Goal: Task Accomplishment & Management: Manage account settings

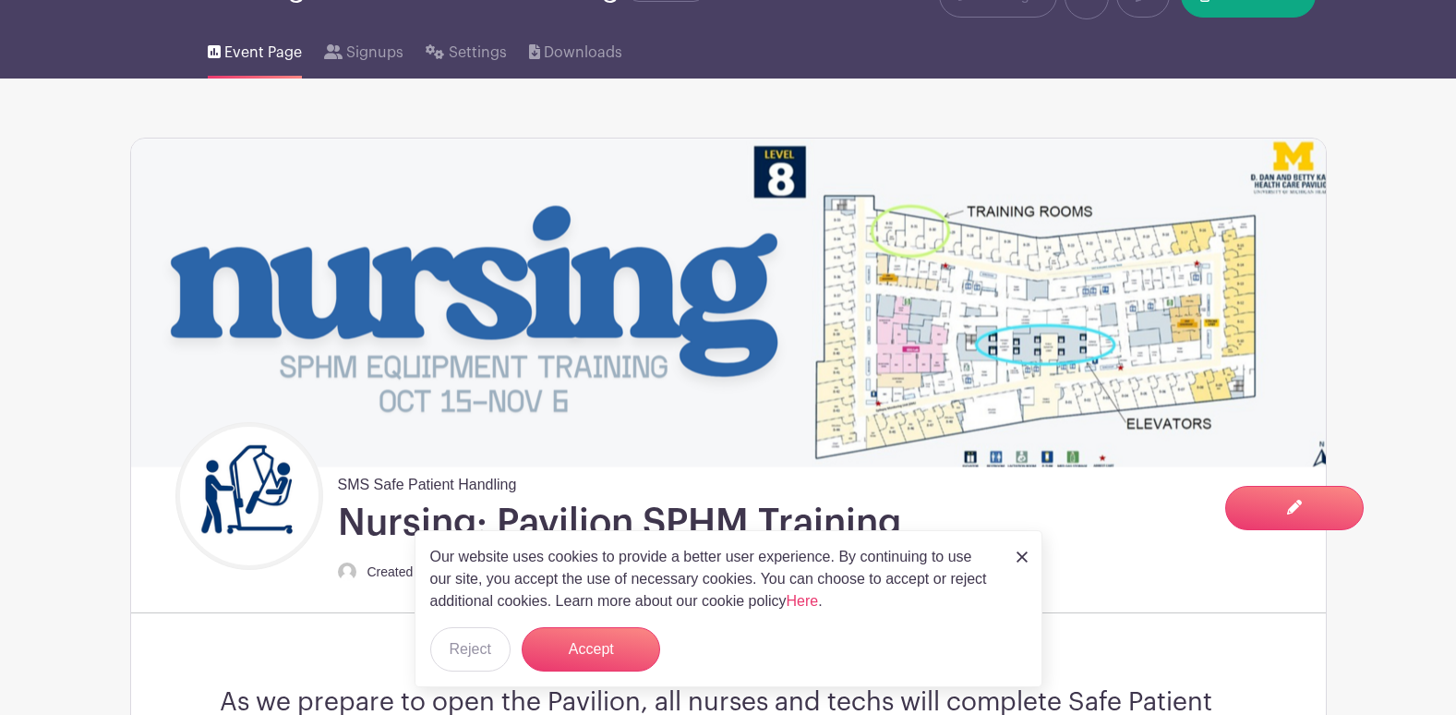
scroll to position [92, 0]
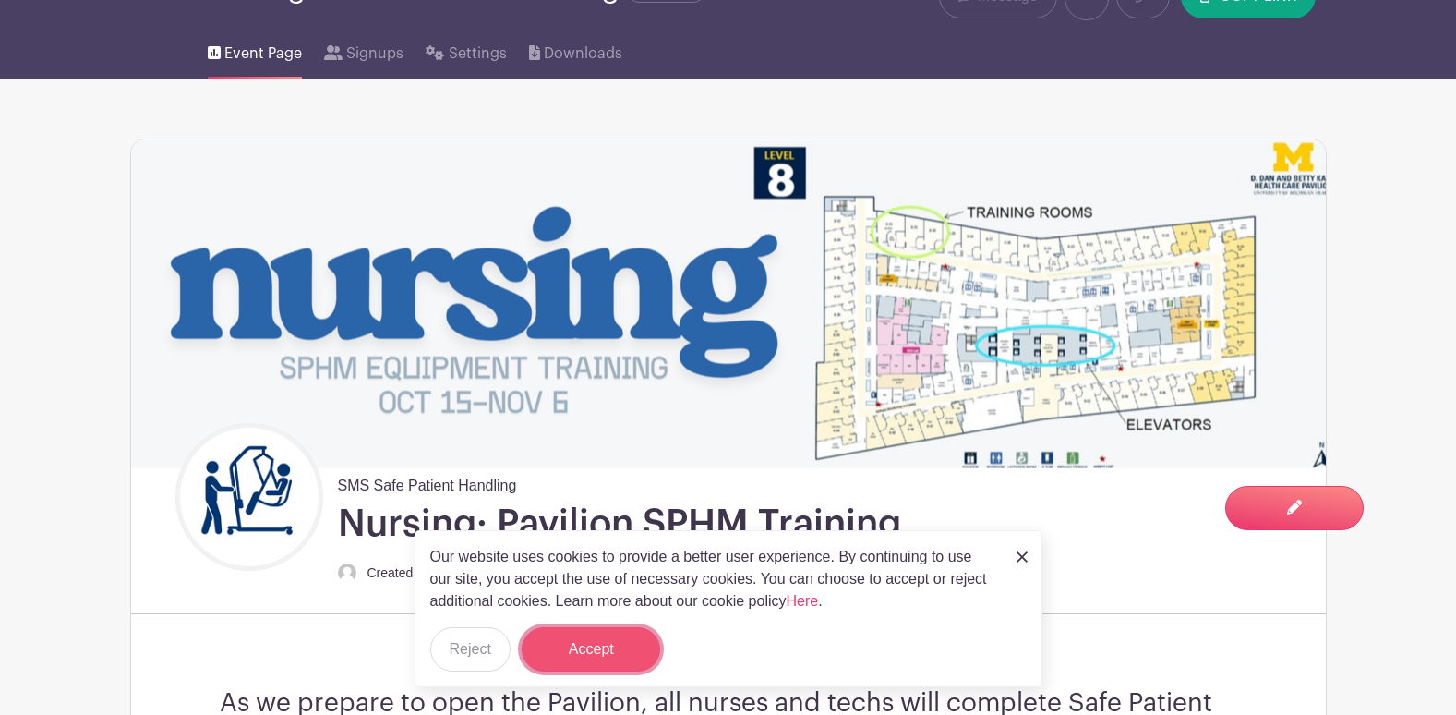
click at [584, 645] on button "Accept" at bounding box center [591, 649] width 139 height 44
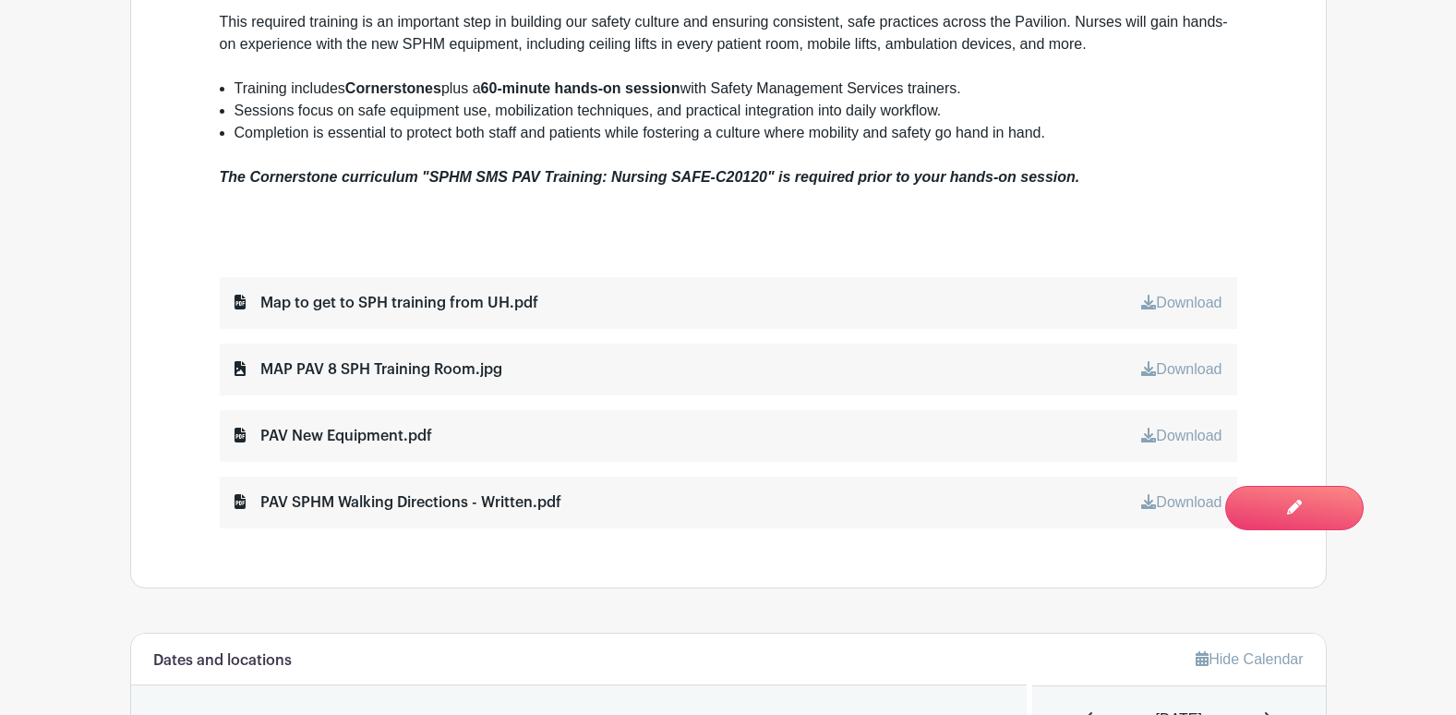
scroll to position [632, 0]
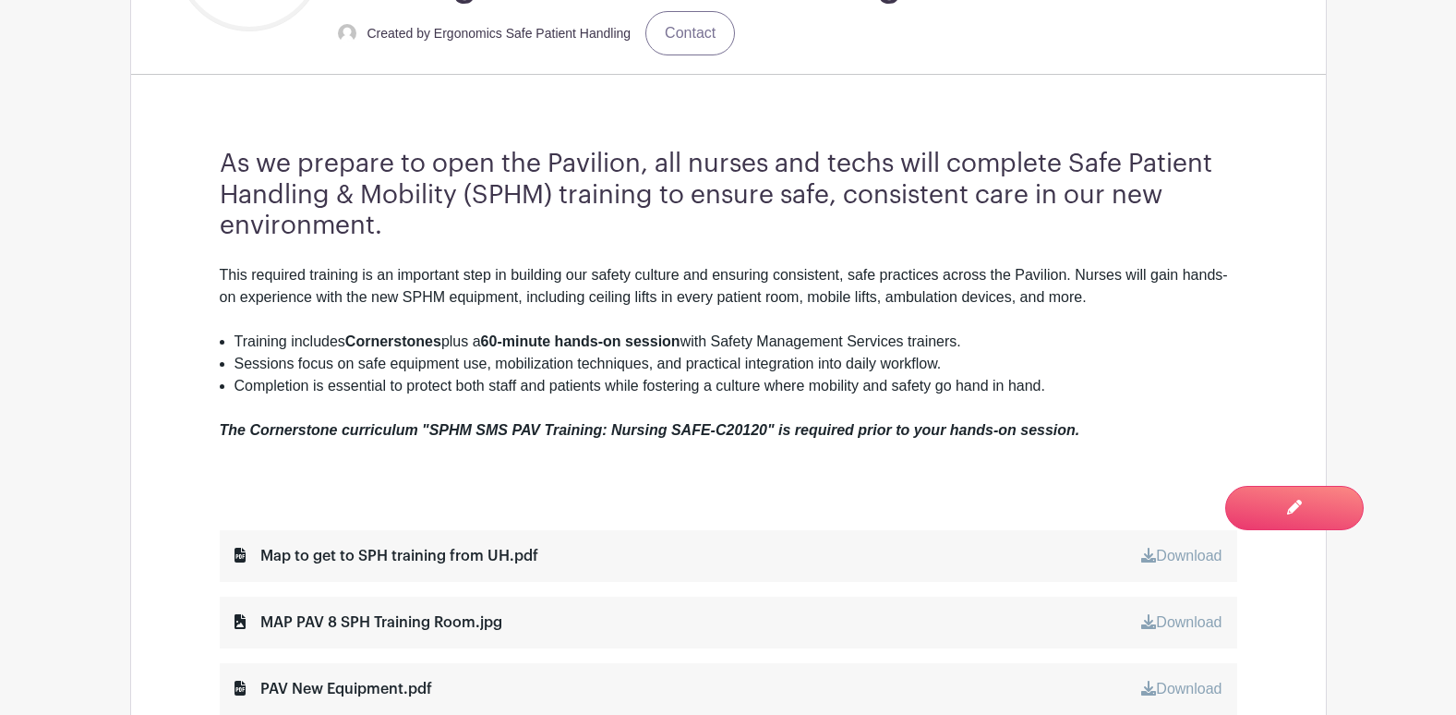
click at [556, 408] on div "The Cornerstone curriculum "SPHM SMS PAV Training: Nursing SAFE-C20120" is requ…" at bounding box center [729, 419] width 1018 height 44
drag, startPoint x: 431, startPoint y: 428, endPoint x: 750, endPoint y: 417, distance: 318.7
click at [750, 417] on div "The Cornerstone curriculum "SPHM SMS PAV Training: Nursing SAFE-C20120" is requ…" at bounding box center [729, 419] width 1018 height 44
click at [549, 431] on em "The Cornerstone curriculum "SPHM SMS PAV Training: Nursing SAFE-C20120" is requ…" at bounding box center [650, 430] width 861 height 16
drag, startPoint x: 432, startPoint y: 428, endPoint x: 765, endPoint y: 433, distance: 332.4
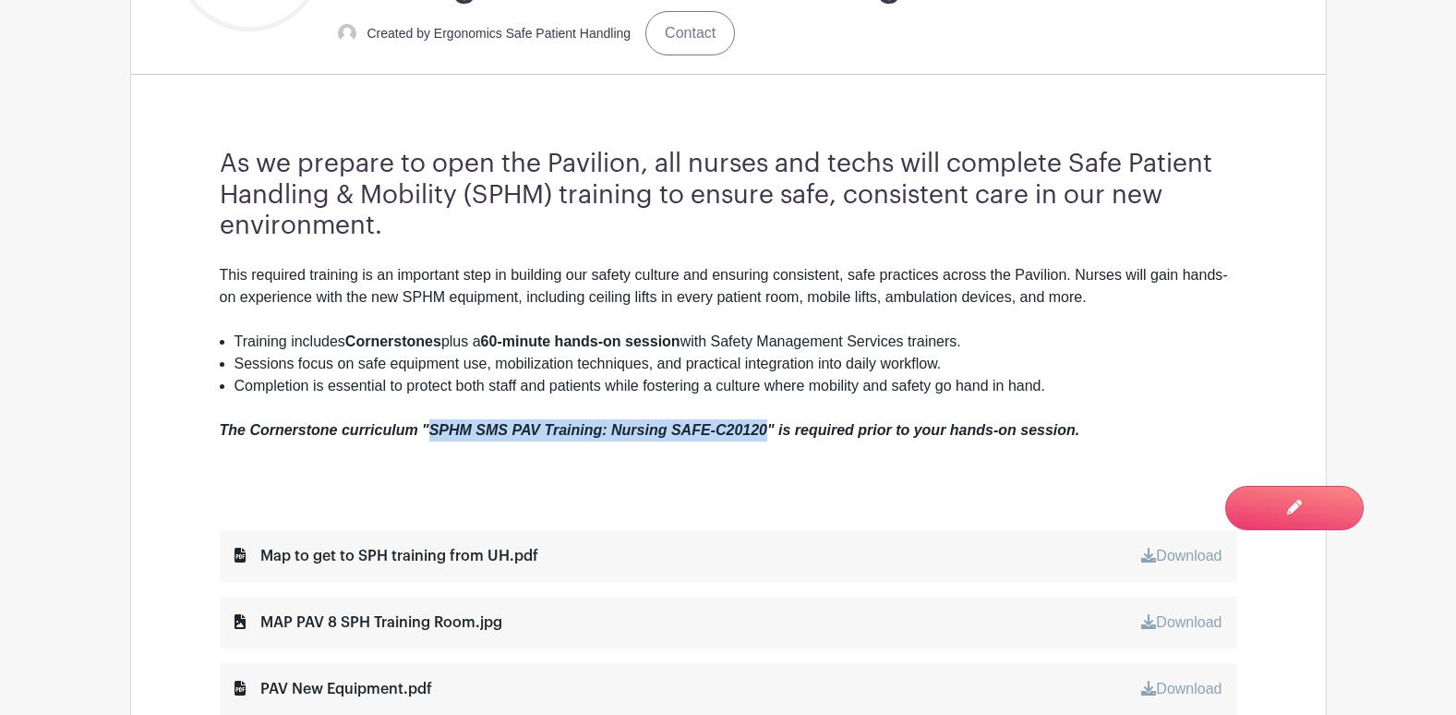
click at [765, 433] on em "The Cornerstone curriculum "SPHM SMS PAV Training: Nursing SAFE-C20120" is requ…" at bounding box center [650, 430] width 861 height 16
copy em "SPHM SMS PAV Training: Nursing SAFE-C20120"
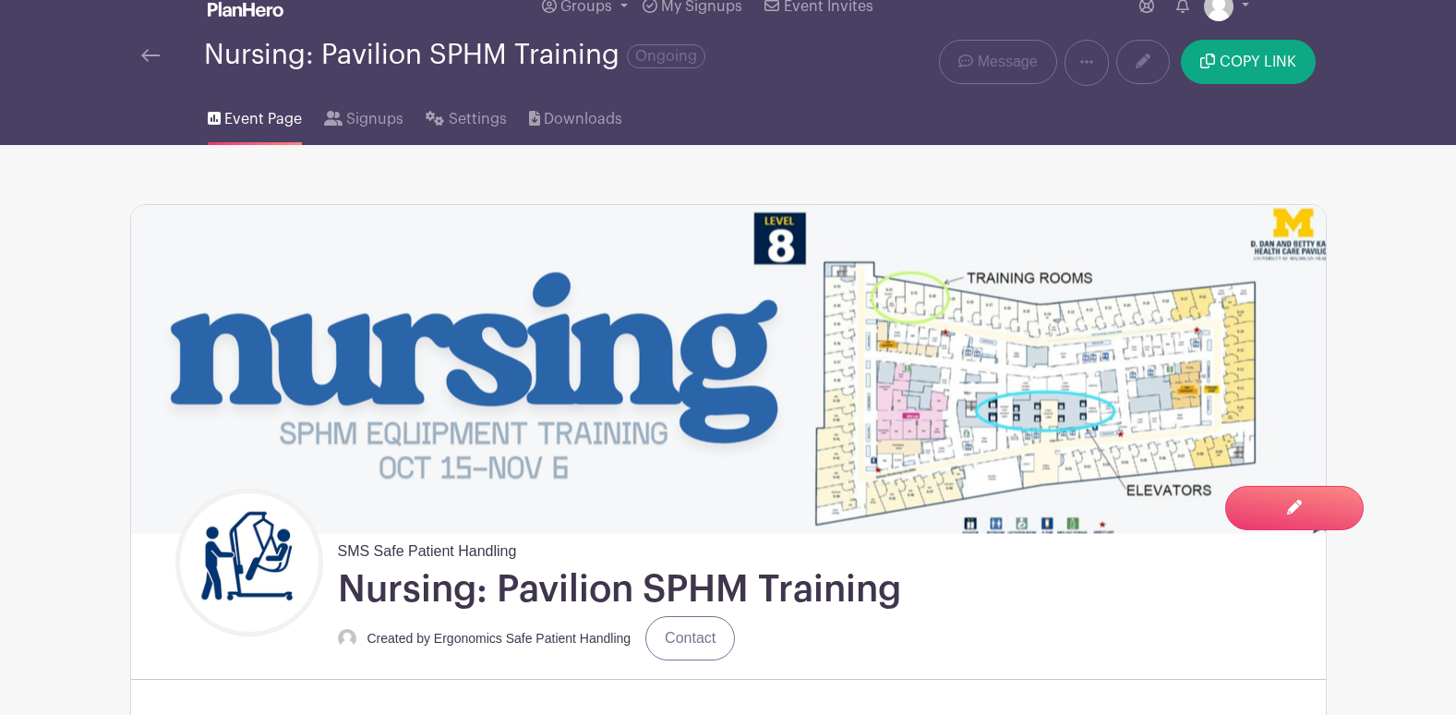
scroll to position [0, 0]
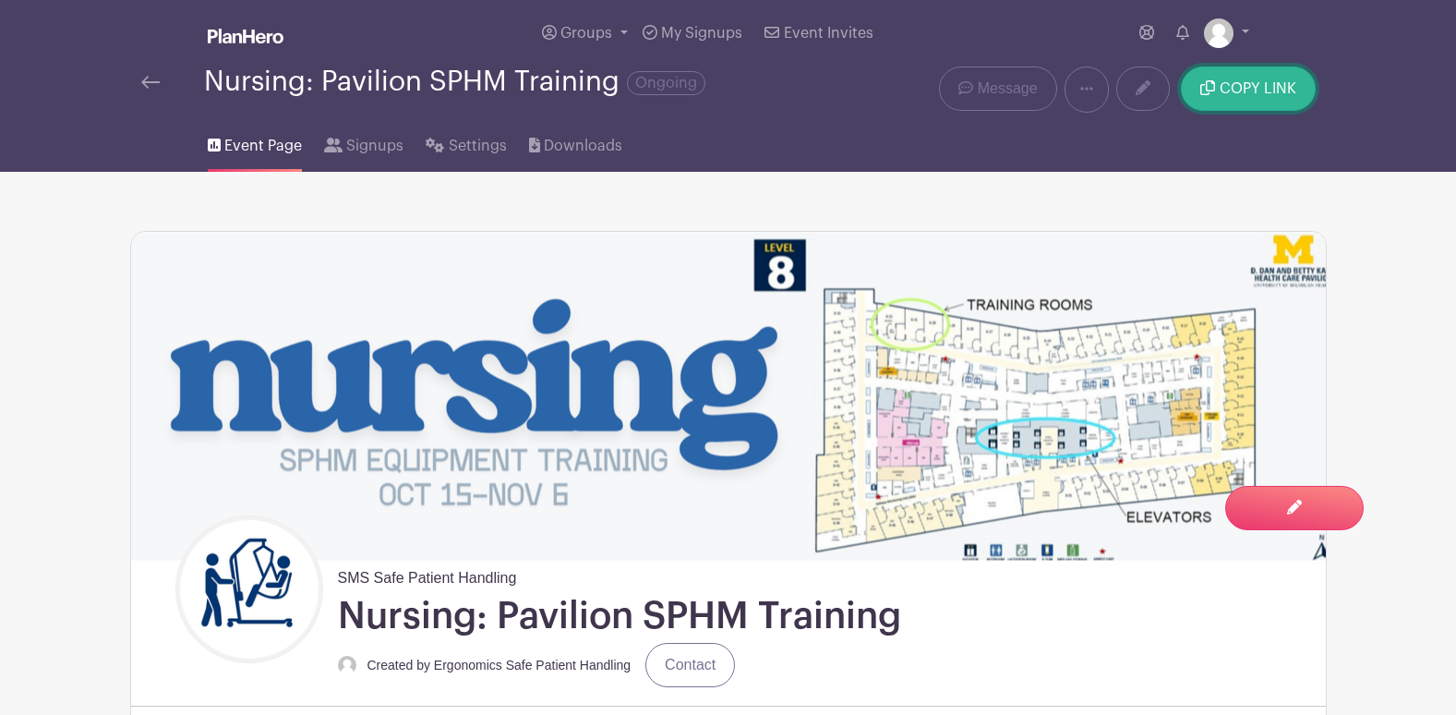
click at [1271, 93] on span "COPY LINK" at bounding box center [1258, 88] width 77 height 15
click at [247, 25] on link at bounding box center [246, 37] width 76 height 32
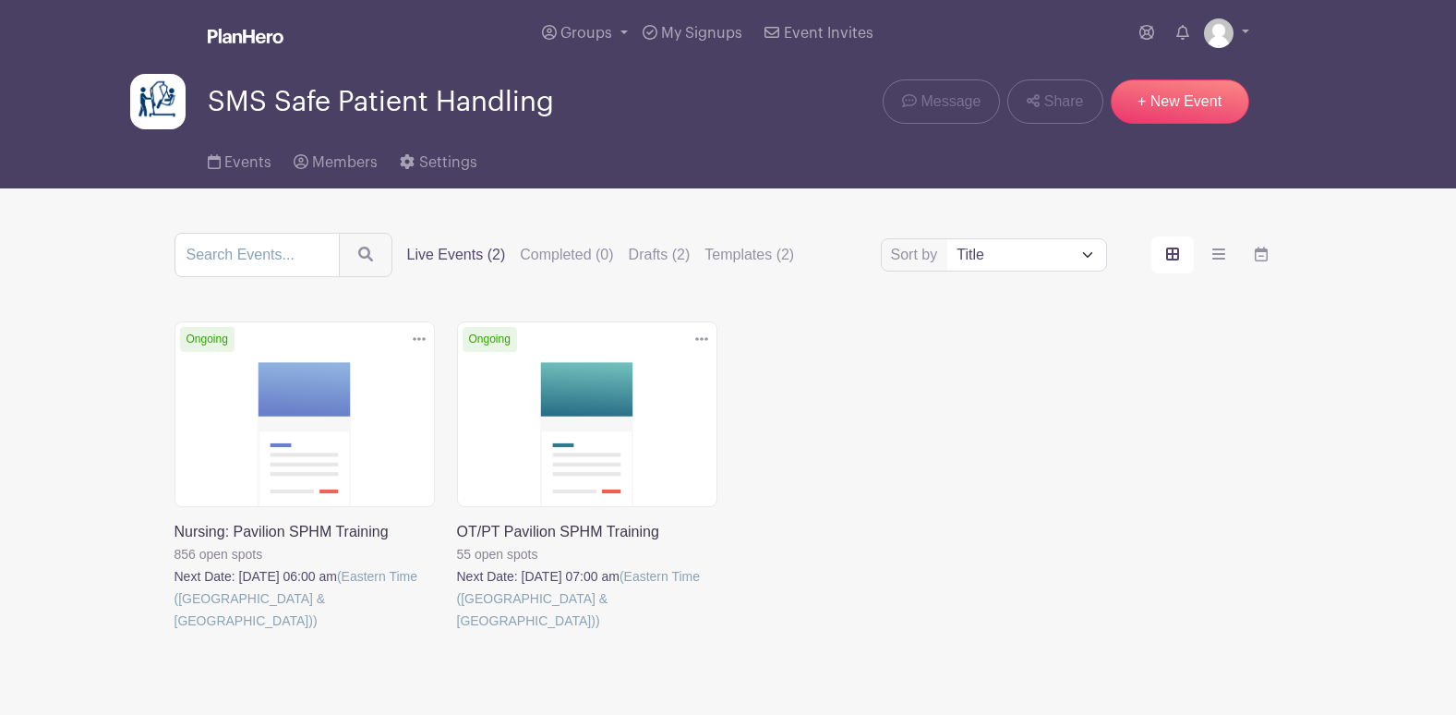
click at [175, 632] on link at bounding box center [175, 632] width 0 height 0
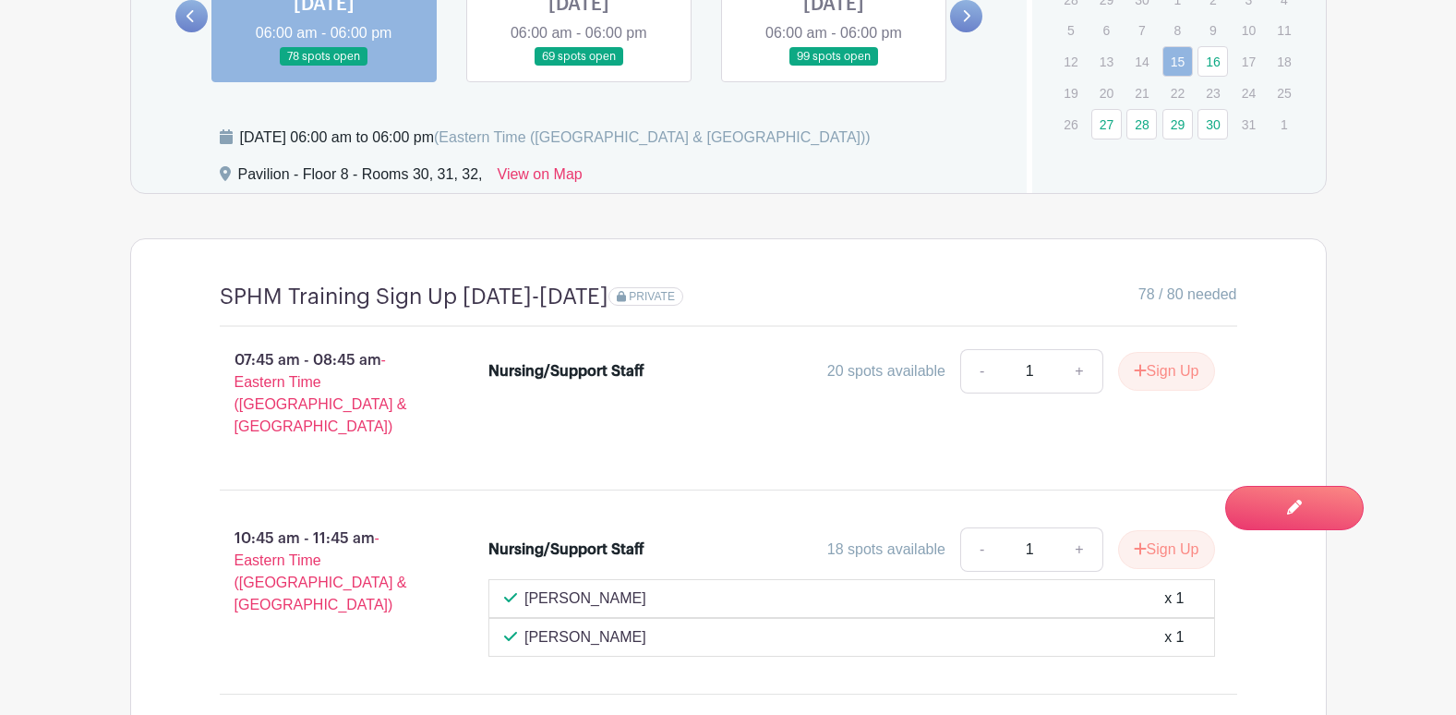
scroll to position [1647, 0]
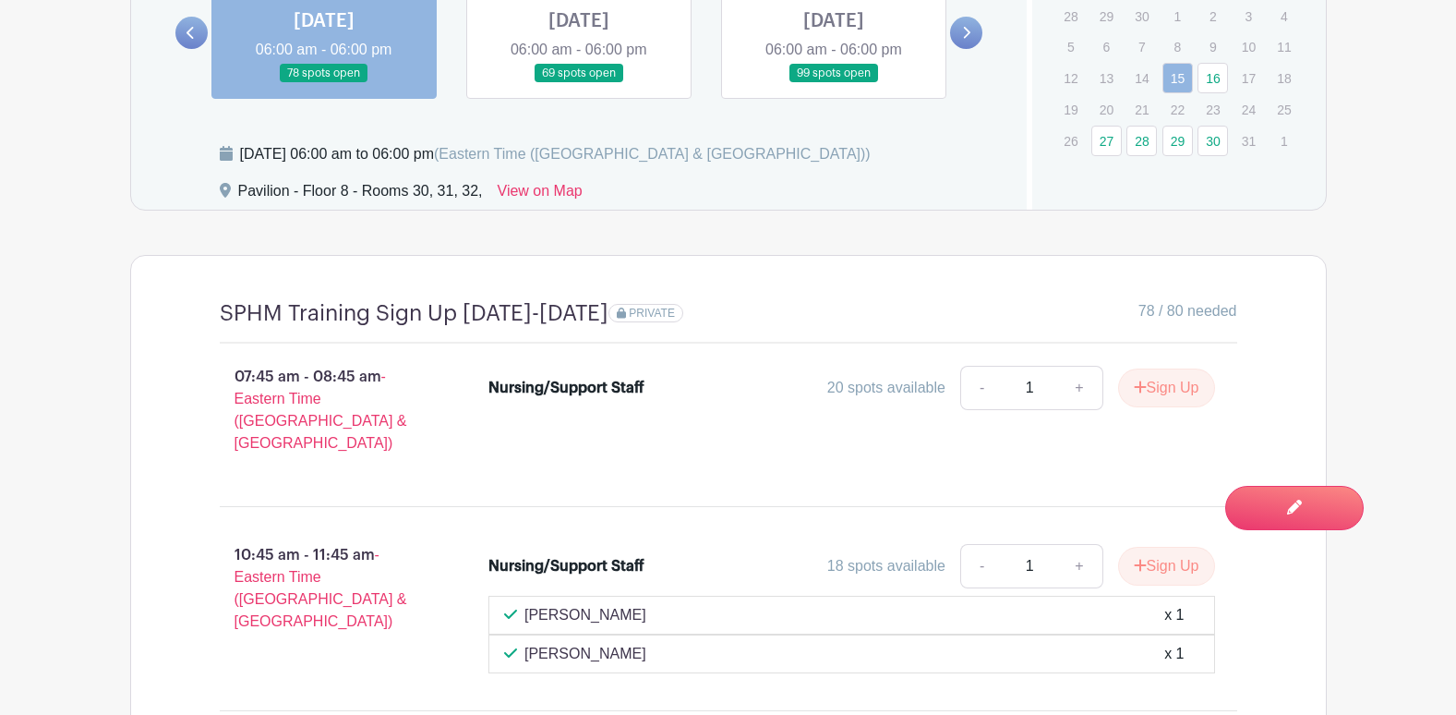
click at [834, 83] on link at bounding box center [834, 83] width 0 height 0
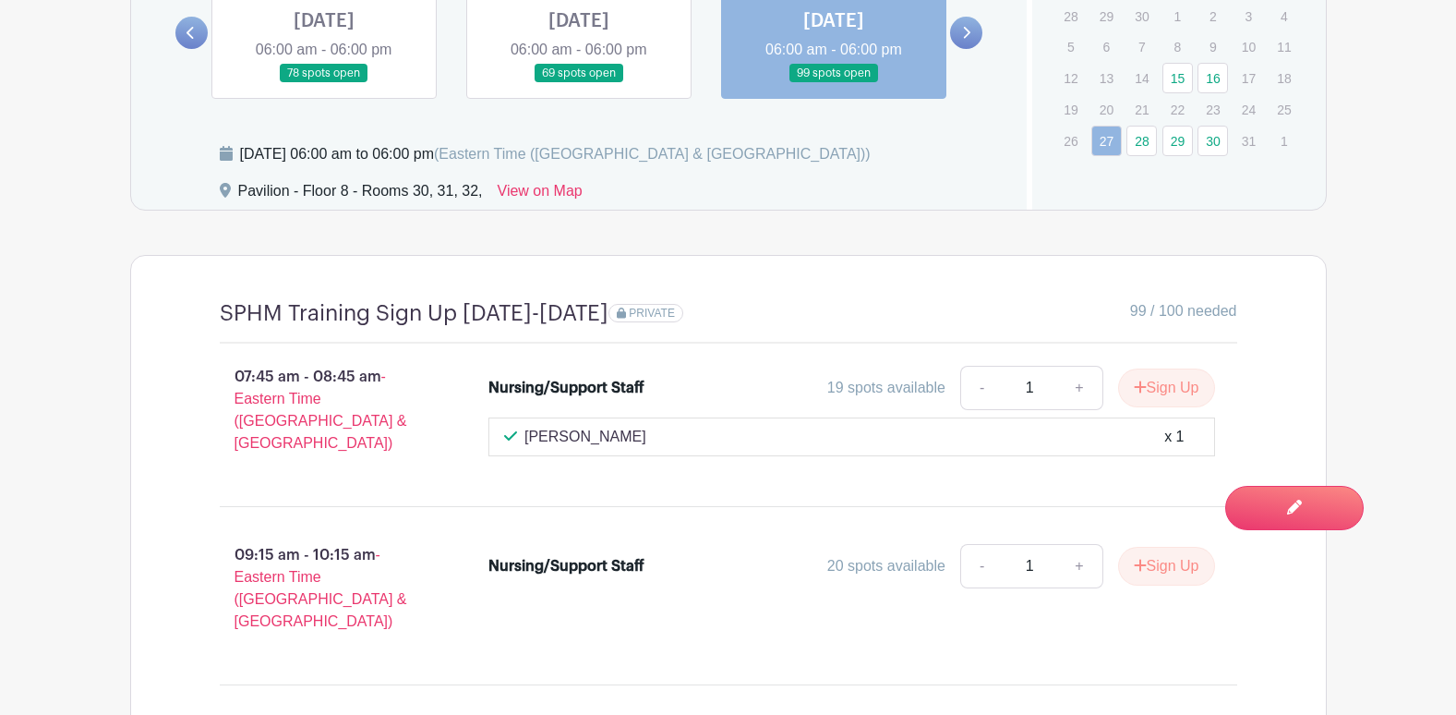
click at [834, 83] on link at bounding box center [834, 83] width 0 height 0
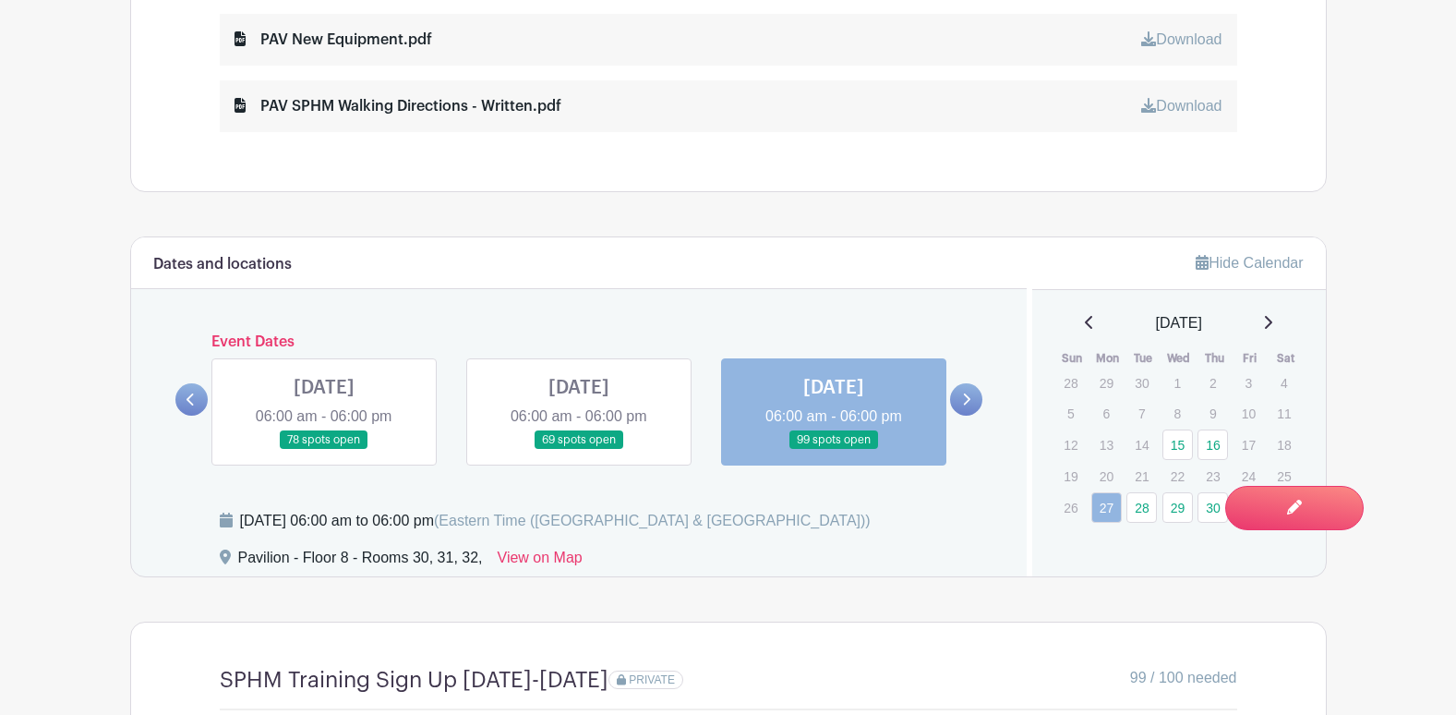
scroll to position [1278, 0]
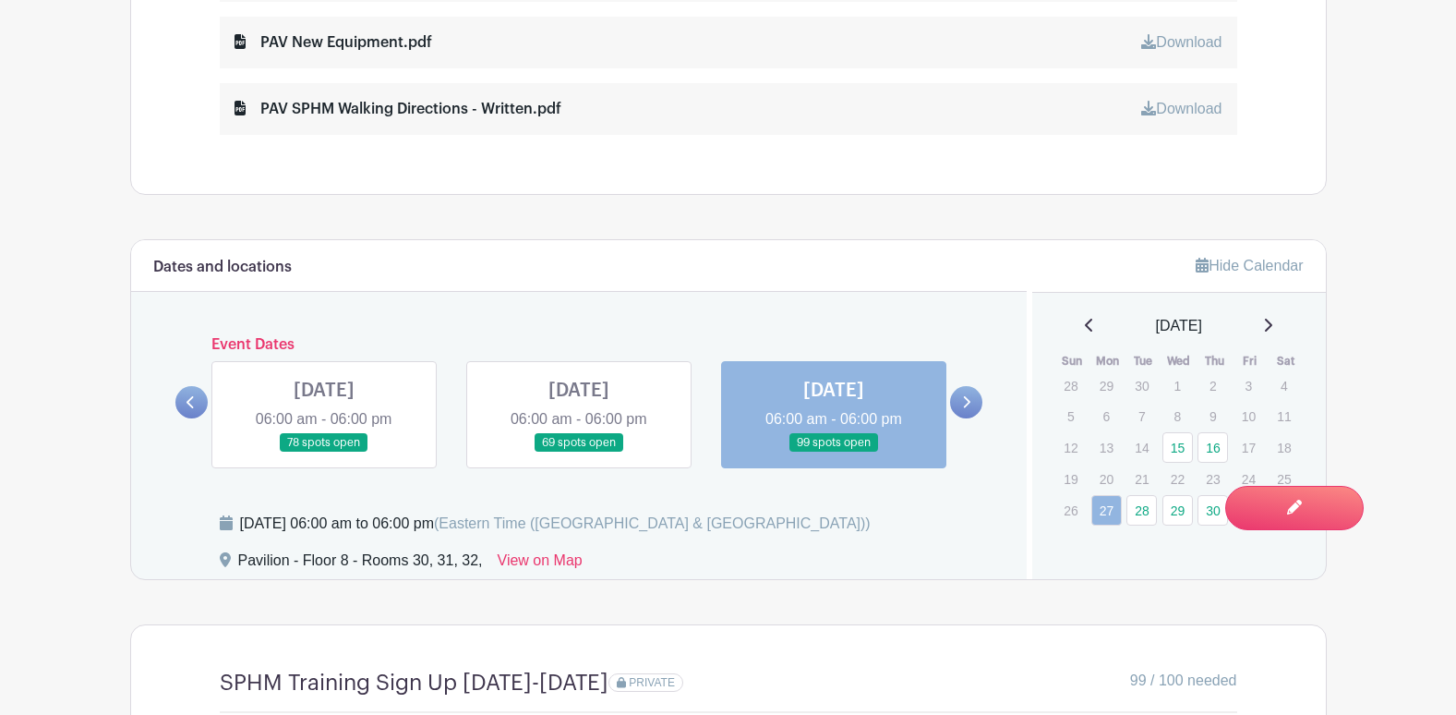
click at [968, 404] on icon at bounding box center [967, 402] width 7 height 12
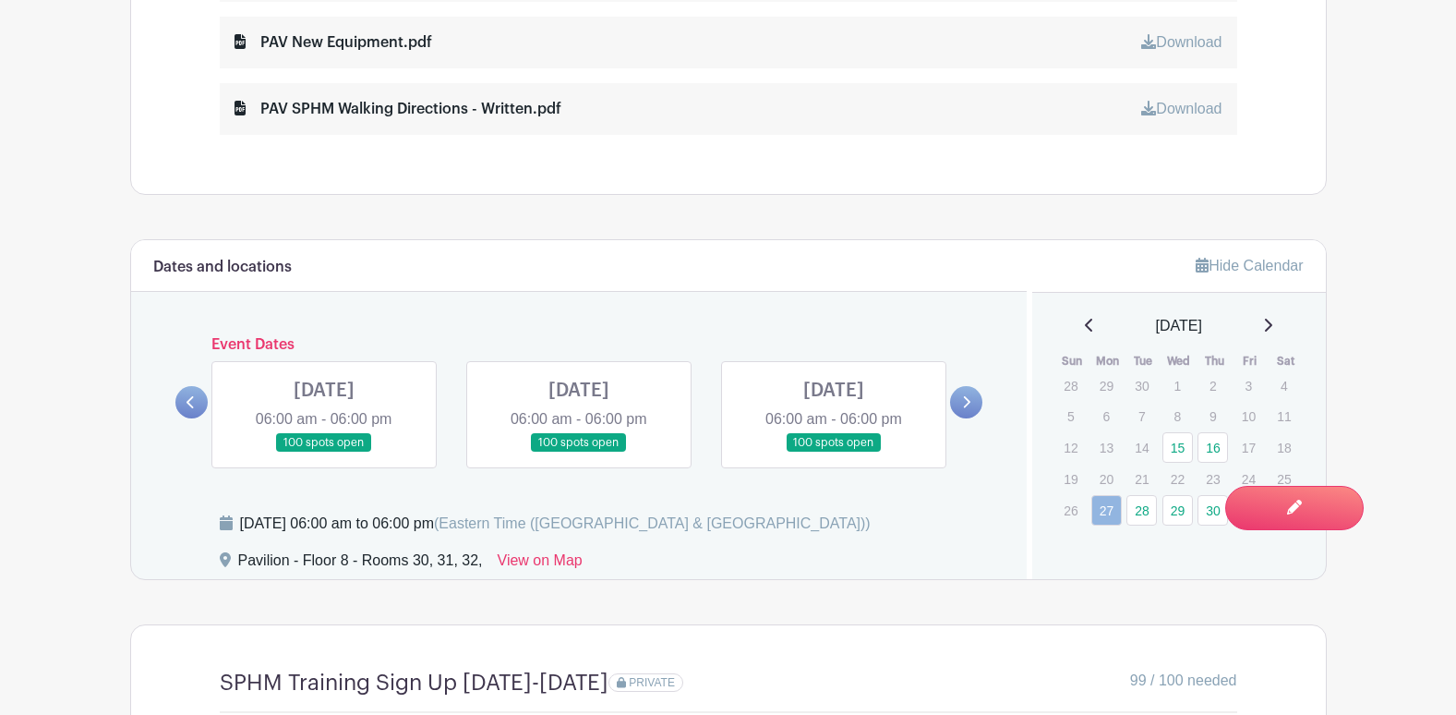
click at [964, 404] on icon at bounding box center [966, 402] width 8 height 14
click at [324, 452] on link at bounding box center [324, 452] width 0 height 0
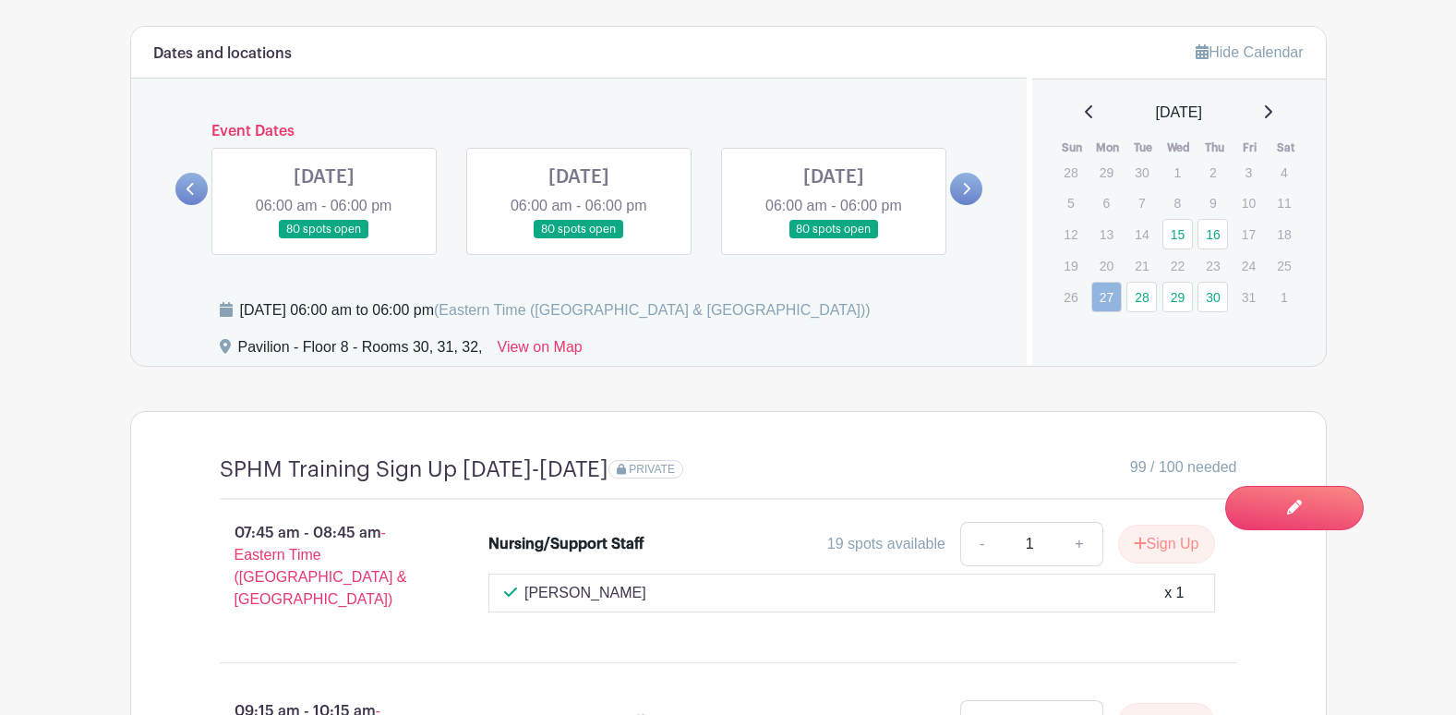
scroll to position [1555, 0]
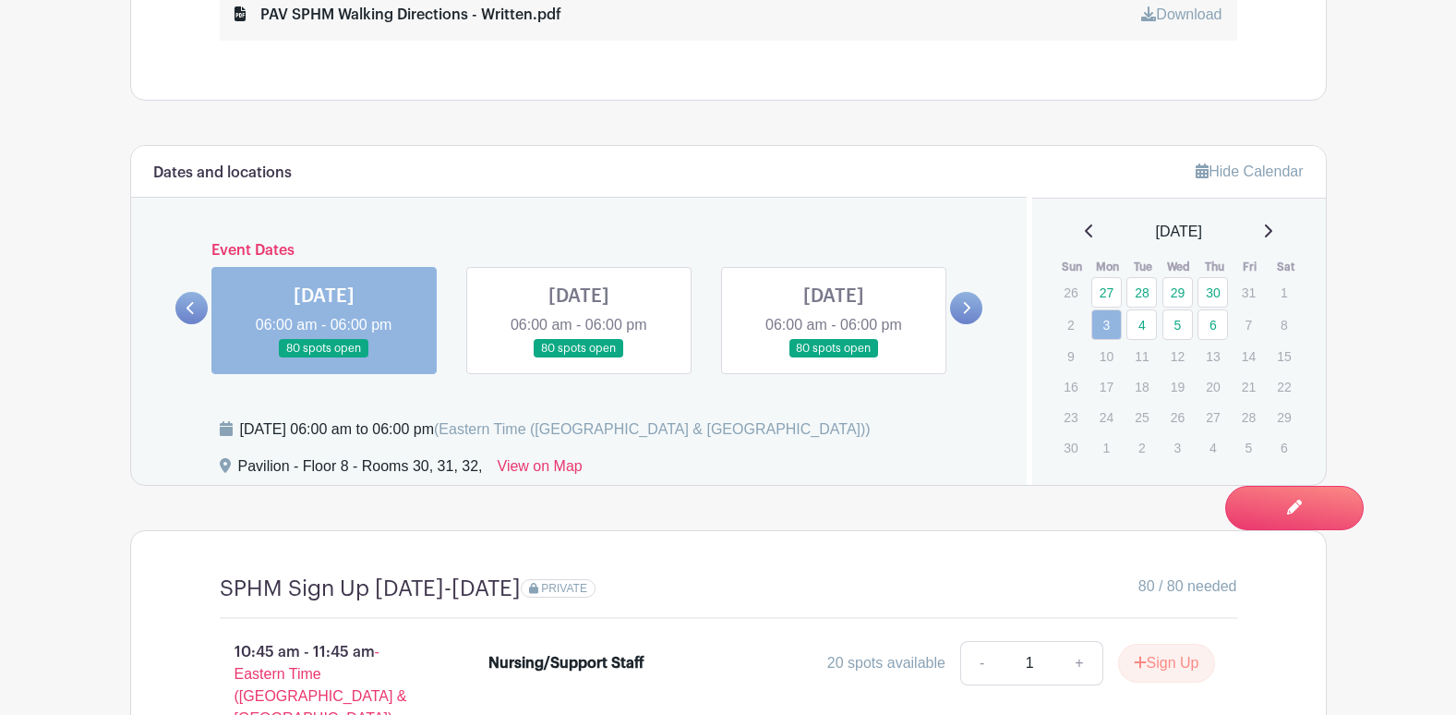
scroll to position [1370, 0]
drag, startPoint x: 994, startPoint y: 319, endPoint x: 982, endPoint y: 313, distance: 14.1
click at [991, 316] on div "Dates and locations Event Dates WED Oct 15, 2025 06:00 am - 06:00 pm 78 spots o…" at bounding box center [579, 317] width 897 height 339
click at [971, 308] on link at bounding box center [966, 310] width 32 height 32
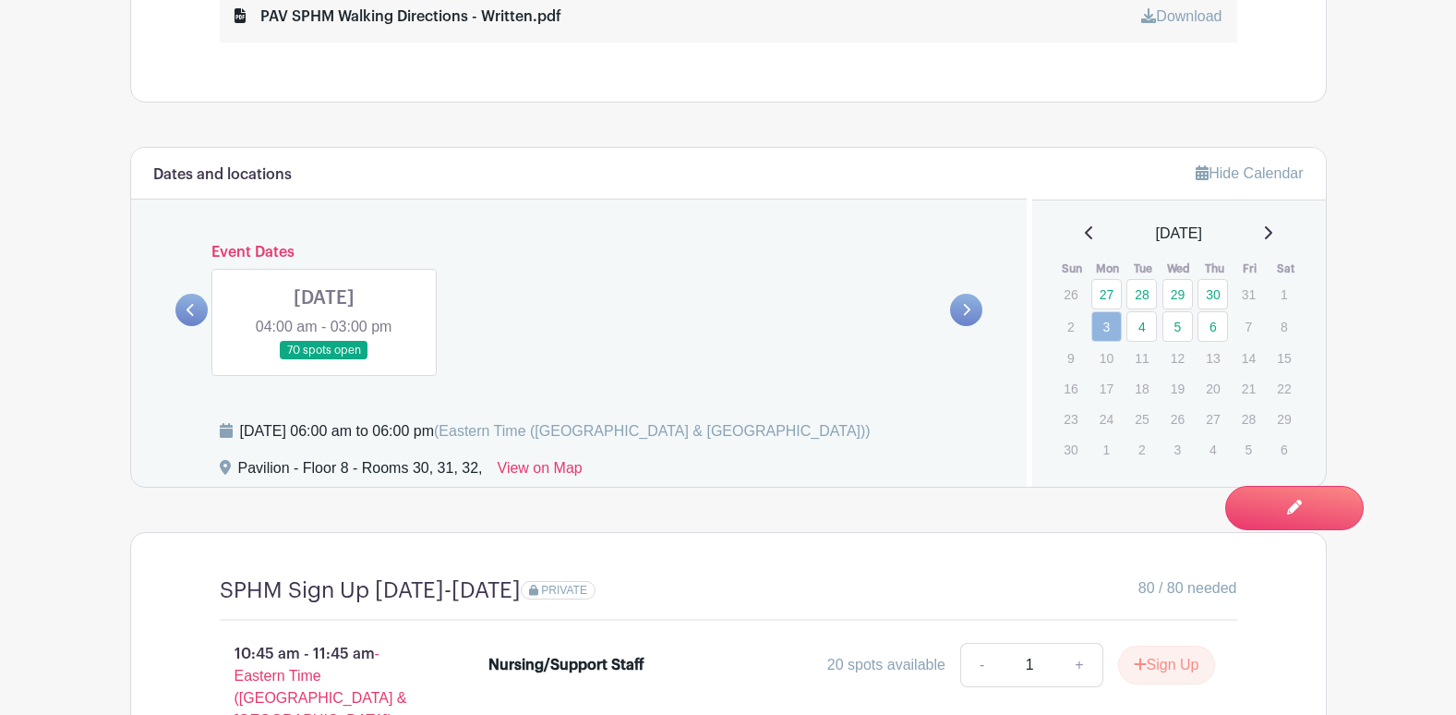
click at [324, 360] on link at bounding box center [324, 360] width 0 height 0
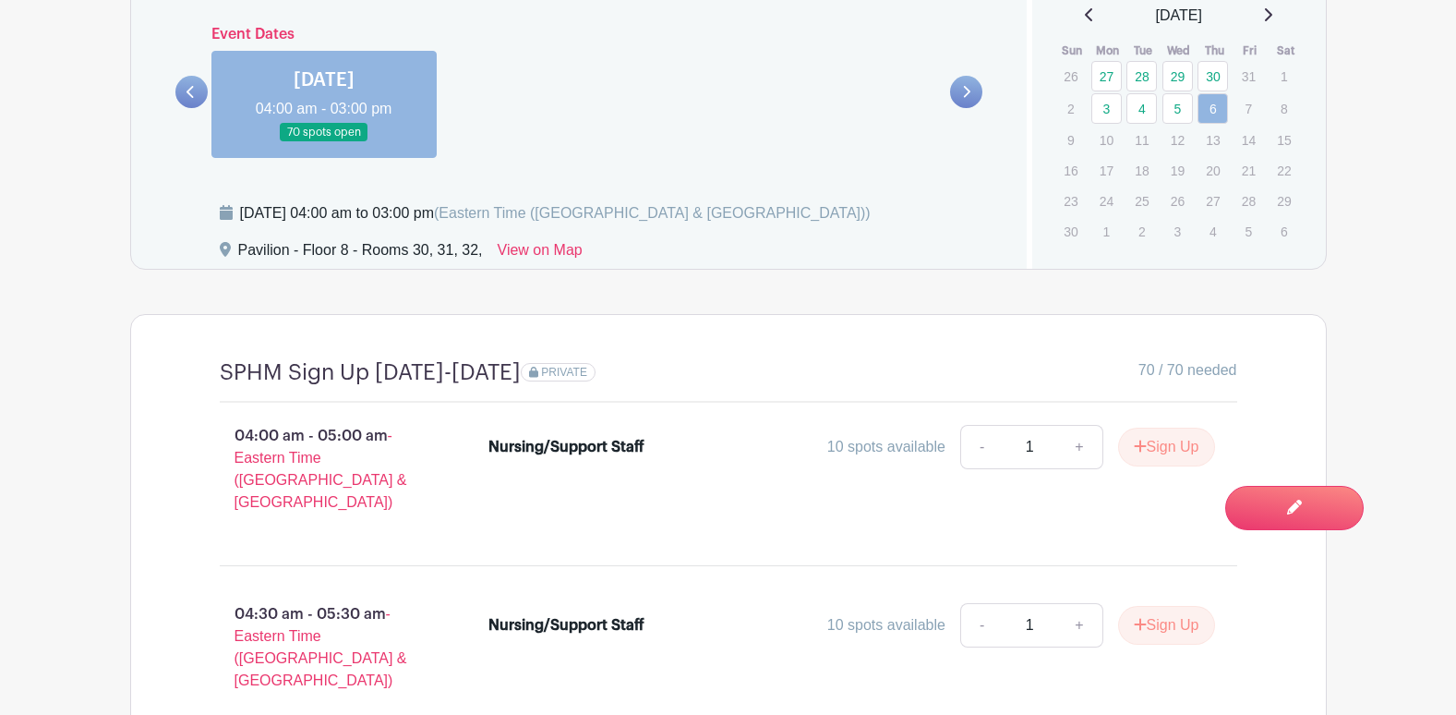
scroll to position [1555, 0]
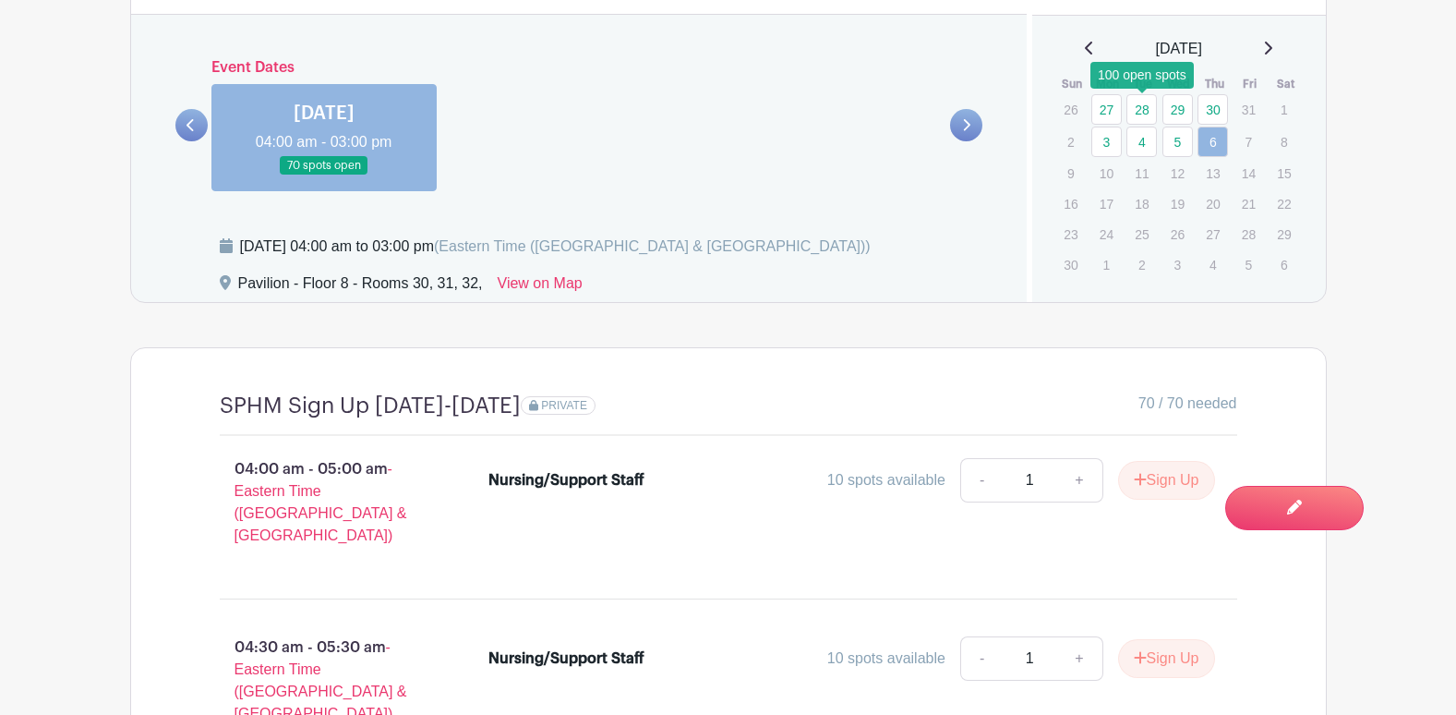
click at [1142, 117] on link "28" at bounding box center [1142, 109] width 30 height 30
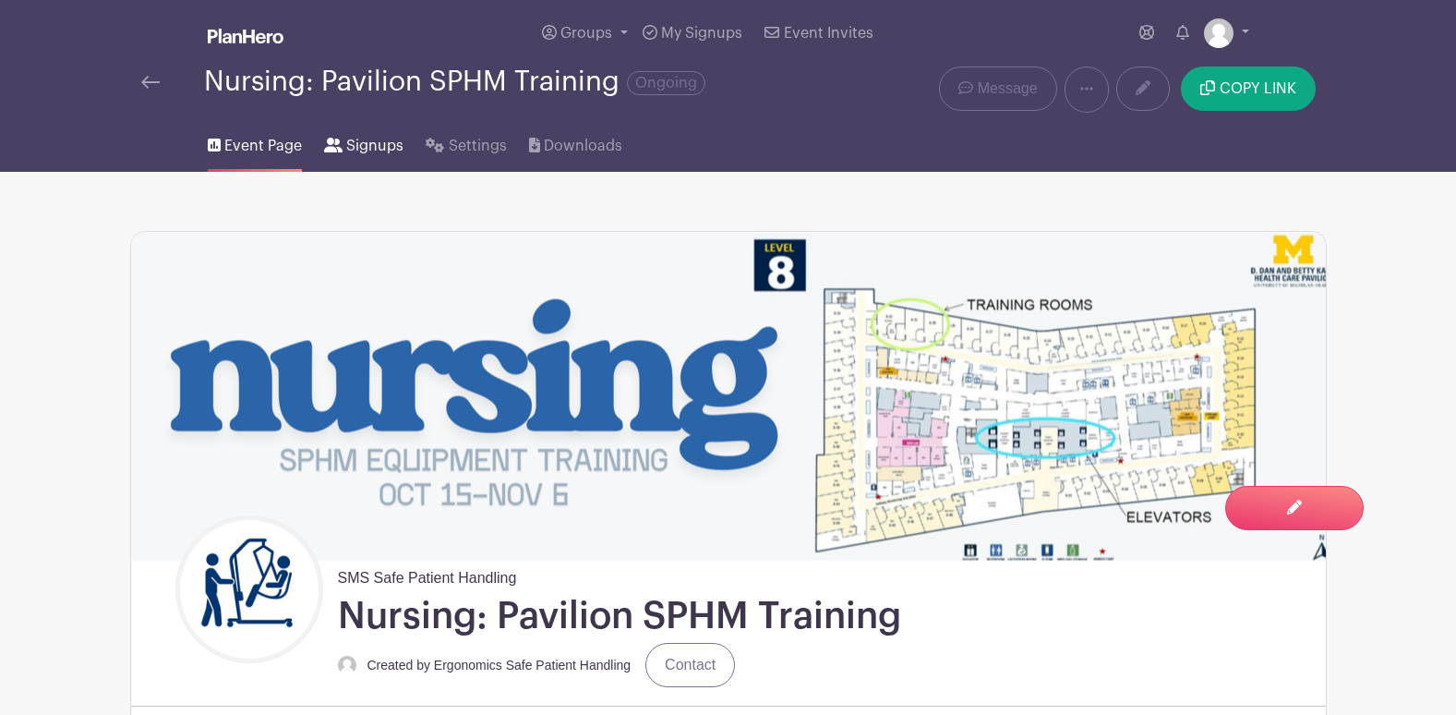
click at [366, 140] on span "Signups" at bounding box center [374, 146] width 57 height 22
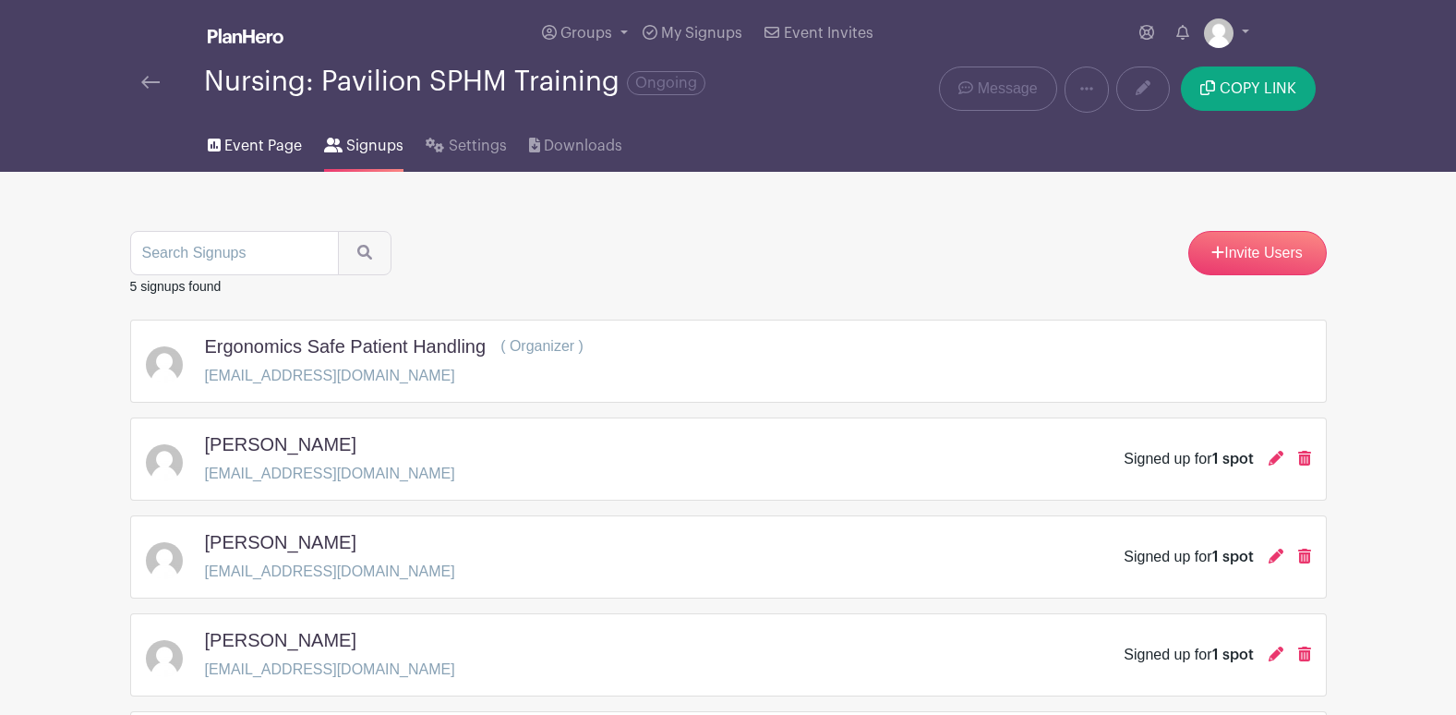
click at [261, 145] on span "Event Page" at bounding box center [263, 146] width 78 height 22
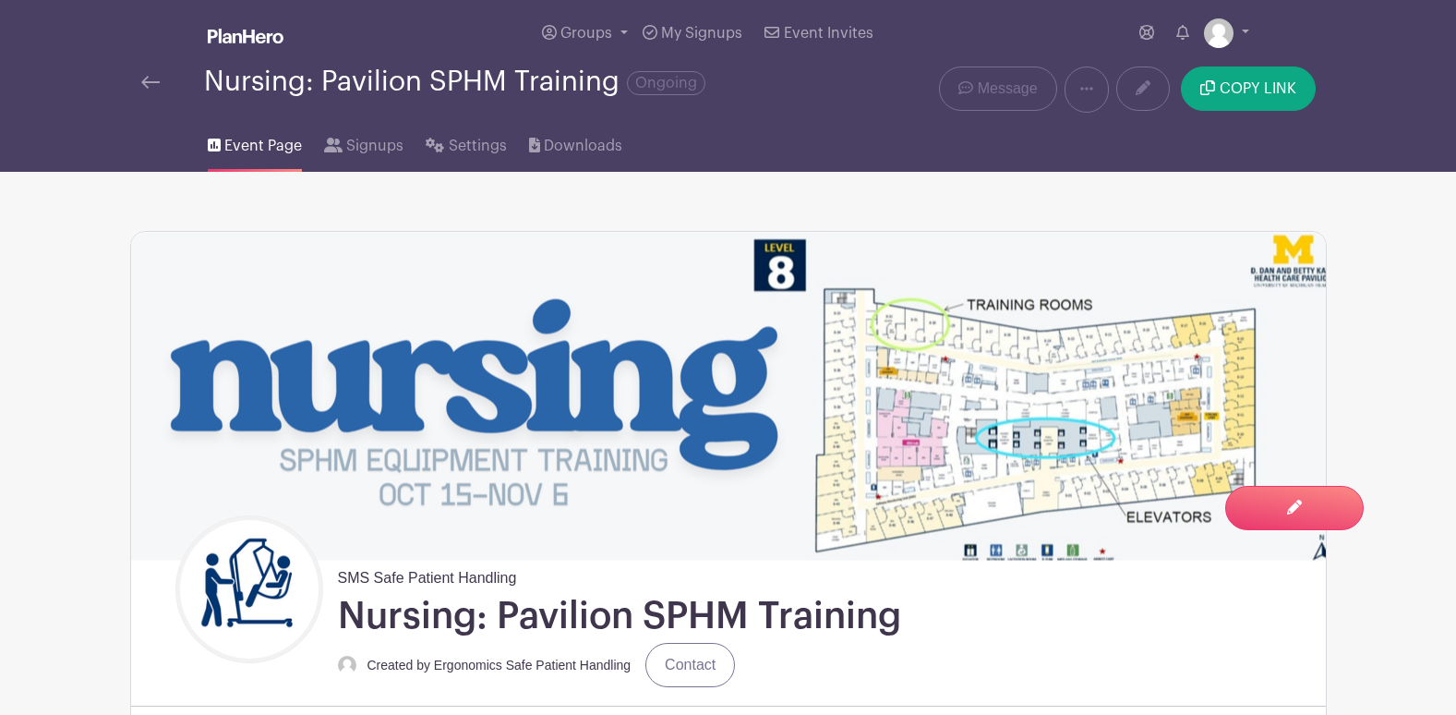
click at [250, 36] on img at bounding box center [246, 36] width 76 height 15
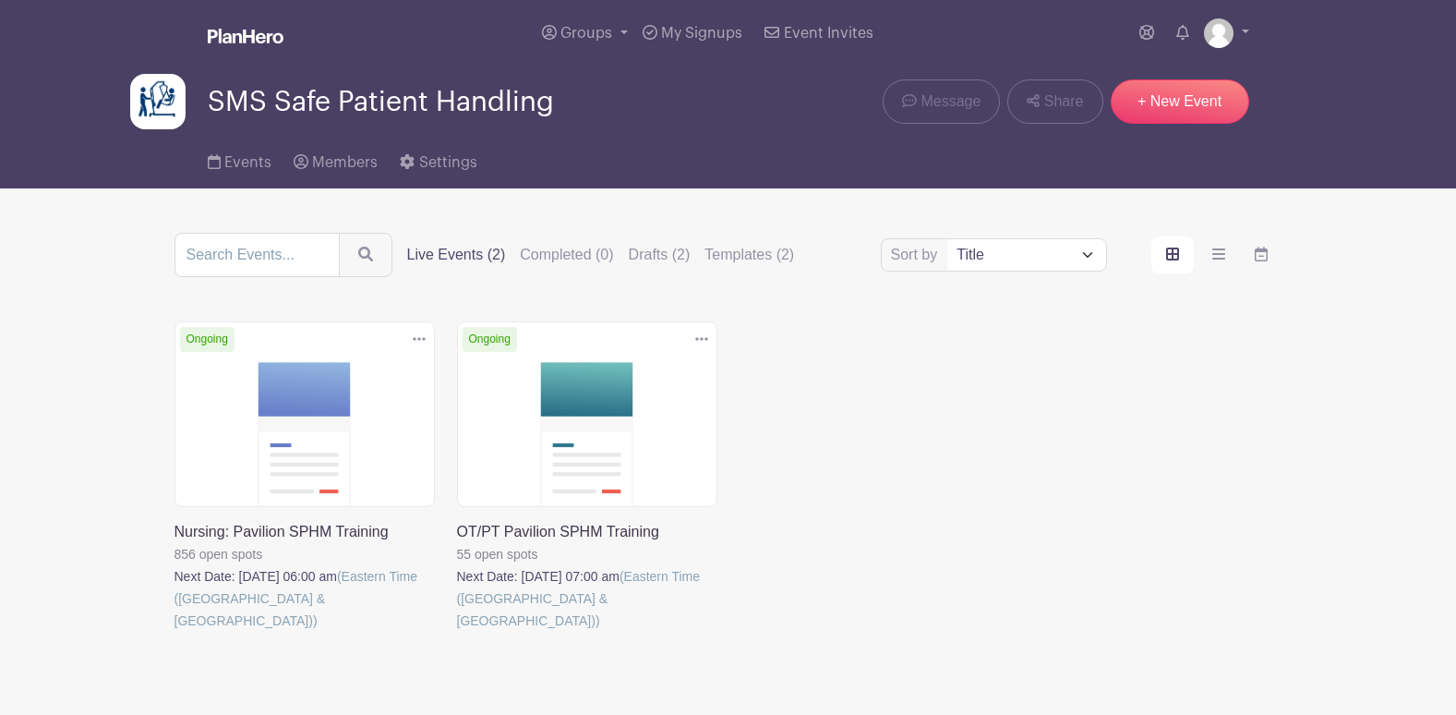
click at [457, 632] on link at bounding box center [457, 632] width 0 height 0
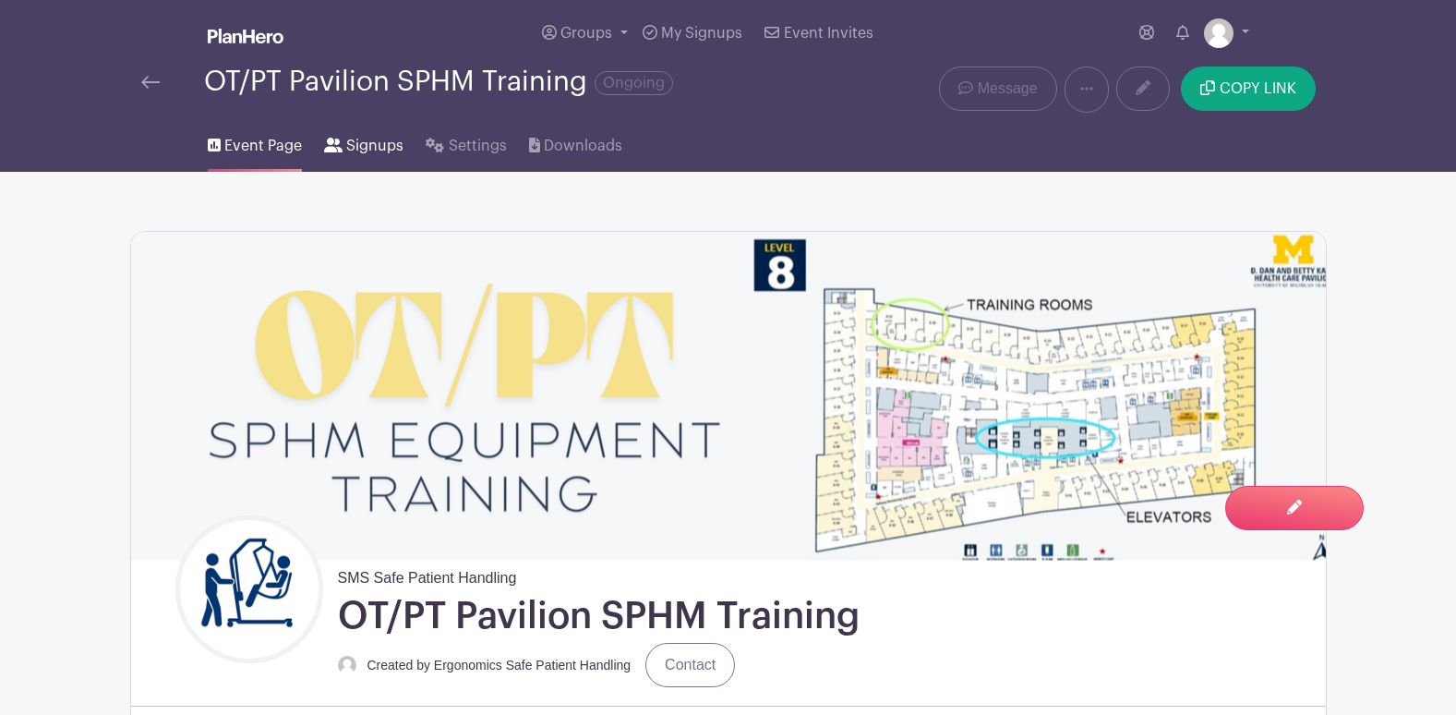
click at [358, 135] on span "Signups" at bounding box center [374, 146] width 57 height 22
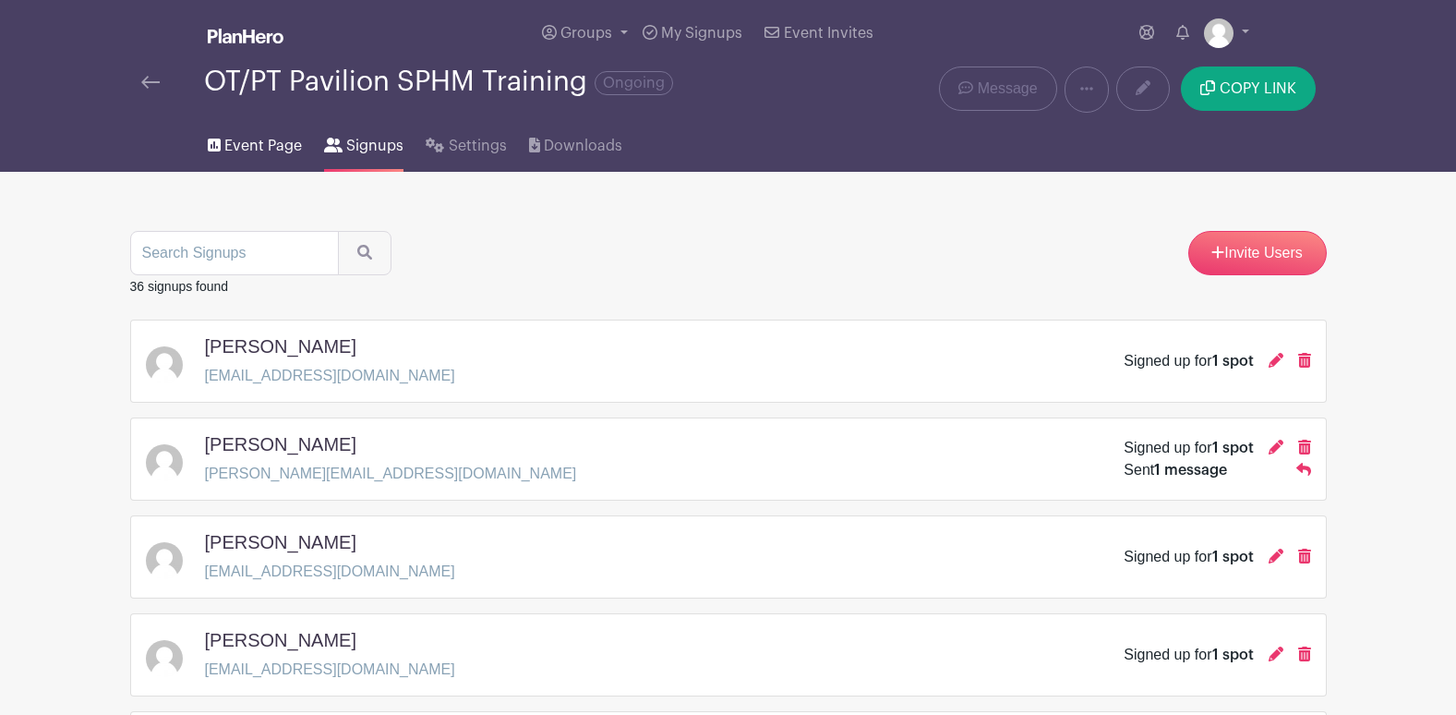
click at [266, 148] on span "Event Page" at bounding box center [263, 146] width 78 height 22
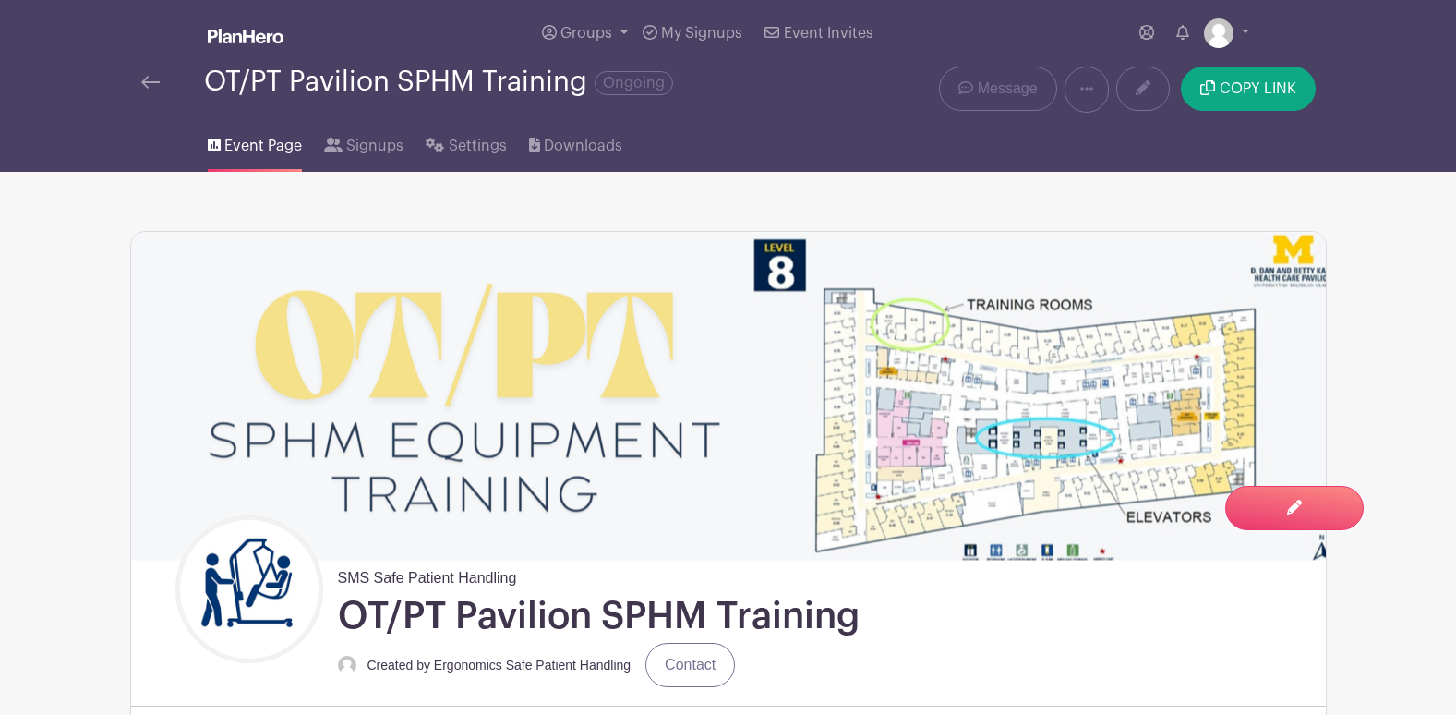
click at [261, 41] on img at bounding box center [246, 36] width 76 height 15
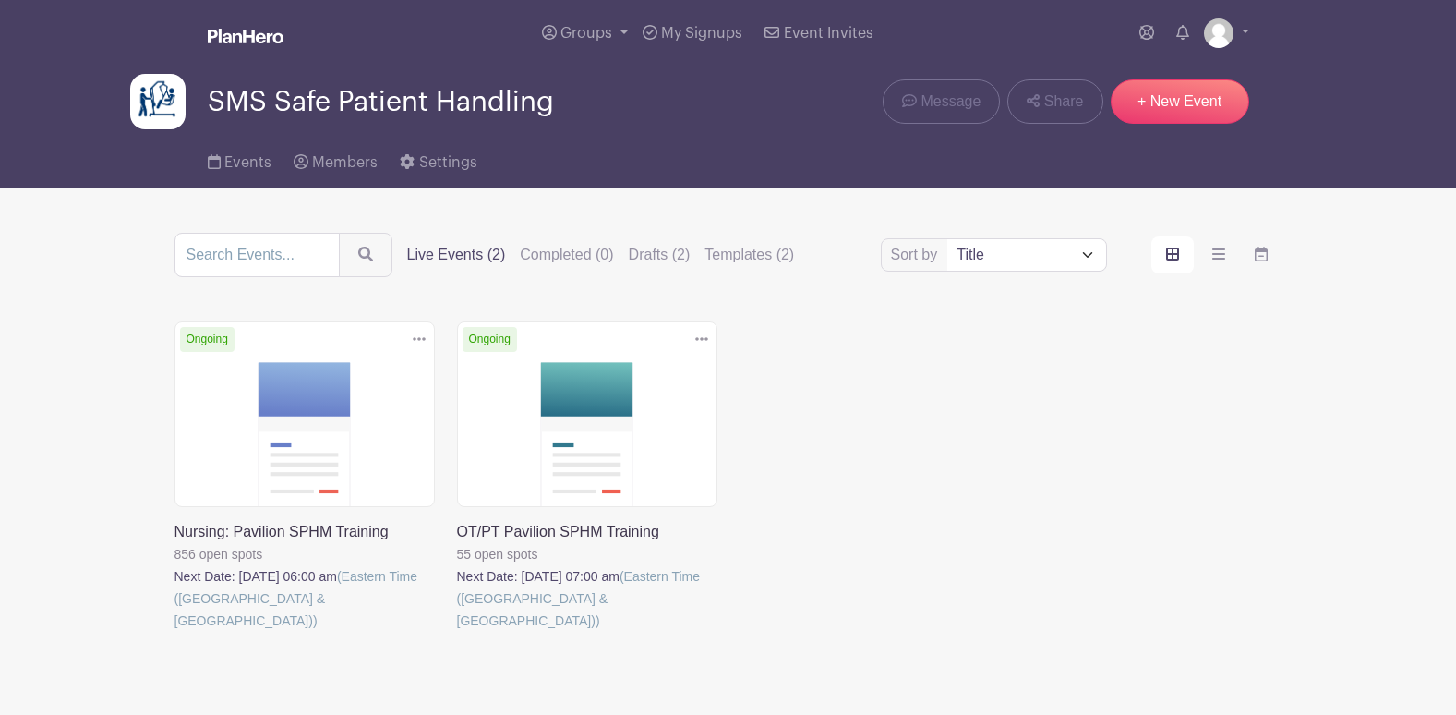
click at [457, 632] on link at bounding box center [457, 632] width 0 height 0
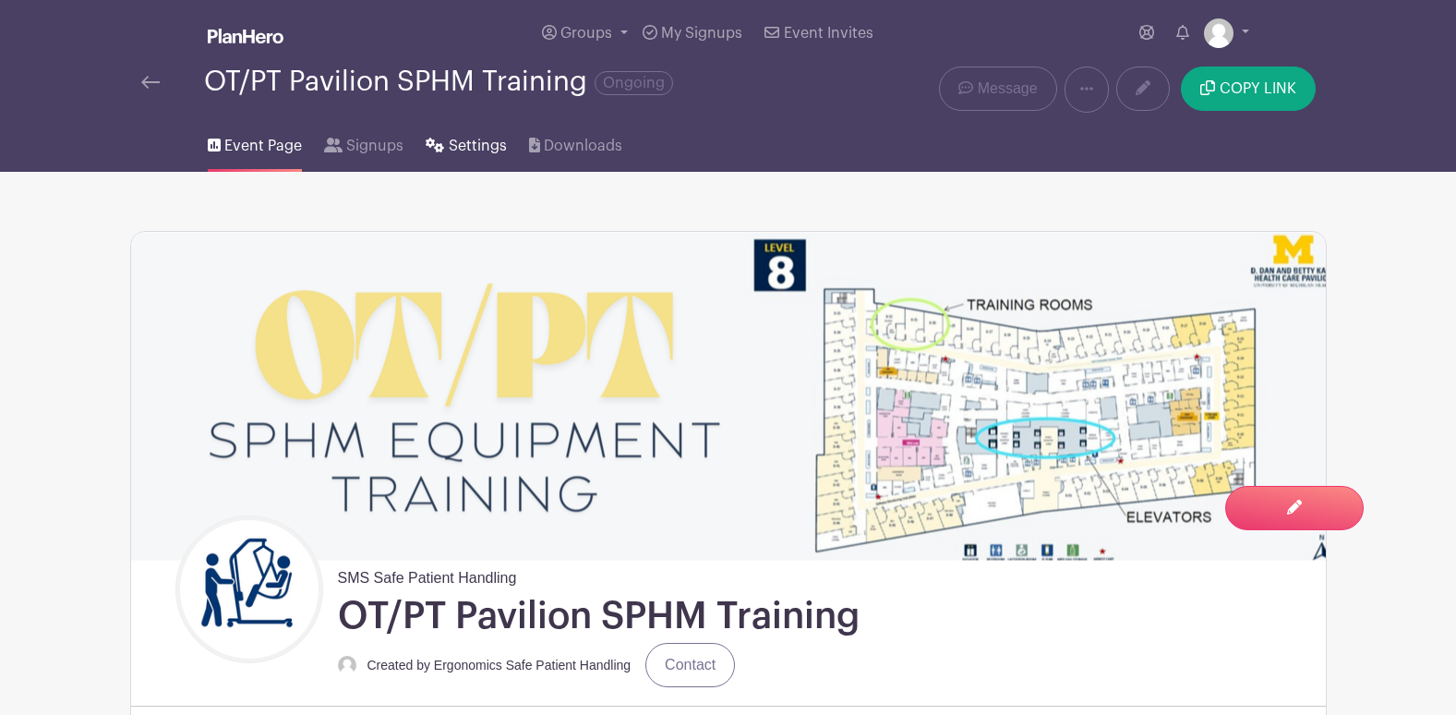
click at [489, 148] on span "Settings" at bounding box center [478, 146] width 58 height 22
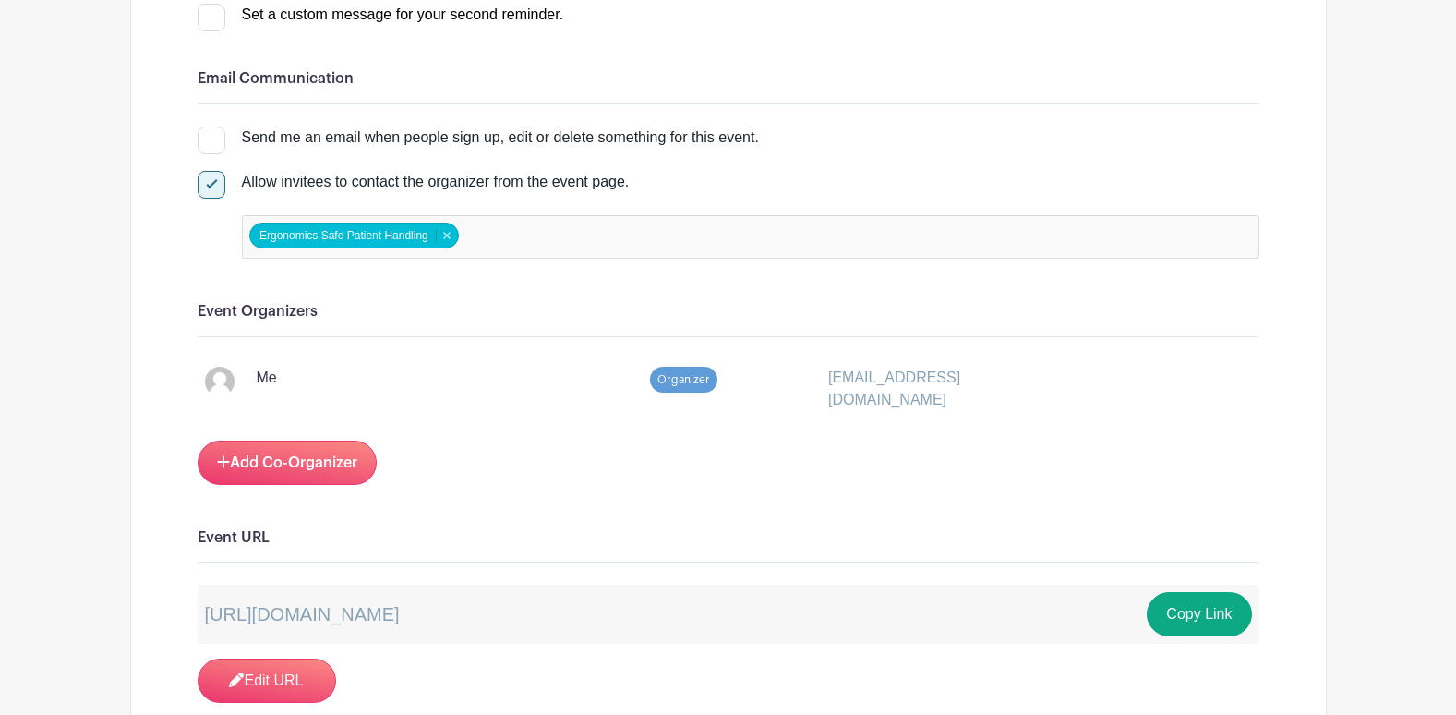
scroll to position [1016, 0]
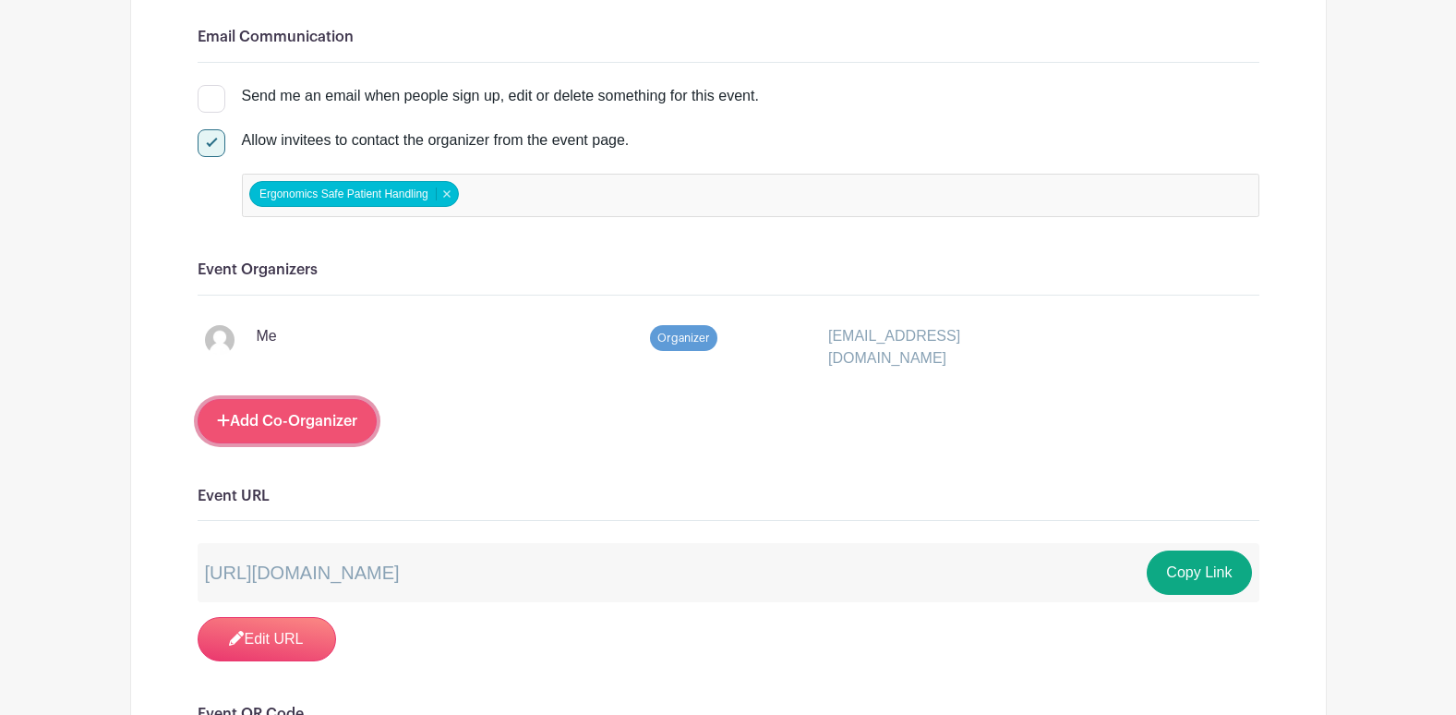
click at [318, 419] on link "Add Co-Organizer" at bounding box center [287, 421] width 179 height 44
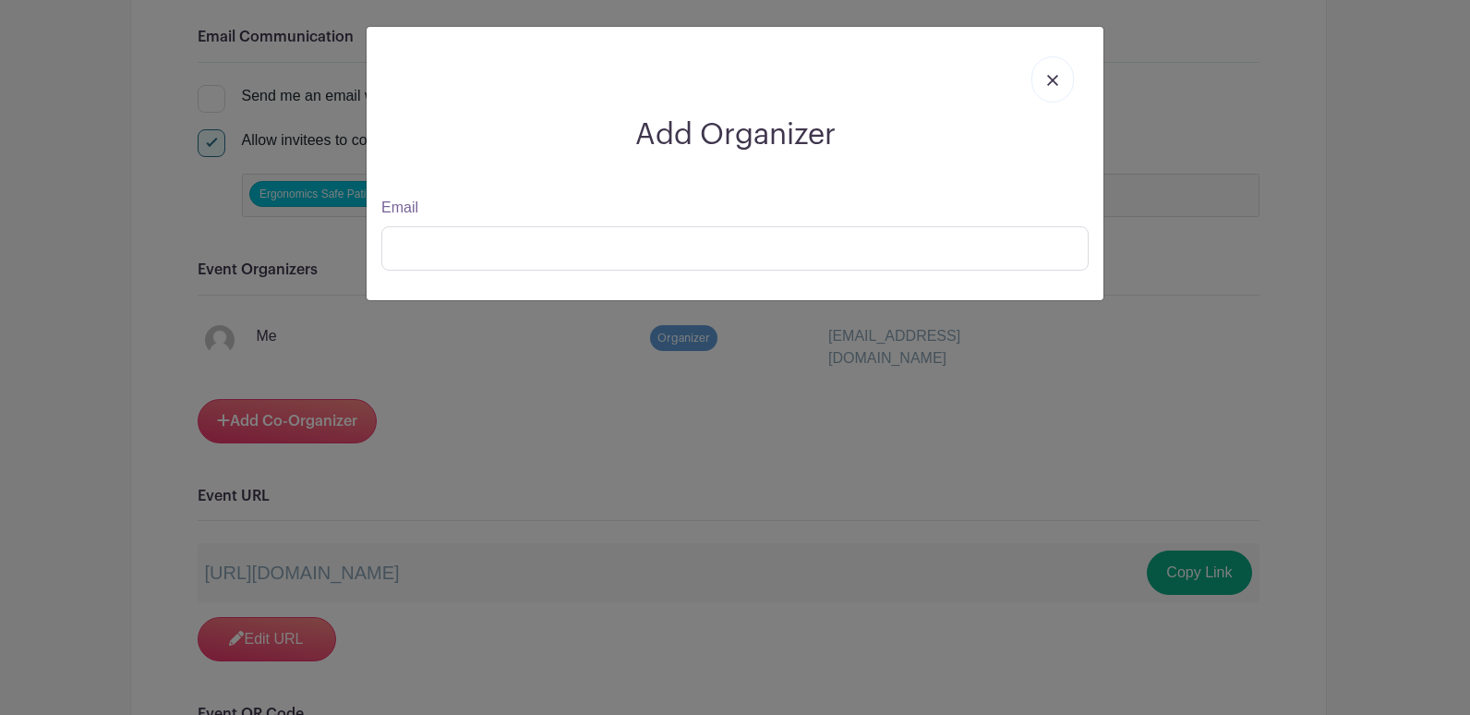
click at [1057, 71] on link at bounding box center [1052, 79] width 42 height 46
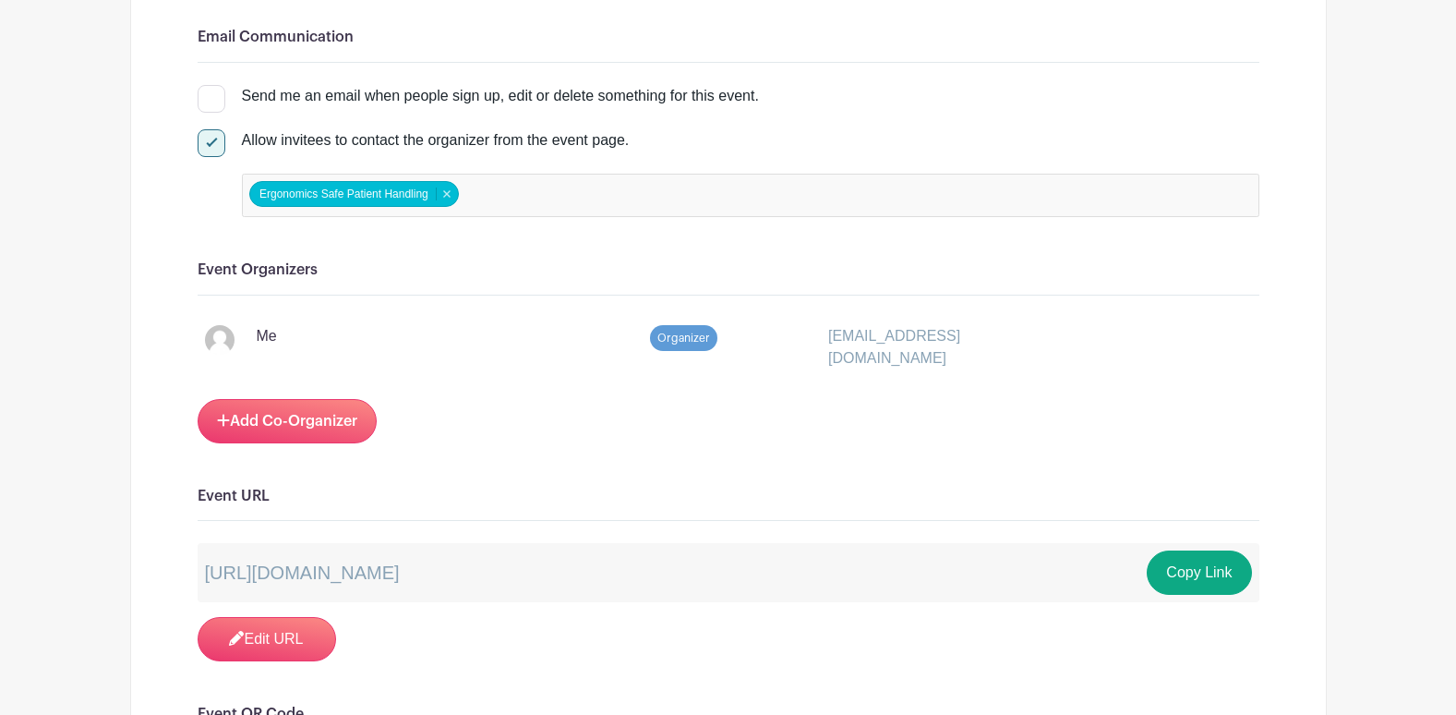
click at [504, 406] on div "Add Co-Organizer" at bounding box center [729, 421] width 1062 height 44
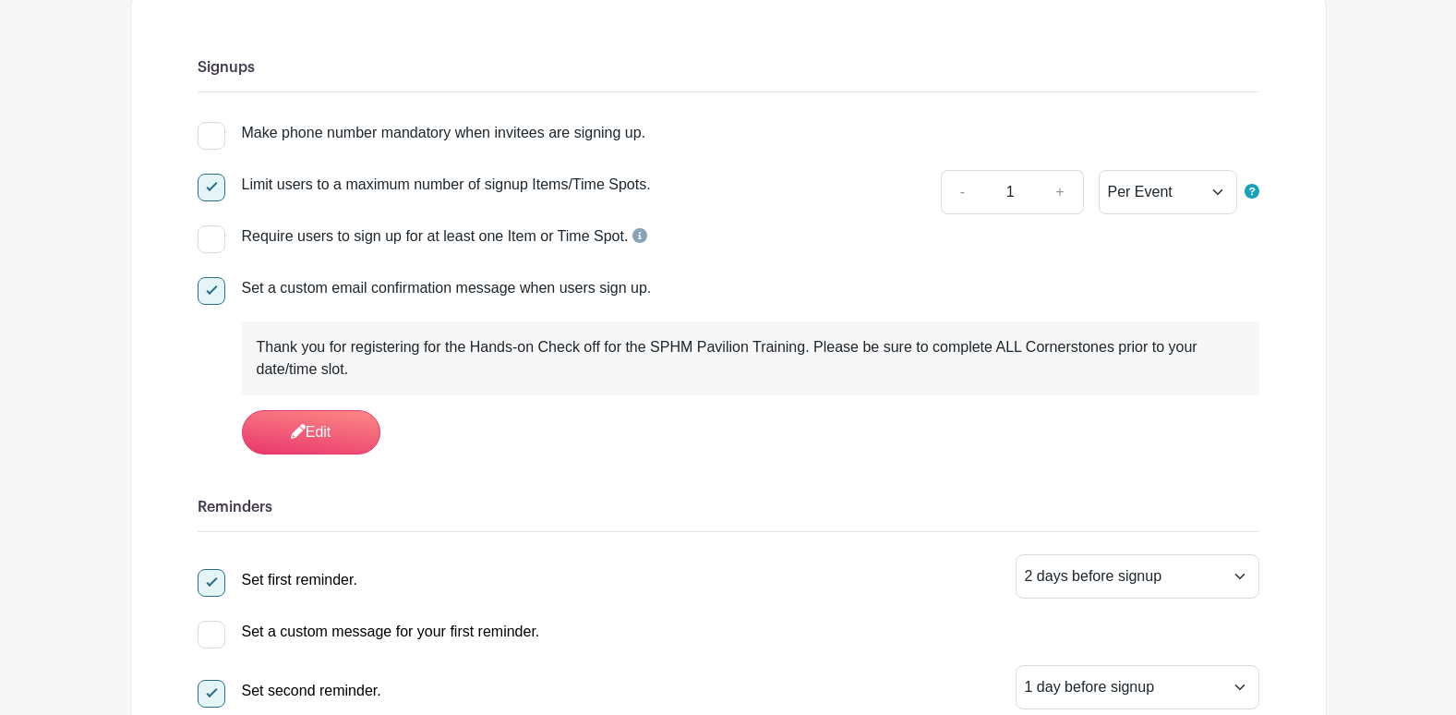
scroll to position [0, 0]
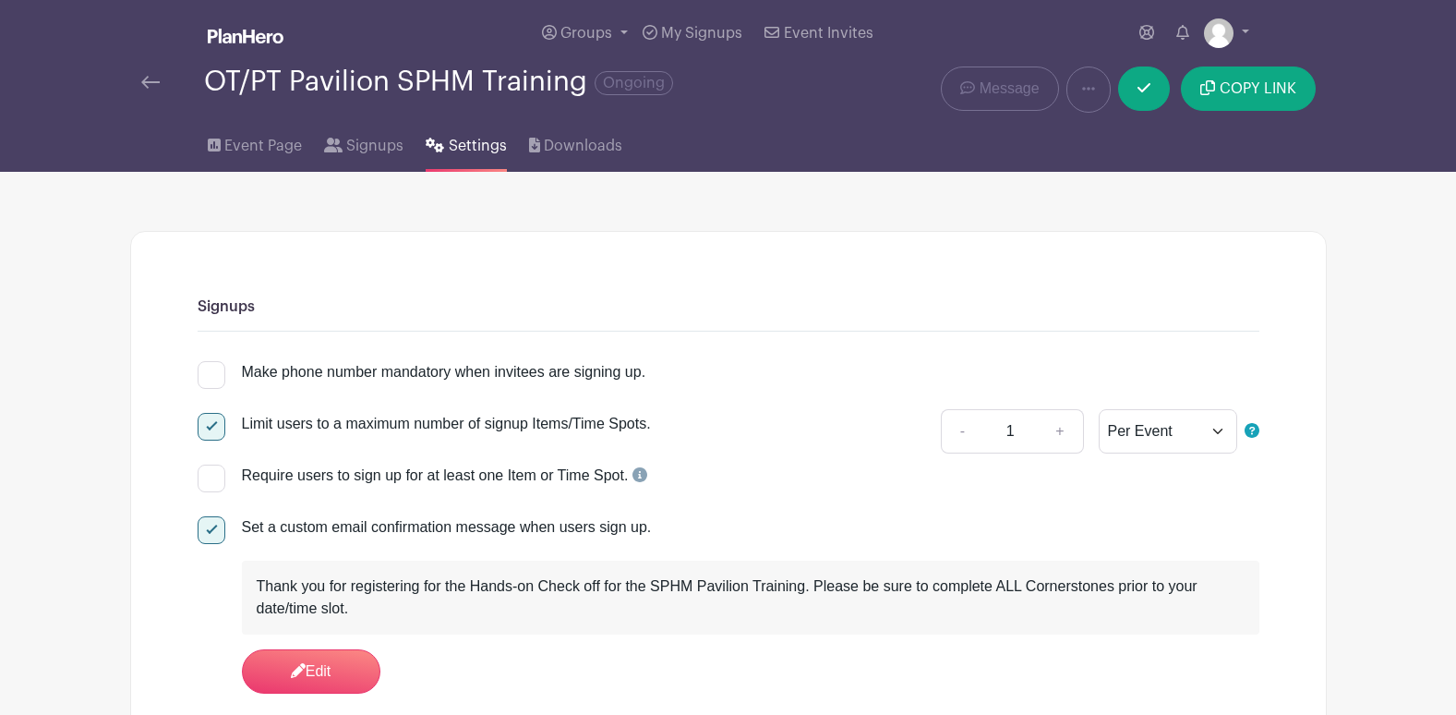
click at [249, 36] on img at bounding box center [246, 36] width 76 height 15
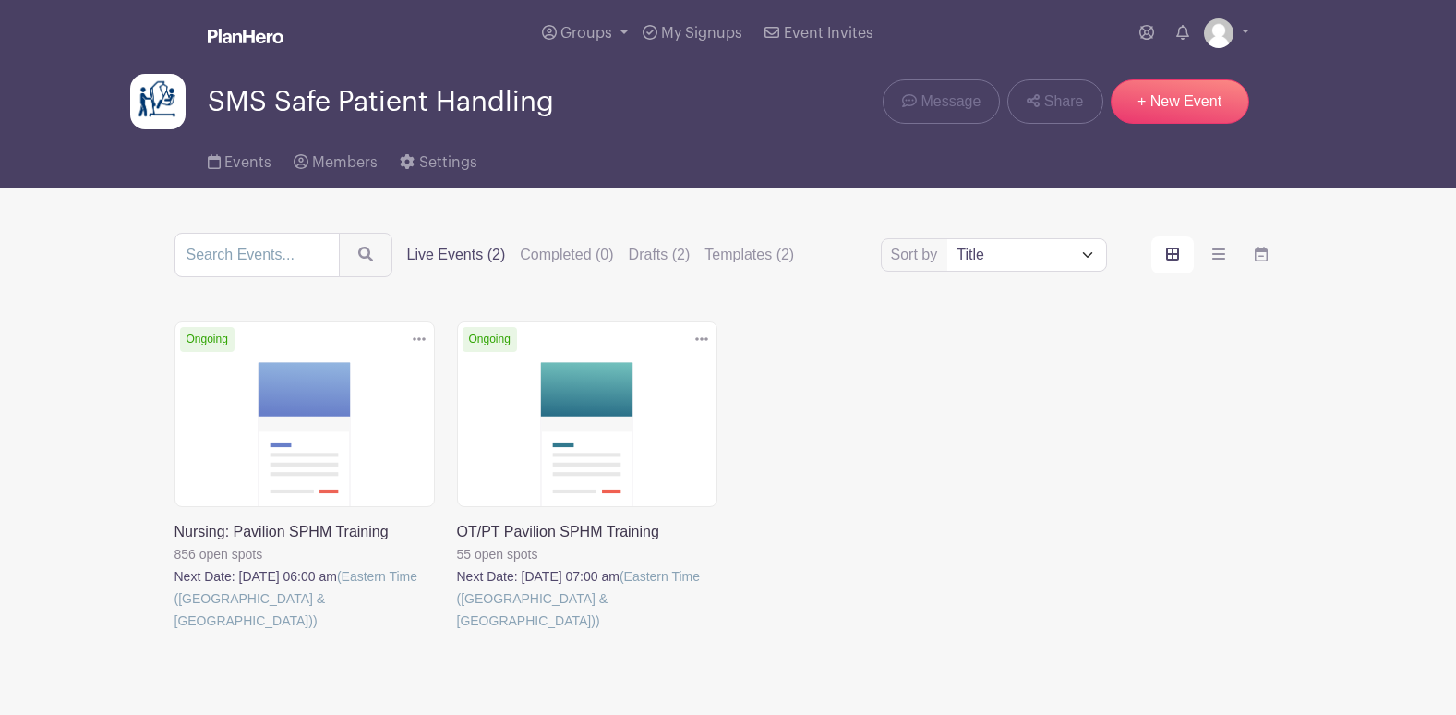
click at [1189, 77] on div "SMS Safe Patient Handling Message Share + New Event" at bounding box center [728, 101] width 1197 height 55
click at [1182, 109] on link "+ New Event" at bounding box center [1180, 101] width 139 height 44
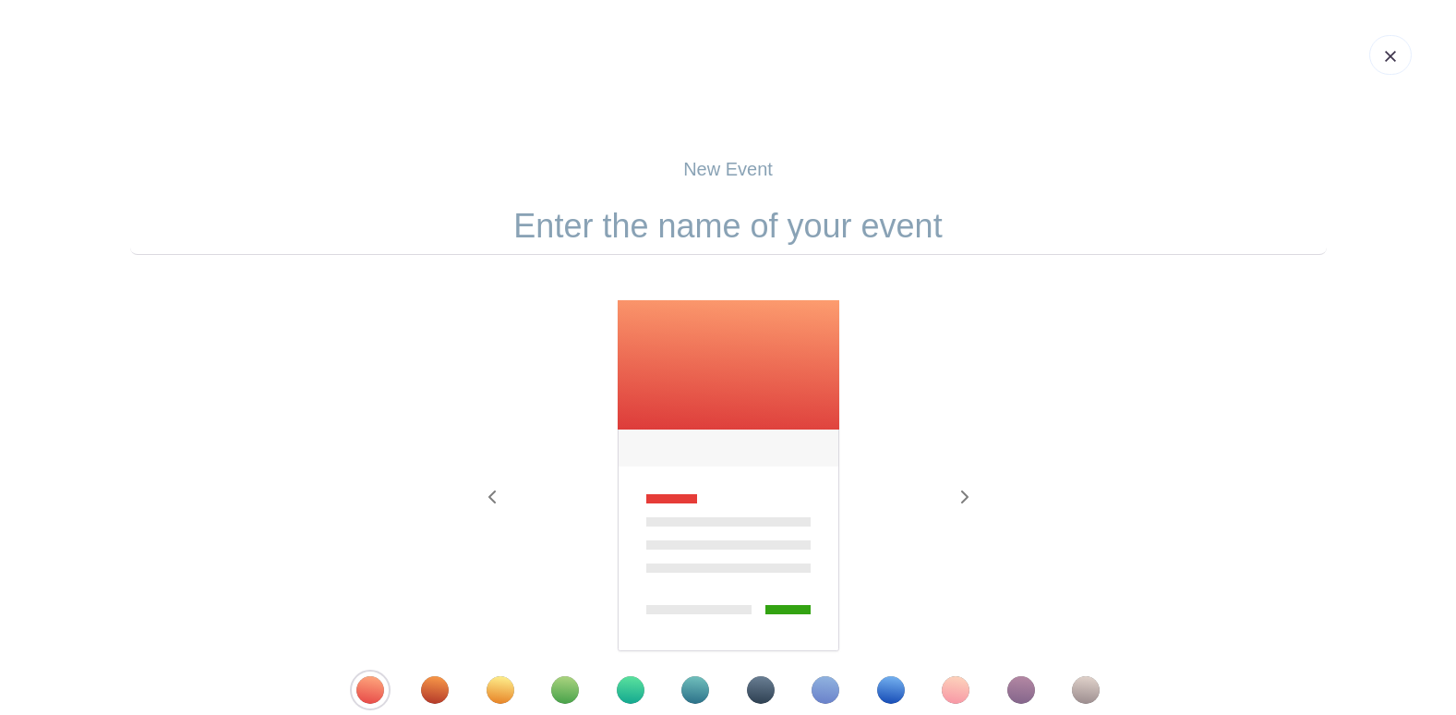
click at [729, 228] on input "text" at bounding box center [728, 226] width 1197 height 57
click at [587, 222] on input "CSR SPH Equipment Training" at bounding box center [728, 226] width 1197 height 57
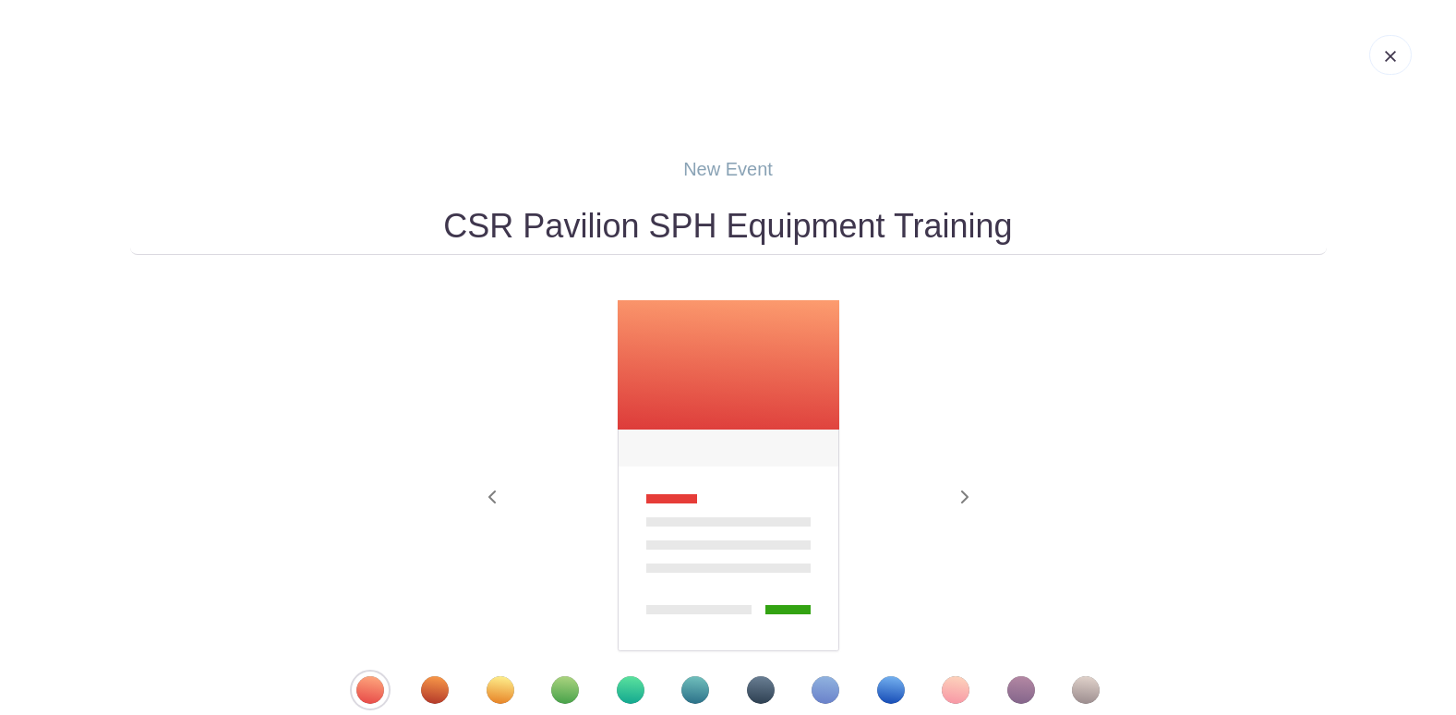
click at [1033, 229] on input "CSR Pavilion SPH Equipment Training" at bounding box center [728, 226] width 1197 height 57
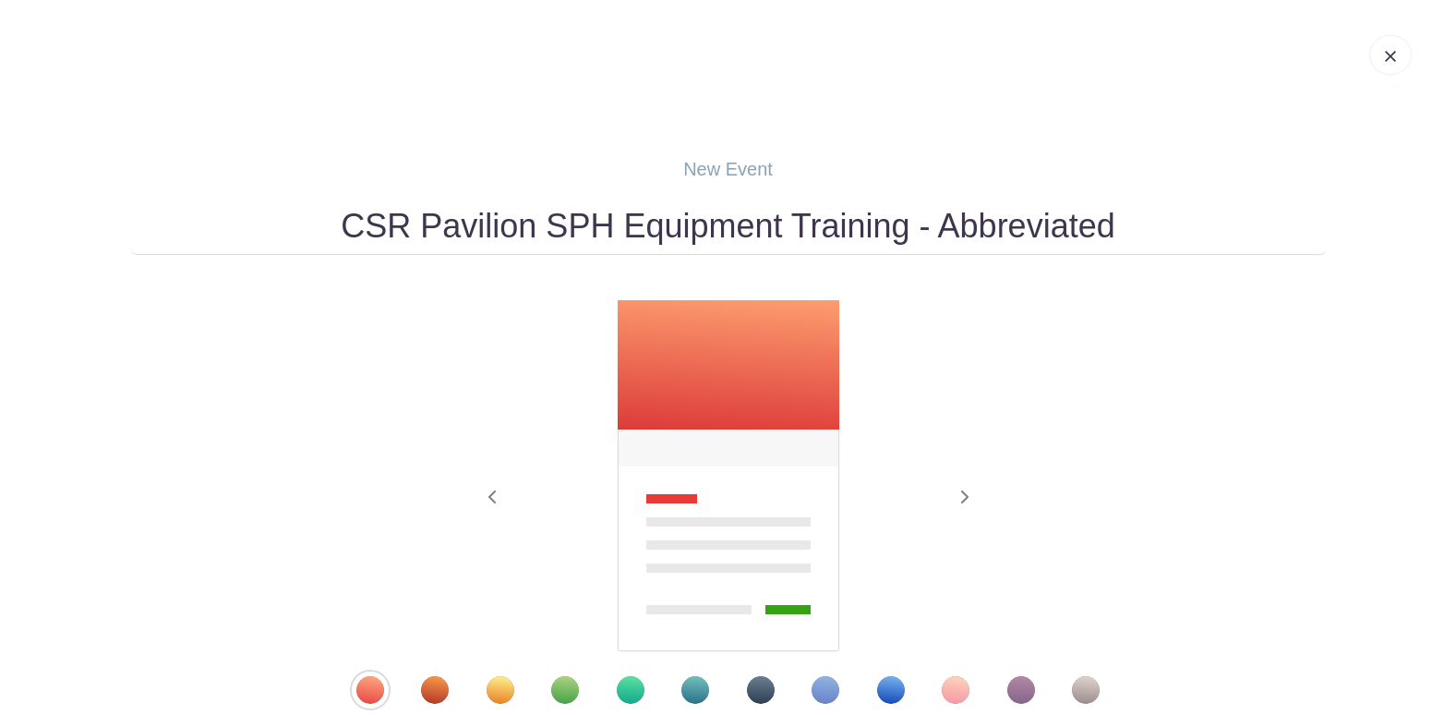
type input "CSR Pavilion SPH Equipment Training - Abbreviated"
click at [1041, 383] on div "Previous Next" at bounding box center [728, 501] width 1197 height 404
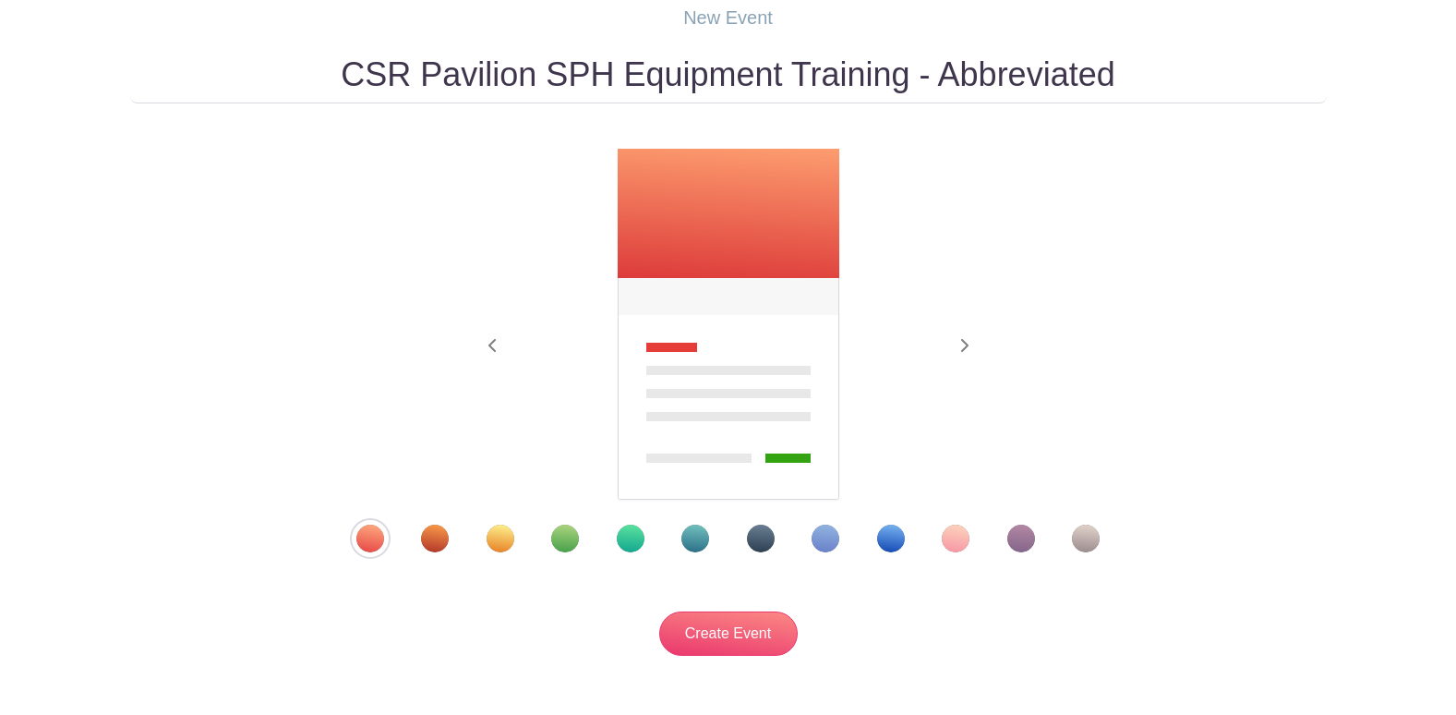
scroll to position [252, 0]
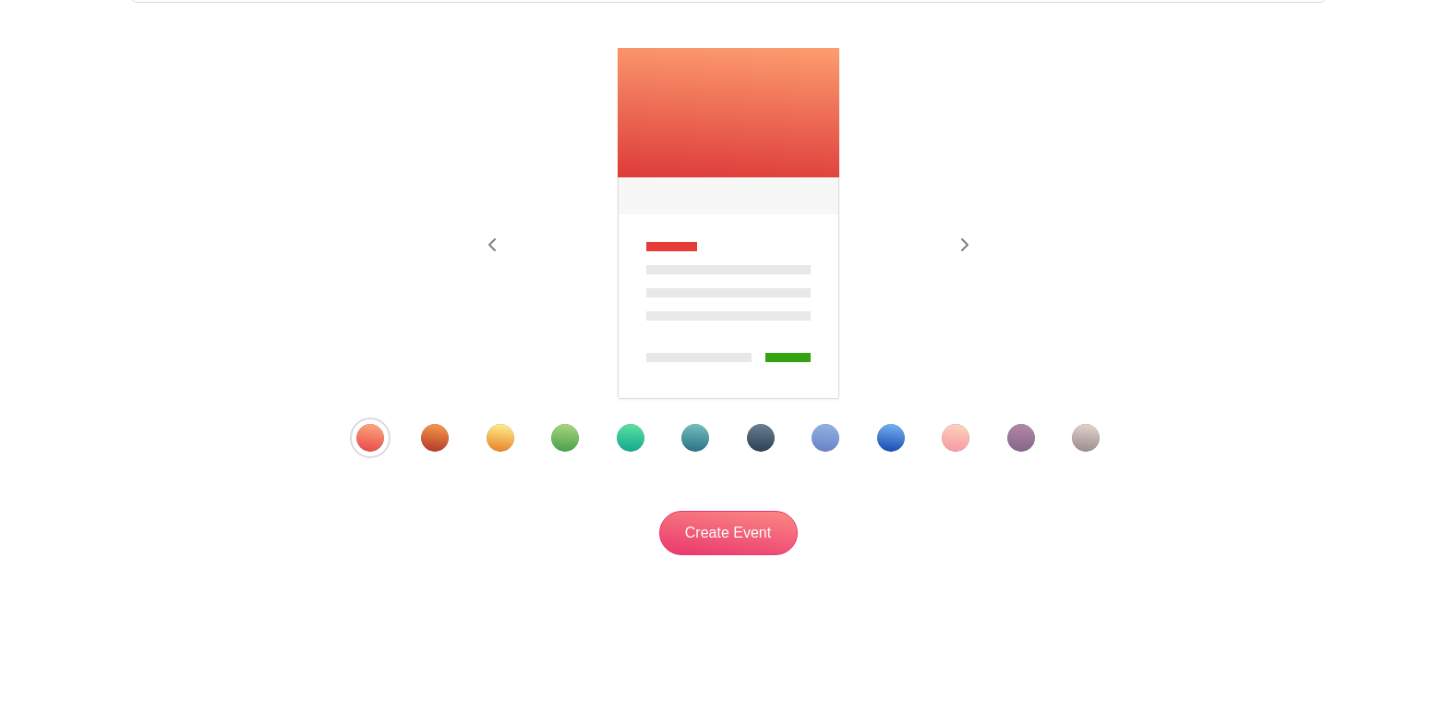
click at [498, 440] on div "Template 3" at bounding box center [501, 438] width 28 height 28
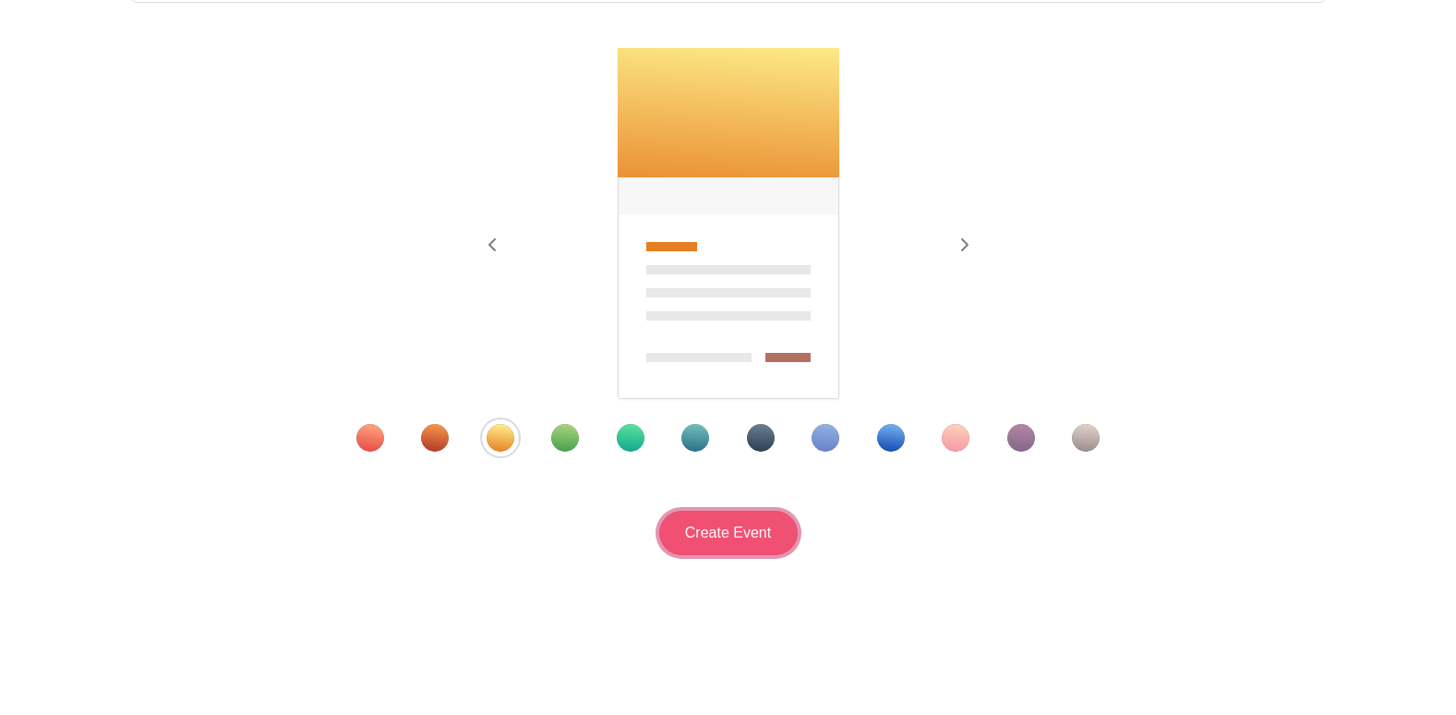
click at [760, 536] on input "Create Event" at bounding box center [728, 533] width 139 height 44
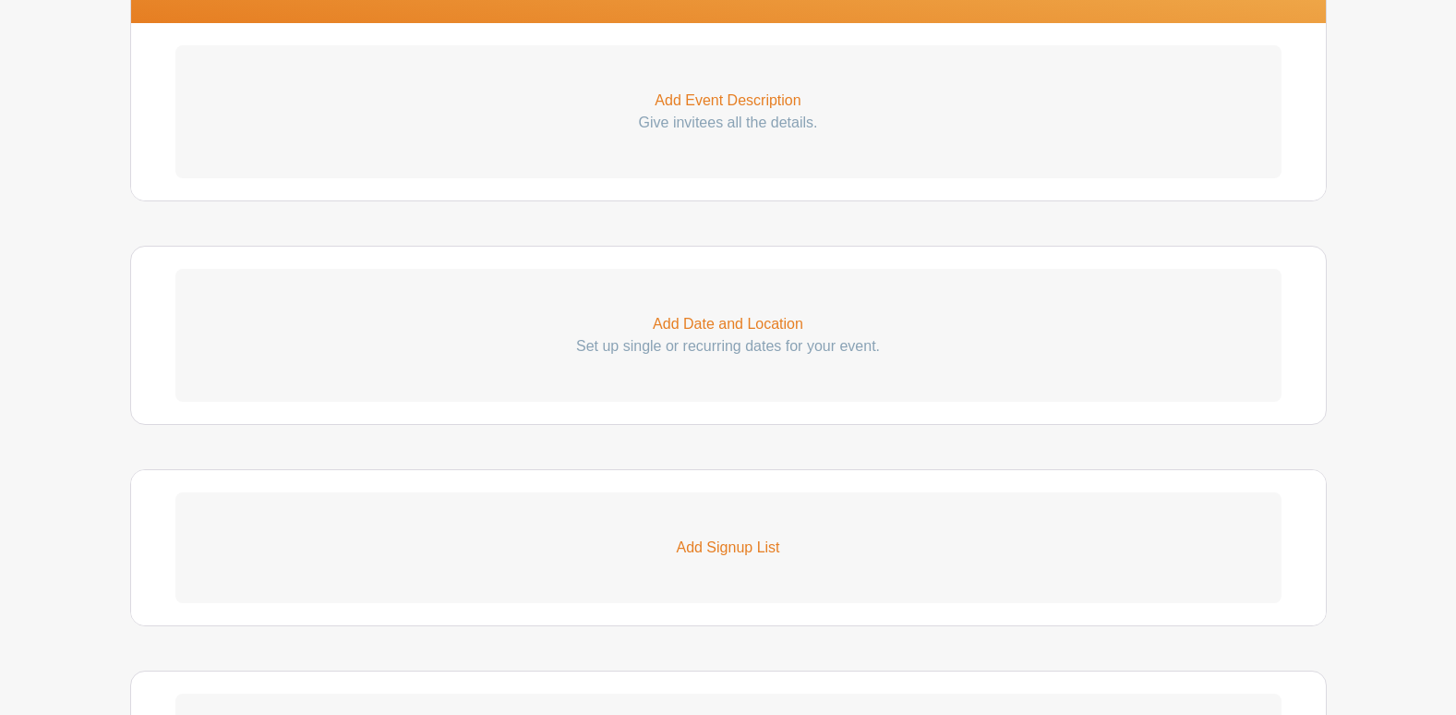
scroll to position [573, 0]
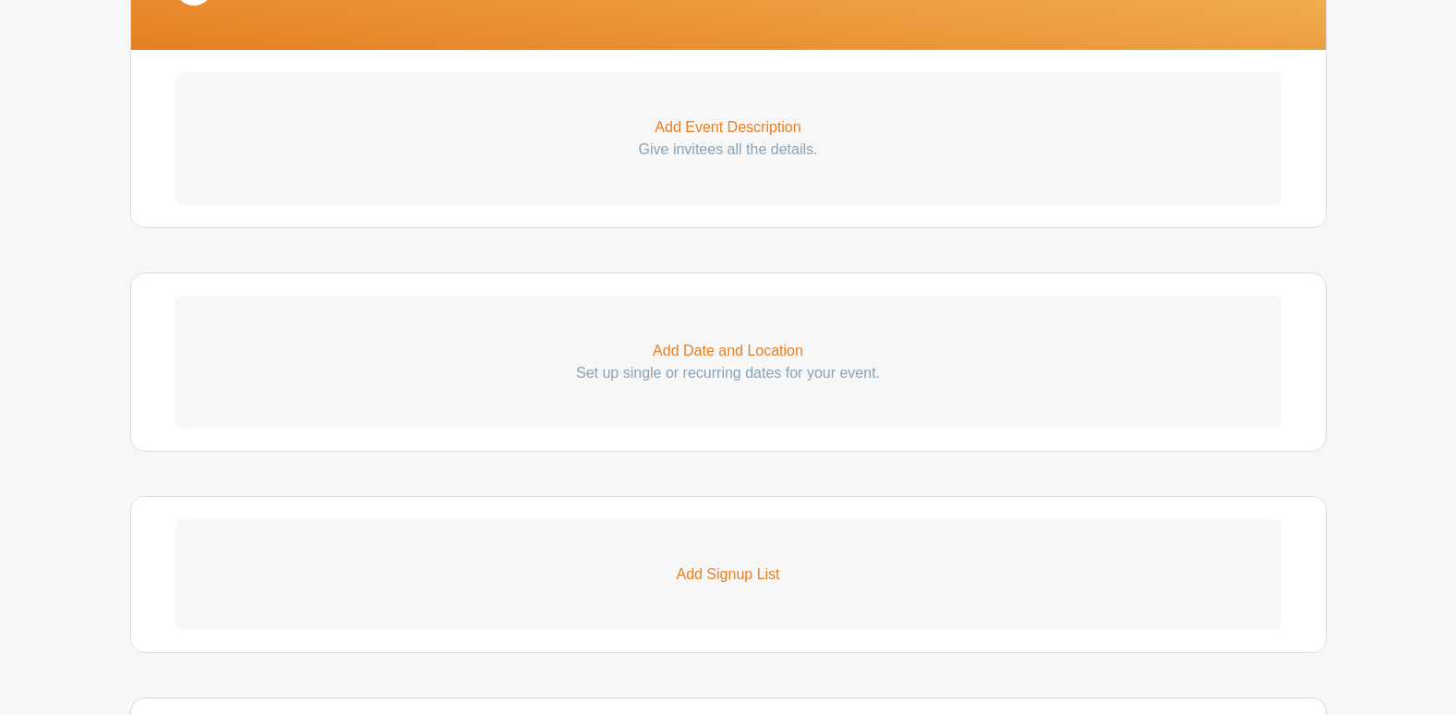
click at [777, 353] on p "Add Date and Location" at bounding box center [728, 351] width 1106 height 22
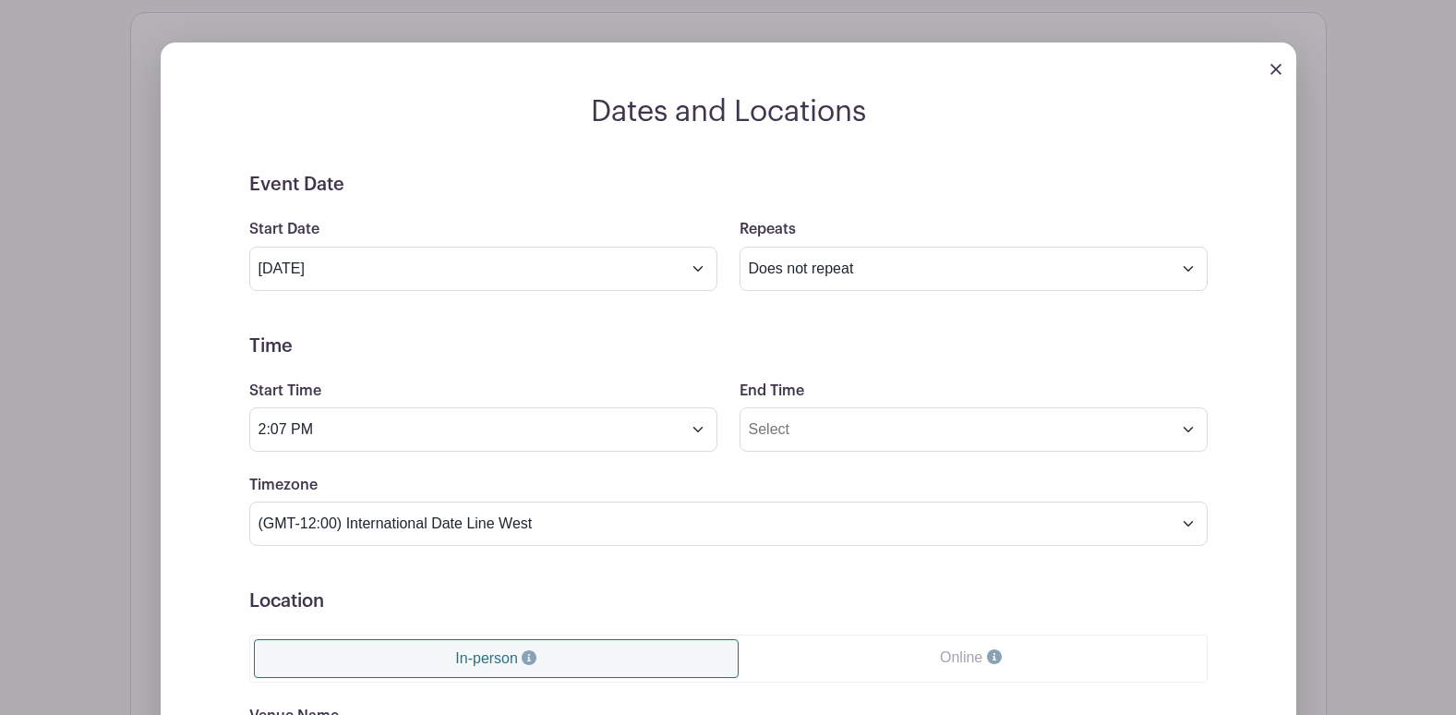
scroll to position [850, 0]
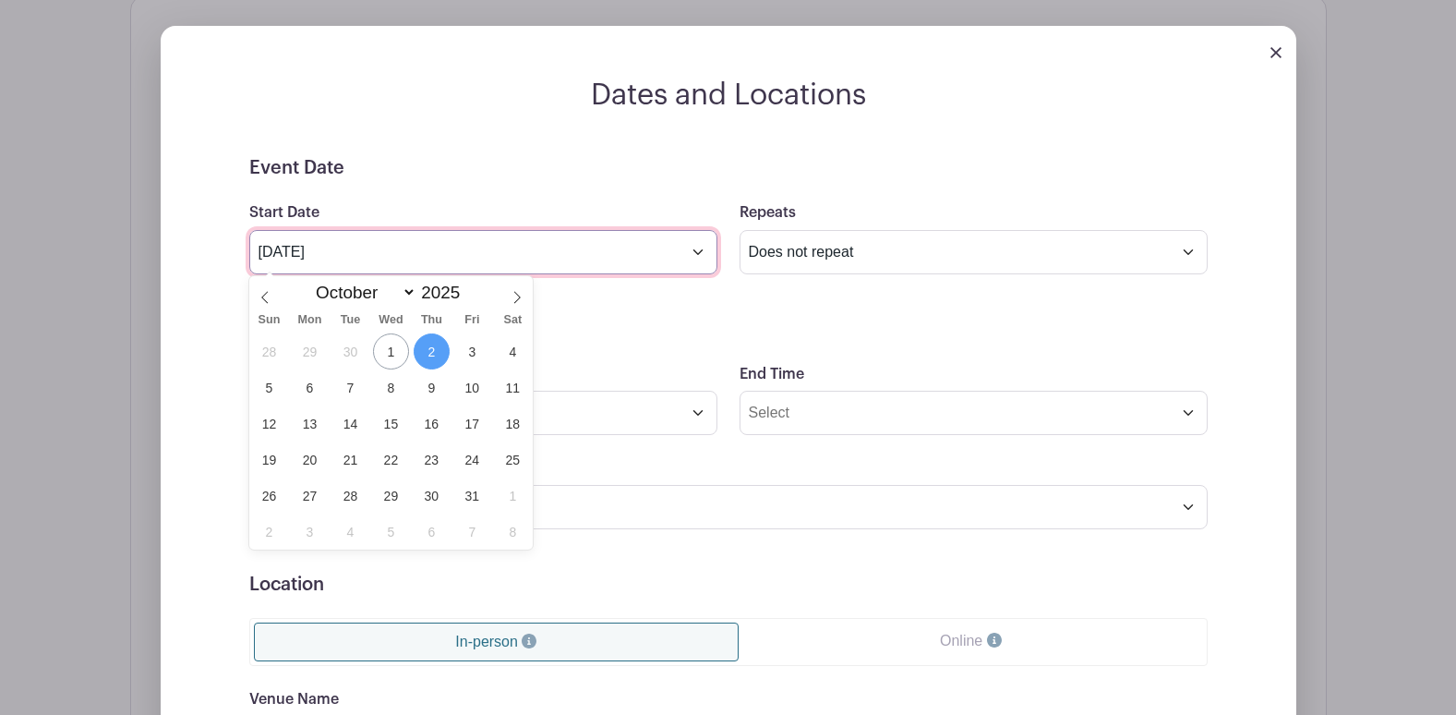
click at [611, 254] on input "Oct 2 2025" at bounding box center [483, 252] width 468 height 44
click at [351, 418] on span "14" at bounding box center [350, 423] width 36 height 36
type input "Oct 14 2025"
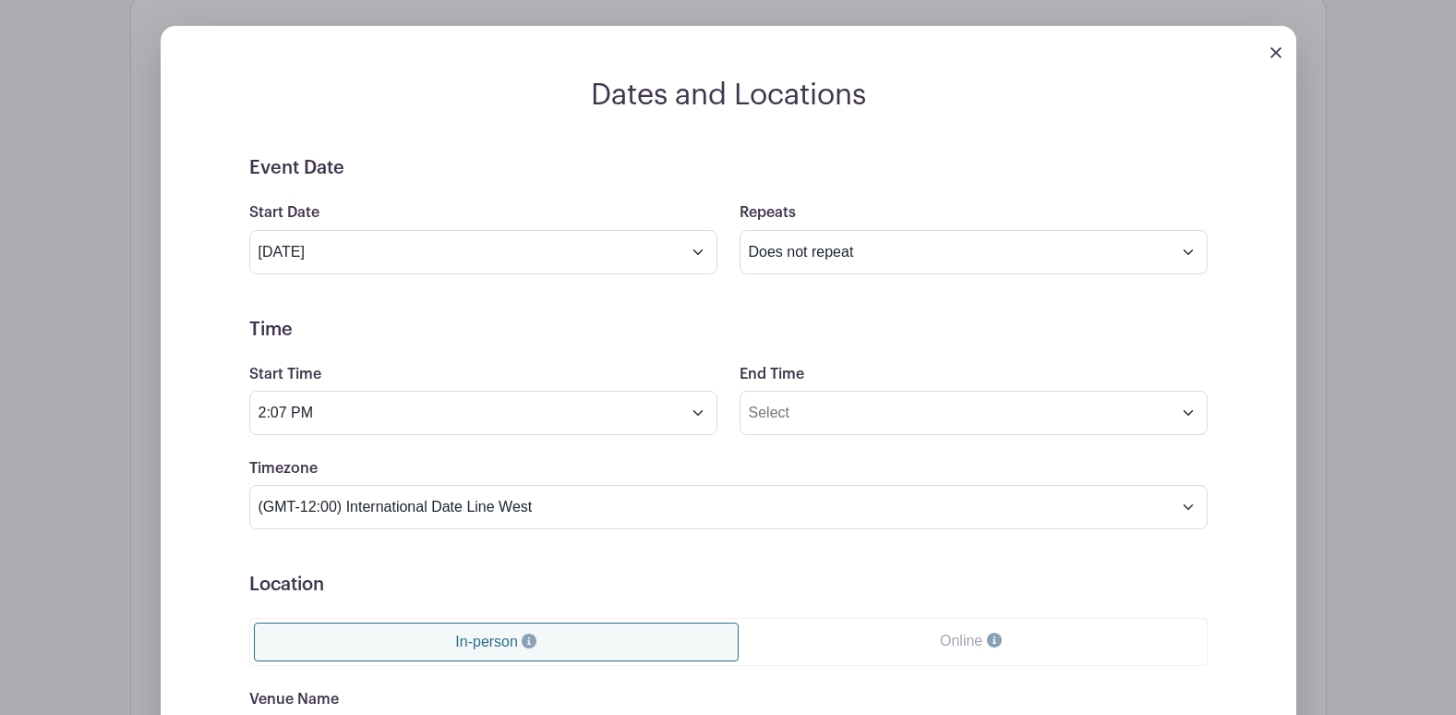
click at [487, 343] on form "Event Date Start Date Oct 14 2025 Repeats Does not repeat Daily Weekly Monthly …" at bounding box center [728, 572] width 958 height 831
click at [365, 418] on input "2:07 PM" at bounding box center [483, 413] width 468 height 44
click at [290, 493] on div "02" at bounding box center [283, 494] width 60 height 35
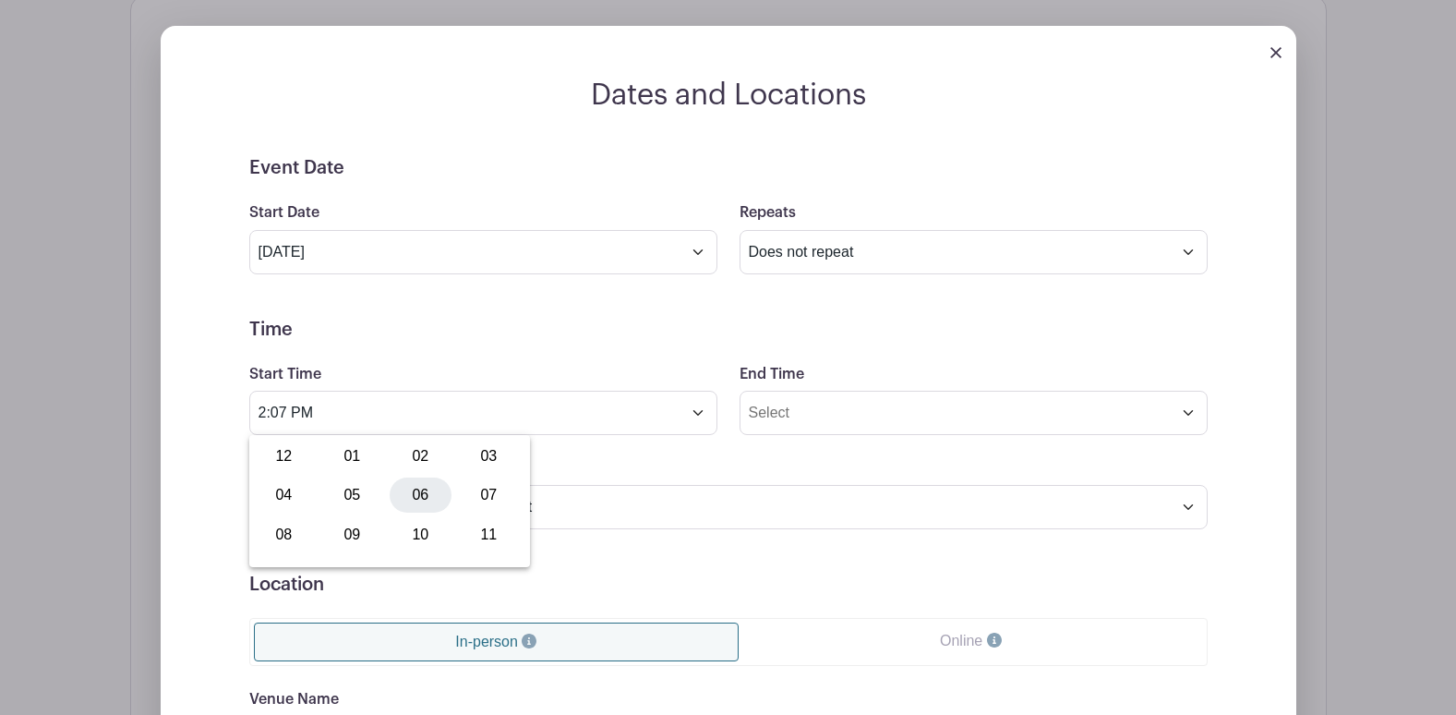
click at [416, 494] on div "06" at bounding box center [421, 494] width 62 height 35
click at [403, 493] on div "07" at bounding box center [403, 494] width 60 height 35
click at [501, 456] on div "15" at bounding box center [489, 456] width 62 height 35
type input "6:15 PM"
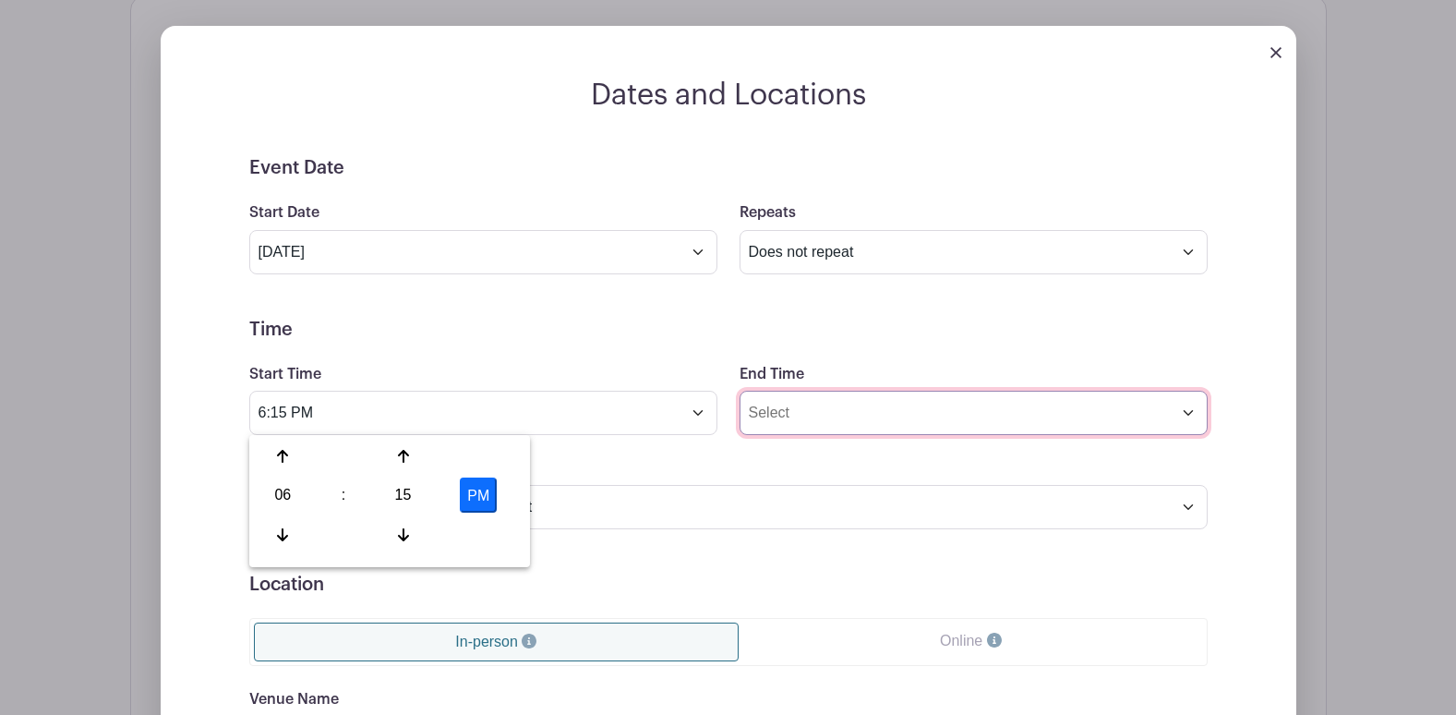
click at [805, 416] on input "End Time" at bounding box center [974, 413] width 468 height 44
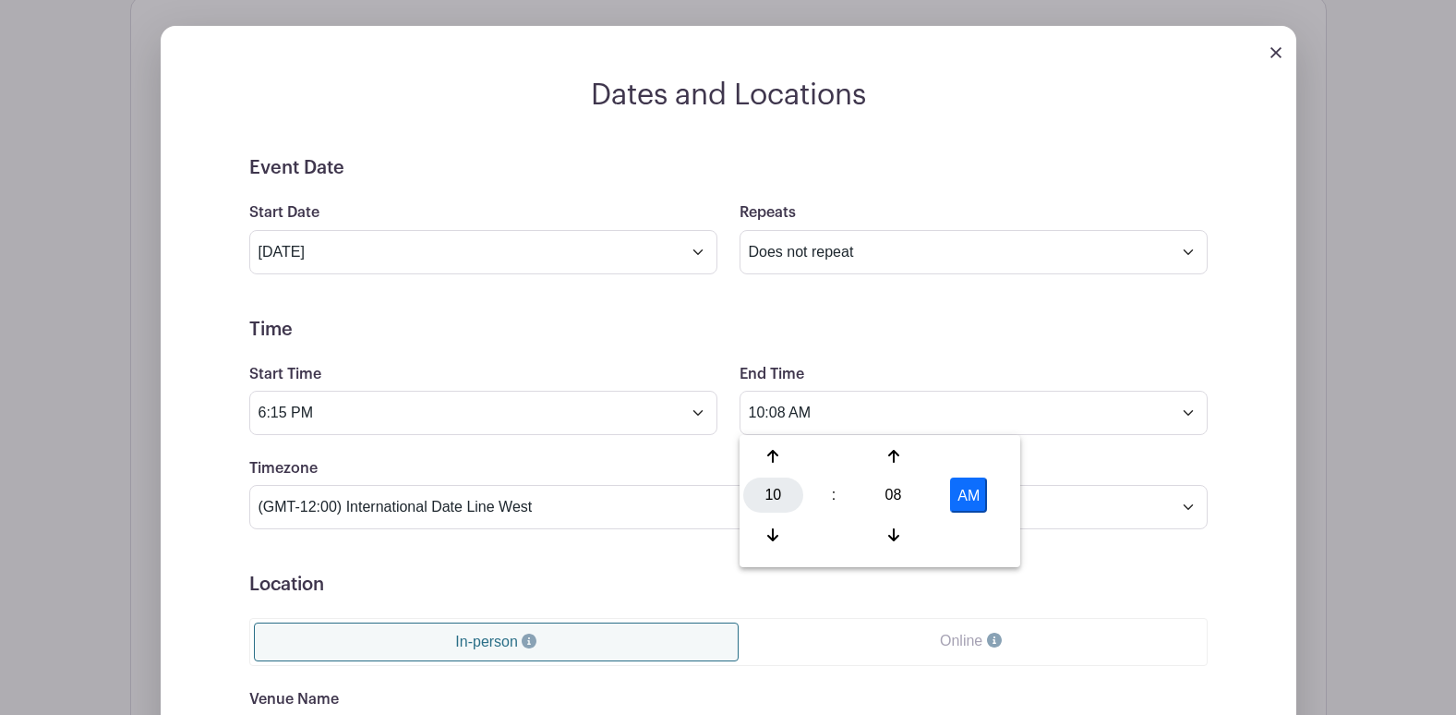
click at [760, 496] on div "10" at bounding box center [773, 494] width 60 height 35
click at [968, 489] on div "07" at bounding box center [979, 494] width 62 height 35
click at [907, 500] on div "08" at bounding box center [893, 494] width 60 height 35
click at [763, 444] on div "00" at bounding box center [774, 456] width 62 height 35
type input "7:00 AM"
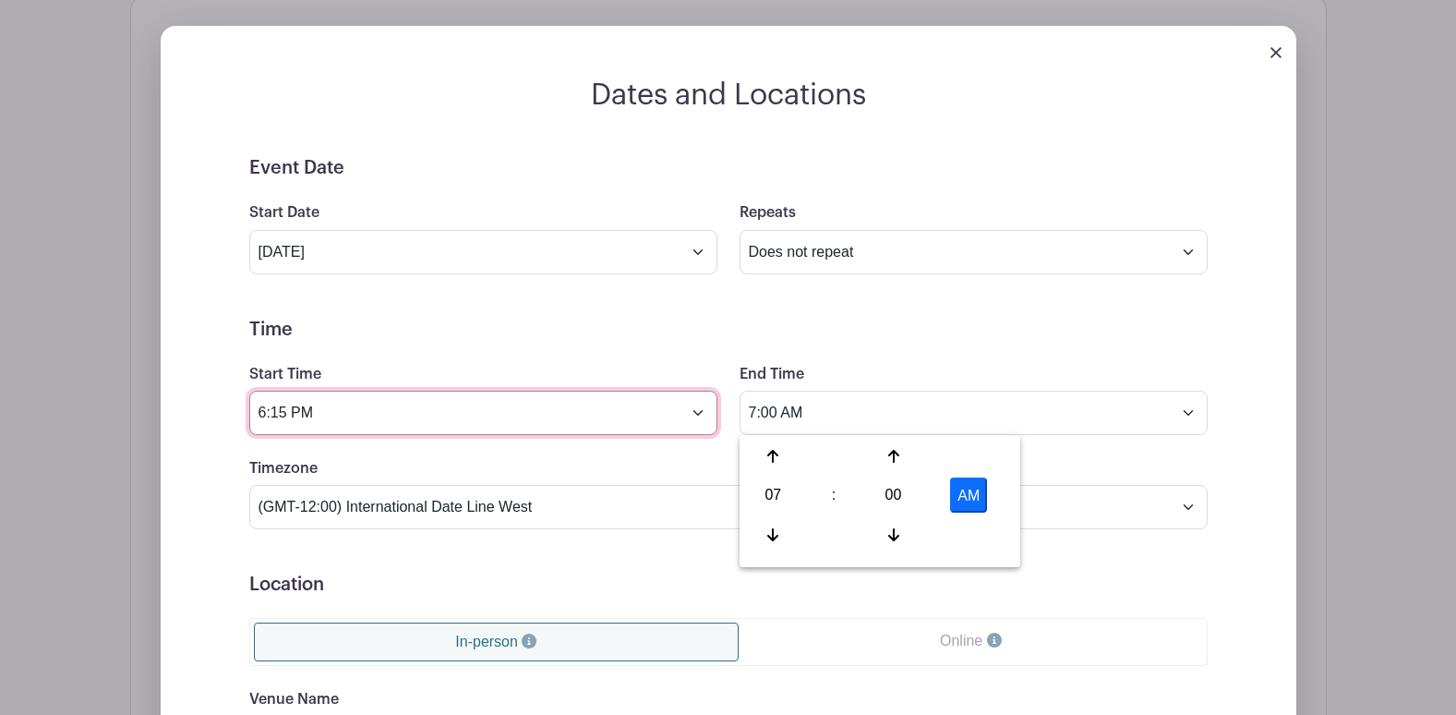
click at [491, 408] on input "6:15 PM" at bounding box center [483, 413] width 468 height 44
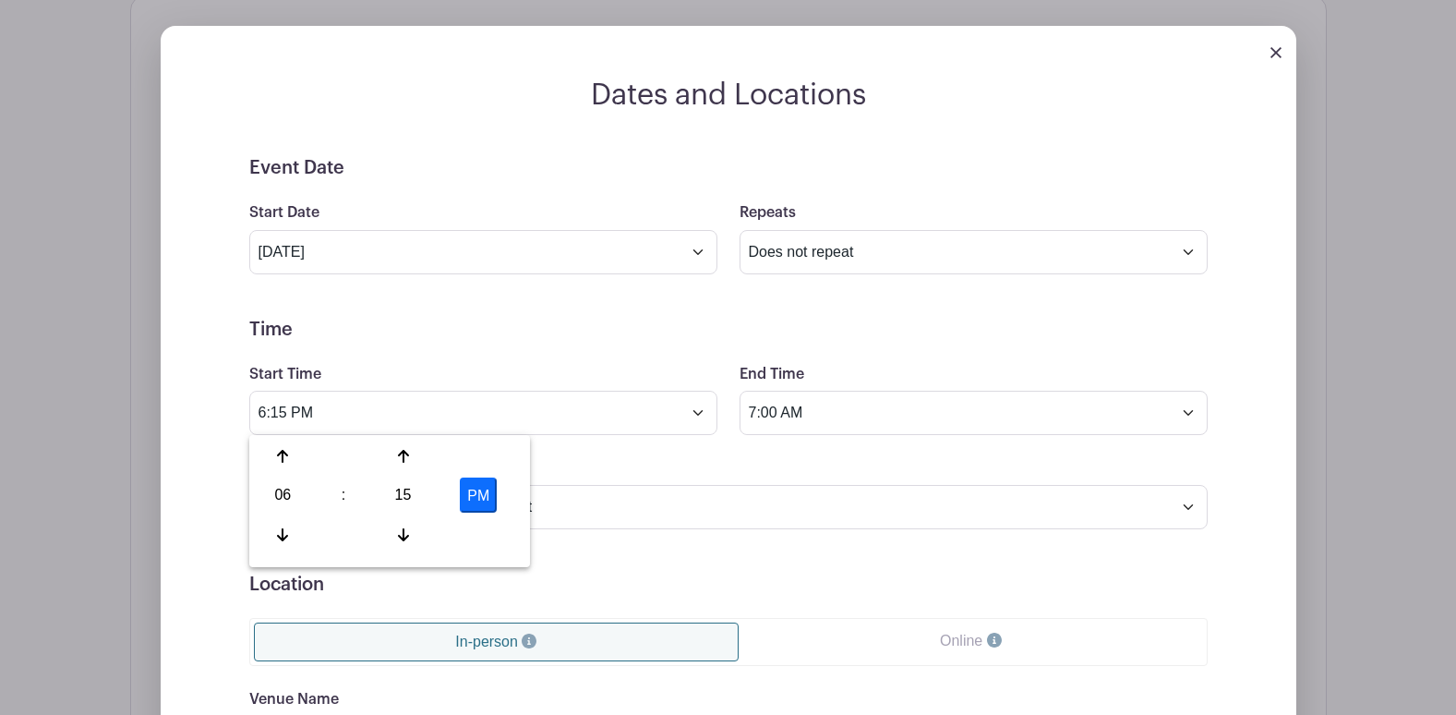
click at [488, 487] on button "PM" at bounding box center [478, 494] width 37 height 35
type input "6:15 AM"
click at [575, 472] on div "Timezone (GMT-12:00) International Date Line West (GMT-11:00) American Samoa (G…" at bounding box center [728, 493] width 981 height 72
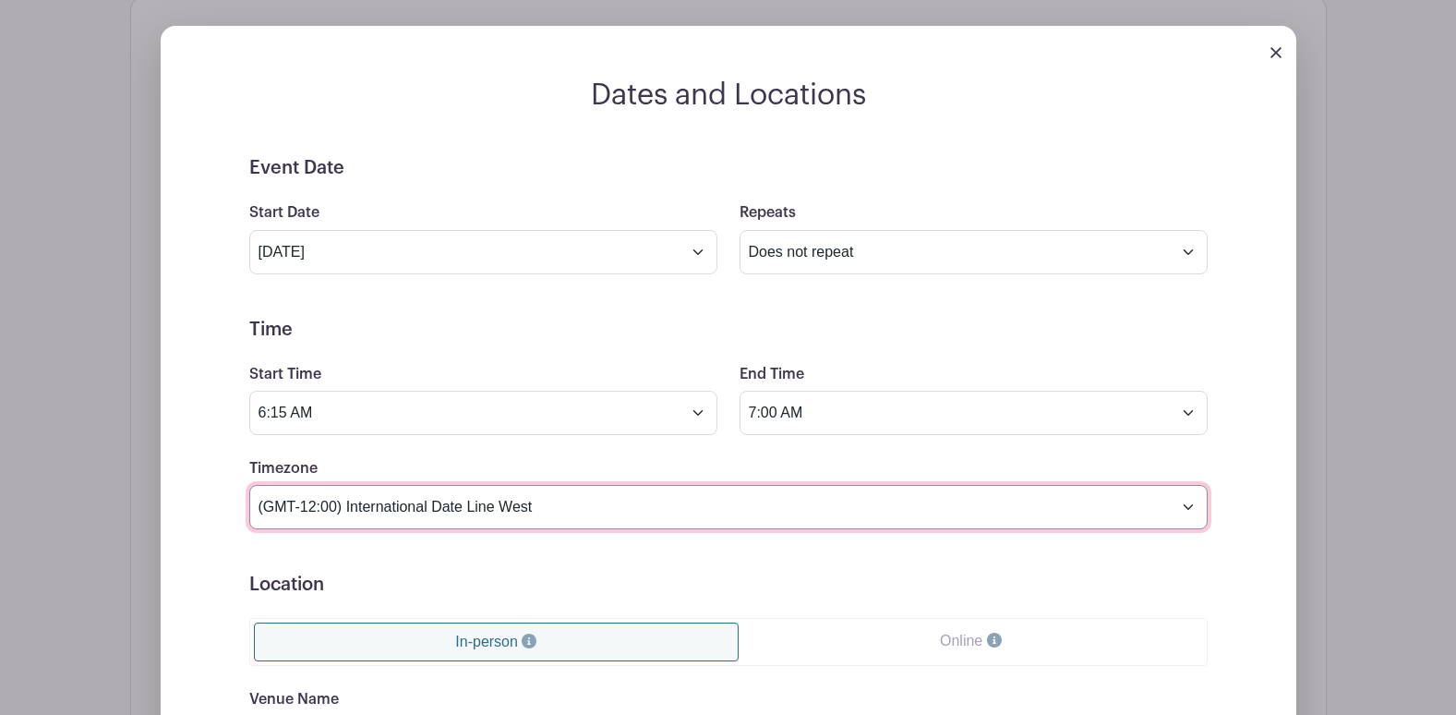
click at [595, 514] on select "(GMT-12:00) International Date Line West (GMT-11:00) American Samoa (GMT-11:00)…" at bounding box center [728, 507] width 958 height 44
select select "Eastern Time (US & Canada)"
click at [249, 485] on select "(GMT-12:00) International Date Line West (GMT-11:00) American Samoa (GMT-11:00)…" at bounding box center [728, 507] width 958 height 44
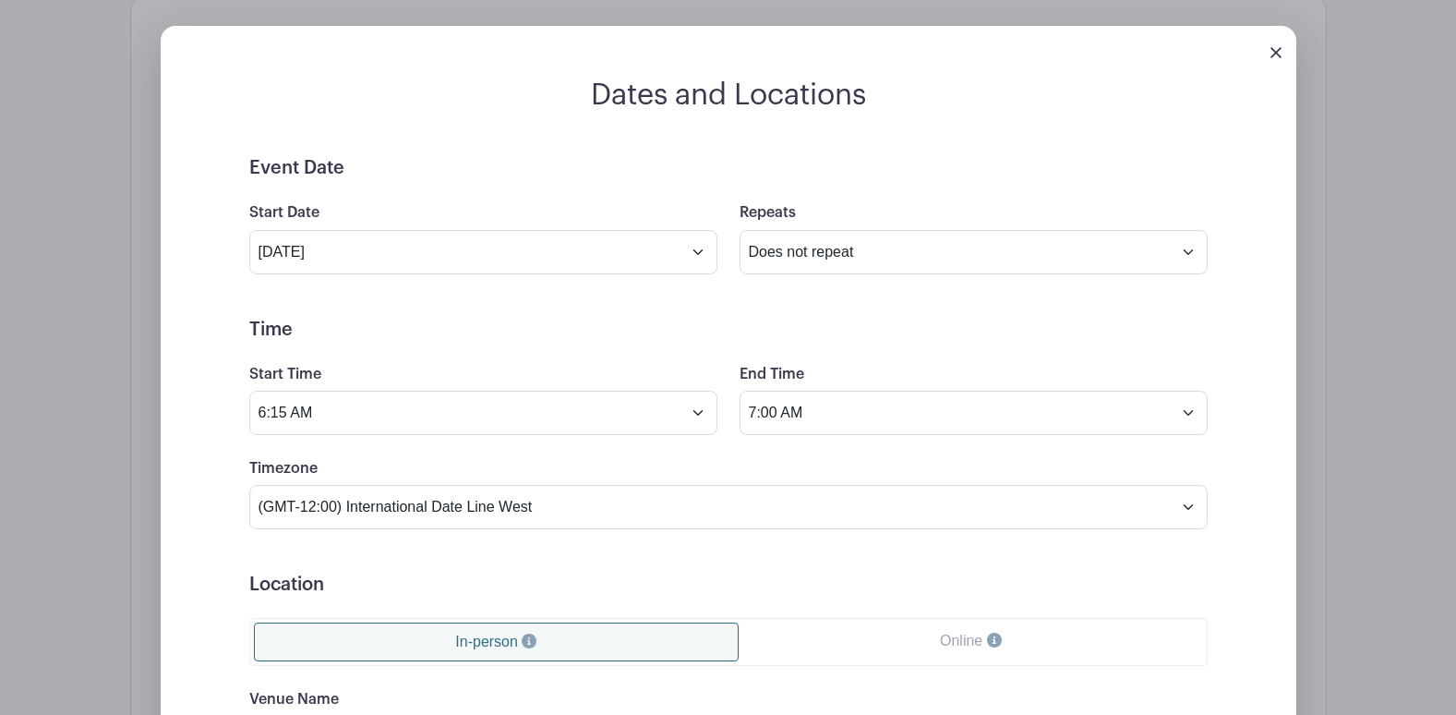
drag, startPoint x: 483, startPoint y: 573, endPoint x: 480, endPoint y: 592, distance: 18.7
click at [482, 574] on h5 "Location" at bounding box center [728, 584] width 958 height 22
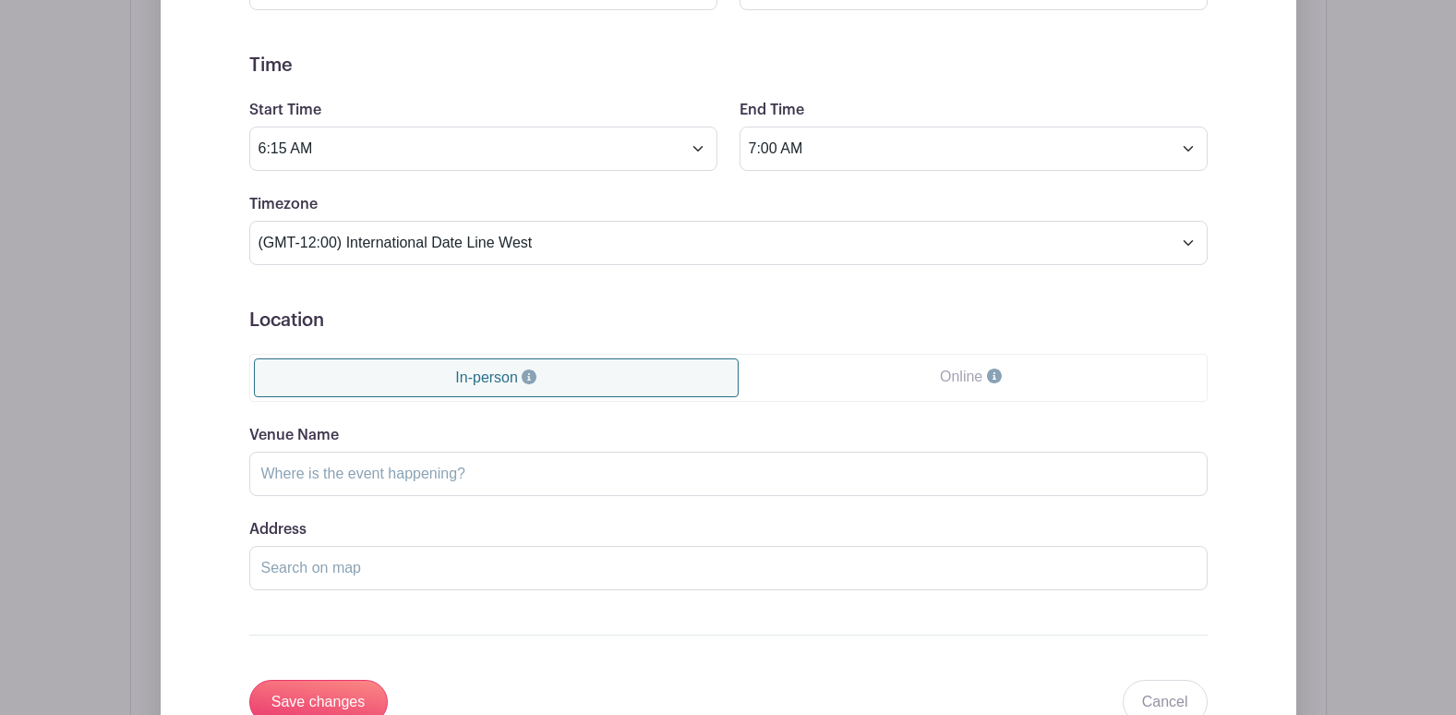
scroll to position [1127, 0]
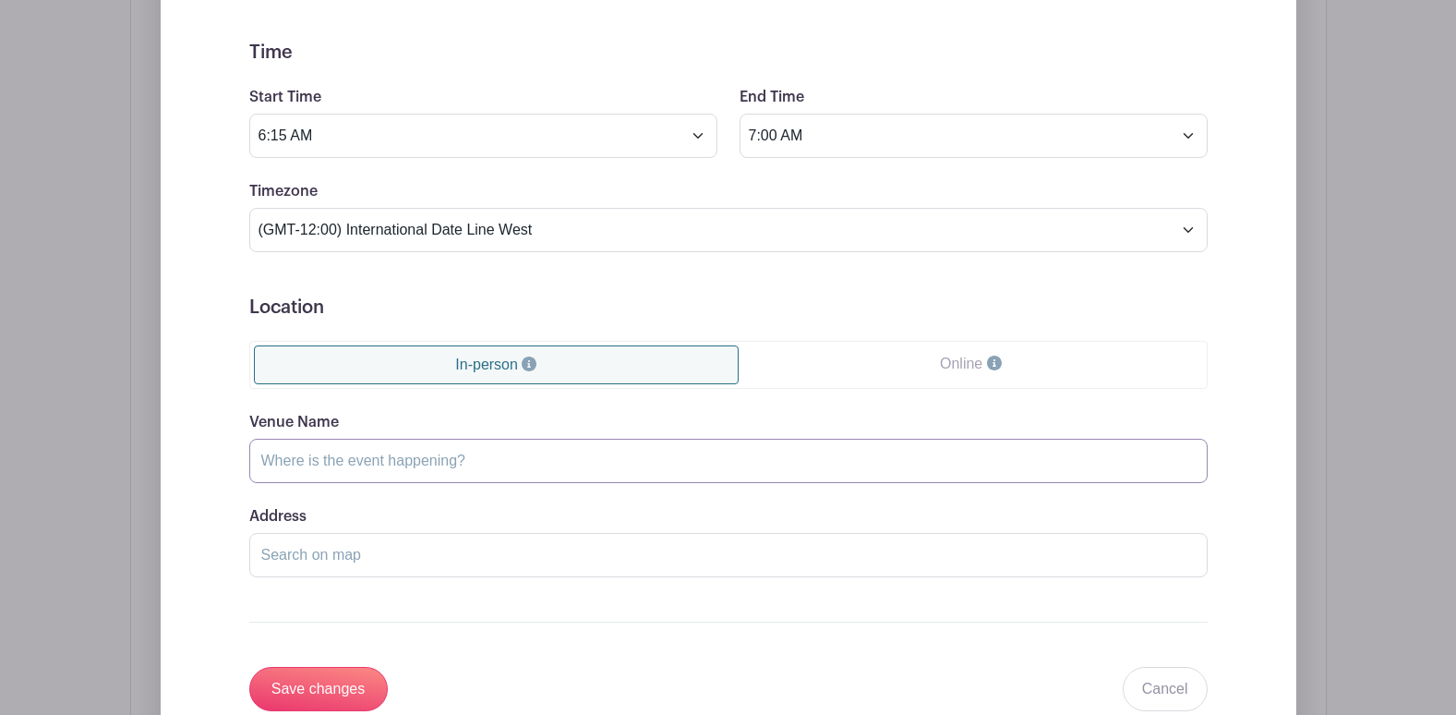
click at [462, 476] on input "Venue Name" at bounding box center [728, 461] width 958 height 44
type input "Med Inn Room 631"
click at [434, 507] on div "Address" at bounding box center [728, 541] width 958 height 72
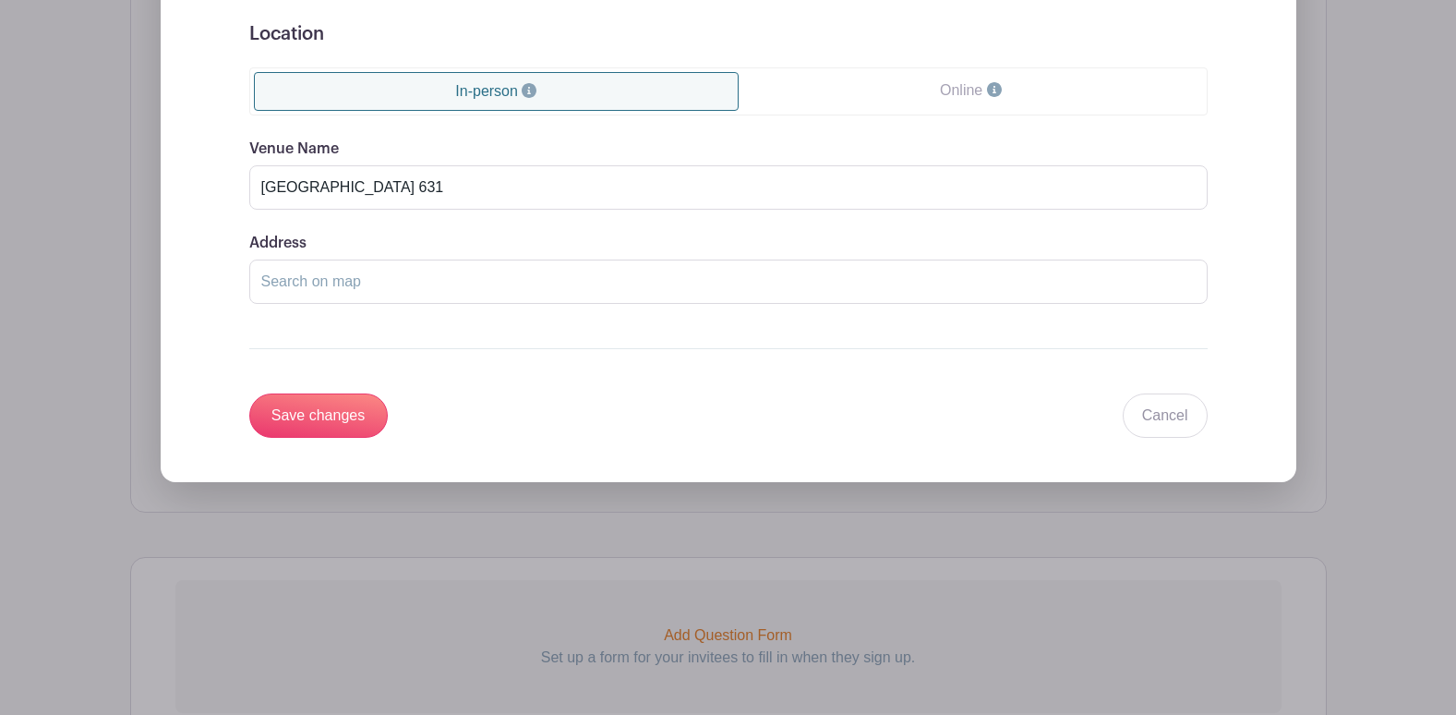
scroll to position [1404, 0]
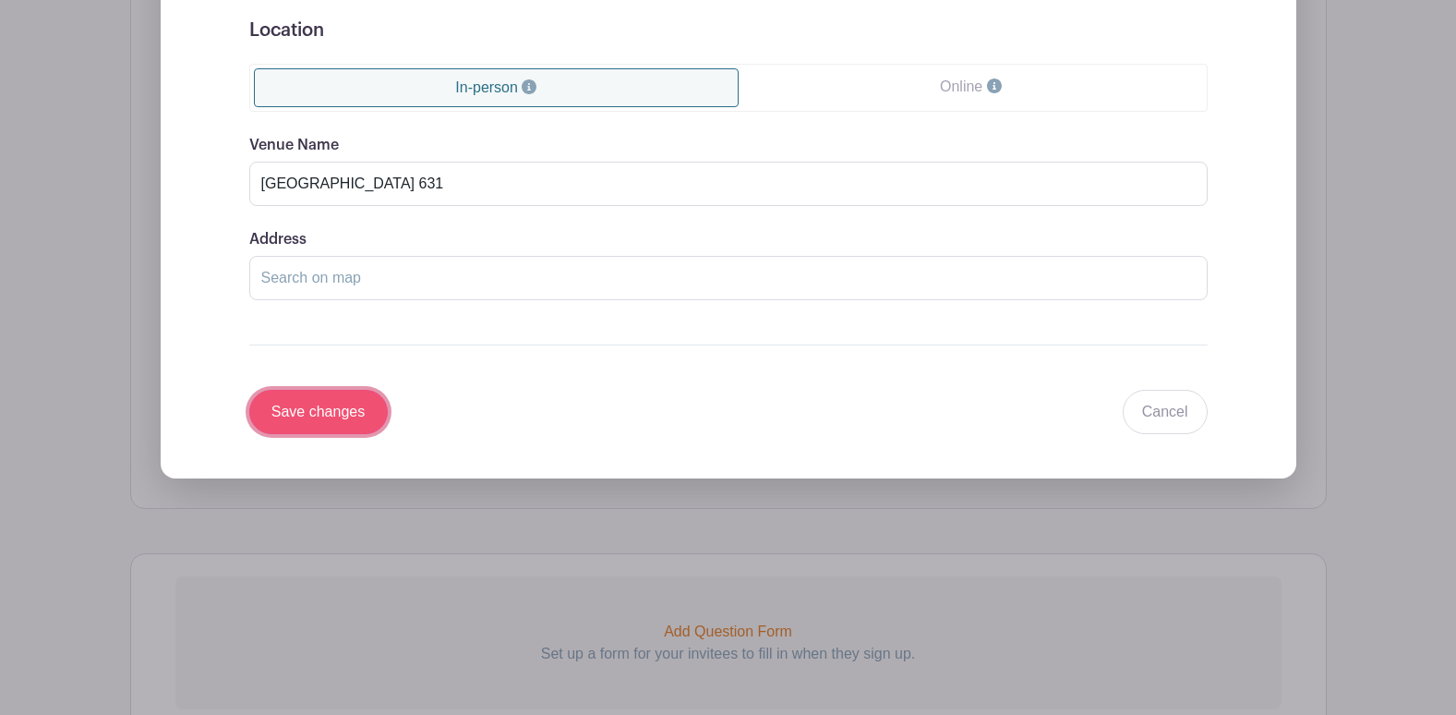
click at [365, 414] on input "Save changes" at bounding box center [318, 412] width 139 height 44
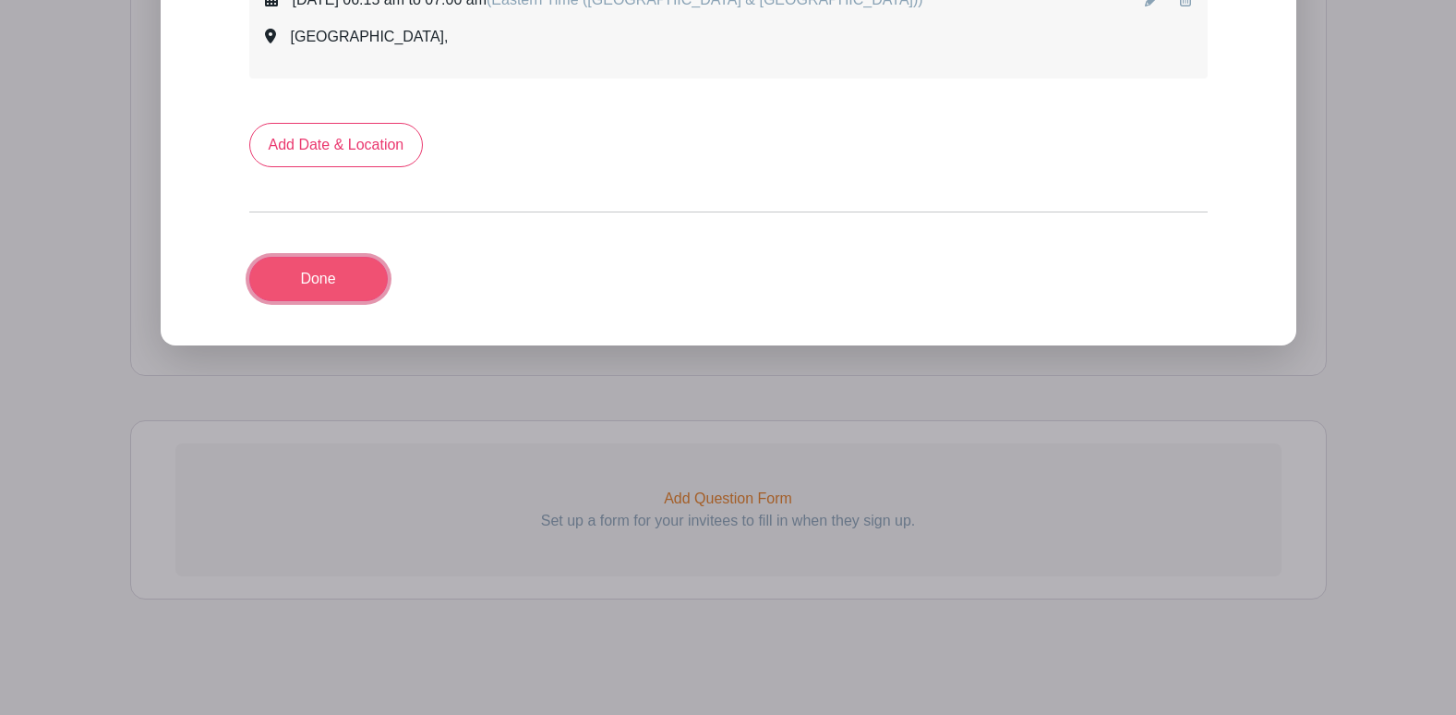
click at [304, 274] on link "Done" at bounding box center [318, 279] width 139 height 44
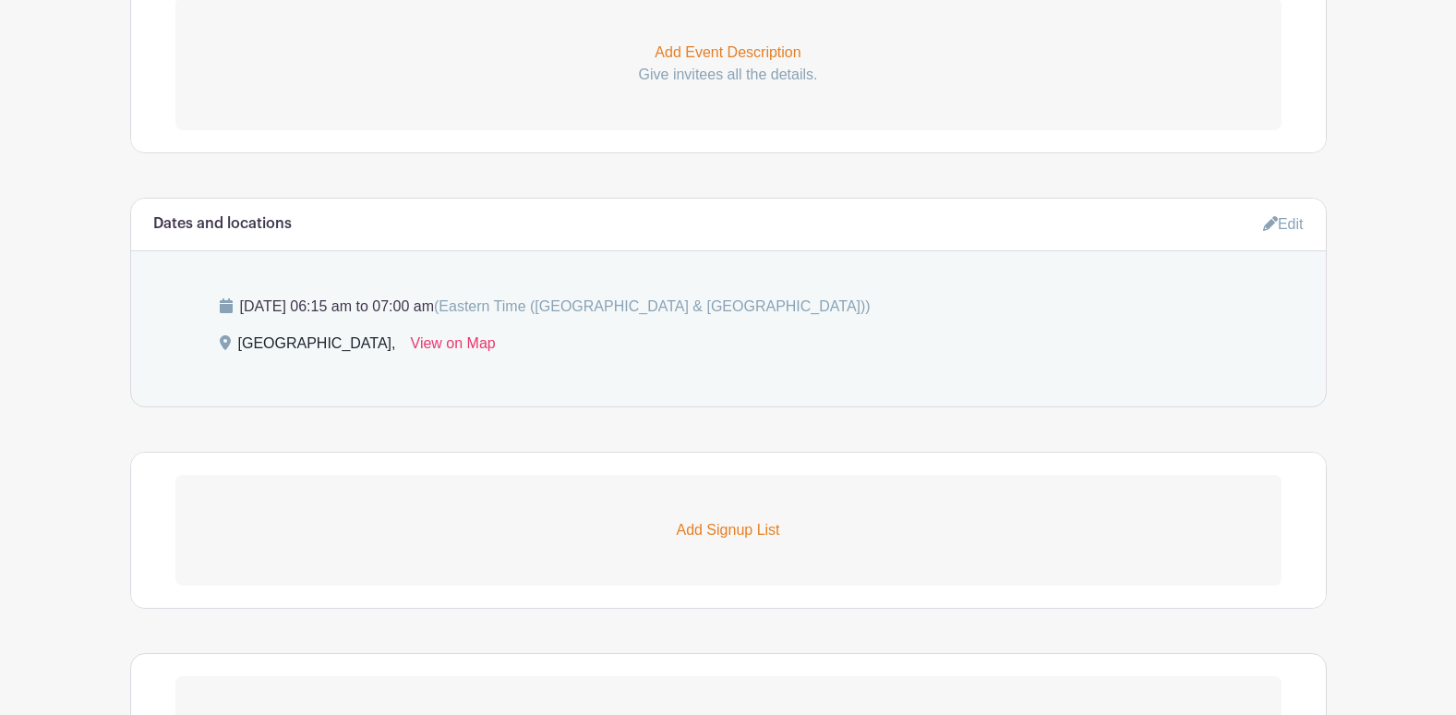
scroll to position [604, 0]
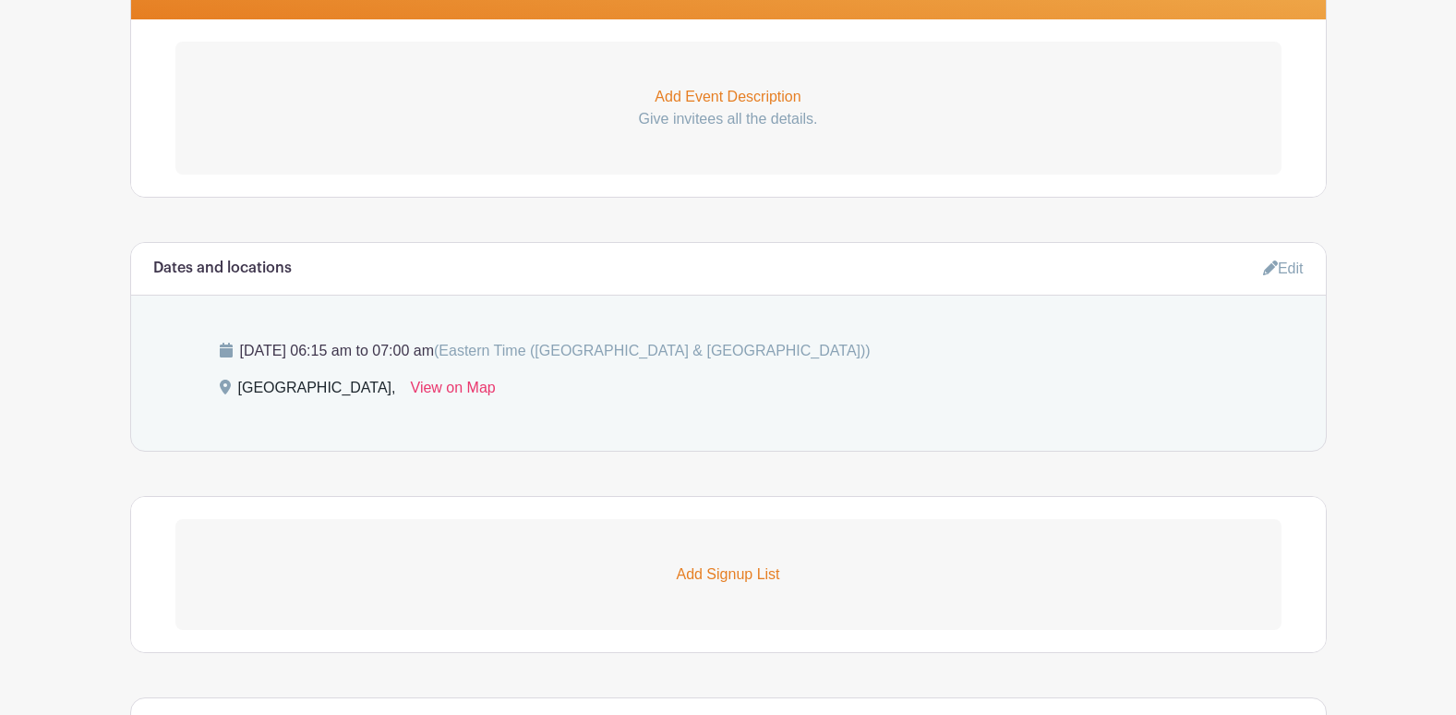
click at [1276, 267] on link "Edit" at bounding box center [1283, 268] width 41 height 30
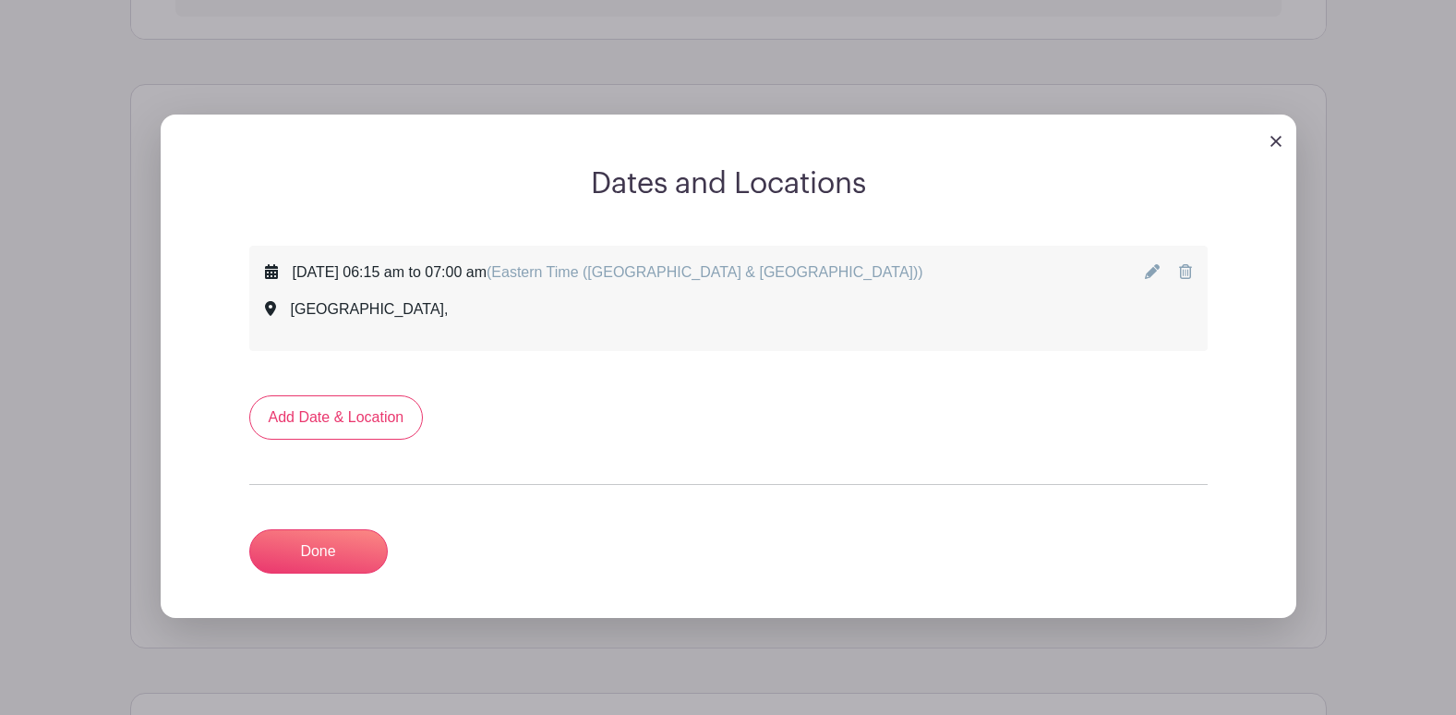
scroll to position [789, 0]
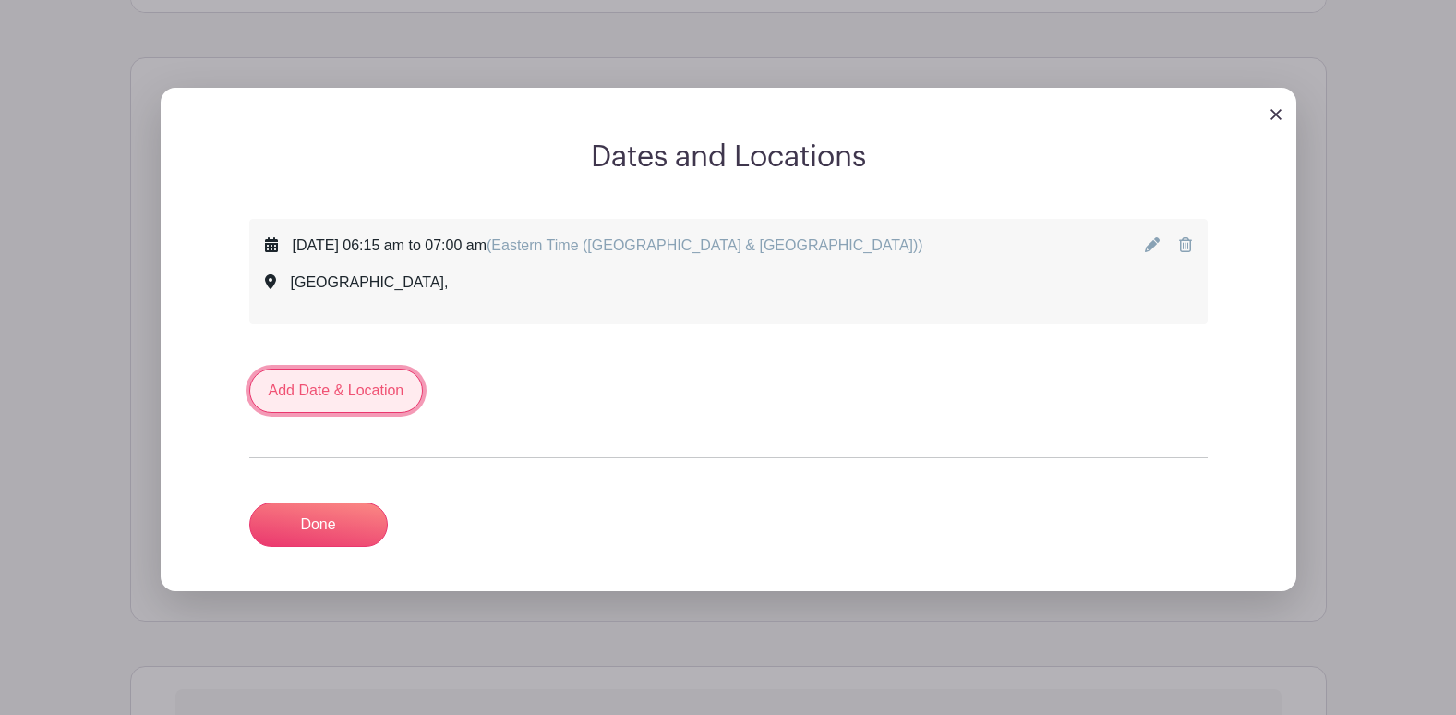
click at [359, 400] on link "Add Date & Location" at bounding box center [336, 390] width 175 height 44
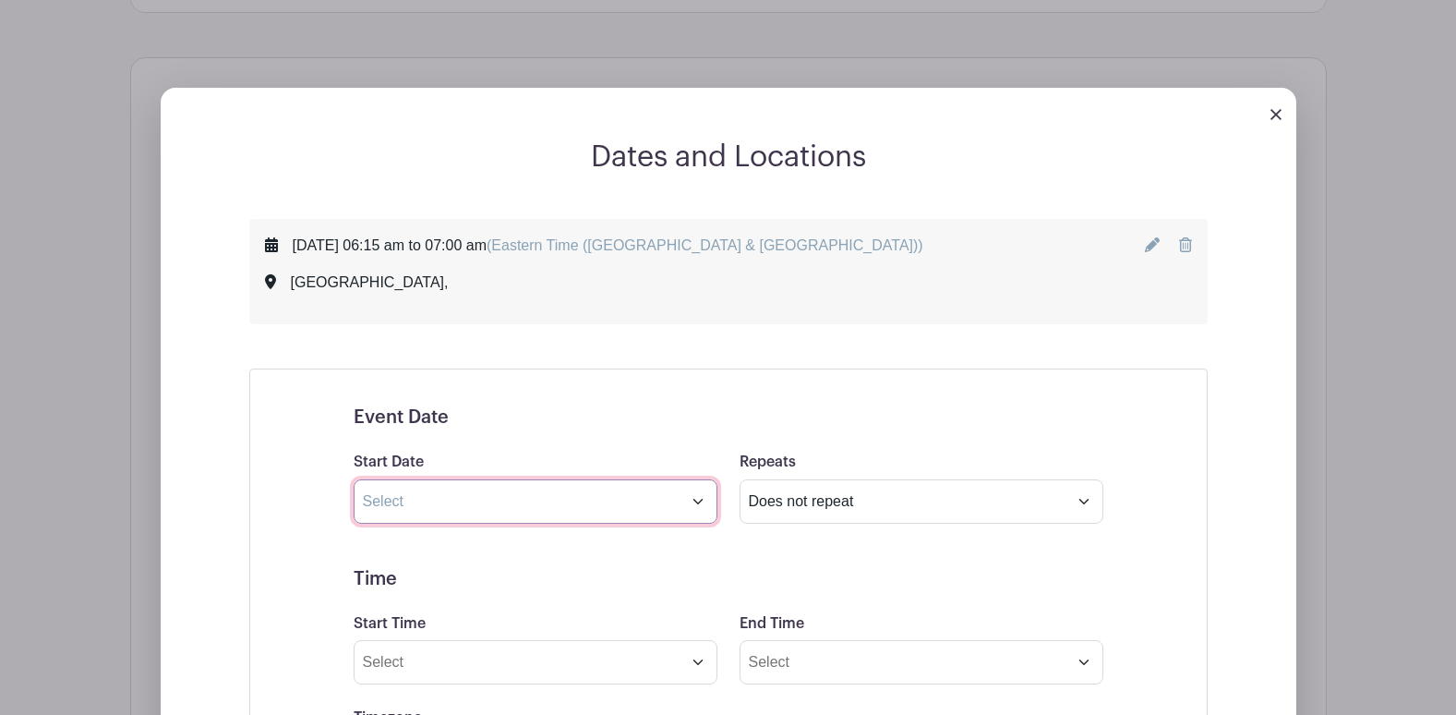
click at [487, 494] on input "text" at bounding box center [536, 501] width 364 height 44
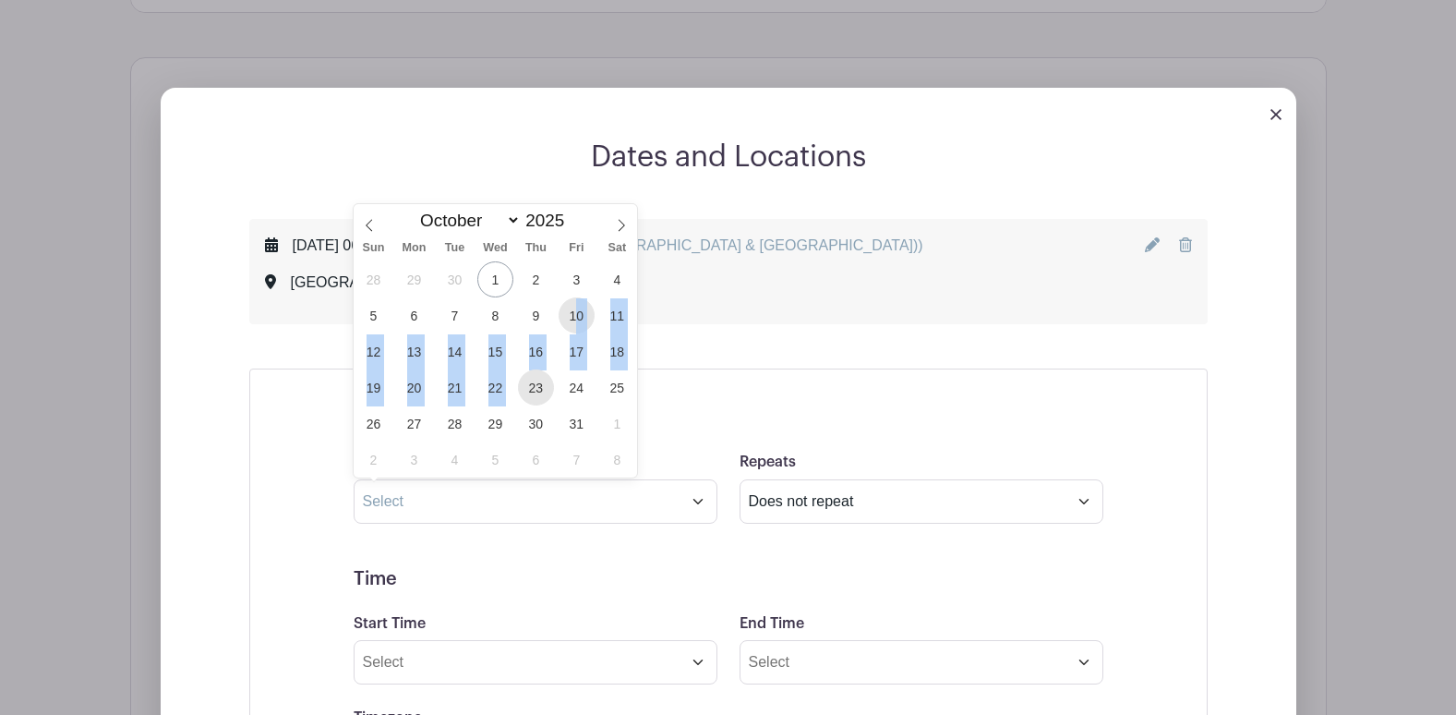
drag, startPoint x: 578, startPoint y: 315, endPoint x: 531, endPoint y: 383, distance: 83.0
click at [531, 383] on div "28 29 30 1 2 3 4 5 6 7 8 9 10 11 12 13 14 15 16 17 18 19 20 21 22 23 24 25 26 2…" at bounding box center [496, 369] width 284 height 216
drag, startPoint x: 531, startPoint y: 383, endPoint x: 415, endPoint y: 388, distance: 116.4
click at [415, 388] on span "20" at bounding box center [414, 387] width 36 height 36
type input "Oct 20 2025"
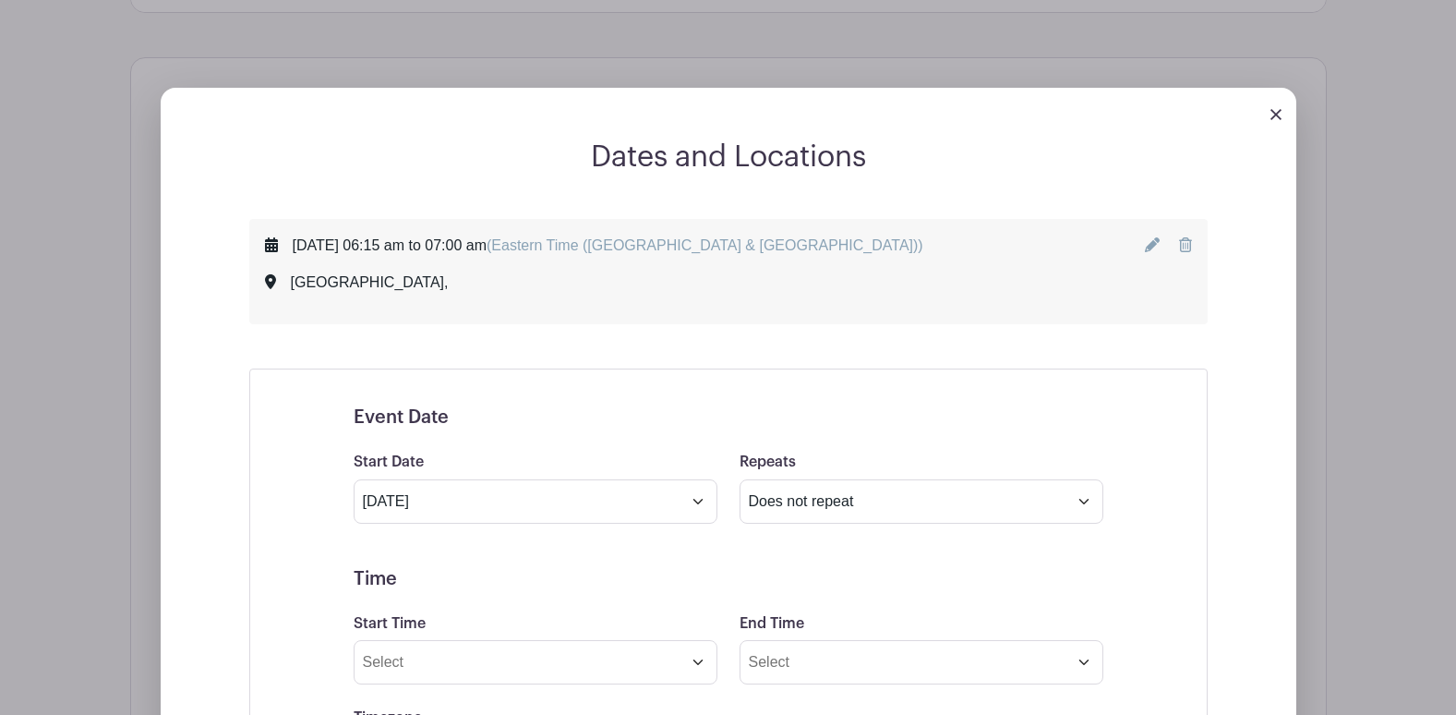
click at [680, 586] on h5 "Time" at bounding box center [729, 579] width 750 height 22
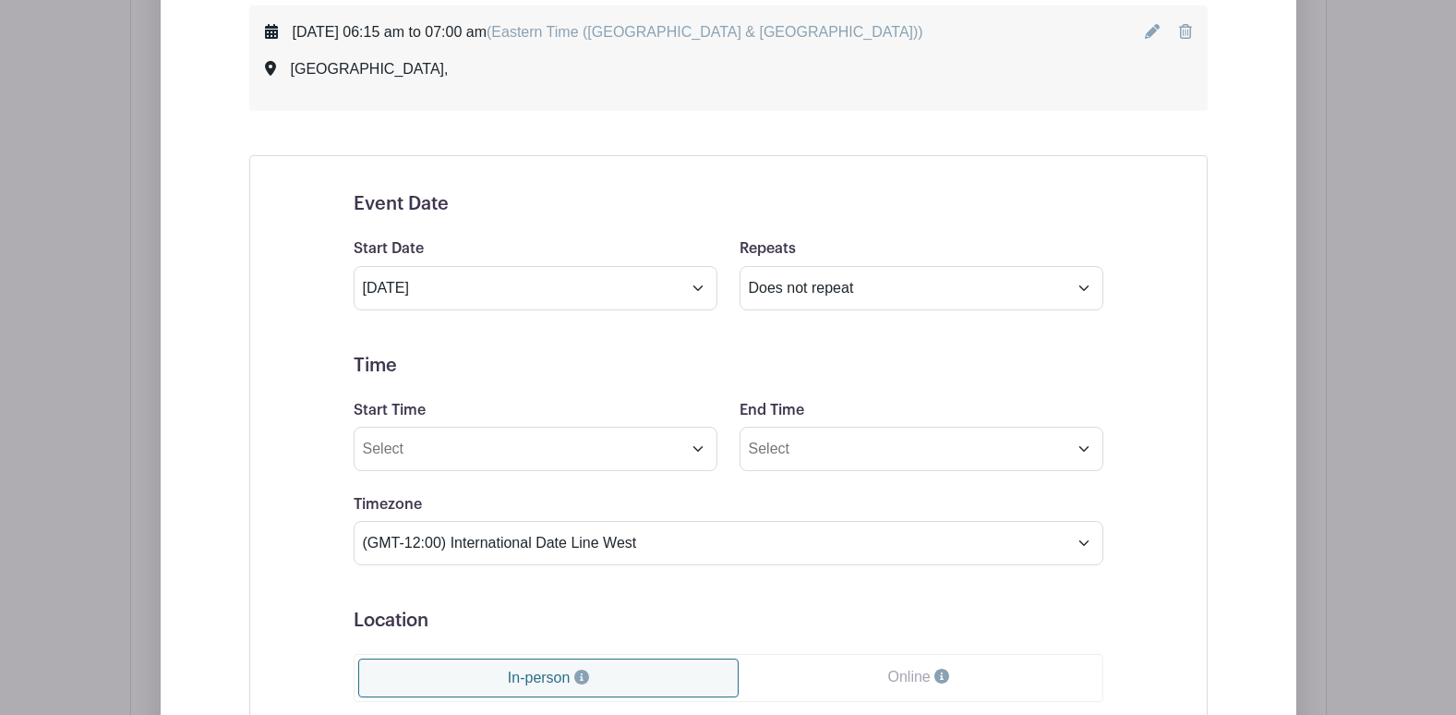
scroll to position [1066, 0]
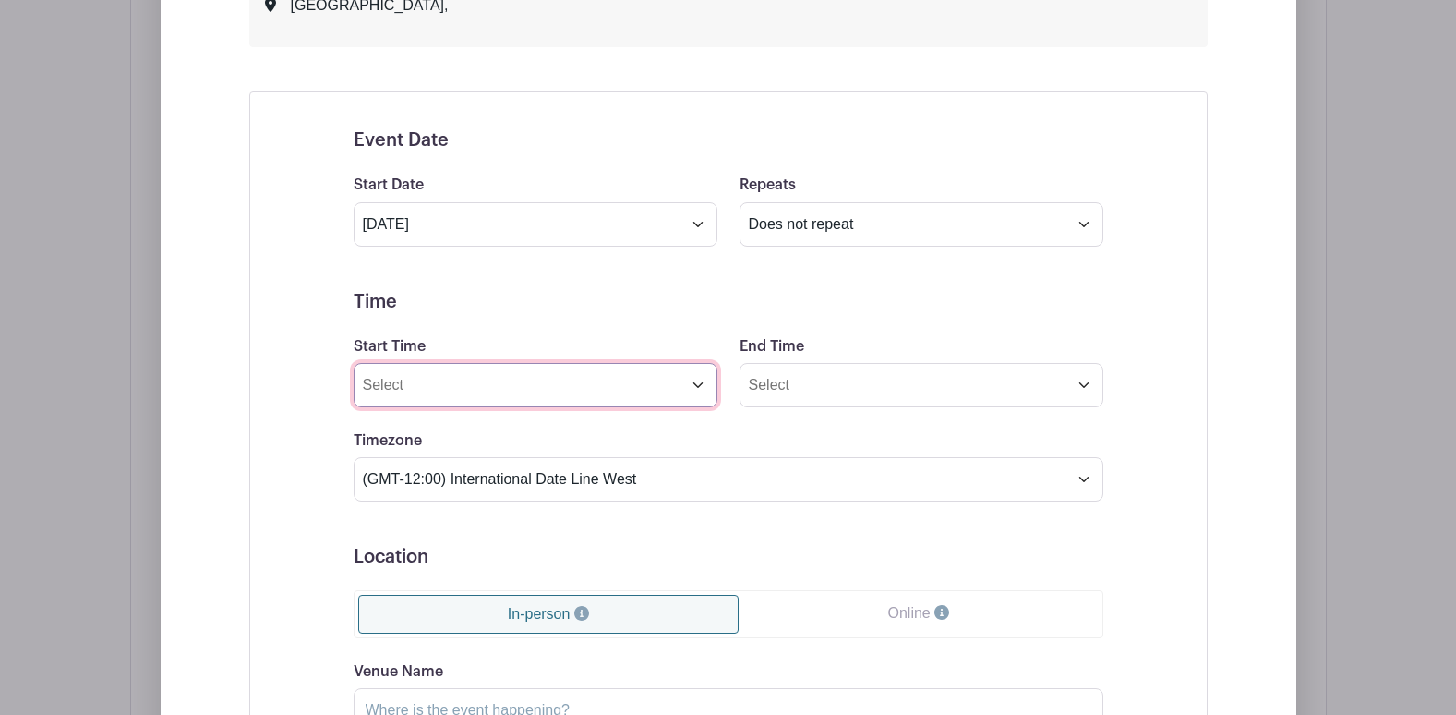
click at [697, 392] on input "Start Time" at bounding box center [536, 385] width 364 height 44
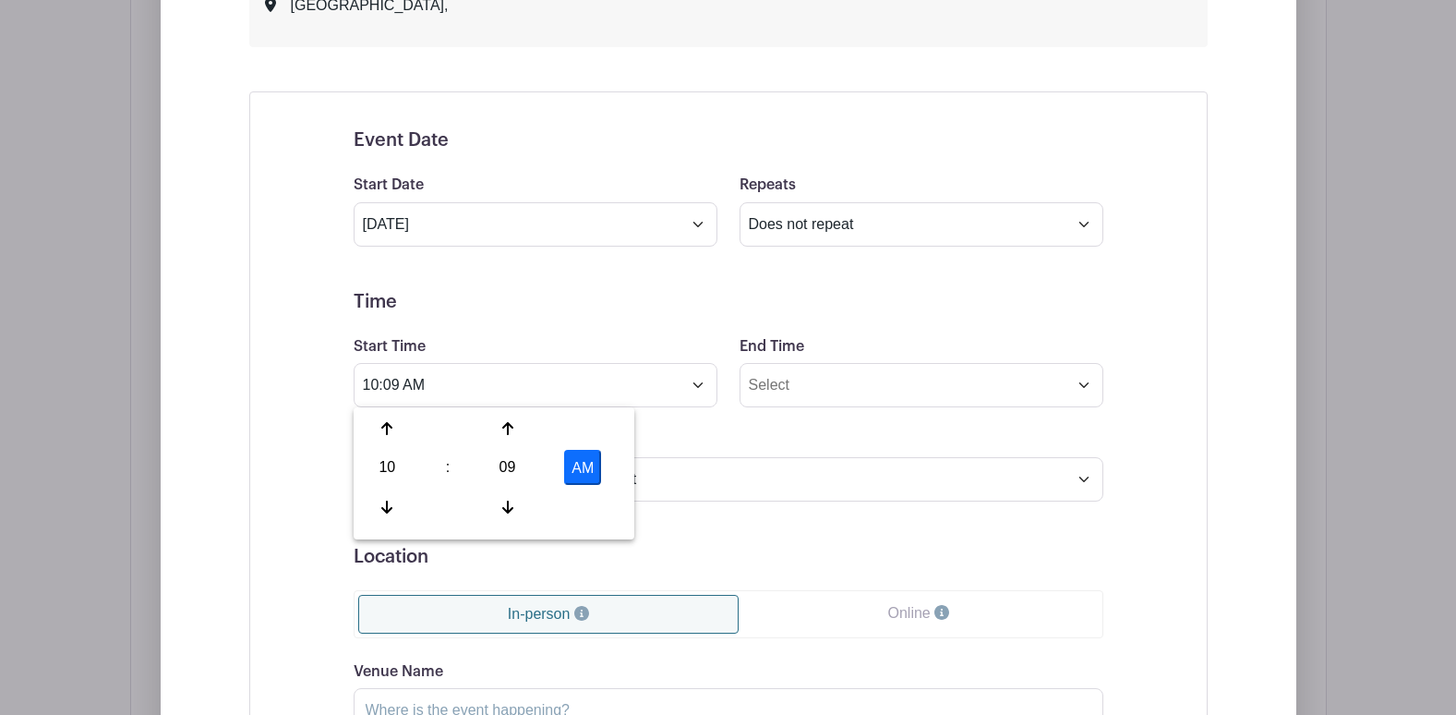
click at [375, 464] on div "10" at bounding box center [387, 467] width 60 height 35
click at [523, 465] on div "06" at bounding box center [525, 467] width 62 height 35
click at [517, 466] on div "09" at bounding box center [507, 467] width 60 height 35
click at [403, 428] on div "00" at bounding box center [388, 428] width 62 height 35
type input "6:00 AM"
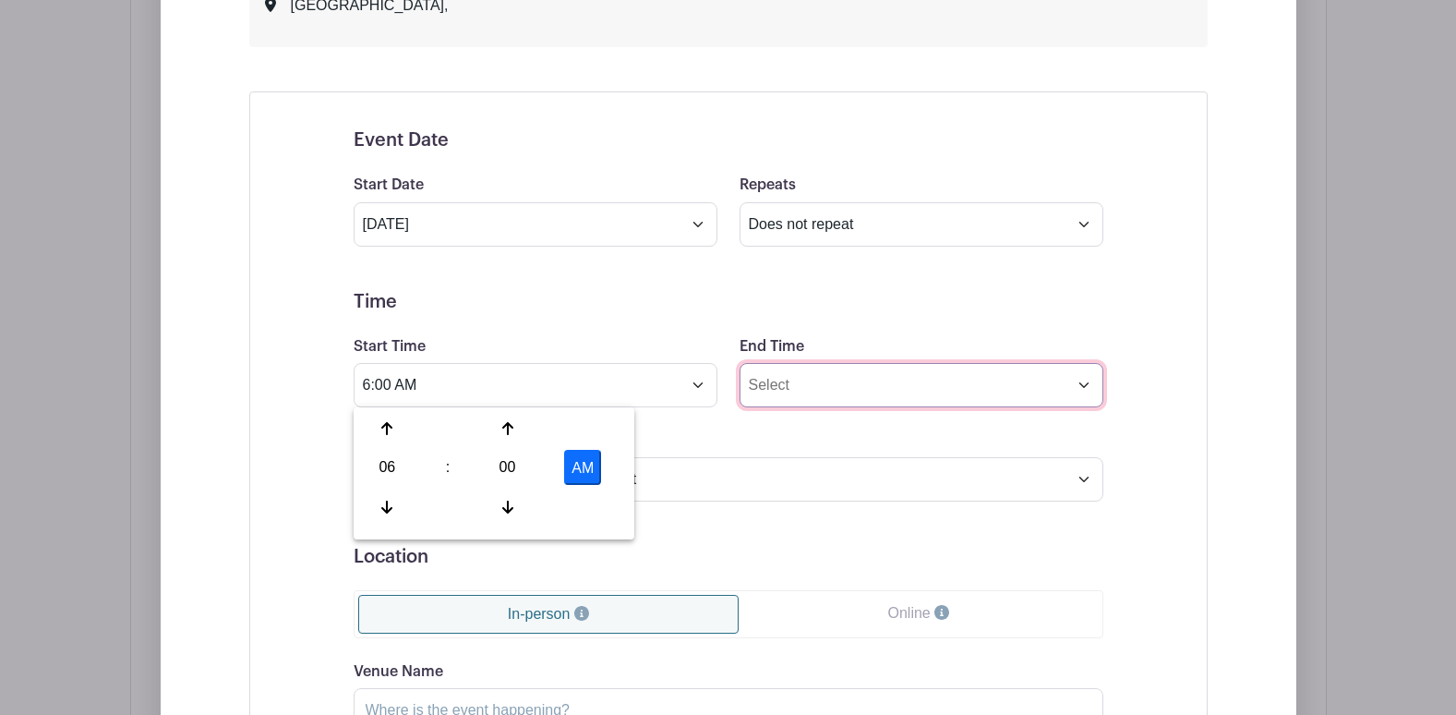
click at [813, 394] on input "End Time" at bounding box center [922, 385] width 364 height 44
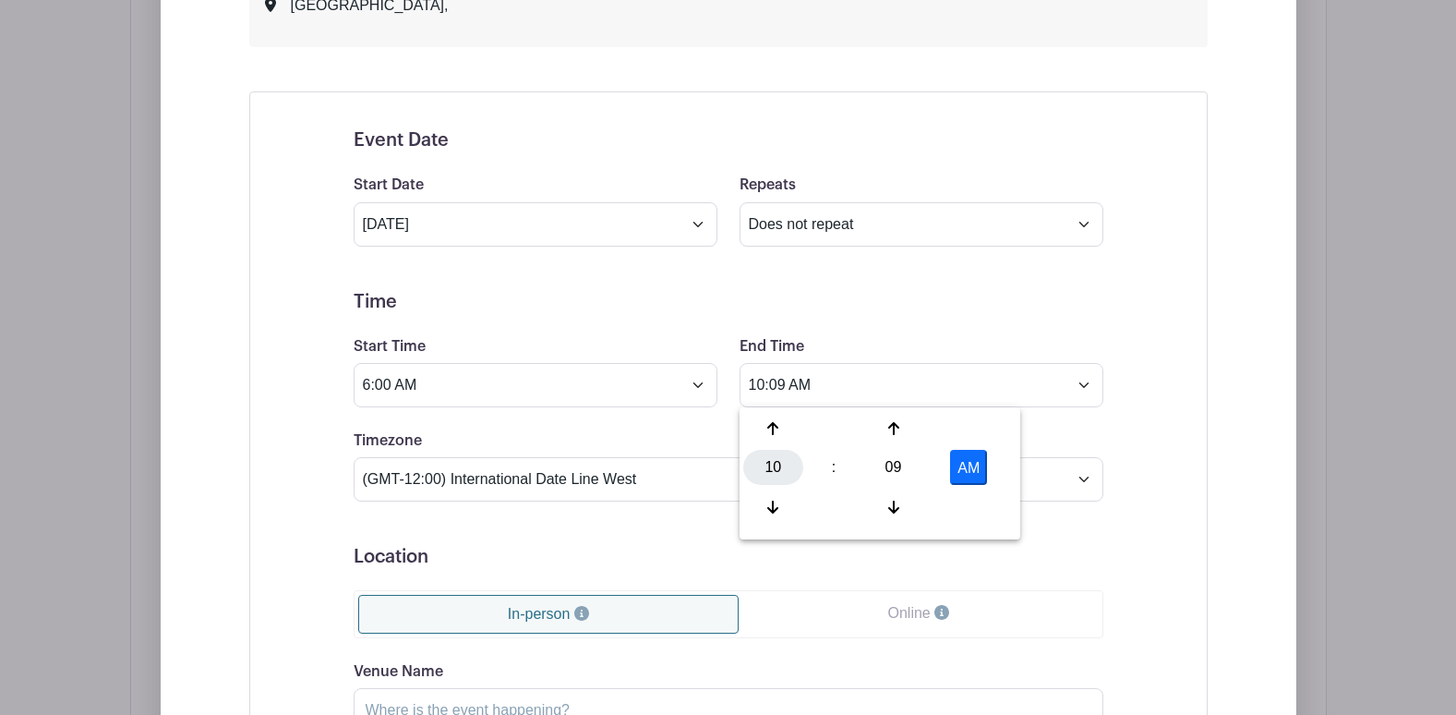
click at [774, 467] on div "10" at bounding box center [773, 467] width 60 height 35
click at [830, 504] on div "09" at bounding box center [843, 506] width 62 height 35
click at [898, 473] on div "09" at bounding box center [893, 467] width 60 height 35
click at [657, 435] on div "Timezone (GMT-12:00) International Date Line West (GMT-11:00) American Samoa (G…" at bounding box center [729, 465] width 772 height 72
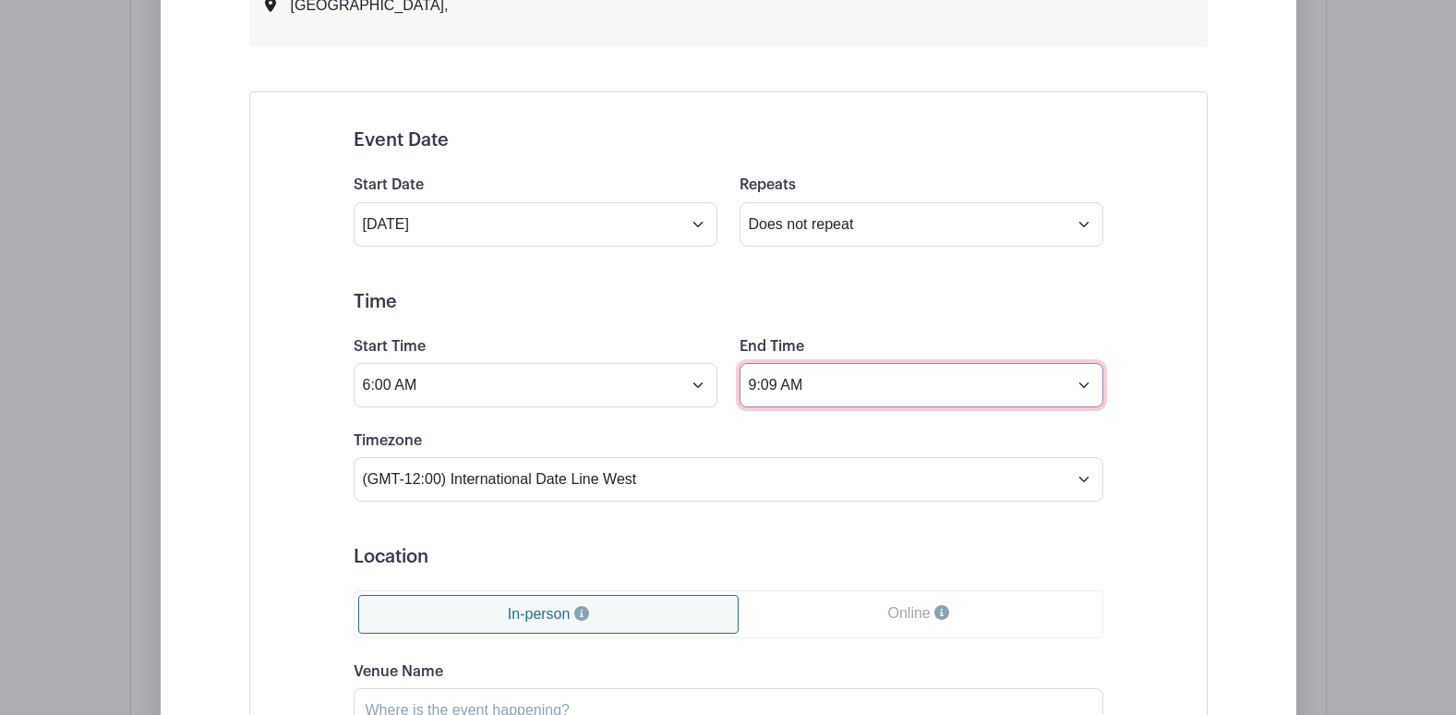
click at [765, 380] on input "9:09 AM" at bounding box center [922, 385] width 364 height 44
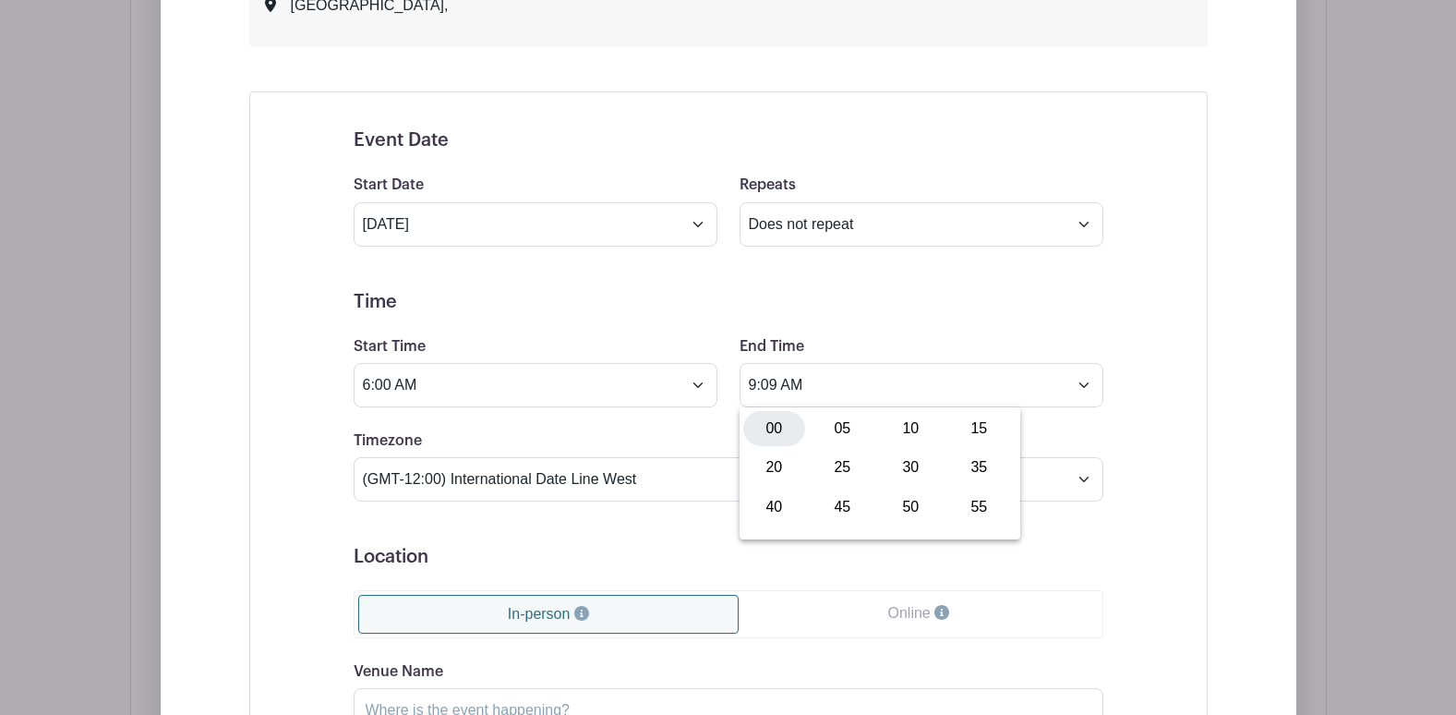
click at [756, 421] on div "00" at bounding box center [774, 428] width 62 height 35
type input "9:00 AM"
click at [609, 431] on div "Timezone (GMT-12:00) International Date Line West (GMT-11:00) American Samoa (G…" at bounding box center [729, 465] width 772 height 72
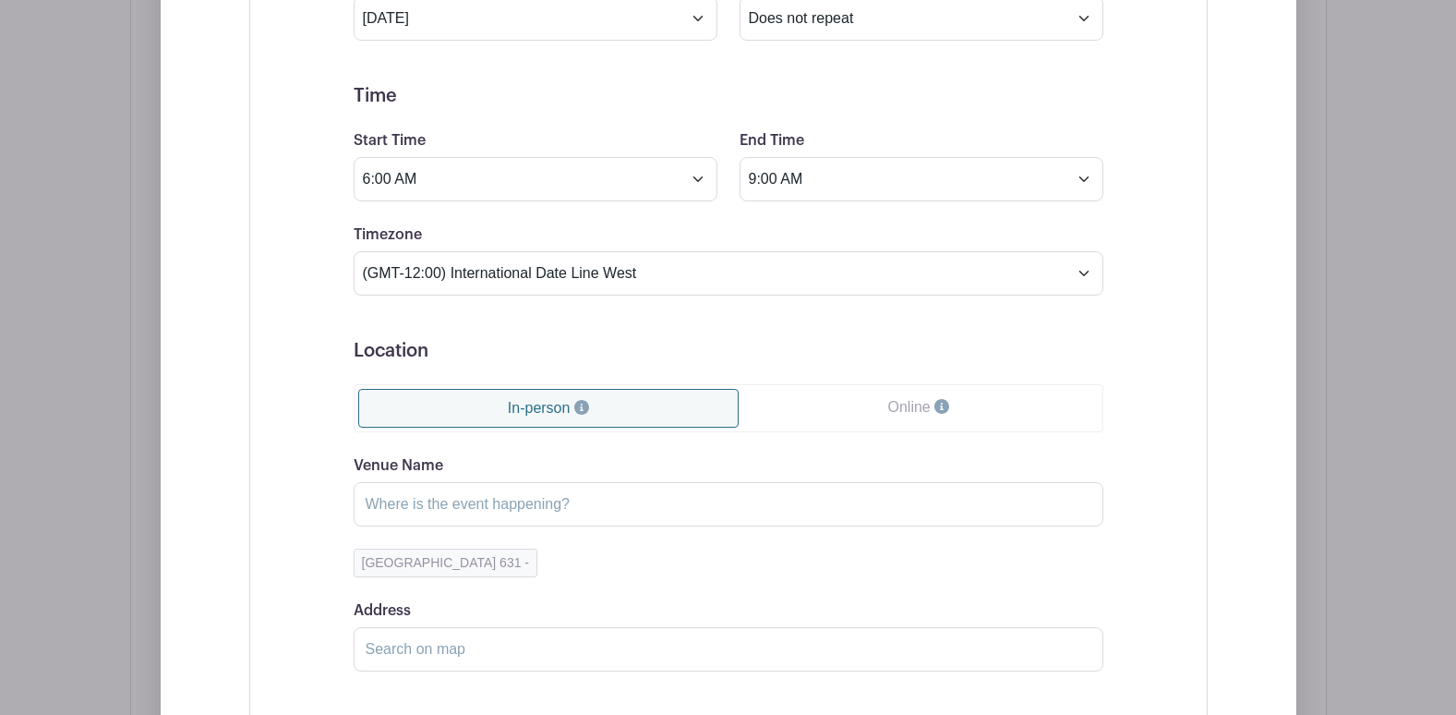
scroll to position [1343, 0]
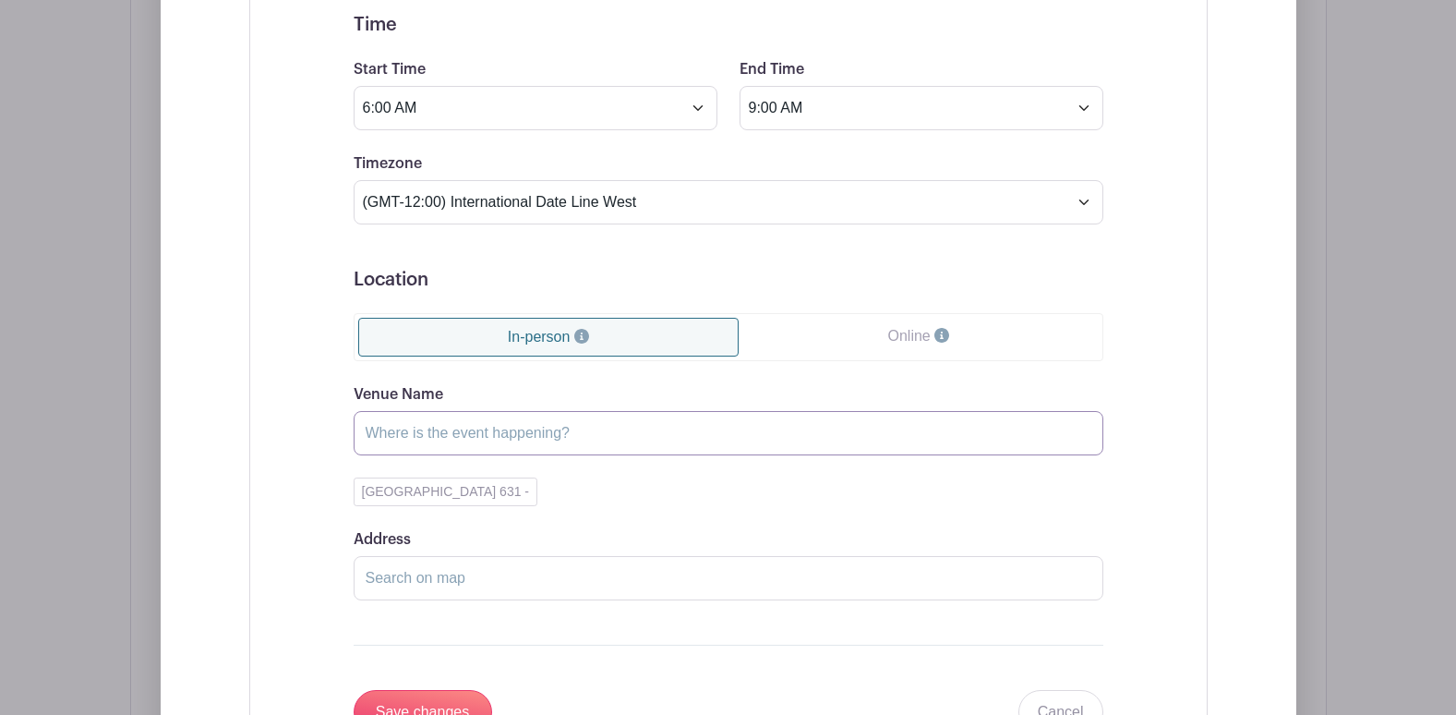
click at [484, 438] on input "Venue Name" at bounding box center [729, 433] width 750 height 44
click at [418, 481] on button "Med Inn Room 631 -" at bounding box center [446, 491] width 185 height 29
type input "Med Inn Room 631"
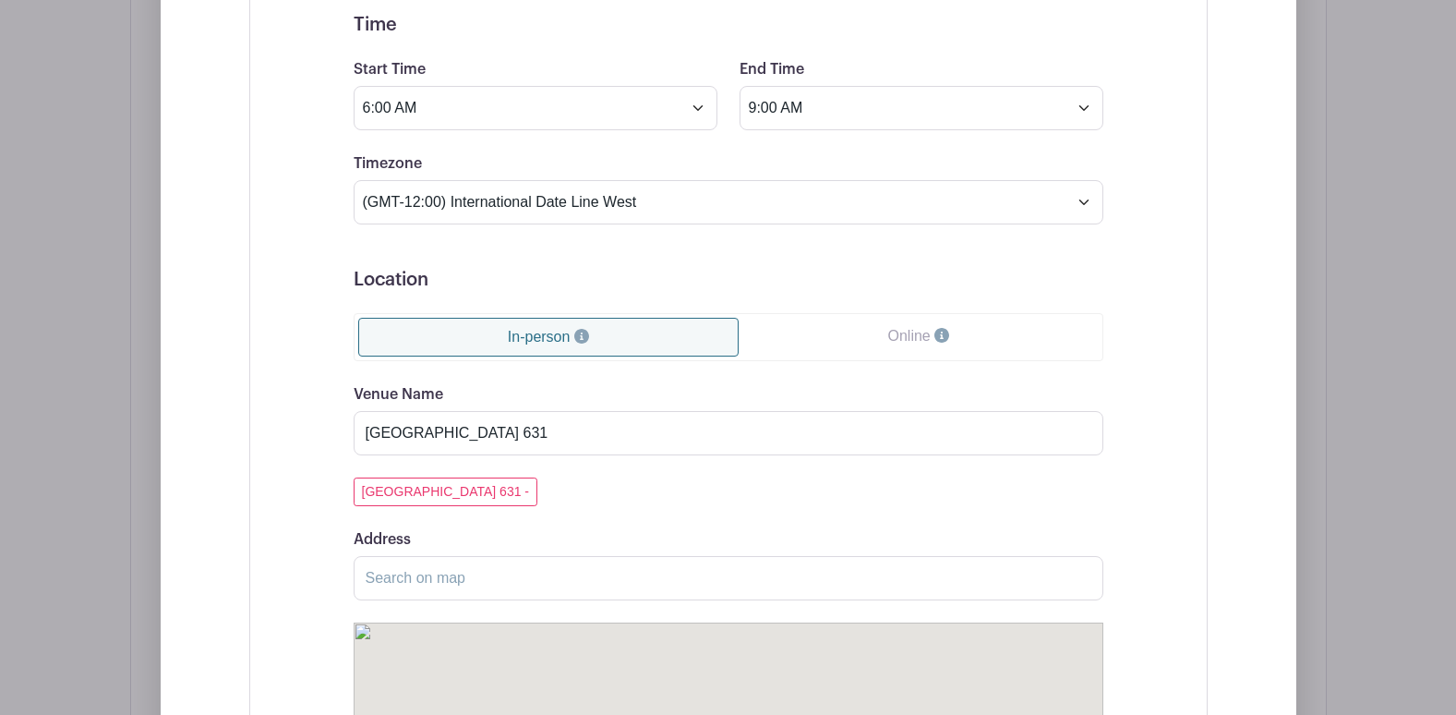
click at [624, 532] on div "Address" at bounding box center [729, 564] width 750 height 72
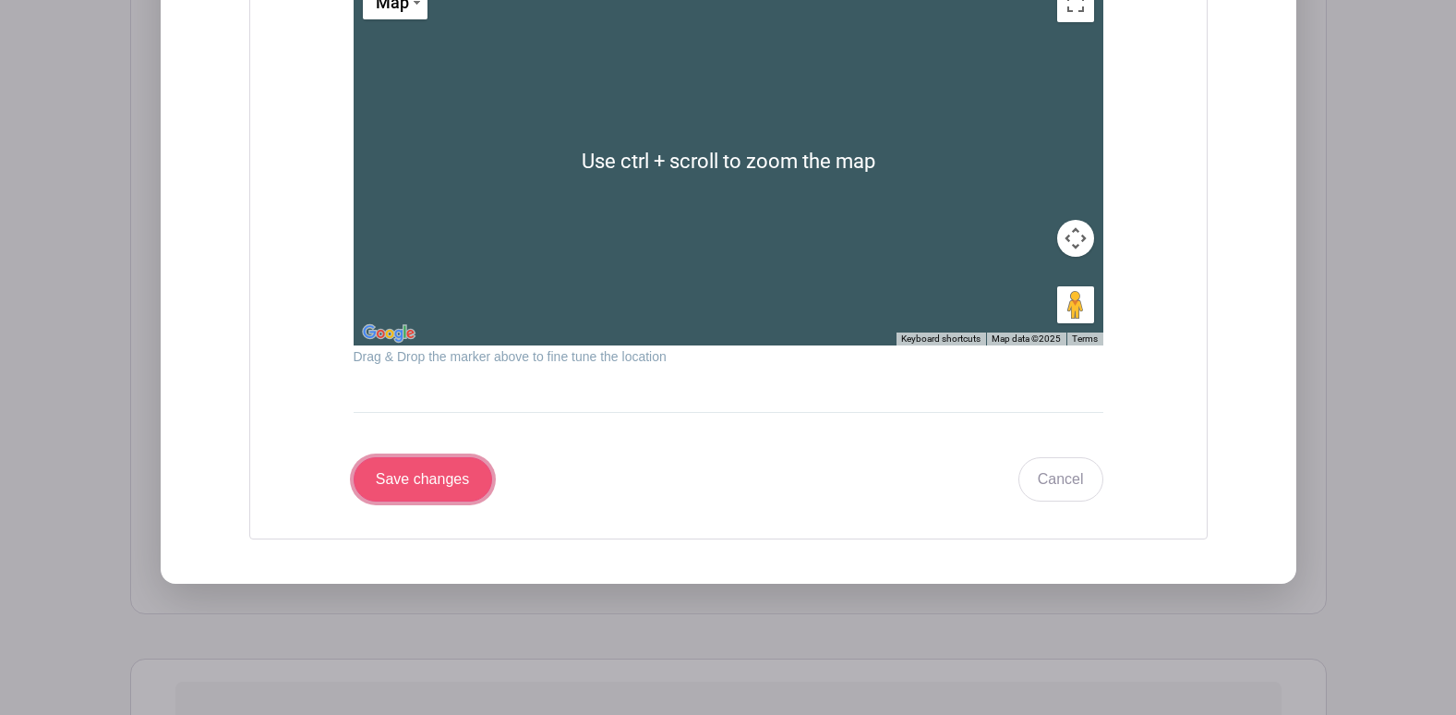
click at [464, 487] on input "Save changes" at bounding box center [423, 479] width 139 height 44
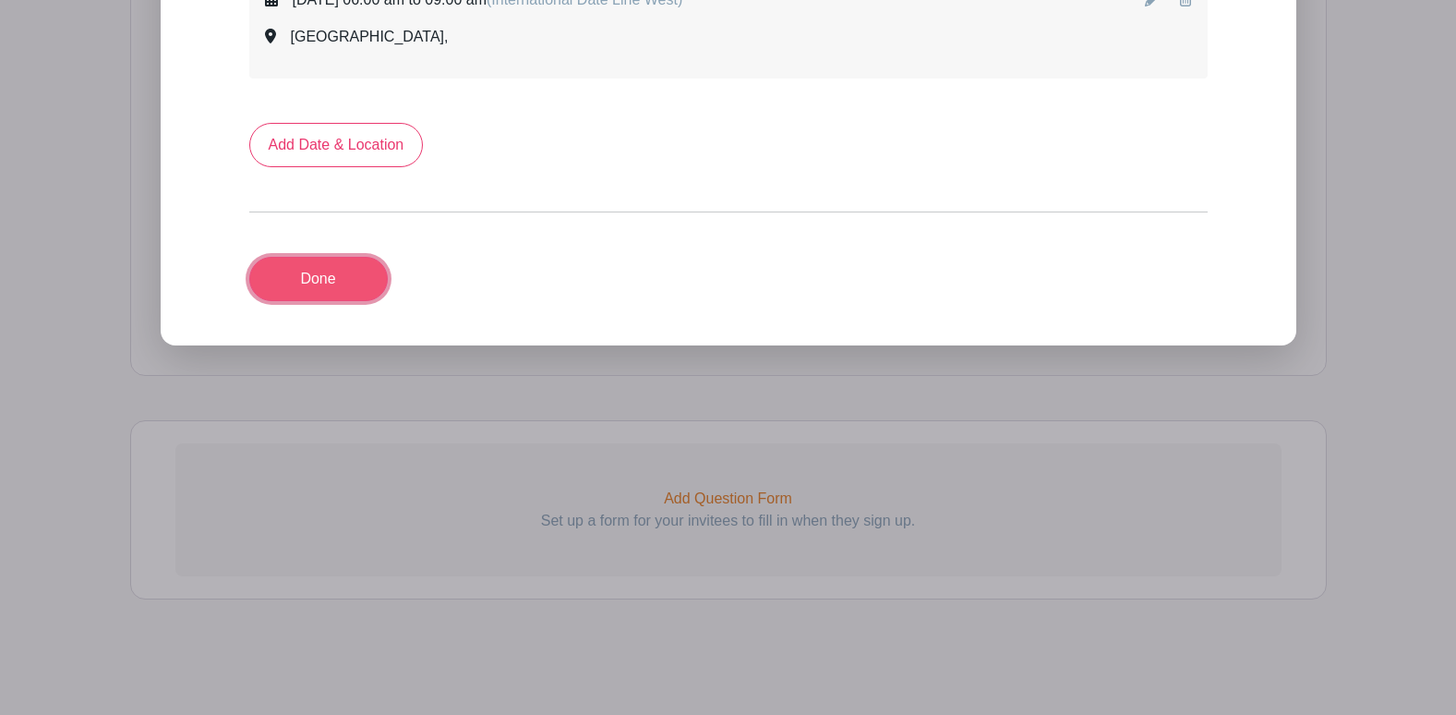
click at [357, 283] on link "Done" at bounding box center [318, 279] width 139 height 44
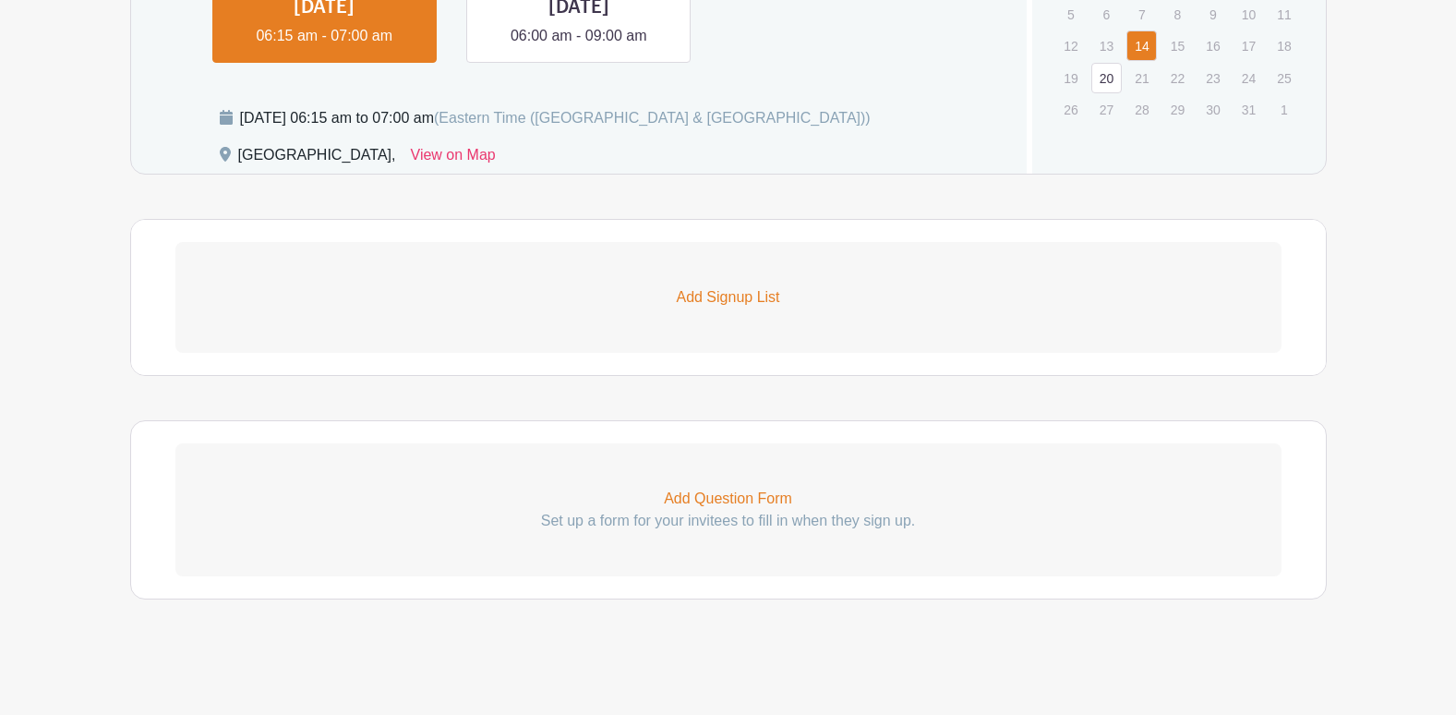
click at [776, 422] on div "Add Question Form Set up a form for your invitees to fill in when they sign up." at bounding box center [728, 509] width 1197 height 179
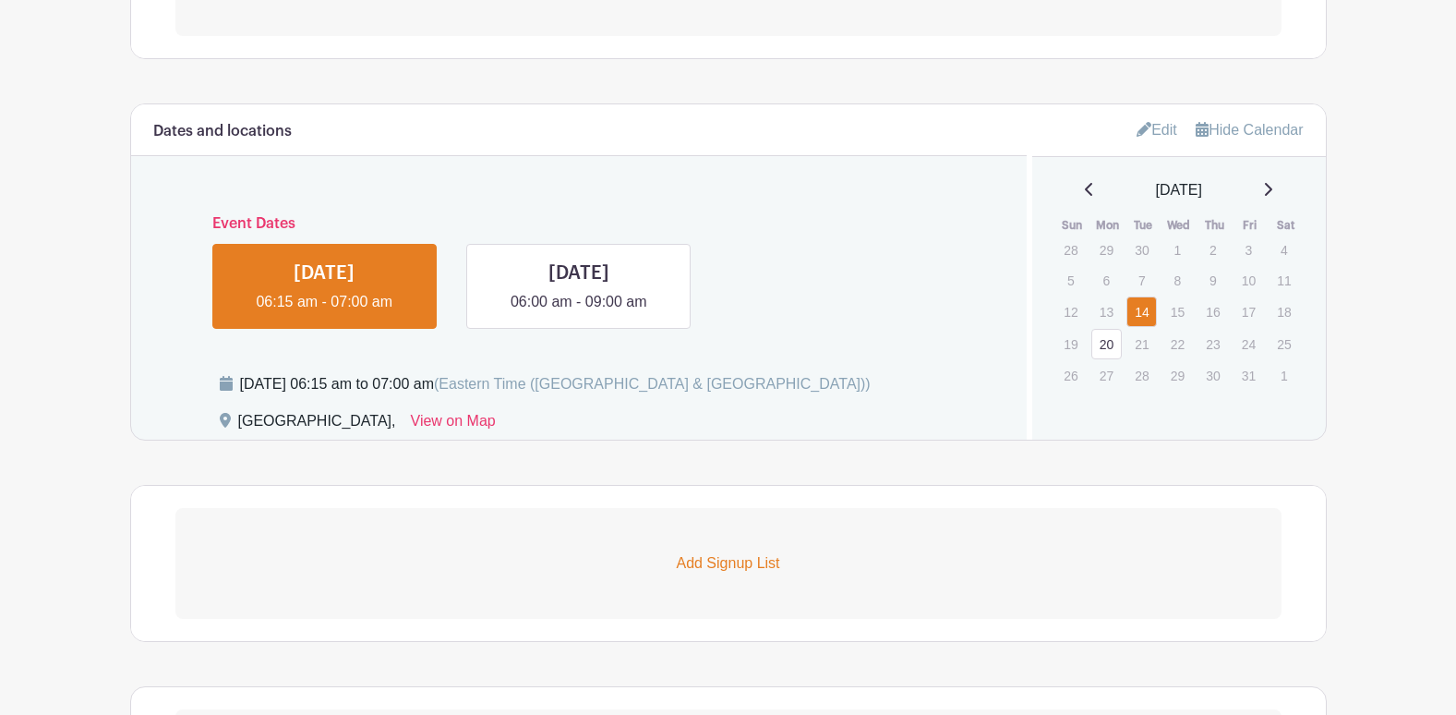
scroll to position [731, 0]
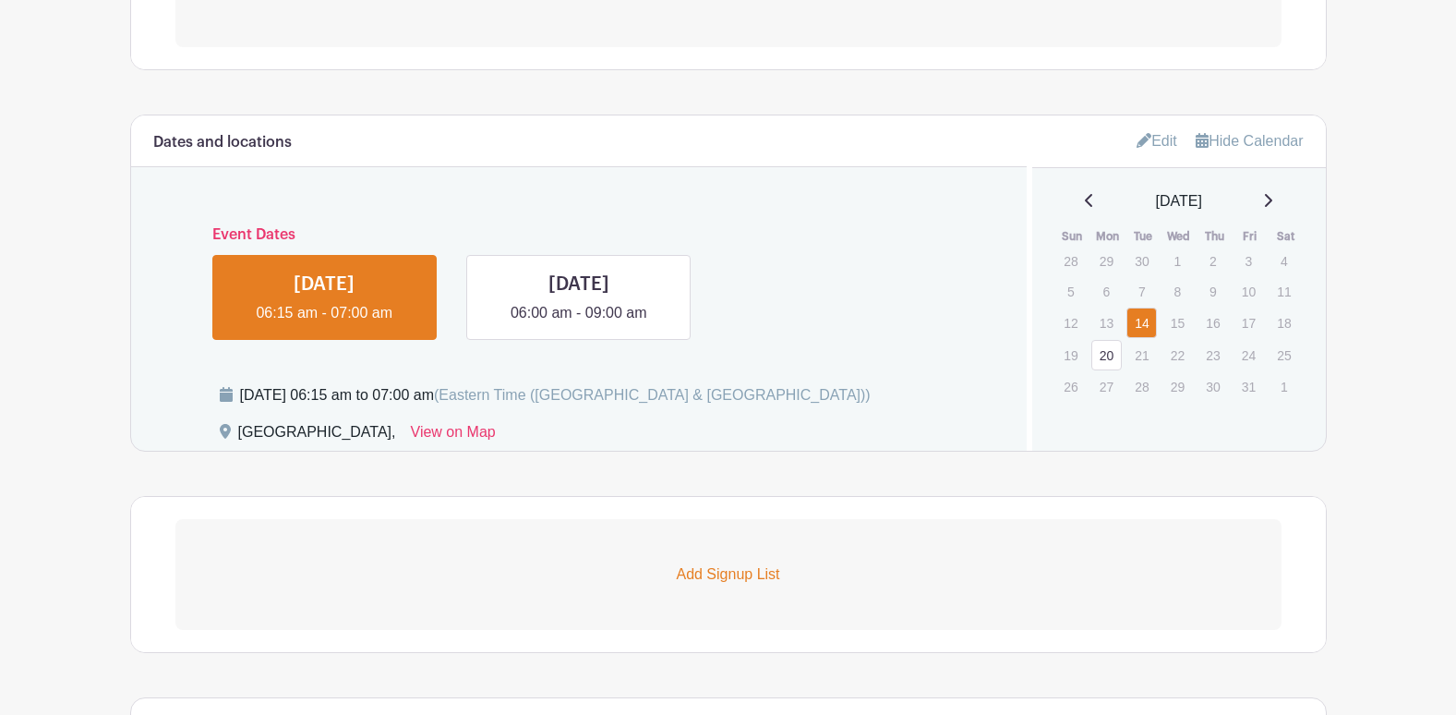
click at [730, 569] on p "Add Signup List" at bounding box center [728, 574] width 1106 height 22
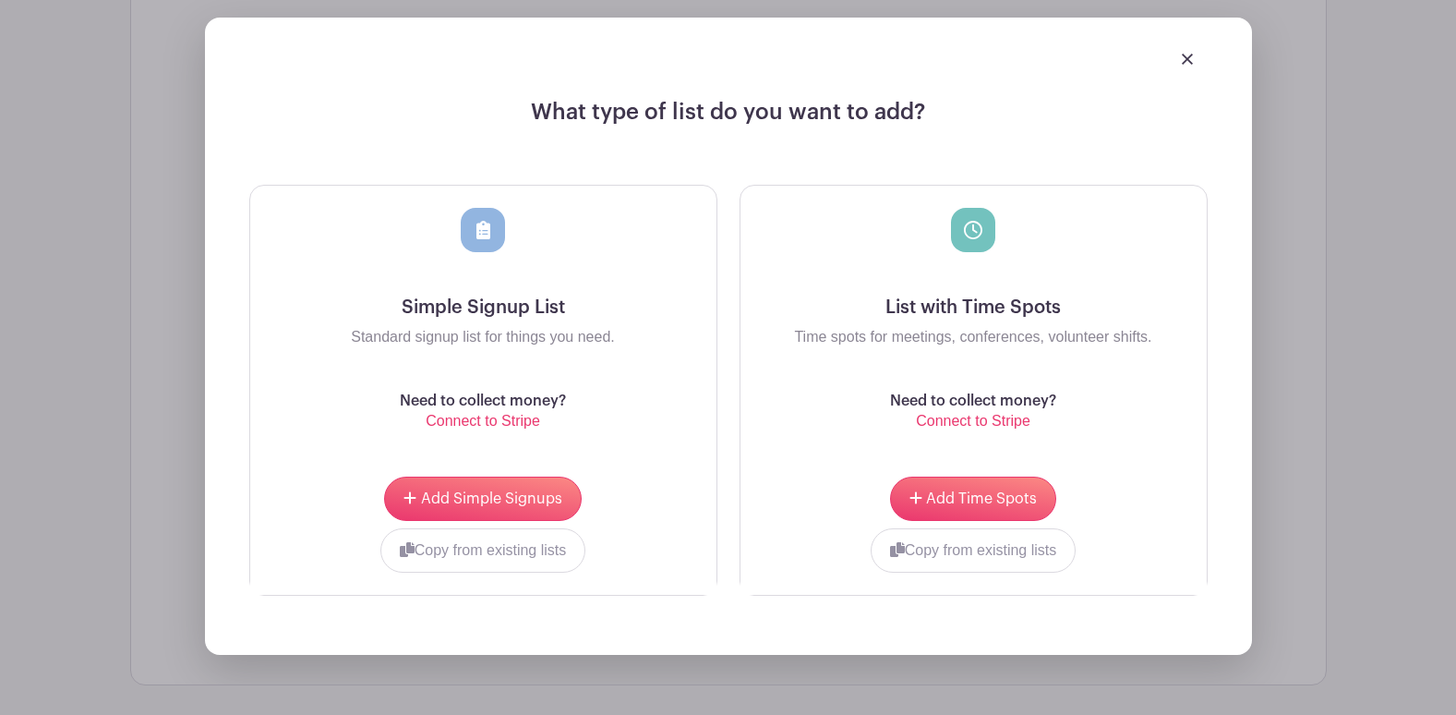
scroll to position [1285, 0]
drag, startPoint x: 958, startPoint y: 493, endPoint x: 924, endPoint y: 489, distance: 33.4
click at [957, 493] on span "Add Time Spots" at bounding box center [981, 497] width 111 height 15
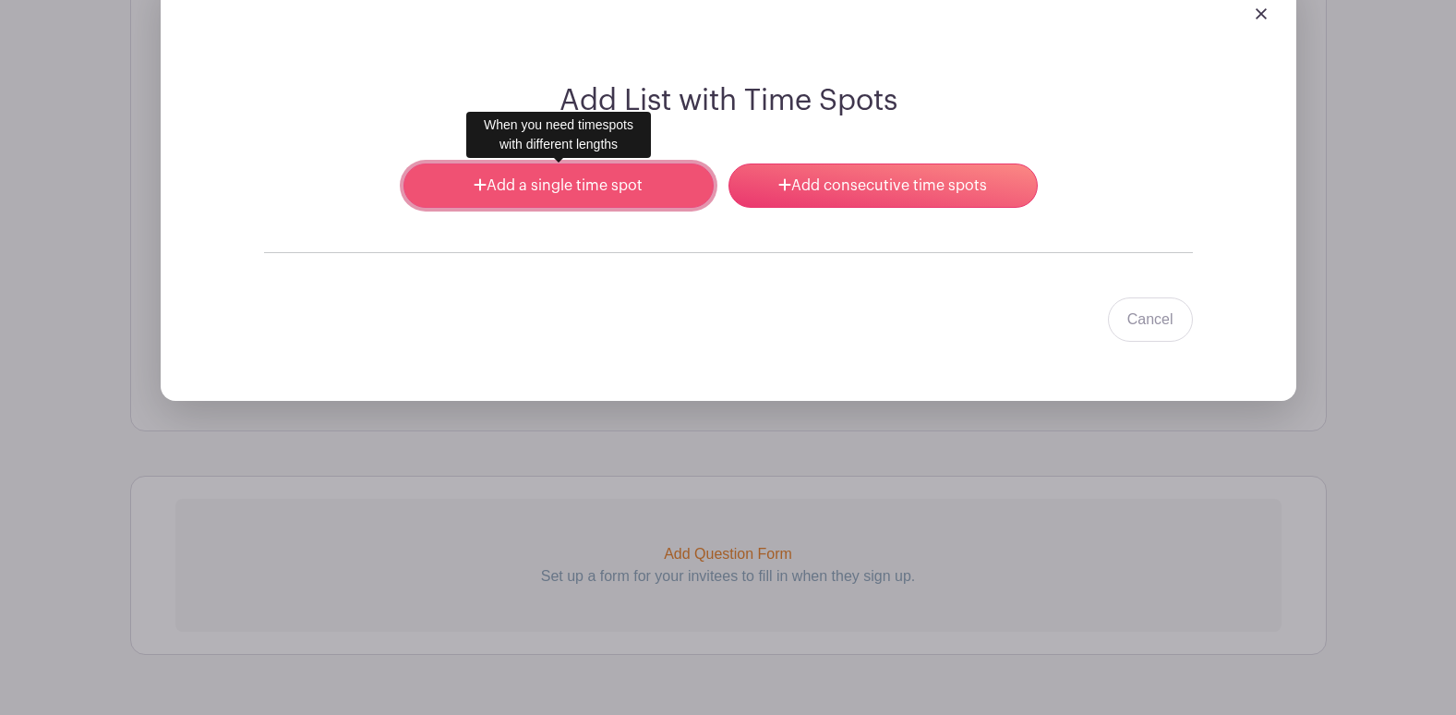
click at [590, 194] on link "Add a single time spot" at bounding box center [558, 185] width 309 height 44
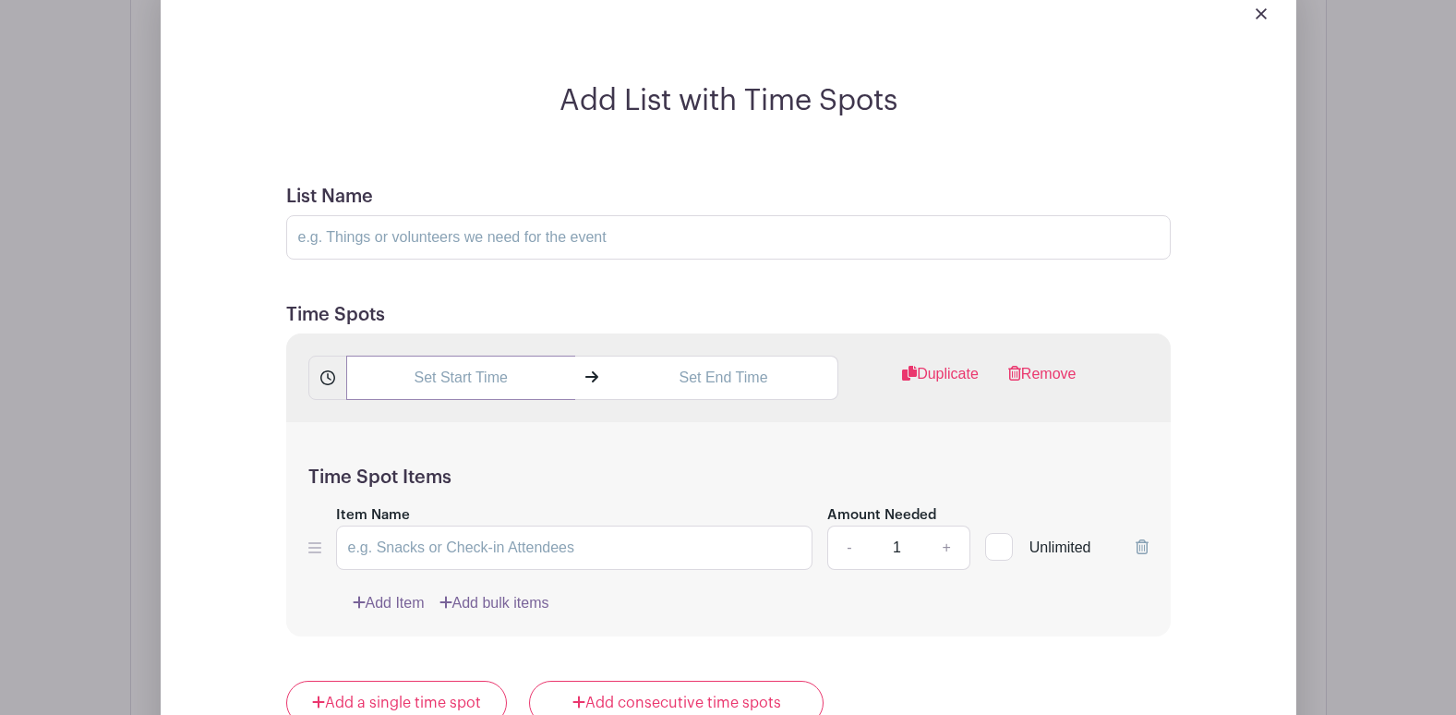
click at [474, 371] on input "text" at bounding box center [460, 377] width 229 height 44
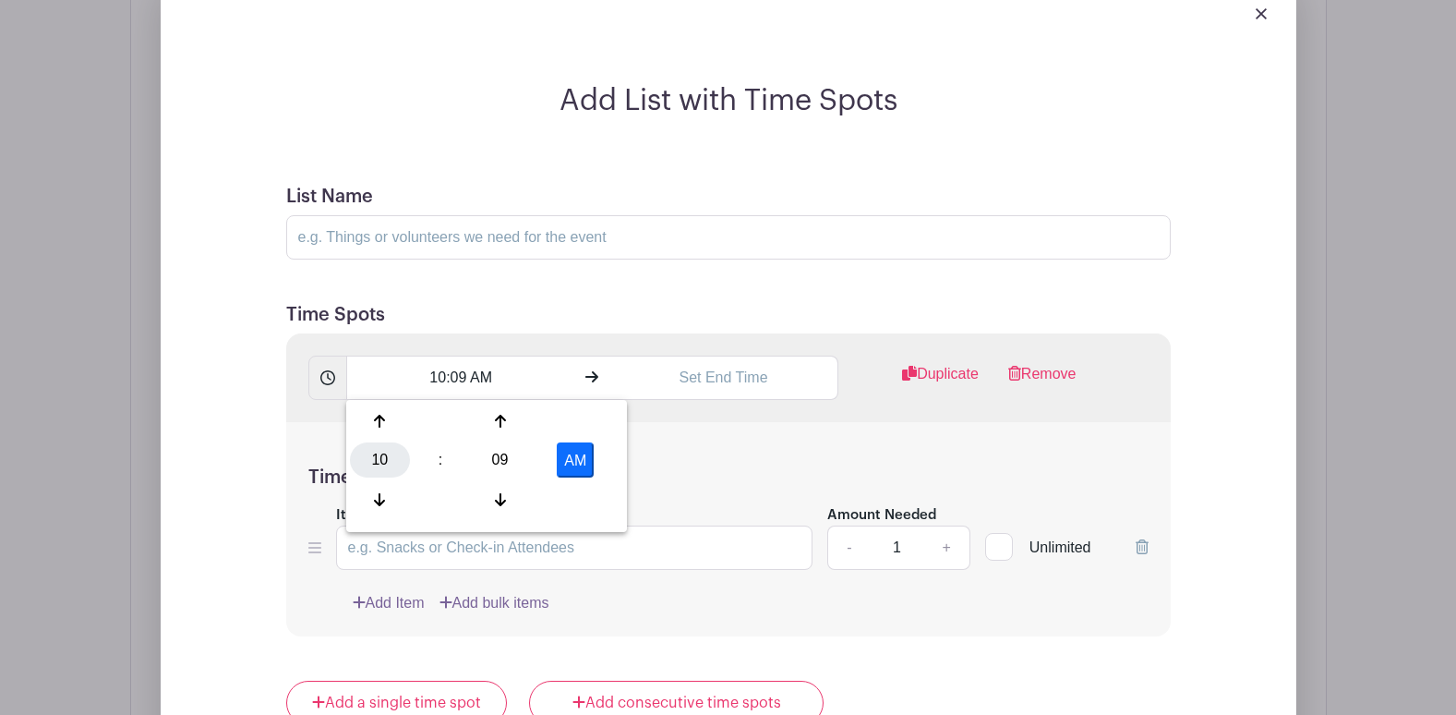
click at [389, 457] on div "10" at bounding box center [380, 459] width 60 height 35
click at [512, 458] on div "06" at bounding box center [518, 459] width 62 height 35
click at [489, 457] on div "09" at bounding box center [500, 459] width 60 height 35
click at [575, 426] on div "15" at bounding box center [586, 421] width 62 height 35
type input "6:15 AM"
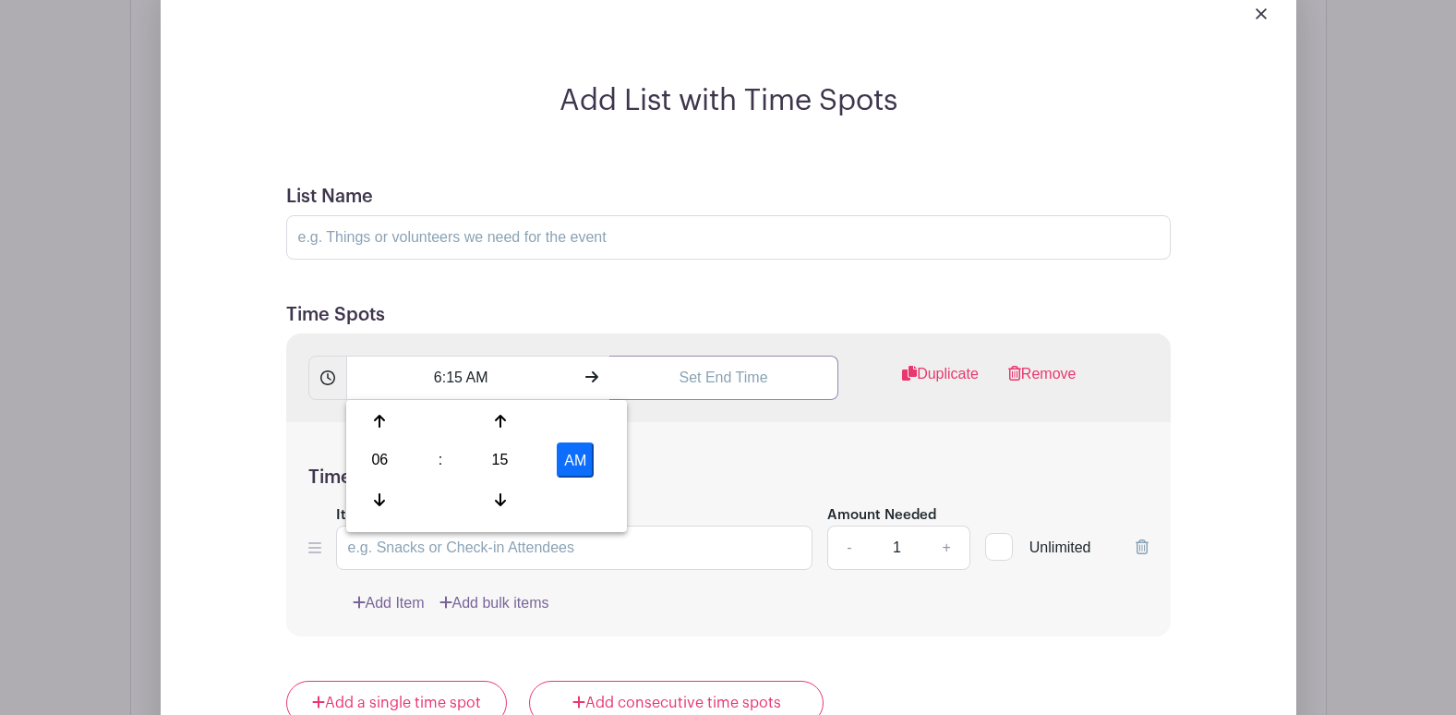
click at [734, 365] on input "text" at bounding box center [723, 377] width 229 height 44
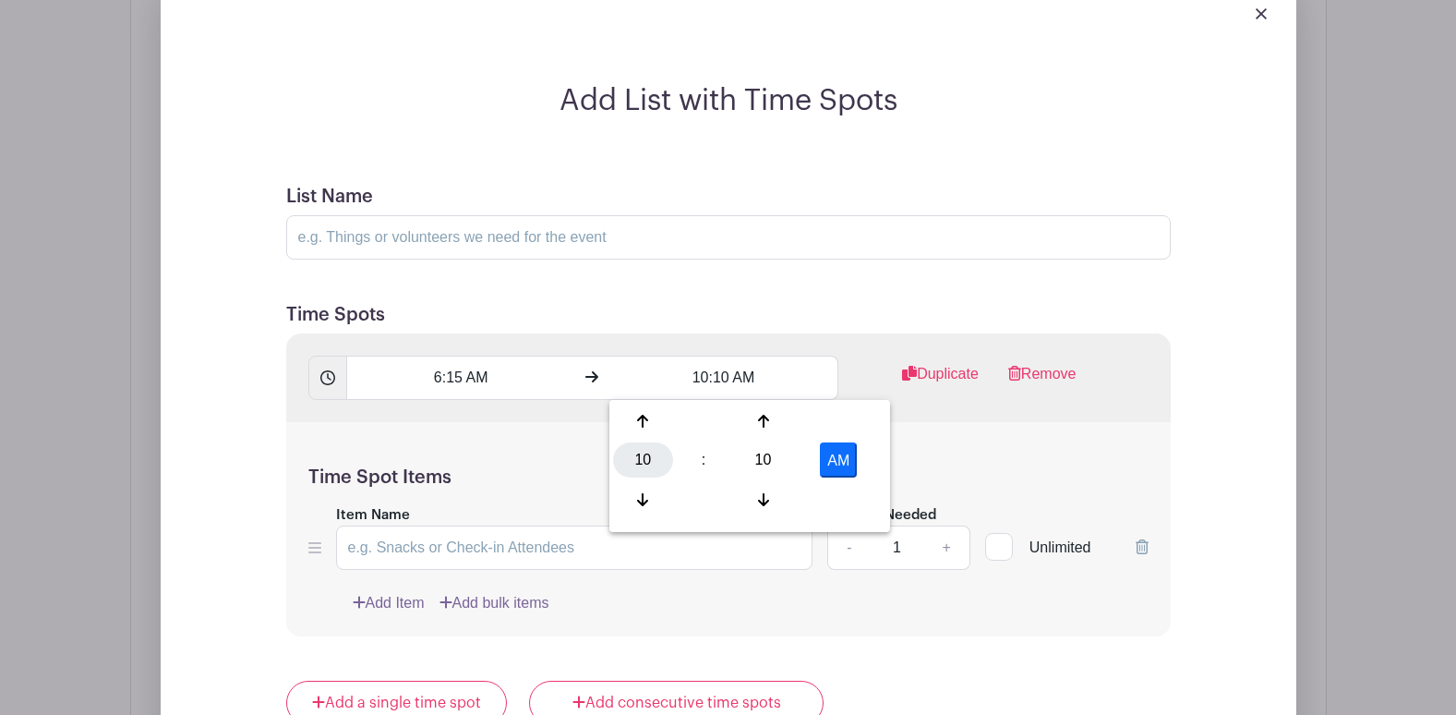
click at [648, 453] on div "10" at bounding box center [643, 459] width 60 height 35
click at [849, 467] on div "07" at bounding box center [849, 459] width 62 height 35
click at [764, 465] on div "10" at bounding box center [763, 459] width 60 height 35
click at [654, 422] on div "00" at bounding box center [644, 421] width 62 height 35
type input "7:00 AM"
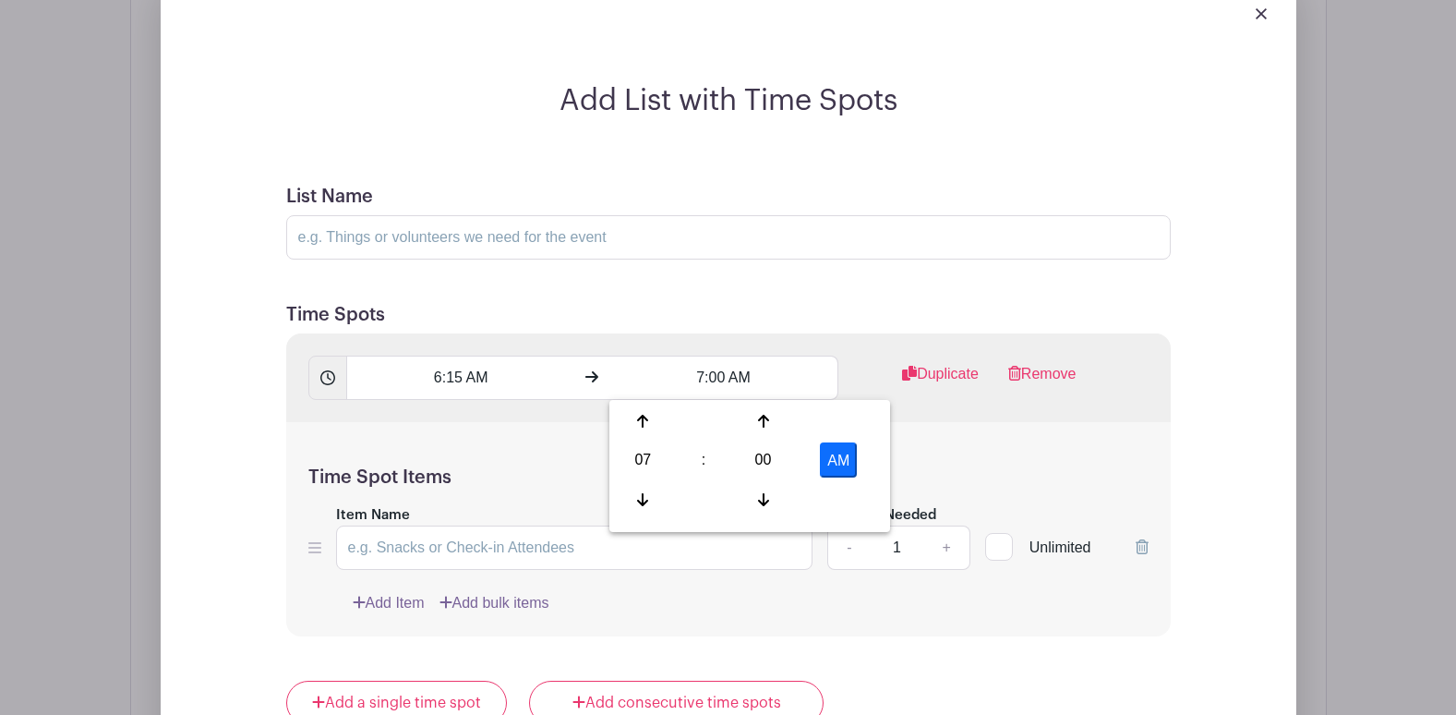
click at [657, 304] on h5 "Time Spots" at bounding box center [728, 315] width 885 height 22
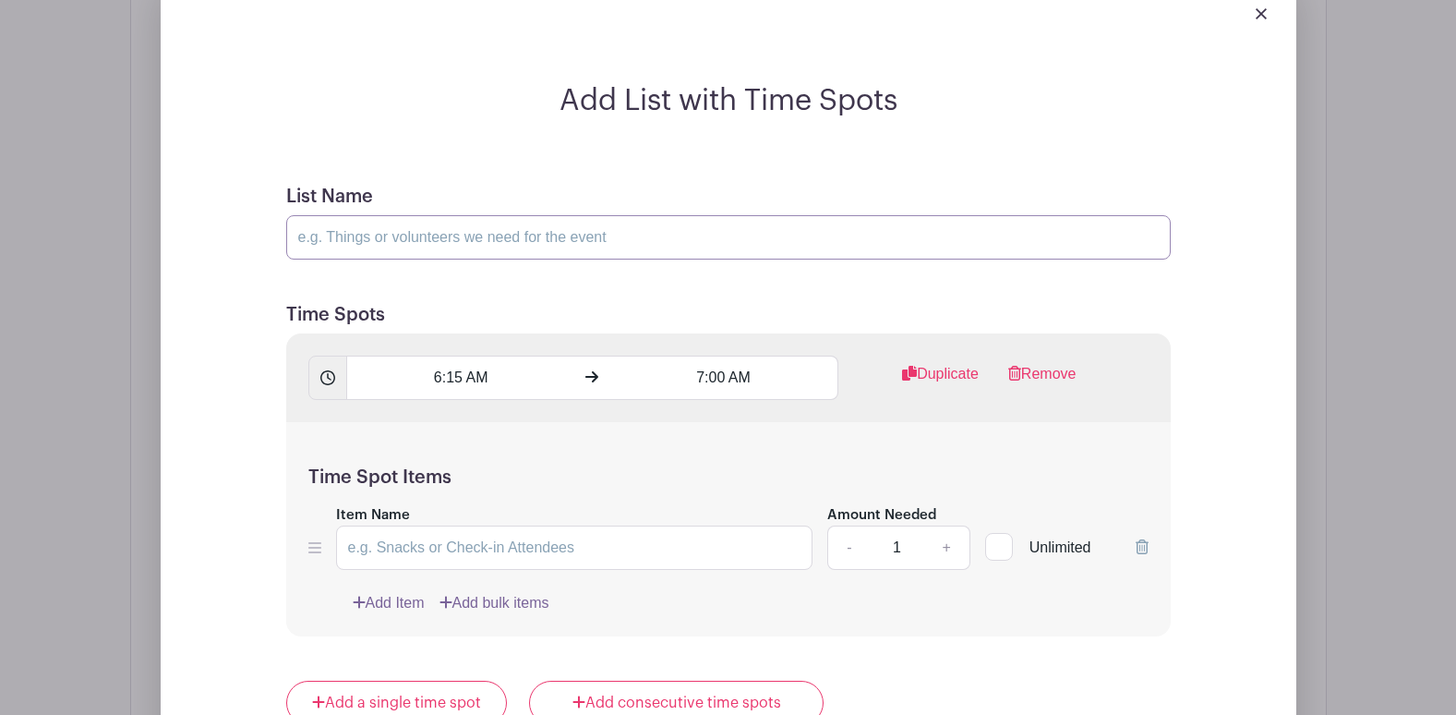
click at [368, 232] on input "List Name" at bounding box center [728, 237] width 885 height 44
type input "[DATE]"
click at [532, 304] on h5 "Time Spots" at bounding box center [728, 315] width 885 height 22
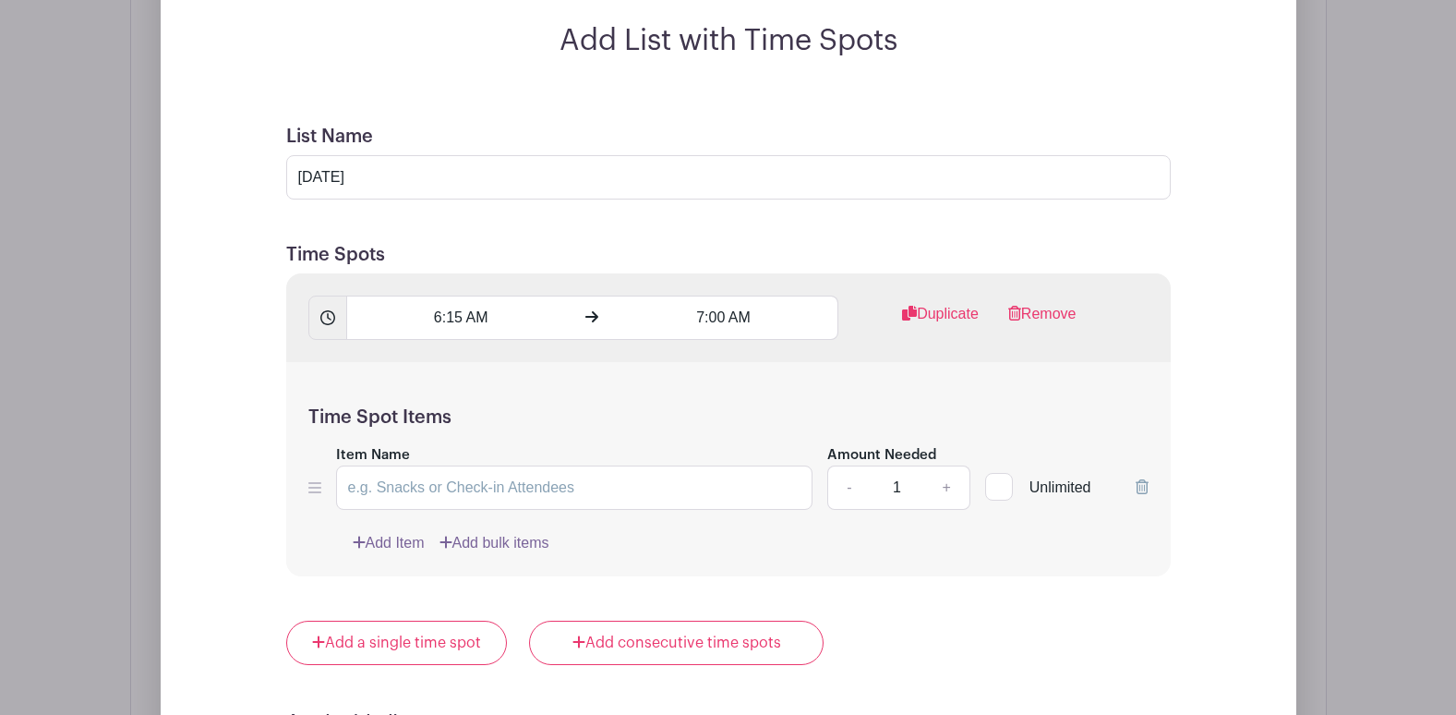
scroll to position [1525, 0]
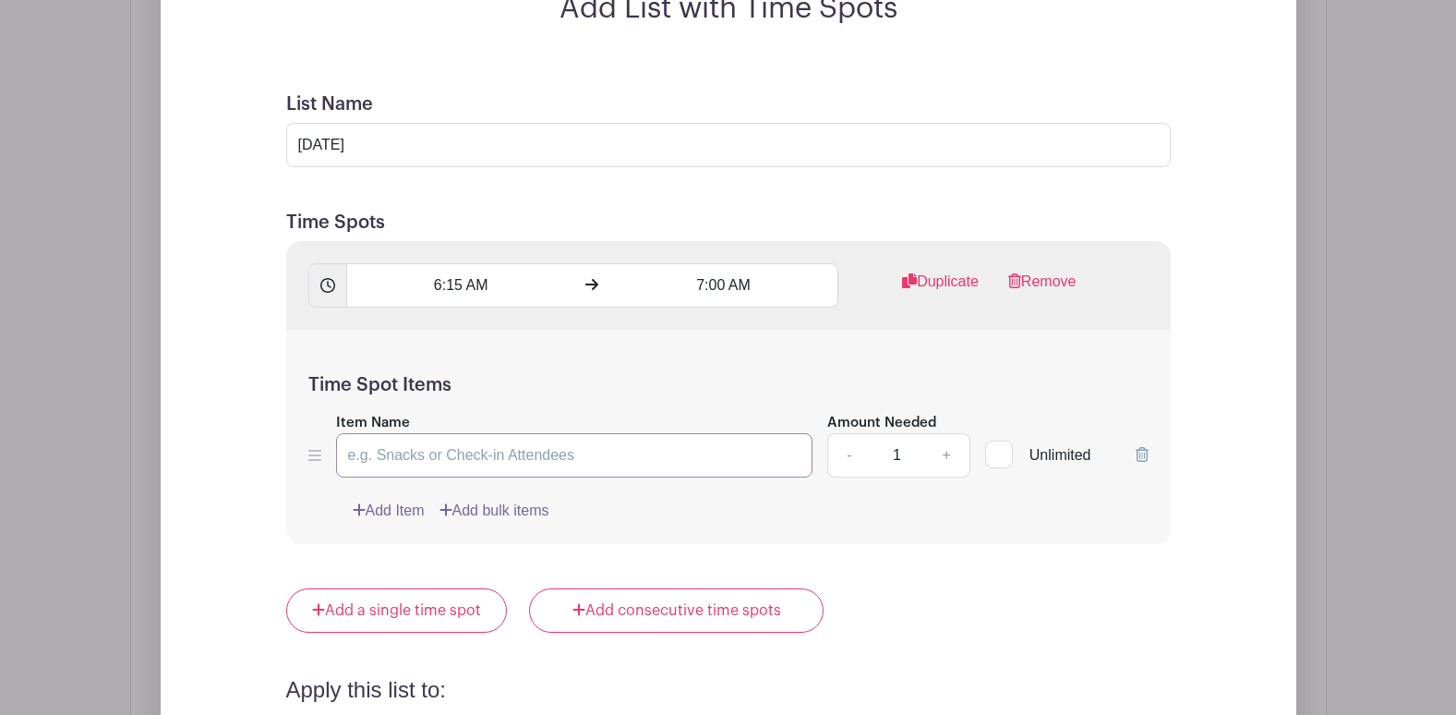
click at [548, 449] on input "Item Name" at bounding box center [574, 455] width 477 height 44
type input "CSR Staff"
click at [945, 455] on link "+" at bounding box center [946, 455] width 46 height 44
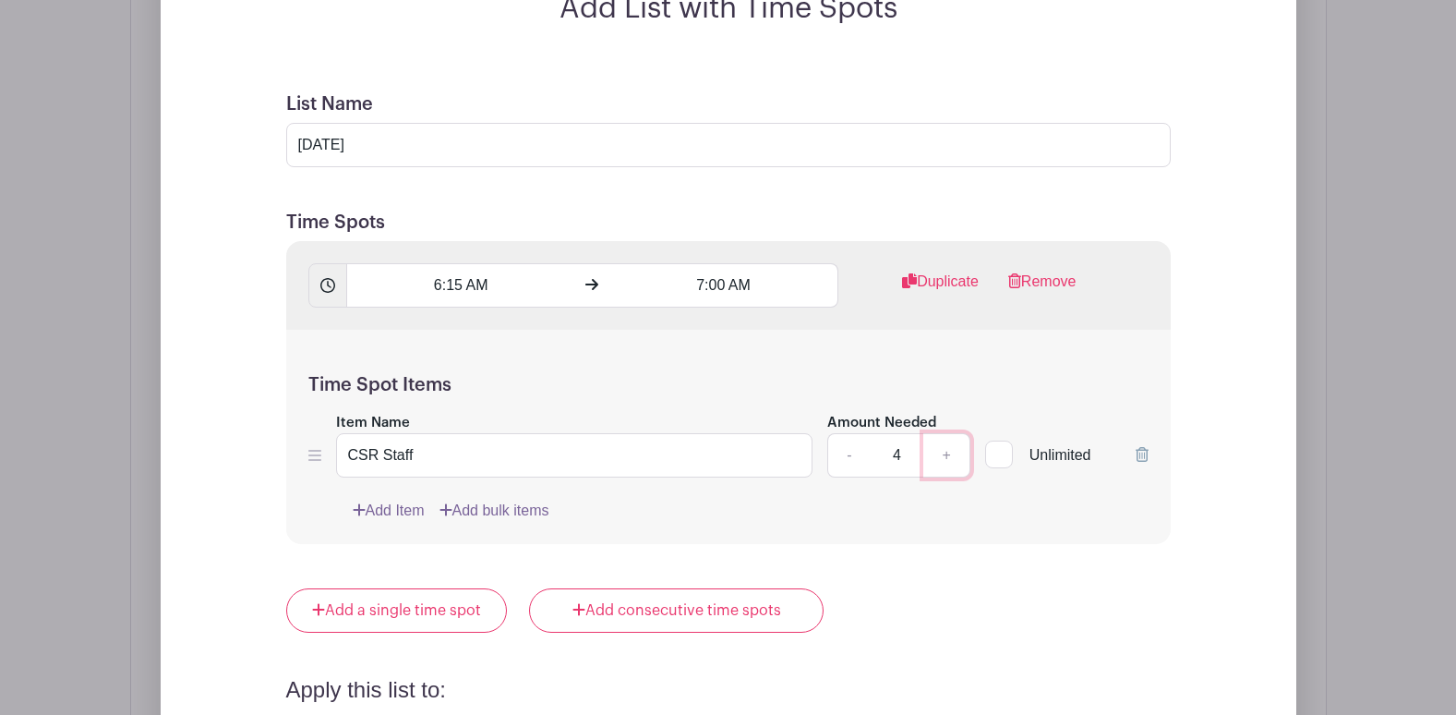
click at [945, 455] on link "+" at bounding box center [946, 455] width 46 height 44
click at [939, 456] on link "+" at bounding box center [946, 455] width 46 height 44
click at [845, 458] on link "-" at bounding box center [848, 455] width 42 height 44
type input "6"
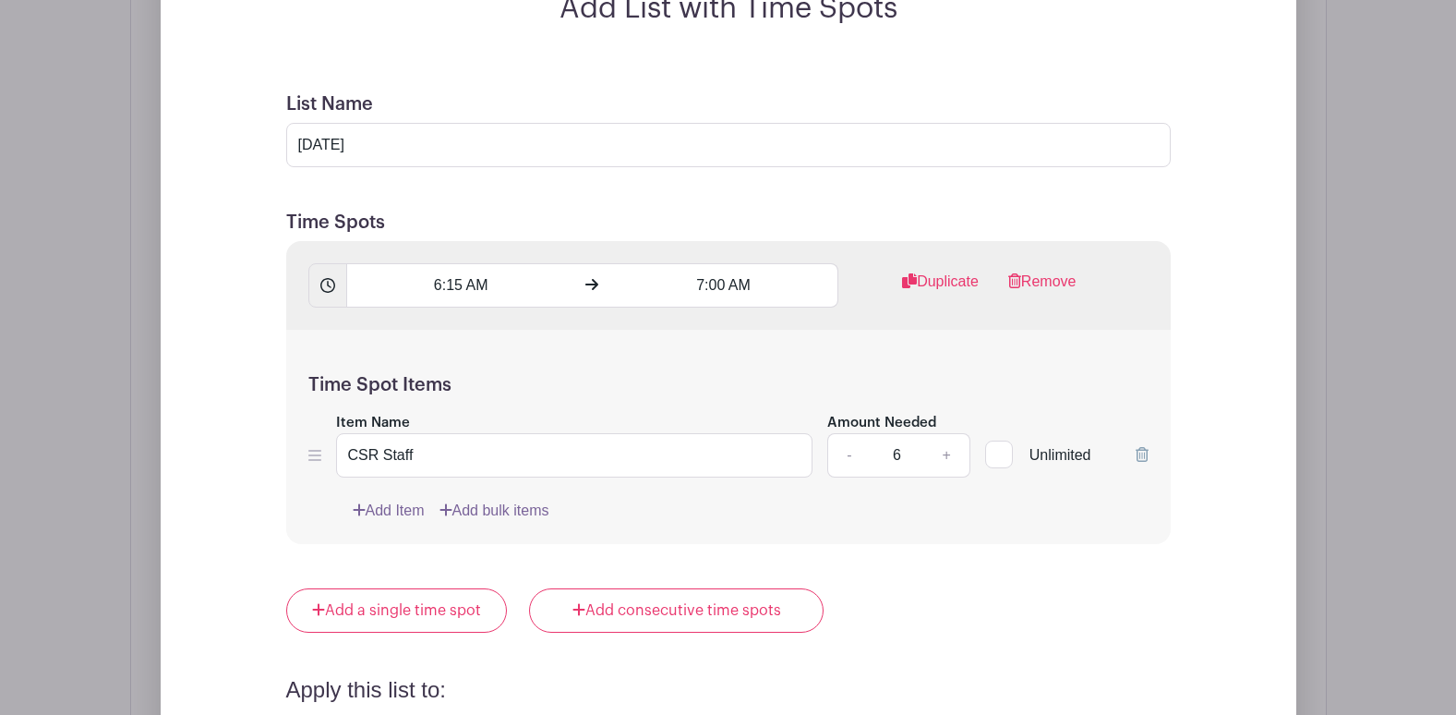
click at [819, 502] on div "Add Item Add bulk items" at bounding box center [751, 511] width 796 height 22
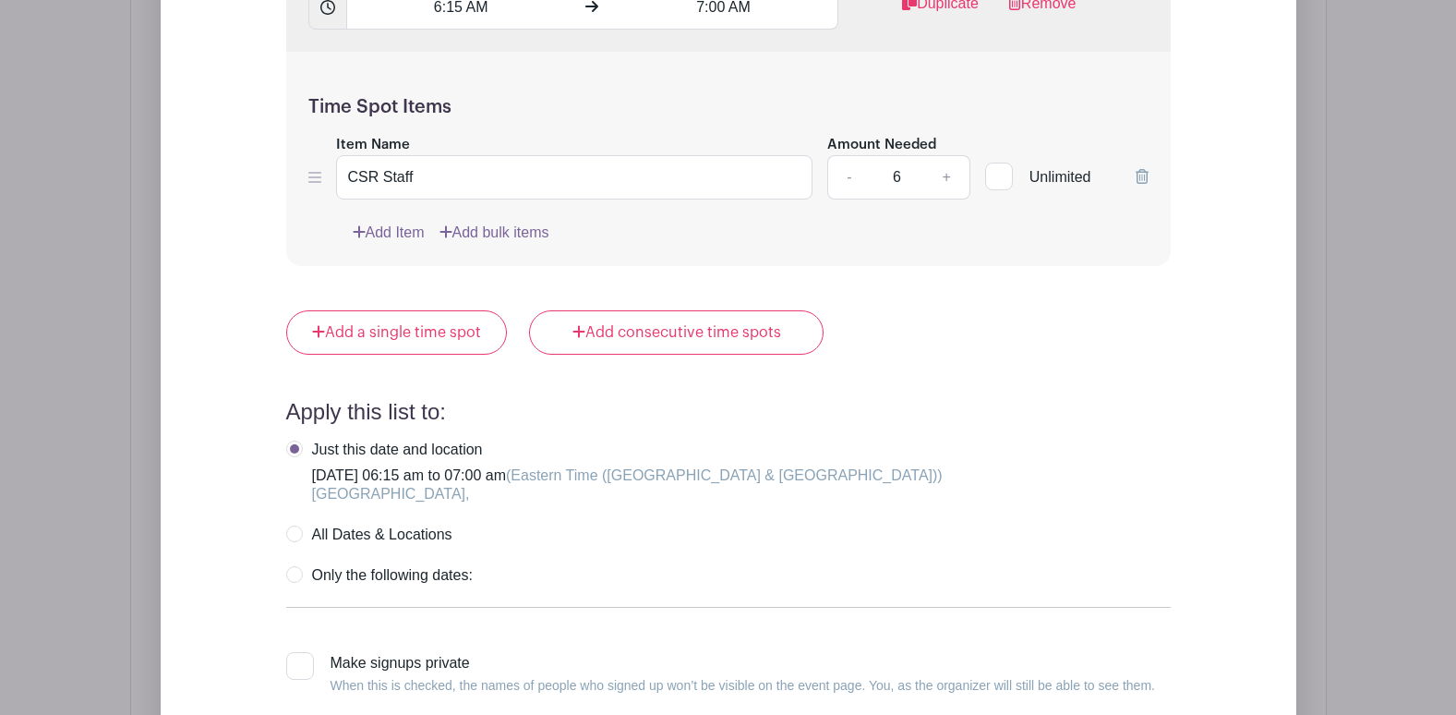
scroll to position [1895, 0]
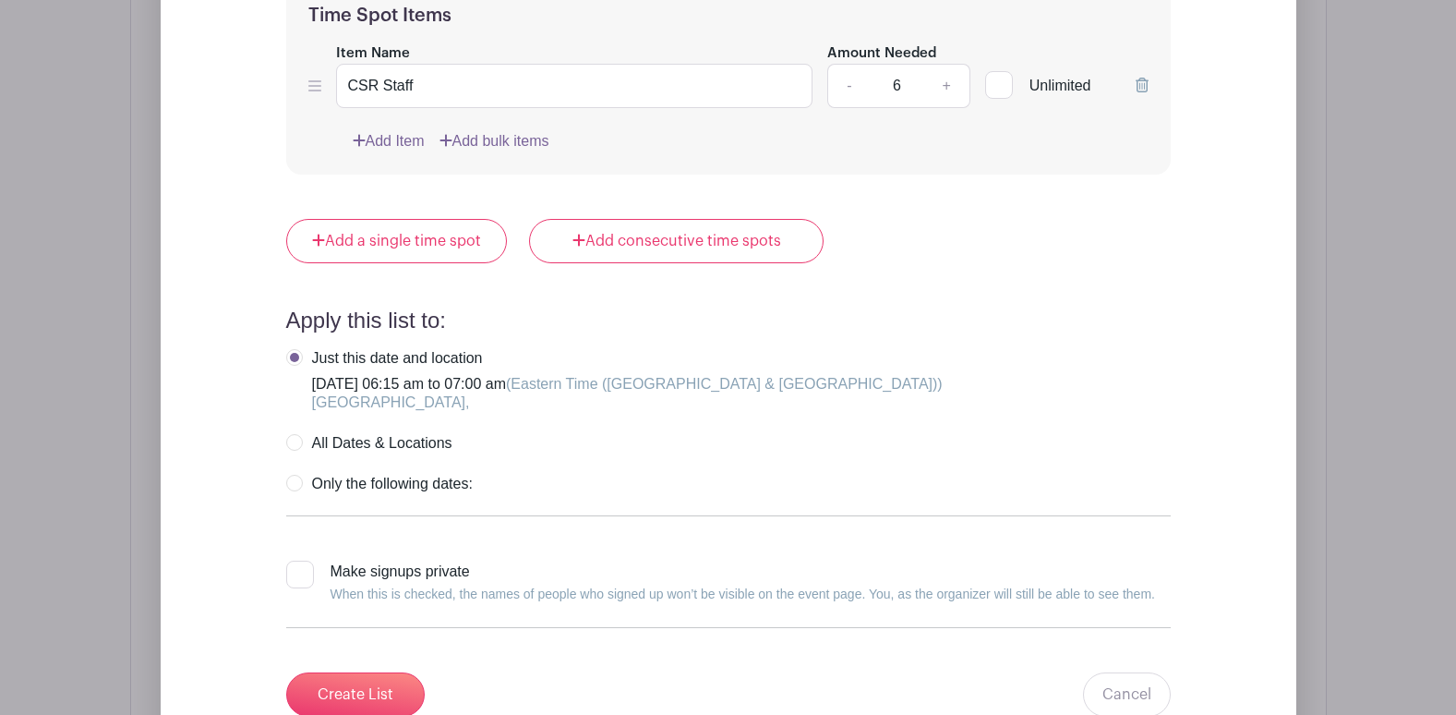
click at [307, 580] on div at bounding box center [300, 574] width 28 height 28
click at [298, 572] on input "Make signups private When this is checked, the names of people who signed up wo…" at bounding box center [292, 566] width 12 height 12
checkbox input "true"
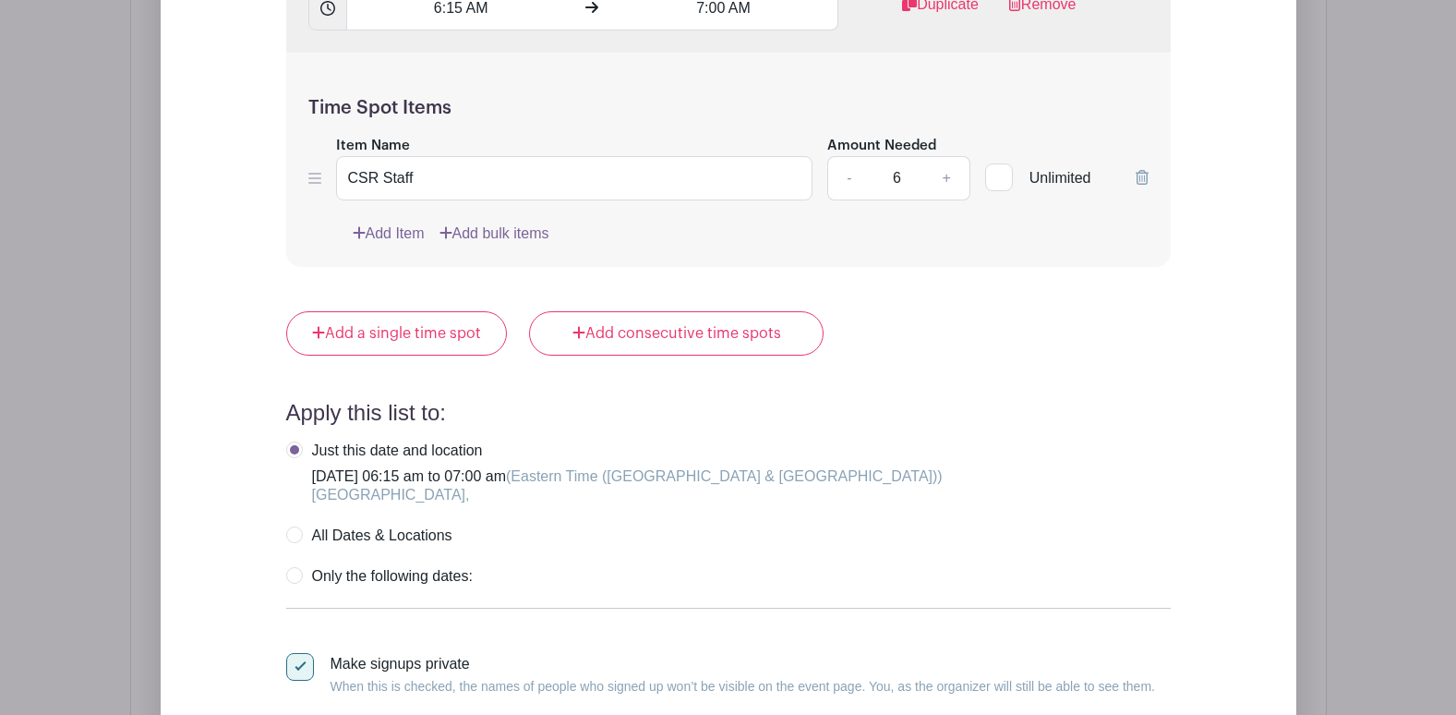
scroll to position [1710, 0]
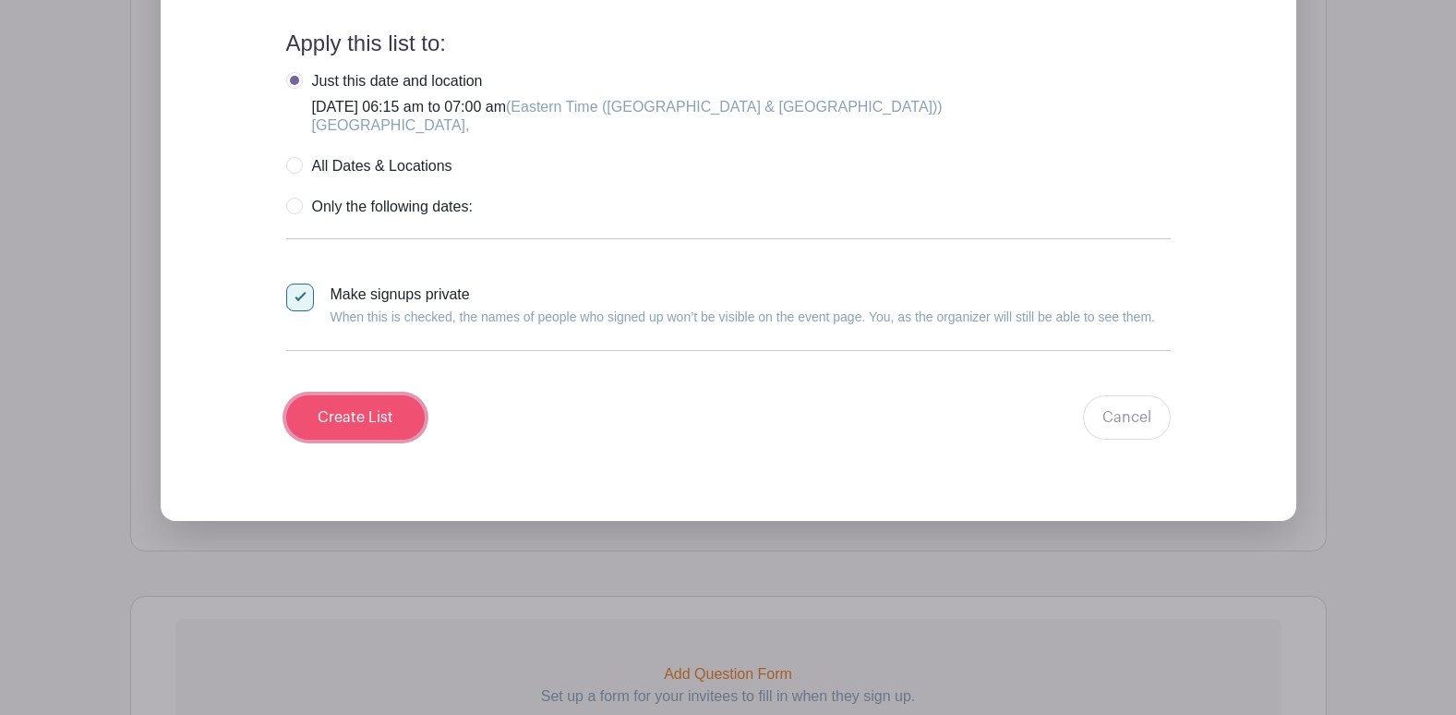
click at [376, 415] on input "Create List" at bounding box center [355, 417] width 139 height 44
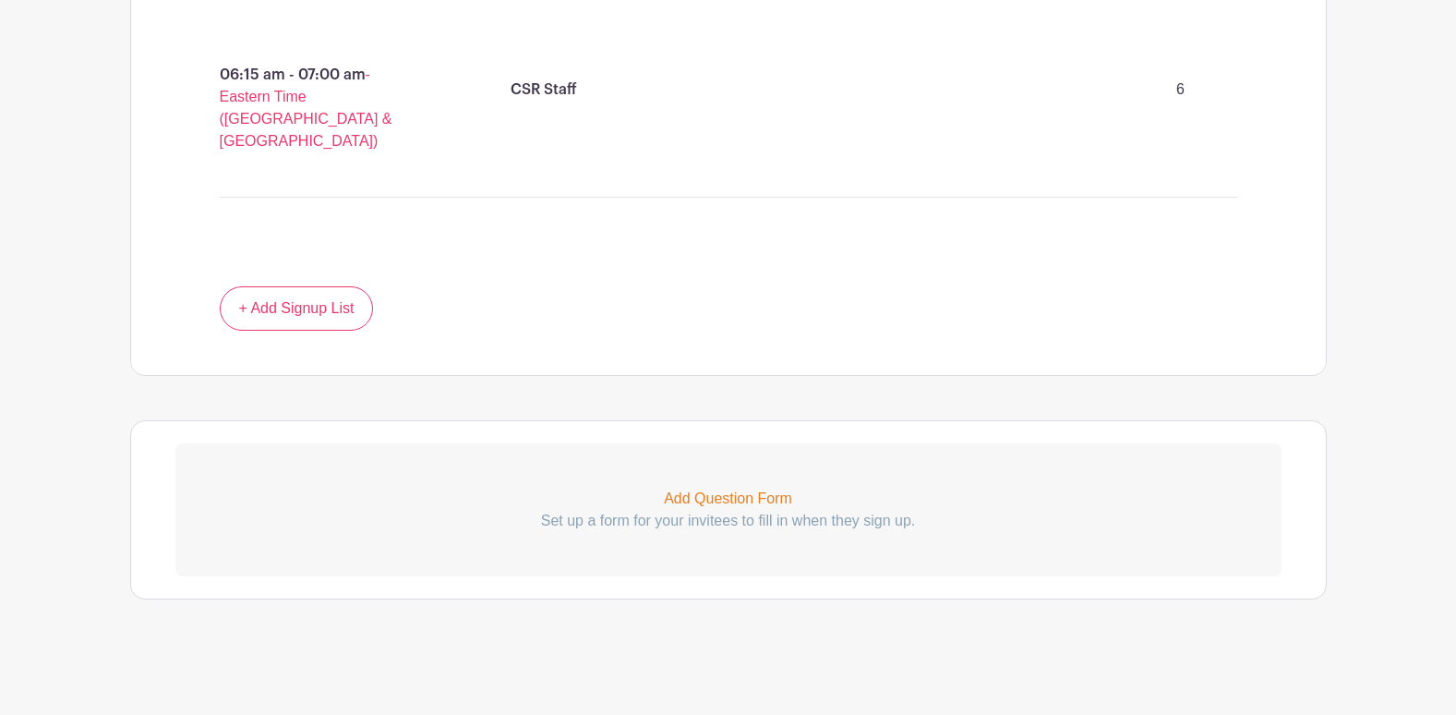
scroll to position [1097, 0]
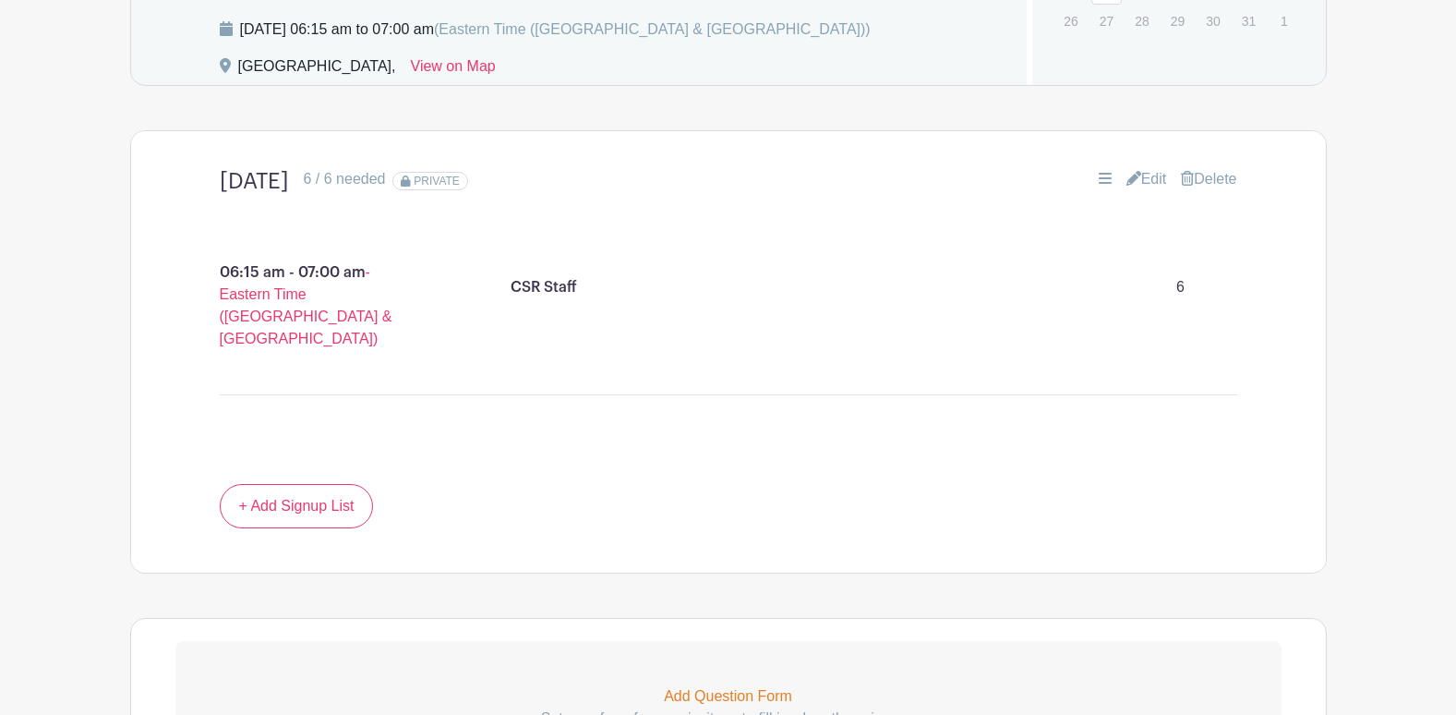
click at [577, 488] on div "+ Add Signup List" at bounding box center [728, 506] width 1106 height 44
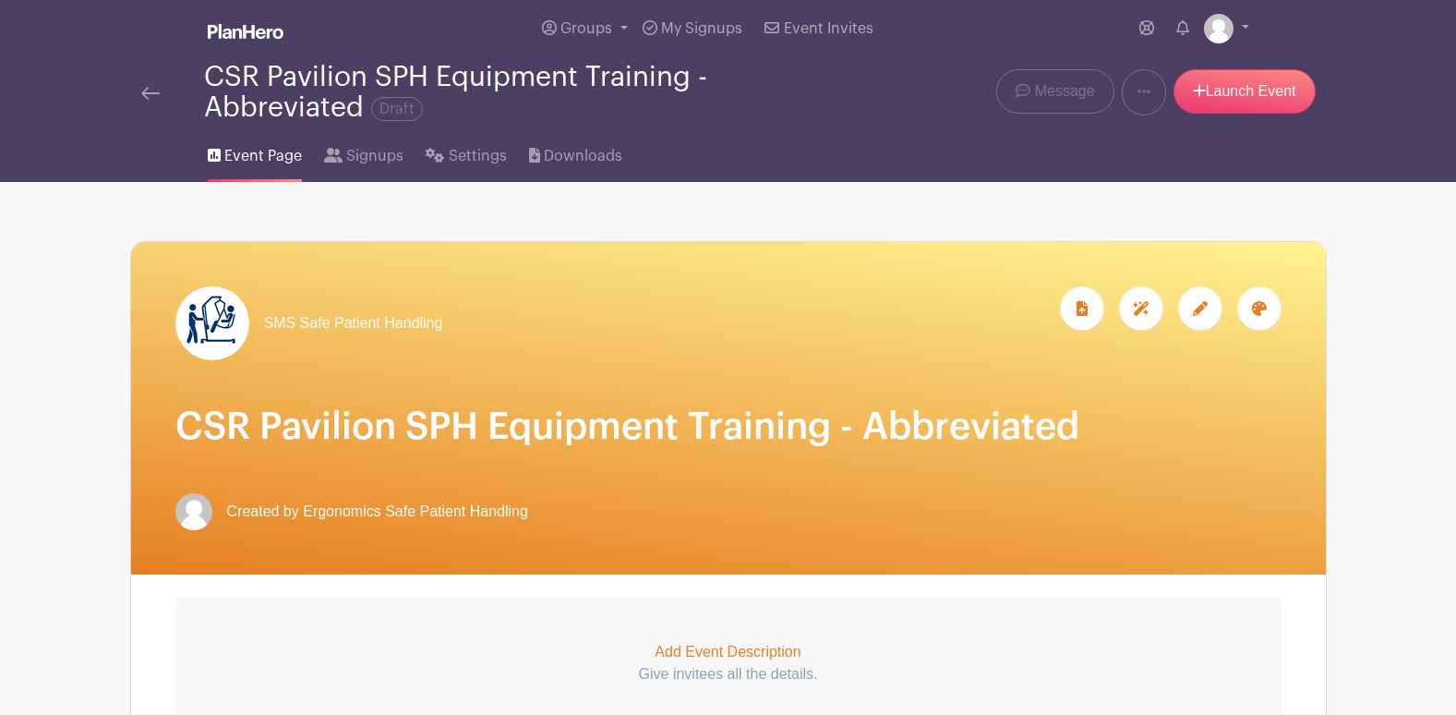
scroll to position [0, 0]
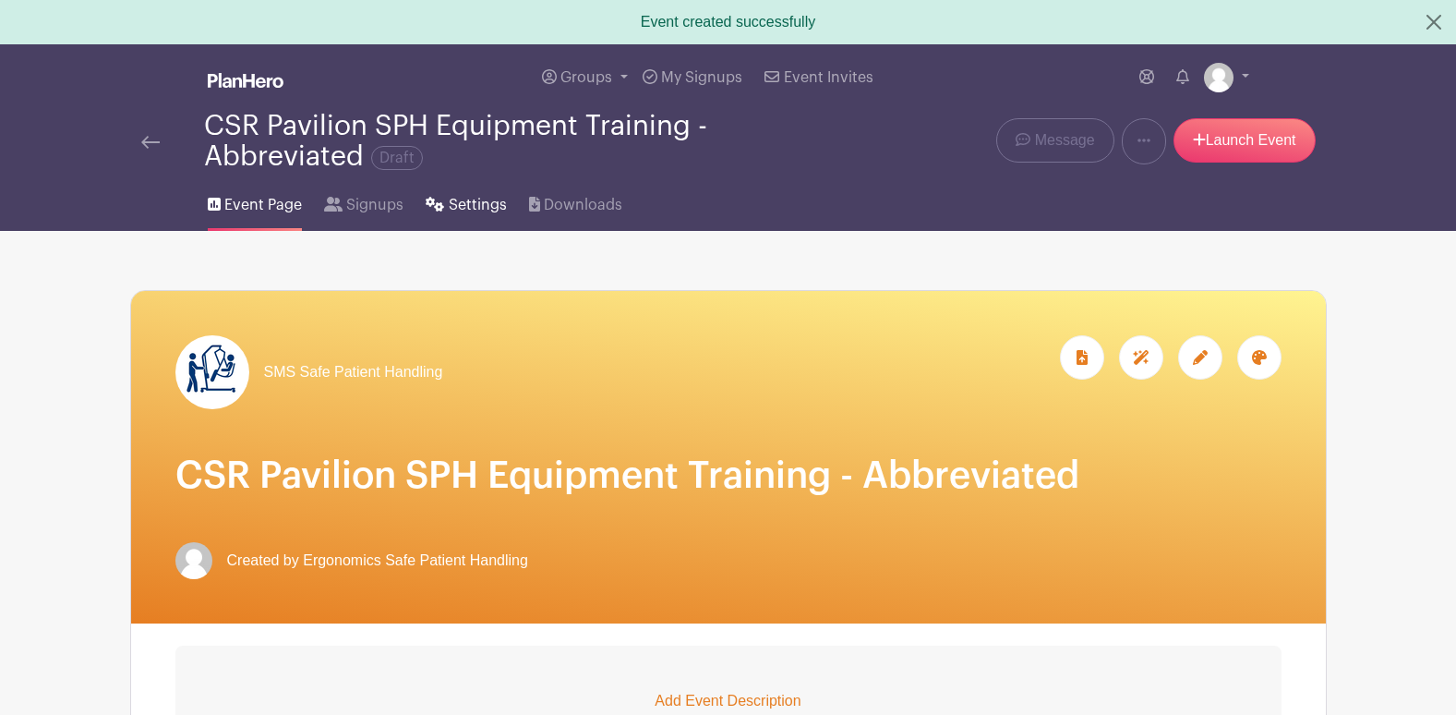
click at [478, 205] on span "Settings" at bounding box center [478, 205] width 58 height 22
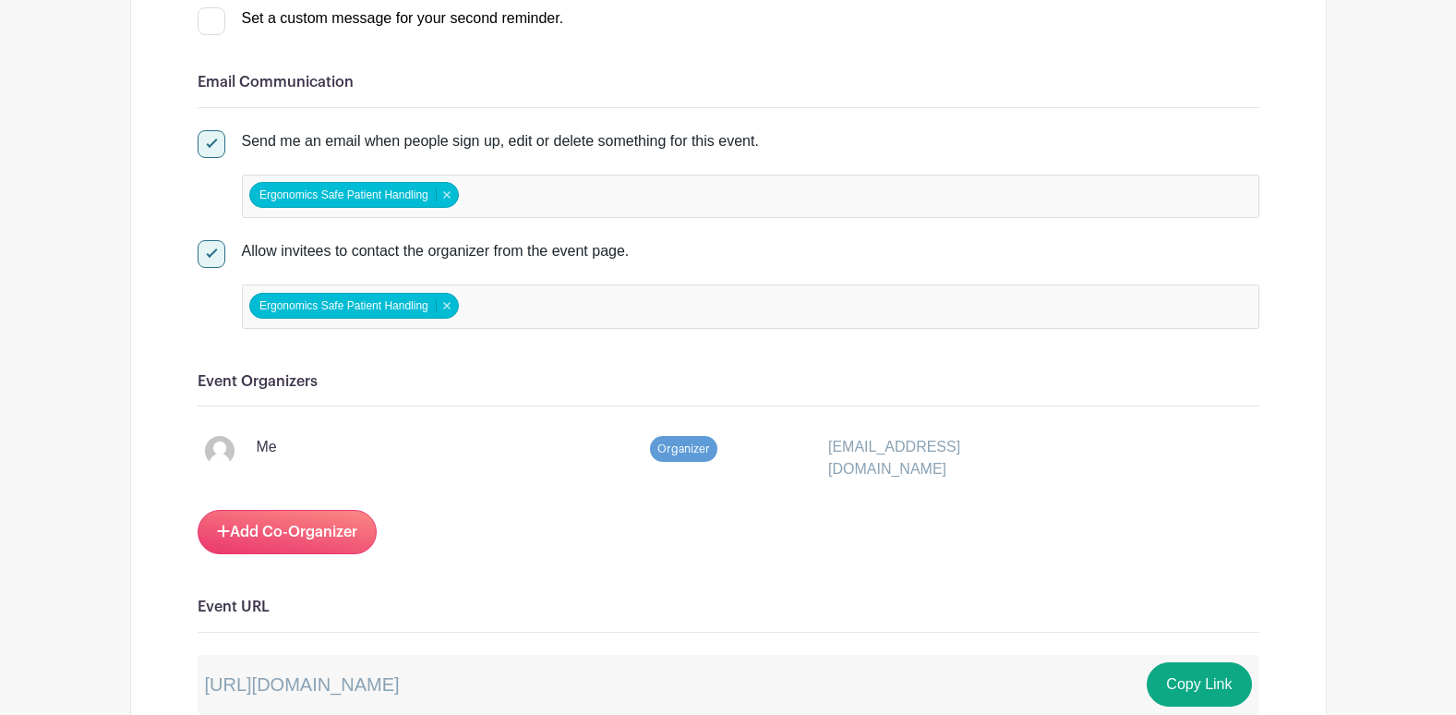
scroll to position [831, 0]
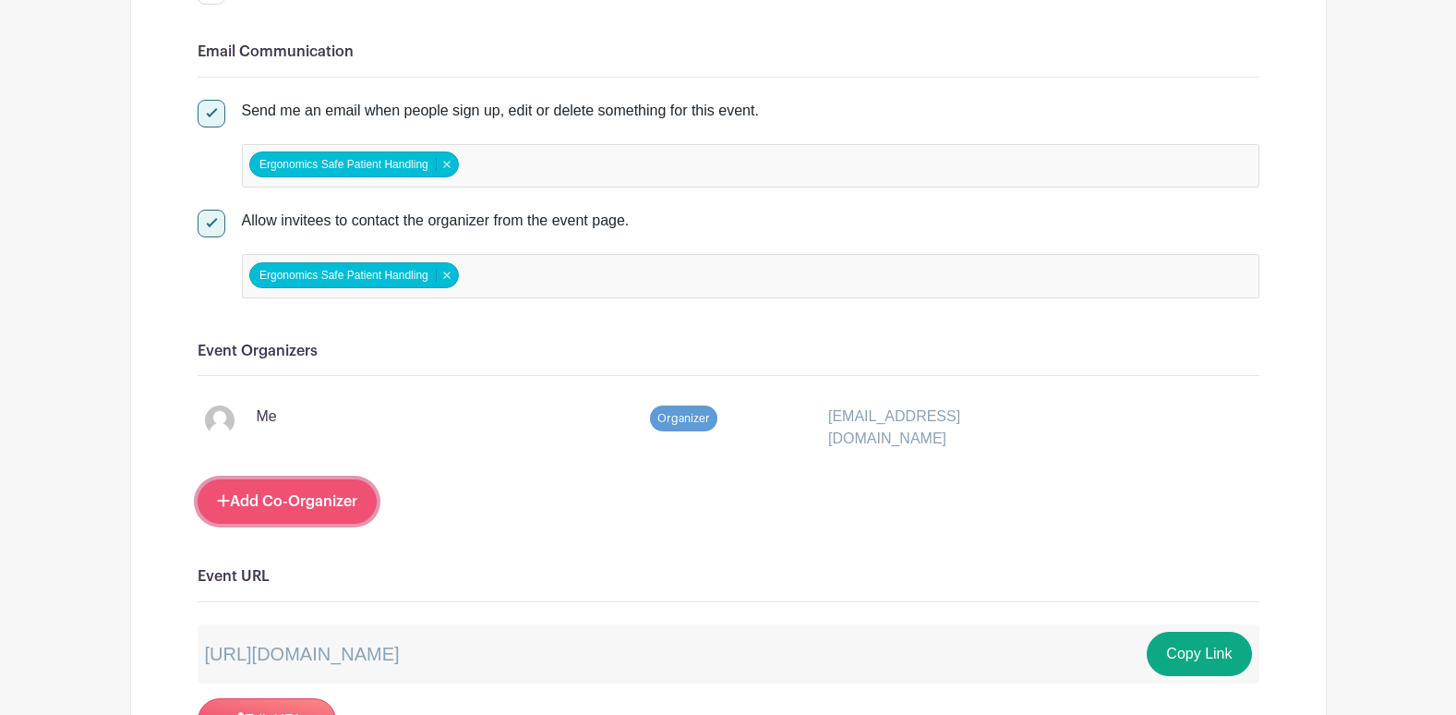
click at [350, 509] on link "Add Co-Organizer" at bounding box center [287, 501] width 179 height 44
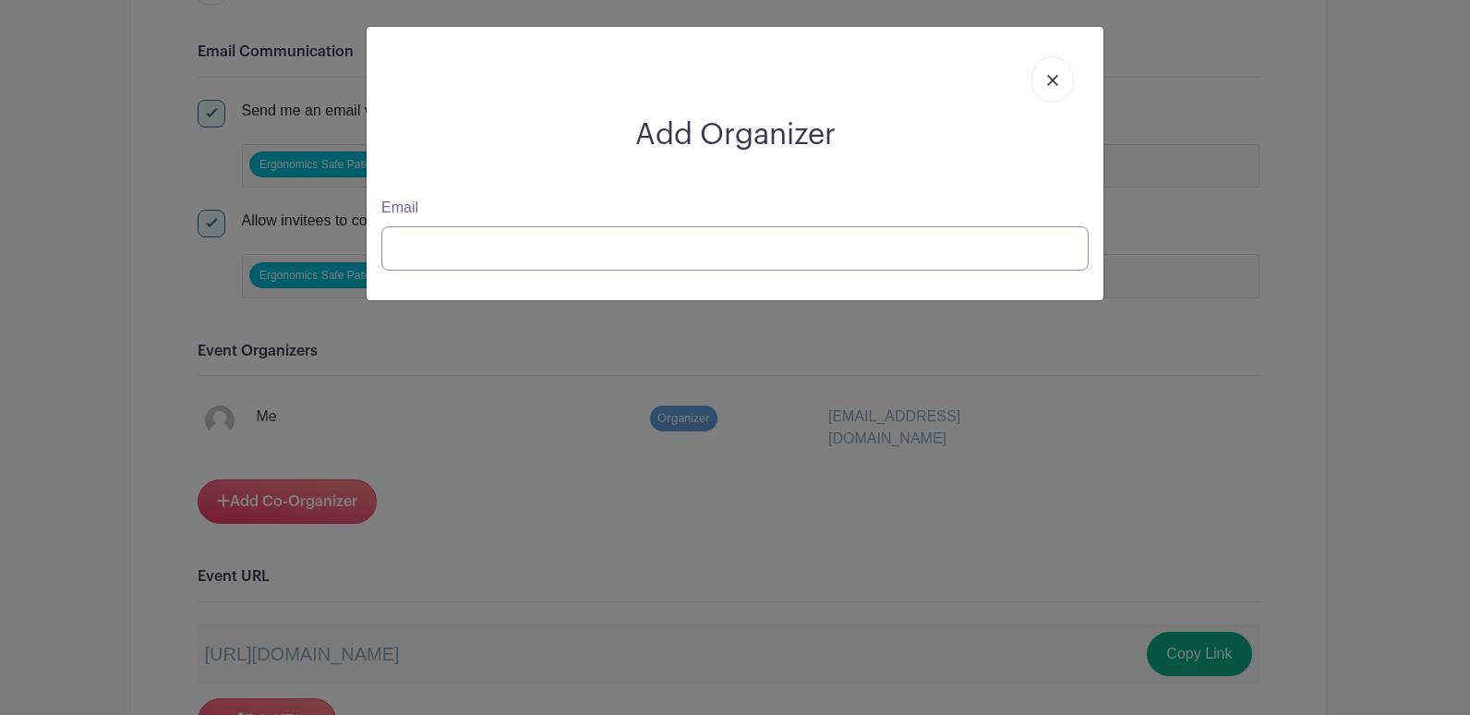
click at [476, 246] on input "Email" at bounding box center [734, 248] width 707 height 44
type input "ckeating@med."
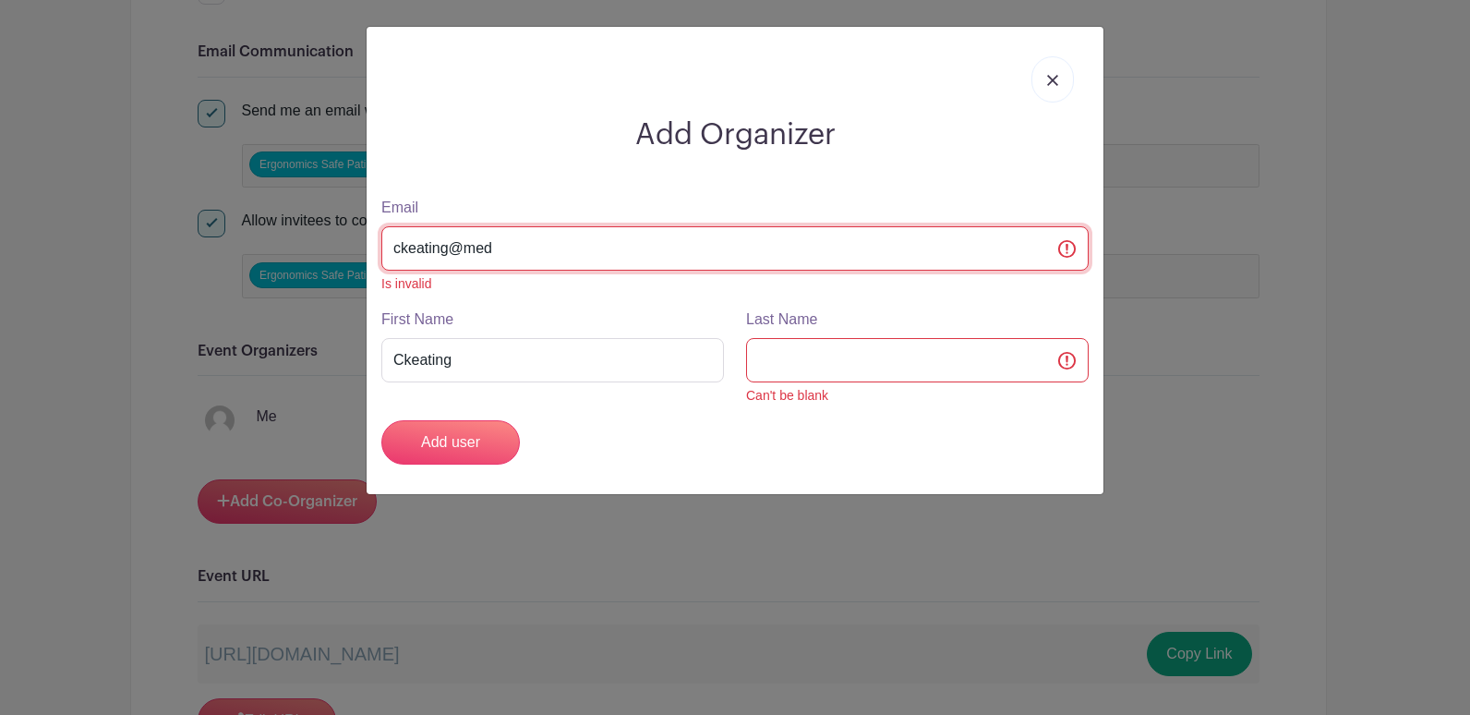
type input "ckeating@med,"
type input "ckeating@med.umic"
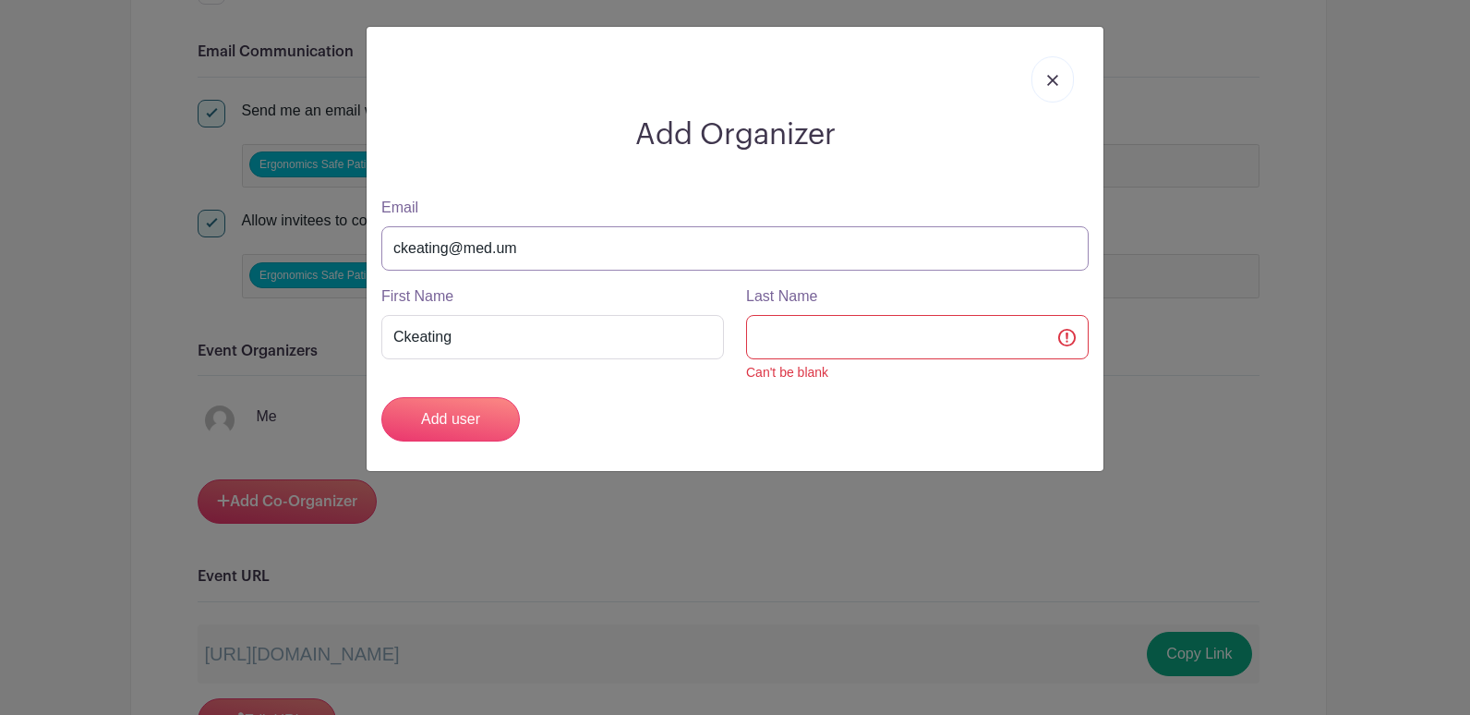
click at [536, 257] on input "ckeating@med.um" at bounding box center [734, 248] width 707 height 44
type input "ckeating@med.umi"
type input "ckeating@med.umic"
type input "ckeating@med.umich"
click at [547, 249] on input "ckeating@med.umich" at bounding box center [734, 248] width 707 height 44
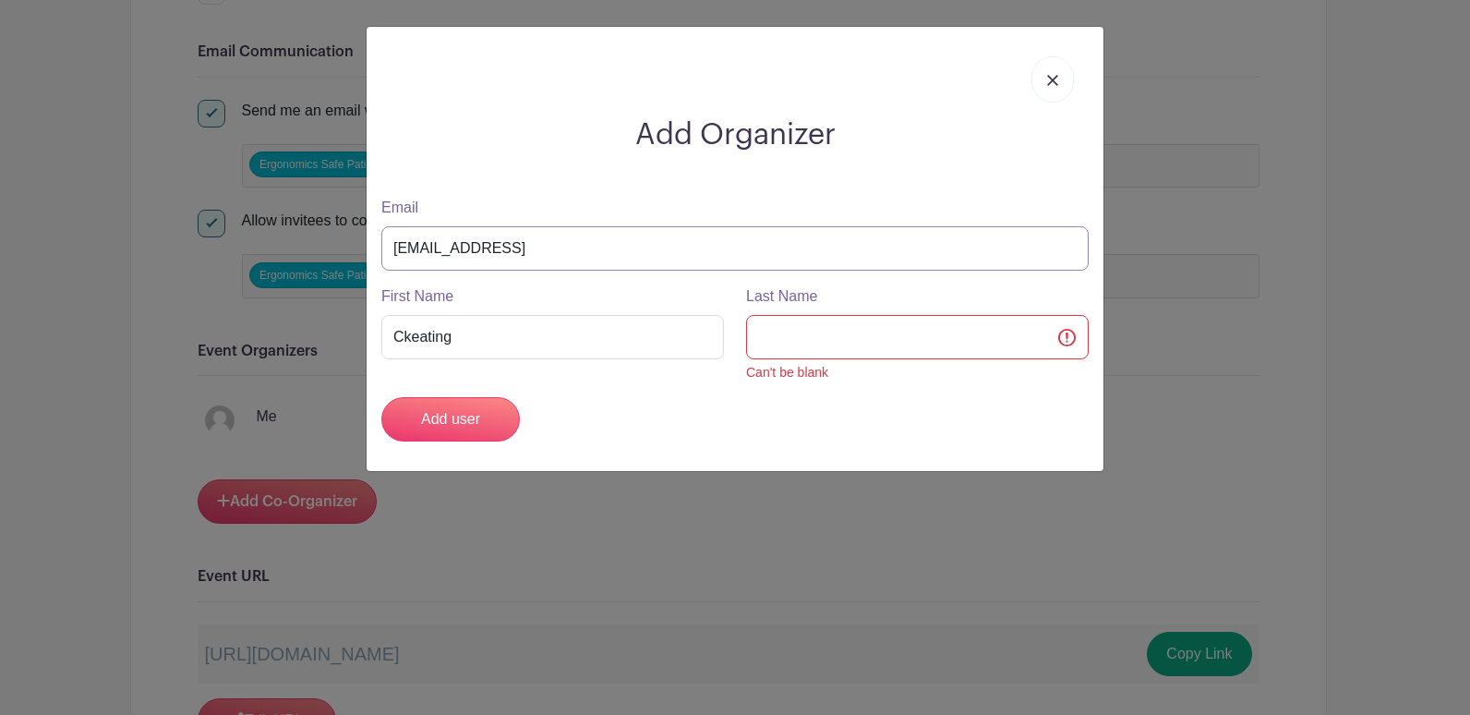
click at [547, 249] on input "ckeating@med.umich" at bounding box center [734, 248] width 707 height 44
click at [547, 249] on input "ckeating@med.umich." at bounding box center [734, 248] width 707 height 44
type input "ckeating@med.umich.e"
click at [576, 248] on input "ckeating@med.umich.e" at bounding box center [734, 248] width 707 height 44
type input "ckeating@med.umich.ed"
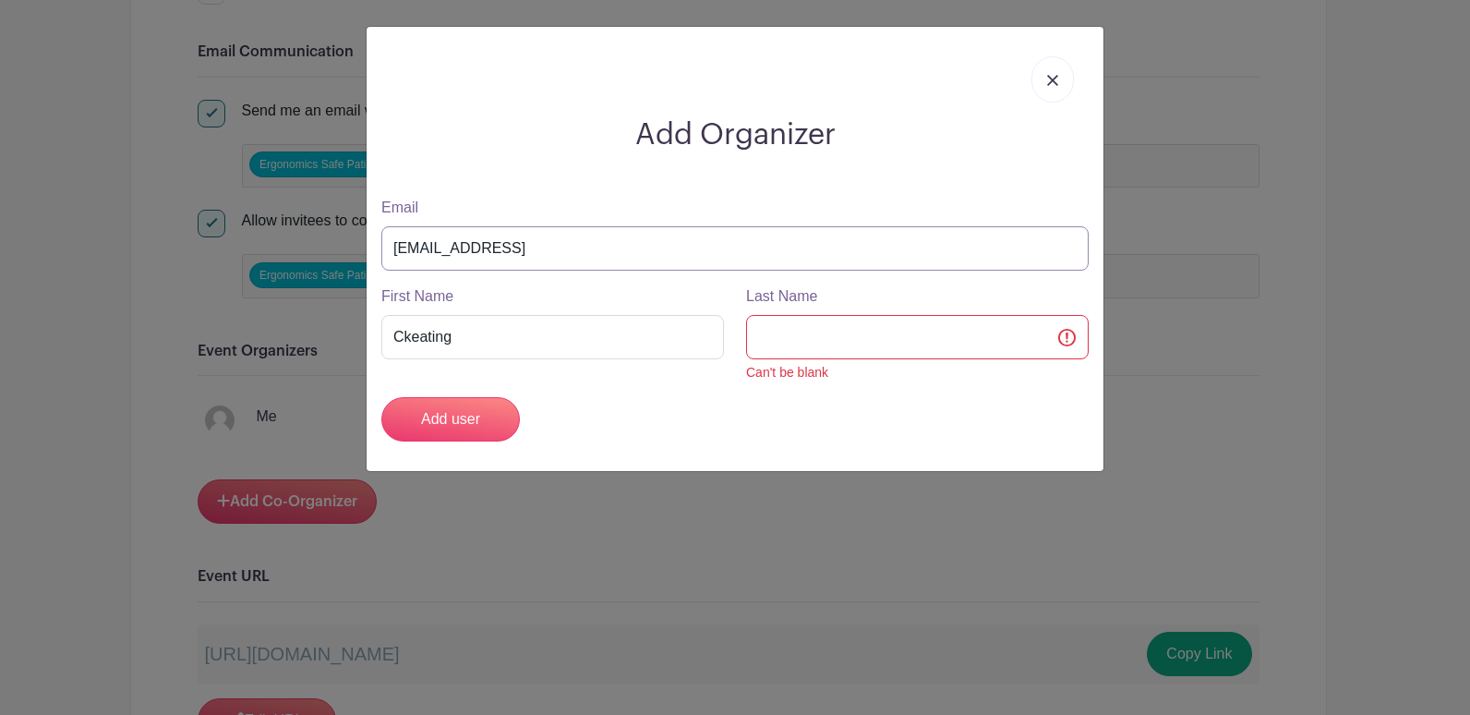
click at [576, 248] on input "ckeating@med.umich.ed" at bounding box center [734, 248] width 707 height 44
type input "[EMAIL_ADDRESS][DOMAIN_NAME]"
drag, startPoint x: 536, startPoint y: 342, endPoint x: 439, endPoint y: 315, distance: 101.5
click at [289, 302] on div "Add Organizer Email ckeating@med.umich.edu First Name Ckeating Last Name Can't …" at bounding box center [735, 357] width 1470 height 715
type input "[PERSON_NAME]"
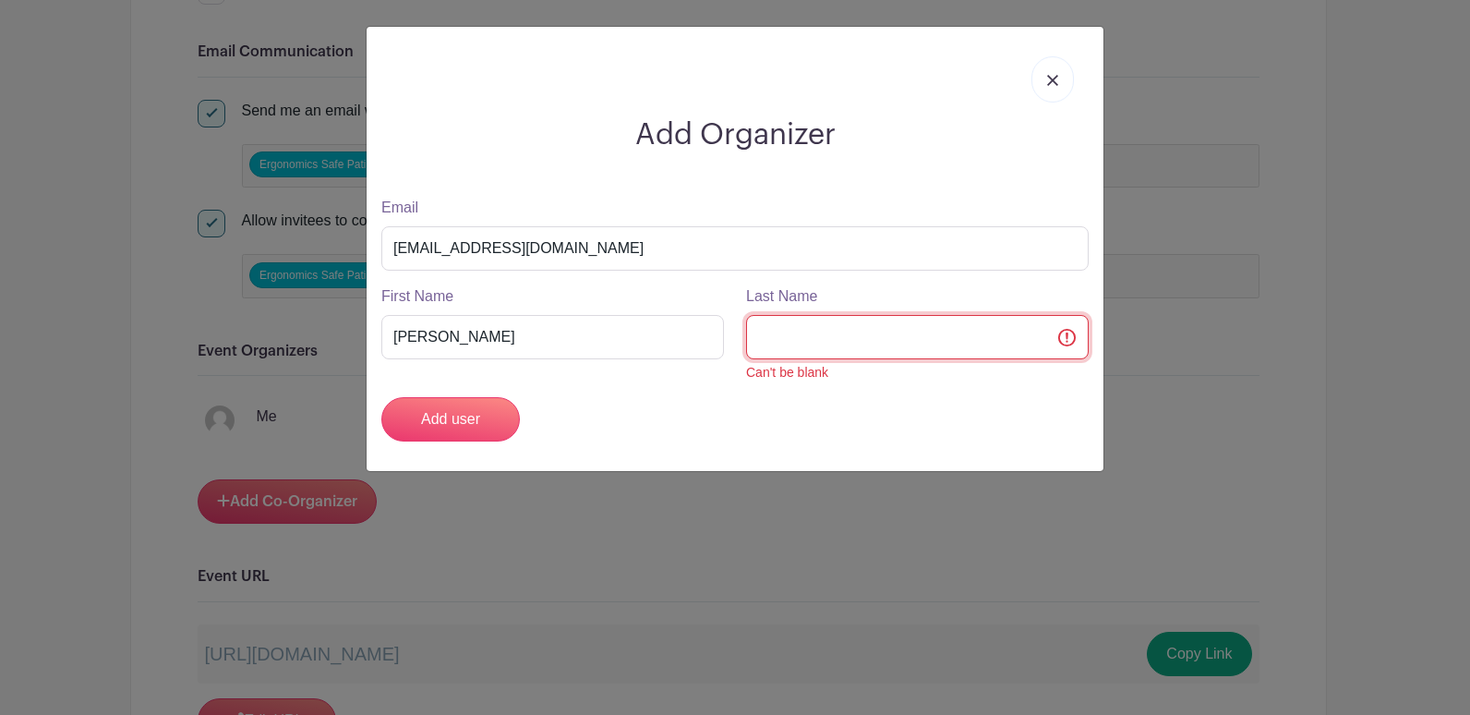
click at [877, 349] on input "Last Name" at bounding box center [917, 337] width 343 height 44
type input "[PERSON_NAME]"
click at [743, 399] on div "Add user" at bounding box center [734, 419] width 729 height 44
click at [842, 381] on div "Can't be blank" at bounding box center [917, 372] width 343 height 19
click at [872, 344] on input "[PERSON_NAME]" at bounding box center [917, 337] width 343 height 44
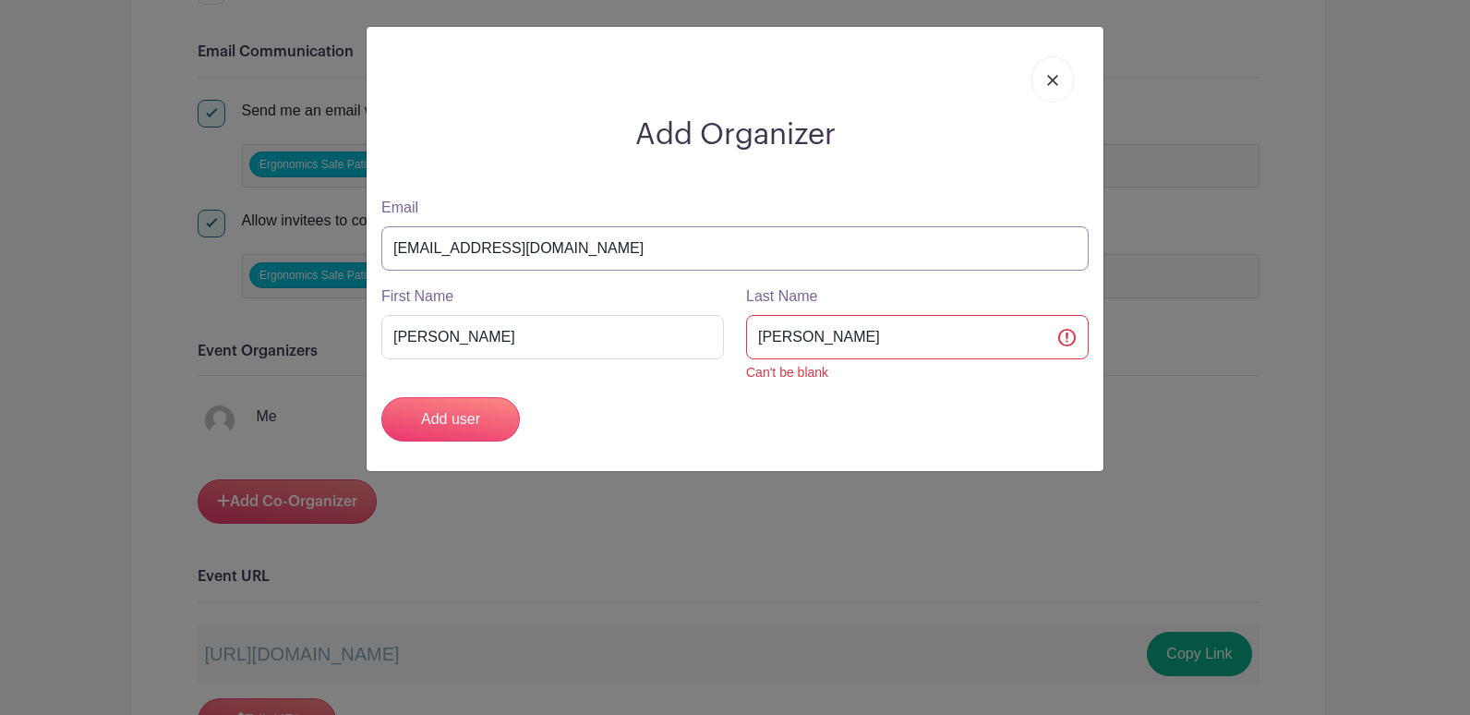
click at [850, 239] on input "[EMAIL_ADDRESS][DOMAIN_NAME]" at bounding box center [734, 248] width 707 height 44
click at [1021, 357] on input "[PERSON_NAME]" at bounding box center [917, 337] width 343 height 44
drag, startPoint x: 978, startPoint y: 335, endPoint x: 651, endPoint y: 283, distance: 331.1
click at [651, 283] on turbo-frame "Email ckeating@med.umich.edu First Name Courtney Last Name Keating Can't be bla…" at bounding box center [734, 319] width 707 height 245
click at [798, 334] on input "Last Name" at bounding box center [917, 337] width 343 height 44
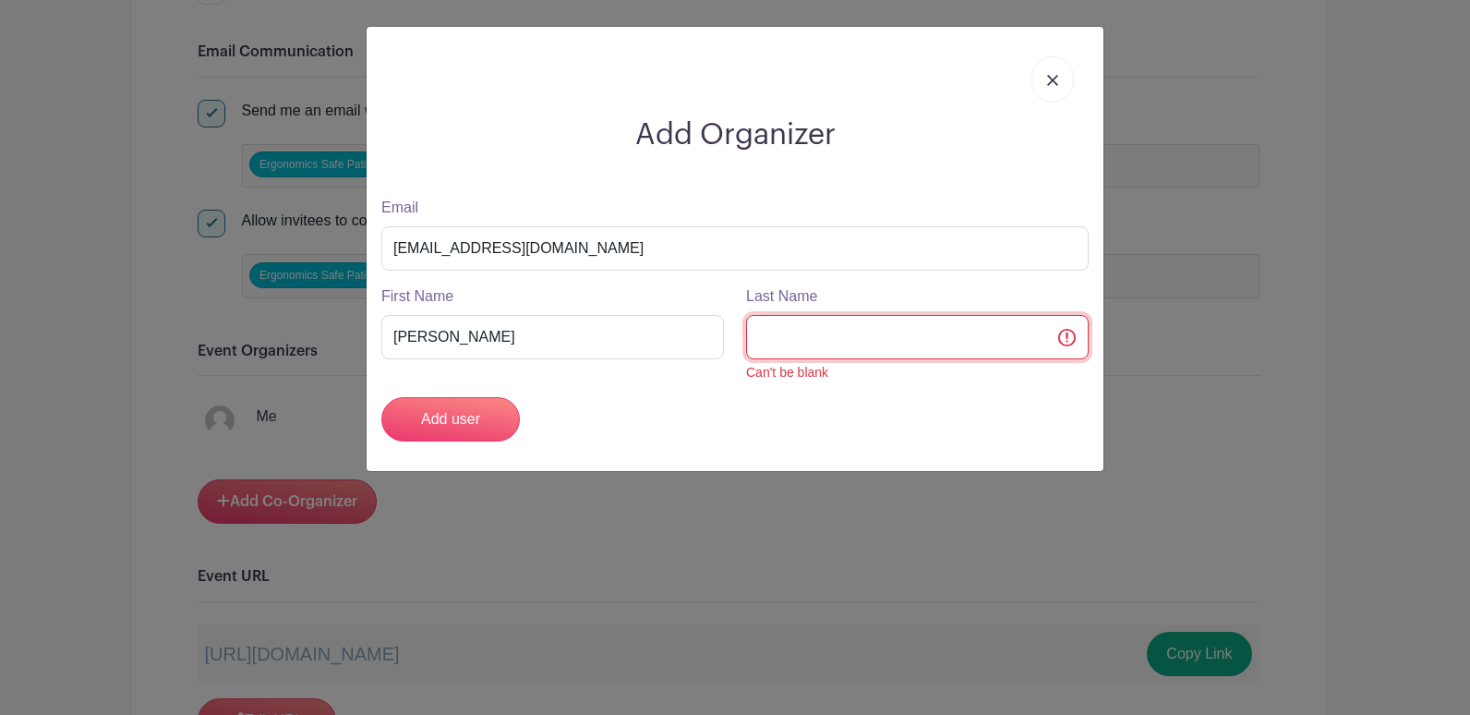
paste input "[PERSON_NAME]"
type input "[PERSON_NAME]"
click at [735, 382] on div "Last Name Keating Can't be blank" at bounding box center [917, 333] width 365 height 97
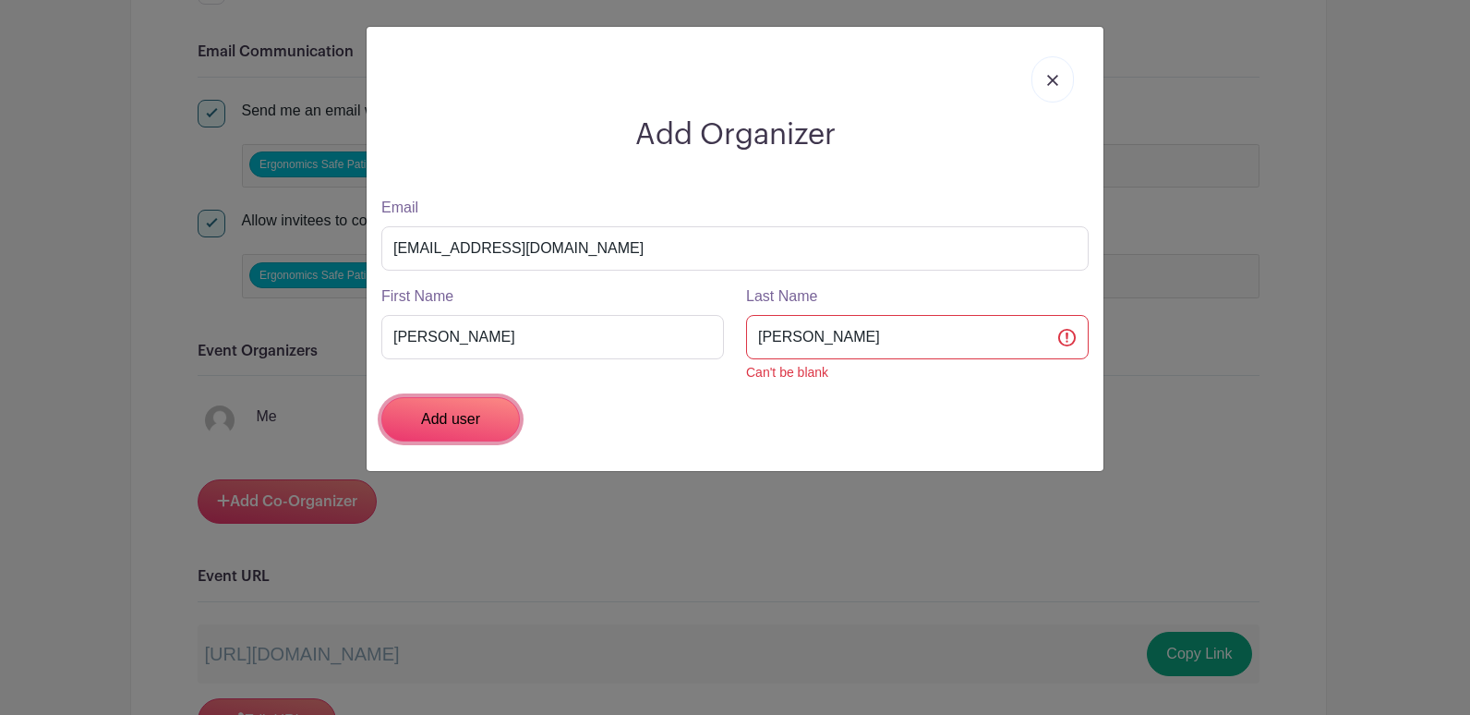
click at [488, 421] on input "Add user" at bounding box center [450, 419] width 139 height 44
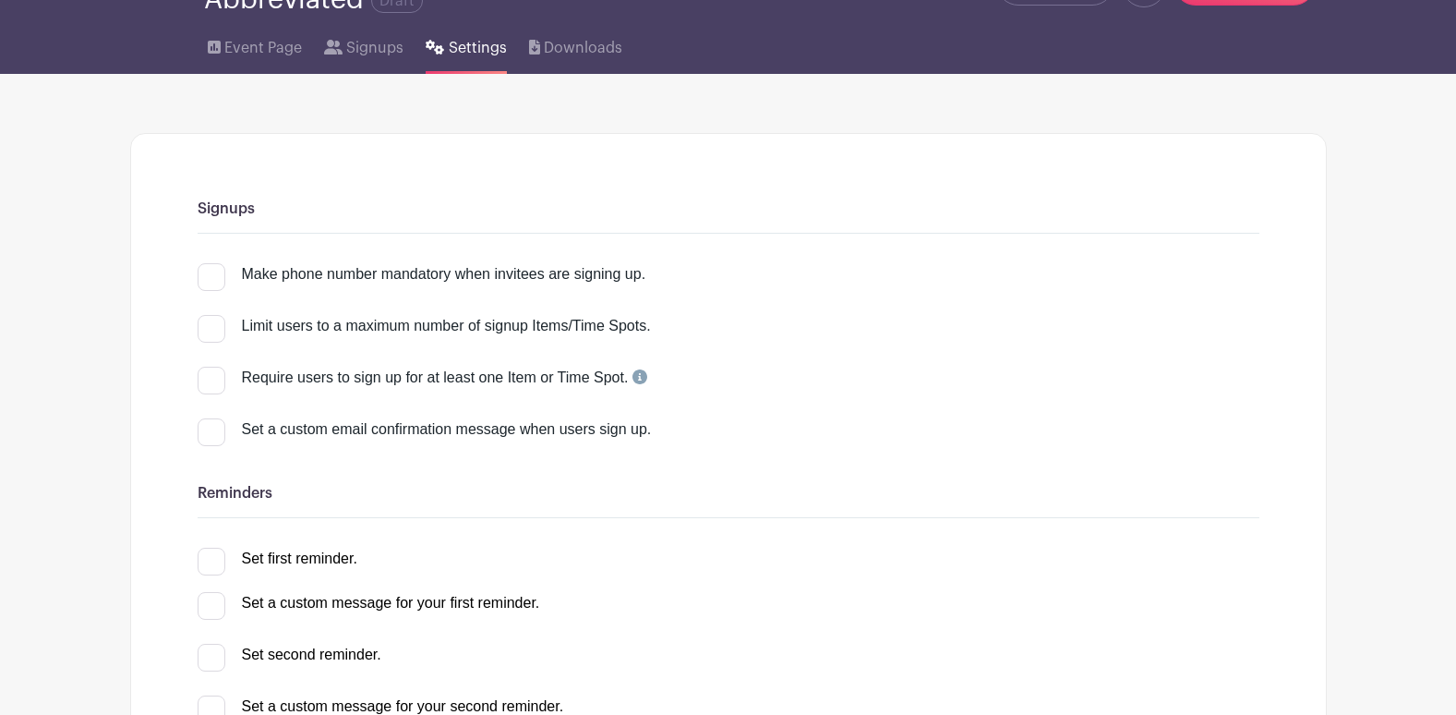
scroll to position [92, 0]
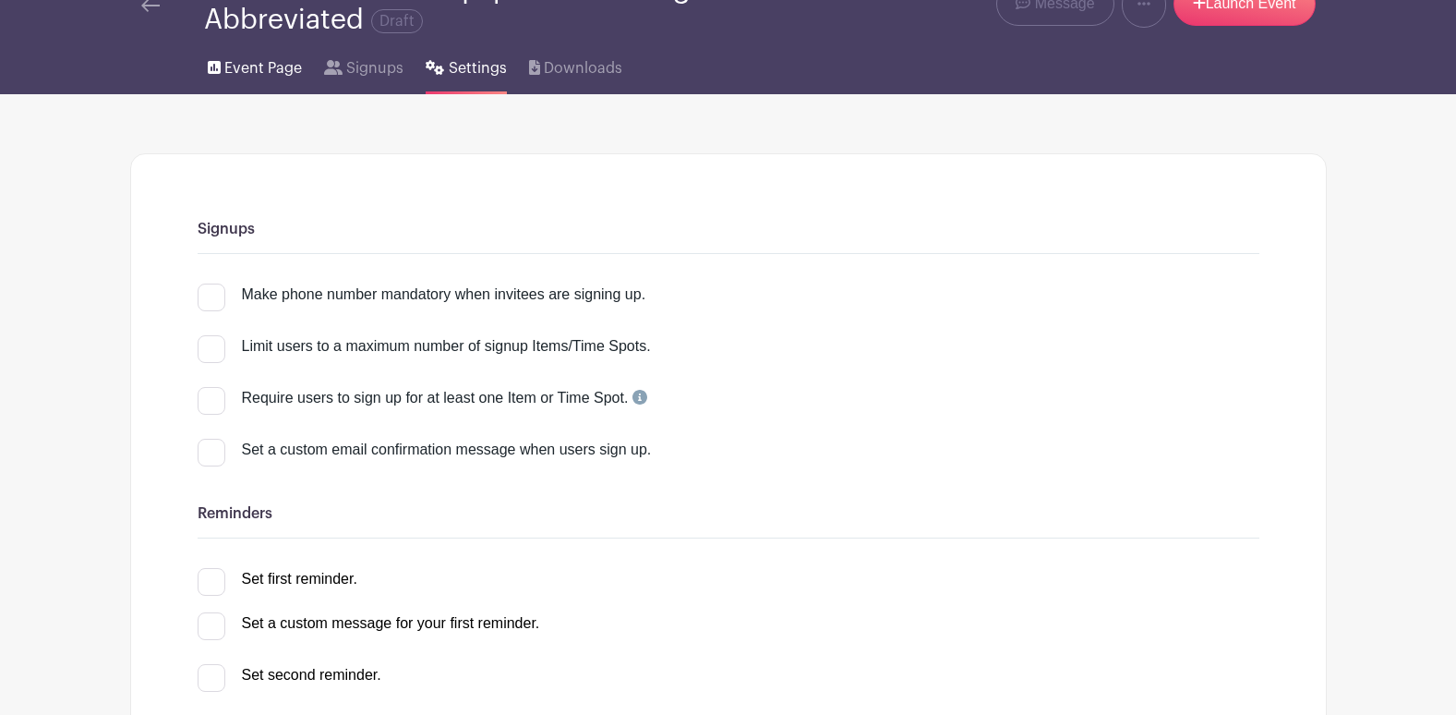
click at [285, 64] on span "Event Page" at bounding box center [263, 68] width 78 height 22
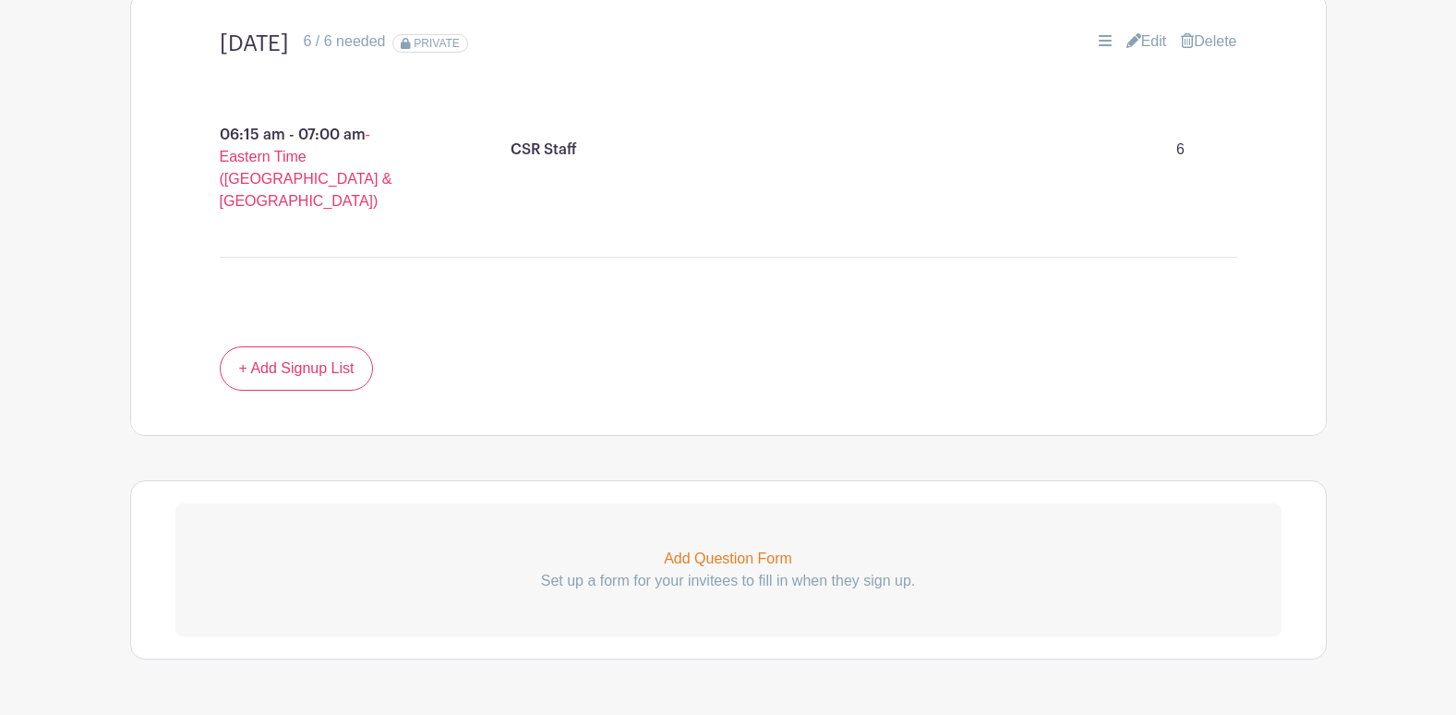
scroll to position [1200, 0]
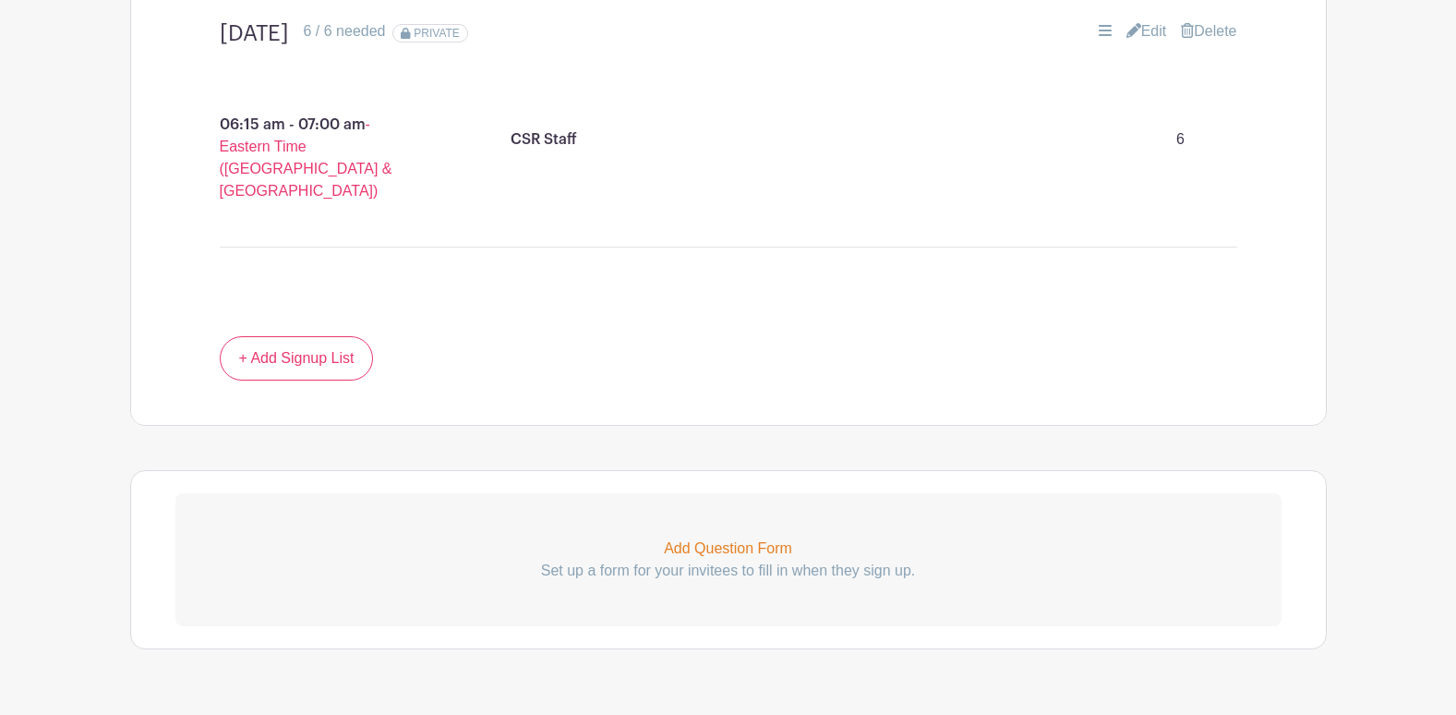
click at [1147, 30] on link "Edit" at bounding box center [1147, 31] width 41 height 22
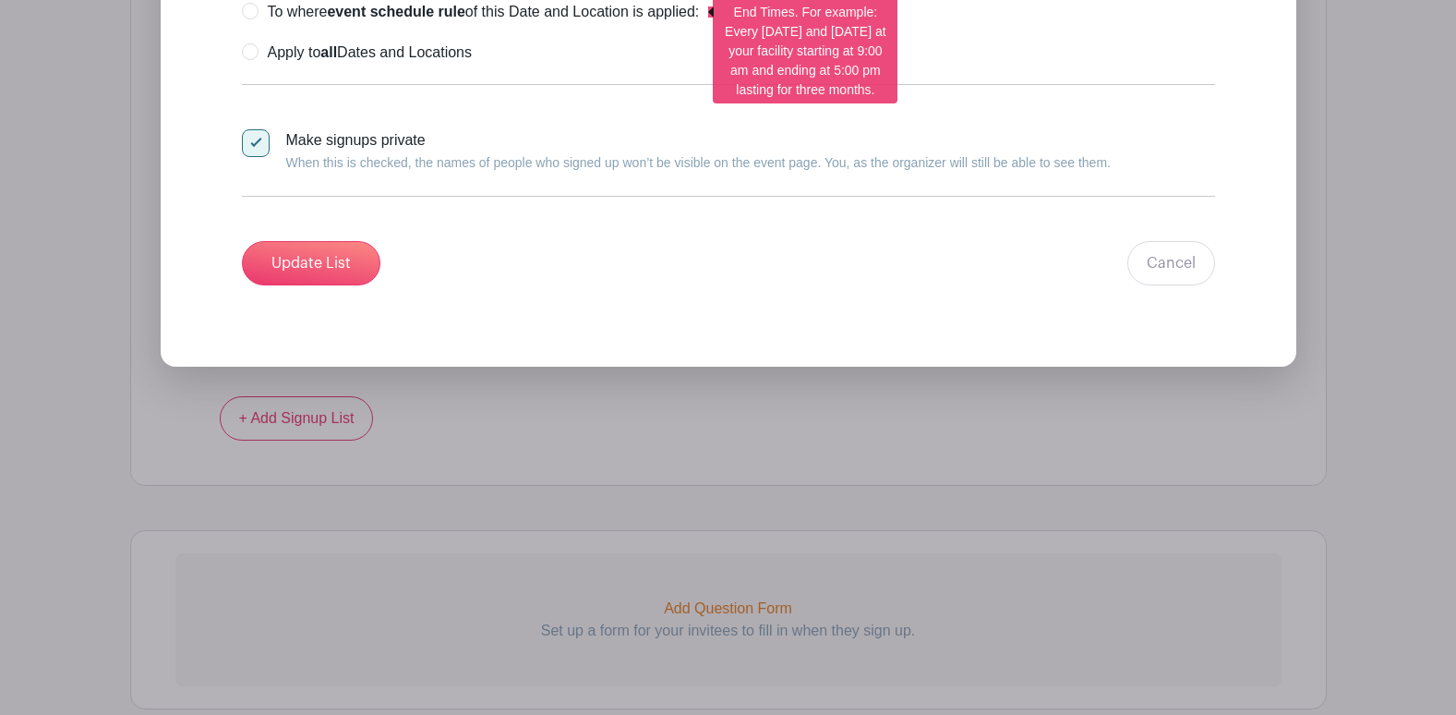
scroll to position [2002, 0]
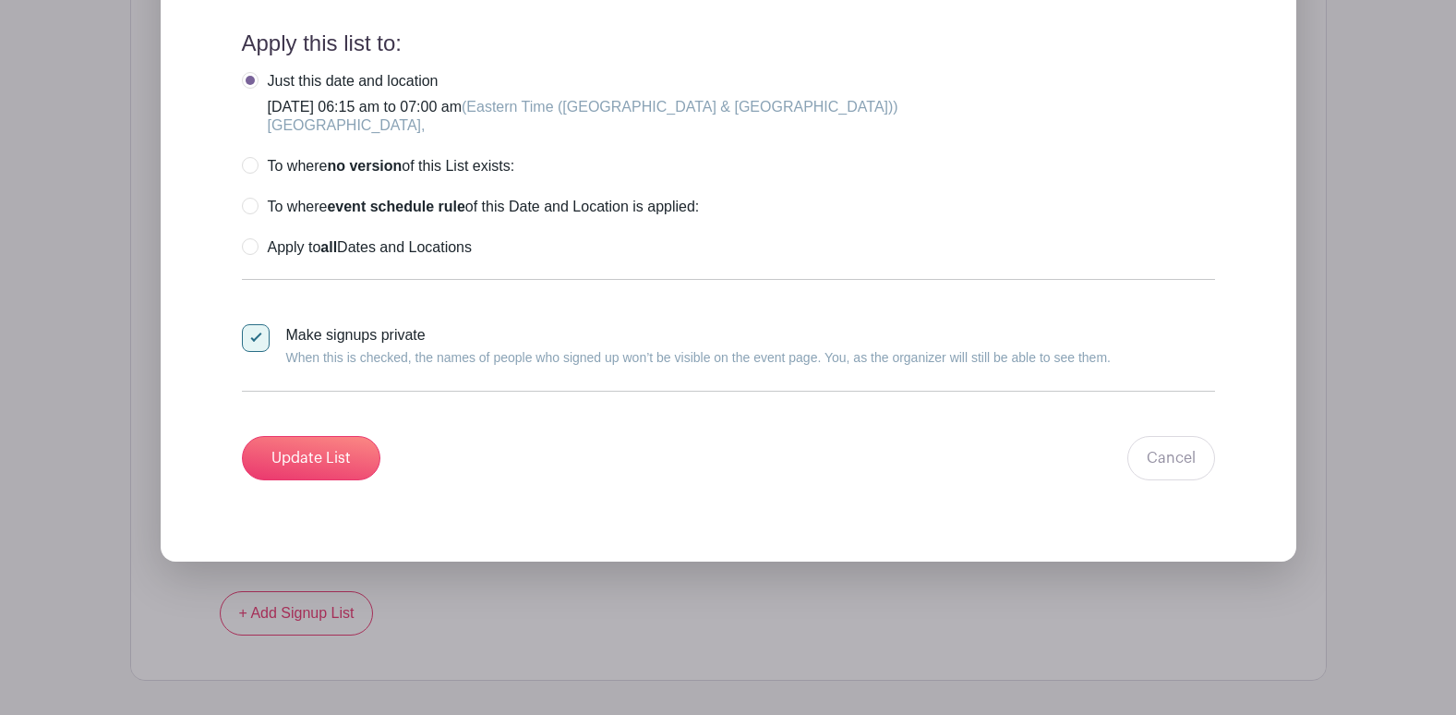
click at [255, 343] on div at bounding box center [256, 338] width 28 height 28
click at [254, 336] on input "Make signups private When this is checked, the names of people who signed up wo…" at bounding box center [248, 330] width 12 height 12
checkbox input "false"
click at [307, 452] on input "Update List" at bounding box center [311, 458] width 139 height 44
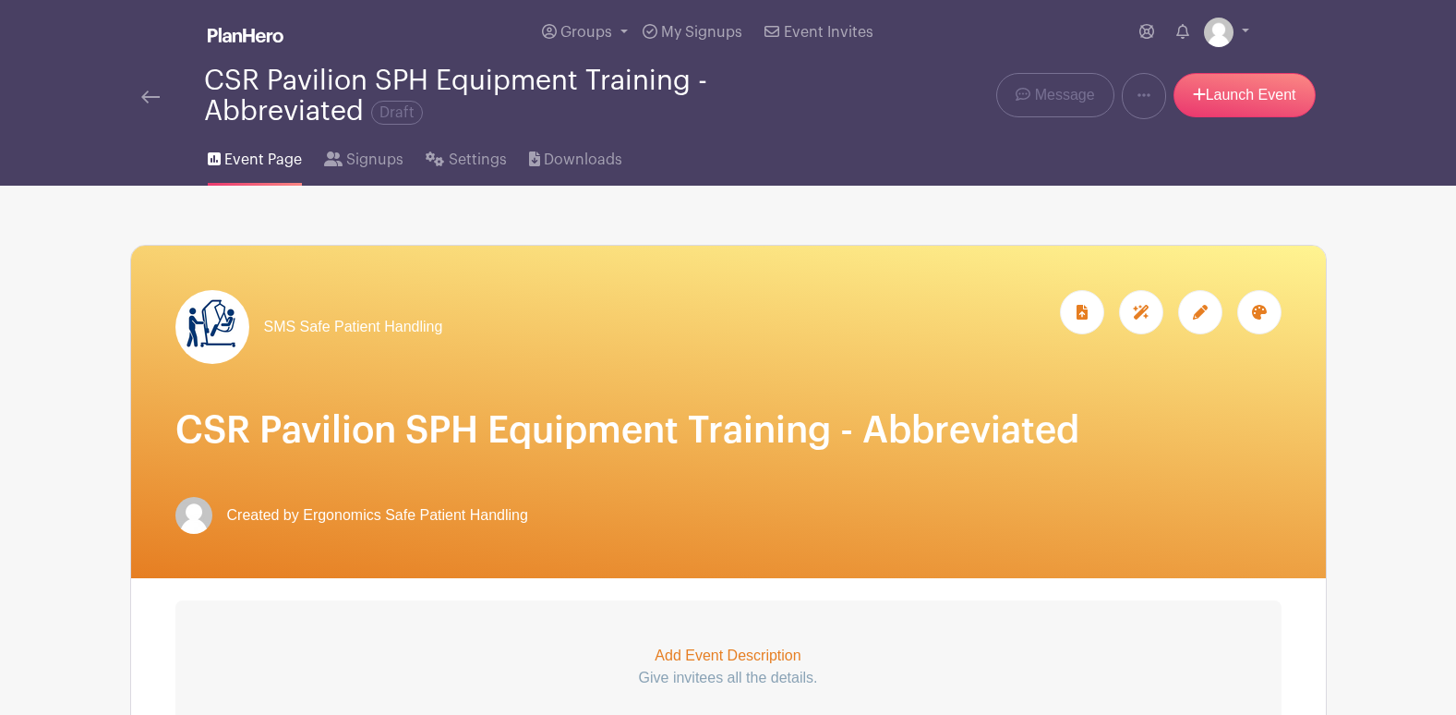
scroll to position [0, 0]
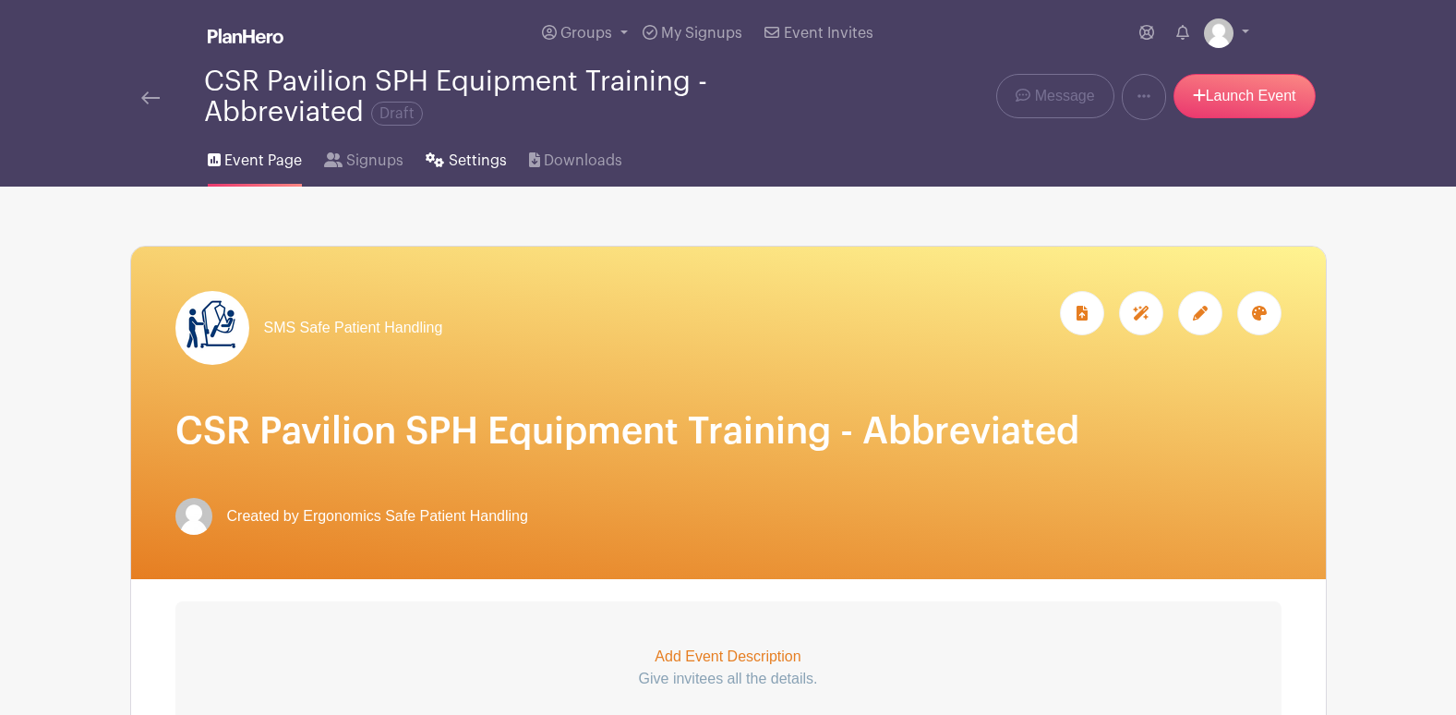
click at [454, 160] on span "Settings" at bounding box center [478, 161] width 58 height 22
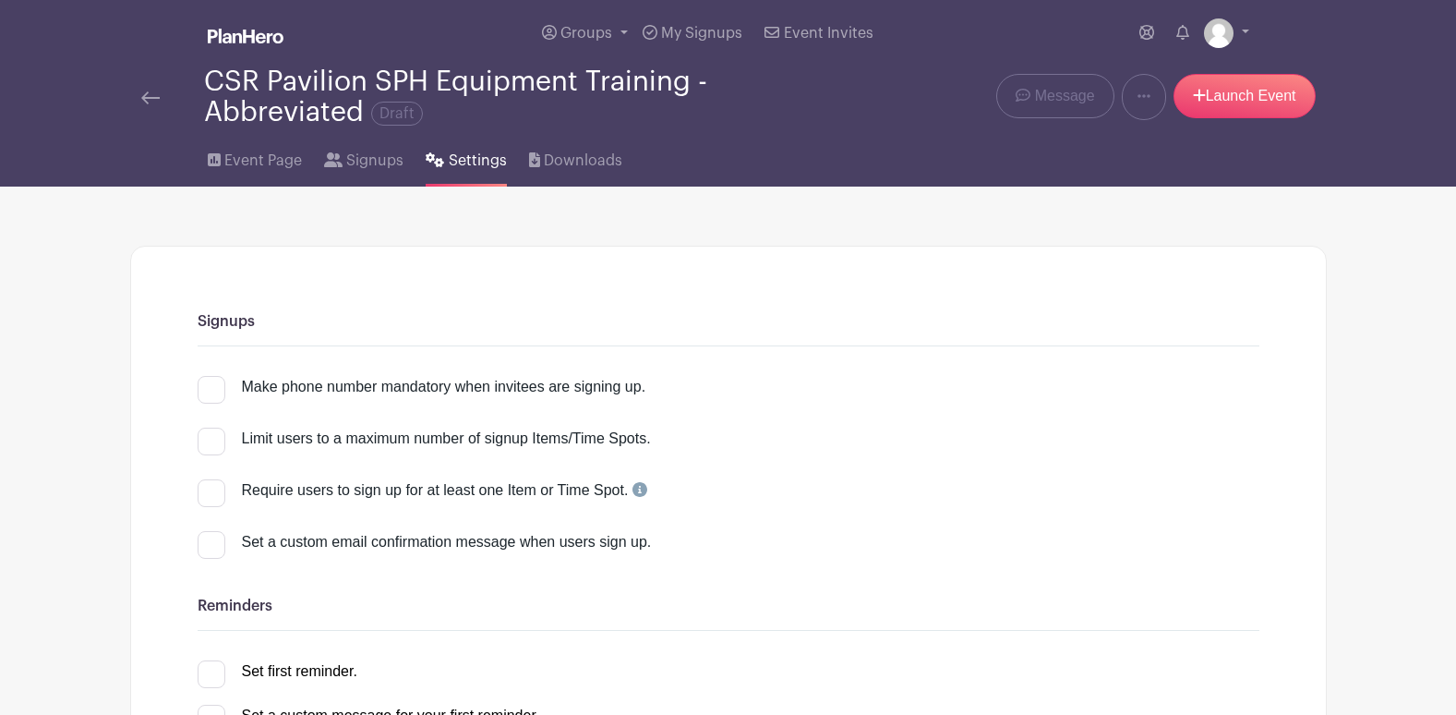
scroll to position [92, 0]
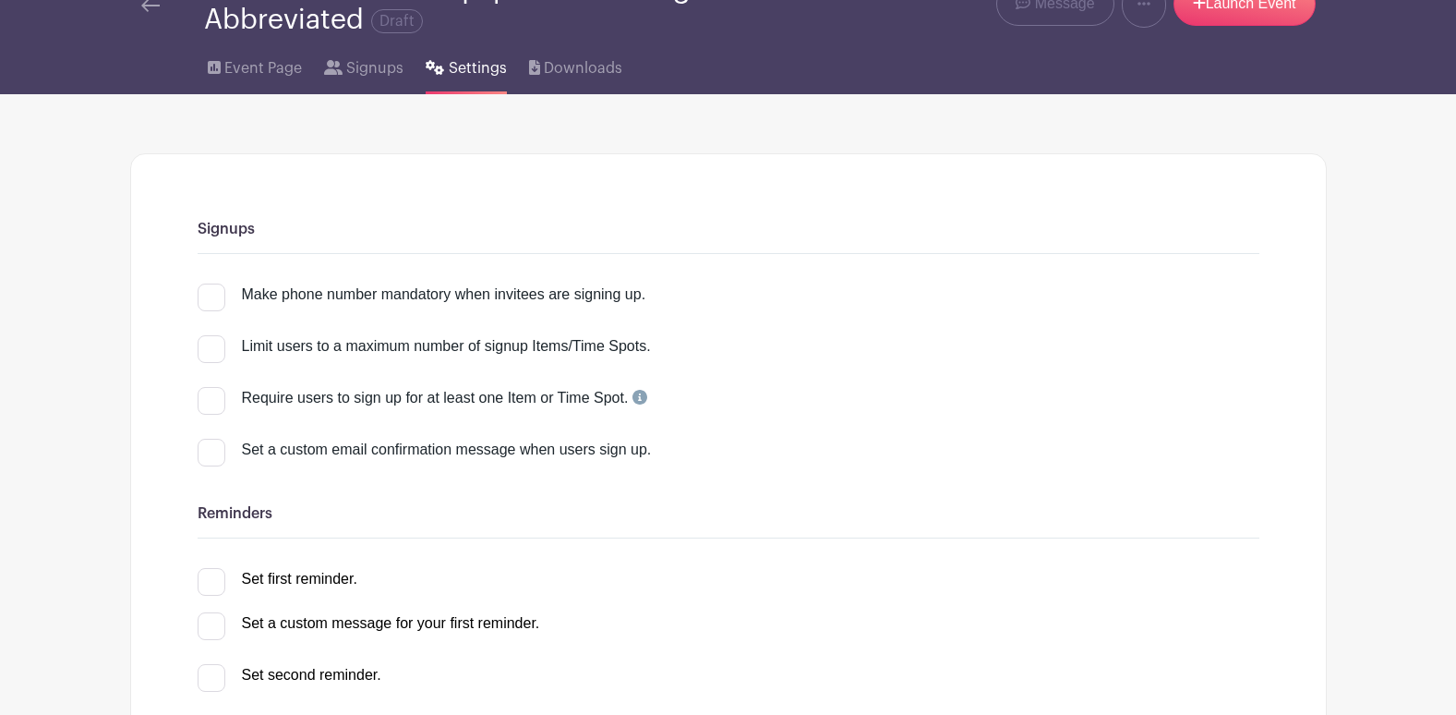
click at [206, 339] on input "Limit users to a maximum number of signup Items/Time Spots." at bounding box center [204, 341] width 12 height 12
checkbox input "true"
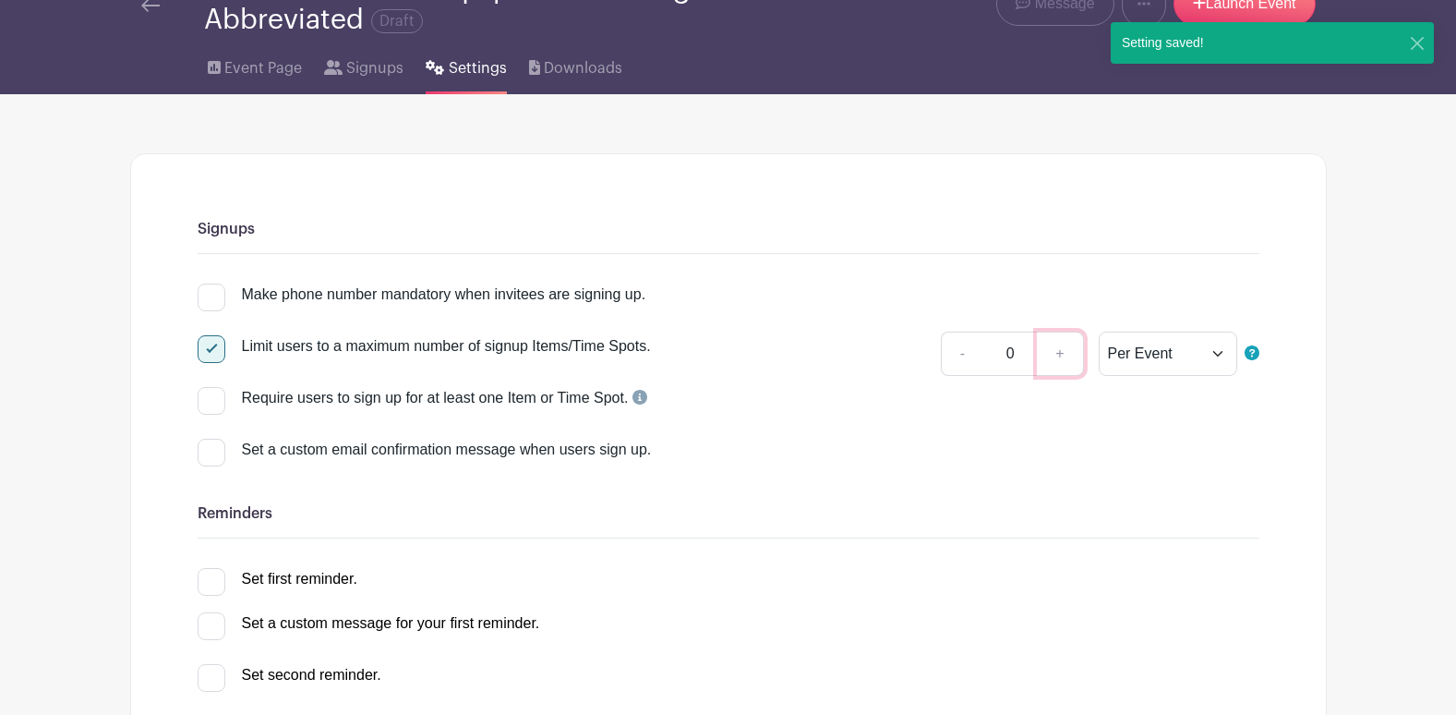
drag, startPoint x: 1061, startPoint y: 350, endPoint x: 1032, endPoint y: 363, distance: 31.4
click at [1060, 350] on link "+" at bounding box center [1060, 353] width 46 height 44
type input "1"
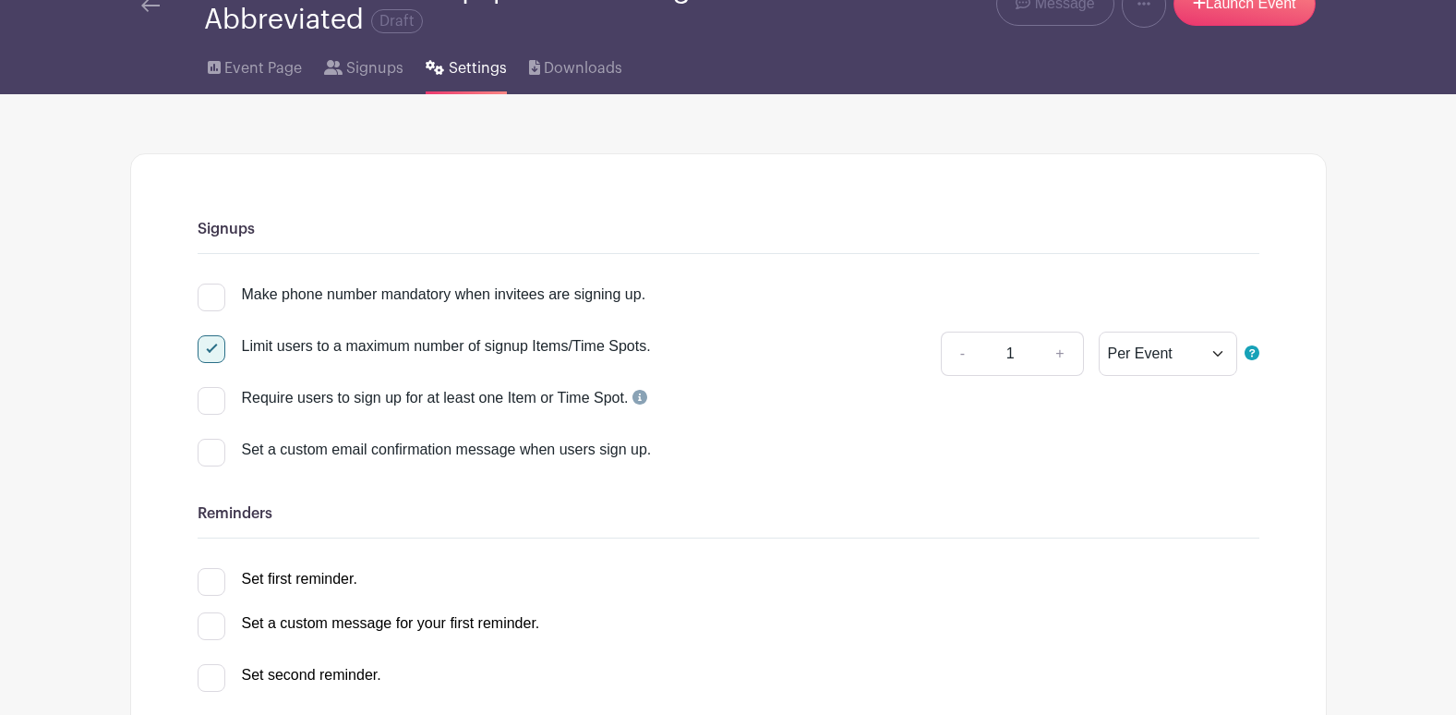
click at [408, 455] on div "Set a custom email confirmation message when users sign up." at bounding box center [751, 450] width 1018 height 22
click at [210, 451] on input "Set a custom email confirmation message when users sign up." at bounding box center [204, 445] width 12 height 12
checkbox input "true"
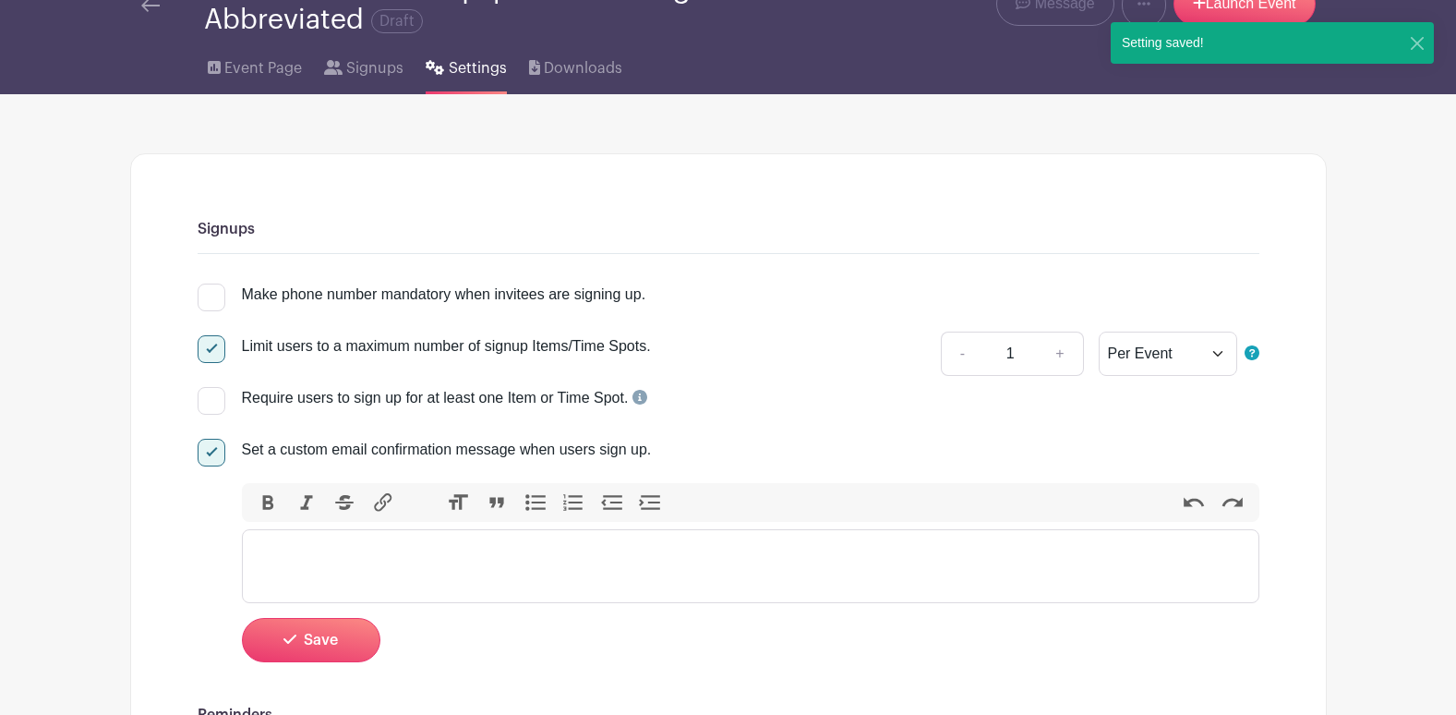
click at [461, 565] on trix-editor at bounding box center [751, 566] width 1018 height 74
click at [208, 450] on input "Set a custom email confirmation message when users sign up." at bounding box center [204, 445] width 12 height 12
checkbox input "false"
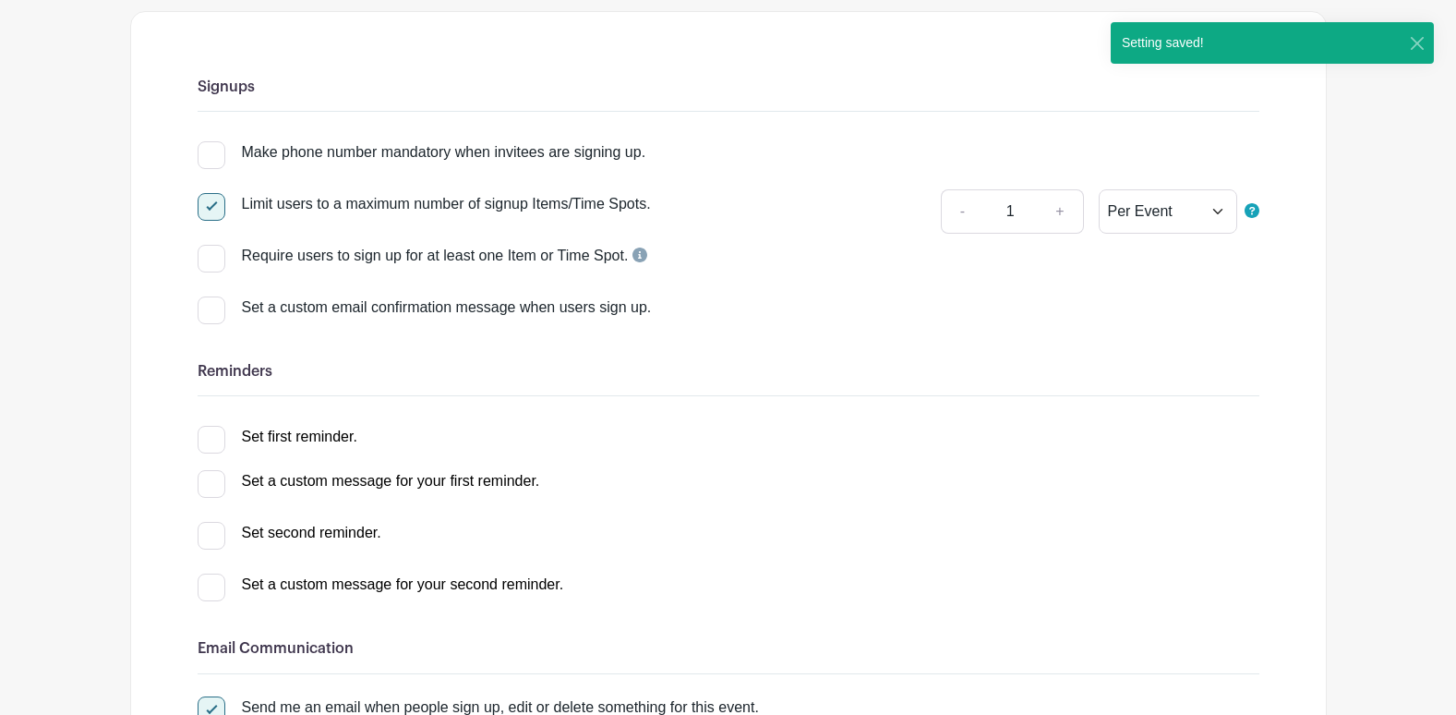
scroll to position [277, 0]
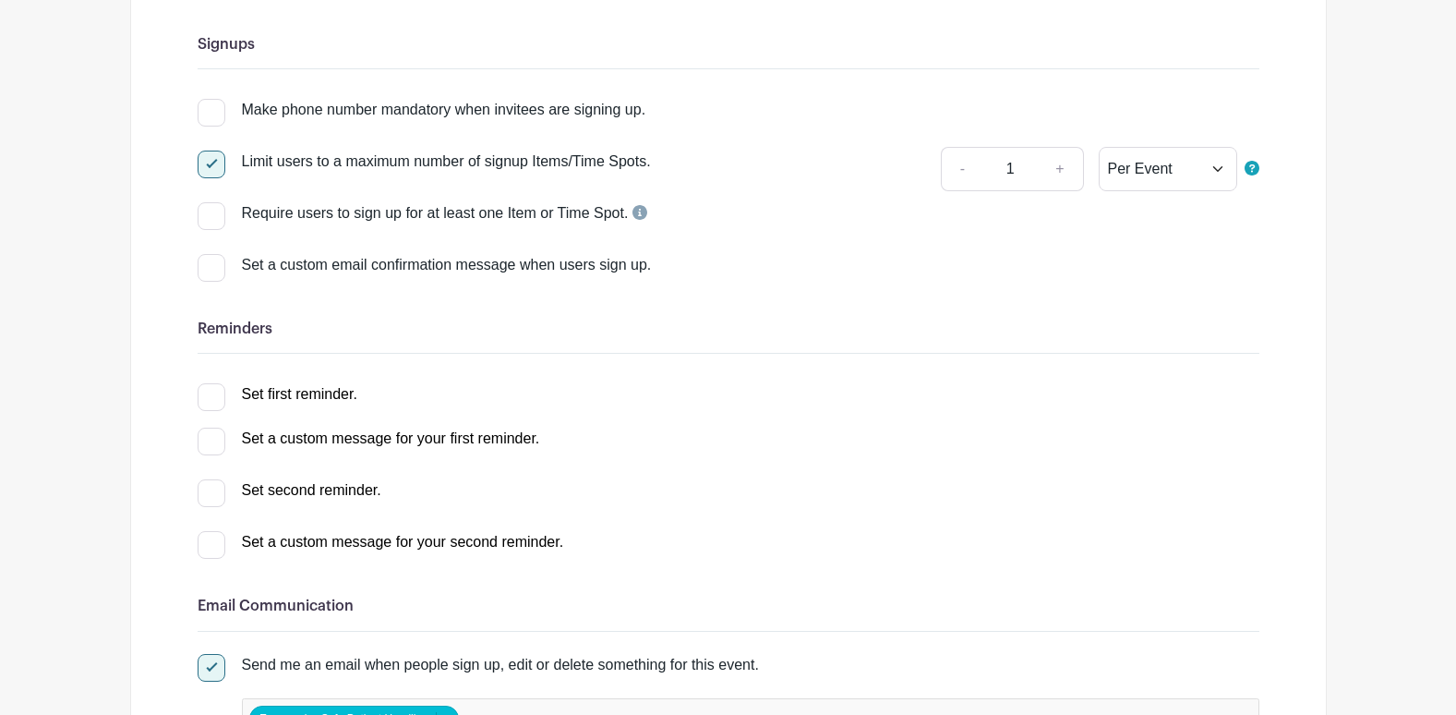
click at [211, 402] on div at bounding box center [212, 397] width 28 height 28
click at [210, 395] on input "Set first reminder." at bounding box center [204, 389] width 12 height 12
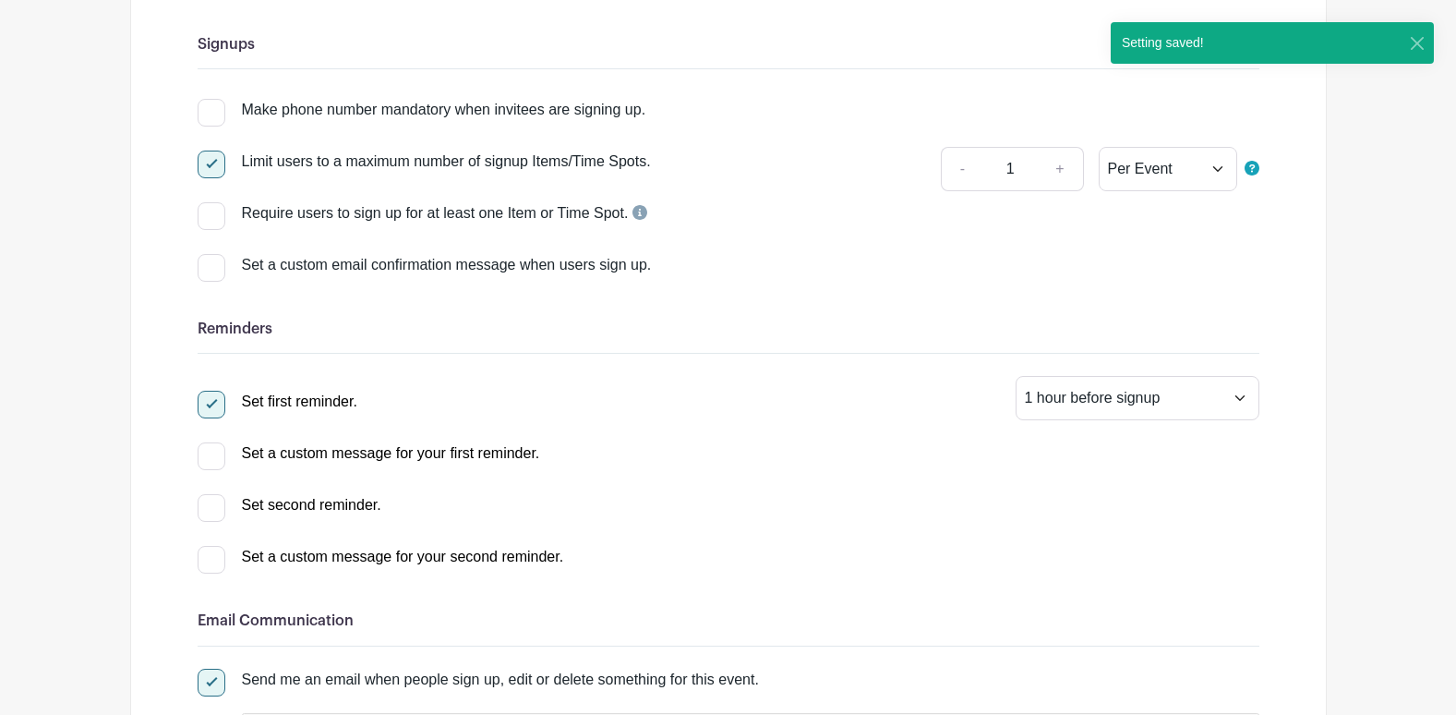
click at [211, 402] on div at bounding box center [212, 405] width 28 height 28
click at [210, 402] on input "Set first reminder." at bounding box center [204, 397] width 12 height 12
checkbox input "false"
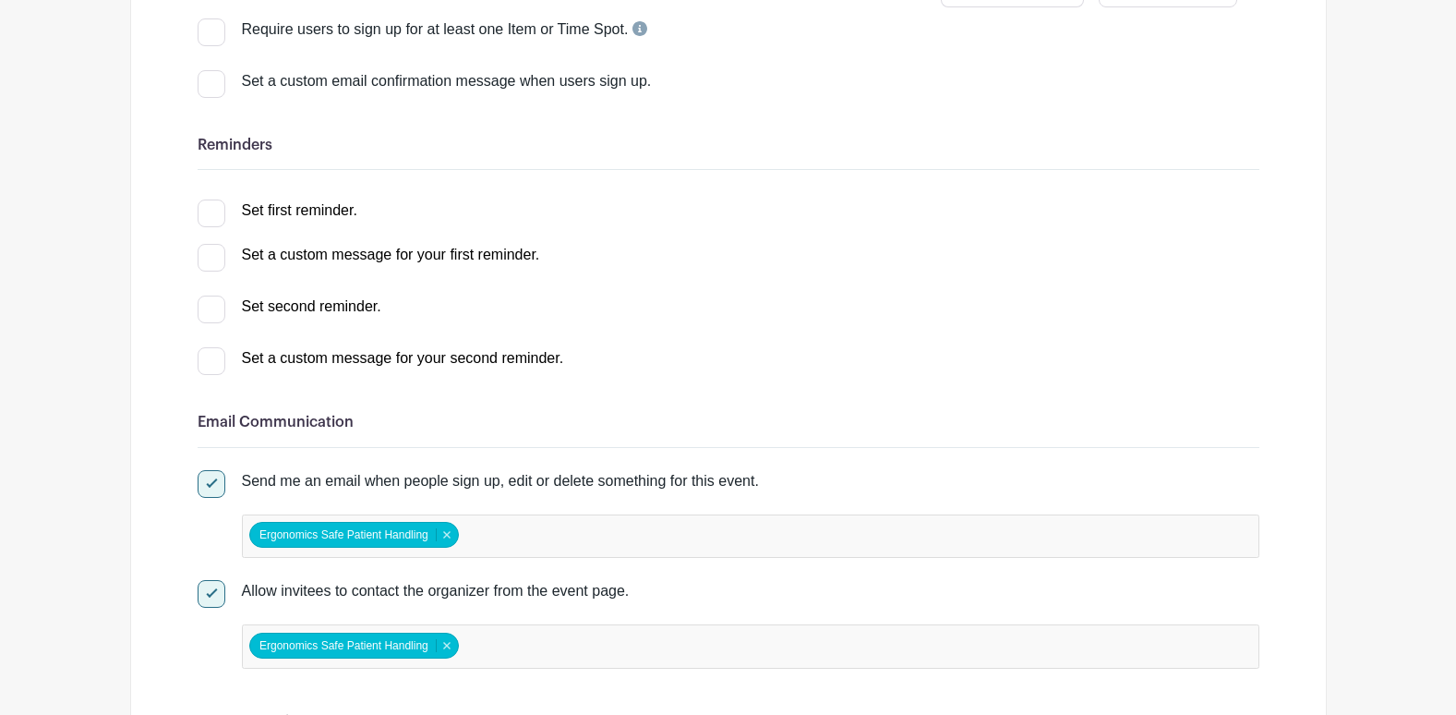
scroll to position [554, 0]
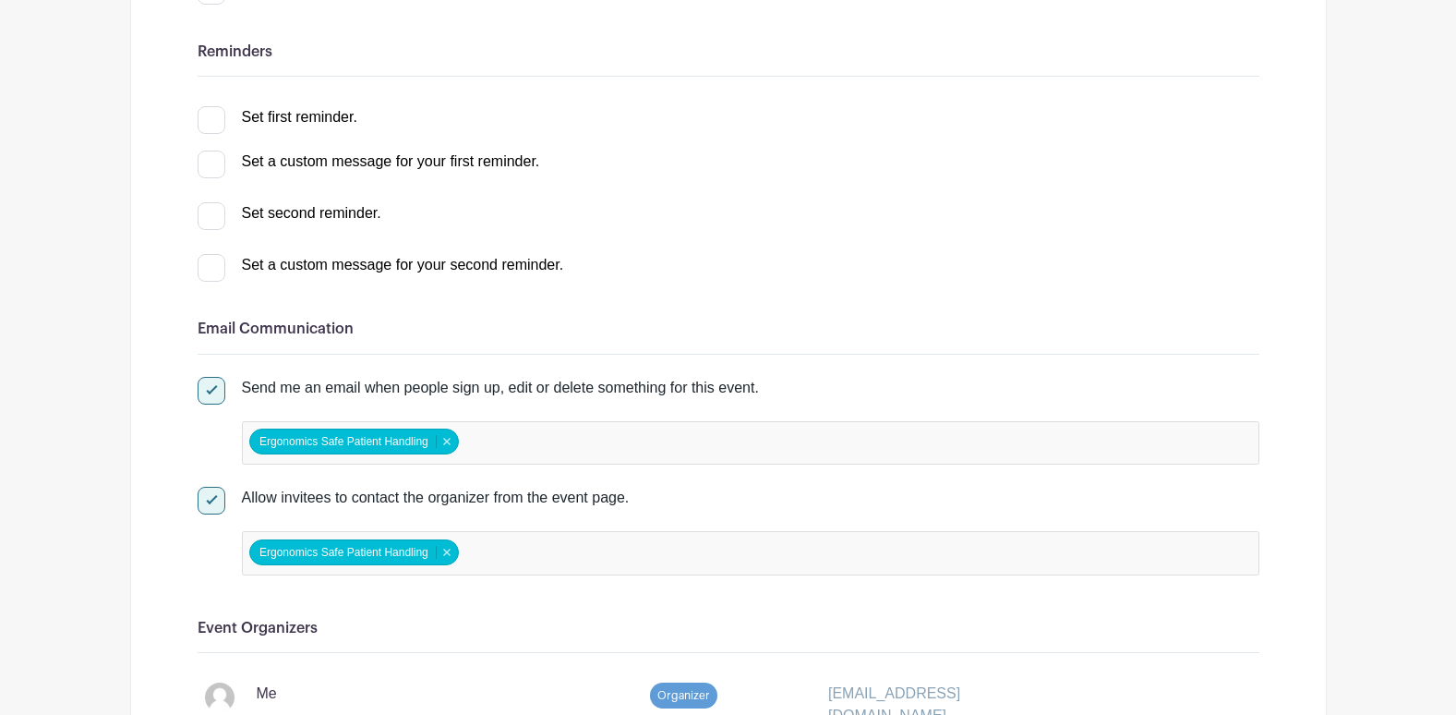
click at [213, 391] on div at bounding box center [212, 391] width 28 height 28
click at [210, 389] on input "Send me an email when people sign up, edit or delete something for this event." at bounding box center [204, 383] width 12 height 12
checkbox input "false"
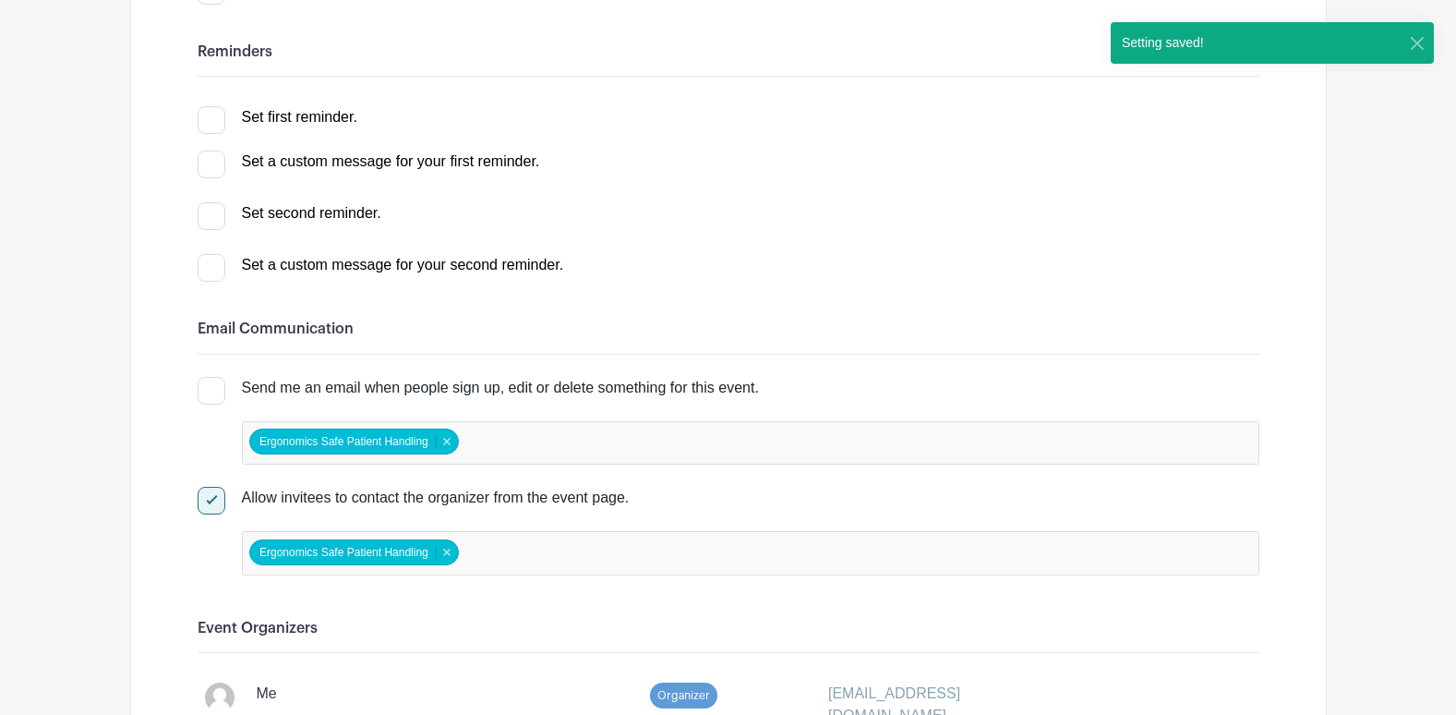
click at [210, 508] on div at bounding box center [212, 501] width 28 height 28
click at [210, 499] on input "Allow invitees to contact the organizer from the event page." at bounding box center [204, 493] width 12 height 12
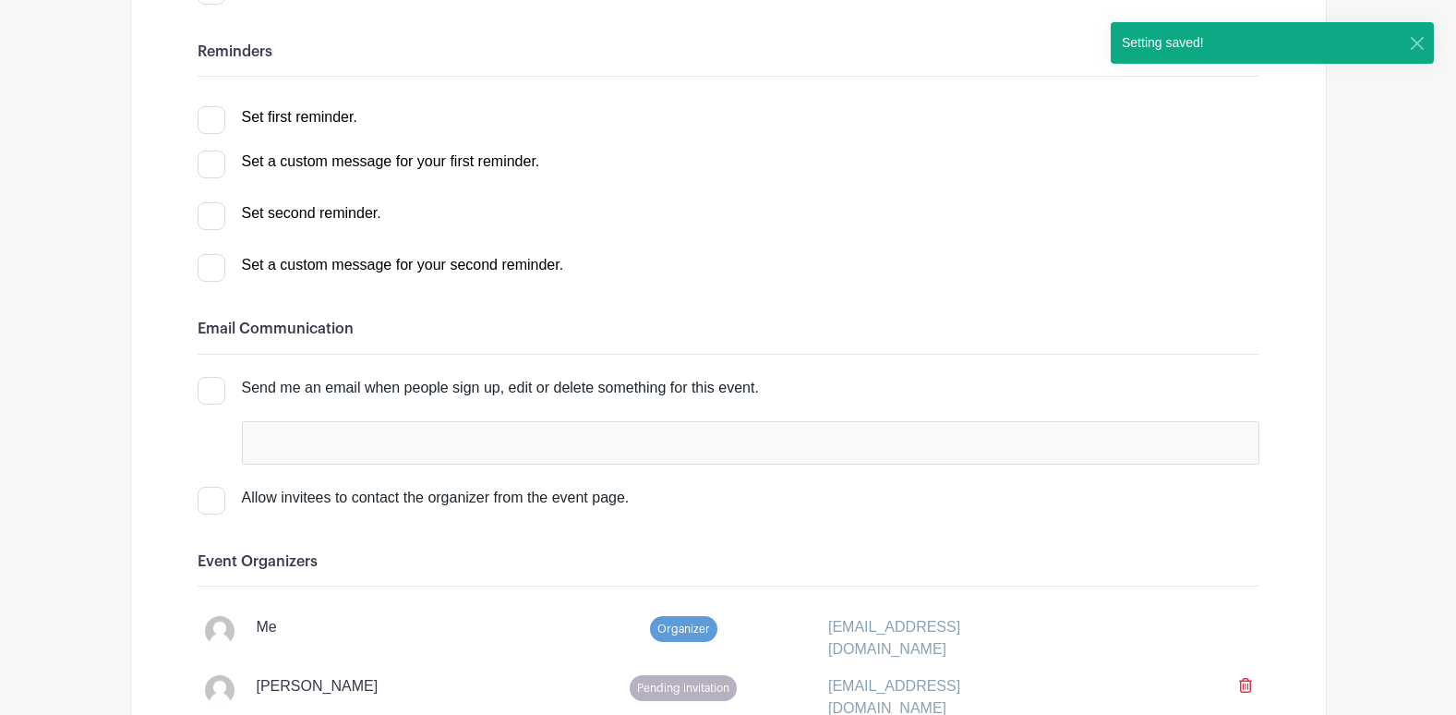
click at [391, 500] on div "Allow invitees to contact the organizer from the event page." at bounding box center [751, 498] width 1018 height 22
click at [210, 499] on input "Allow invitees to contact the organizer from the event page." at bounding box center [204, 493] width 12 height 12
checkbox input "true"
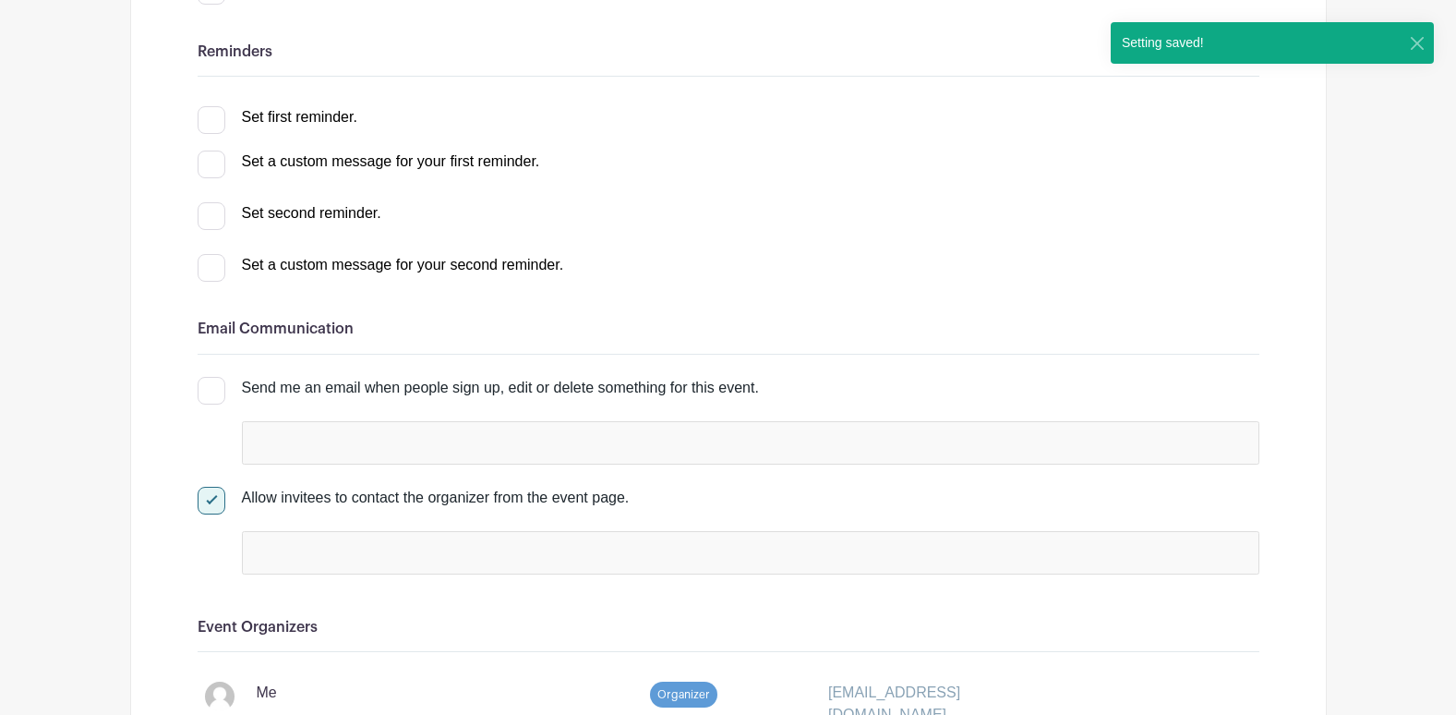
click at [437, 551] on div at bounding box center [751, 552] width 1018 height 43
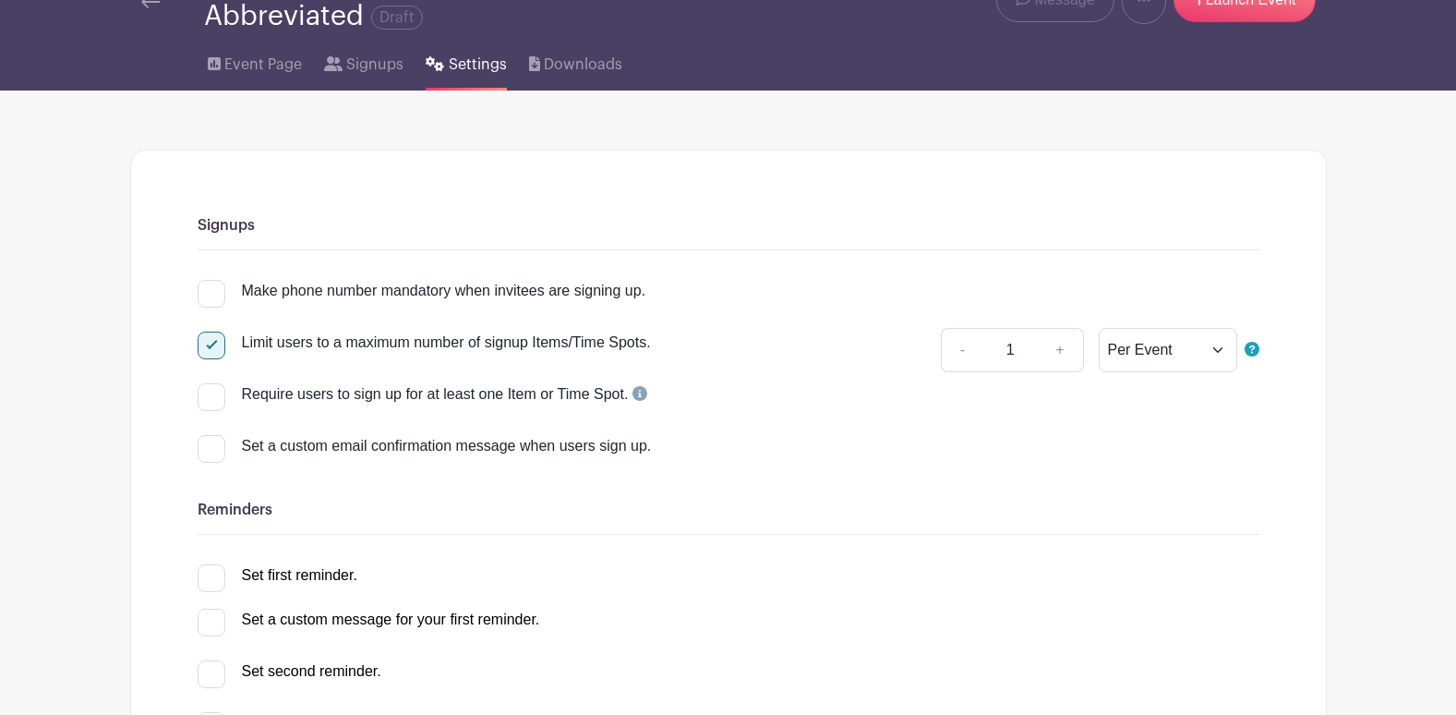
scroll to position [0, 0]
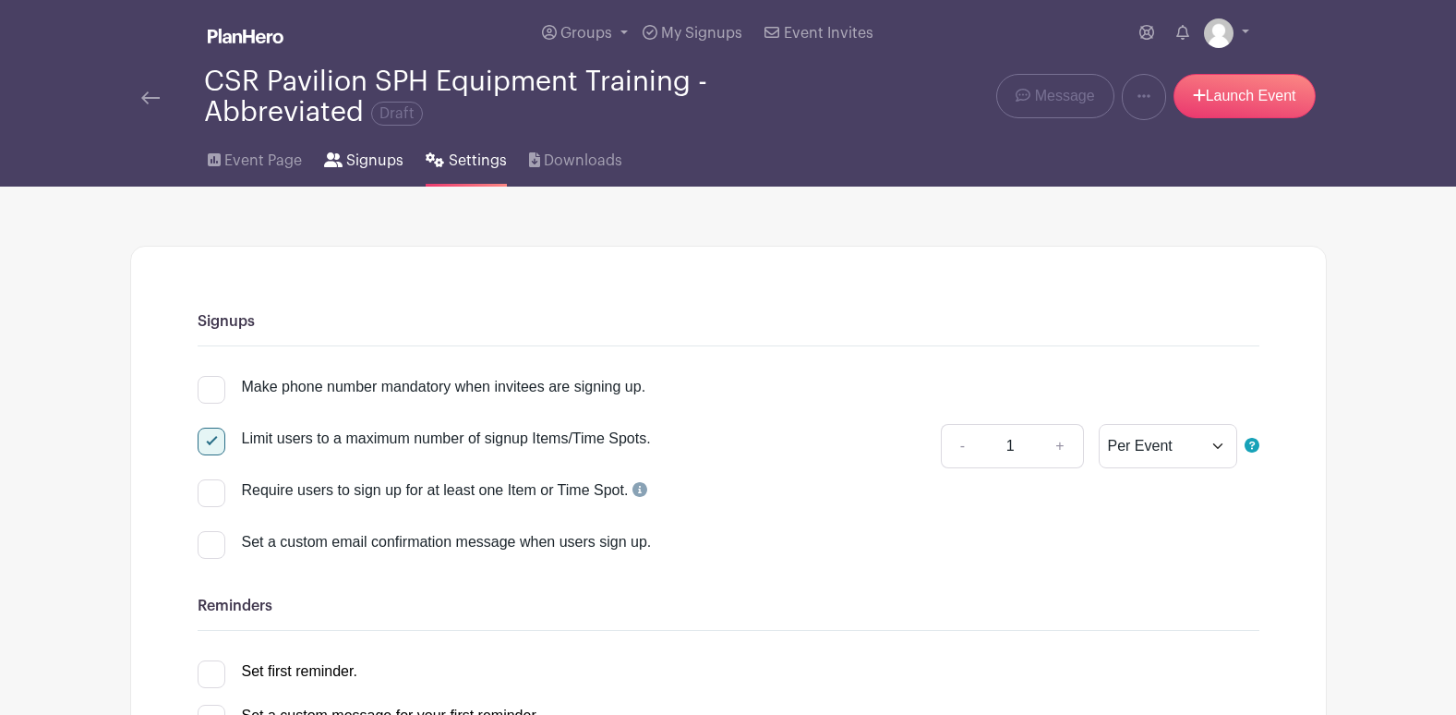
click at [368, 172] on link "Signups" at bounding box center [363, 156] width 79 height 59
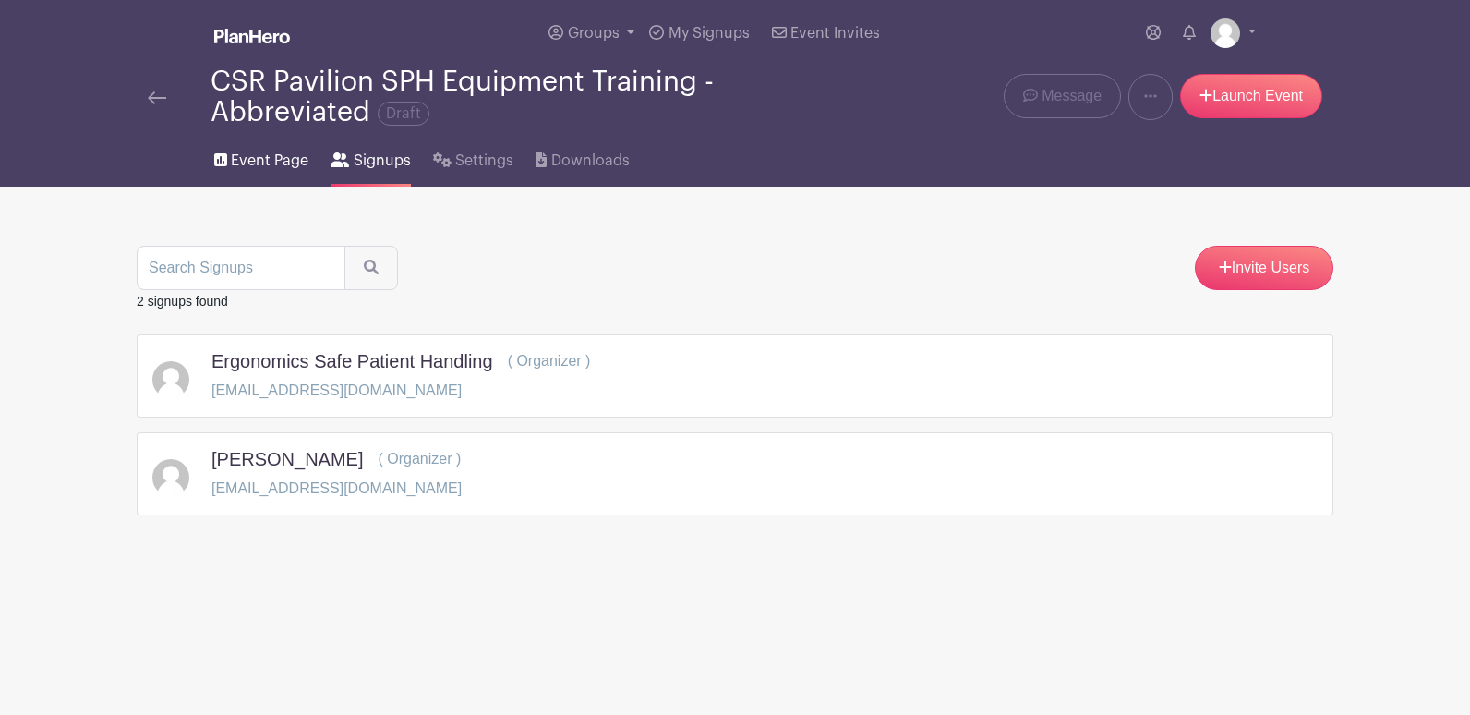
click at [271, 169] on span "Event Page" at bounding box center [270, 161] width 78 height 22
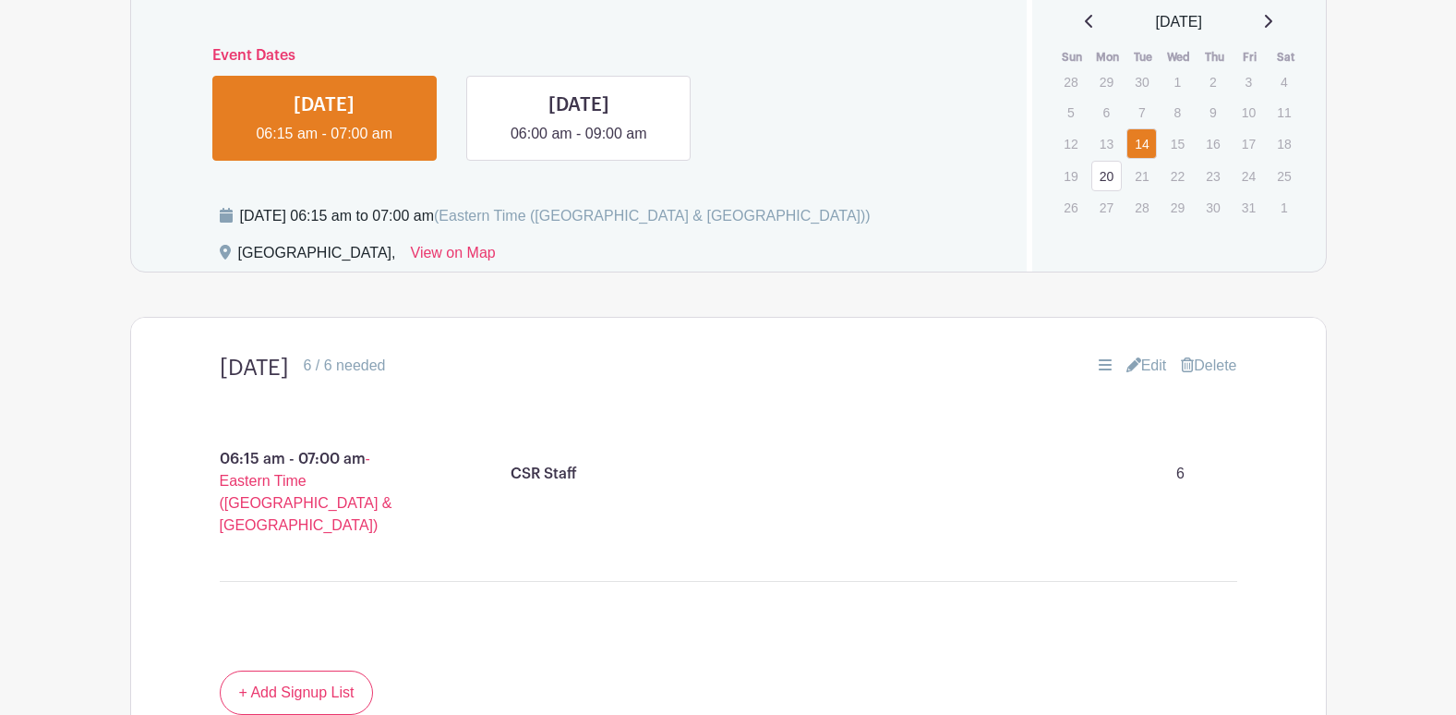
scroll to position [859, 0]
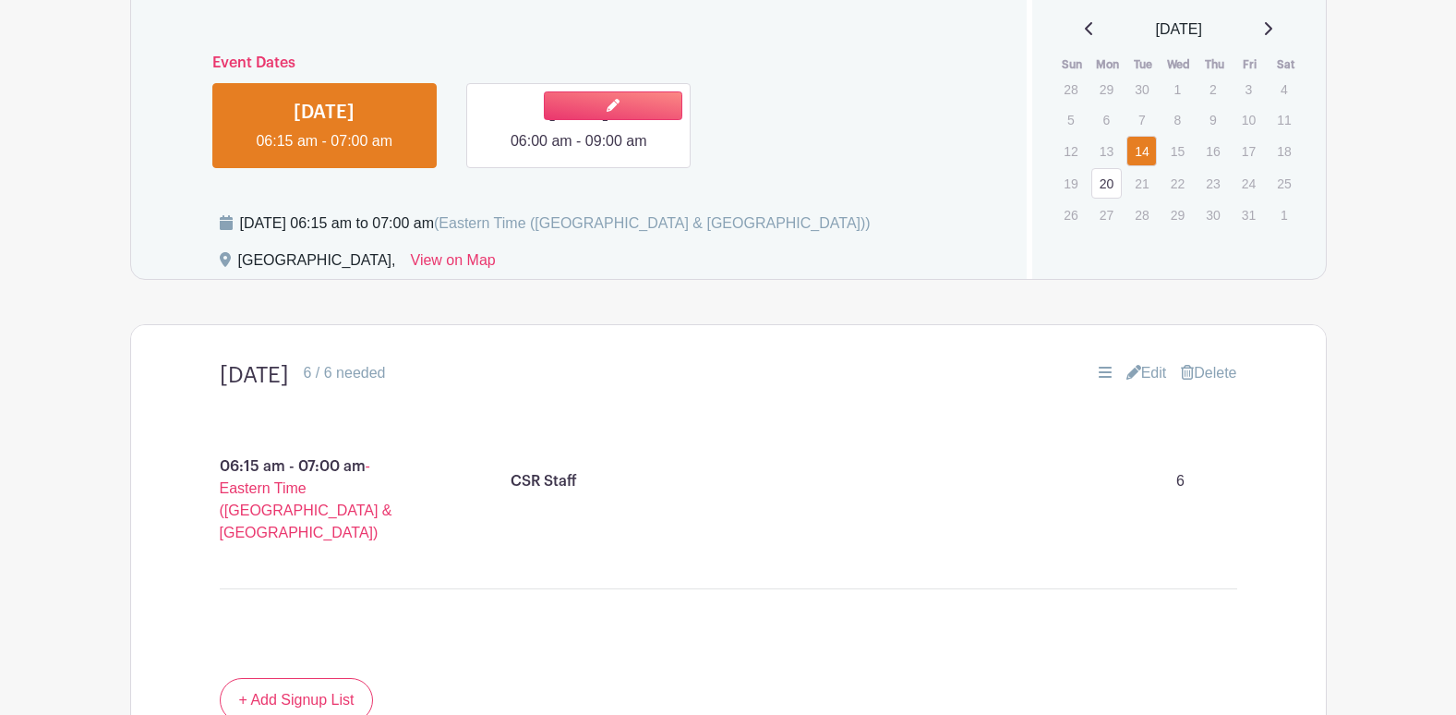
click at [579, 152] on link at bounding box center [579, 152] width 0 height 0
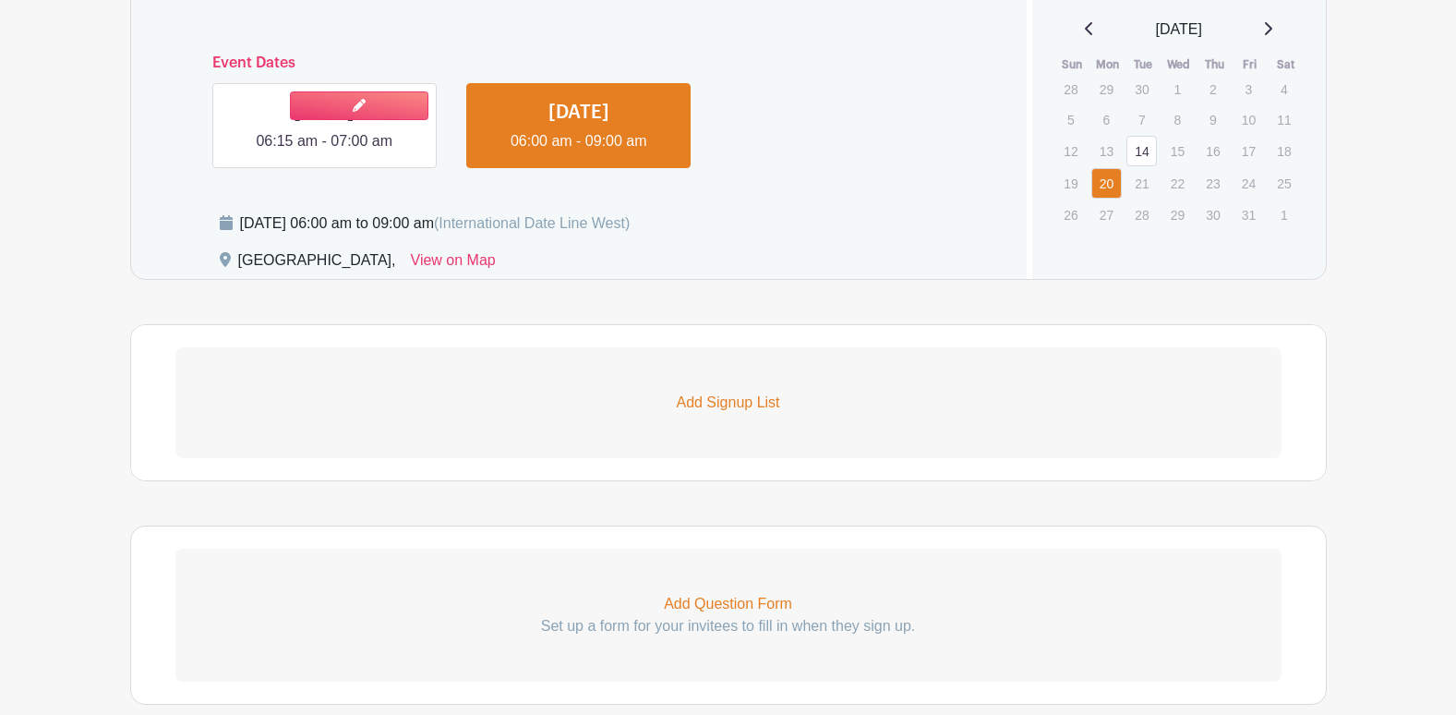
click at [324, 152] on link at bounding box center [324, 152] width 0 height 0
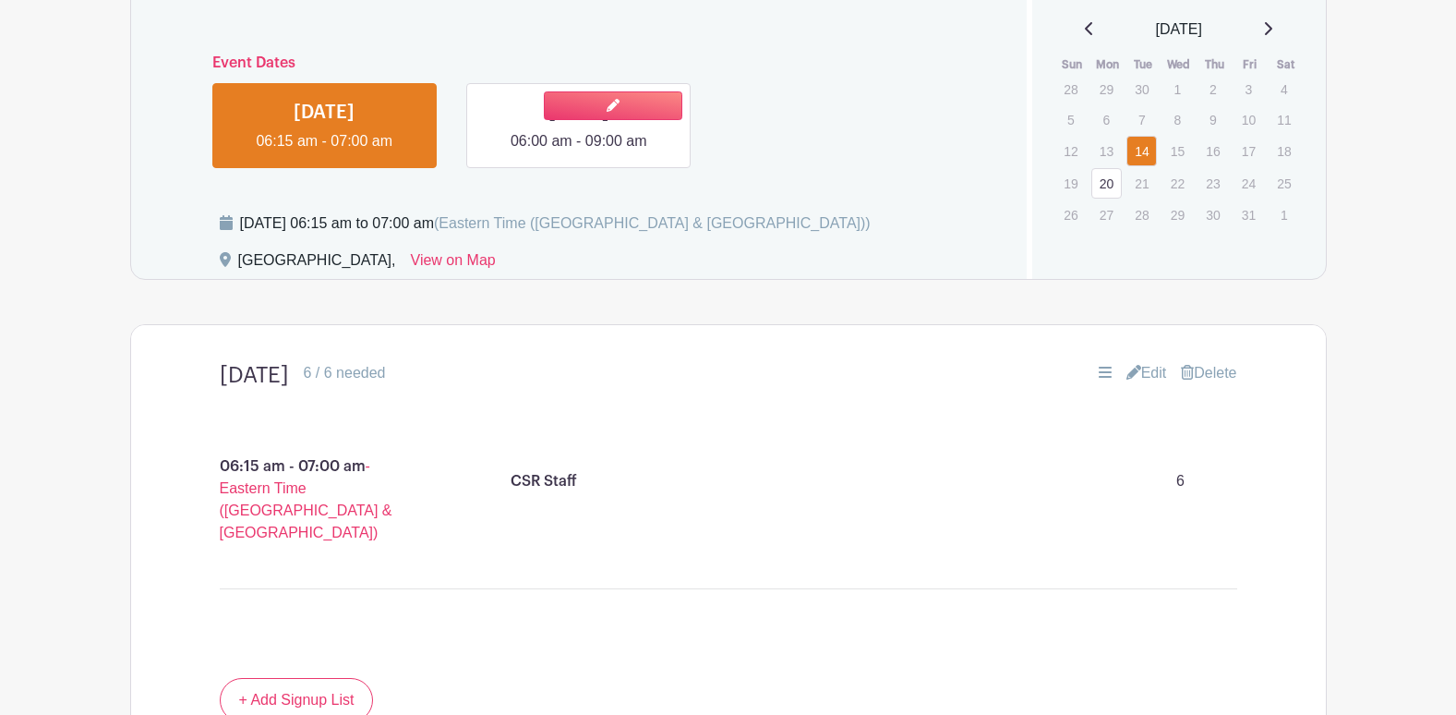
click at [579, 152] on link at bounding box center [579, 152] width 0 height 0
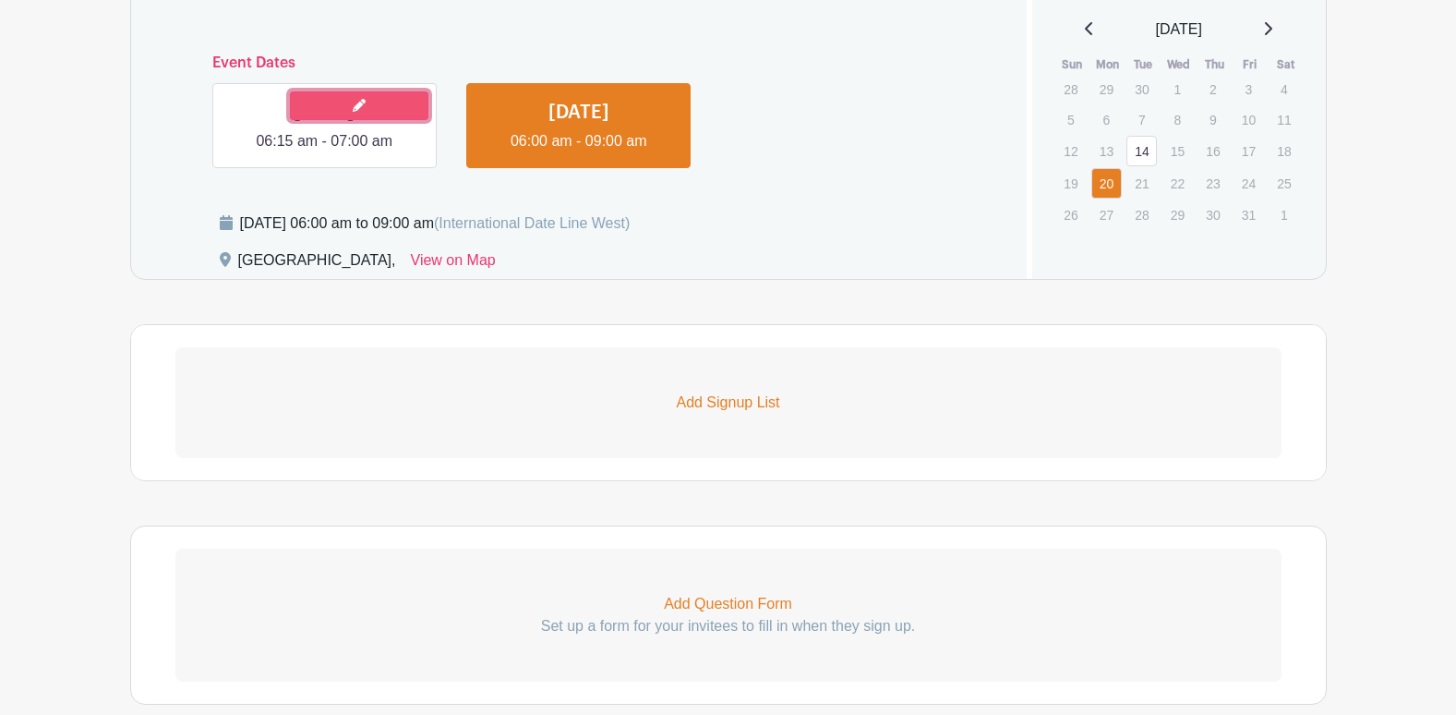
click at [389, 115] on link at bounding box center [359, 105] width 139 height 29
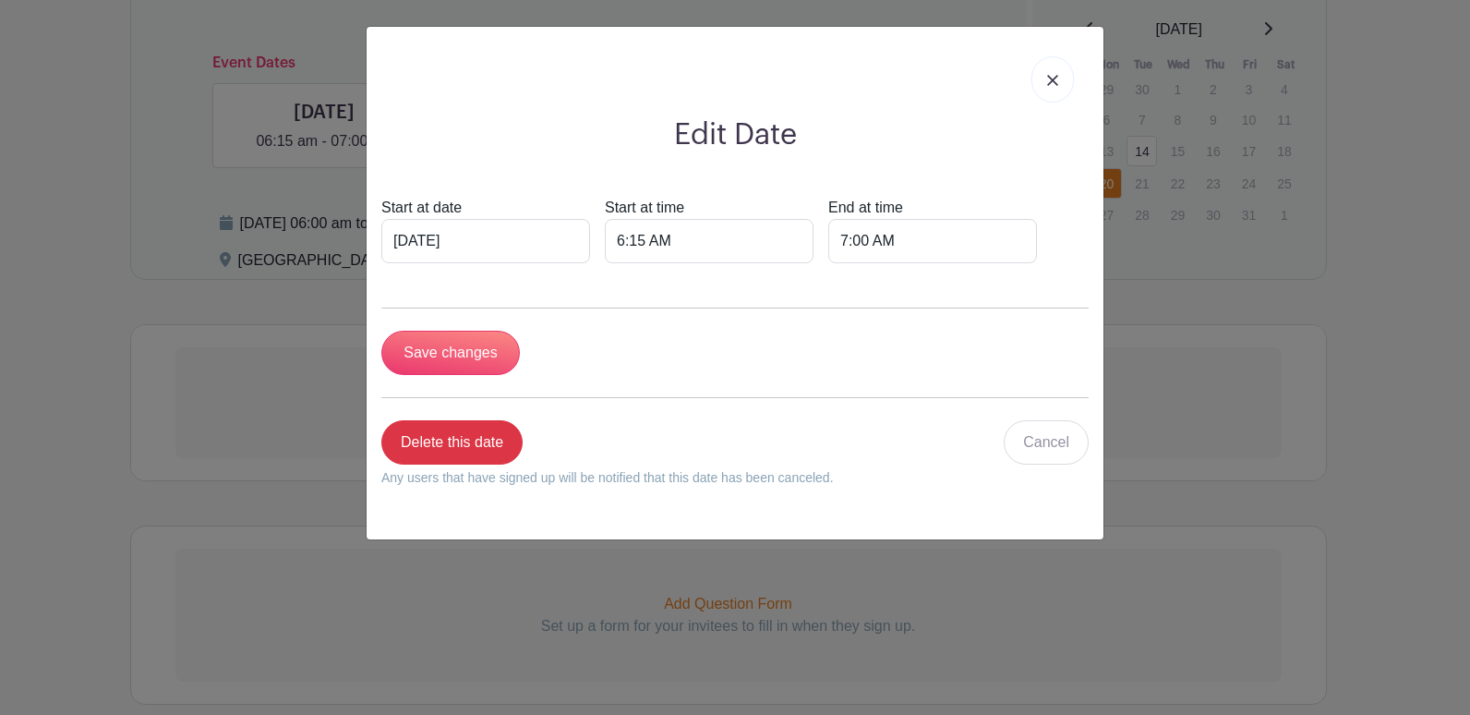
click at [1047, 81] on img at bounding box center [1052, 80] width 11 height 11
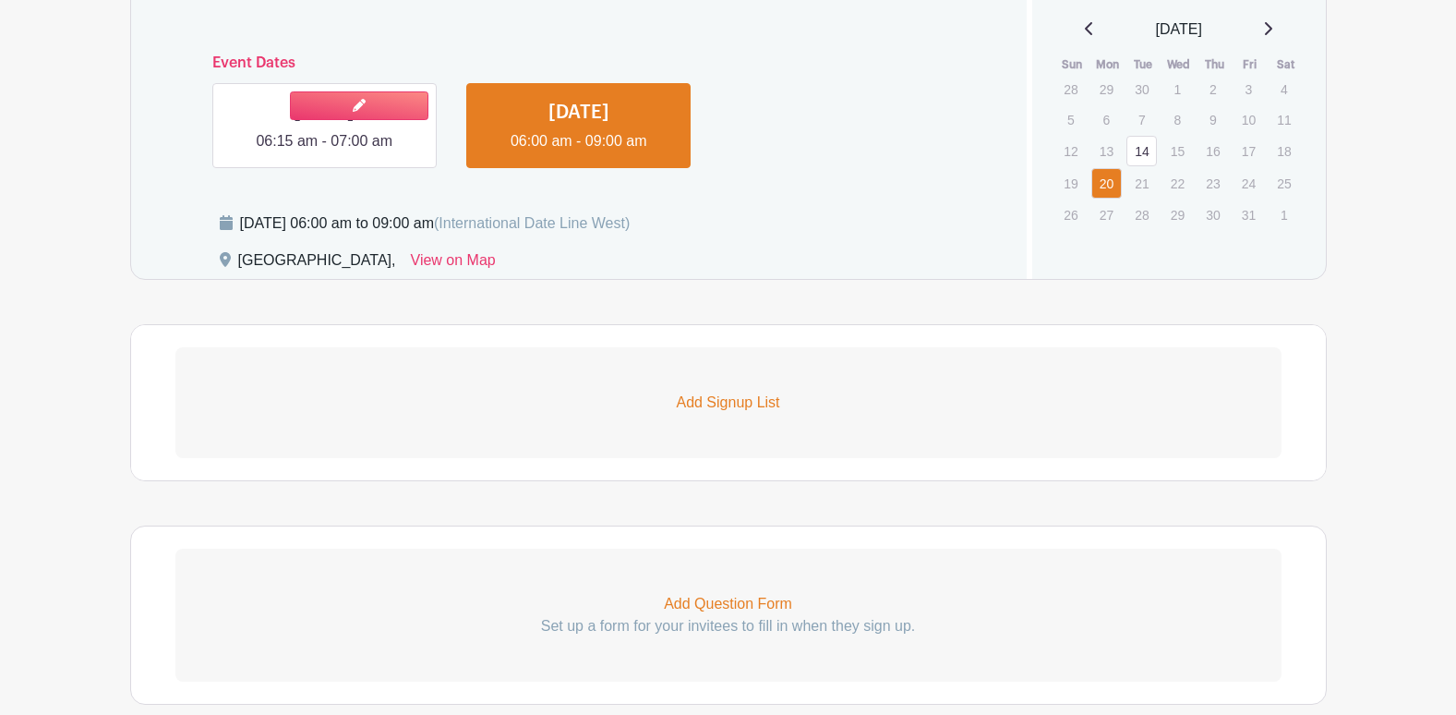
click at [324, 152] on link at bounding box center [324, 152] width 0 height 0
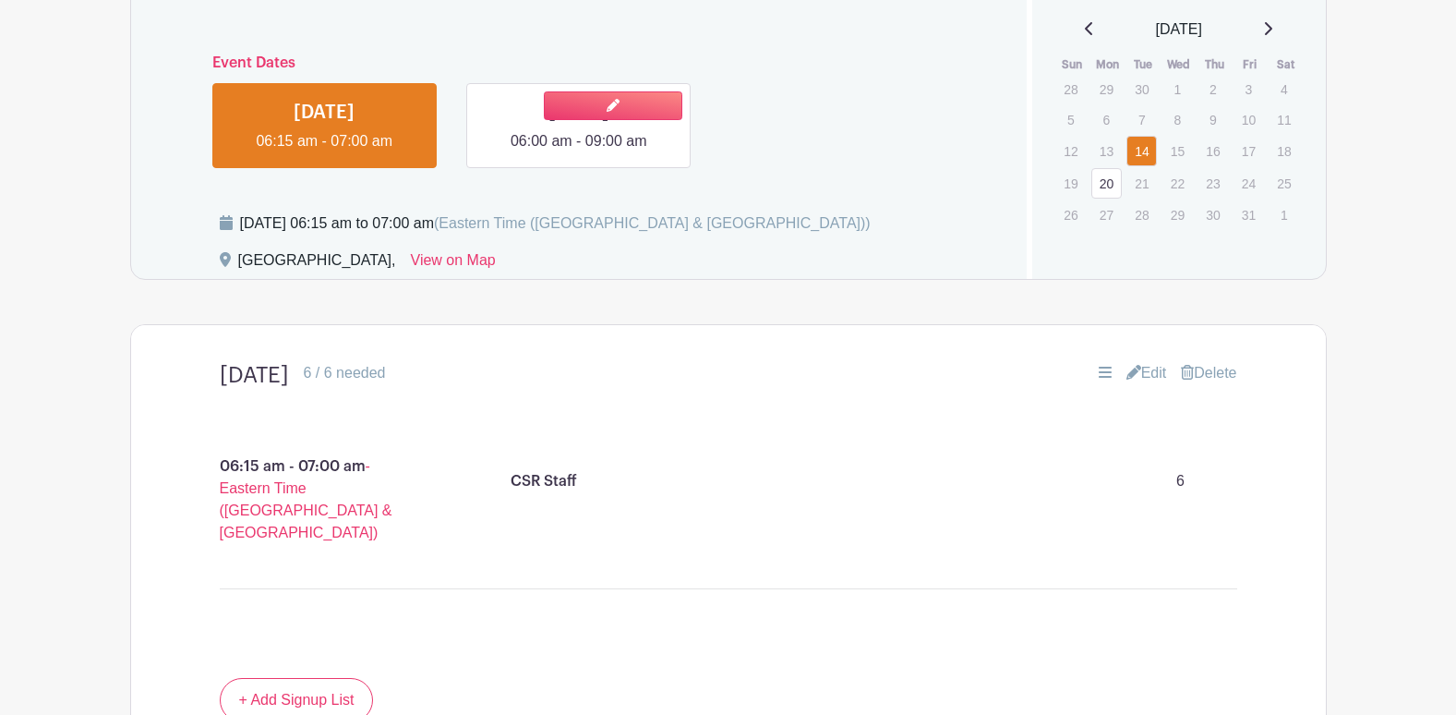
click at [579, 152] on link at bounding box center [579, 152] width 0 height 0
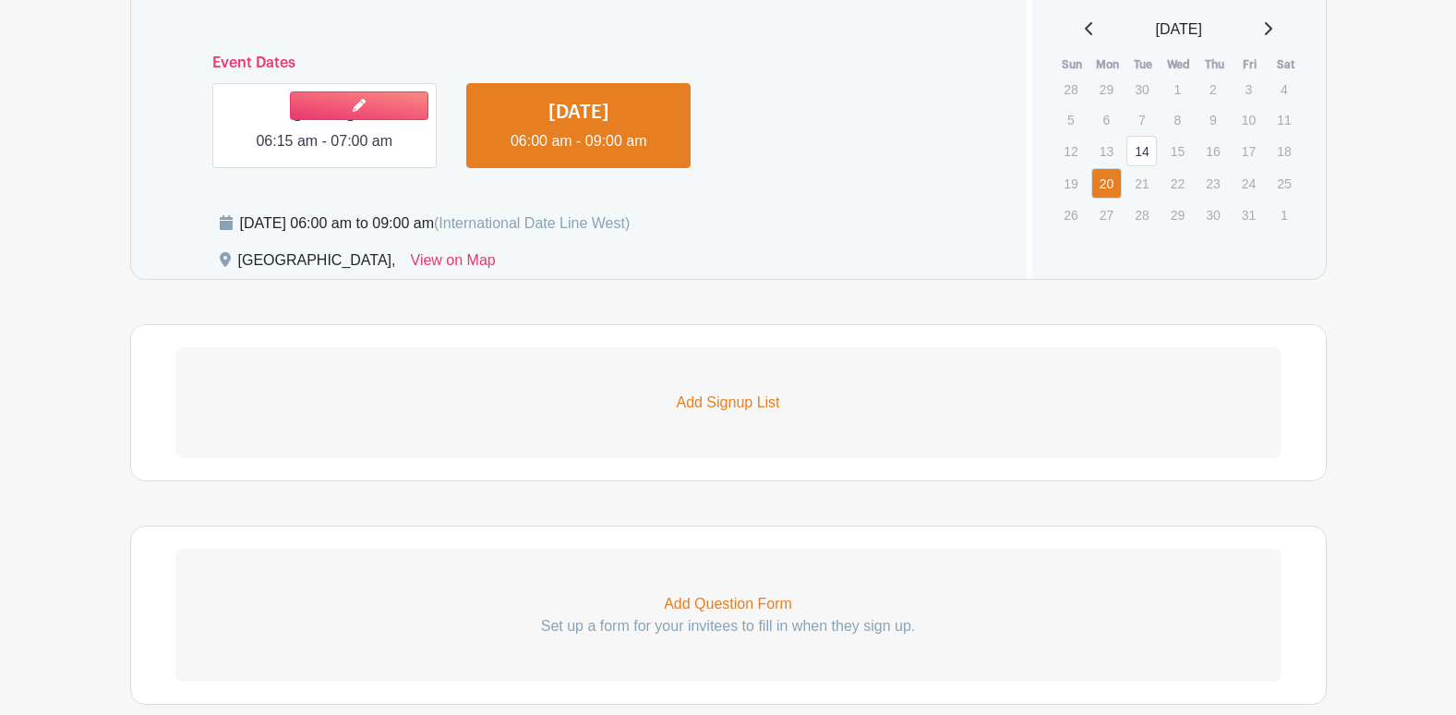
click at [324, 152] on link at bounding box center [324, 152] width 0 height 0
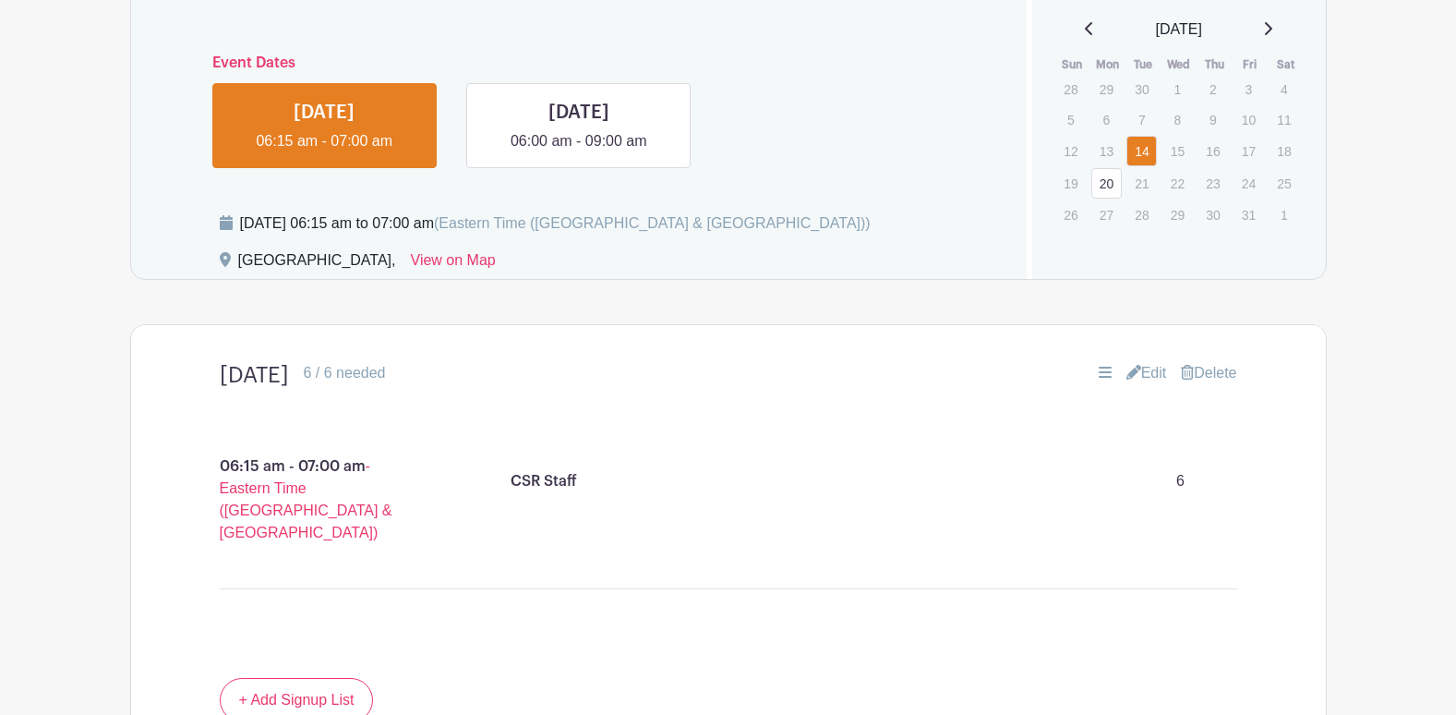
click at [548, 175] on div "Dates and locations Event Dates TUE Oct 14, 2025 06:15 am - 07:00 am MON Oct 20…" at bounding box center [579, 111] width 897 height 335
click at [579, 152] on link at bounding box center [579, 152] width 0 height 0
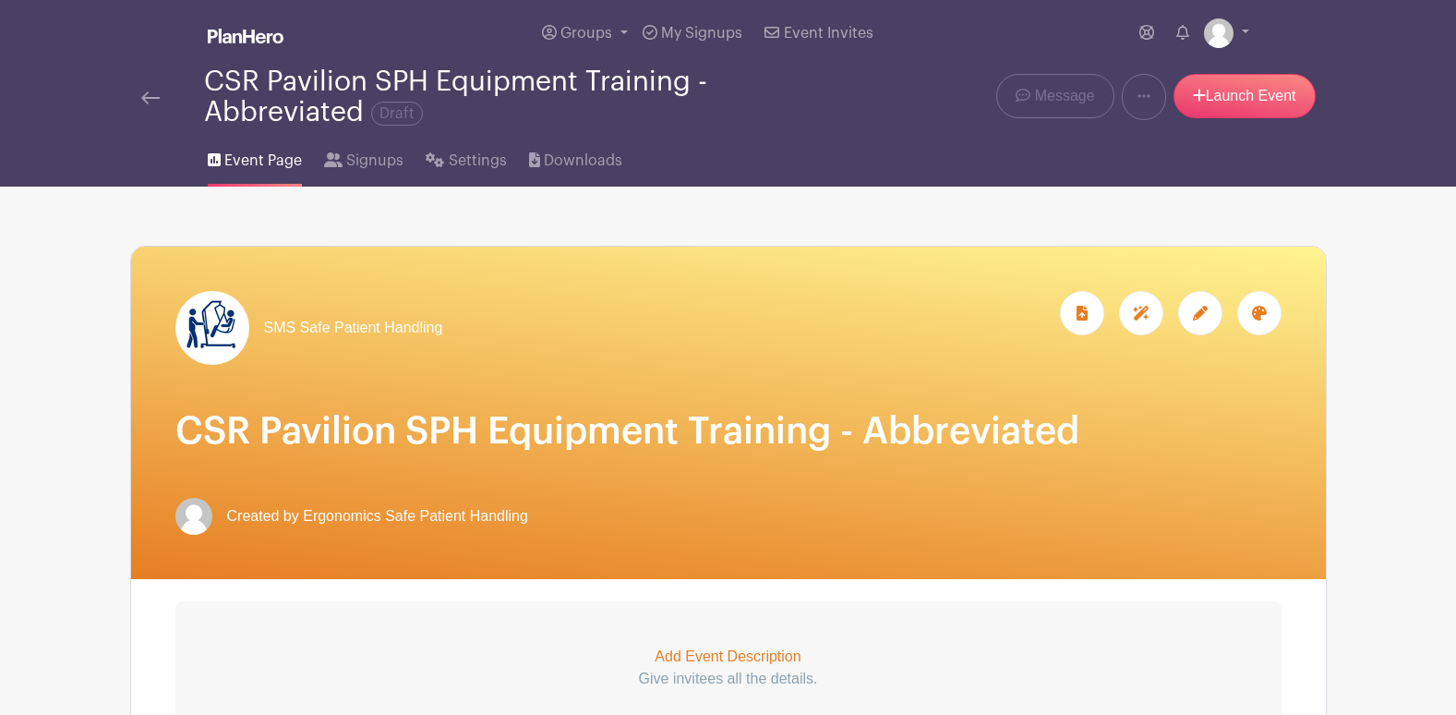
click at [259, 22] on link at bounding box center [246, 37] width 76 height 32
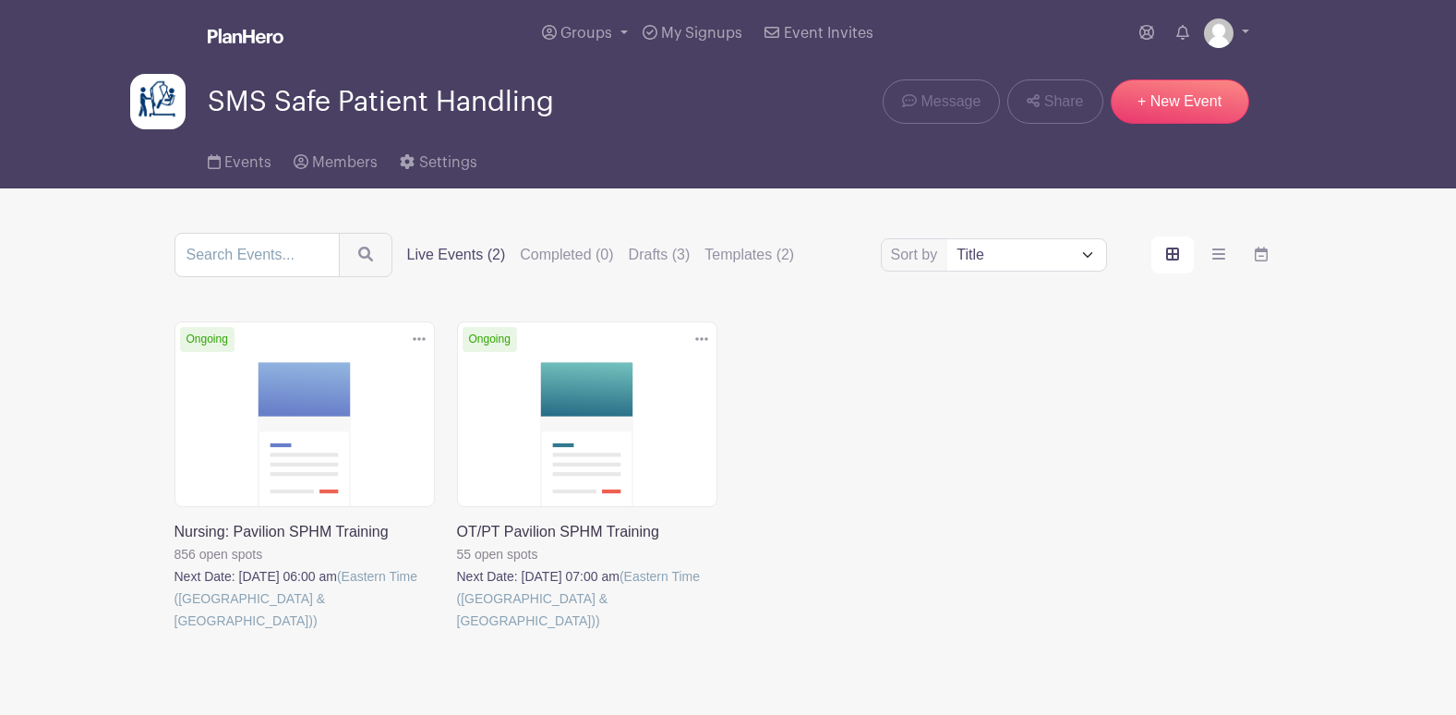
click at [175, 632] on link at bounding box center [175, 632] width 0 height 0
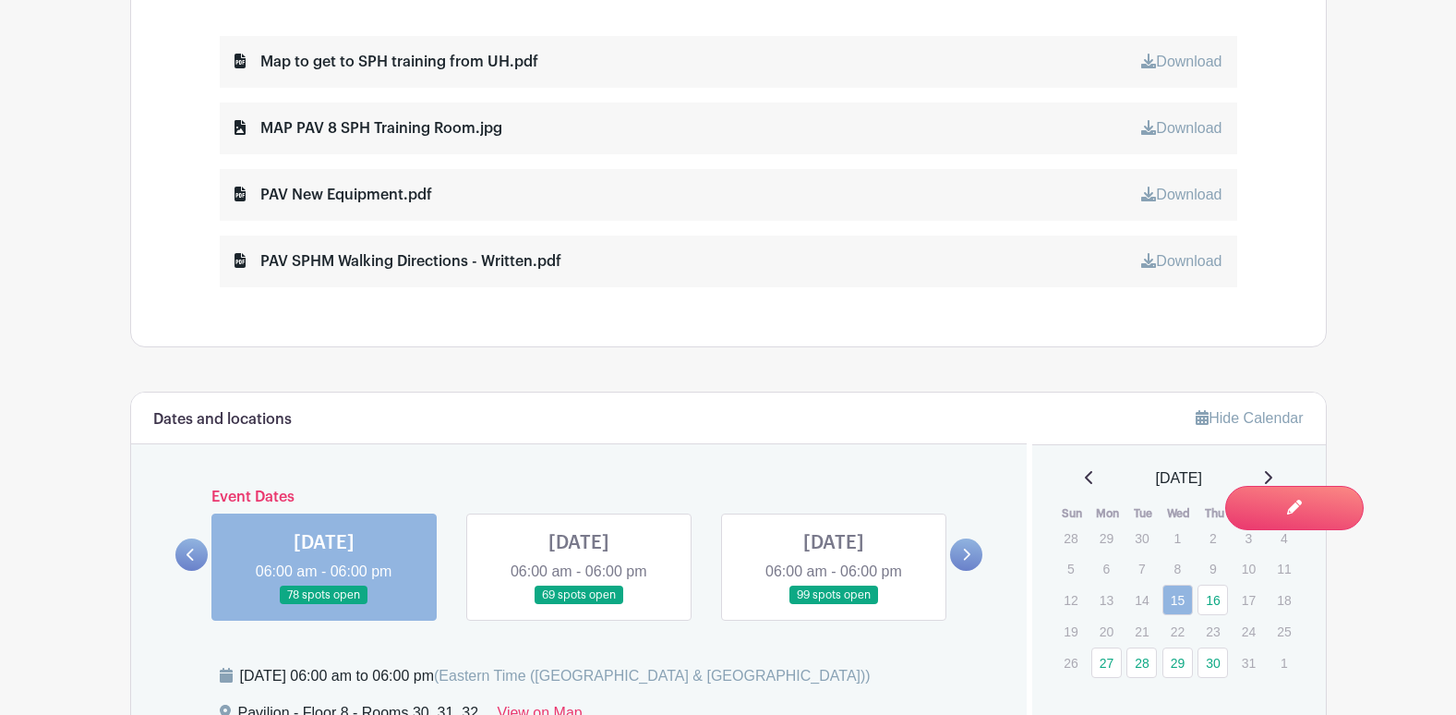
scroll to position [1293, 0]
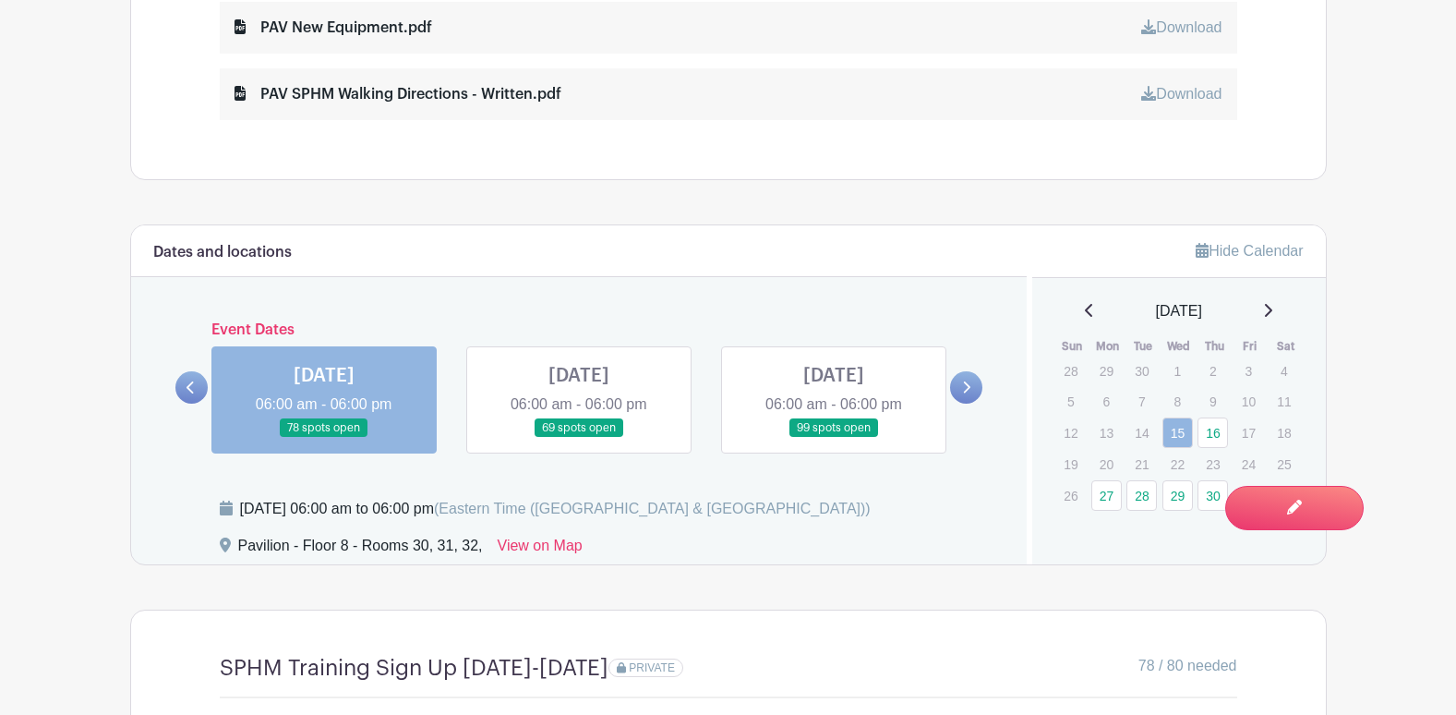
click at [324, 438] on link at bounding box center [324, 438] width 0 height 0
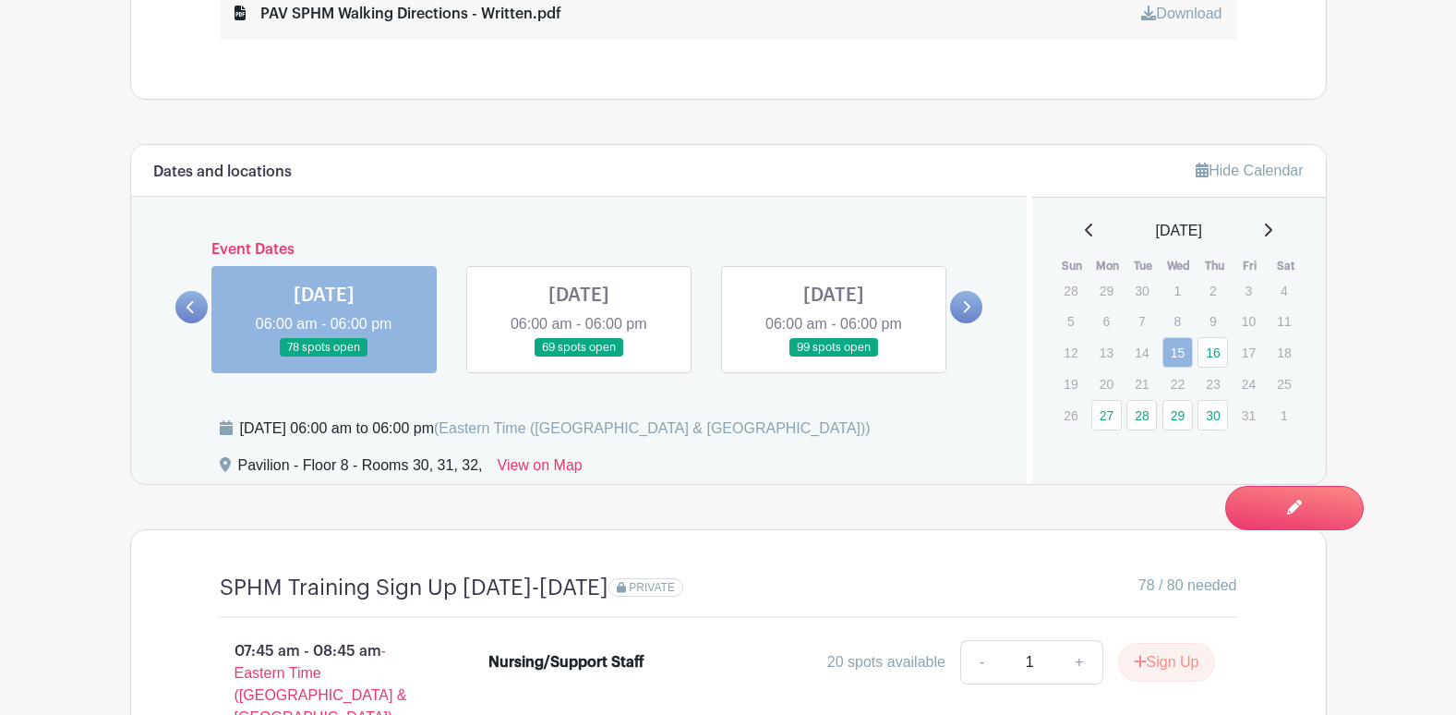
scroll to position [1278, 0]
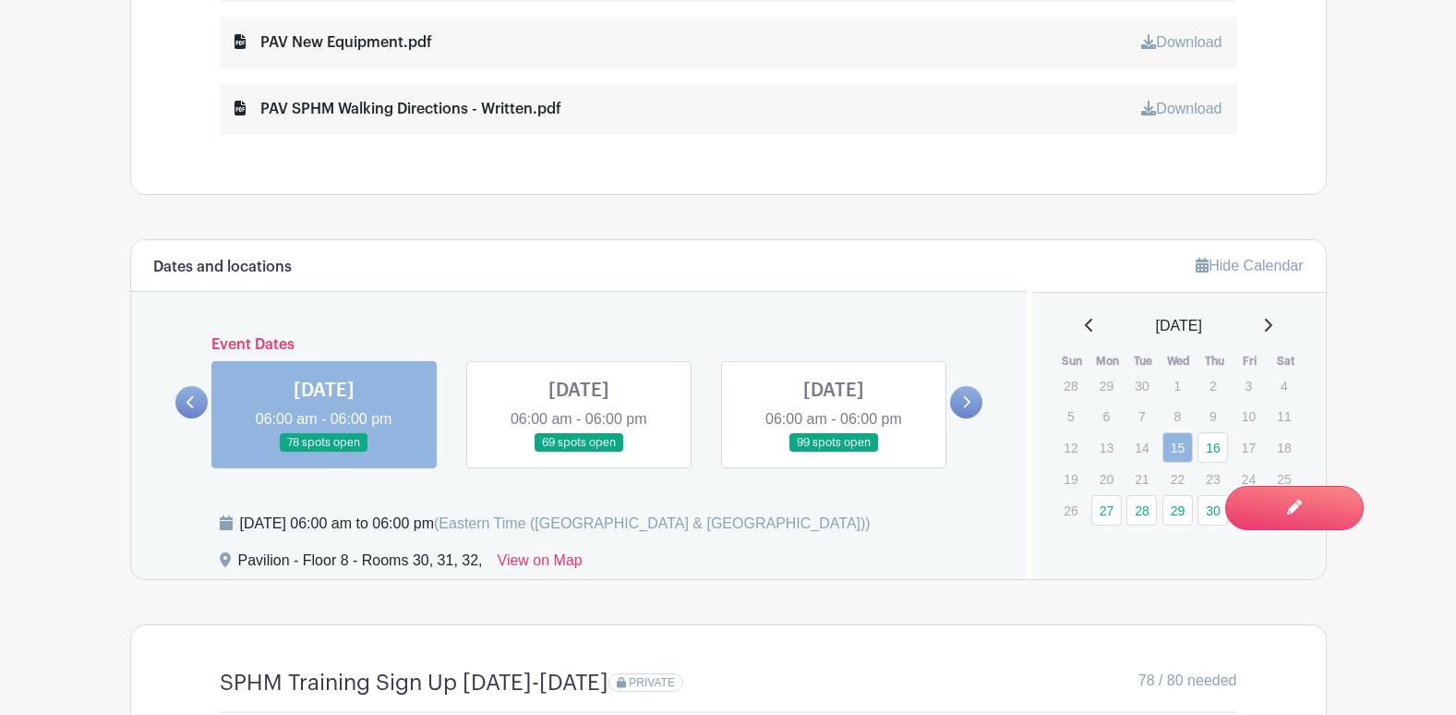
click at [579, 452] on link at bounding box center [579, 452] width 0 height 0
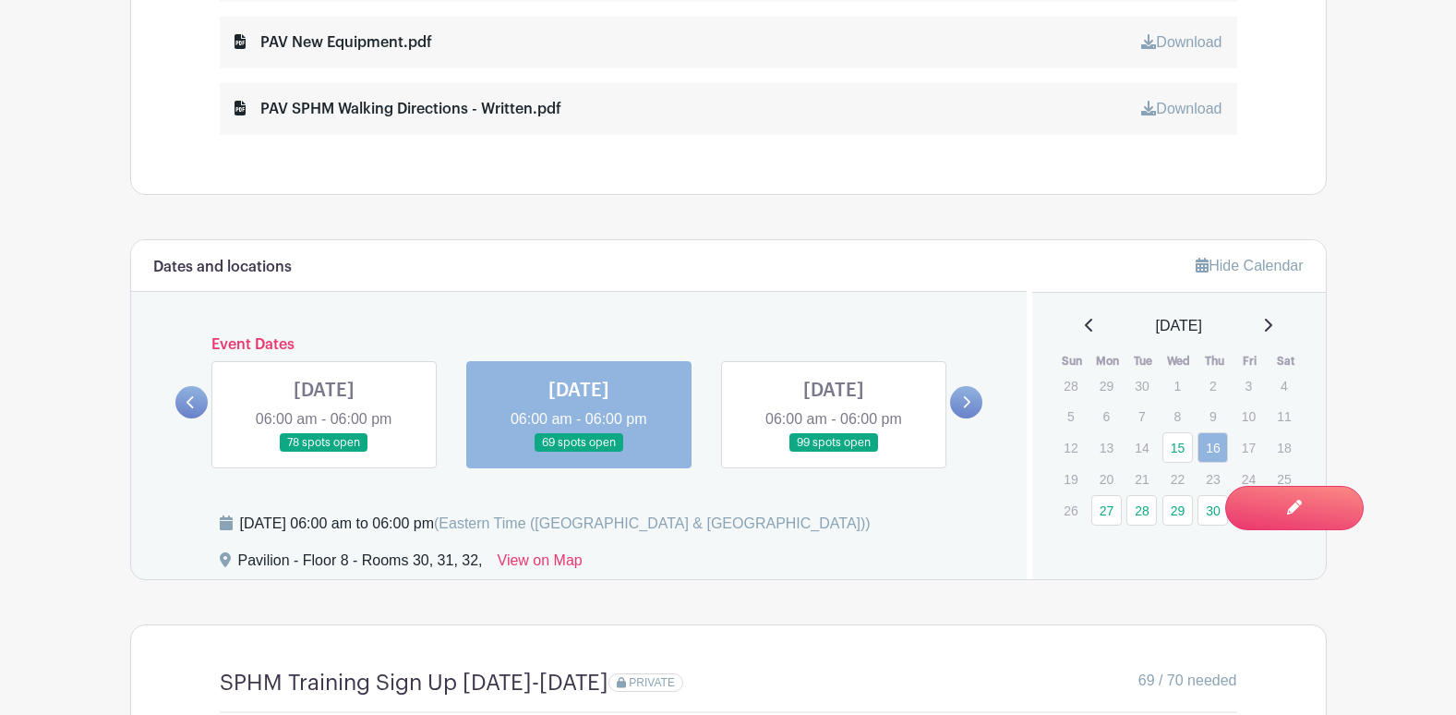
click at [965, 395] on icon at bounding box center [966, 402] width 8 height 14
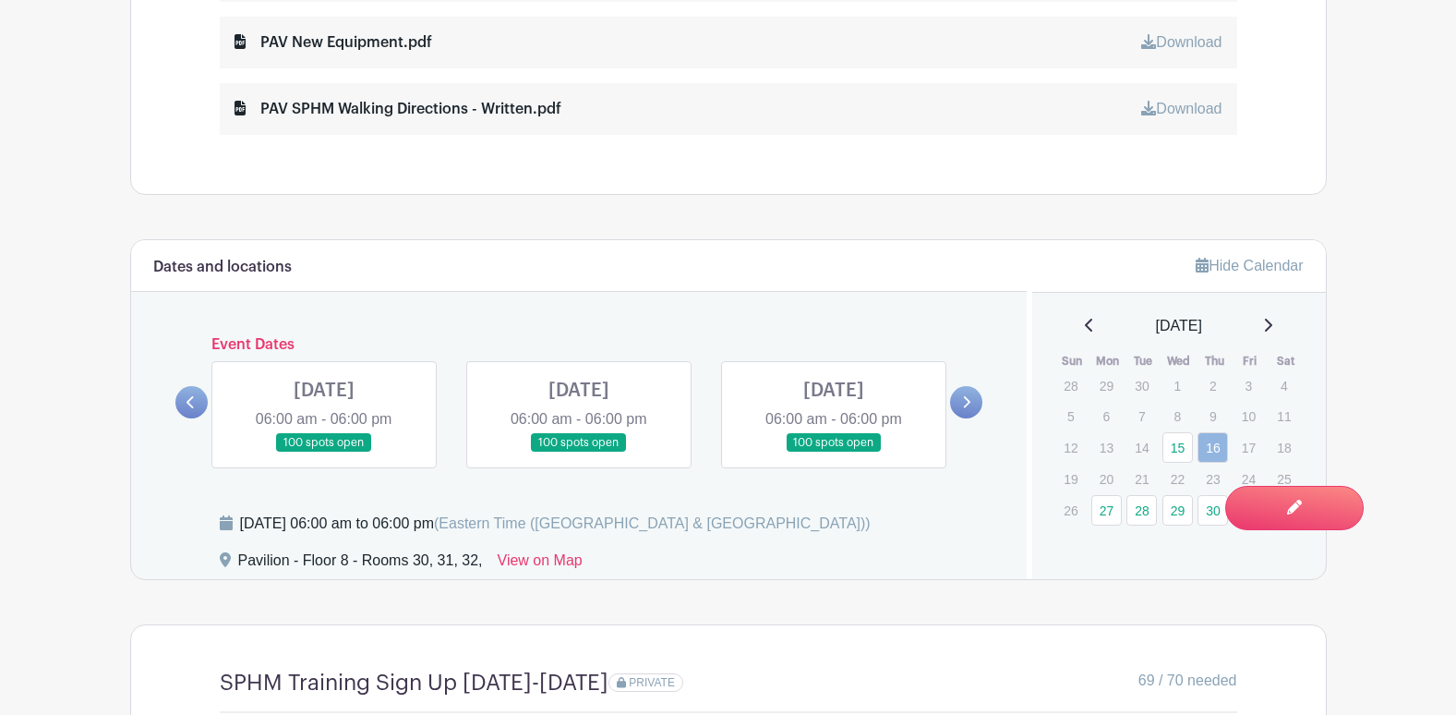
click at [965, 404] on icon at bounding box center [966, 402] width 8 height 14
click at [964, 404] on icon at bounding box center [966, 402] width 8 height 14
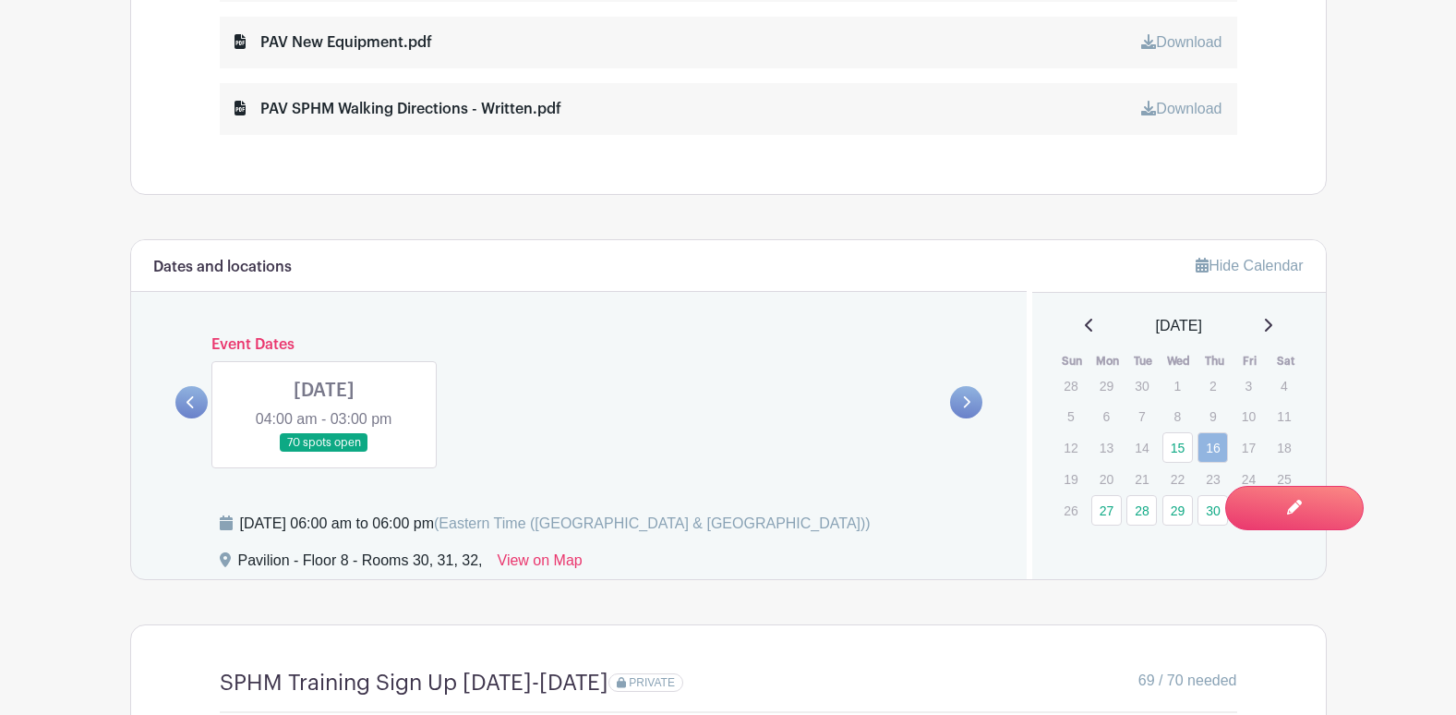
click at [324, 452] on link at bounding box center [324, 452] width 0 height 0
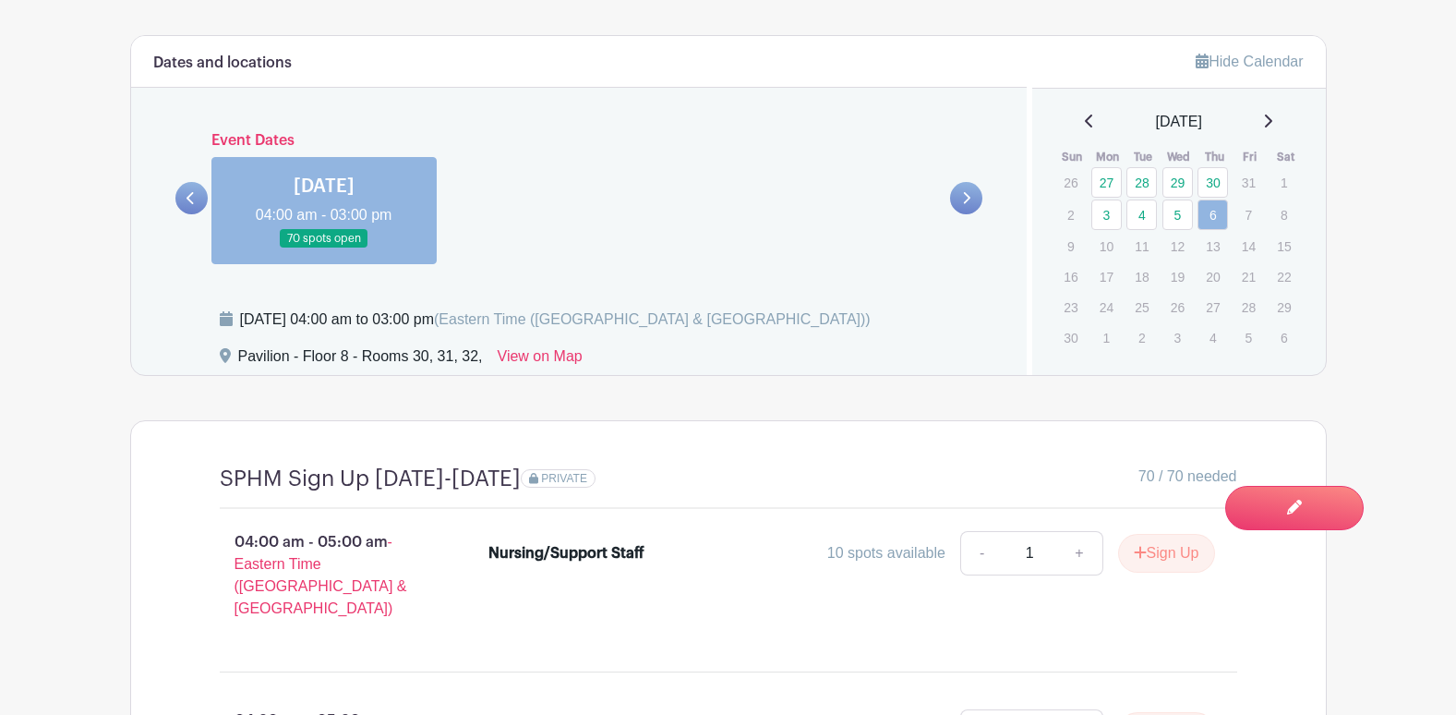
scroll to position [1463, 0]
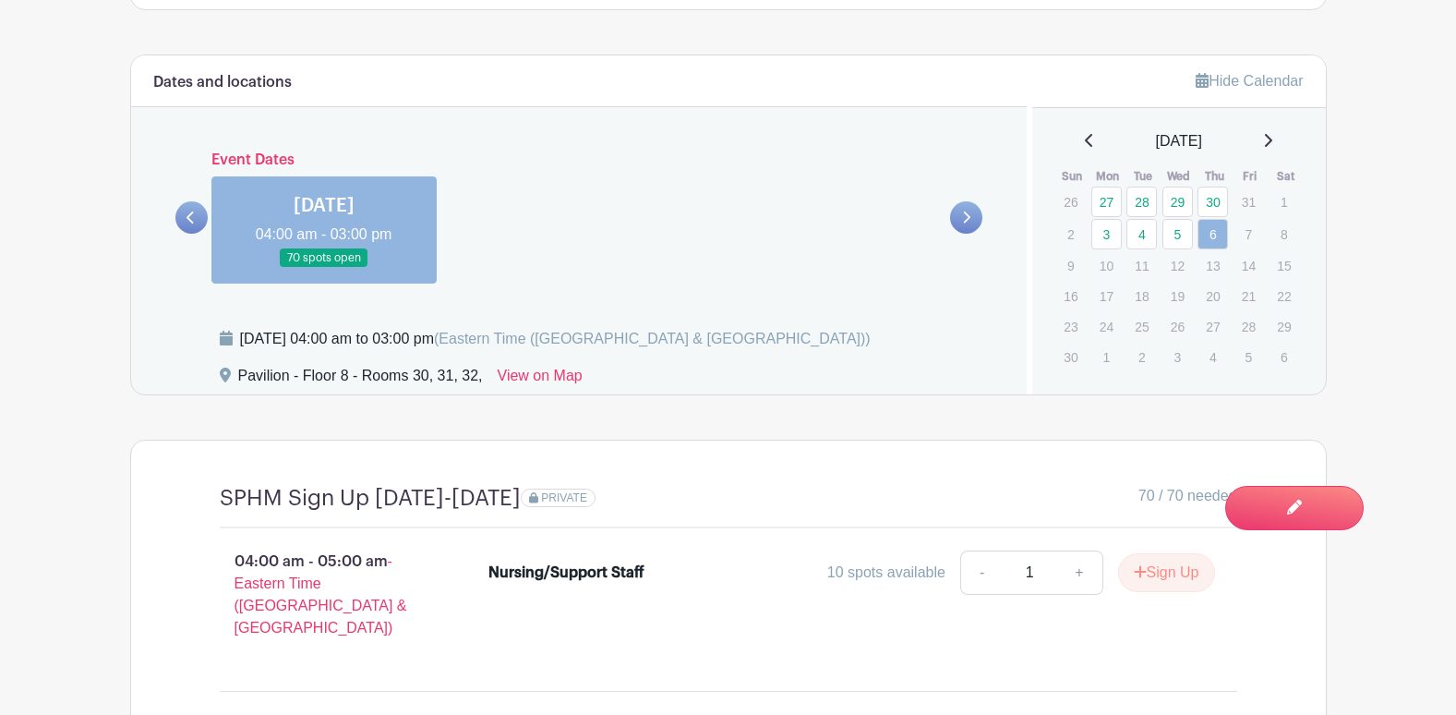
click at [192, 229] on link at bounding box center [191, 217] width 32 height 32
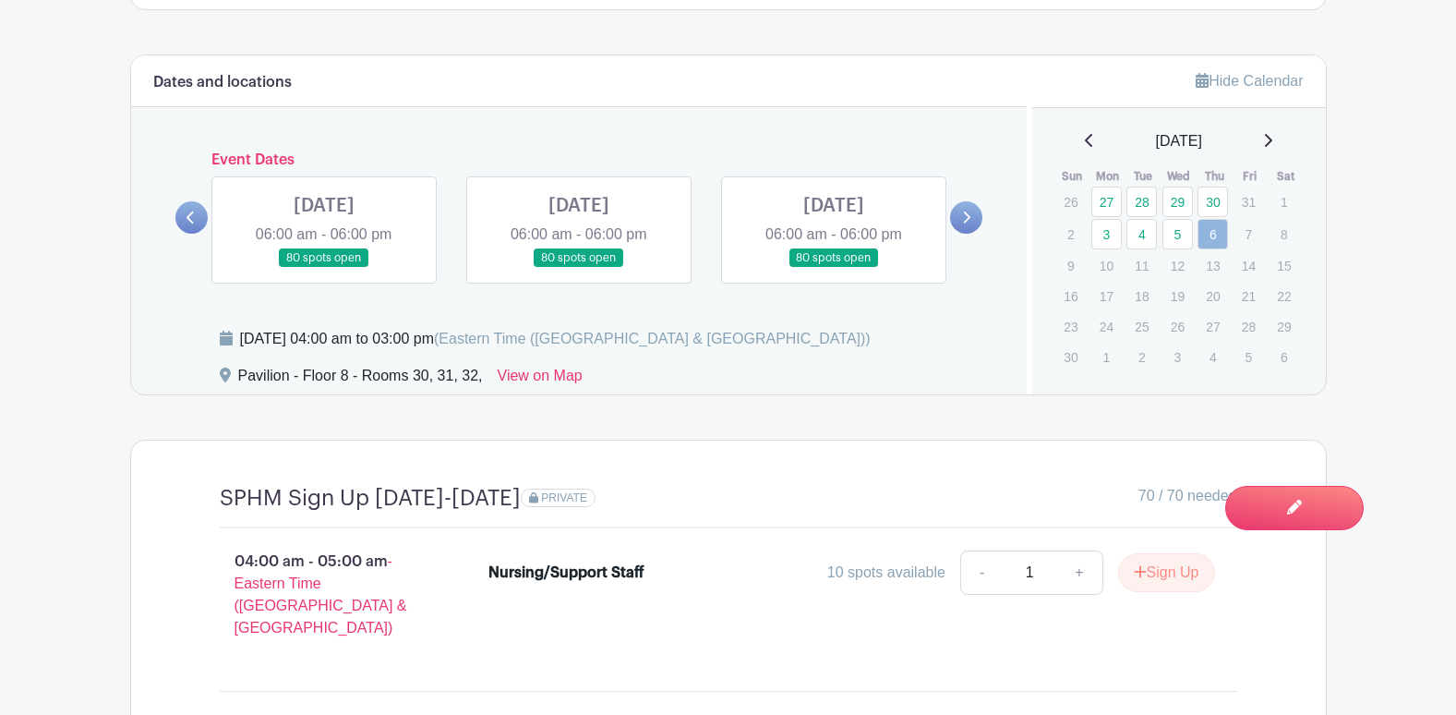
click at [192, 229] on link at bounding box center [191, 217] width 32 height 32
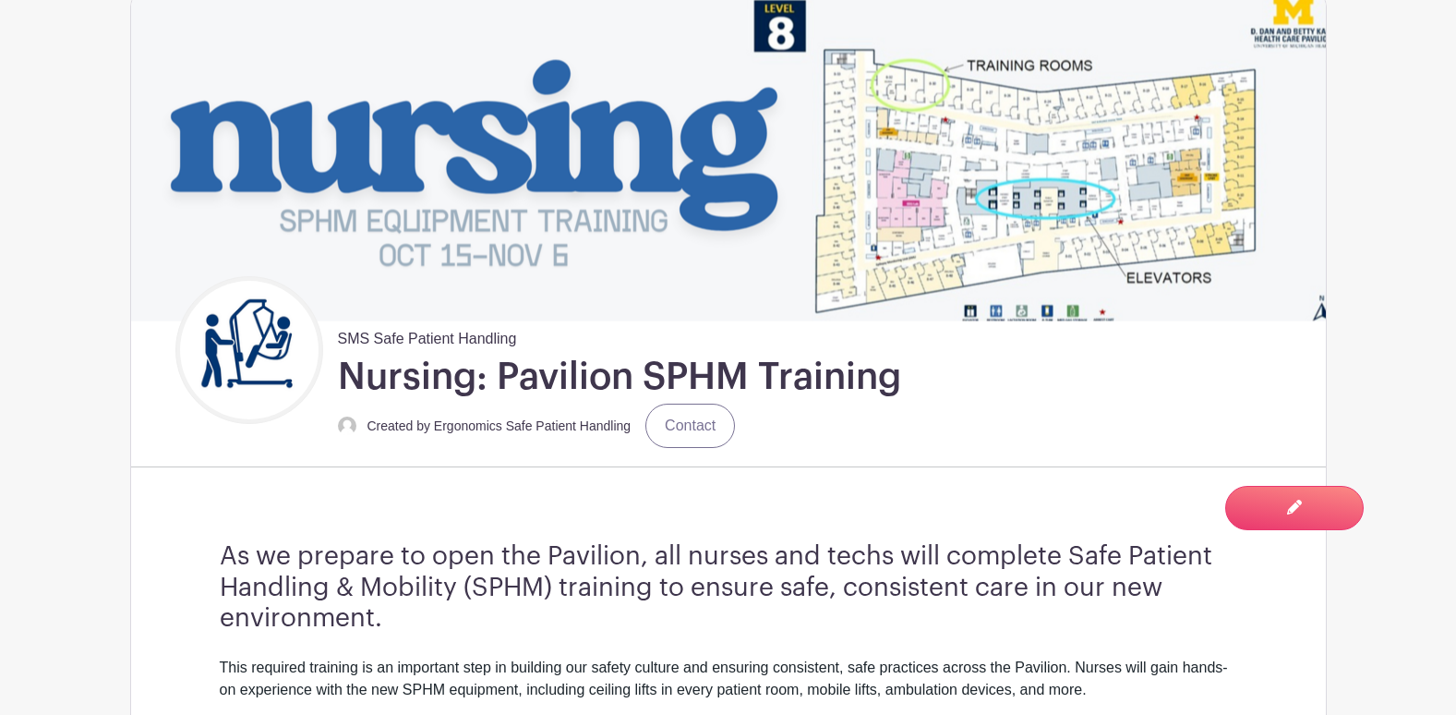
scroll to position [0, 0]
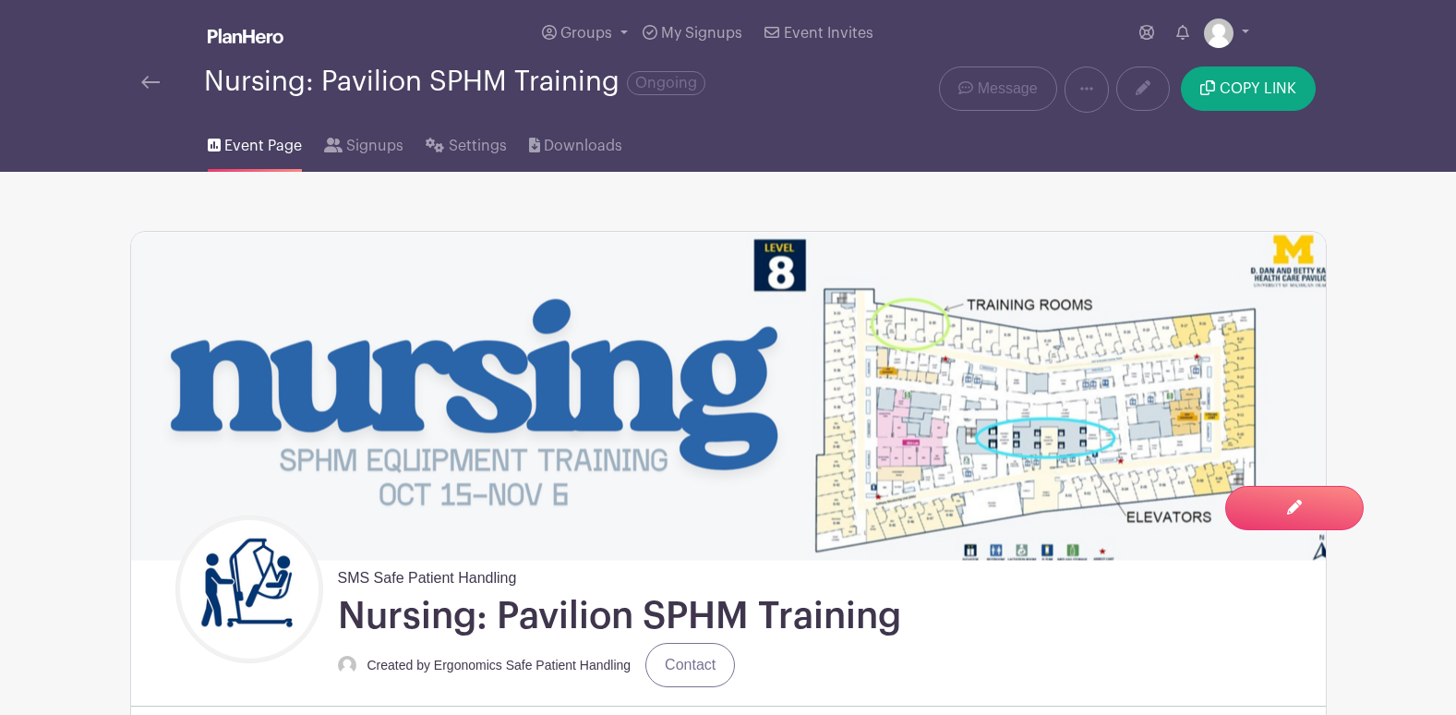
click at [244, 33] on img at bounding box center [246, 36] width 76 height 15
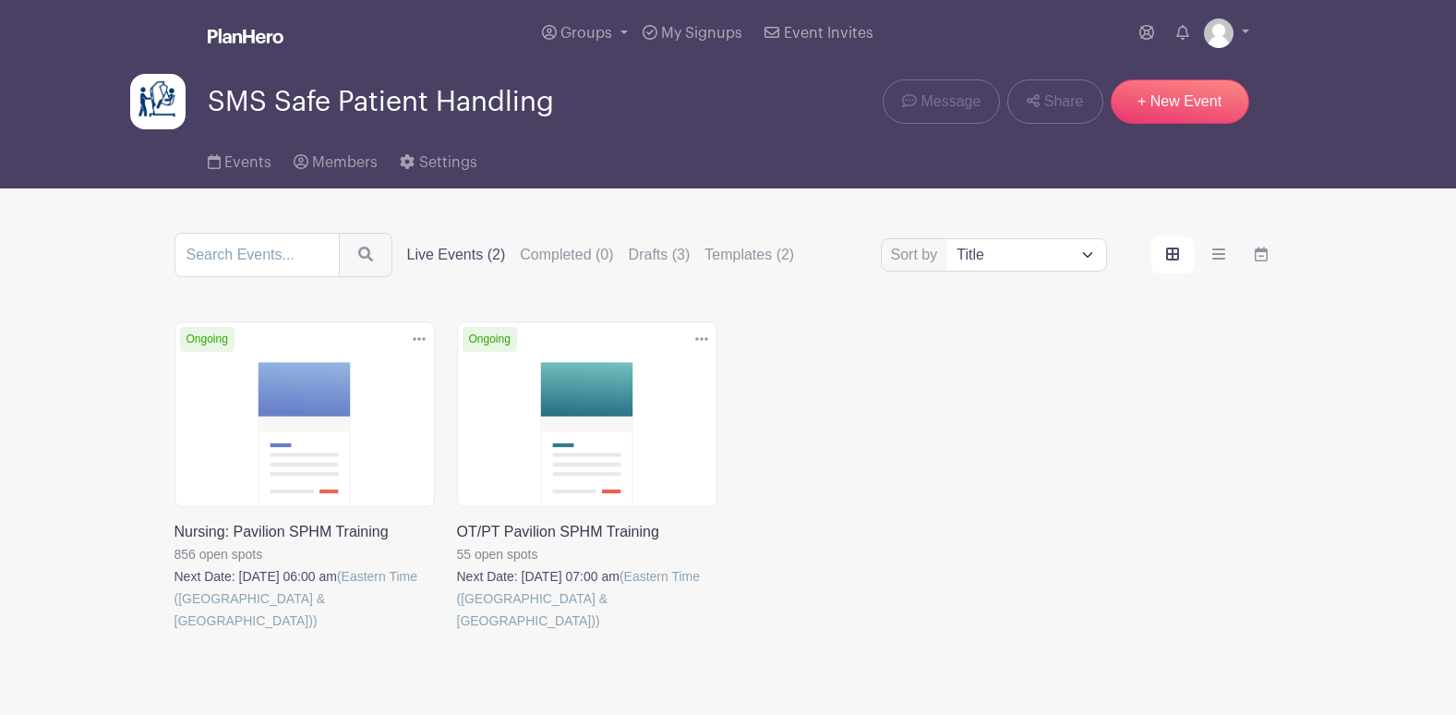
click at [874, 495] on div "Delete Event Are you sure? This event has signups associated with it. All signu…" at bounding box center [728, 502] width 1130 height 362
click at [643, 262] on label "Drafts (3)" at bounding box center [660, 255] width 62 height 22
click at [0, 0] on input "Drafts (3)" at bounding box center [0, 0] width 0 height 0
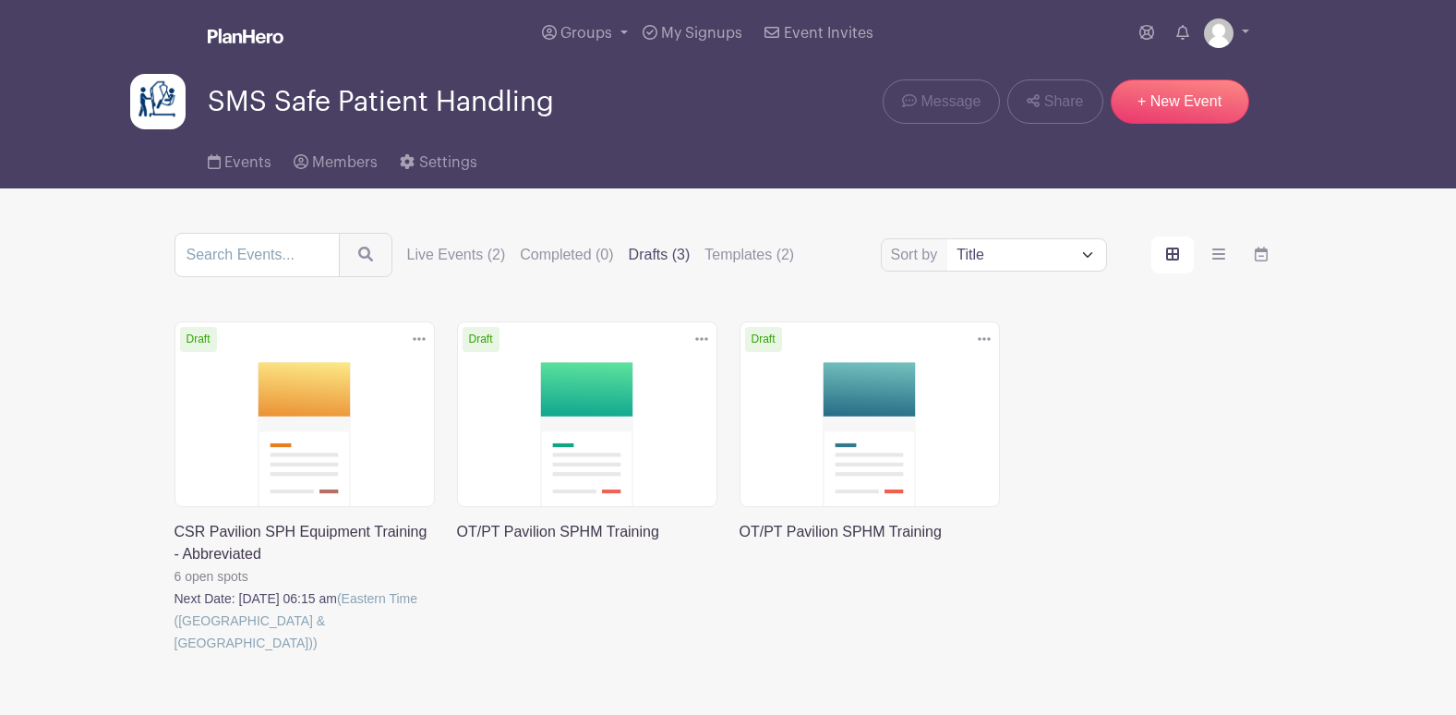
click at [175, 654] on link at bounding box center [175, 654] width 0 height 0
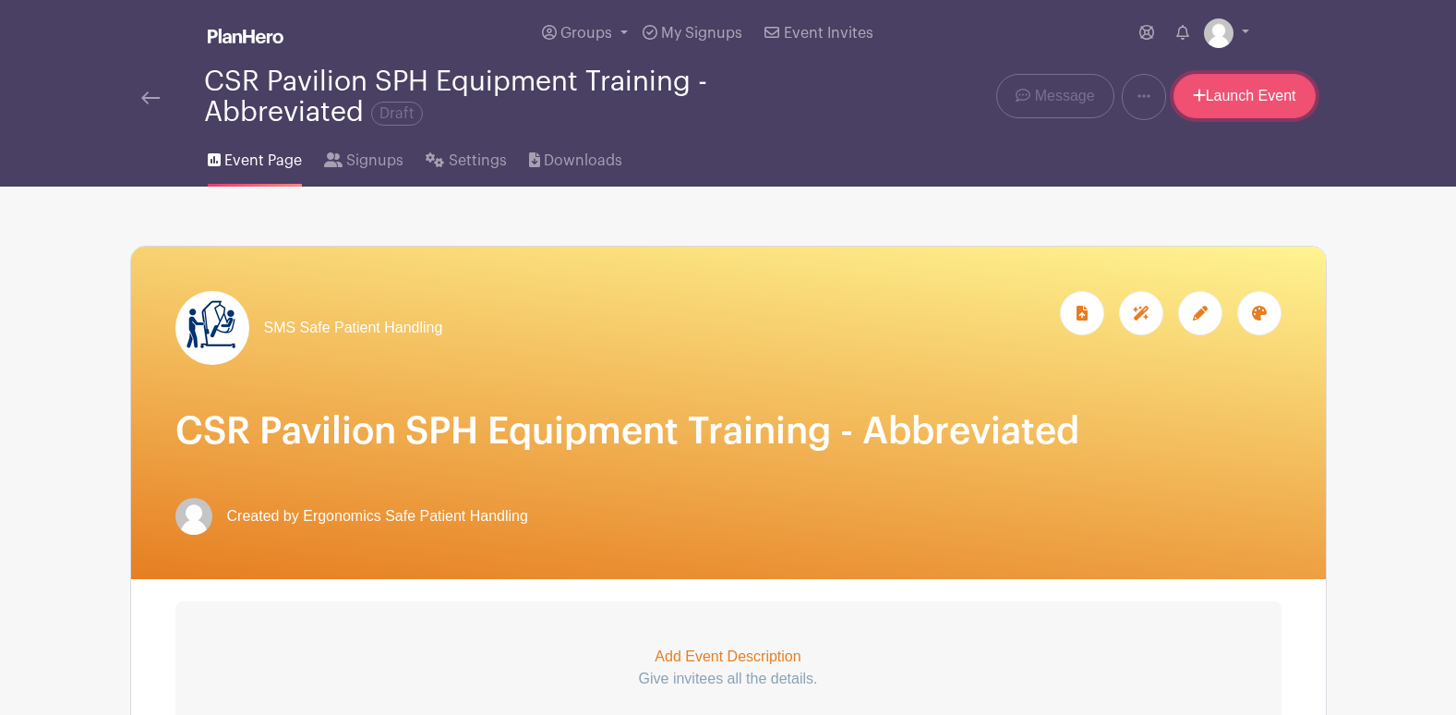
click at [1220, 93] on link "Launch Event" at bounding box center [1245, 96] width 142 height 44
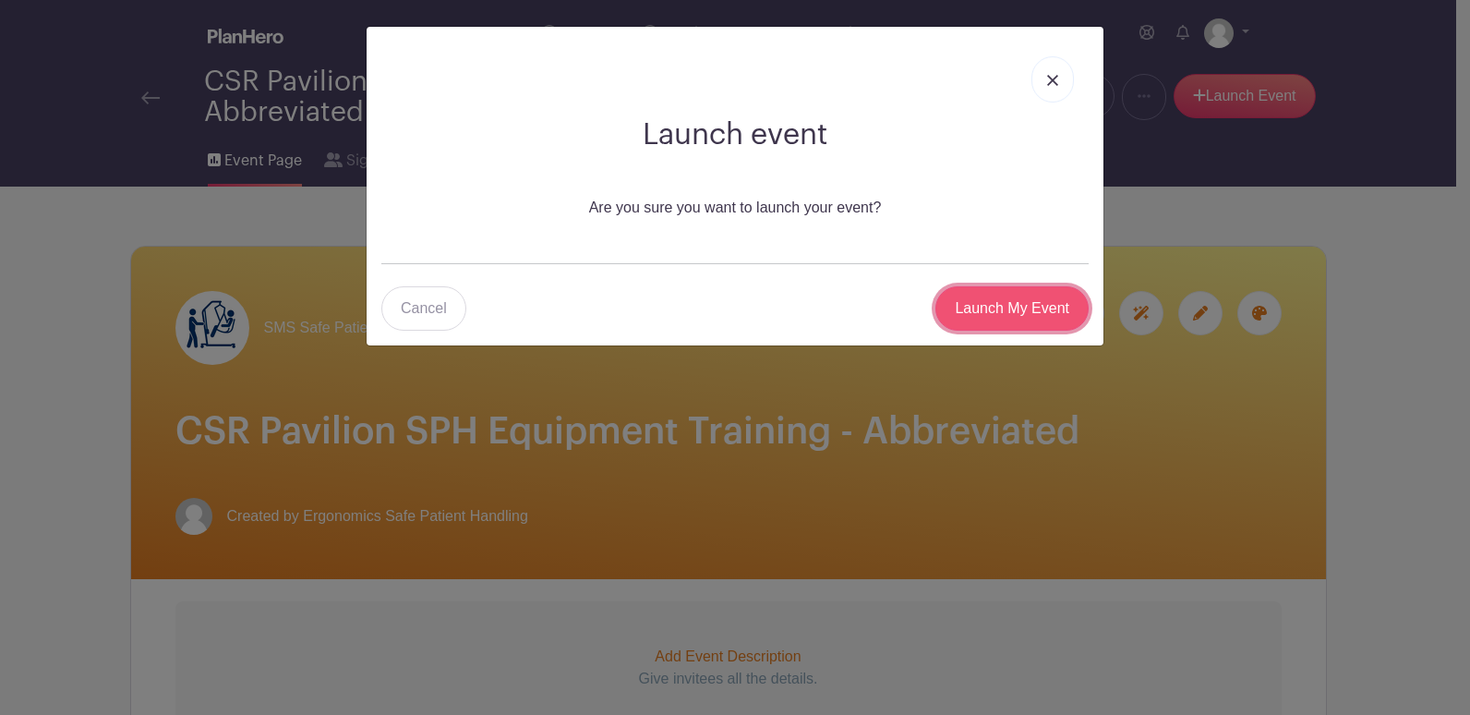
click at [985, 317] on input "Launch My Event" at bounding box center [1011, 308] width 153 height 44
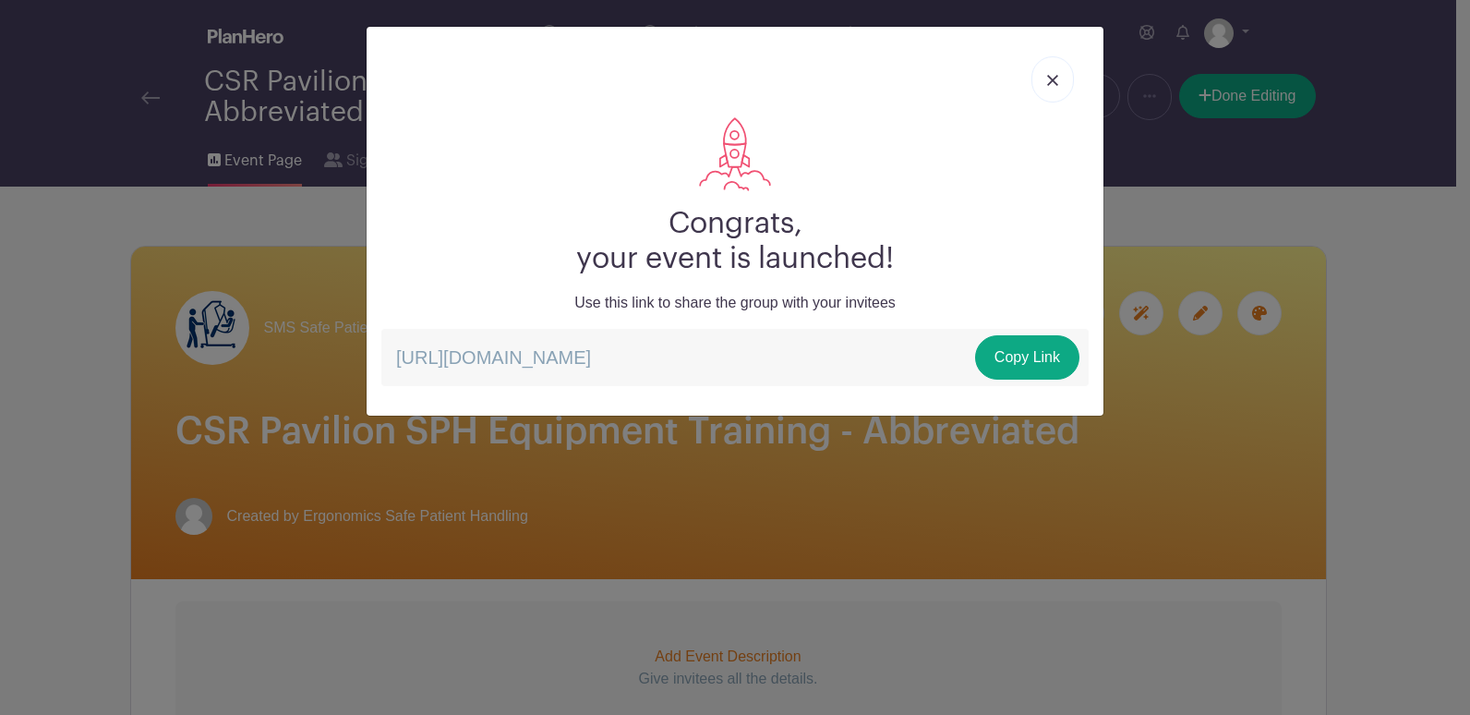
click at [1040, 88] on link at bounding box center [1052, 79] width 42 height 46
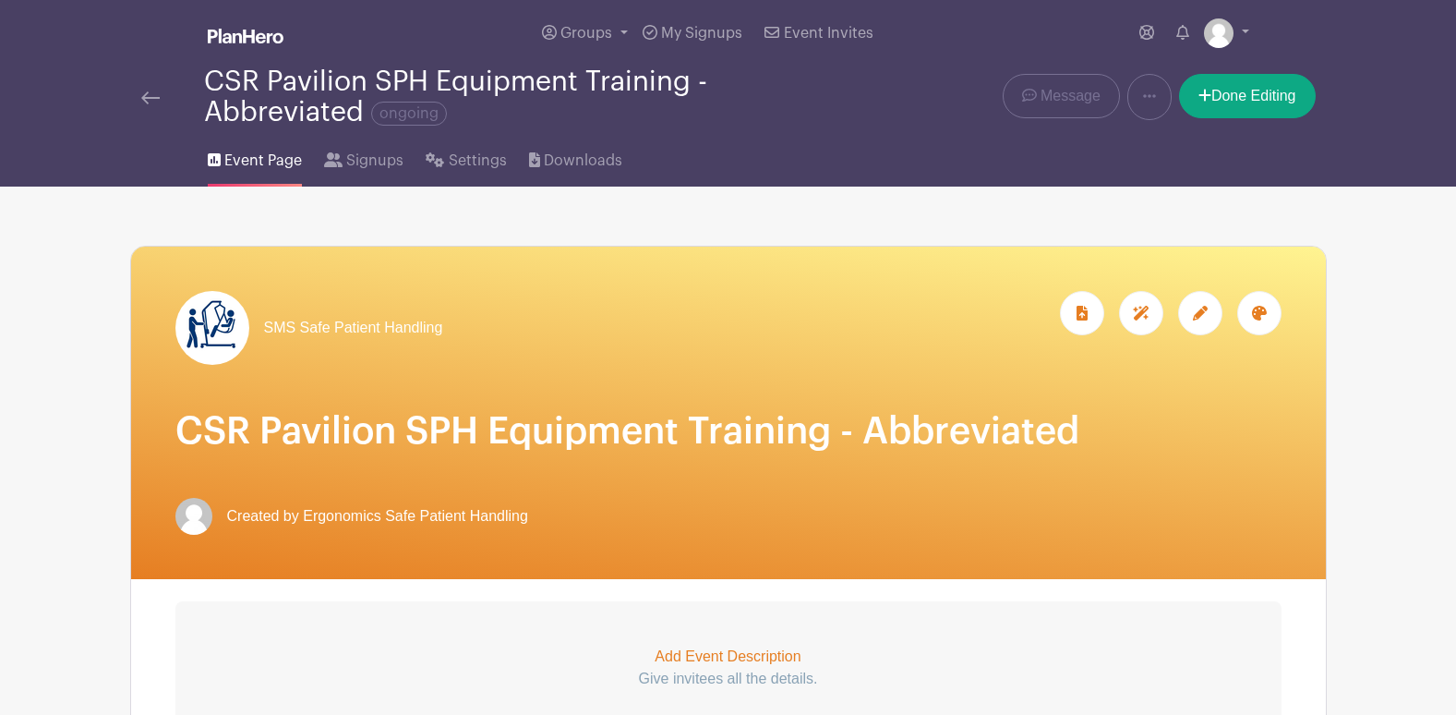
click at [259, 30] on img at bounding box center [246, 36] width 76 height 15
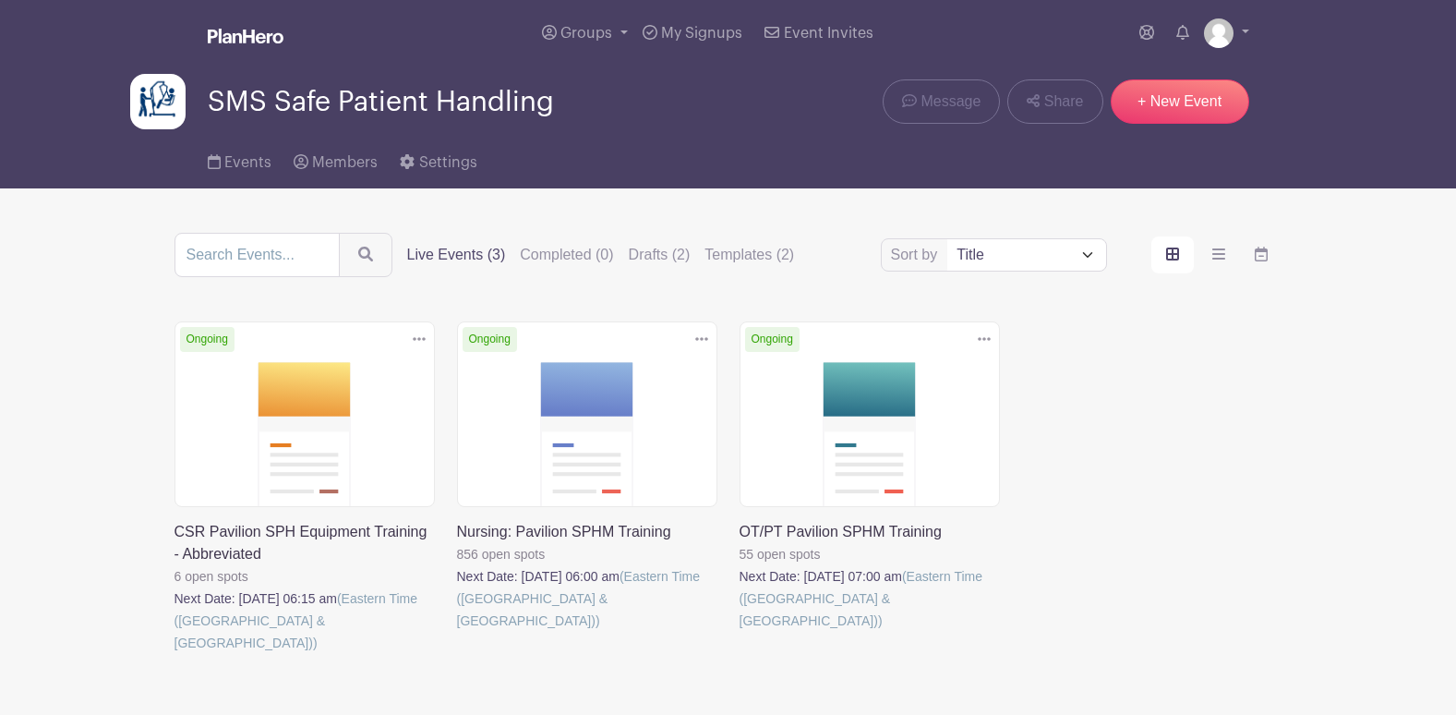
click at [175, 654] on link at bounding box center [175, 654] width 0 height 0
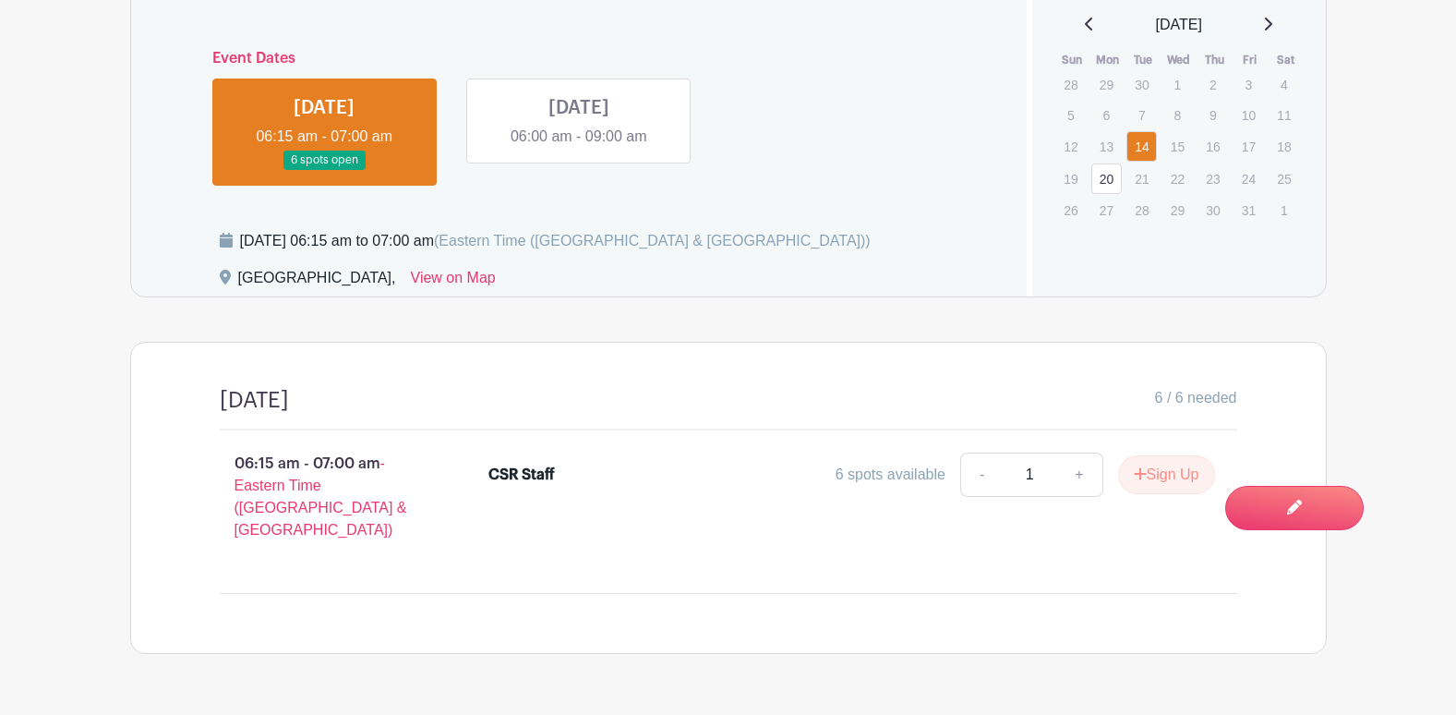
scroll to position [720, 0]
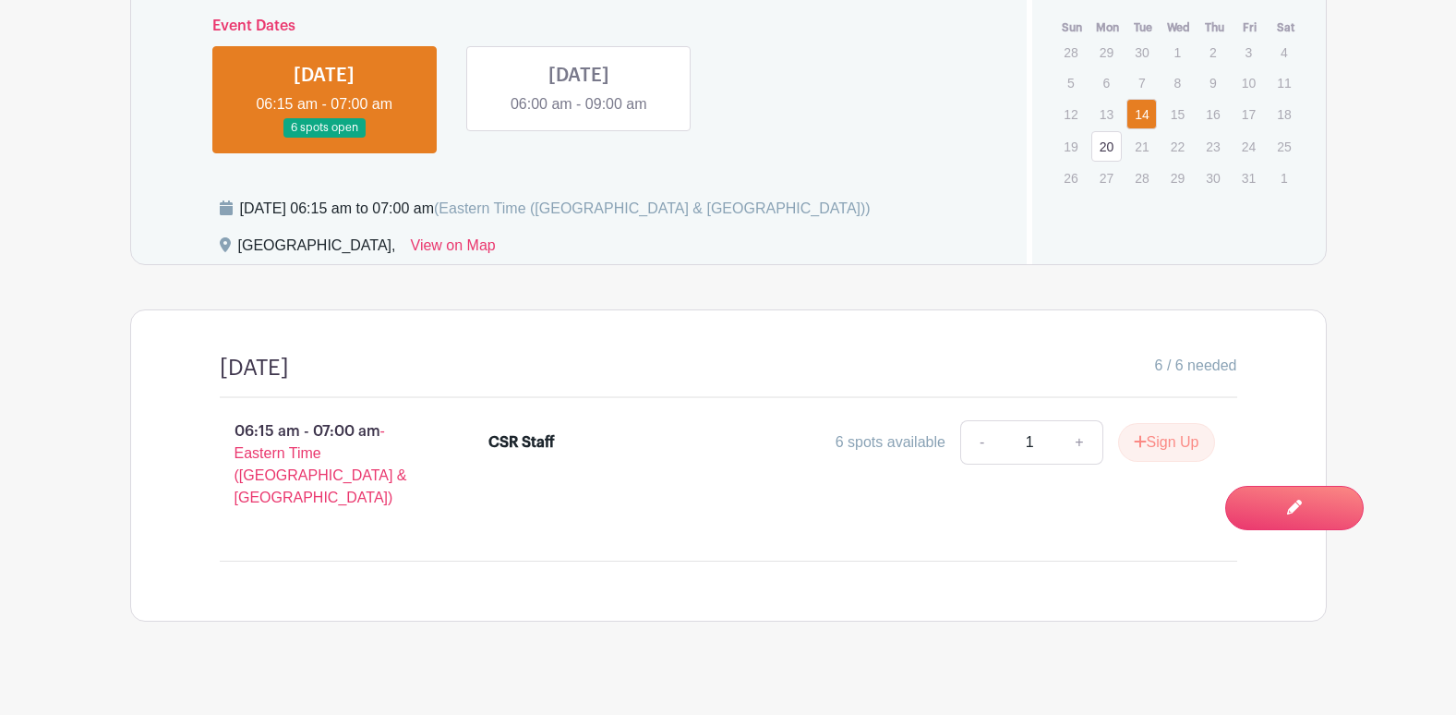
click at [579, 115] on link at bounding box center [579, 115] width 0 height 0
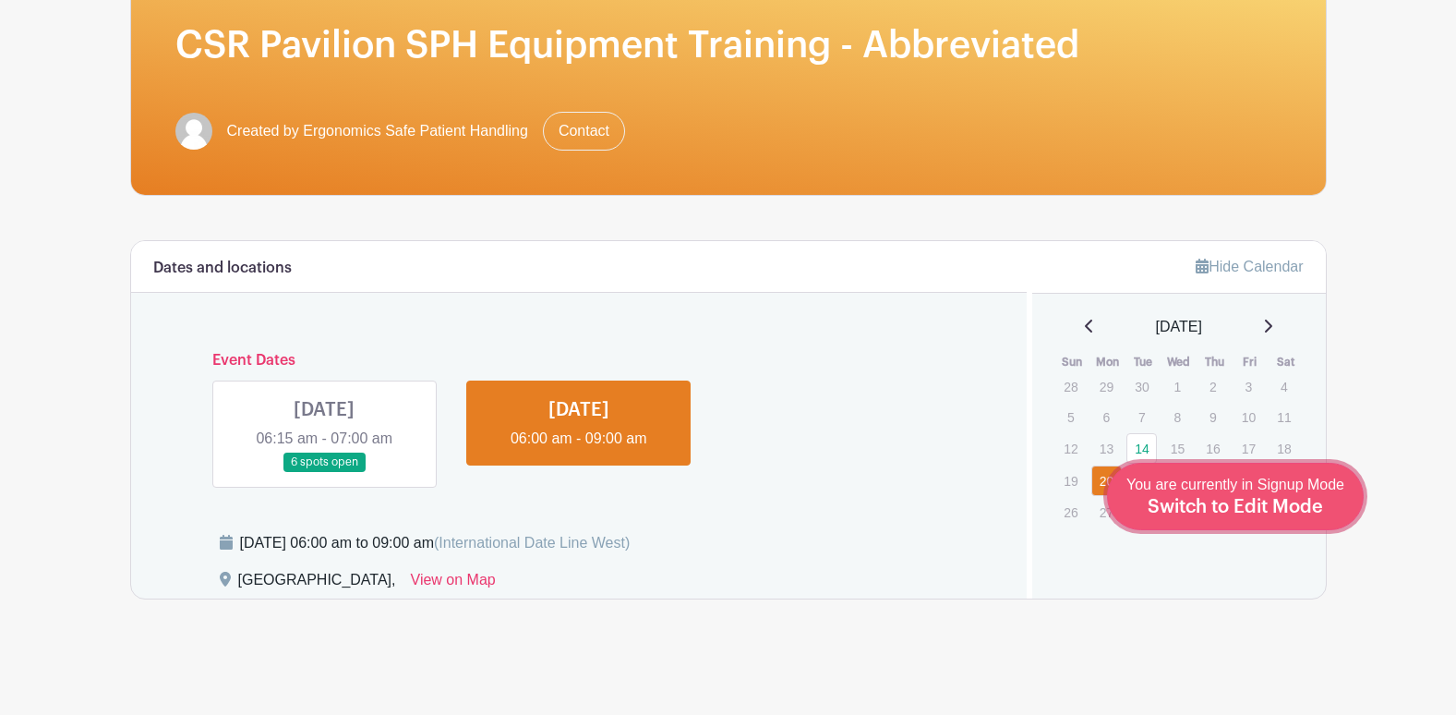
click at [1295, 501] on span "Switch to Edit Mode" at bounding box center [1235, 507] width 175 height 18
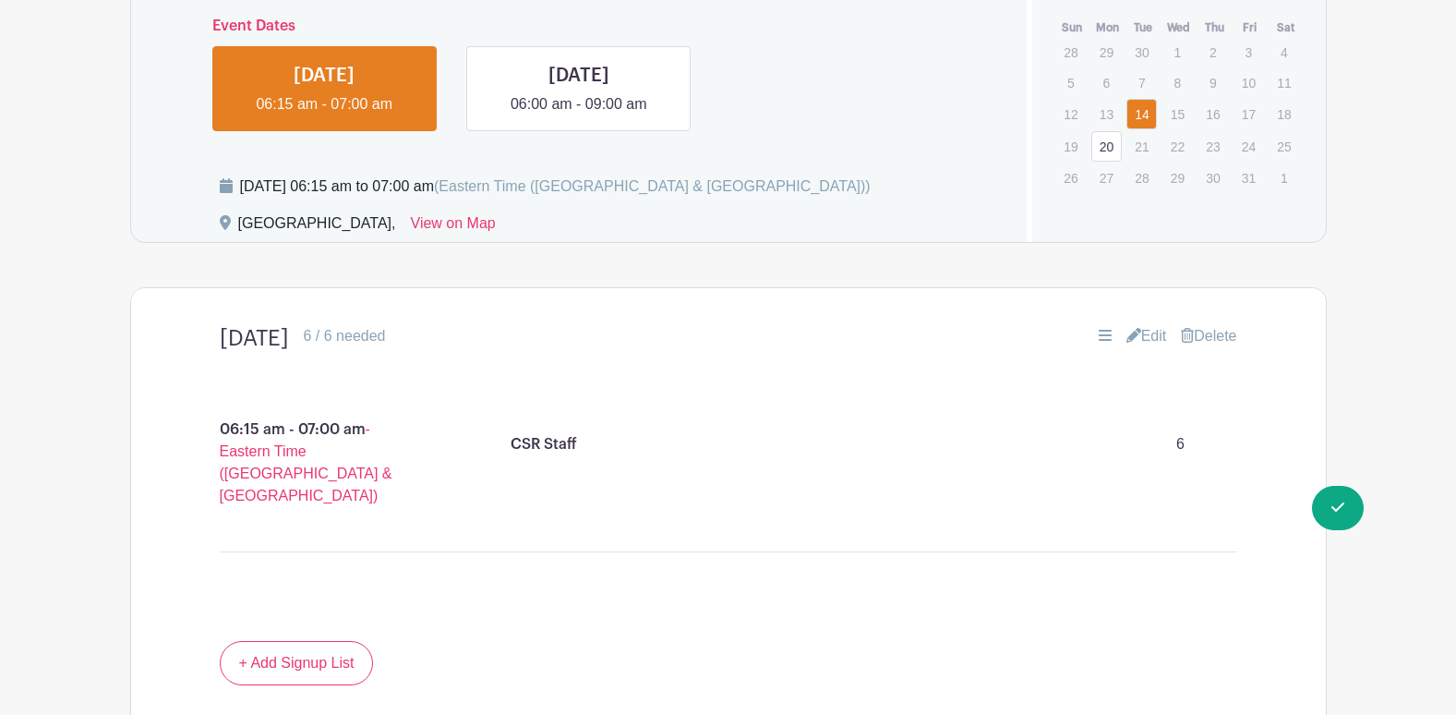
scroll to position [923, 0]
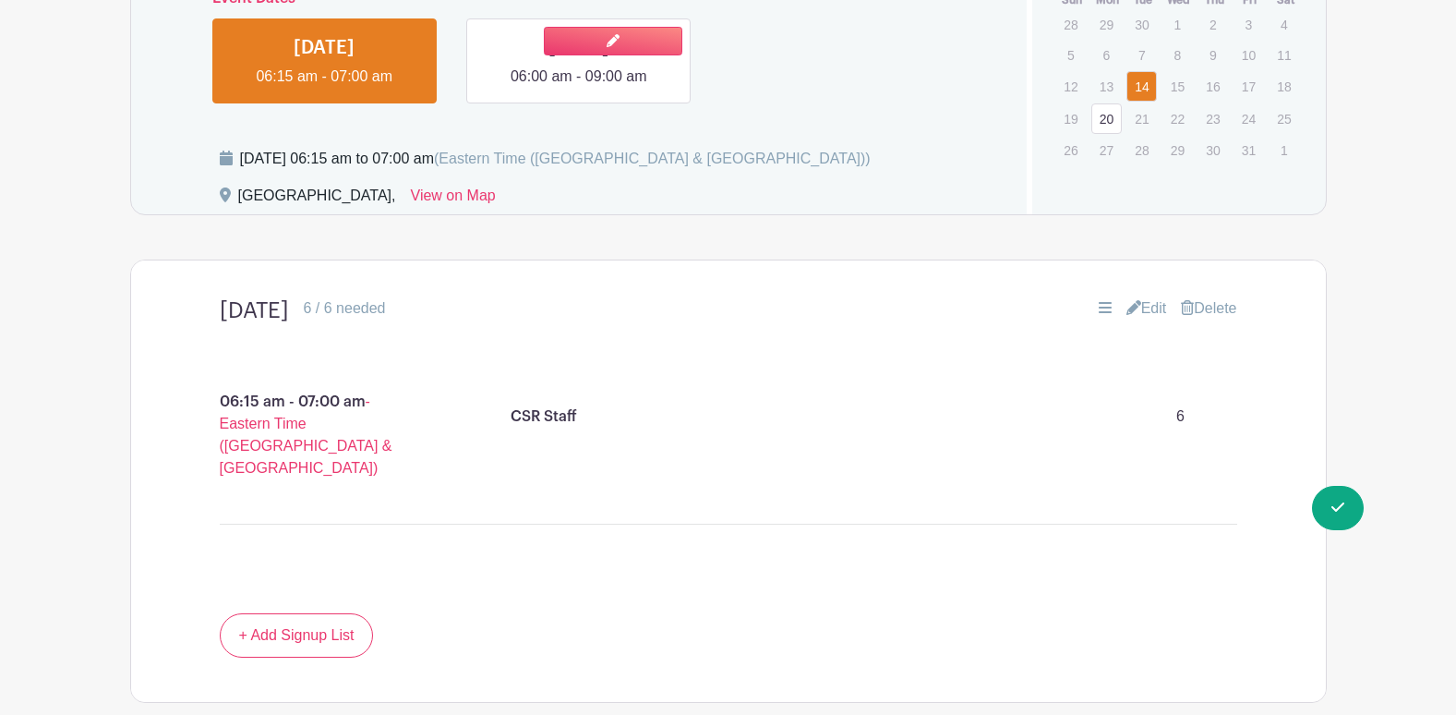
click at [579, 88] on link at bounding box center [579, 88] width 0 height 0
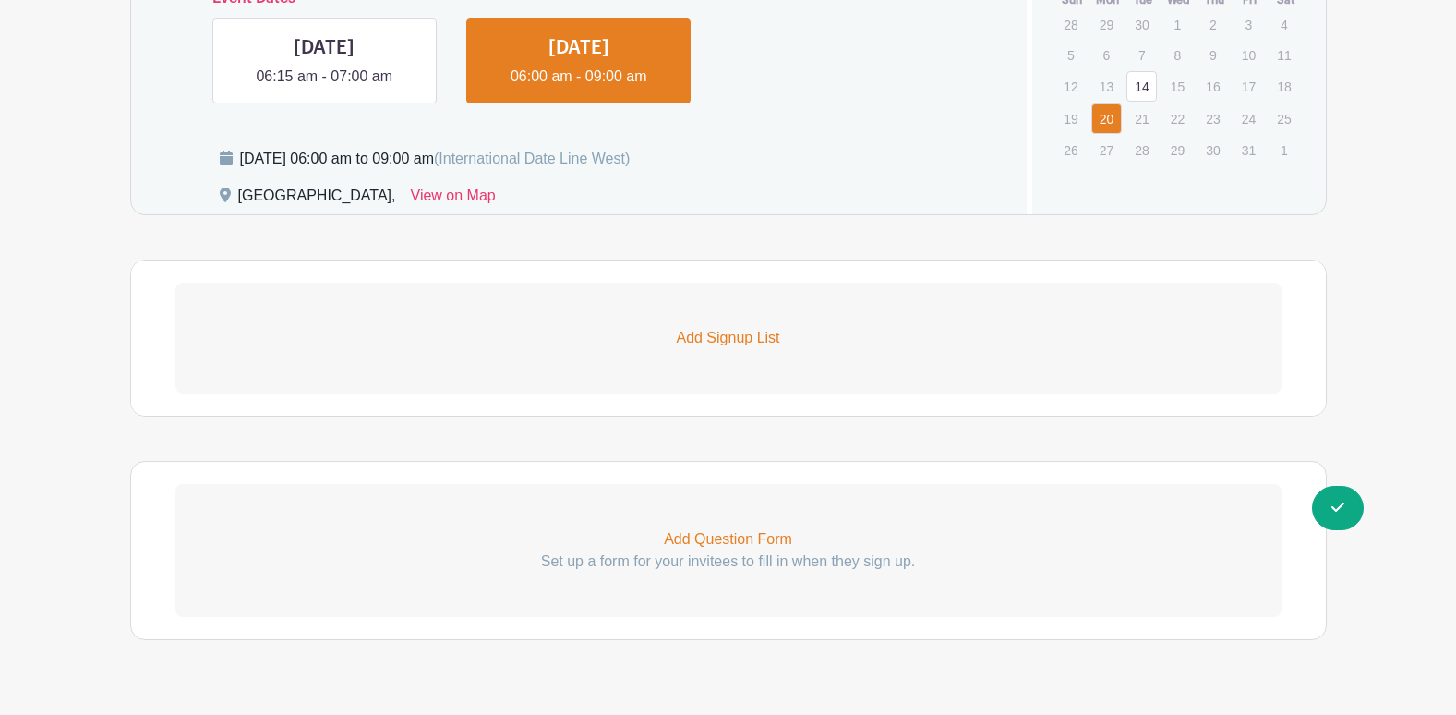
click at [738, 349] on link "Add Signup List" at bounding box center [728, 338] width 1106 height 111
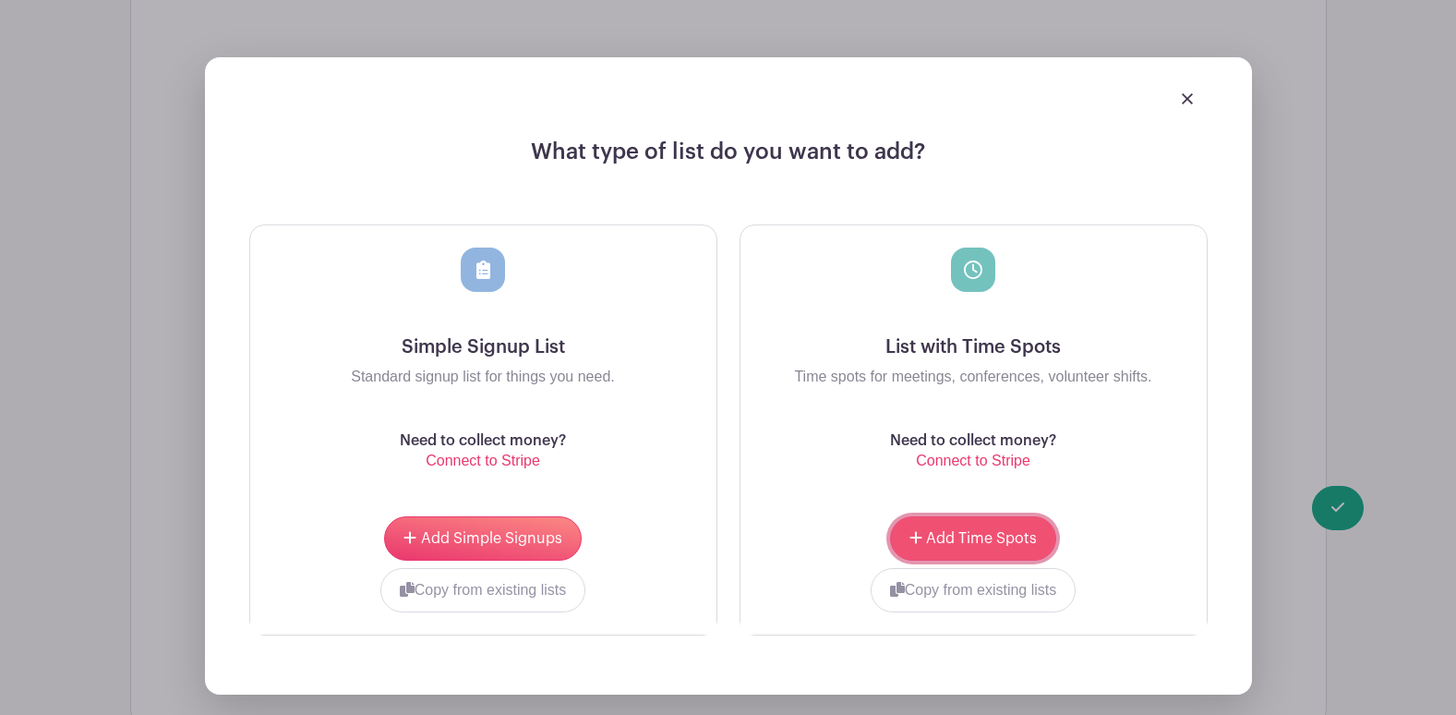
click at [968, 529] on button "Add Time Spots" at bounding box center [973, 538] width 166 height 44
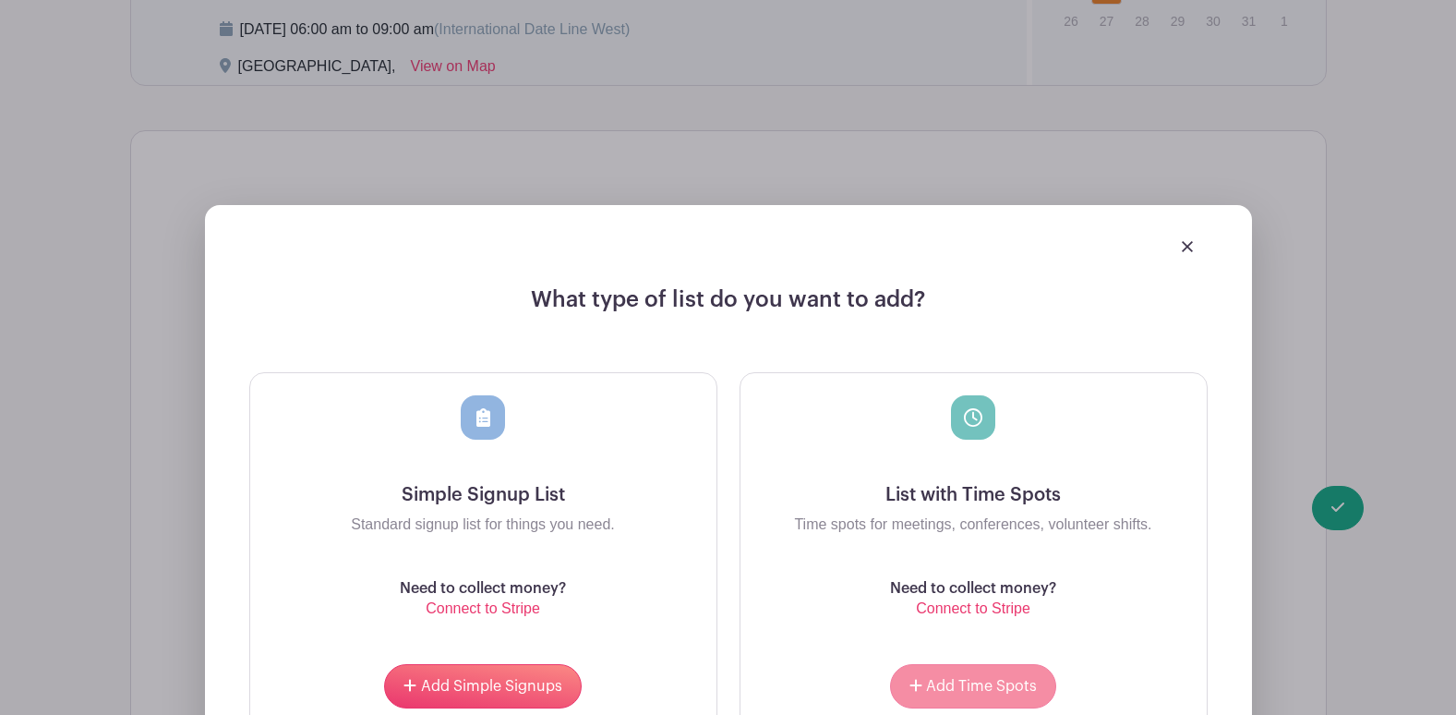
scroll to position [1348, 0]
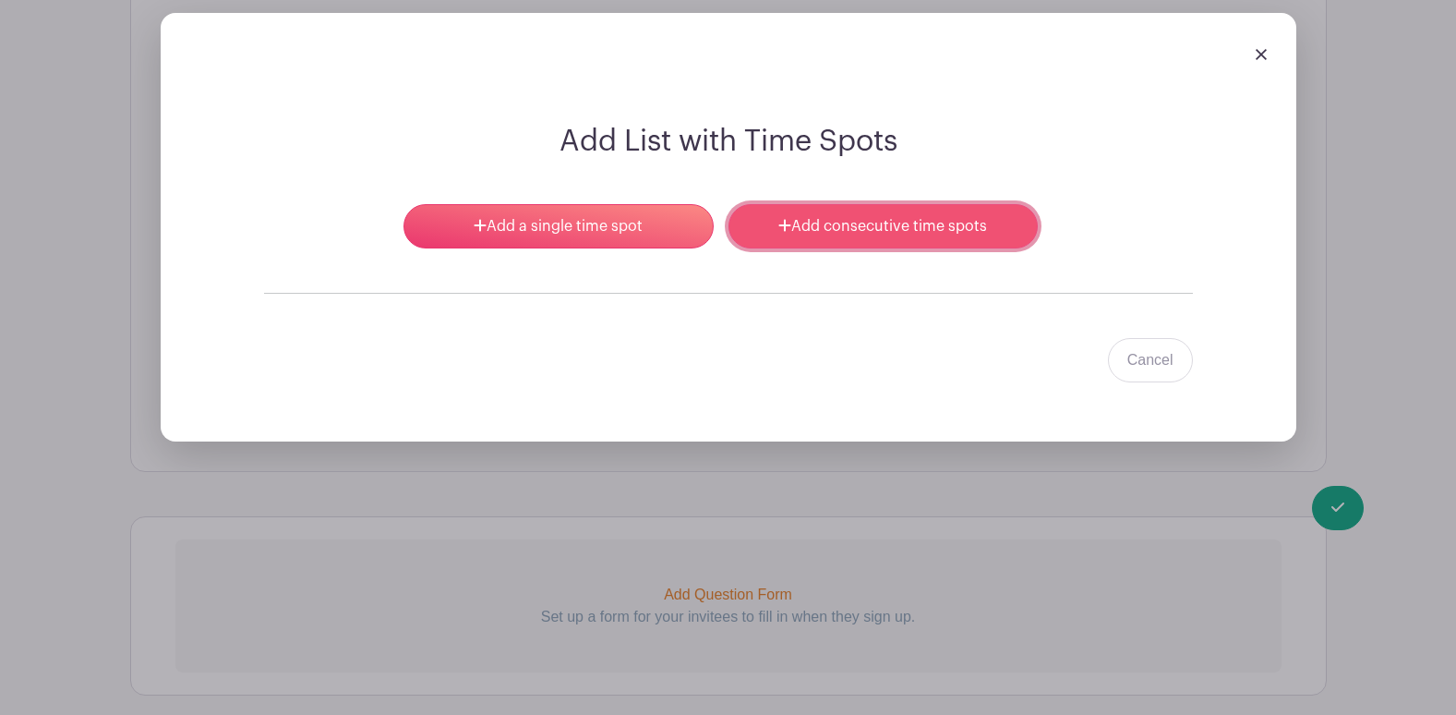
click at [894, 231] on link "Add consecutive time spots" at bounding box center [883, 226] width 309 height 44
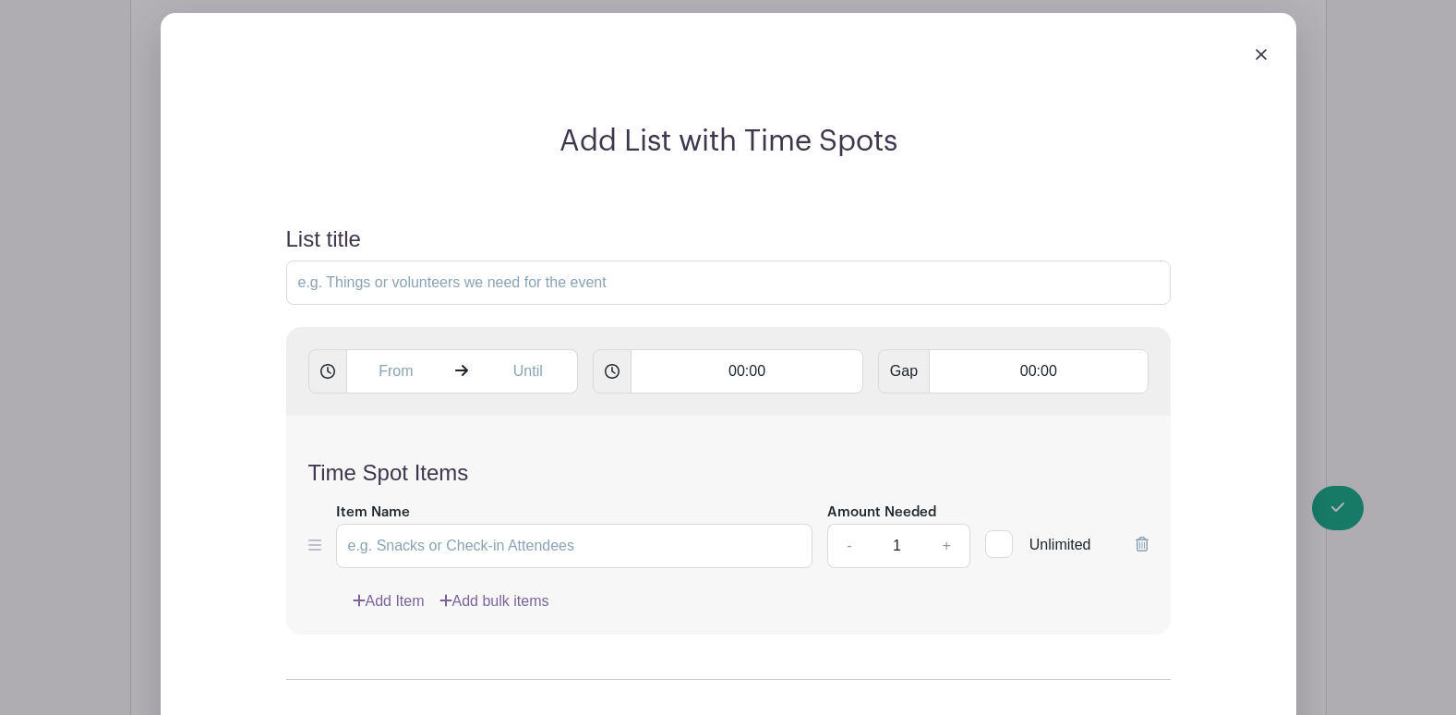
click at [1262, 53] on img at bounding box center [1261, 54] width 11 height 11
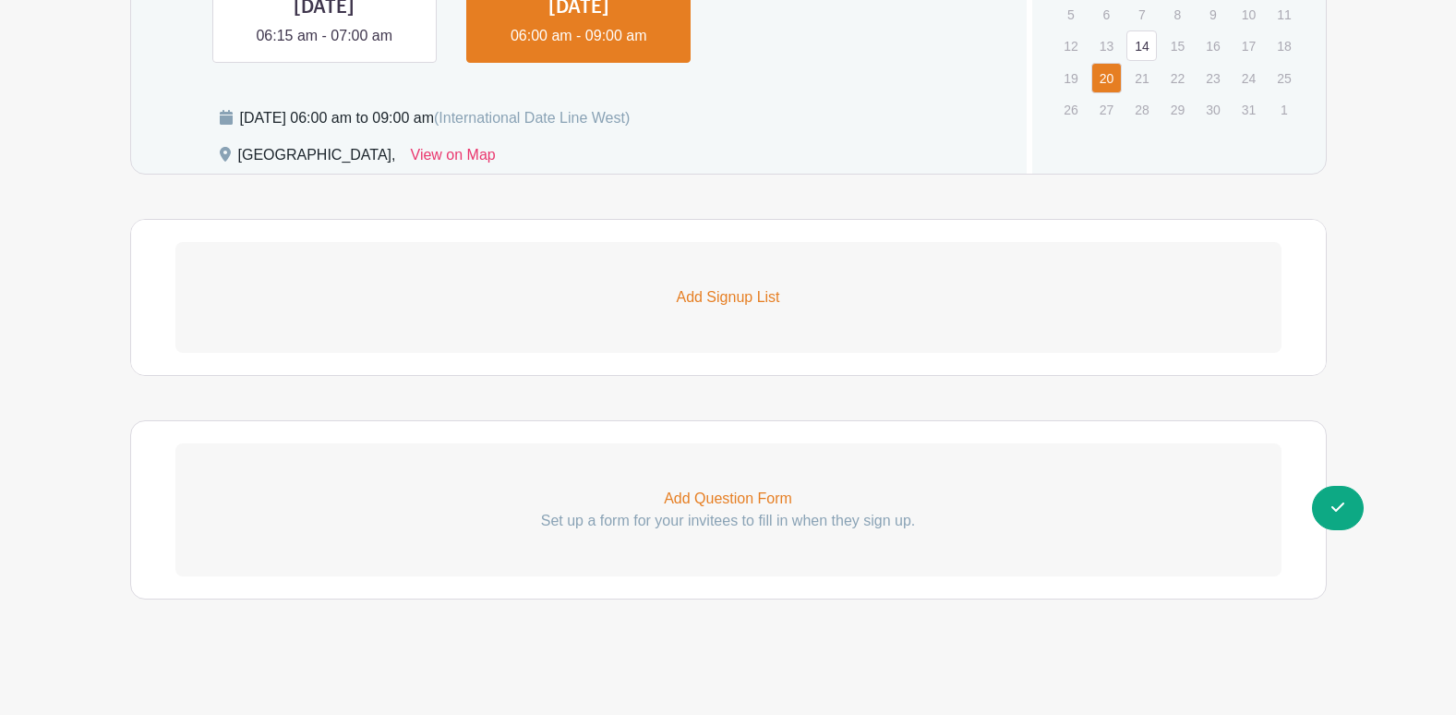
scroll to position [1112, 0]
click at [745, 284] on link "Add Signup List" at bounding box center [728, 297] width 1106 height 111
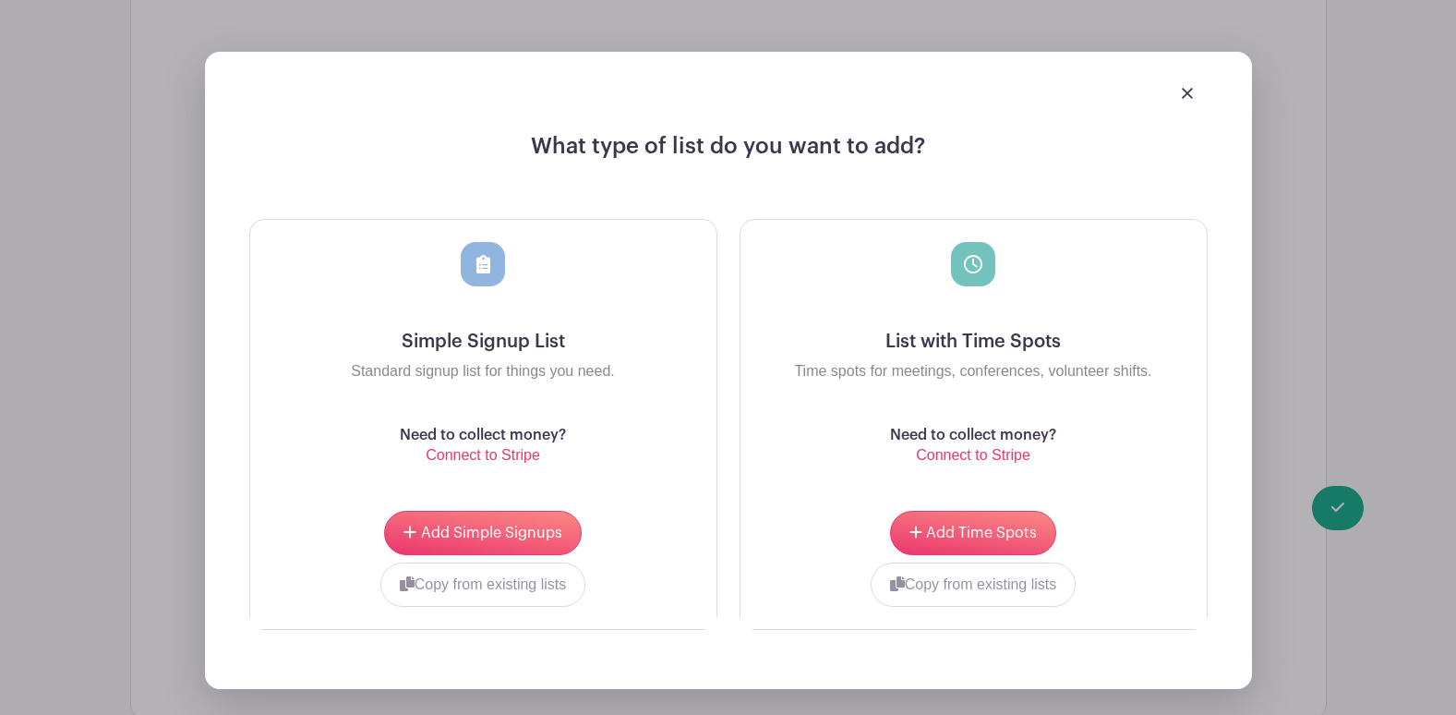
scroll to position [1389, 0]
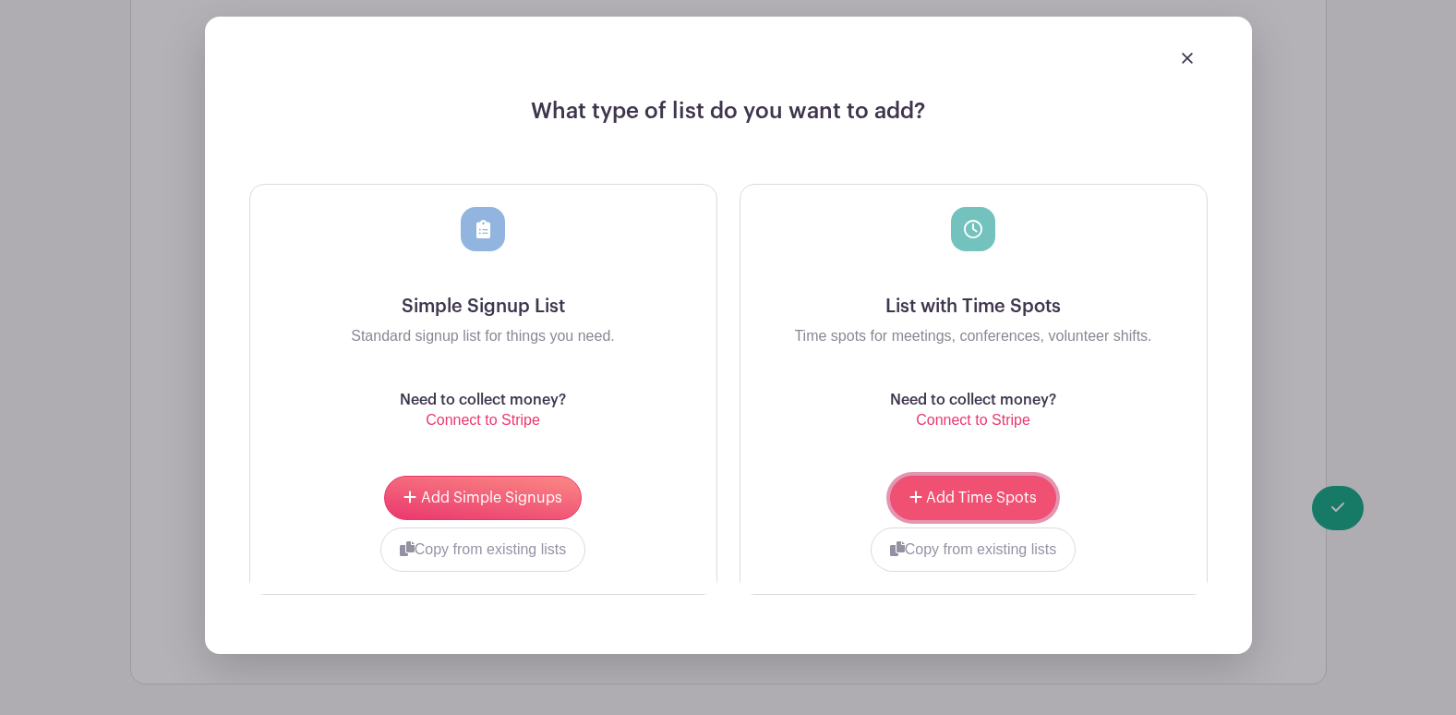
click at [970, 497] on span "Add Time Spots" at bounding box center [981, 497] width 111 height 15
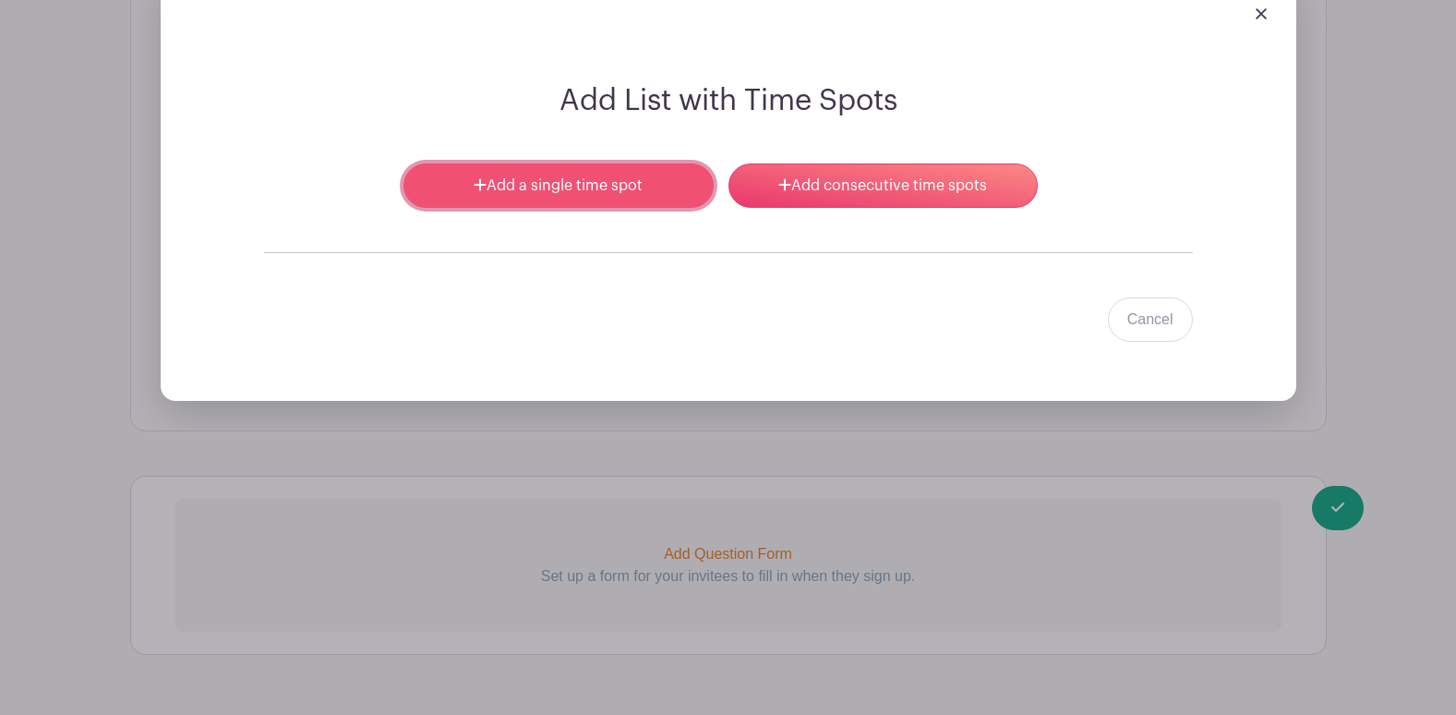
click at [584, 199] on link "Add a single time spot" at bounding box center [558, 185] width 309 height 44
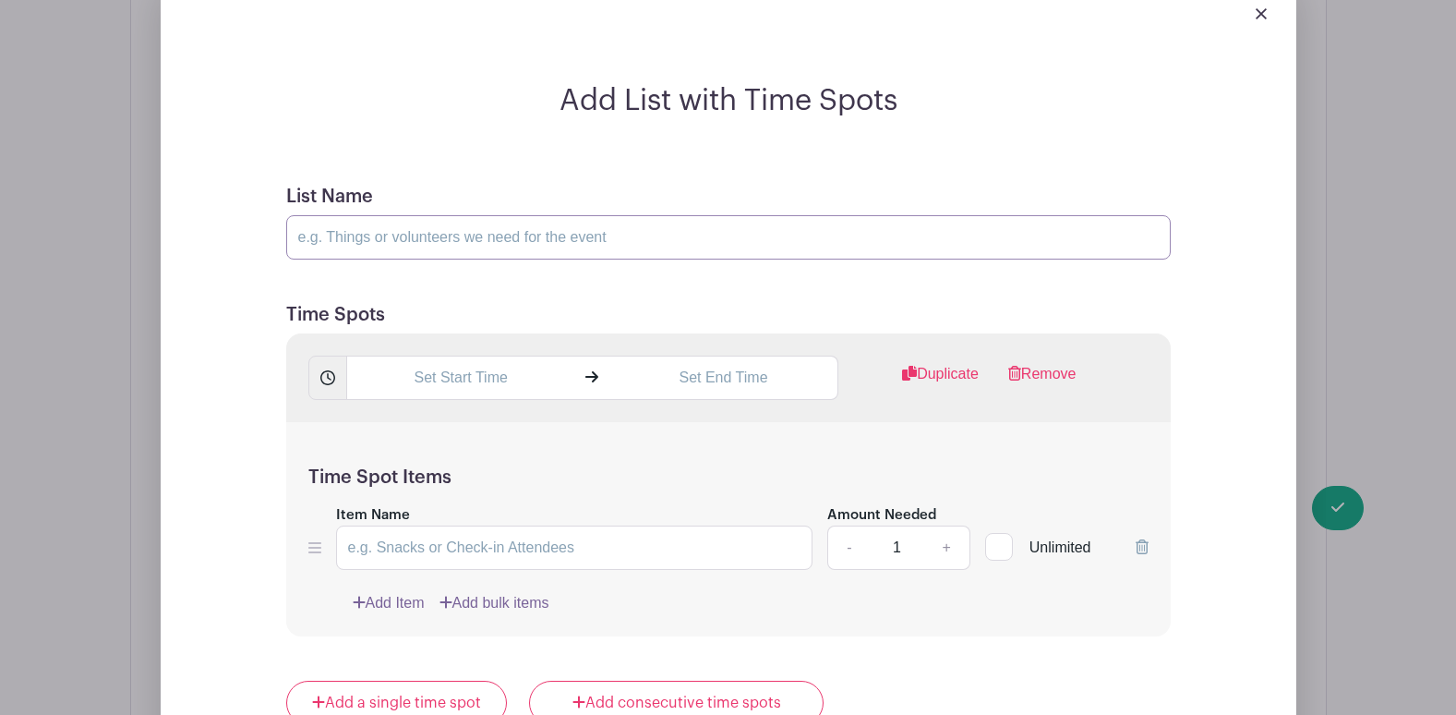
click at [430, 236] on input "List Name" at bounding box center [728, 237] width 885 height 44
type input "Oct 20"
click at [447, 380] on input "text" at bounding box center [460, 377] width 229 height 44
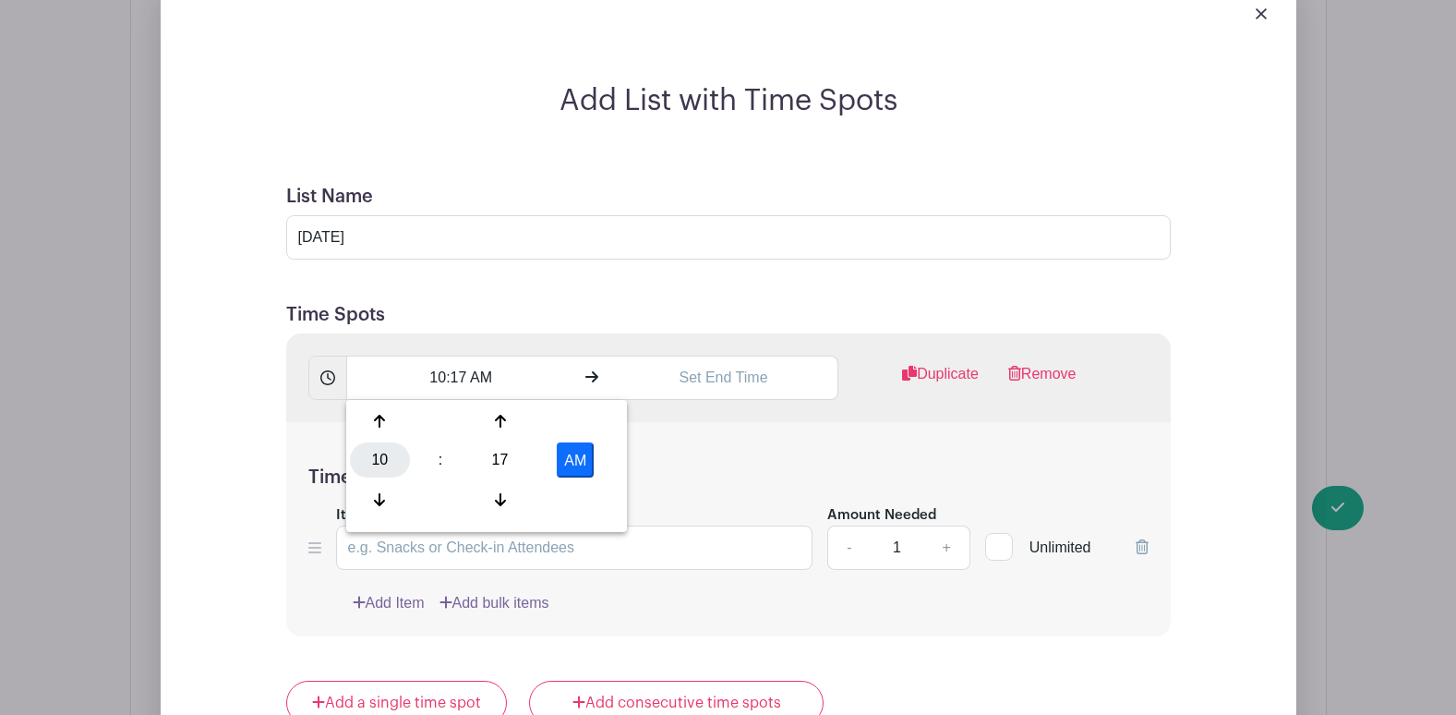
click at [378, 465] on div "10" at bounding box center [380, 459] width 60 height 35
click at [533, 463] on div "06" at bounding box center [518, 459] width 62 height 35
click at [492, 461] on div "17" at bounding box center [500, 459] width 60 height 35
click at [582, 419] on div "15" at bounding box center [586, 421] width 62 height 35
type input "6:15 AM"
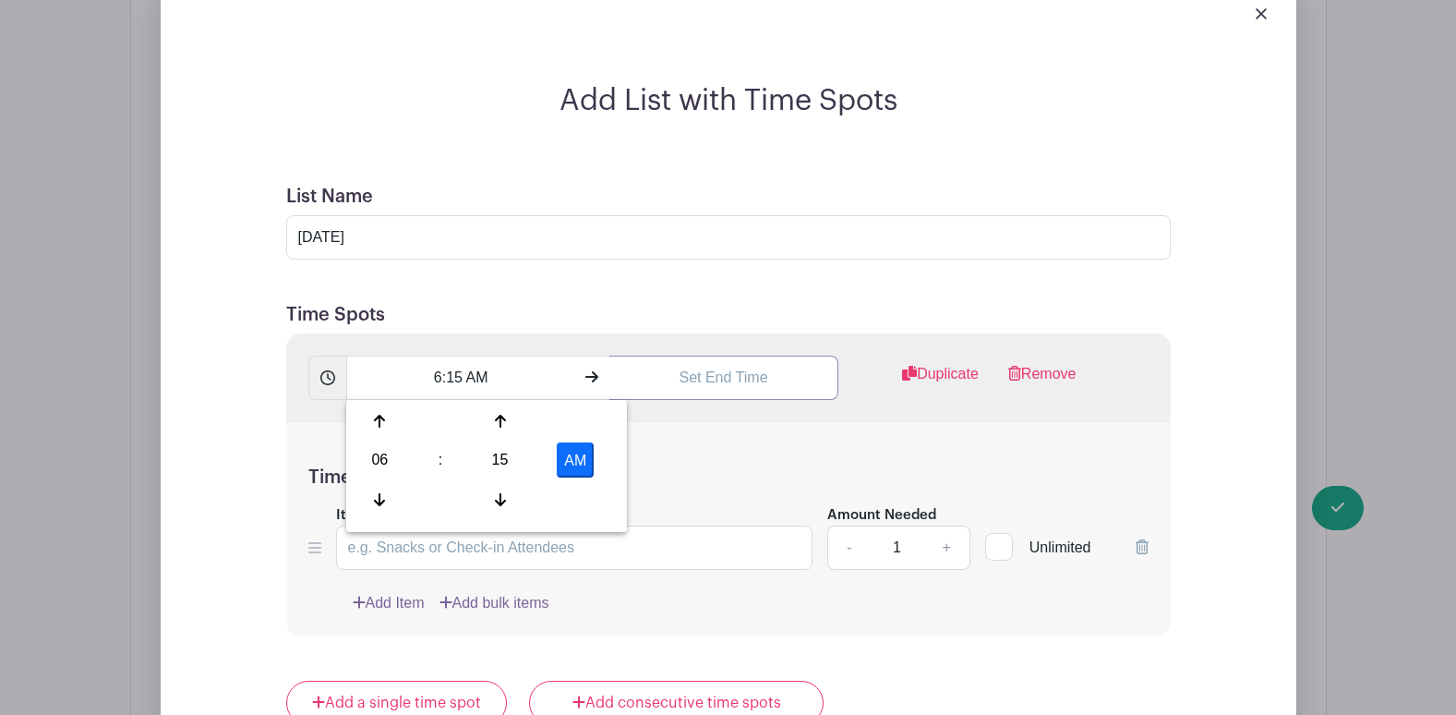
click at [713, 388] on input "text" at bounding box center [723, 377] width 229 height 44
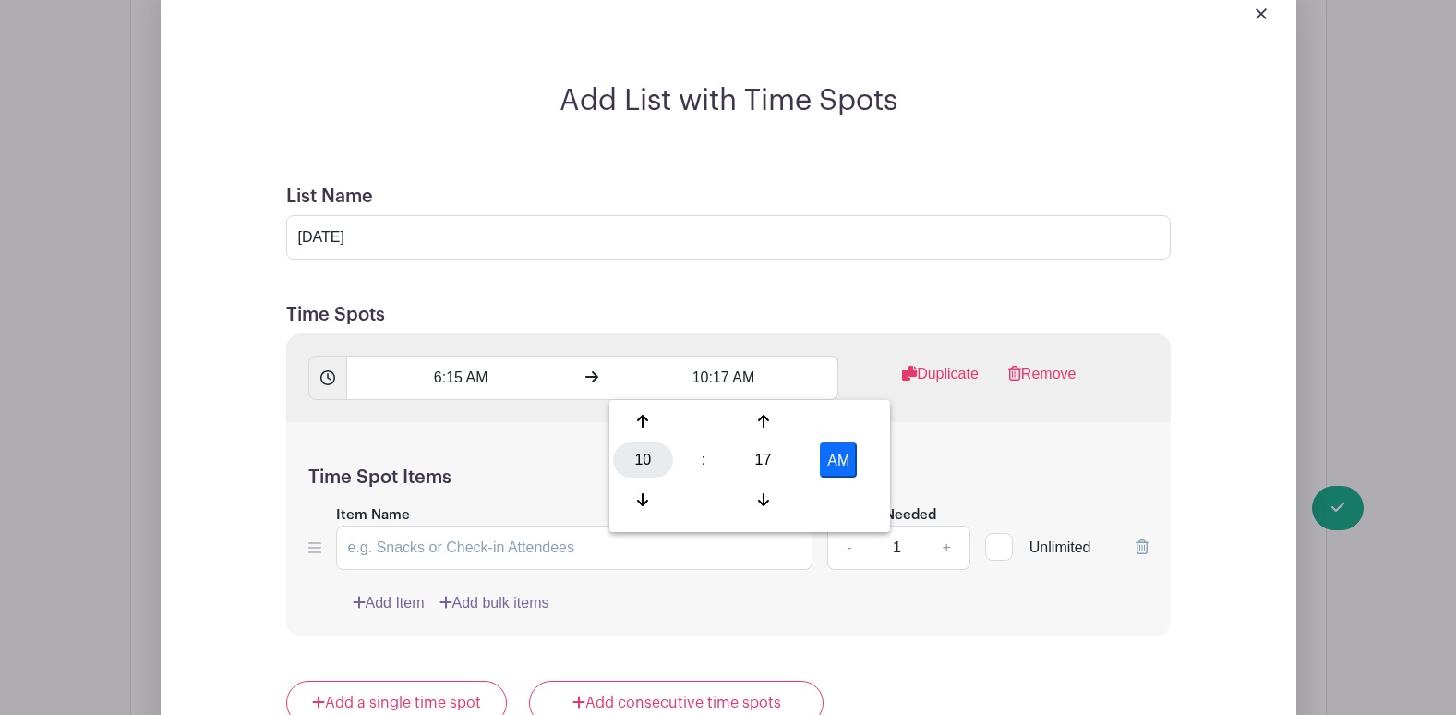
click at [639, 454] on div "10" at bounding box center [643, 459] width 60 height 35
click at [841, 460] on div "07" at bounding box center [849, 459] width 62 height 35
click at [762, 452] on div "17" at bounding box center [763, 459] width 60 height 35
click at [648, 424] on div "00" at bounding box center [644, 421] width 62 height 35
type input "7:00 AM"
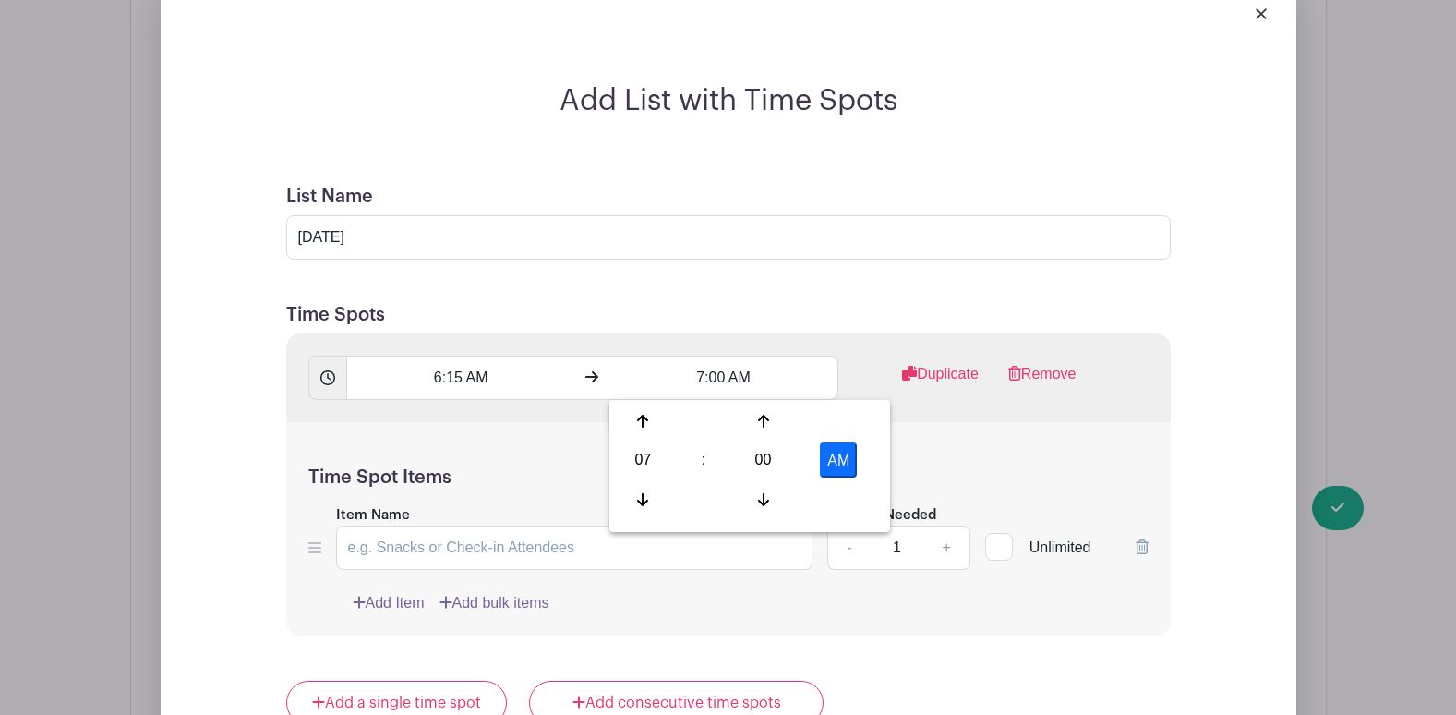
click at [544, 450] on div "Time Spot Items Item Name Amount Needed - 1 + Unlimited Add Item Add bulk items" at bounding box center [728, 529] width 885 height 215
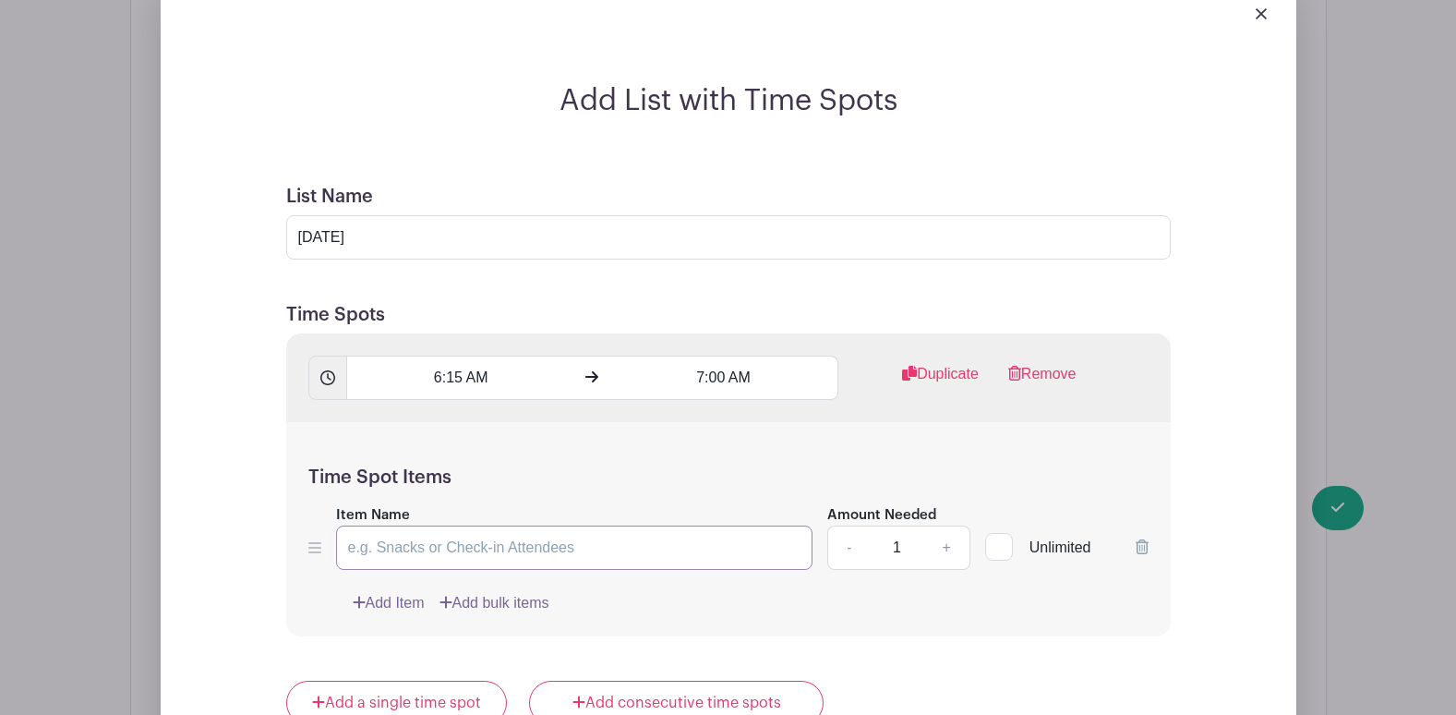
click at [522, 544] on input "Item Name" at bounding box center [574, 547] width 477 height 44
type input "CSR Staff"
click at [962, 538] on link "+" at bounding box center [946, 547] width 46 height 44
click at [947, 538] on link "+" at bounding box center [946, 547] width 46 height 44
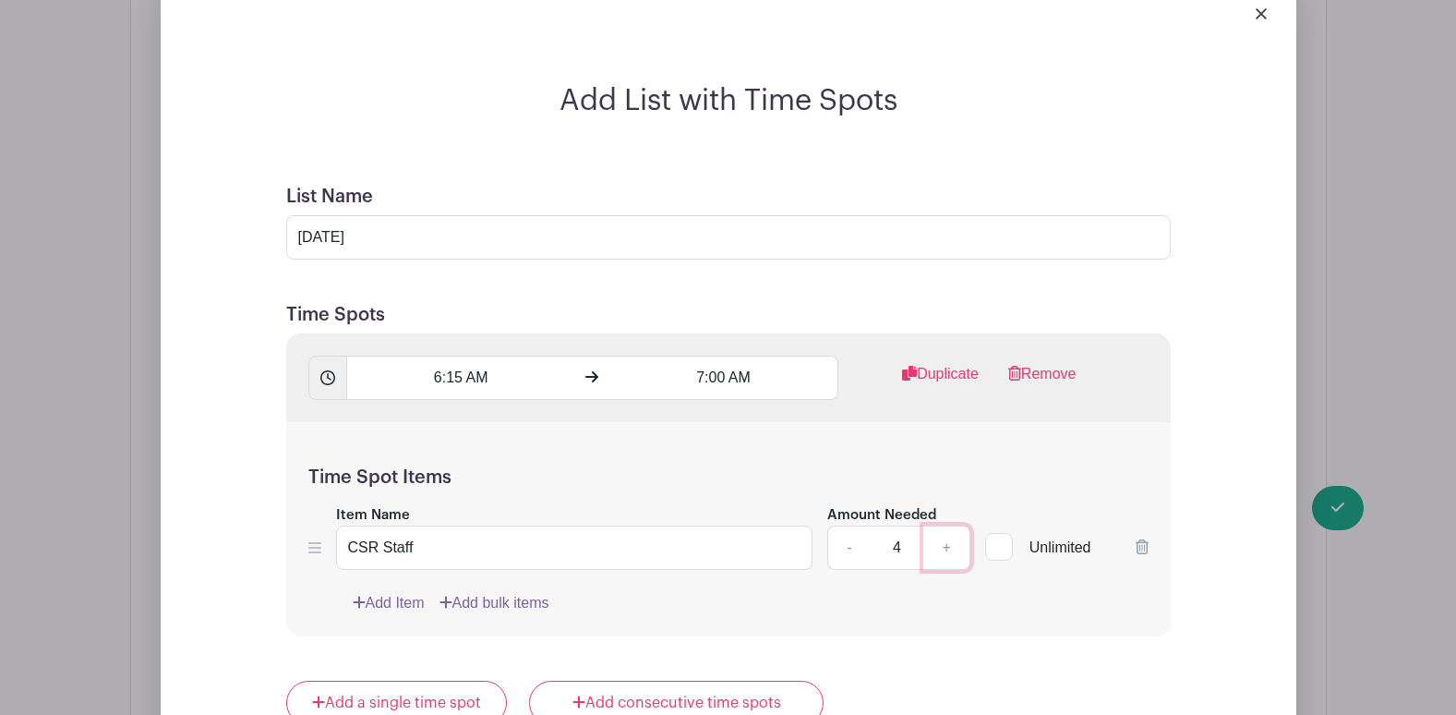
click at [946, 537] on link "+" at bounding box center [946, 547] width 46 height 44
type input "6"
click at [855, 606] on div "Add Item Add bulk items" at bounding box center [751, 603] width 796 height 22
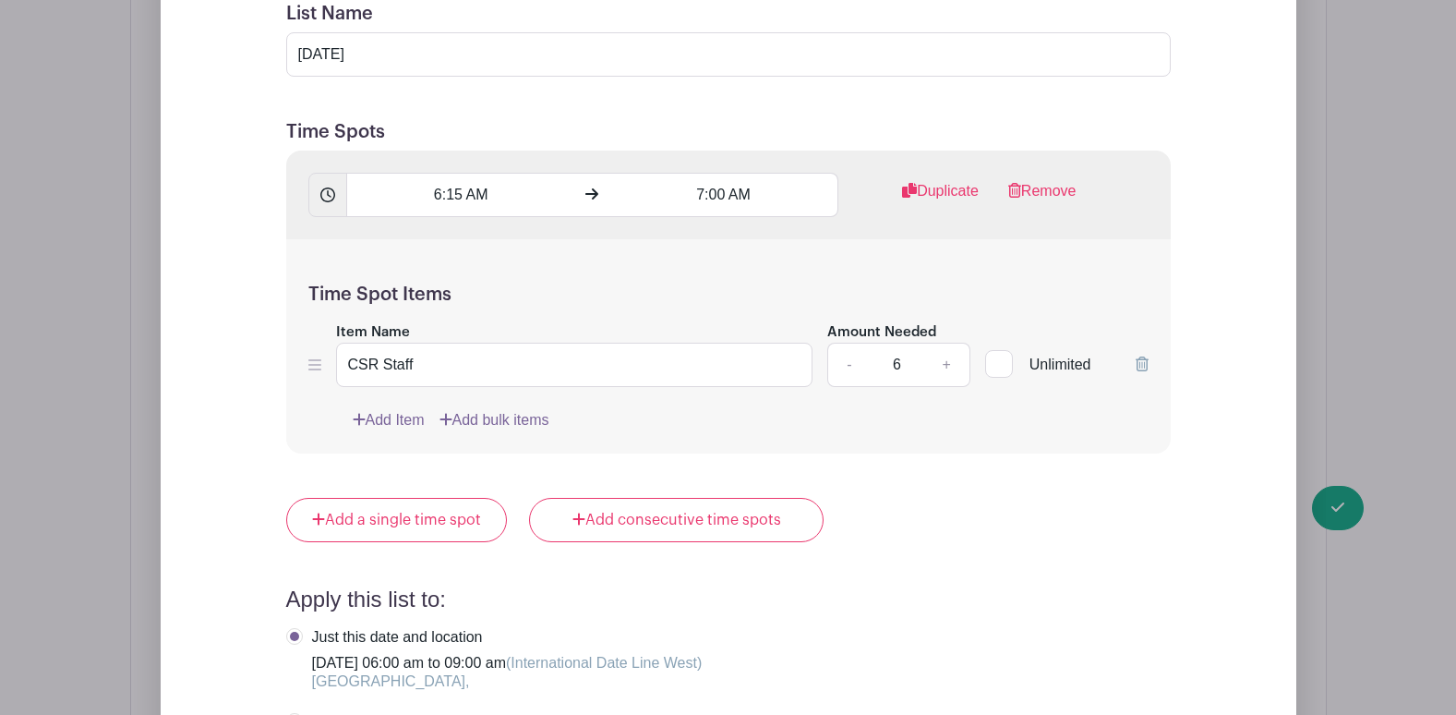
scroll to position [1573, 0]
click at [945, 193] on link "Duplicate" at bounding box center [940, 196] width 77 height 37
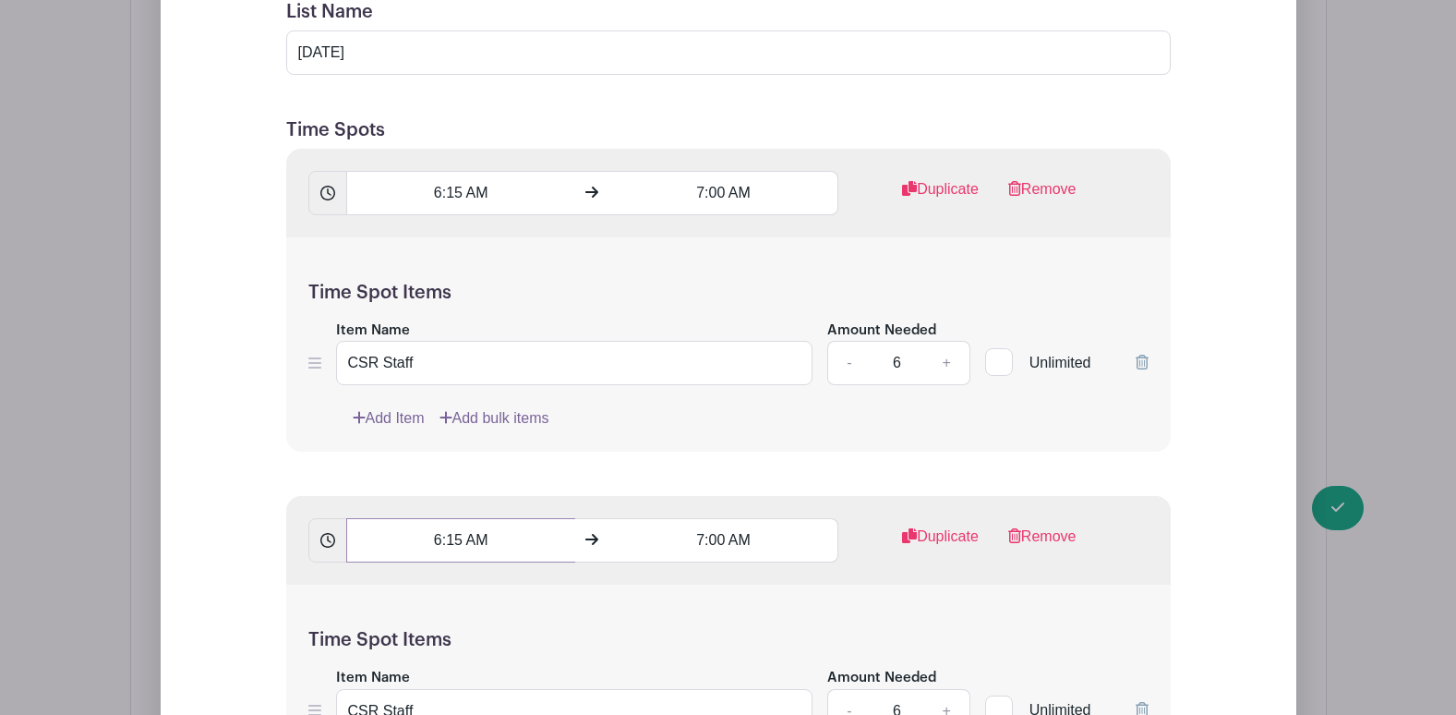
click at [439, 539] on input "6:15 AM" at bounding box center [460, 540] width 229 height 44
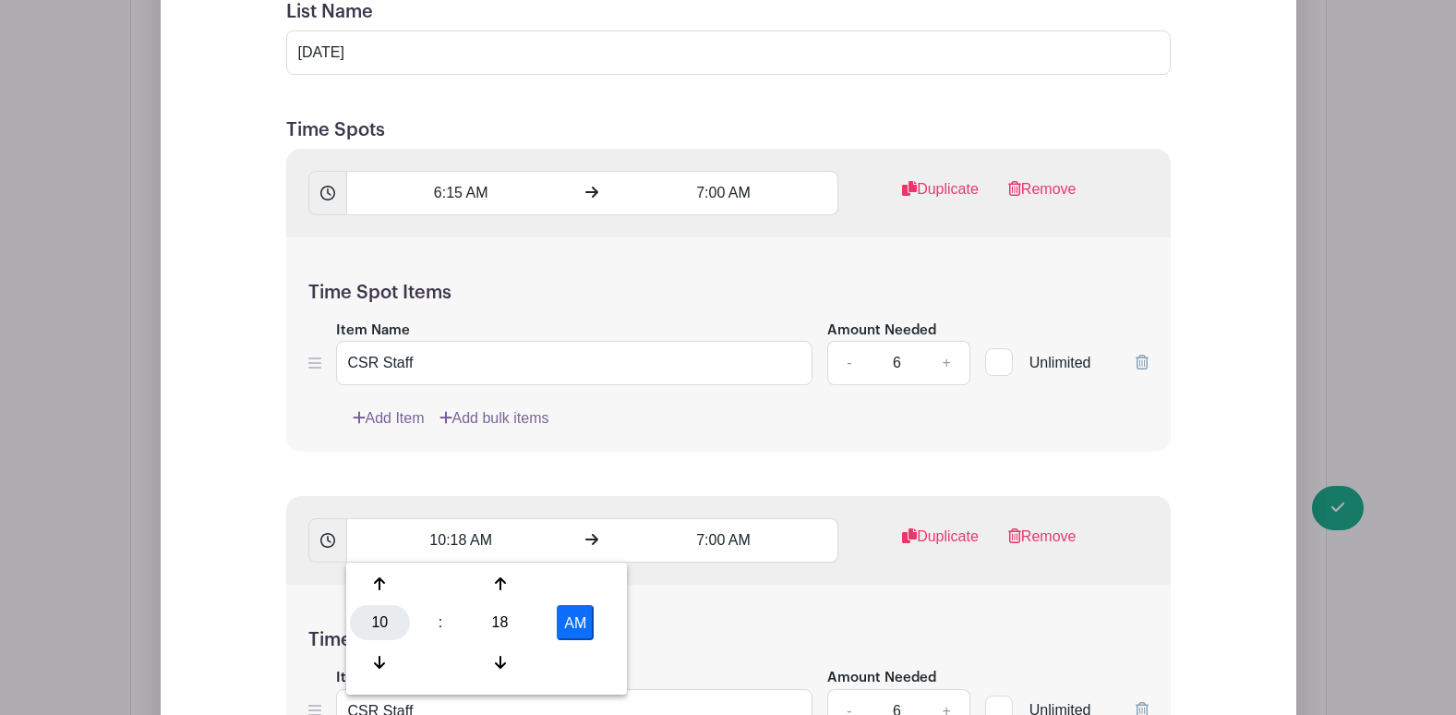
click at [377, 614] on div "10" at bounding box center [380, 622] width 60 height 35
click at [583, 625] on div "07" at bounding box center [586, 622] width 62 height 35
click at [505, 633] on div "18" at bounding box center [500, 622] width 60 height 35
click at [516, 621] on div "30" at bounding box center [518, 622] width 62 height 35
type input "7:30 AM"
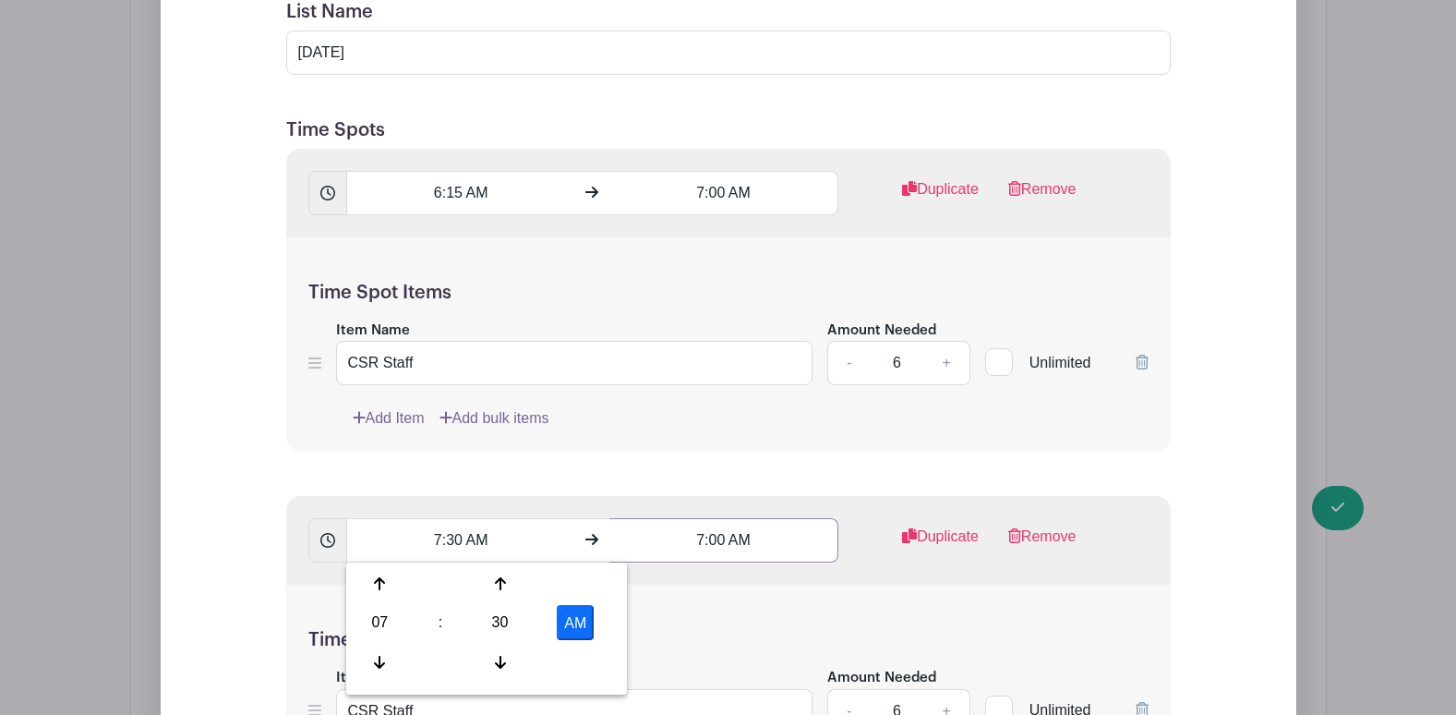
click at [734, 533] on input "7:00 AM" at bounding box center [723, 540] width 229 height 44
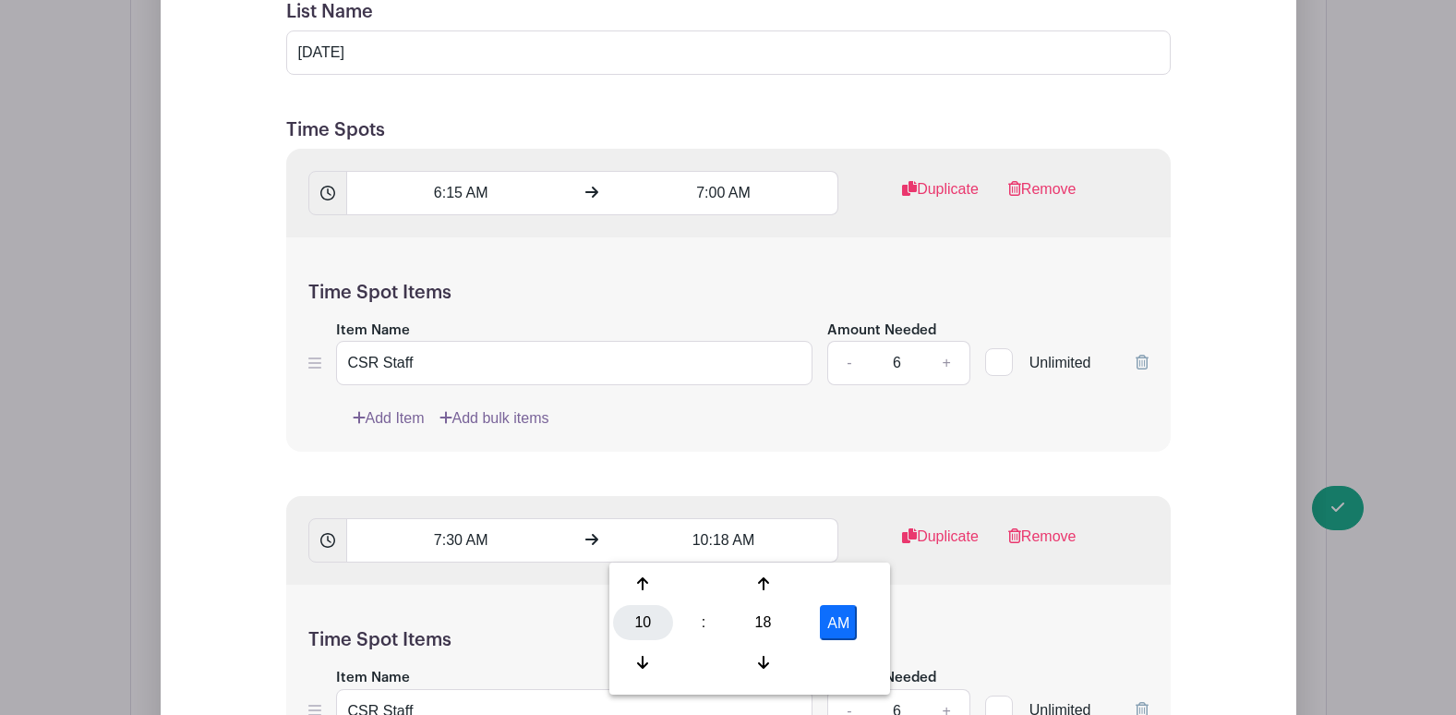
click at [650, 621] on div "10" at bounding box center [643, 622] width 60 height 35
click at [652, 656] on div "08" at bounding box center [644, 662] width 62 height 35
click at [749, 619] on div "18" at bounding box center [763, 622] width 60 height 35
click at [855, 586] on div "15" at bounding box center [849, 583] width 62 height 35
type input "8:15 AM"
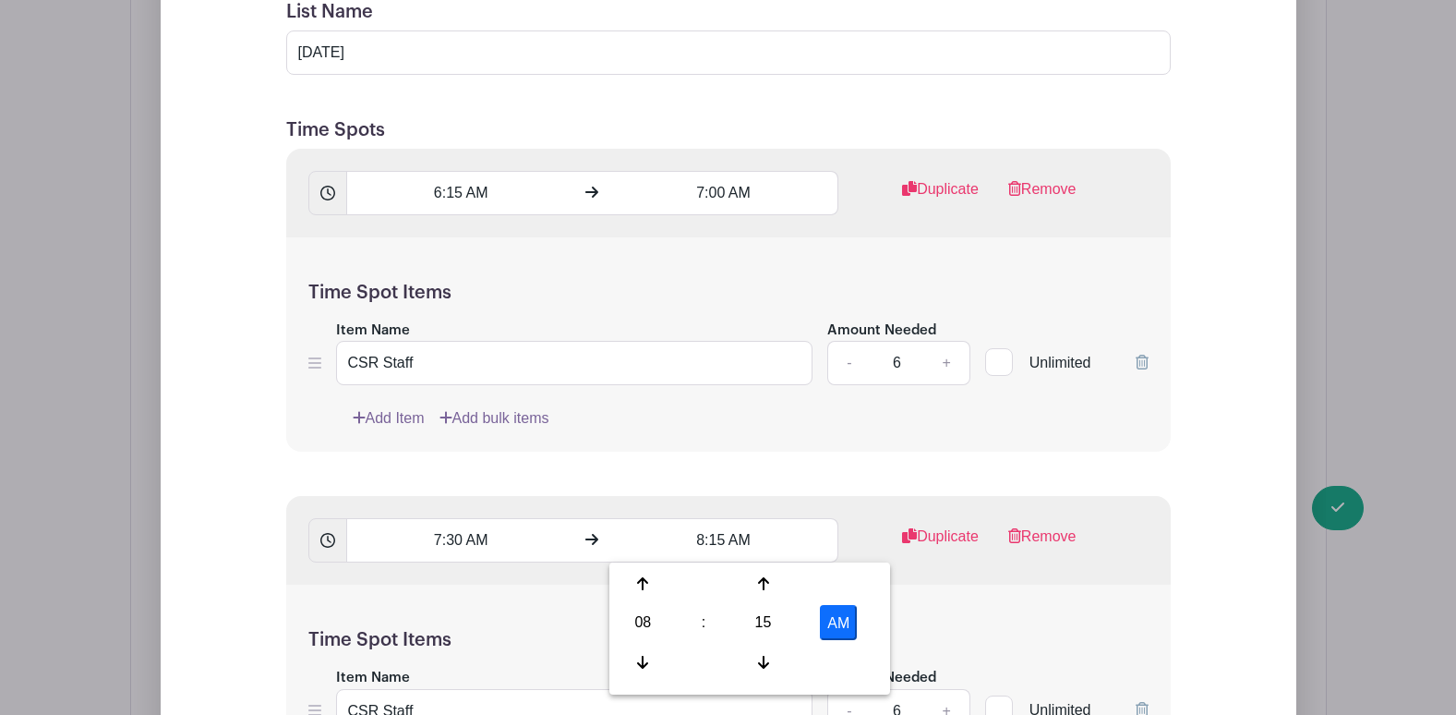
click at [543, 604] on div "Time Spot Items Item Name CSR Staff Amount Needed - 6 + Unlimited Add Item Add …" at bounding box center [728, 691] width 885 height 215
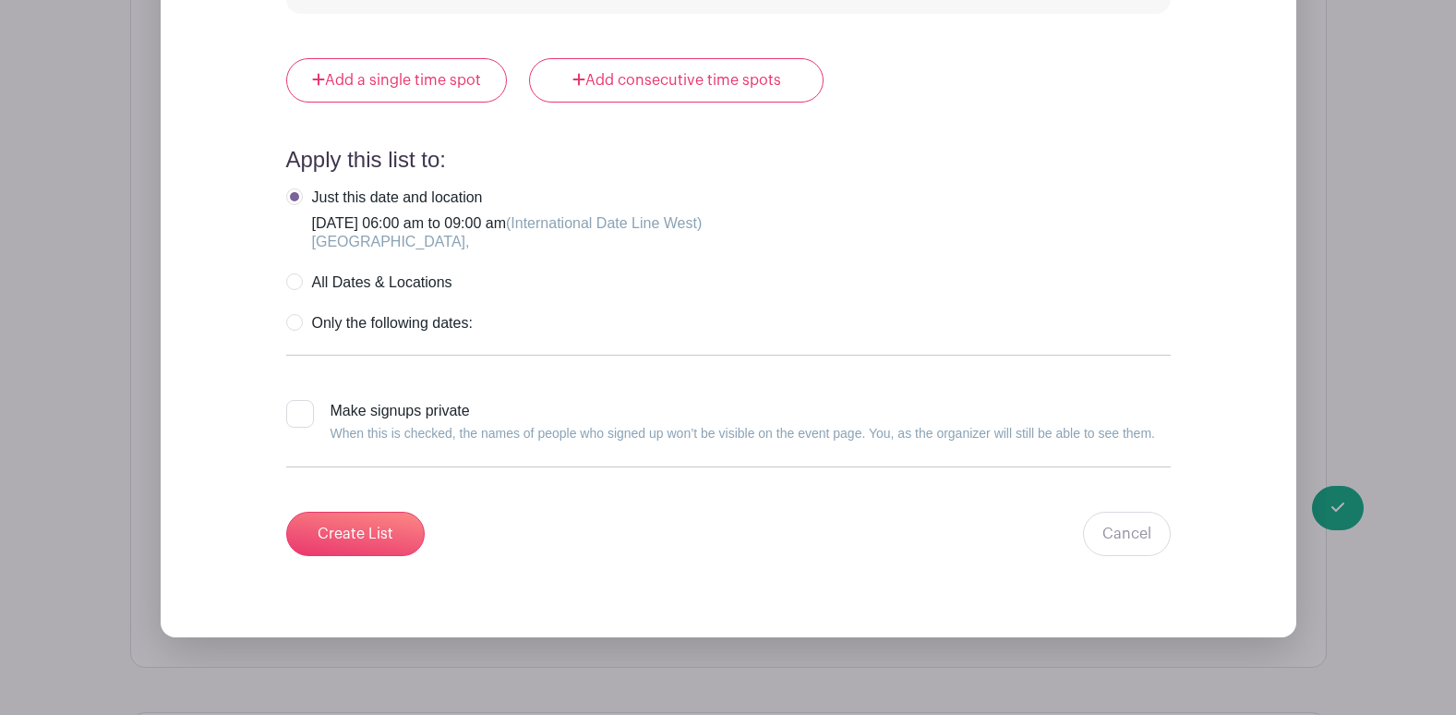
scroll to position [2404, 0]
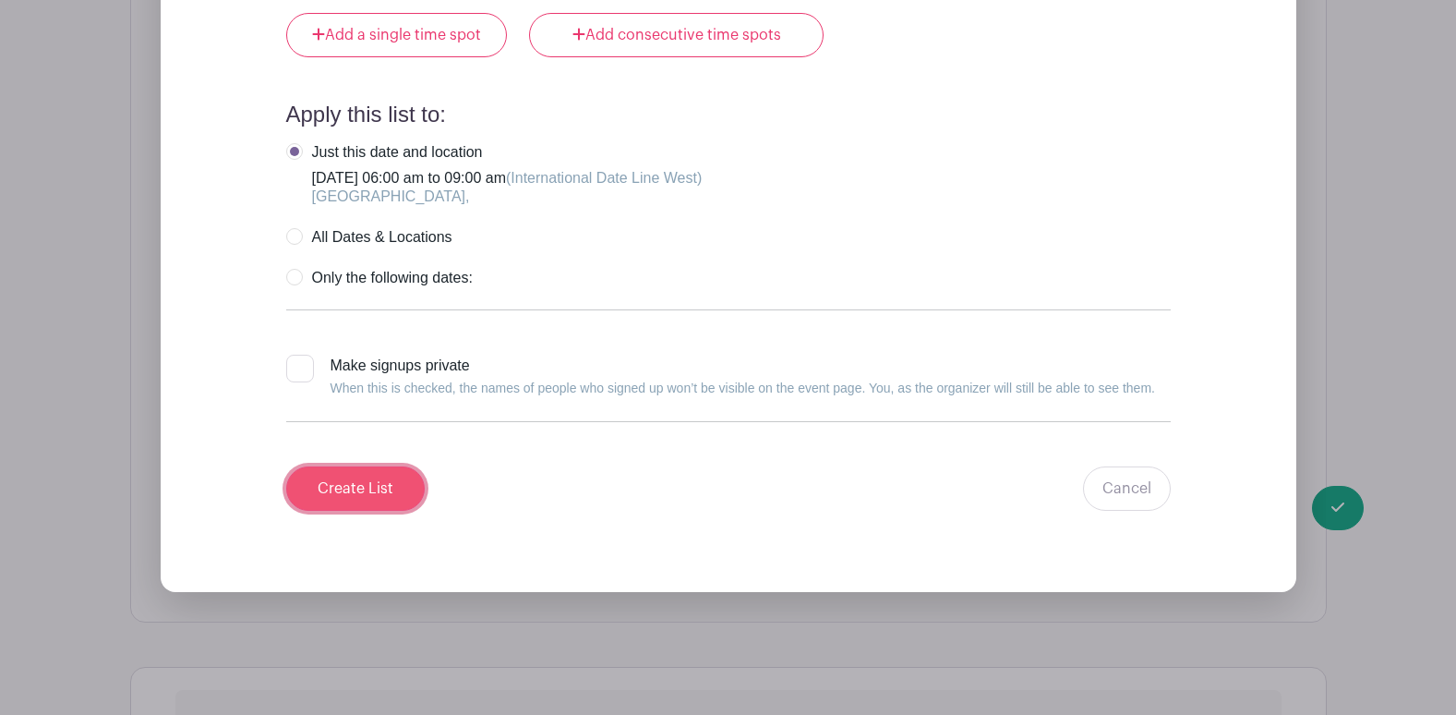
click at [352, 499] on input "Create List" at bounding box center [355, 488] width 139 height 44
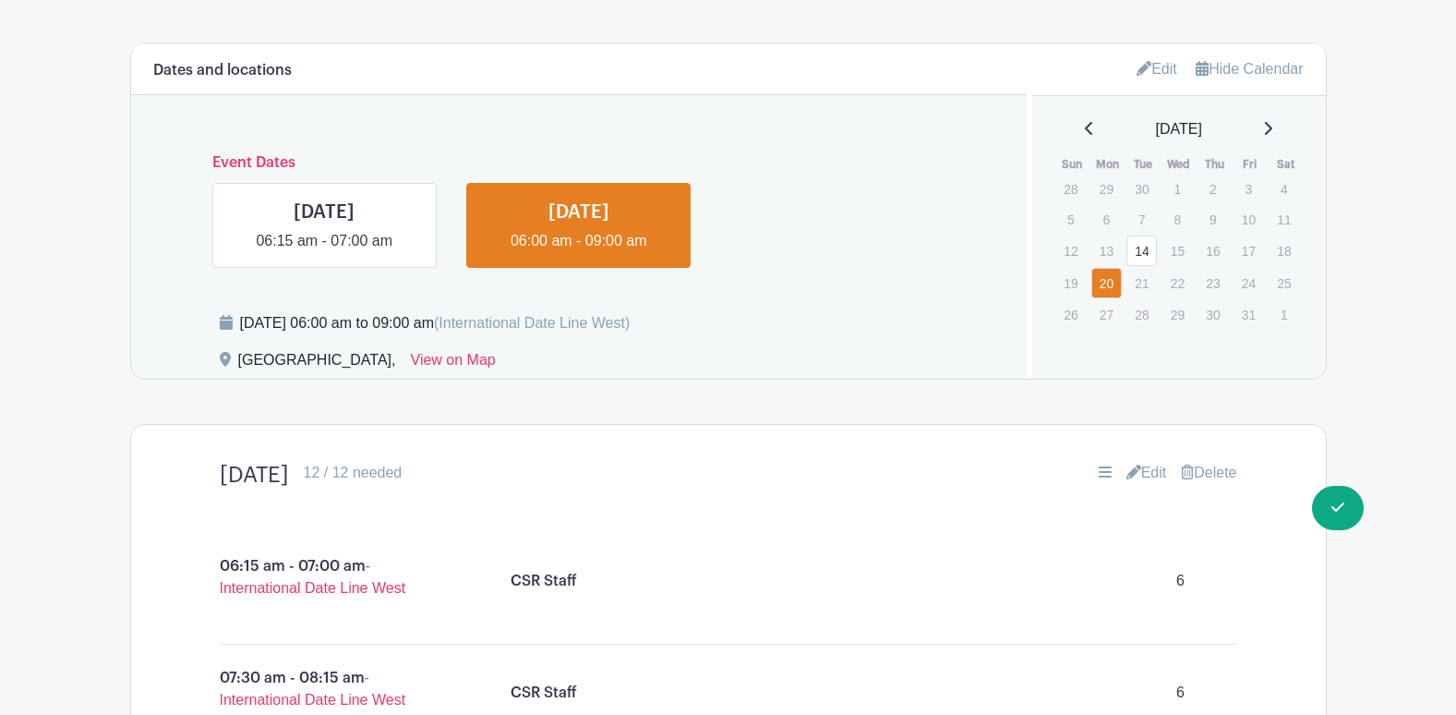
scroll to position [702, 0]
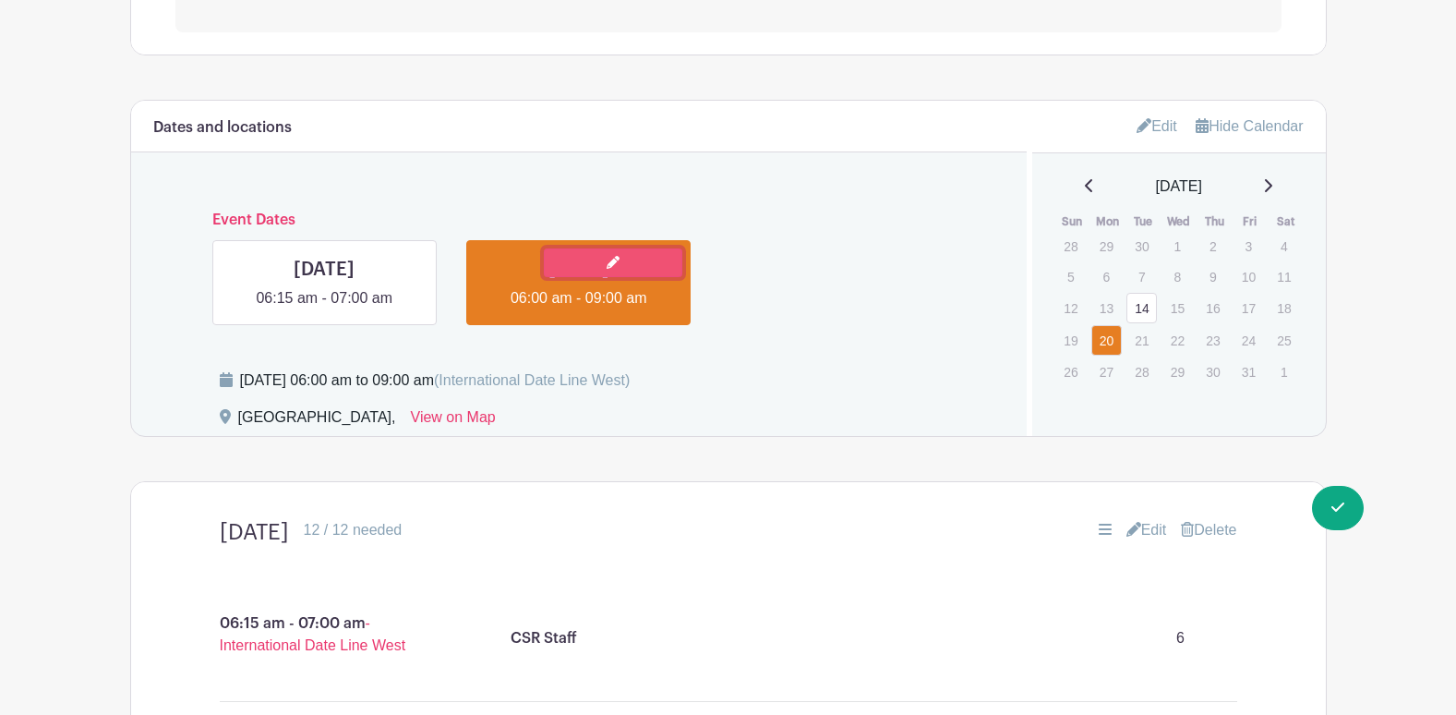
click at [634, 262] on link at bounding box center [613, 262] width 139 height 29
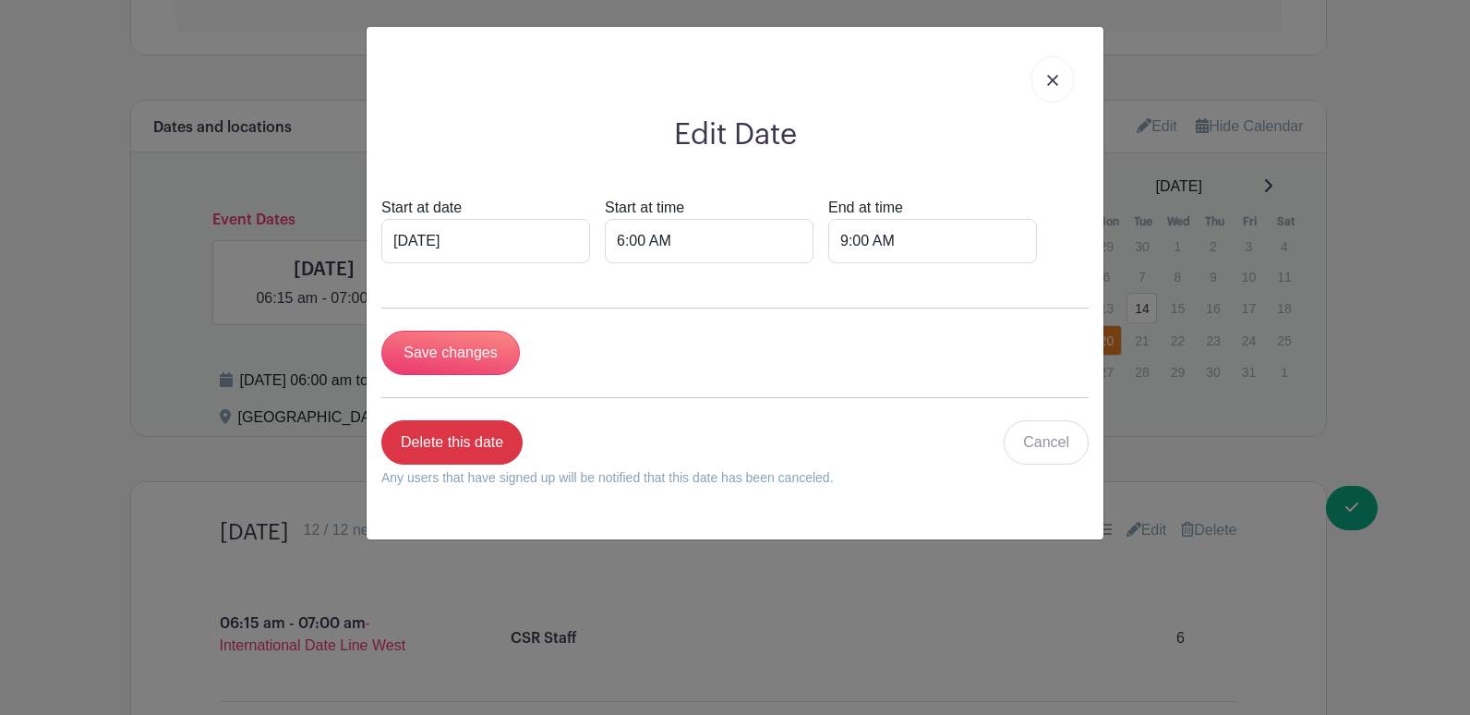
click at [1047, 76] on img at bounding box center [1052, 80] width 11 height 11
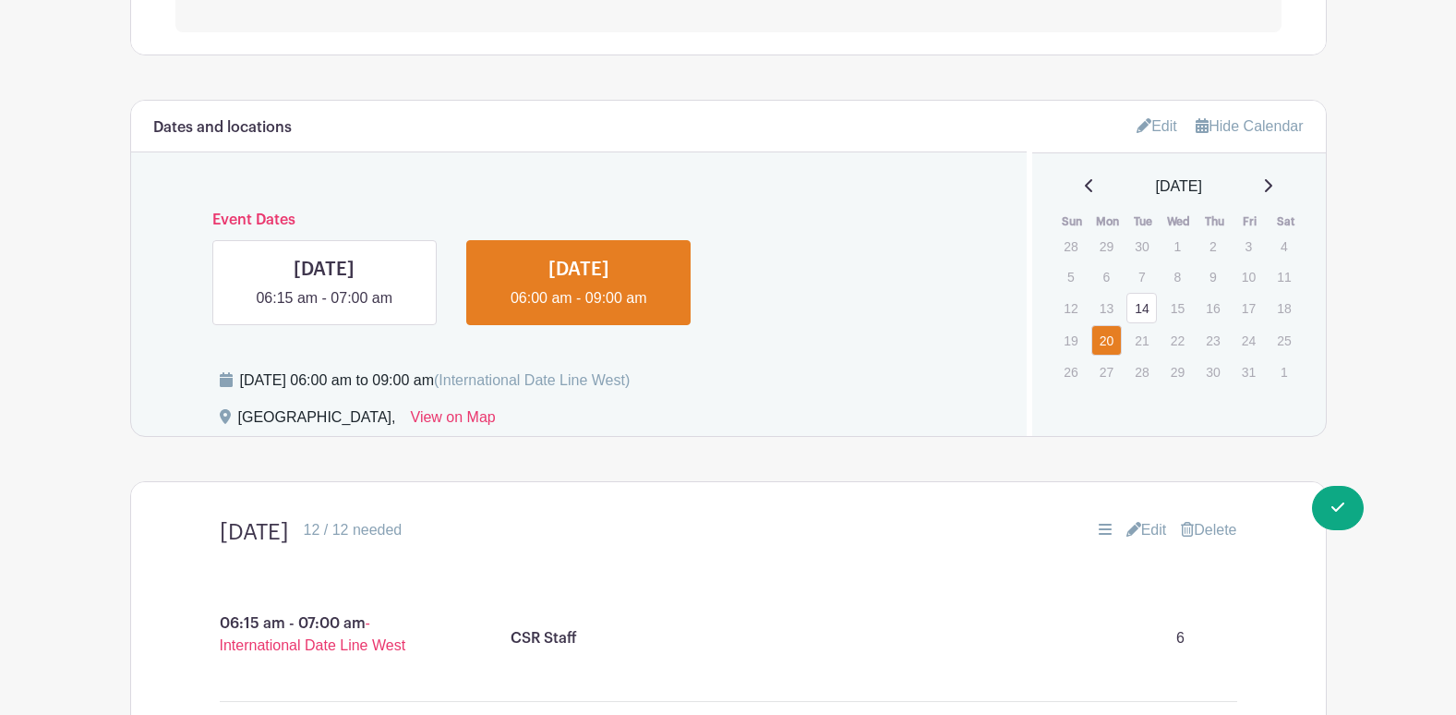
click at [1175, 128] on link "Edit" at bounding box center [1157, 126] width 41 height 30
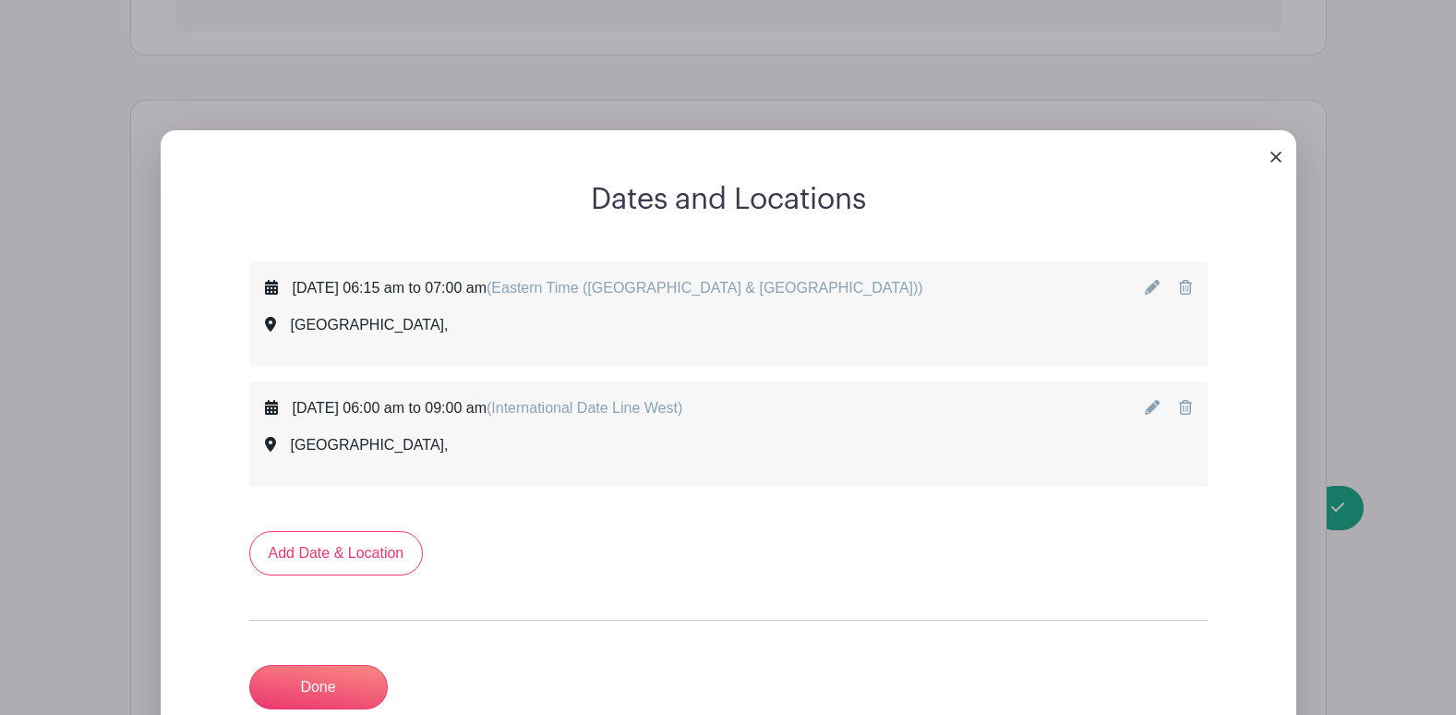
click at [1155, 408] on icon at bounding box center [1152, 407] width 15 height 15
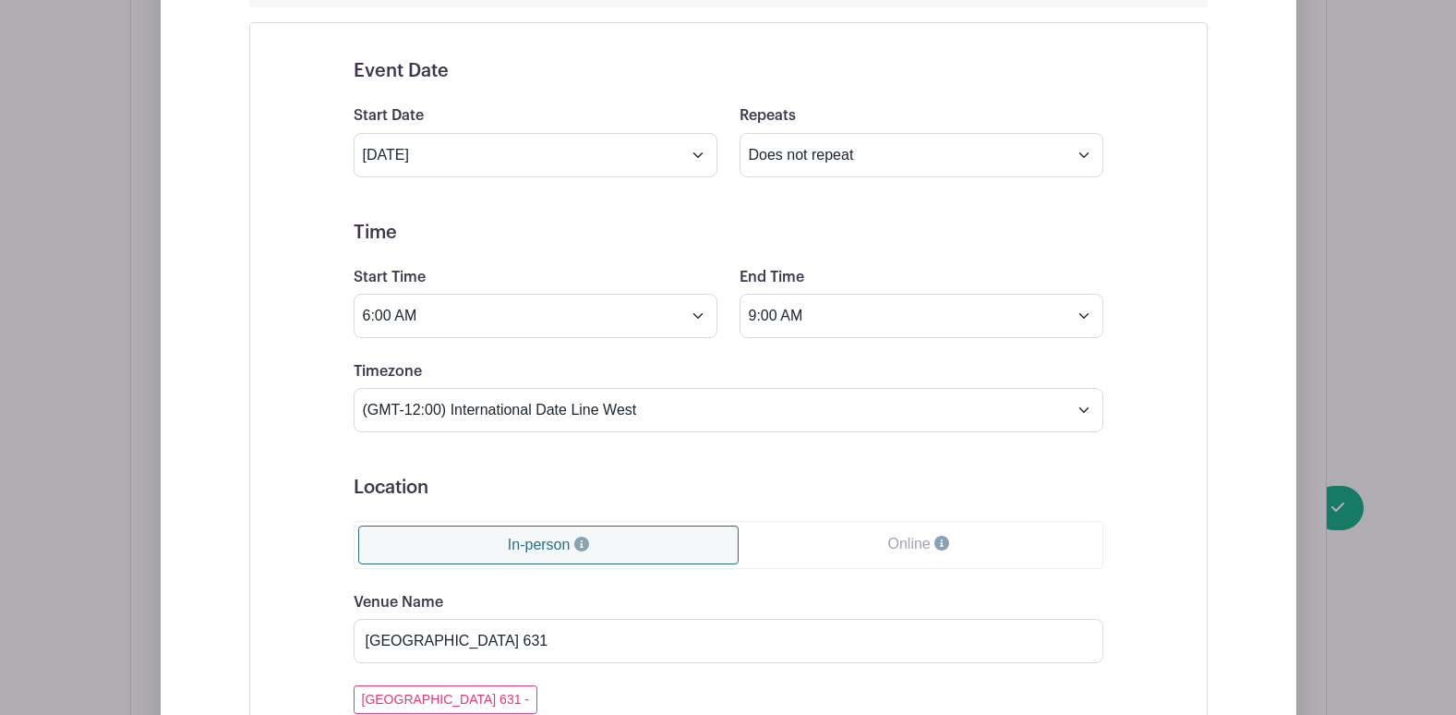
scroll to position [1071, 0]
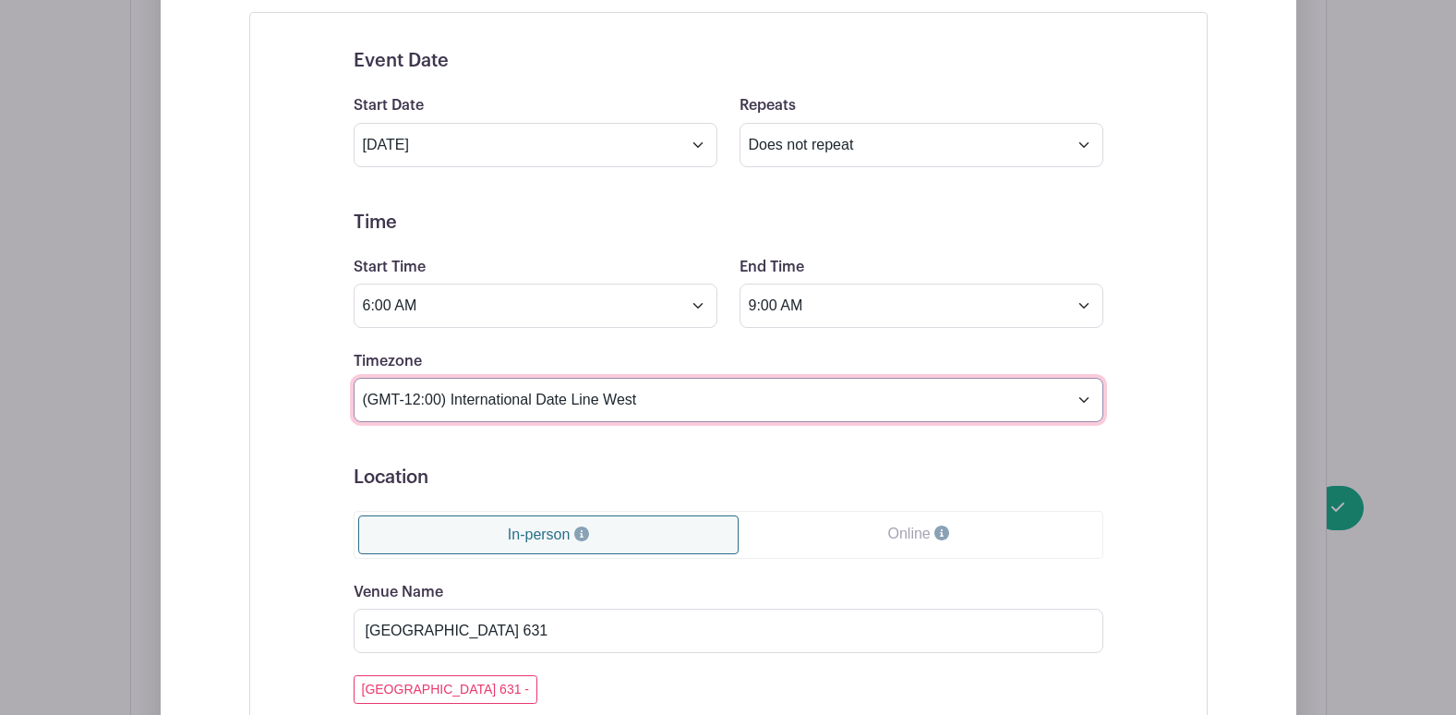
click at [523, 388] on select "(GMT-12:00) International Date Line West (GMT-11:00) American Samoa (GMT-11:00)…" at bounding box center [729, 400] width 750 height 44
select select "Eastern Time (US & Canada)"
click at [354, 378] on select "(GMT-12:00) International Date Line West (GMT-11:00) American Samoa (GMT-11:00)…" at bounding box center [729, 400] width 750 height 44
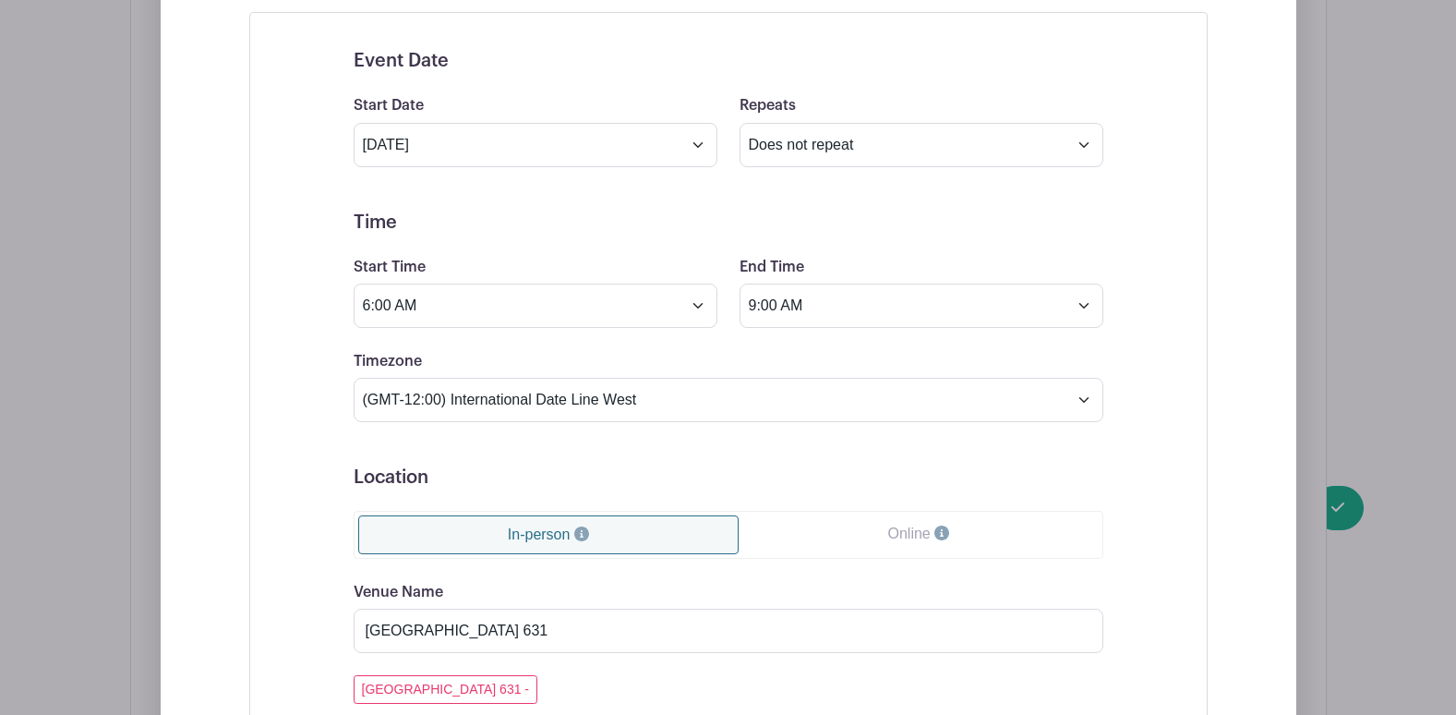
click at [520, 456] on form "Event Date Start Date Oct 20 2025 Repeats Does not repeat Daily Weekly Monthly …" at bounding box center [729, 491] width 750 height 882
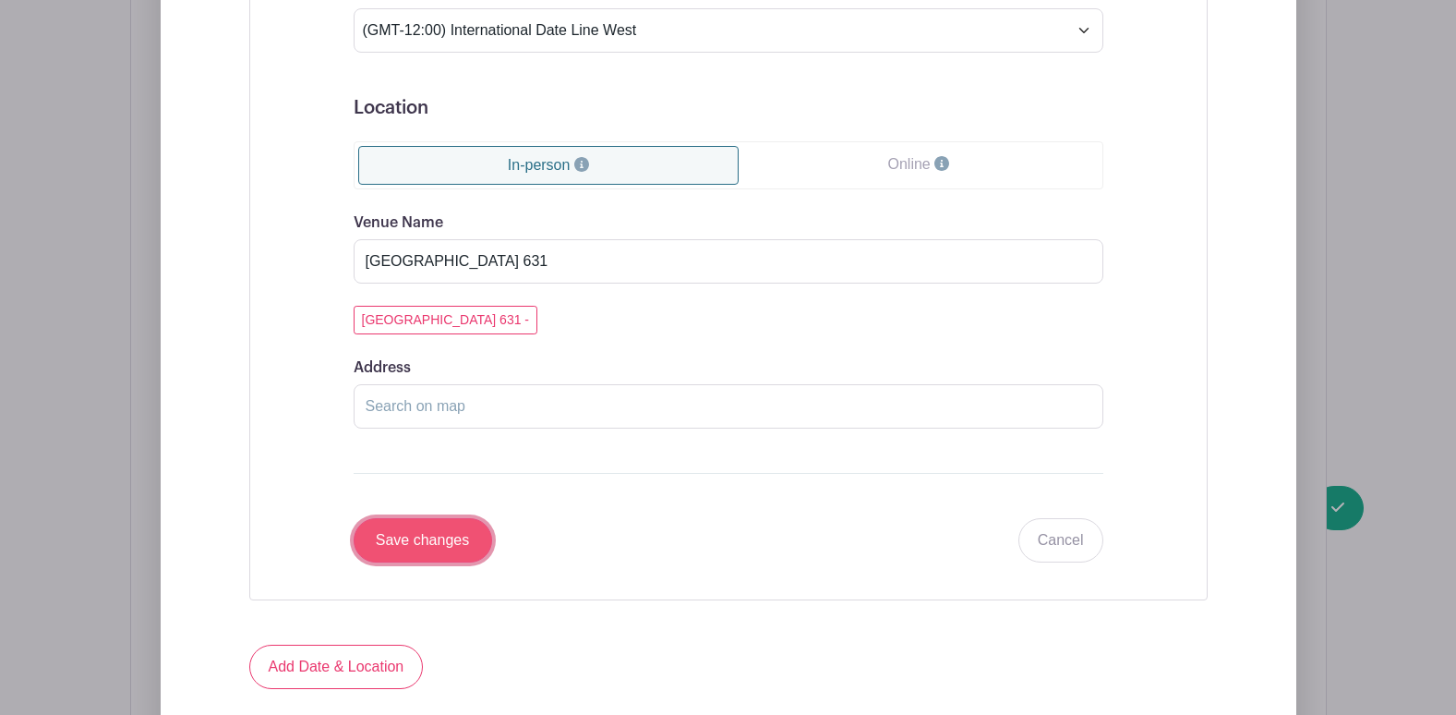
click at [436, 540] on input "Save changes" at bounding box center [423, 540] width 139 height 44
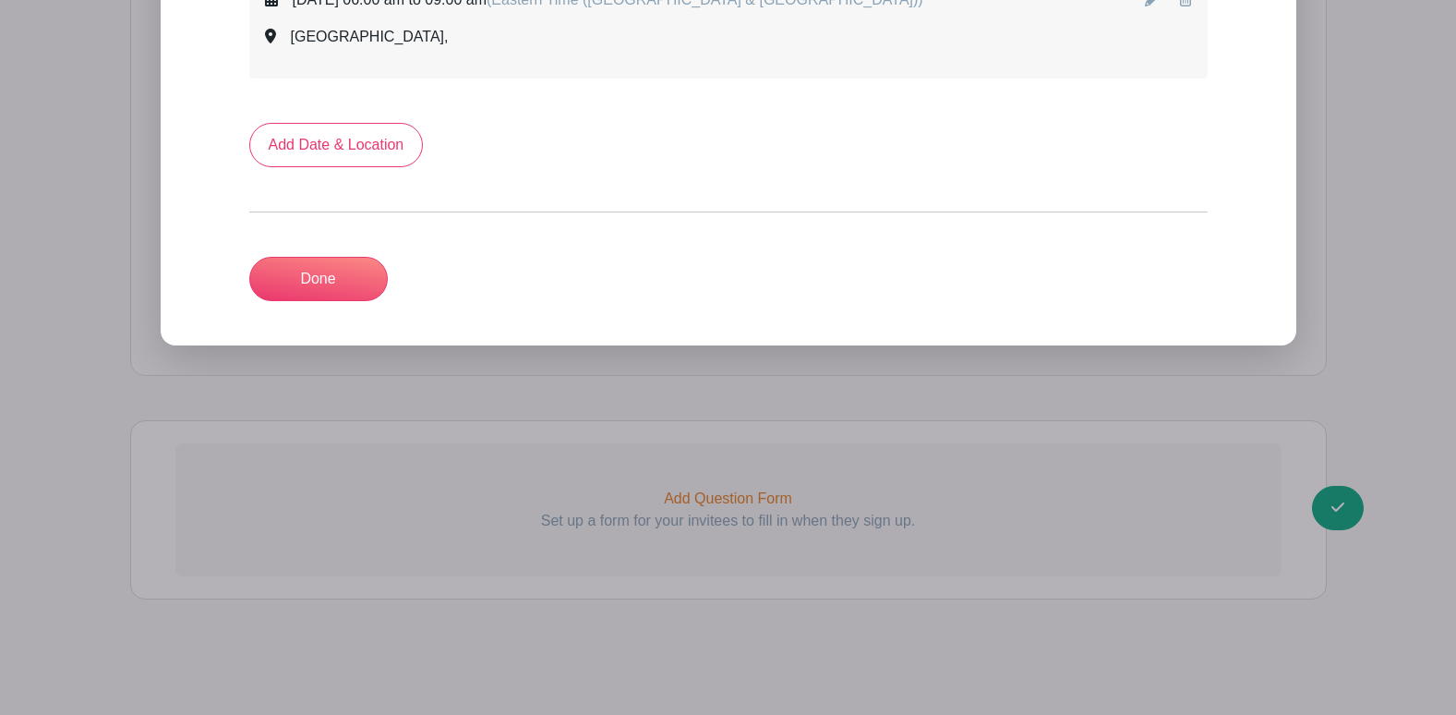
scroll to position [1110, 0]
click at [305, 259] on link "Done" at bounding box center [318, 279] width 139 height 44
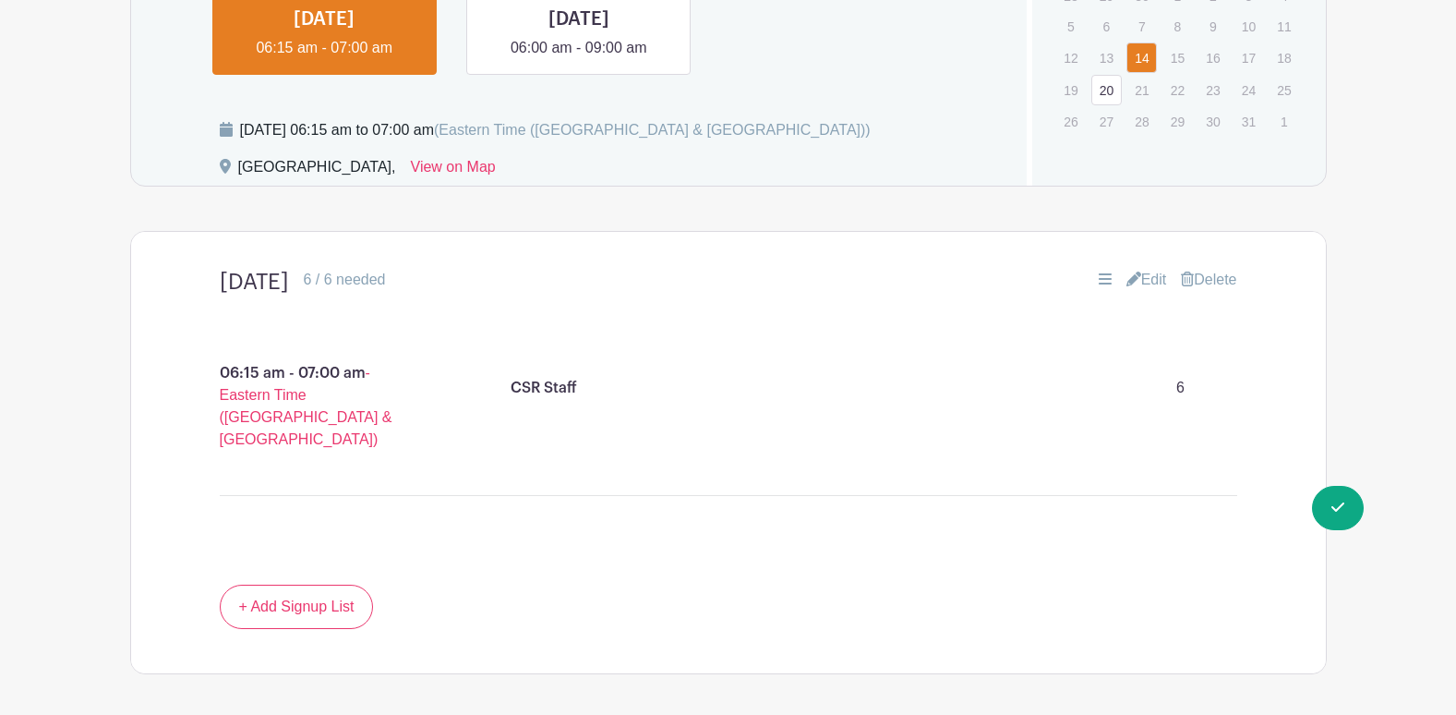
scroll to position [951, 0]
click at [579, 60] on link at bounding box center [579, 60] width 0 height 0
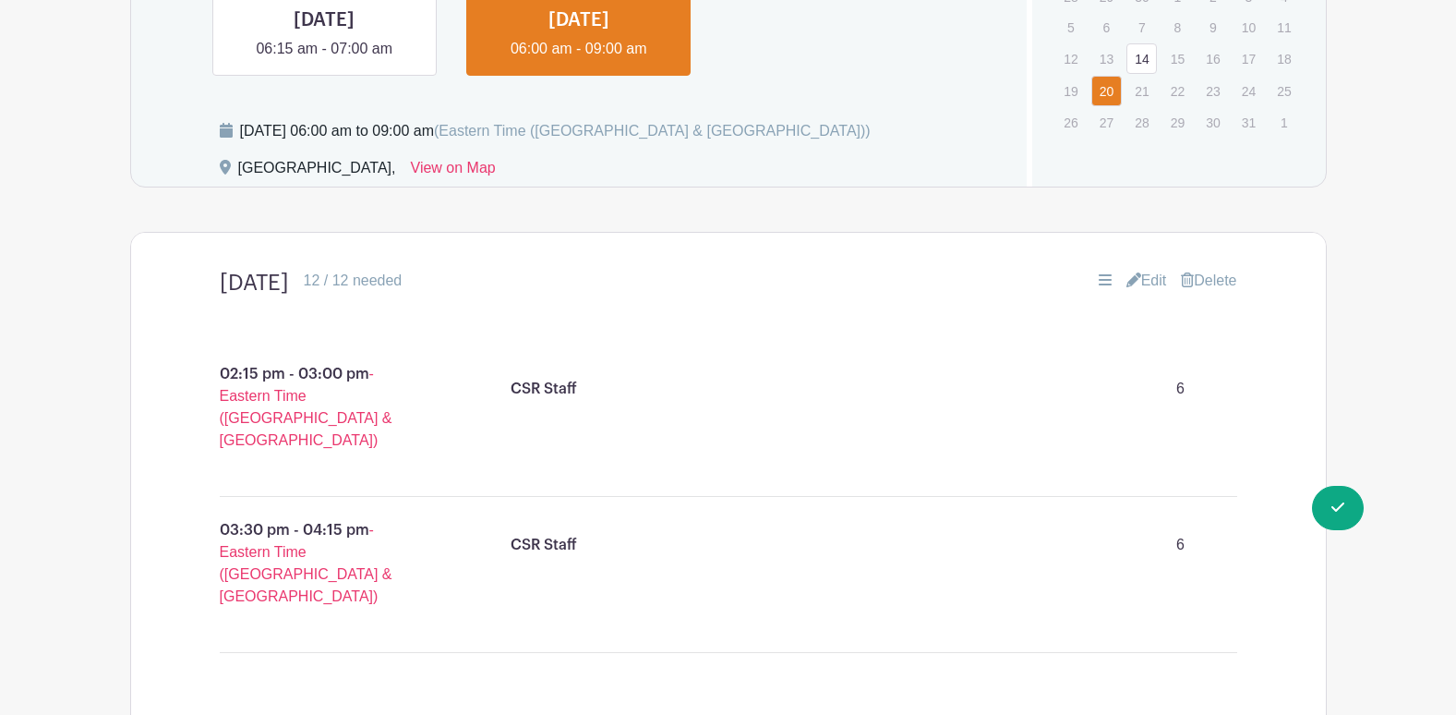
click at [1132, 285] on icon at bounding box center [1134, 279] width 15 height 15
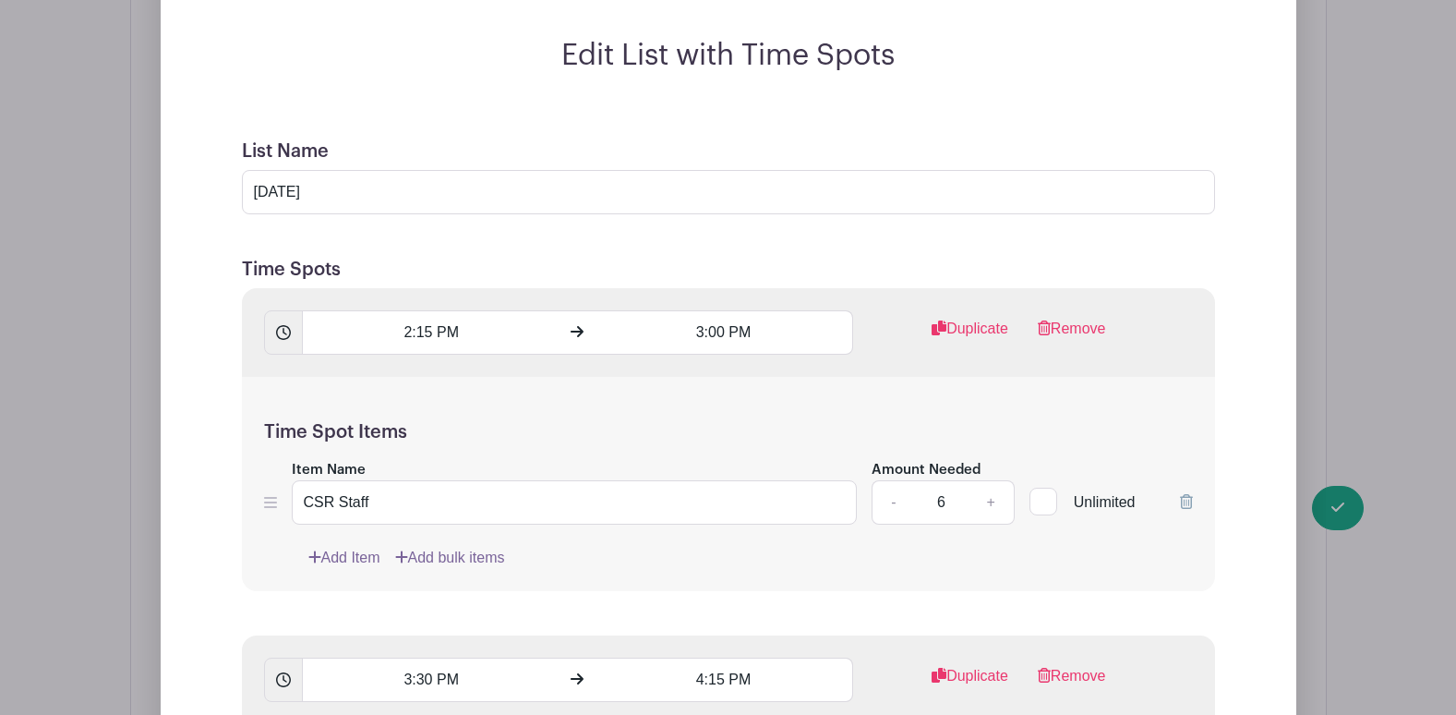
scroll to position [1320, 0]
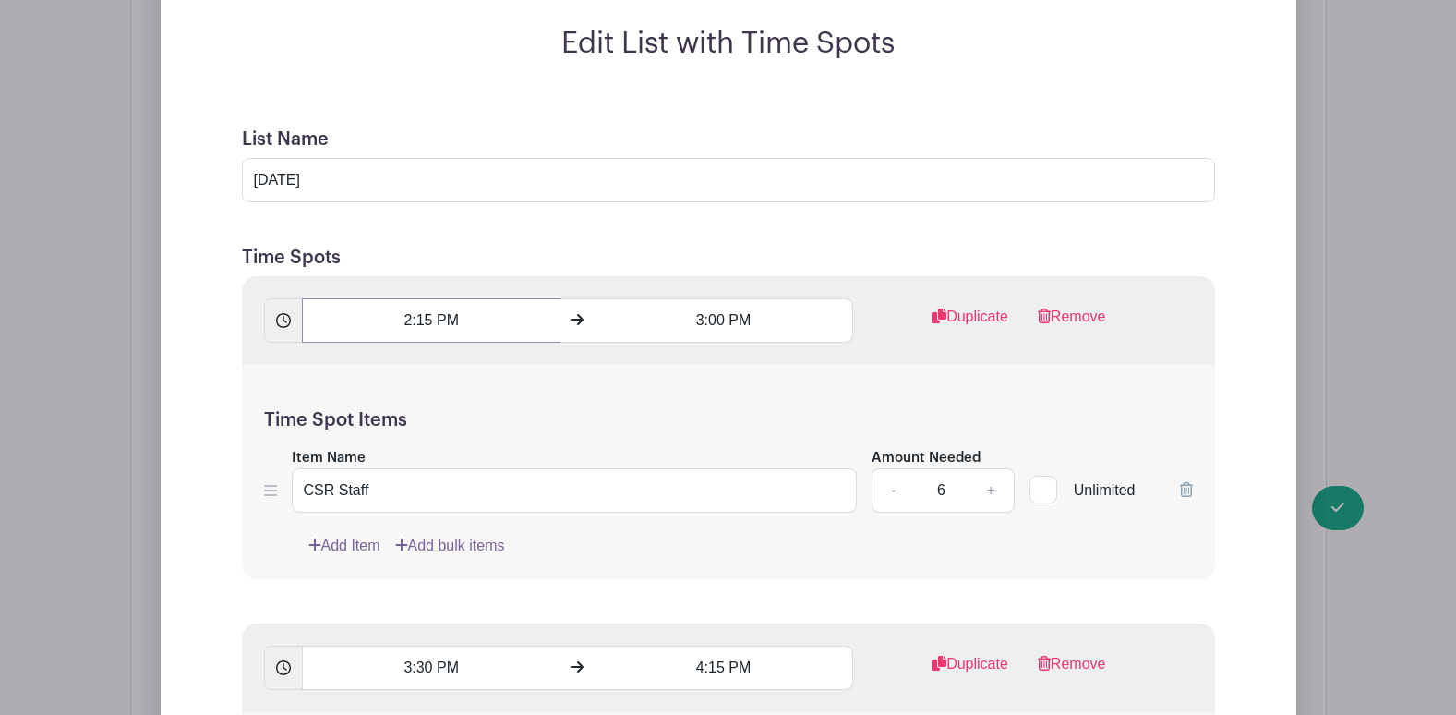
click at [399, 314] on input "2:15 PM" at bounding box center [431, 320] width 259 height 44
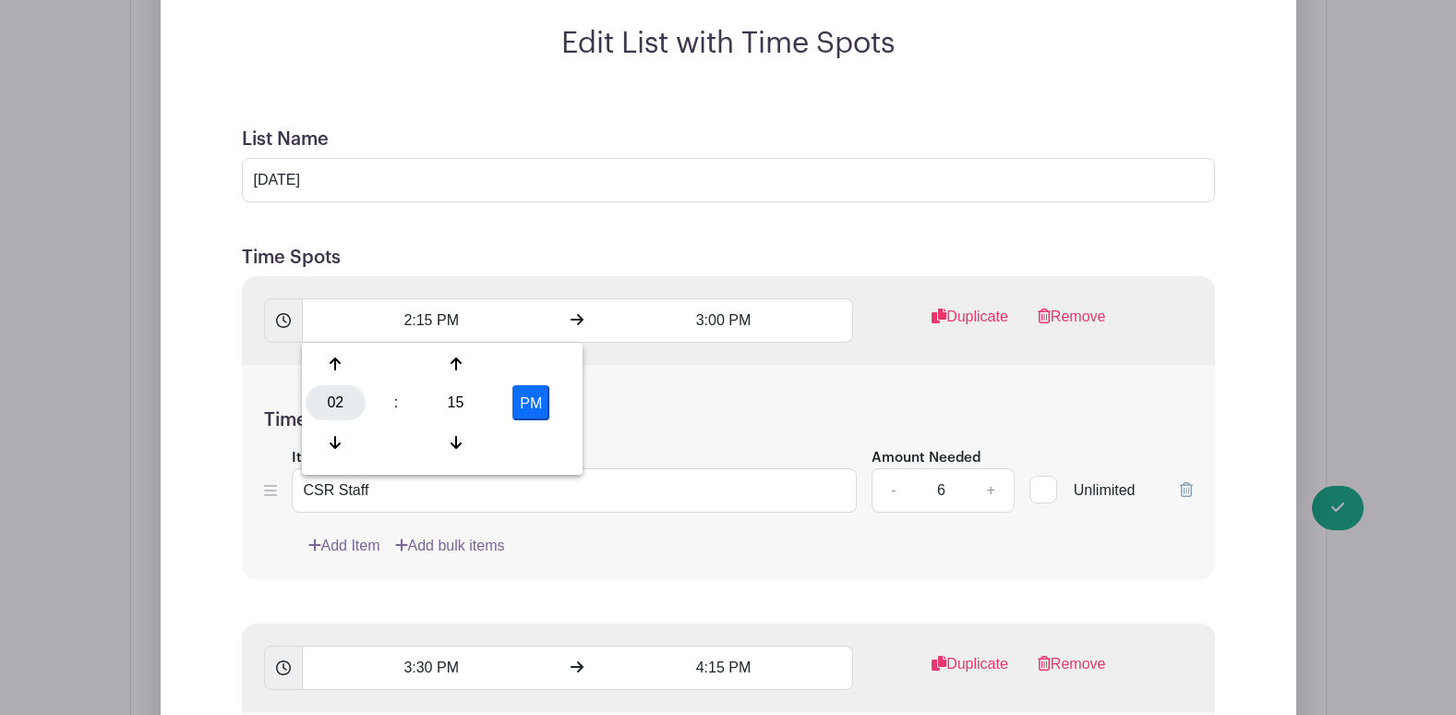
click at [334, 409] on div "02" at bounding box center [336, 402] width 60 height 35
click at [473, 405] on div "06" at bounding box center [473, 402] width 62 height 35
type input "6:15 PM"
click at [711, 317] on input "3:00 PM" at bounding box center [724, 320] width 259 height 44
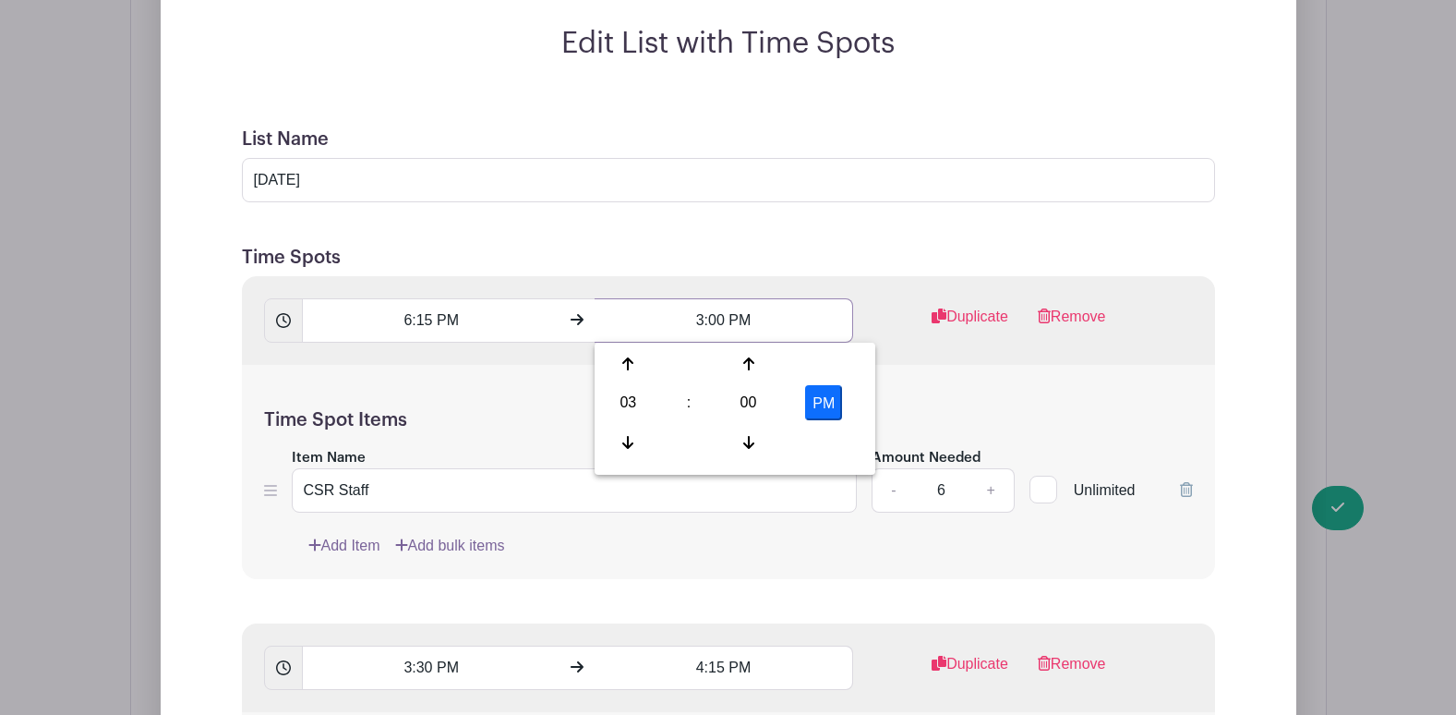
click at [693, 319] on input "3:00 PM" at bounding box center [724, 320] width 259 height 44
click at [699, 319] on input "3:00 PM" at bounding box center [724, 320] width 259 height 44
click at [646, 405] on div "03" at bounding box center [628, 402] width 60 height 35
drag, startPoint x: 827, startPoint y: 398, endPoint x: 779, endPoint y: 349, distance: 68.6
click at [827, 397] on div "07" at bounding box center [834, 402] width 62 height 35
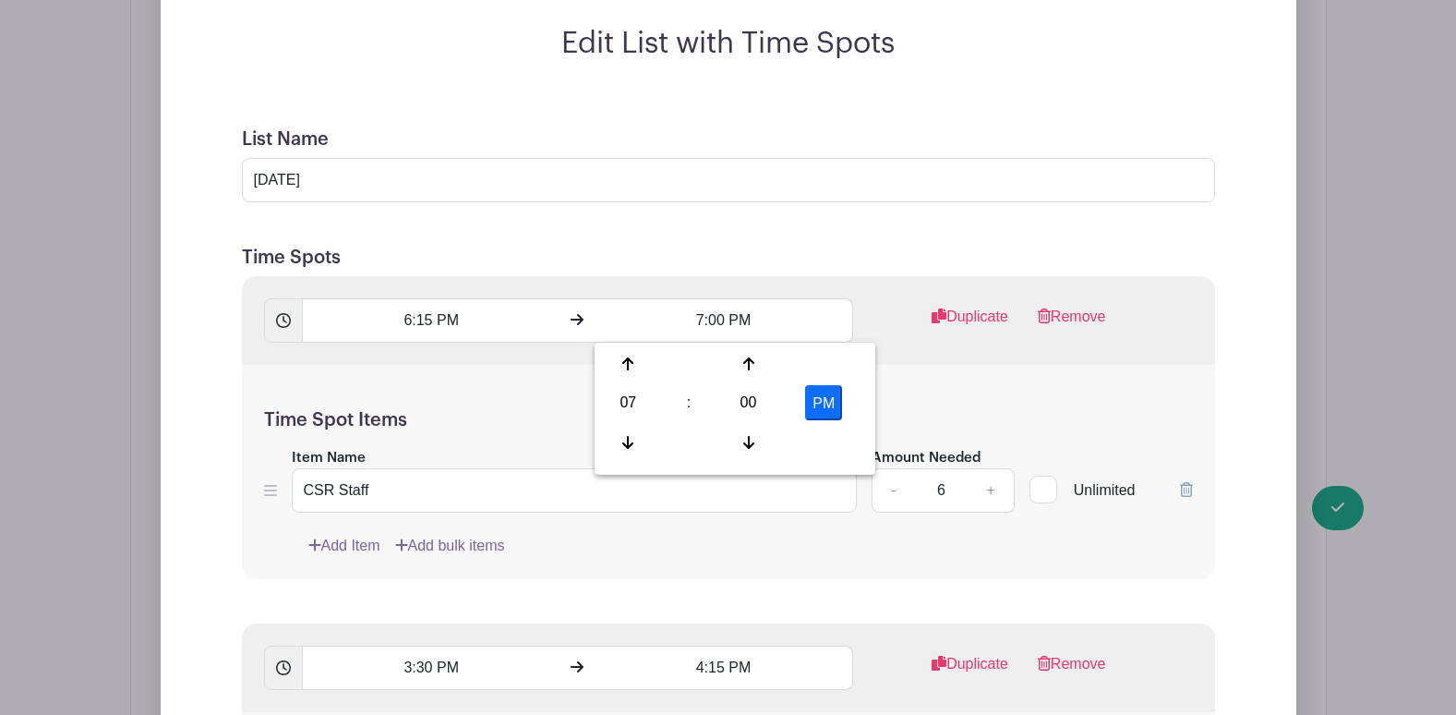
click at [829, 409] on button "PM" at bounding box center [823, 402] width 37 height 35
type input "7:00 AM"
click at [529, 389] on div "Time Spot Items Item Name CSR Staff Amount Needed - 6 + Unlimited Add Item Add …" at bounding box center [728, 472] width 973 height 215
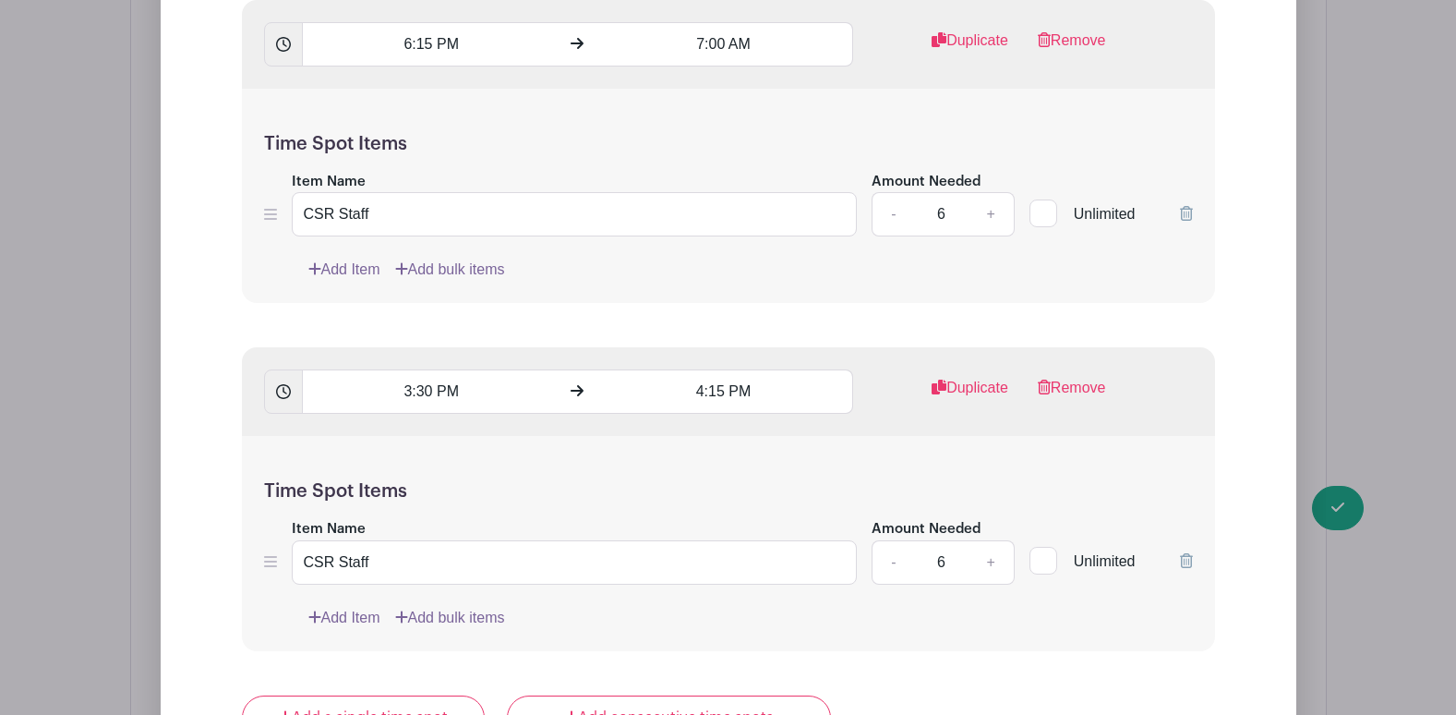
scroll to position [1597, 0]
click at [421, 391] on input "3:30 PM" at bounding box center [431, 390] width 259 height 44
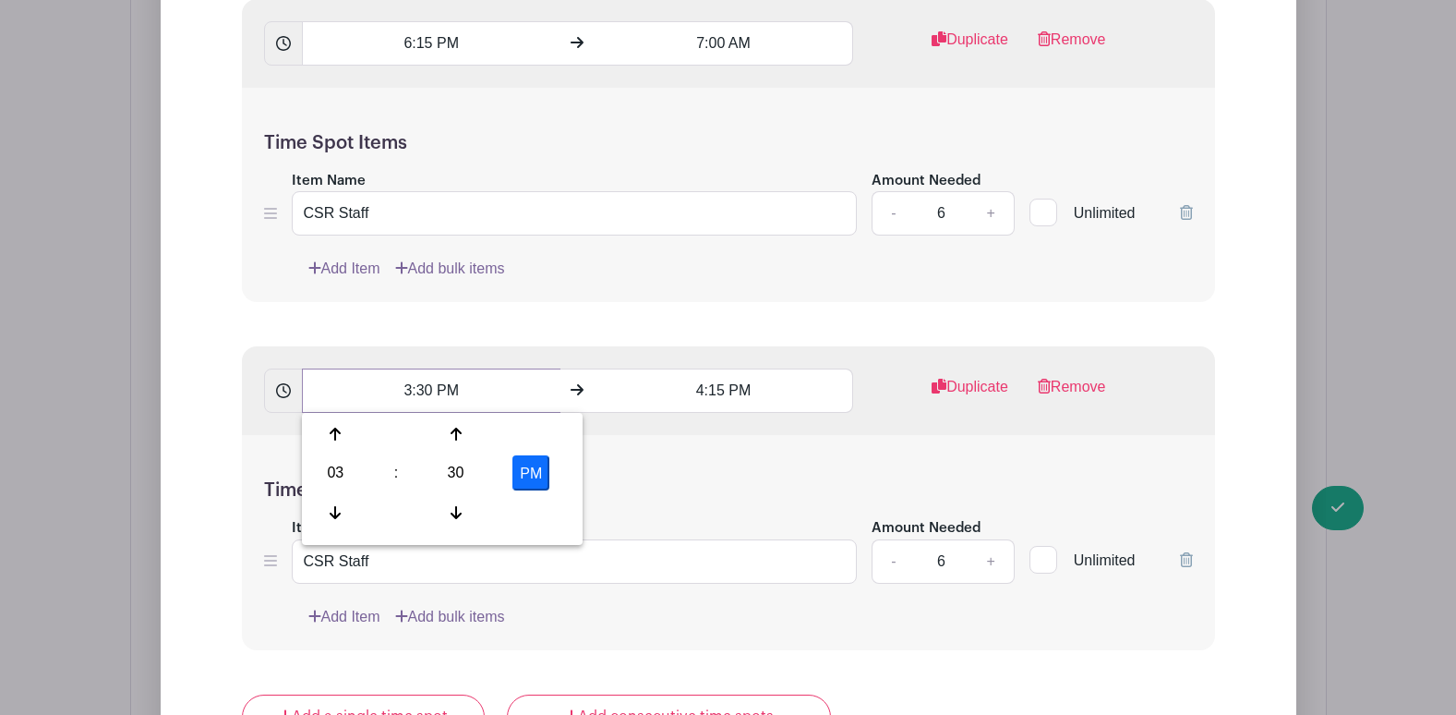
click at [410, 386] on input "3:30 PM" at bounding box center [431, 390] width 259 height 44
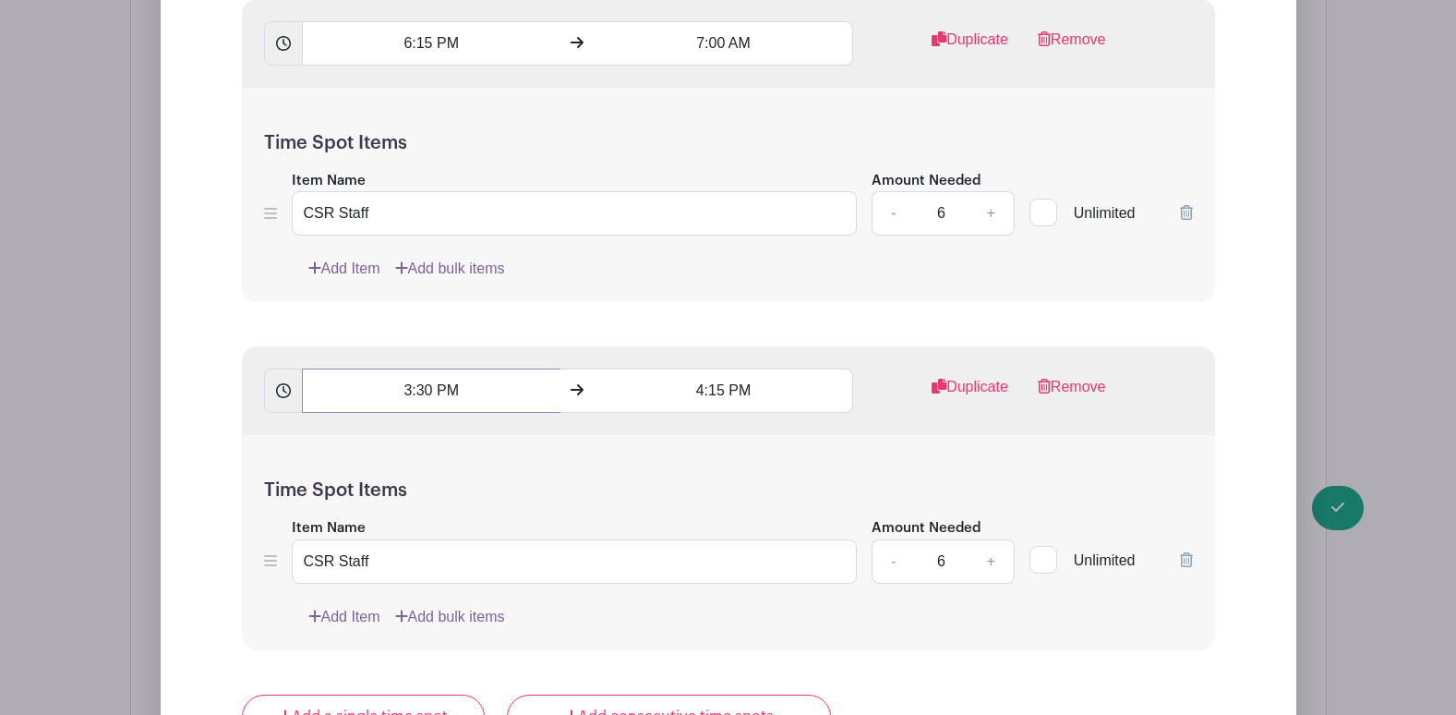
click at [413, 389] on input "3:30 PM" at bounding box center [431, 390] width 259 height 44
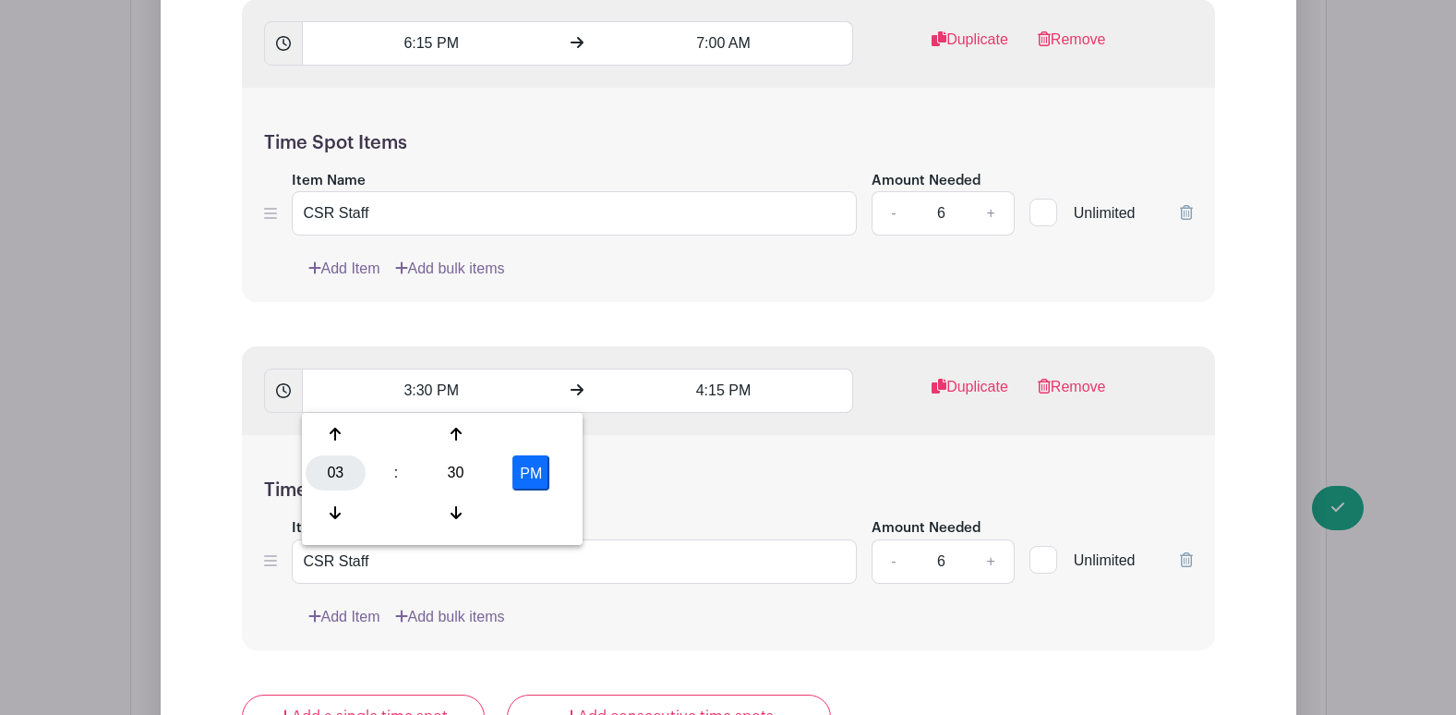
click at [354, 473] on div "03" at bounding box center [336, 472] width 60 height 35
click at [542, 473] on div "07" at bounding box center [542, 472] width 62 height 35
click at [520, 463] on button "PM" at bounding box center [530, 472] width 37 height 35
type input "7:30 AM"
click at [687, 398] on input "4:15 PM" at bounding box center [724, 390] width 259 height 44
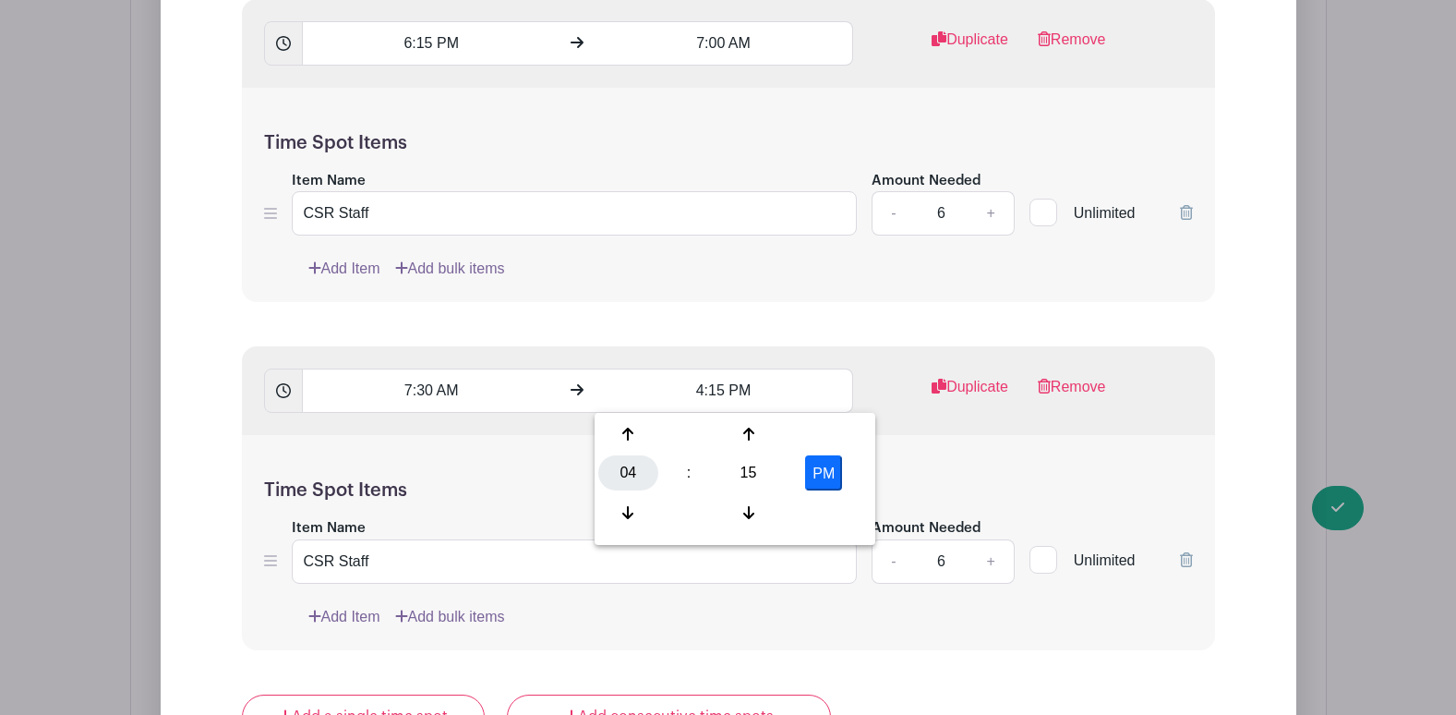
click at [633, 473] on div "04" at bounding box center [628, 472] width 60 height 35
click at [621, 518] on div "08" at bounding box center [629, 512] width 62 height 35
click at [824, 472] on button "PM" at bounding box center [823, 472] width 37 height 35
type input "8:15 AM"
click at [584, 333] on form "List Name Oct 20 Time Spots 6:15 PM 7:00 AM Duplicate Remove Time Spot Items It…" at bounding box center [729, 556] width 1018 height 1455
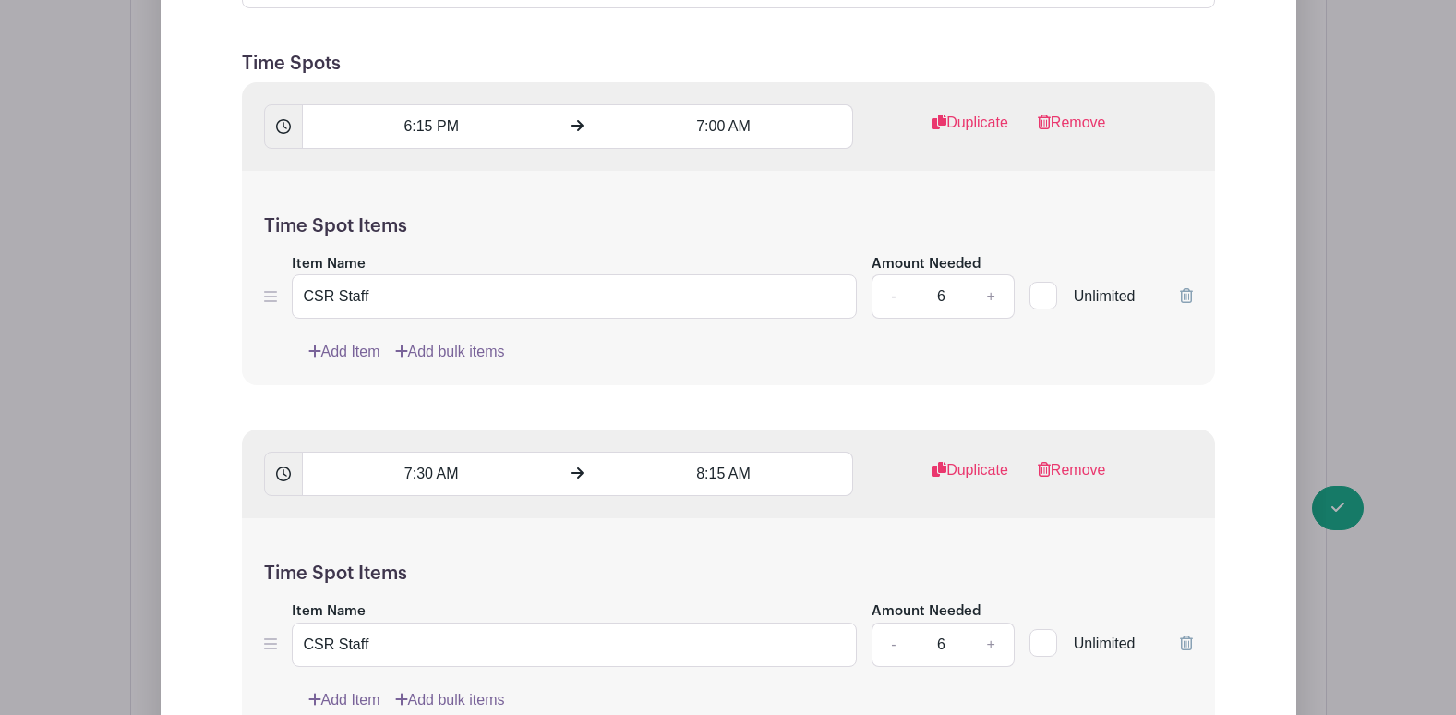
scroll to position [1505, 0]
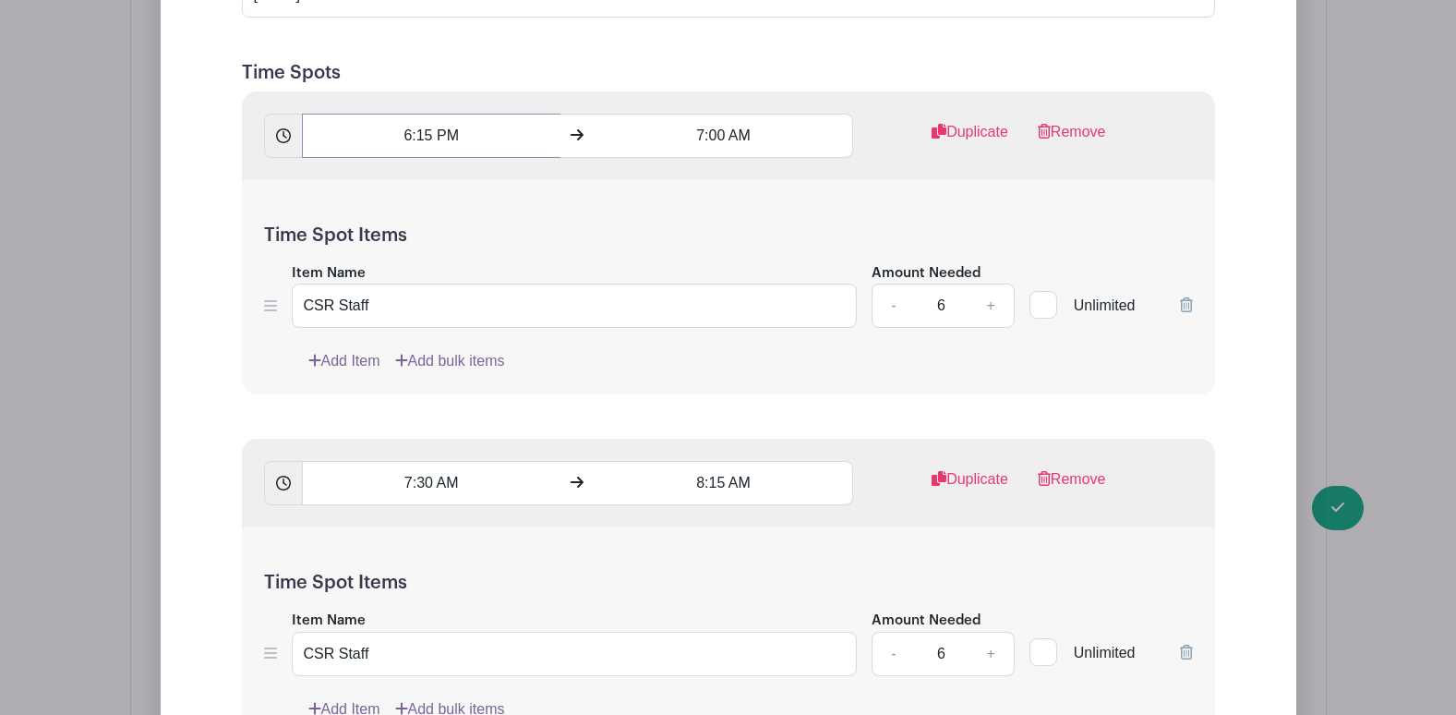
click at [453, 138] on input "6:15 PM" at bounding box center [431, 136] width 259 height 44
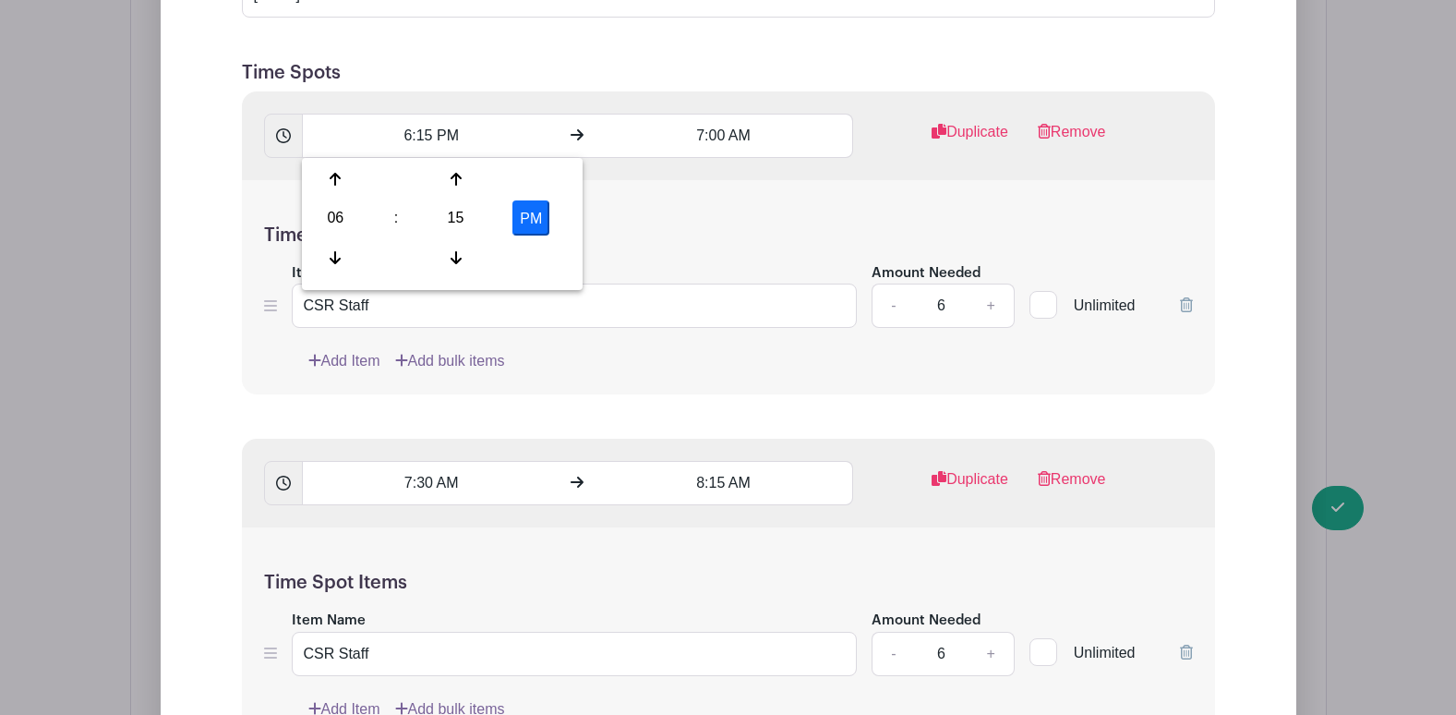
click at [516, 225] on button "PM" at bounding box center [530, 217] width 37 height 35
type input "6:15 AM"
click at [561, 387] on div "Time Spot Items Item Name CSR Staff Amount Needed - 6 + Unlimited Add Item Add …" at bounding box center [728, 287] width 973 height 215
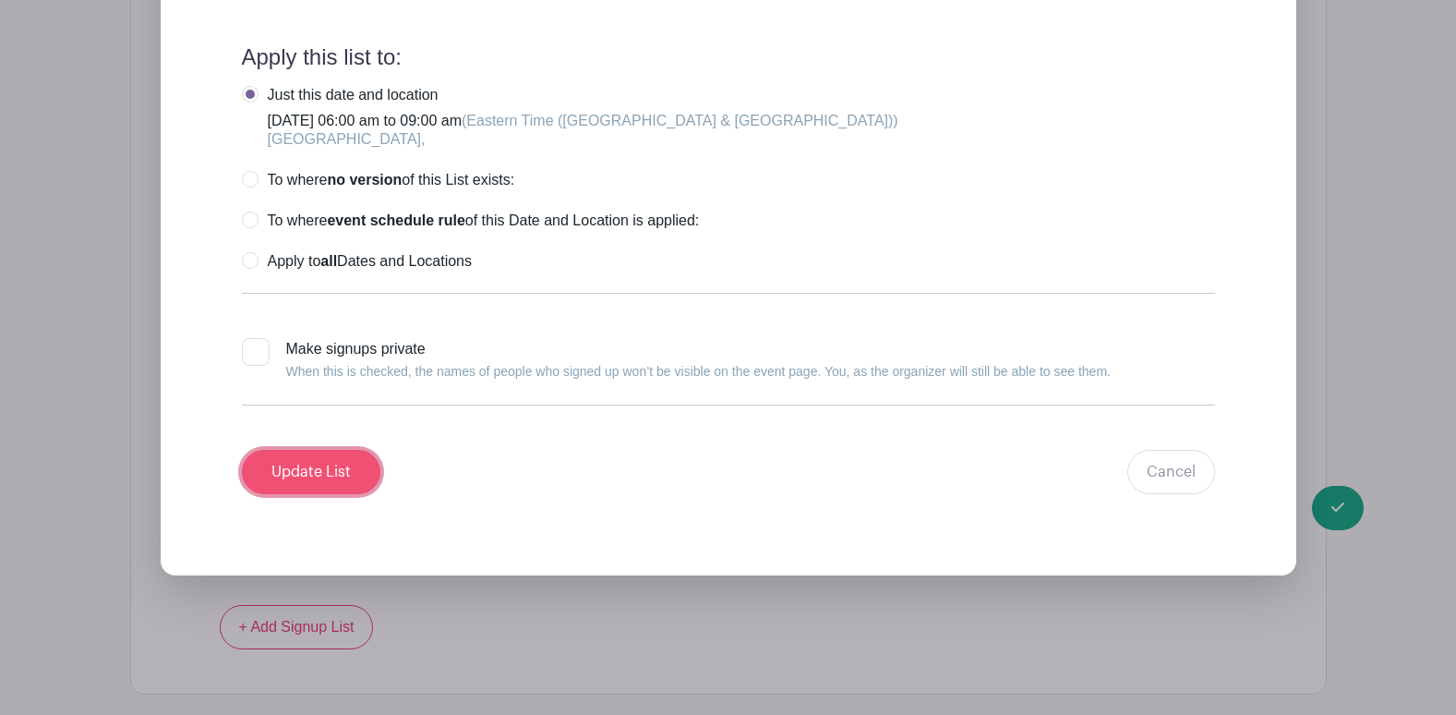
click at [352, 477] on input "Update List" at bounding box center [311, 472] width 139 height 44
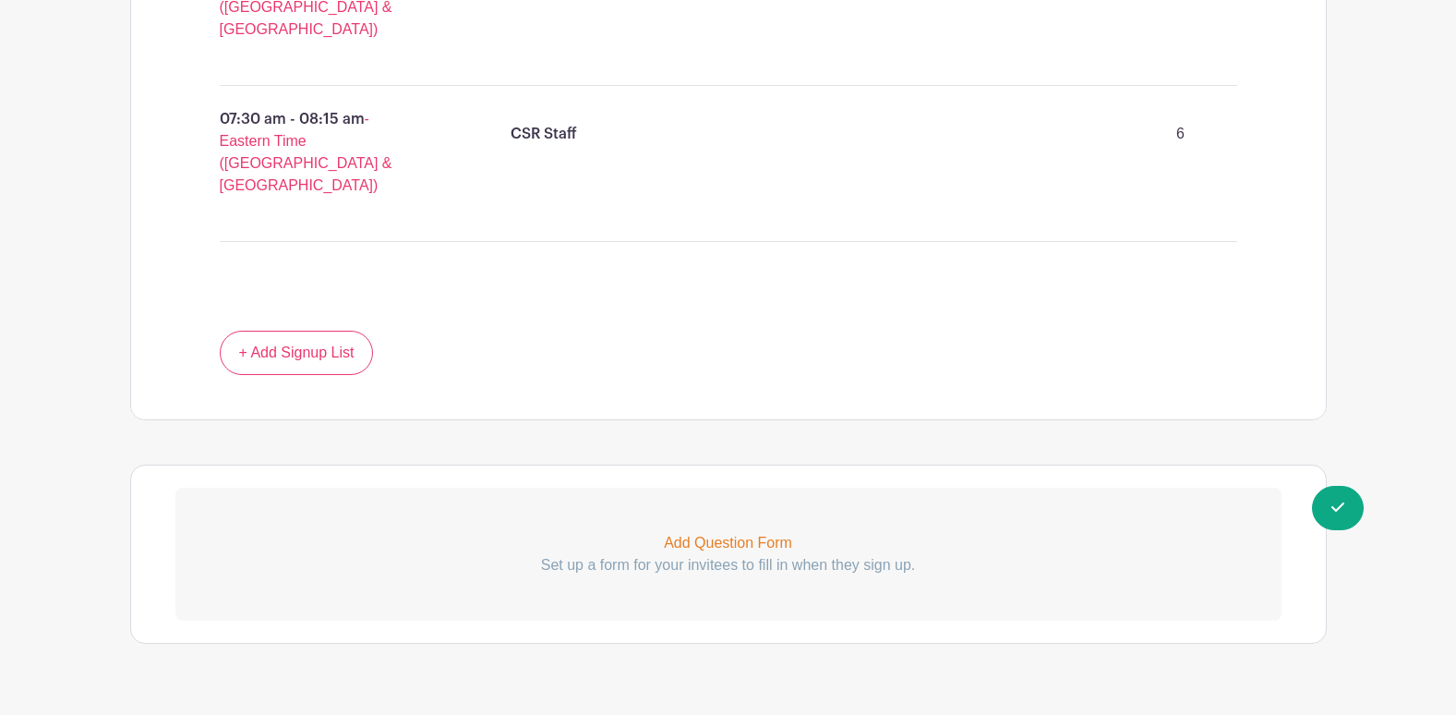
drag, startPoint x: 710, startPoint y: 336, endPoint x: 744, endPoint y: 365, distance: 44.6
click at [712, 336] on div "Oct 20 12 / 12 needed Edit Delete 06:15 am - 07:00 am - Eastern Time (US & Cana…" at bounding box center [728, 120] width 1195 height 597
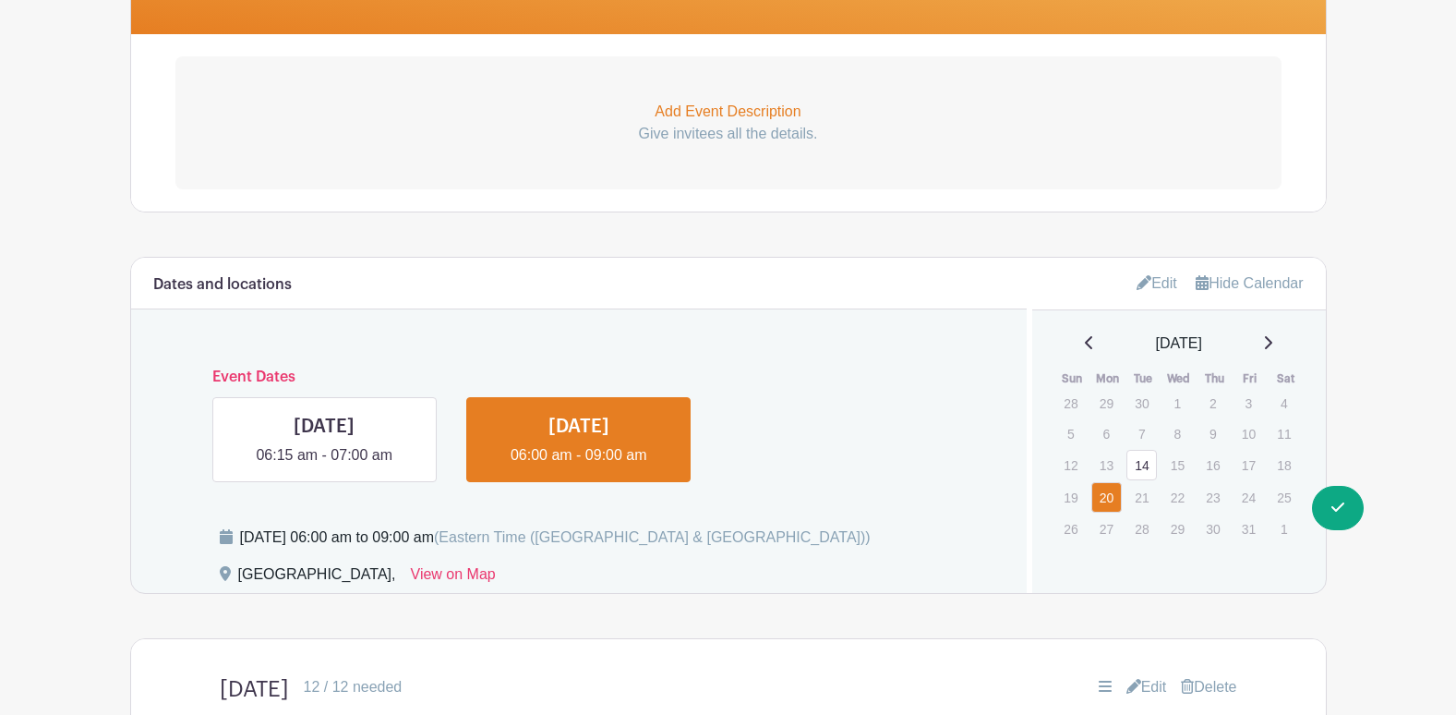
scroll to position [439, 0]
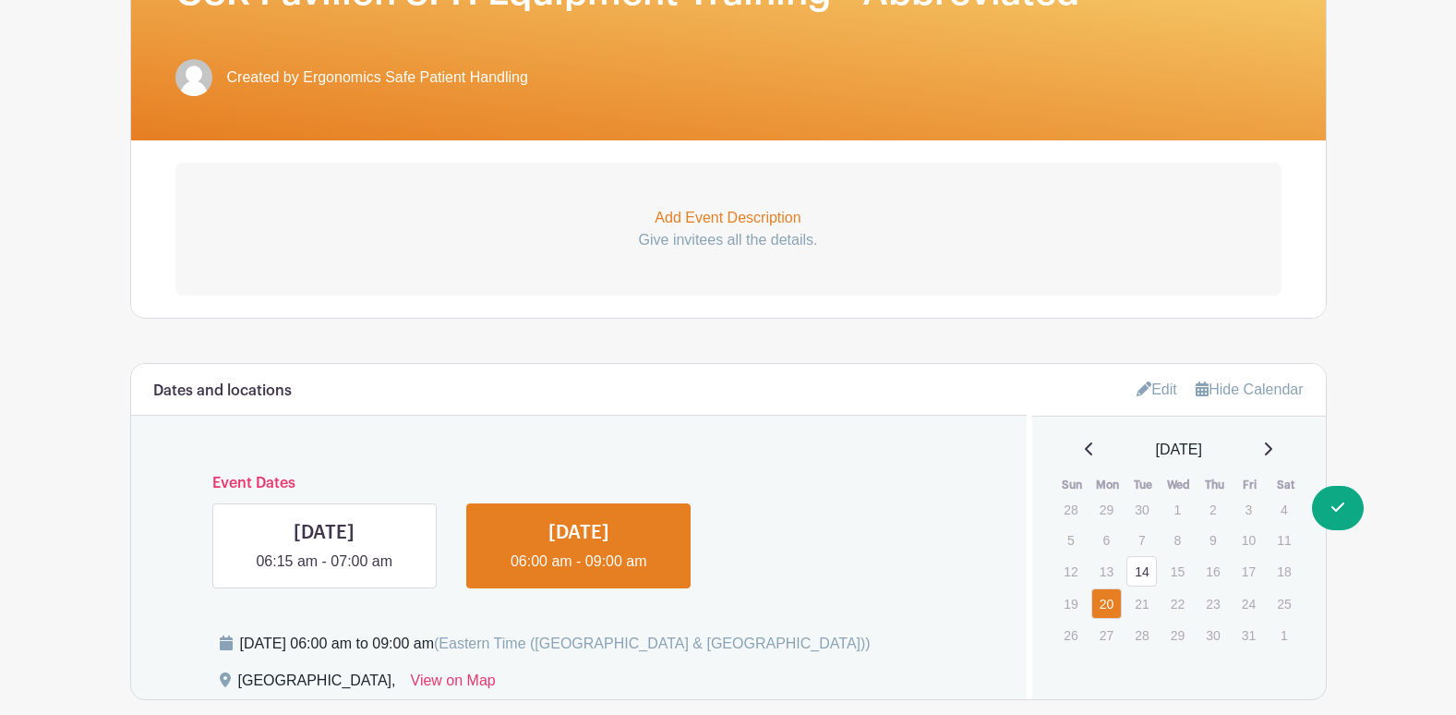
click at [1142, 389] on icon at bounding box center [1144, 388] width 15 height 15
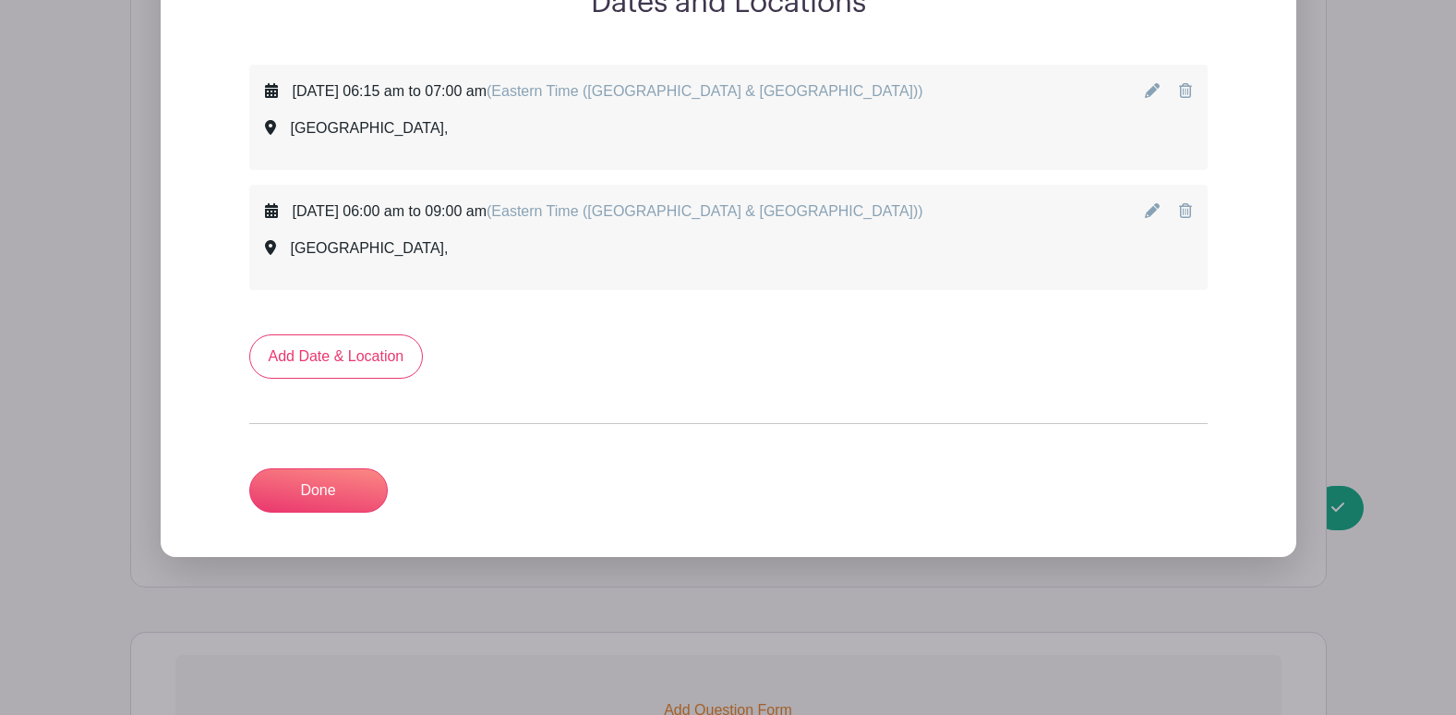
scroll to position [900, 0]
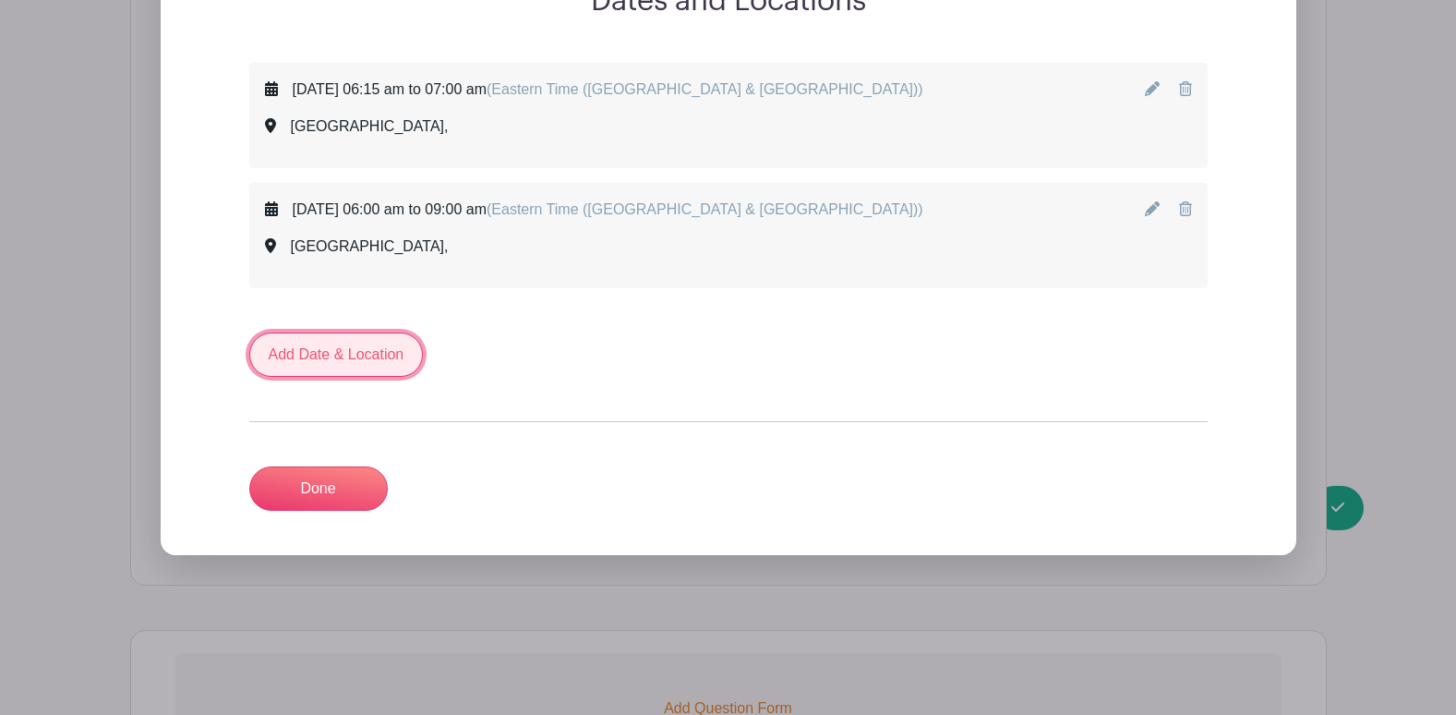
click at [365, 363] on link "Add Date & Location" at bounding box center [336, 354] width 175 height 44
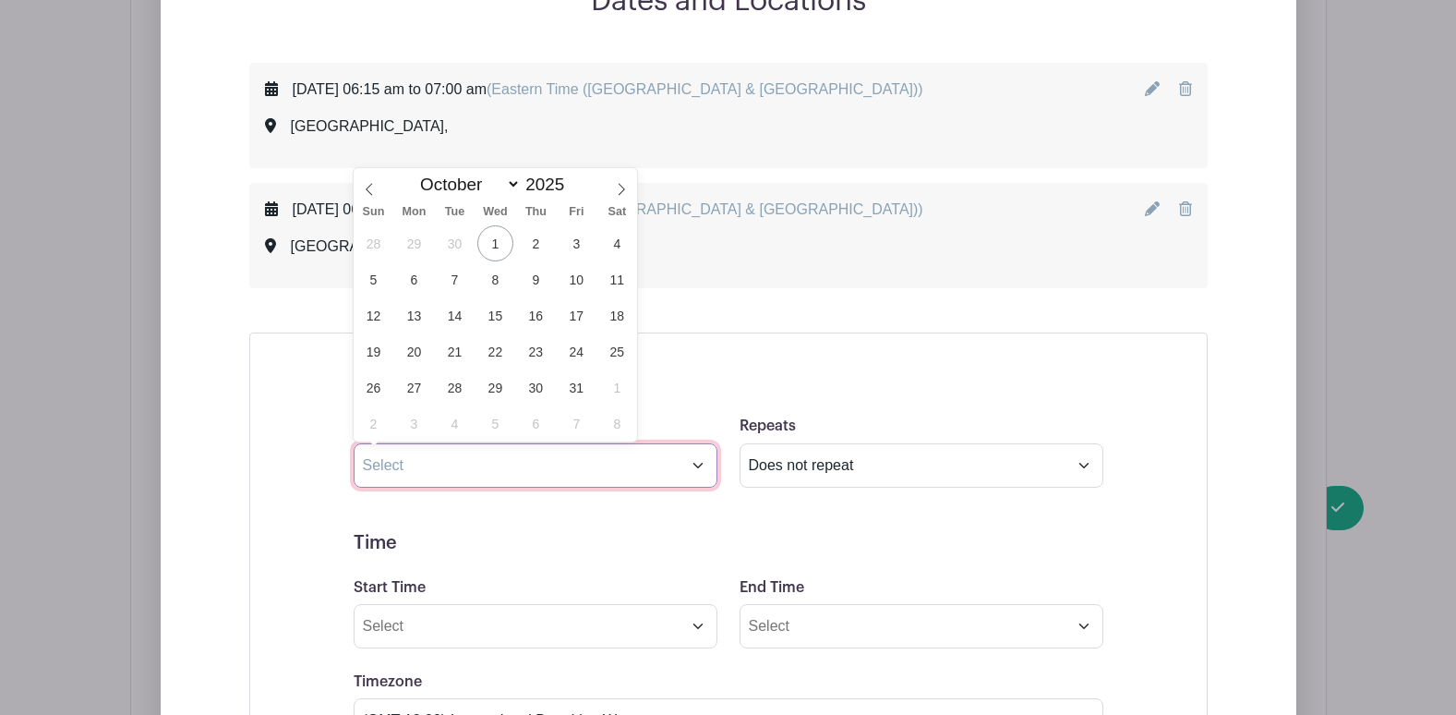
click at [640, 464] on input "text" at bounding box center [536, 465] width 364 height 44
click at [540, 355] on span "23" at bounding box center [536, 351] width 36 height 36
type input "Oct 23 2025"
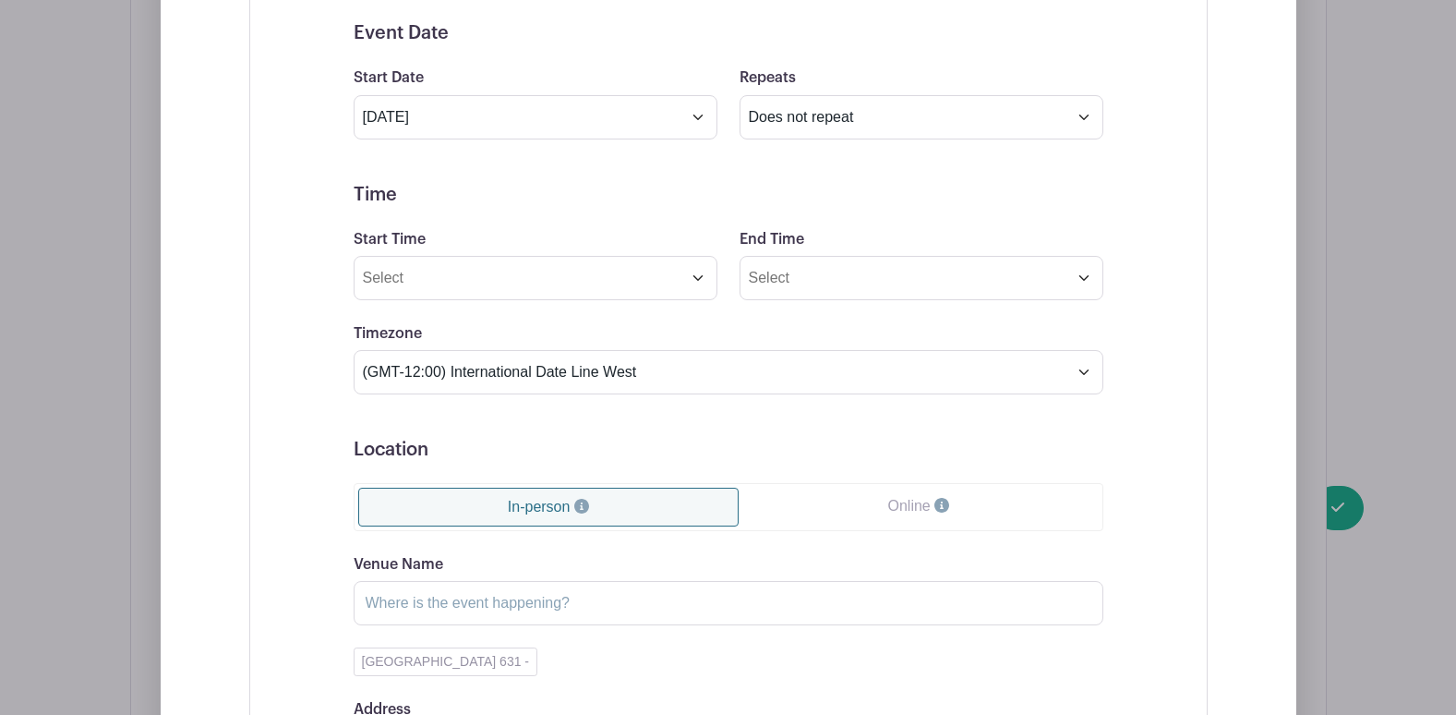
scroll to position [1270, 0]
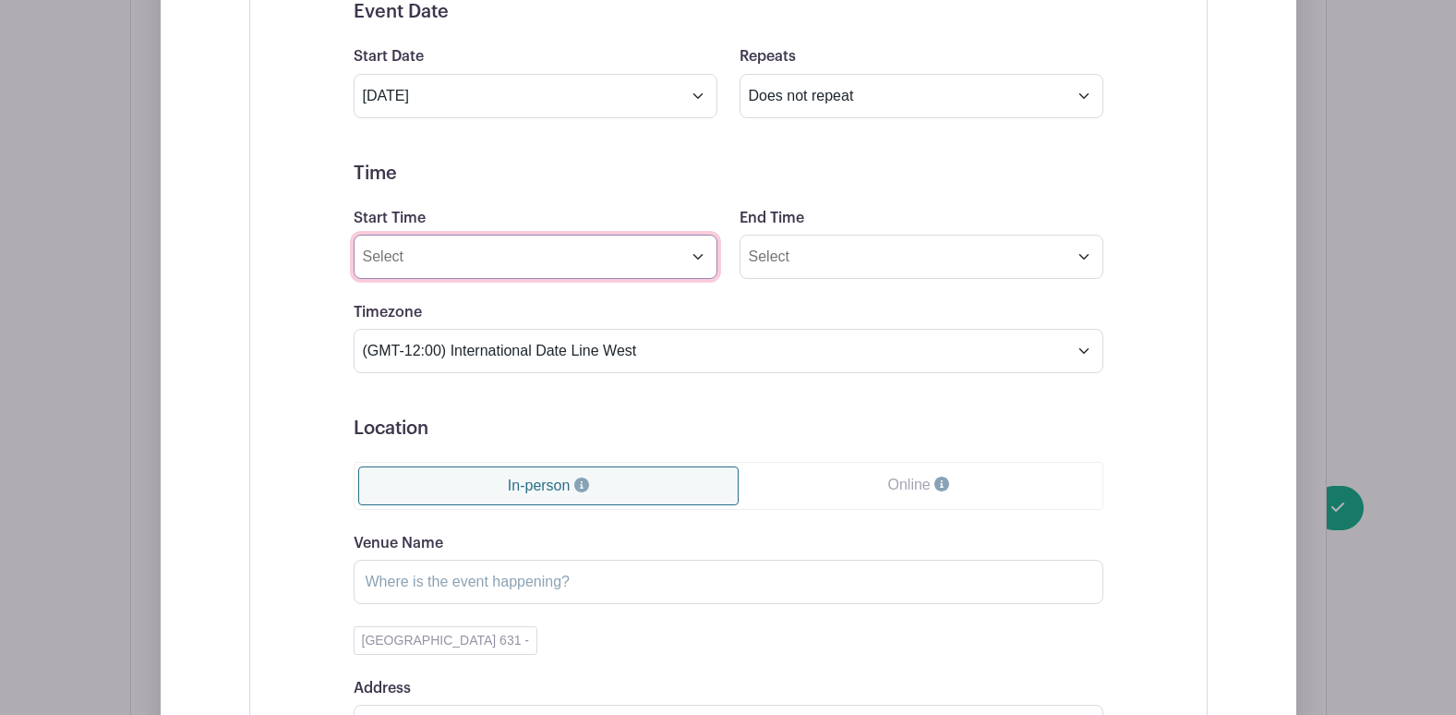
click at [501, 270] on input "Start Time" at bounding box center [536, 257] width 364 height 44
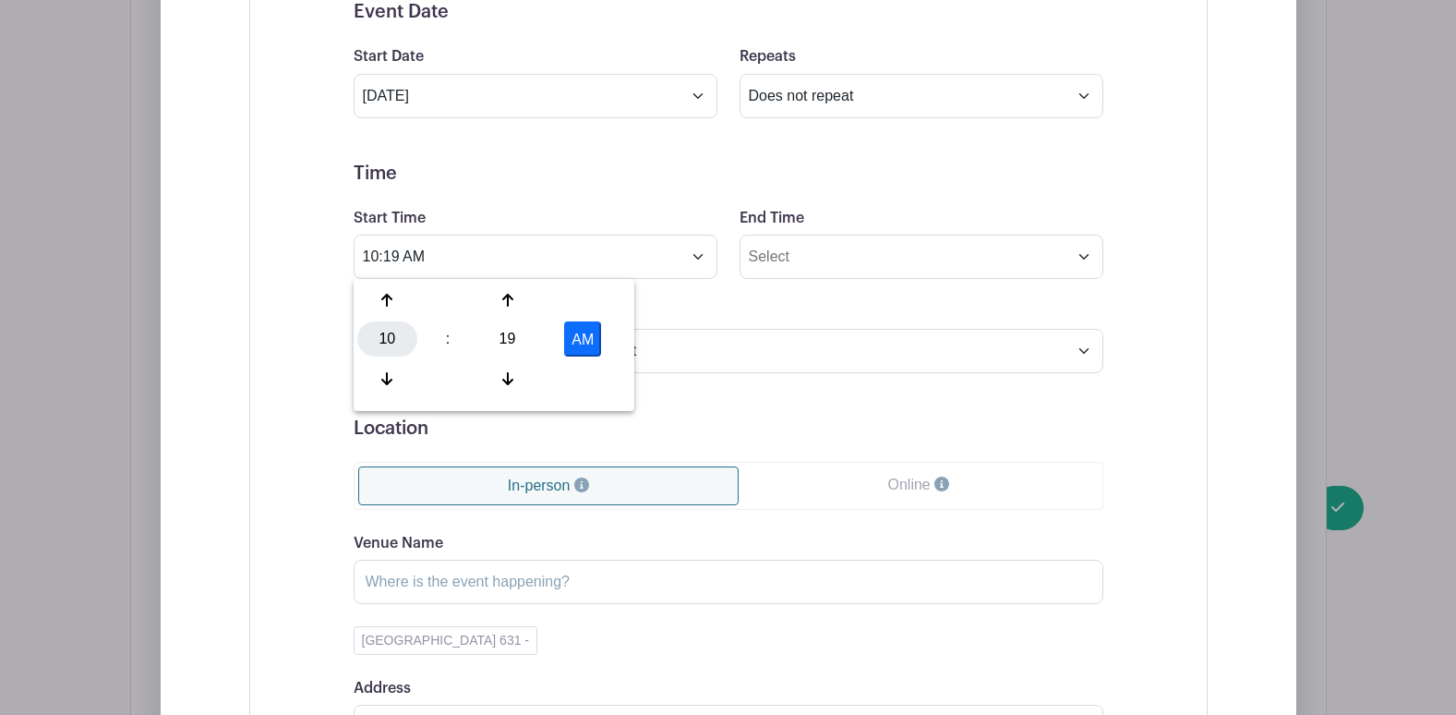
click at [387, 336] on div "10" at bounding box center [387, 338] width 60 height 35
click at [526, 339] on div "06" at bounding box center [525, 338] width 62 height 35
click at [523, 340] on div "19" at bounding box center [507, 338] width 60 height 35
click at [579, 307] on div "15" at bounding box center [593, 300] width 62 height 35
click at [582, 336] on button "AM" at bounding box center [582, 338] width 37 height 35
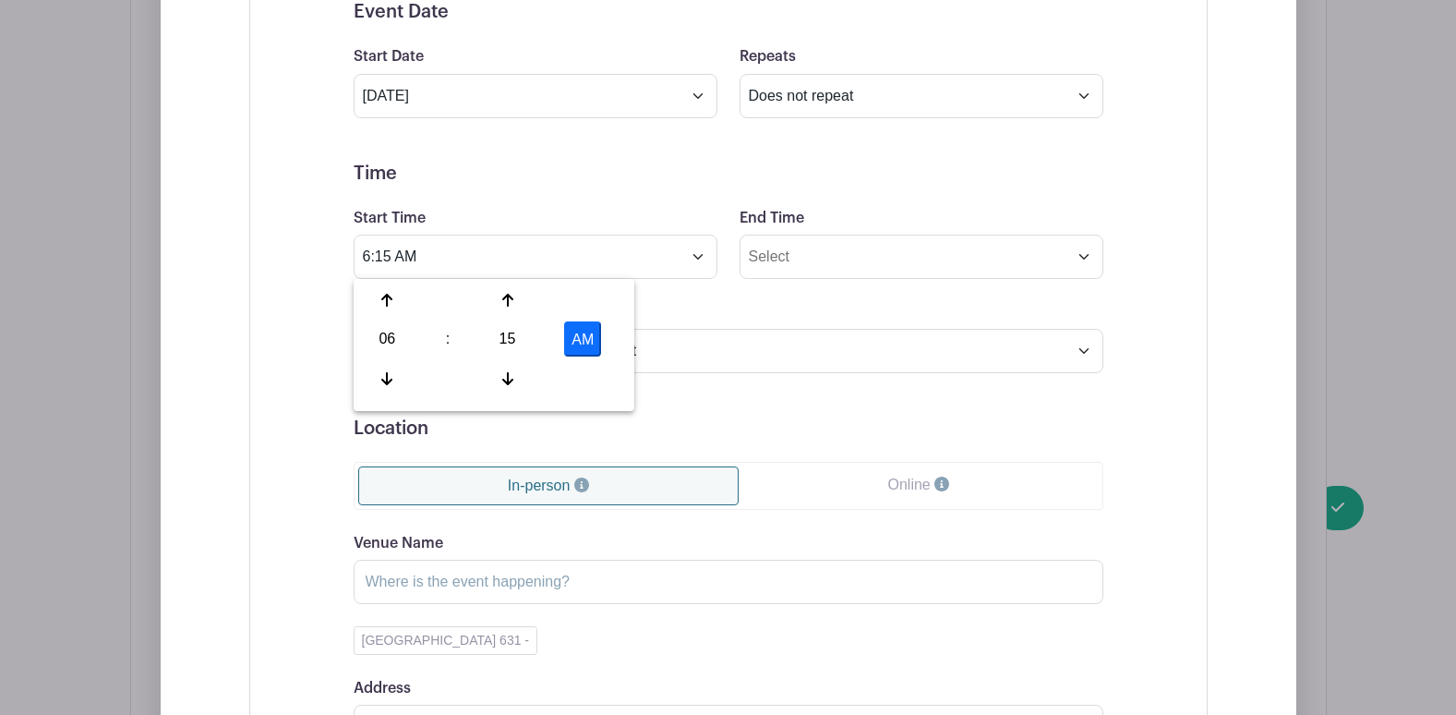
type input "6:15 PM"
click at [744, 319] on div "Timezone (GMT-12:00) International Date Line West (GMT-11:00) American Samoa (G…" at bounding box center [729, 337] width 772 height 72
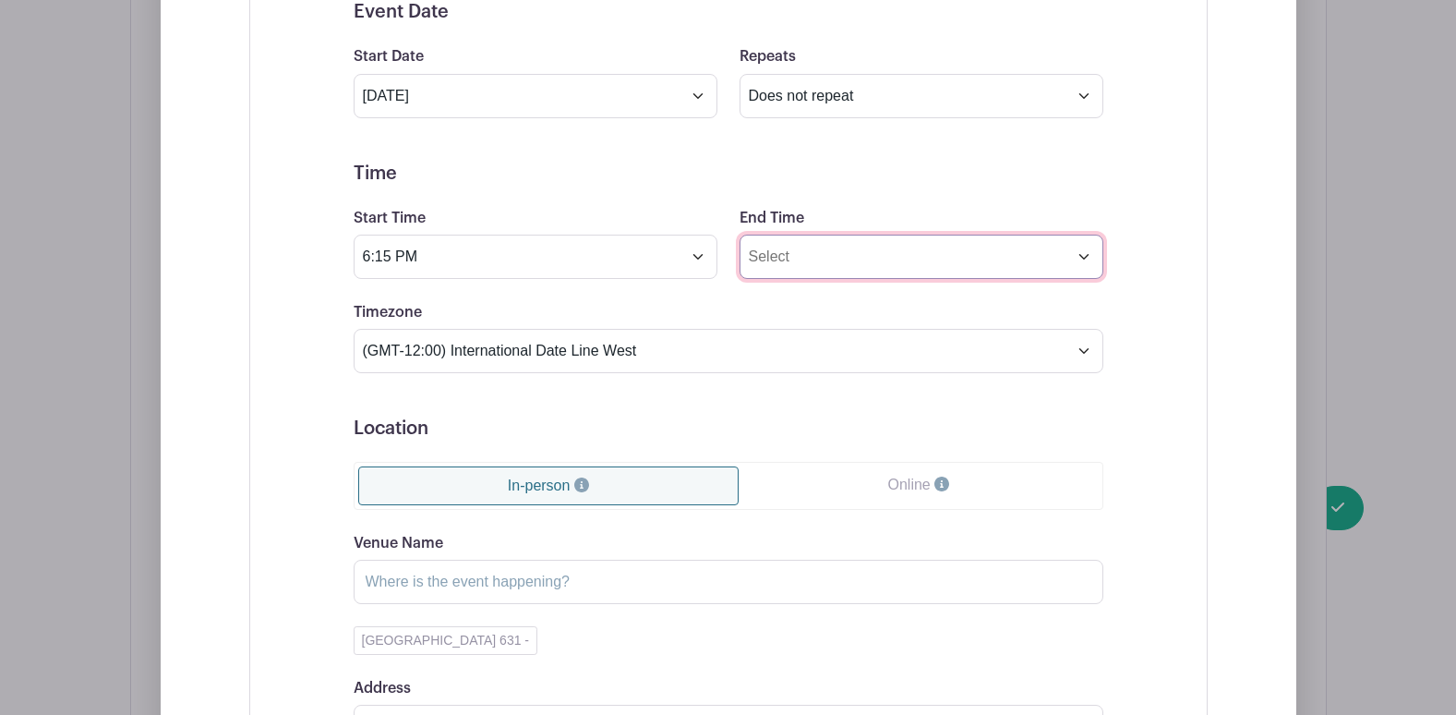
click at [780, 257] on input "End Time" at bounding box center [922, 257] width 364 height 44
type input "10:19 AM"
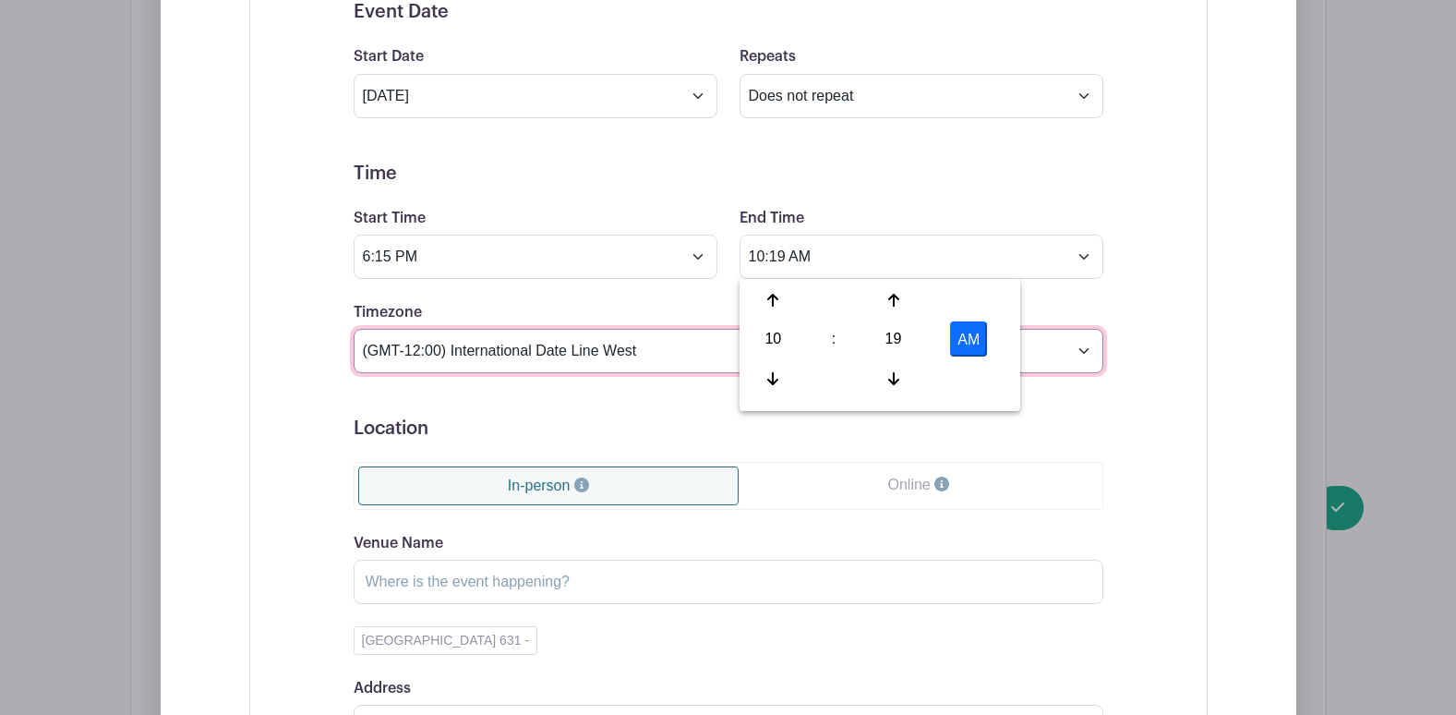
click at [534, 348] on select "(GMT-12:00) International Date Line West (GMT-11:00) American Samoa (GMT-11:00)…" at bounding box center [729, 351] width 750 height 44
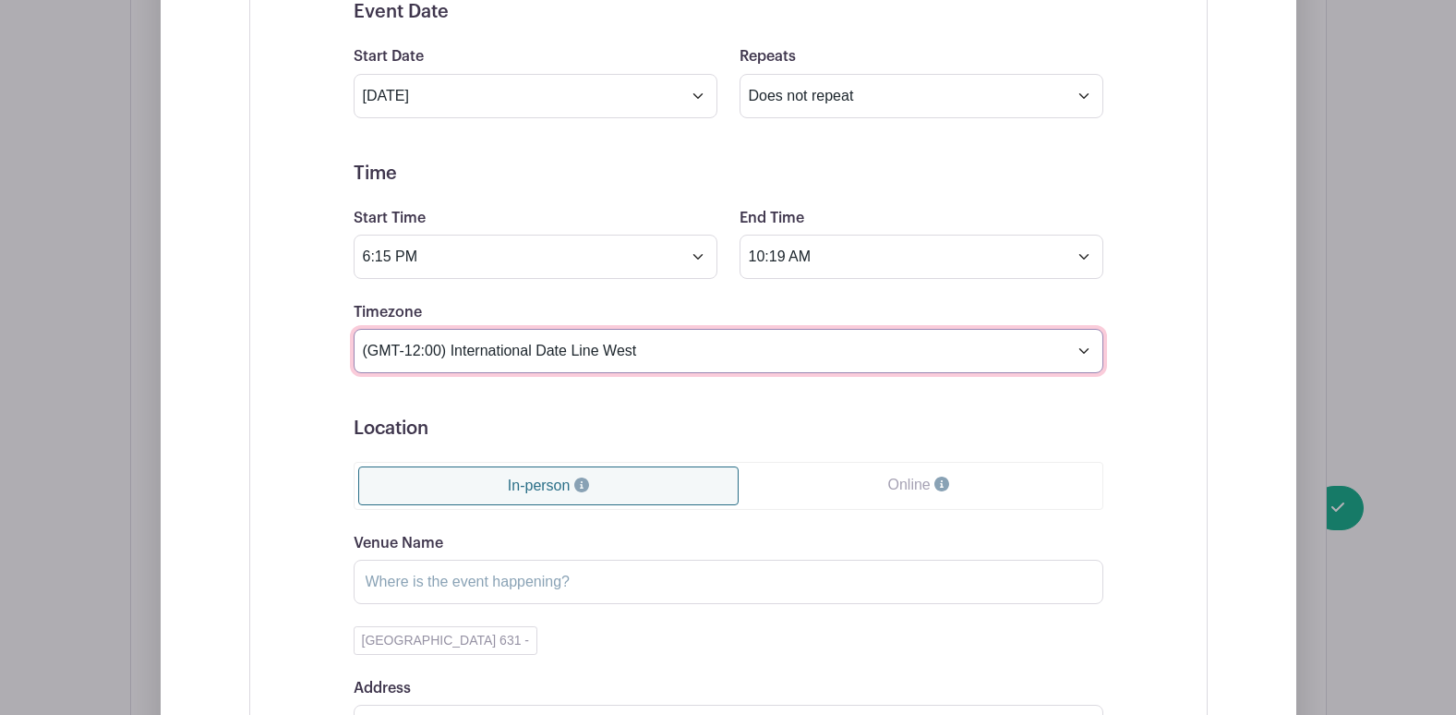
select select "Eastern Time (US & Canada)"
click at [354, 329] on select "(GMT-12:00) International Date Line West (GMT-11:00) American Samoa (GMT-11:00)…" at bounding box center [729, 351] width 750 height 44
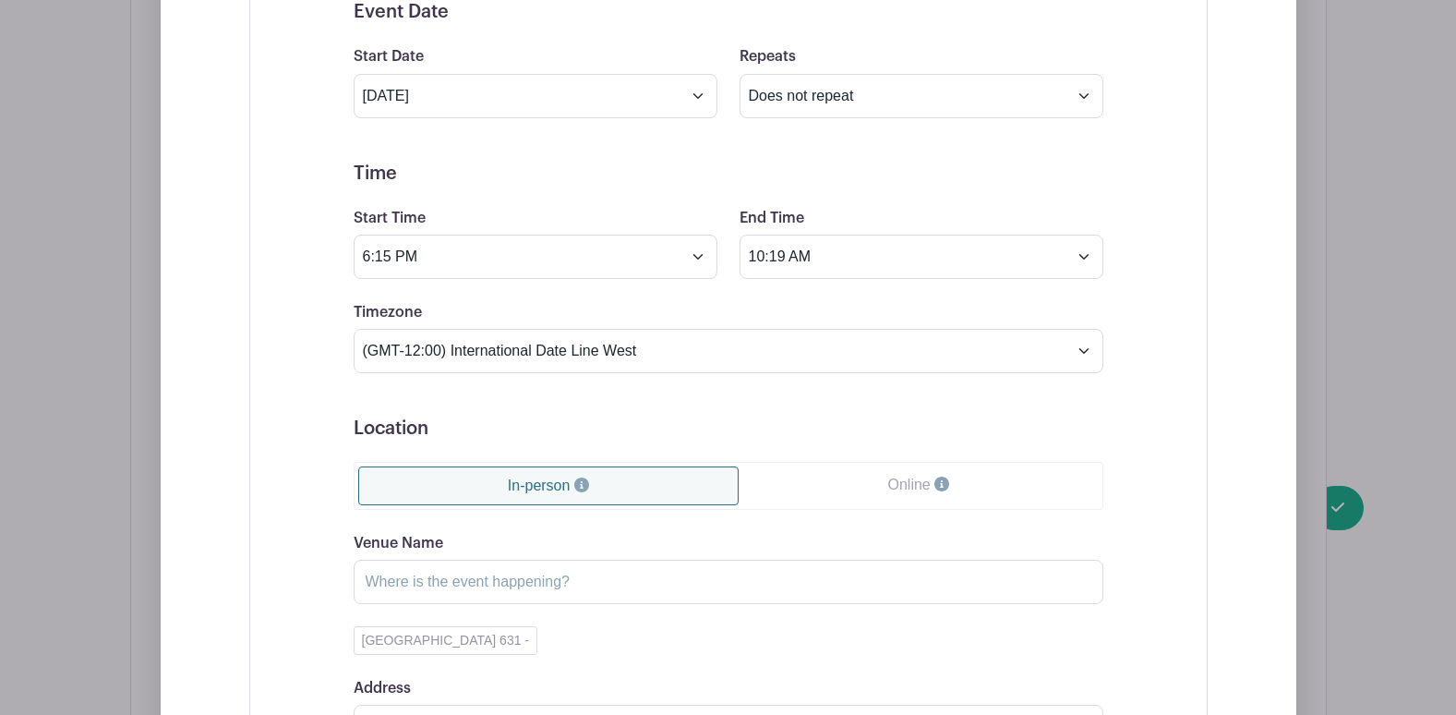
drag, startPoint x: 615, startPoint y: 425, endPoint x: 681, endPoint y: 358, distance: 93.4
click at [616, 422] on h5 "Location" at bounding box center [729, 428] width 750 height 22
click at [788, 249] on input "10:19 AM" at bounding box center [922, 257] width 364 height 44
click at [763, 337] on div "10" at bounding box center [773, 338] width 60 height 35
click at [983, 338] on div "07" at bounding box center [979, 338] width 62 height 35
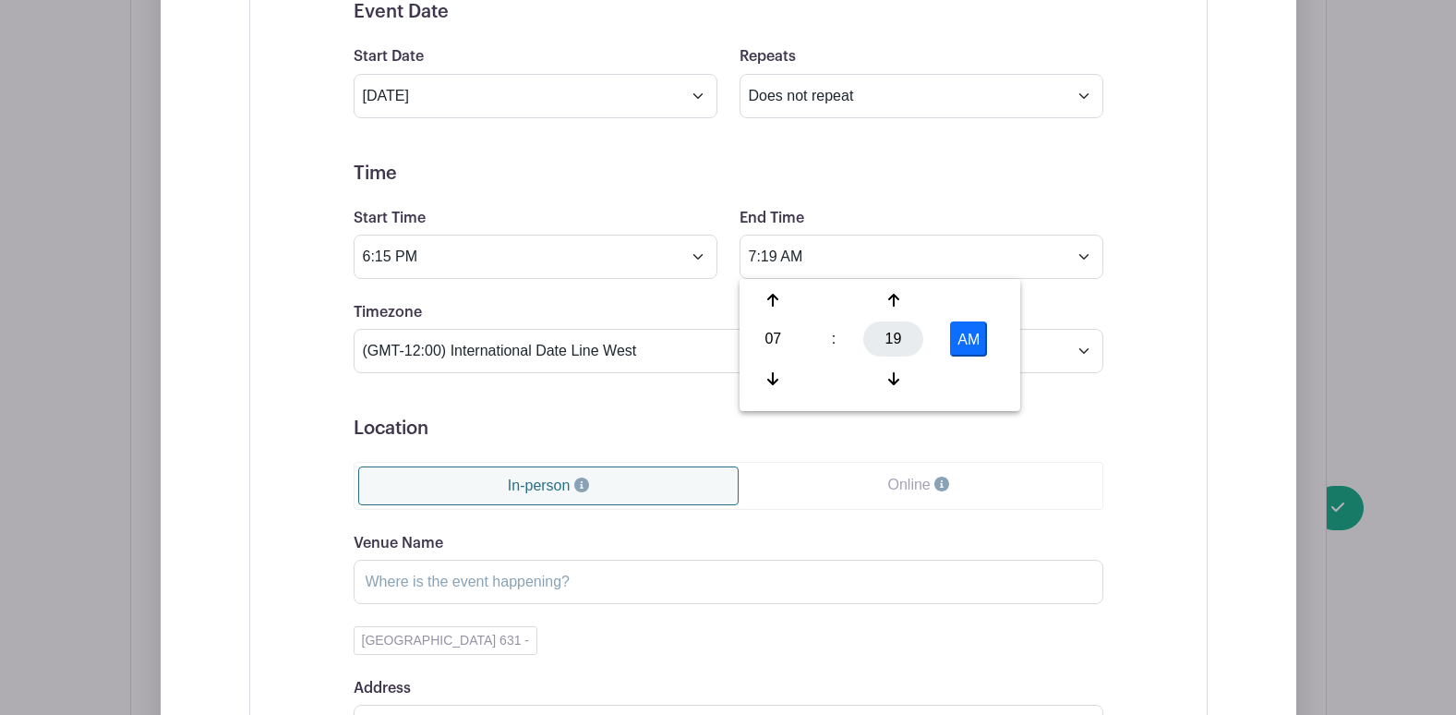
click at [887, 327] on div "19" at bounding box center [893, 338] width 60 height 35
click at [771, 301] on div "00" at bounding box center [774, 300] width 62 height 35
click at [978, 343] on button "AM" at bounding box center [968, 338] width 37 height 35
type input "7:00 PM"
click at [630, 304] on div "Timezone (GMT-12:00) International Date Line West (GMT-11:00) American Samoa (G…" at bounding box center [729, 337] width 772 height 72
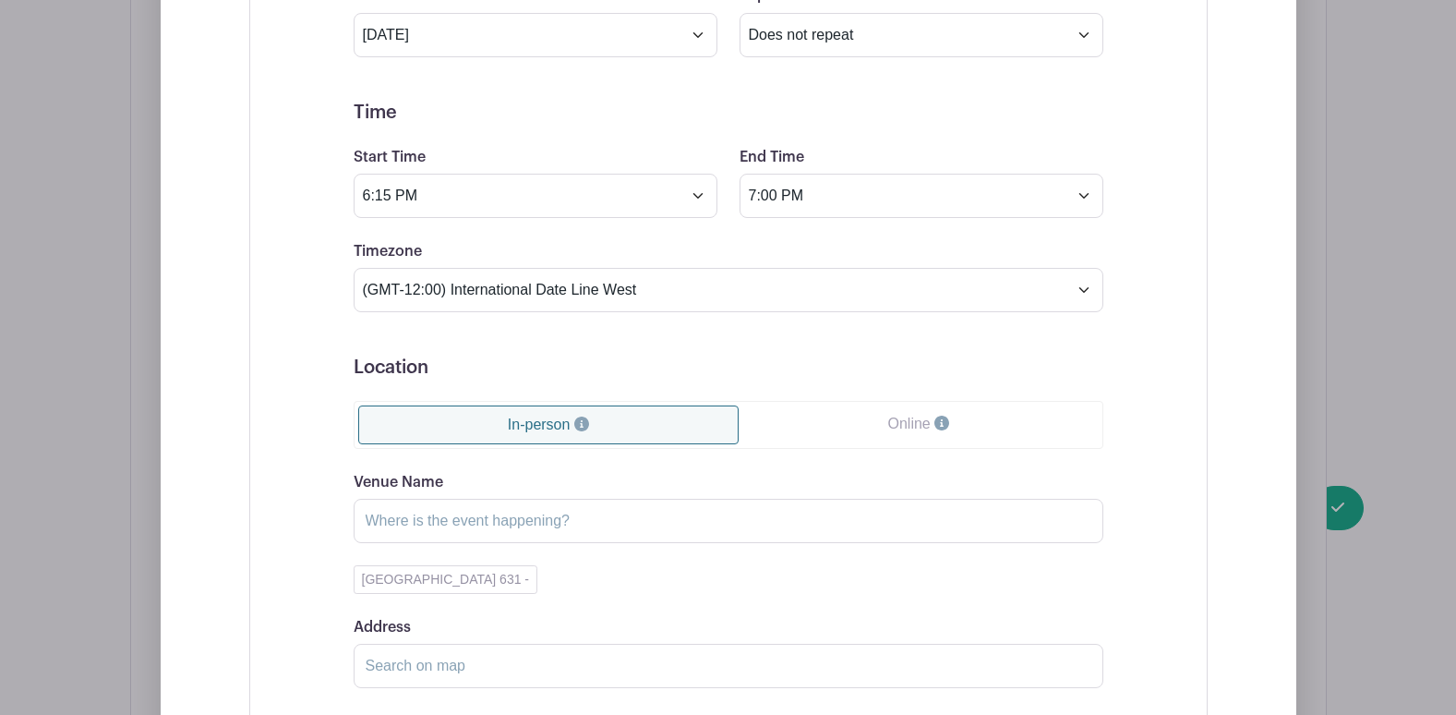
scroll to position [1362, 0]
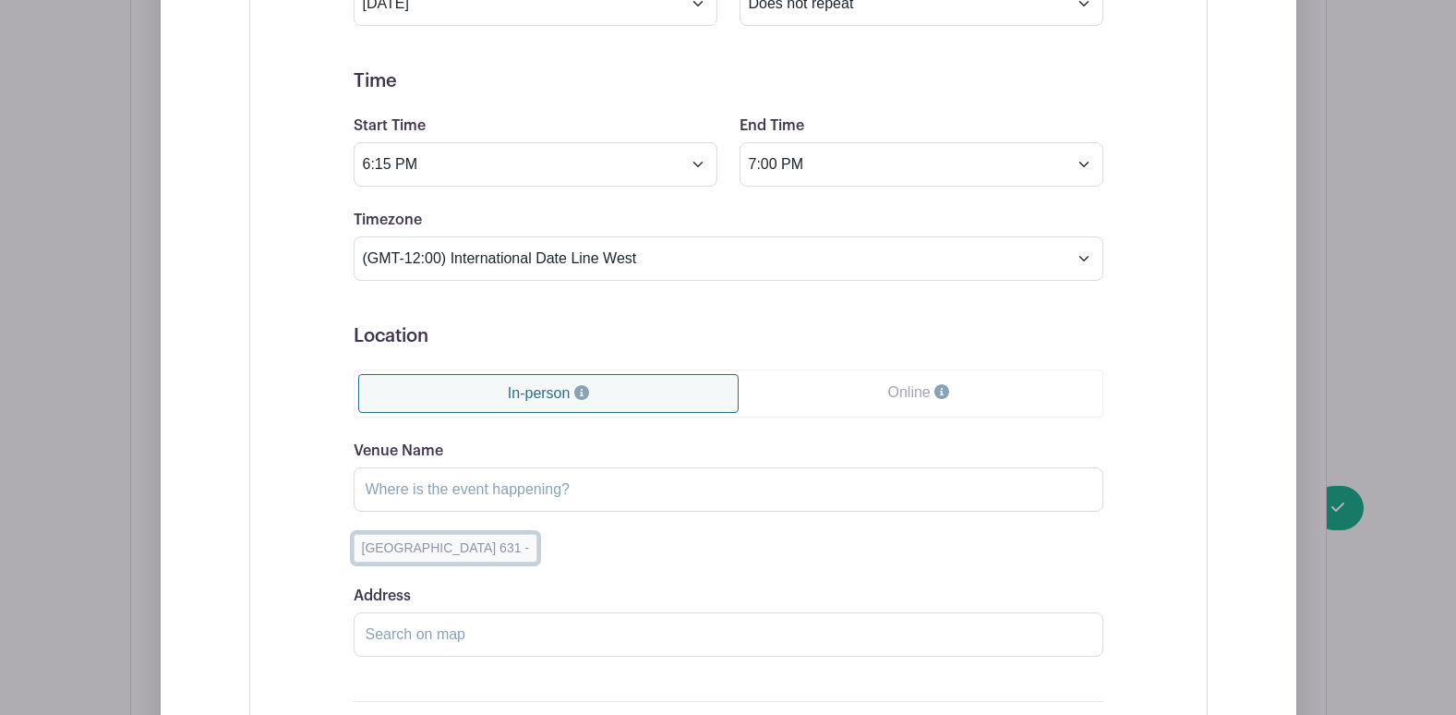
click at [451, 544] on button "Med Inn Room 631 -" at bounding box center [446, 548] width 185 height 29
type input "Med Inn Room 631"
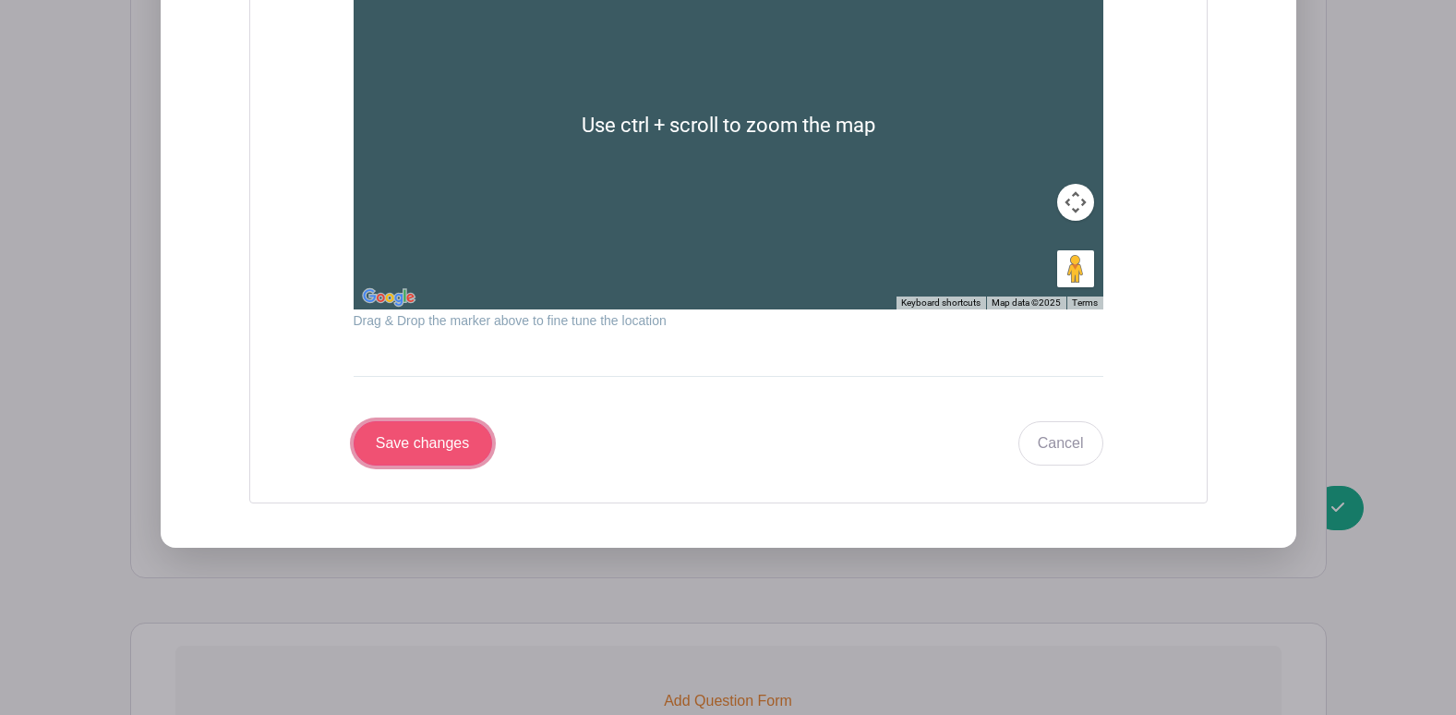
click at [453, 452] on input "Save changes" at bounding box center [423, 443] width 139 height 44
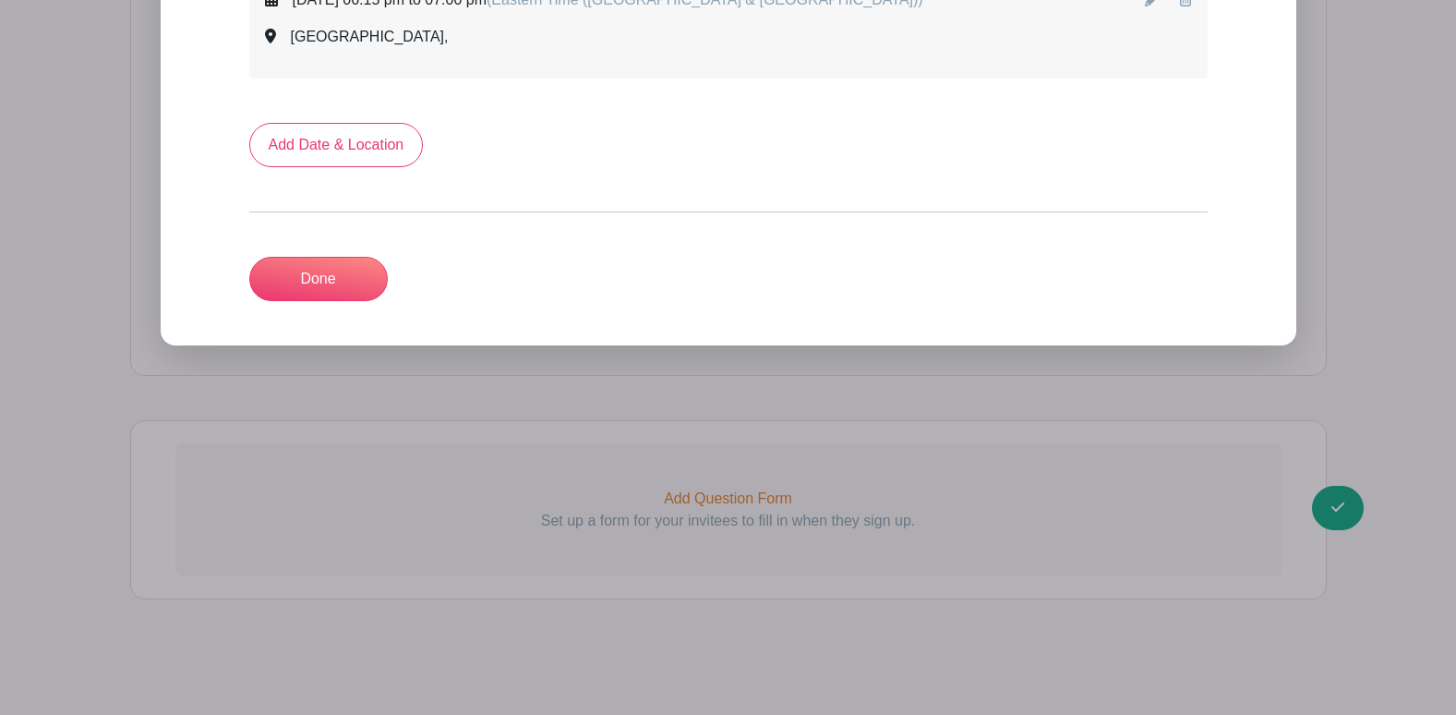
scroll to position [1230, 0]
click at [354, 151] on link "Add Date & Location" at bounding box center [336, 145] width 175 height 44
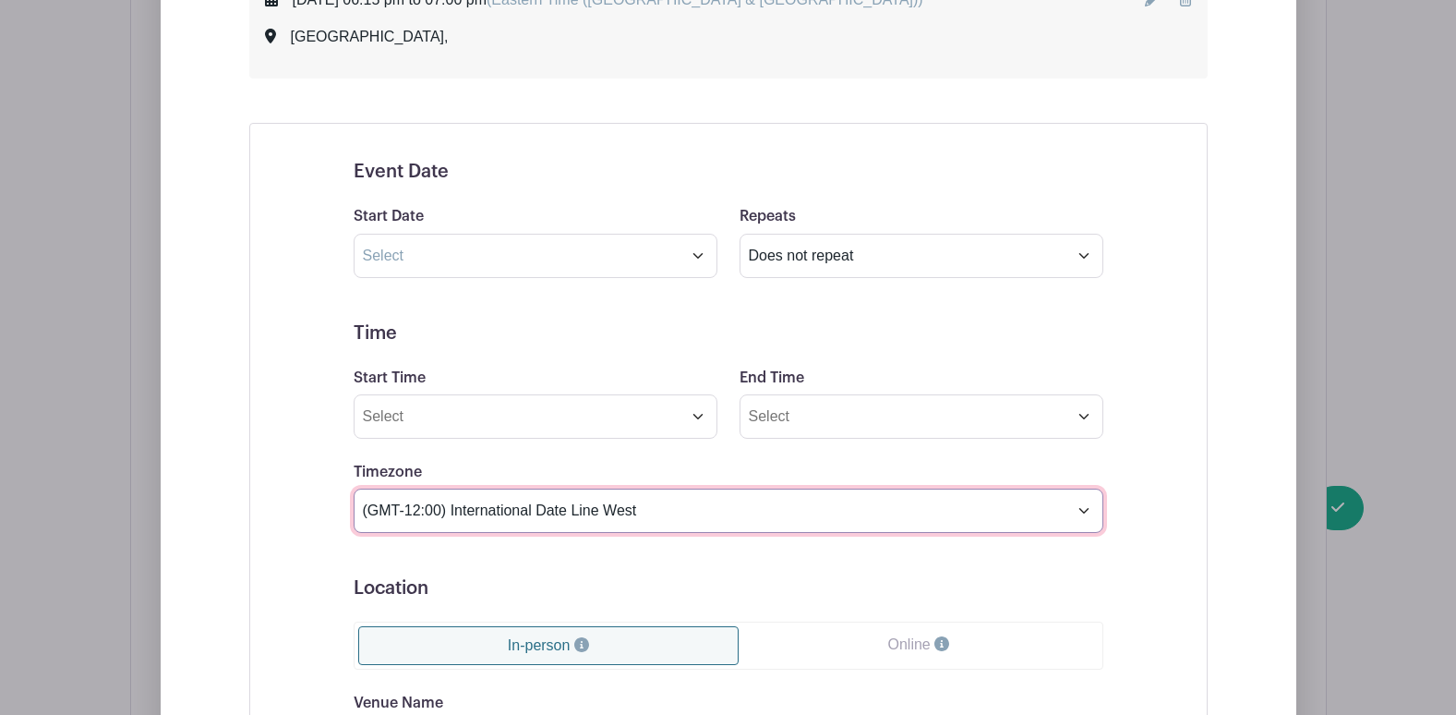
click at [441, 507] on select "(GMT-12:00) International Date Line West (GMT-11:00) American Samoa (GMT-11:00)…" at bounding box center [729, 510] width 750 height 44
select select "Eastern Time (US & Canada)"
click at [354, 488] on select "(GMT-12:00) International Date Line West (GMT-11:00) American Samoa (GMT-11:00)…" at bounding box center [729, 510] width 750 height 44
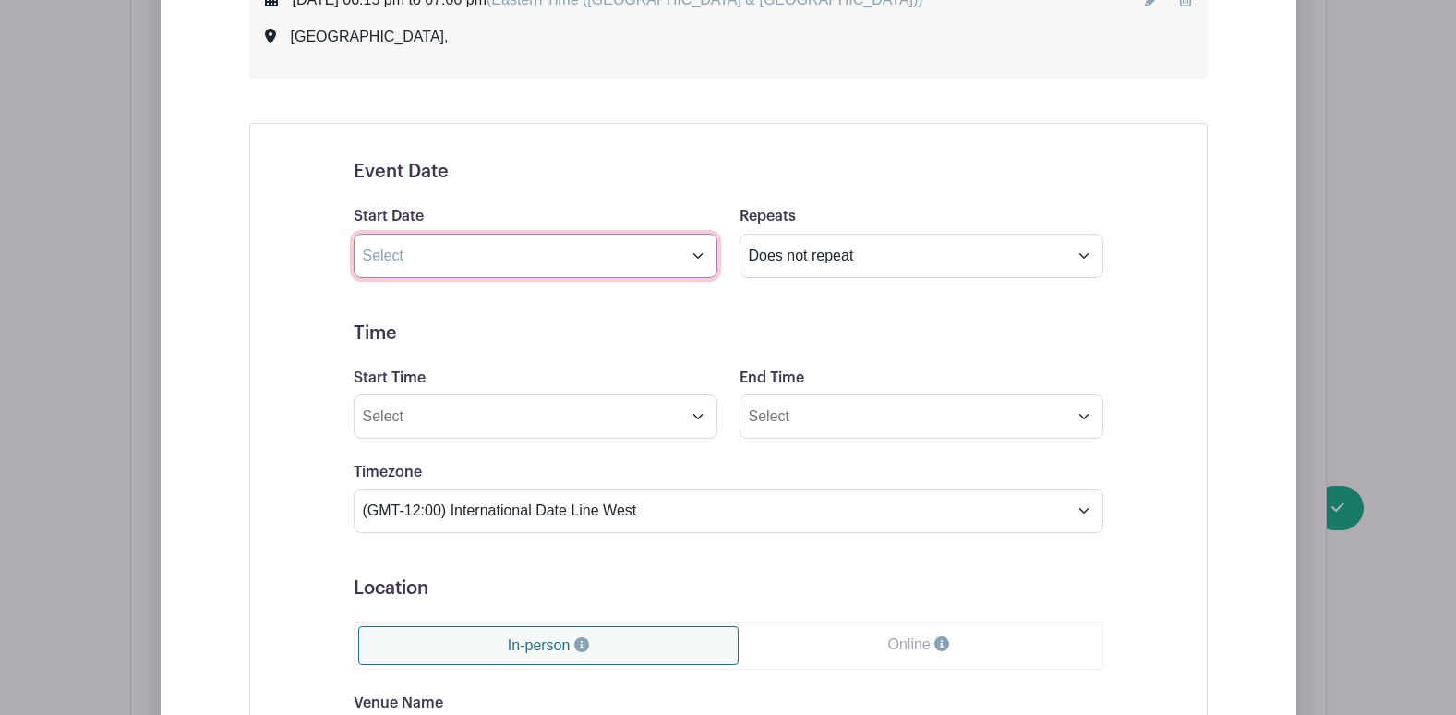
click at [460, 259] on input "text" at bounding box center [536, 256] width 364 height 44
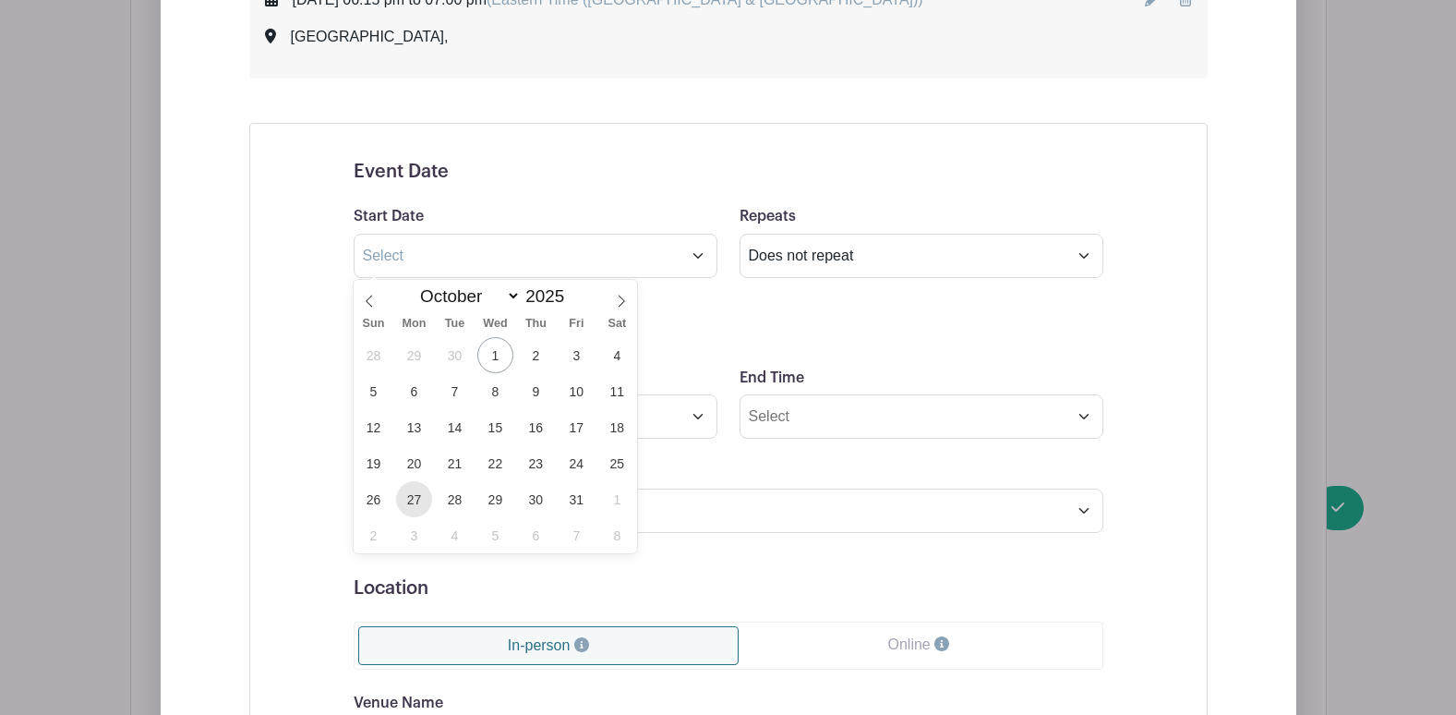
click at [415, 500] on span "27" at bounding box center [414, 499] width 36 height 36
type input "Oct 27 2025"
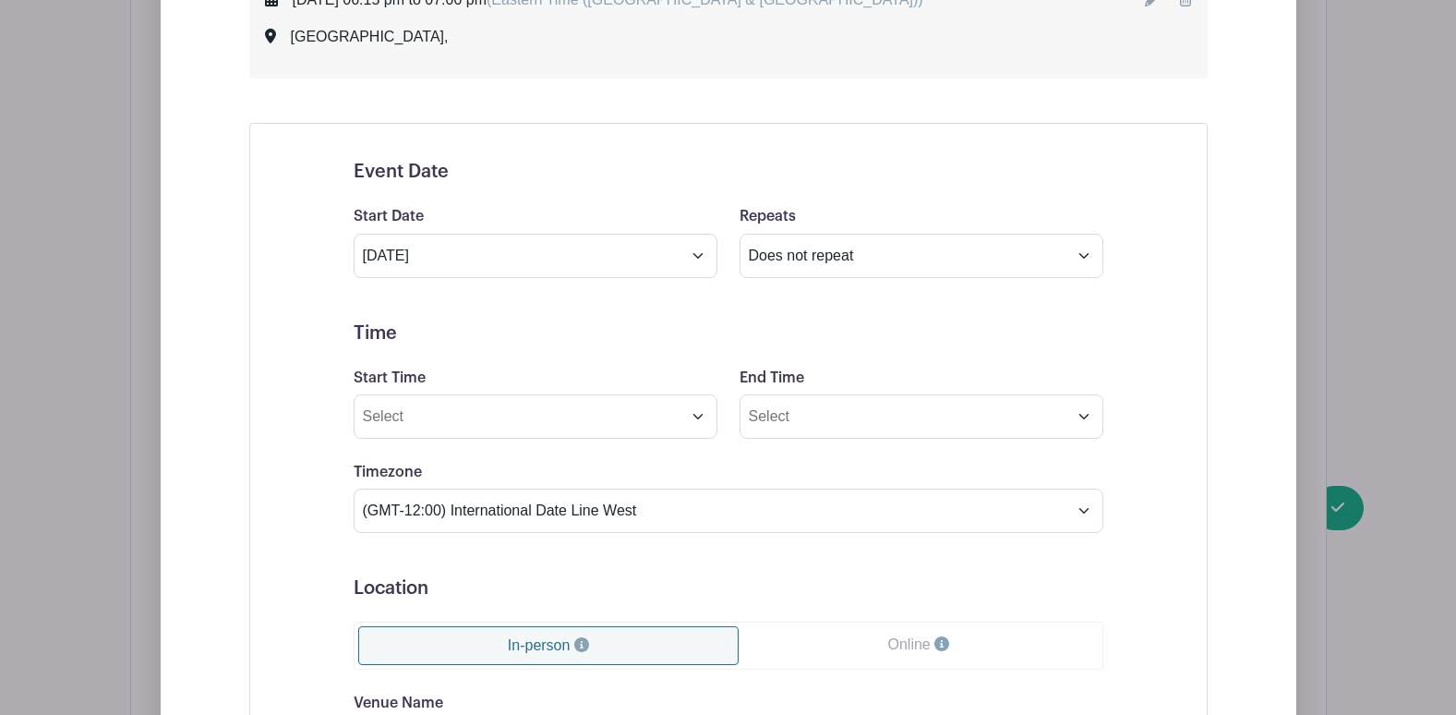
drag, startPoint x: 308, startPoint y: 367, endPoint x: 346, endPoint y: 363, distance: 38.0
click at [309, 366] on div "Event Date Start Date Oct 27 2025 Repeats Does not repeat Daily Weekly Monthly …" at bounding box center [728, 602] width 838 height 926
click at [454, 417] on input "Start Time" at bounding box center [536, 416] width 364 height 44
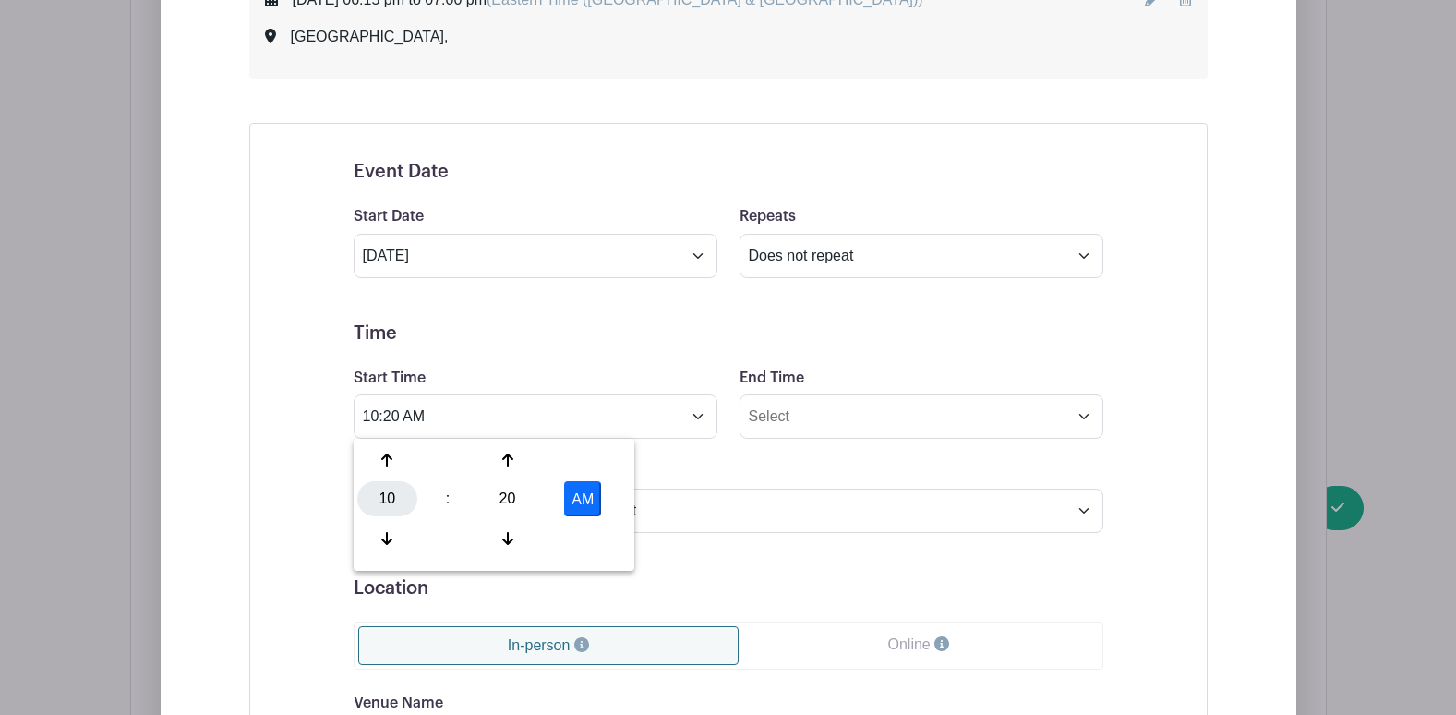
click at [390, 494] on div "10" at bounding box center [387, 498] width 60 height 35
click at [527, 499] on div "06" at bounding box center [525, 498] width 62 height 35
click at [509, 498] on div "20" at bounding box center [507, 498] width 60 height 35
click at [586, 461] on div "15" at bounding box center [593, 459] width 62 height 35
type input "6:15 AM"
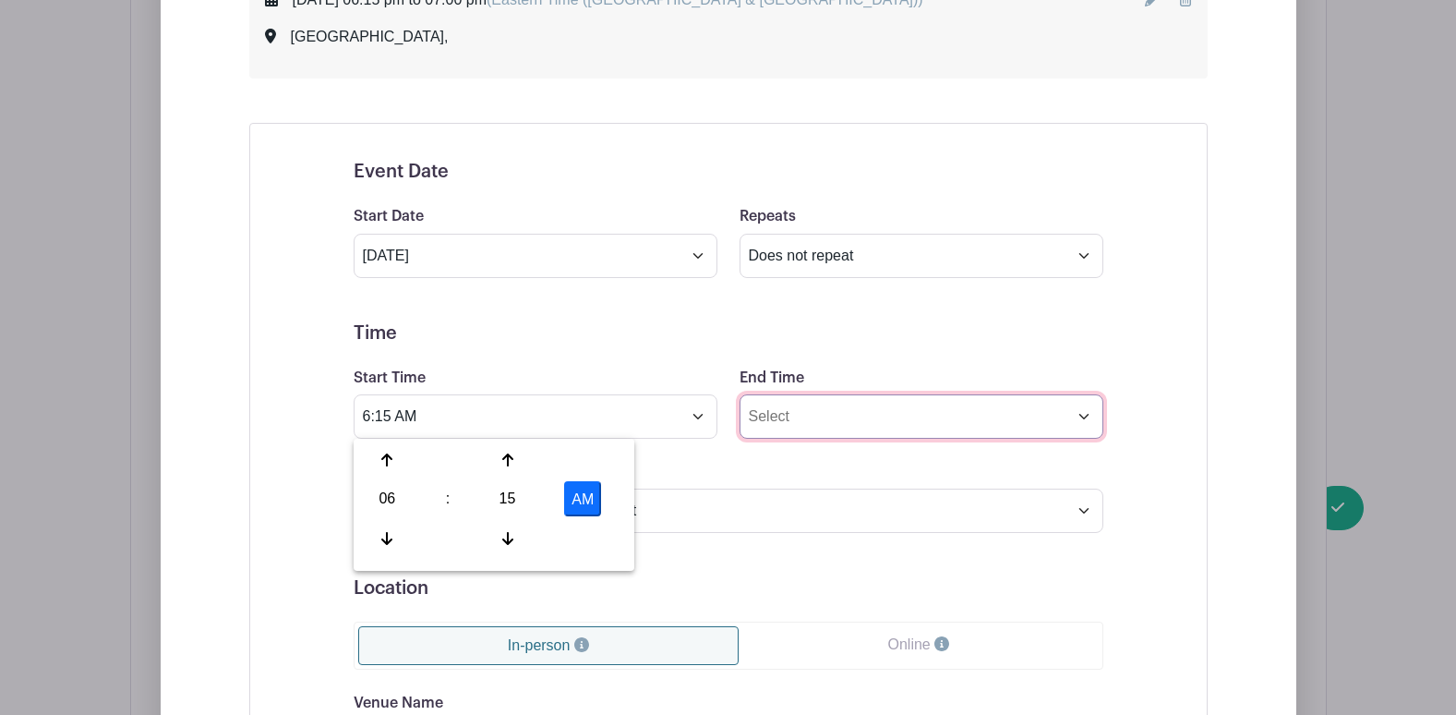
click at [824, 417] on input "End Time" at bounding box center [922, 416] width 364 height 44
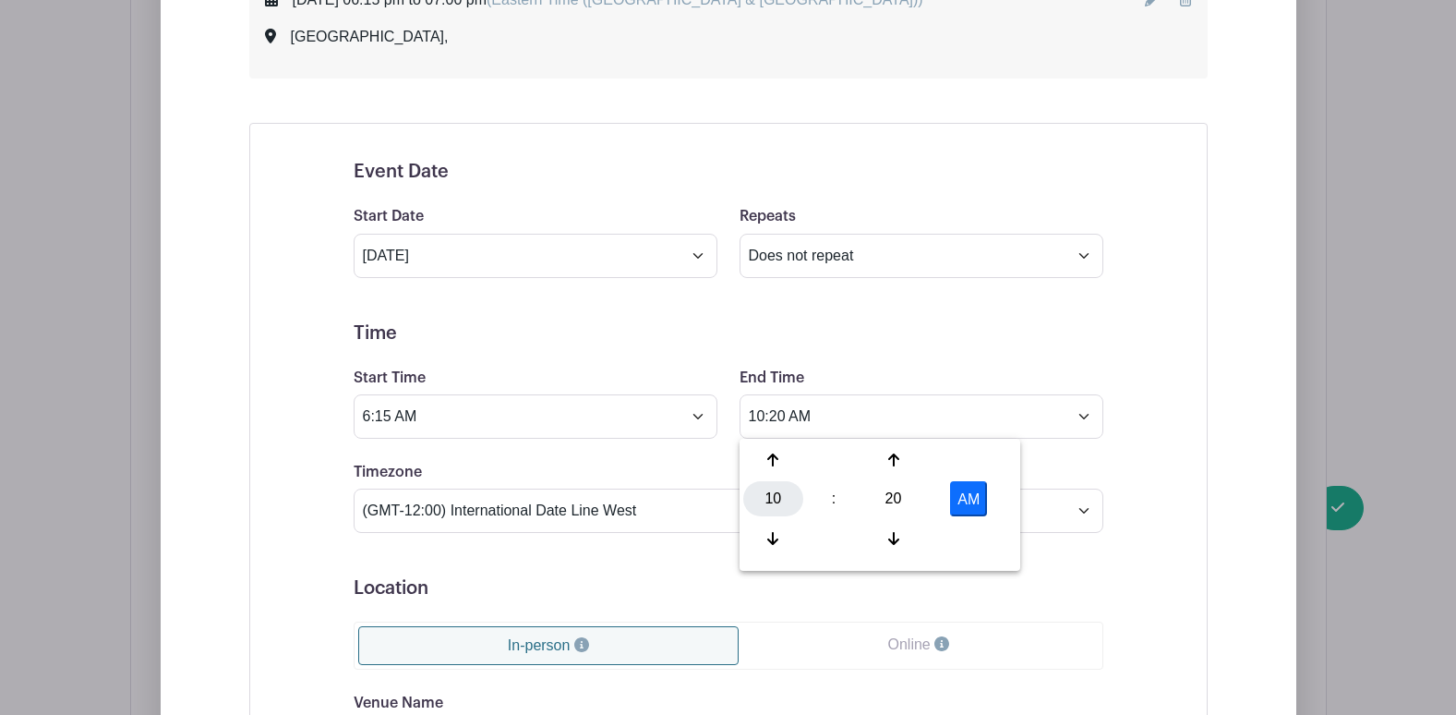
click at [773, 493] on div "10" at bounding box center [773, 498] width 60 height 35
click at [970, 501] on div "07" at bounding box center [979, 498] width 62 height 35
click at [893, 500] on div "20" at bounding box center [893, 498] width 60 height 35
click at [768, 453] on div "00" at bounding box center [774, 459] width 62 height 35
click at [767, 340] on h5 "Time" at bounding box center [729, 333] width 750 height 22
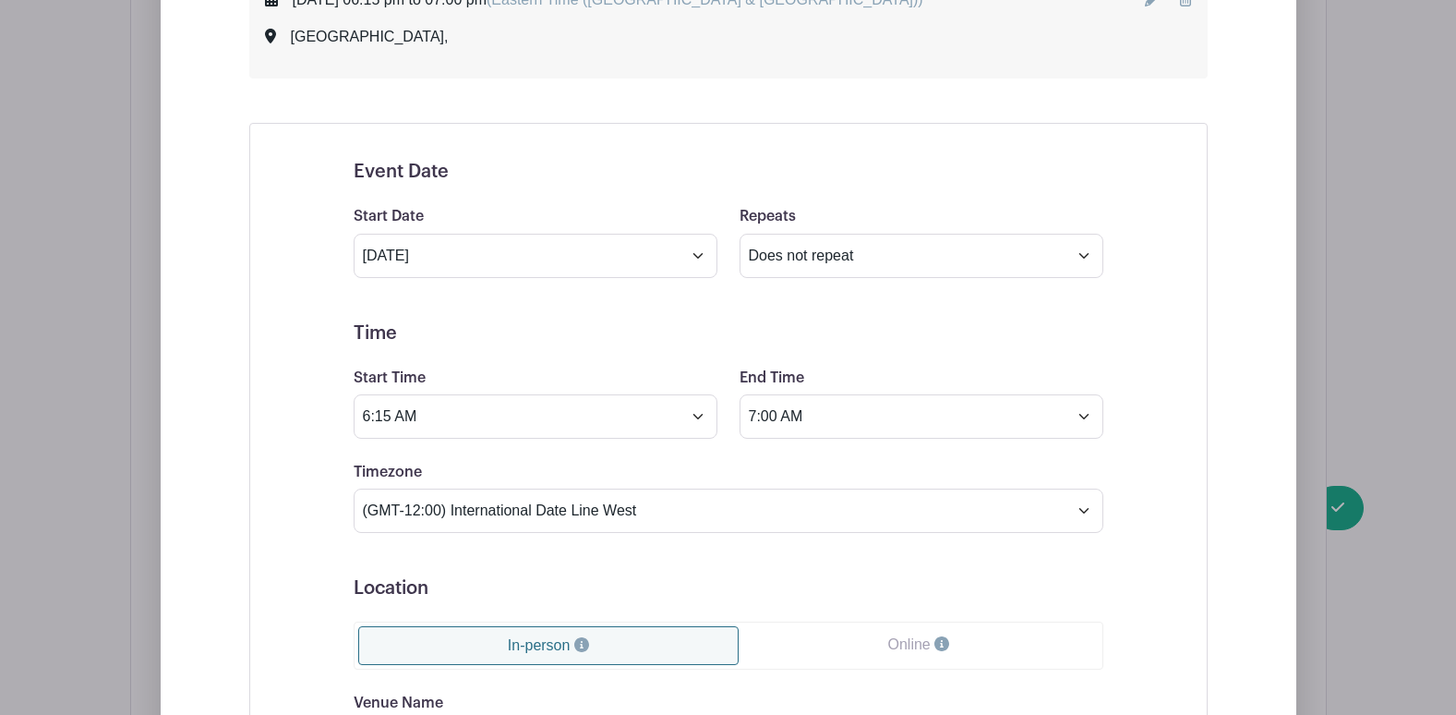
click at [647, 359] on form "Event Date Start Date Oct 27 2025 Repeats Does not repeat Daily Weekly Monthly …" at bounding box center [729, 602] width 750 height 882
click at [846, 424] on input "7:00 AM" at bounding box center [922, 416] width 364 height 44
click at [772, 491] on div "07" at bounding box center [773, 498] width 60 height 35
click at [775, 531] on div "08" at bounding box center [774, 538] width 62 height 35
click at [885, 498] on div "00" at bounding box center [893, 498] width 60 height 35
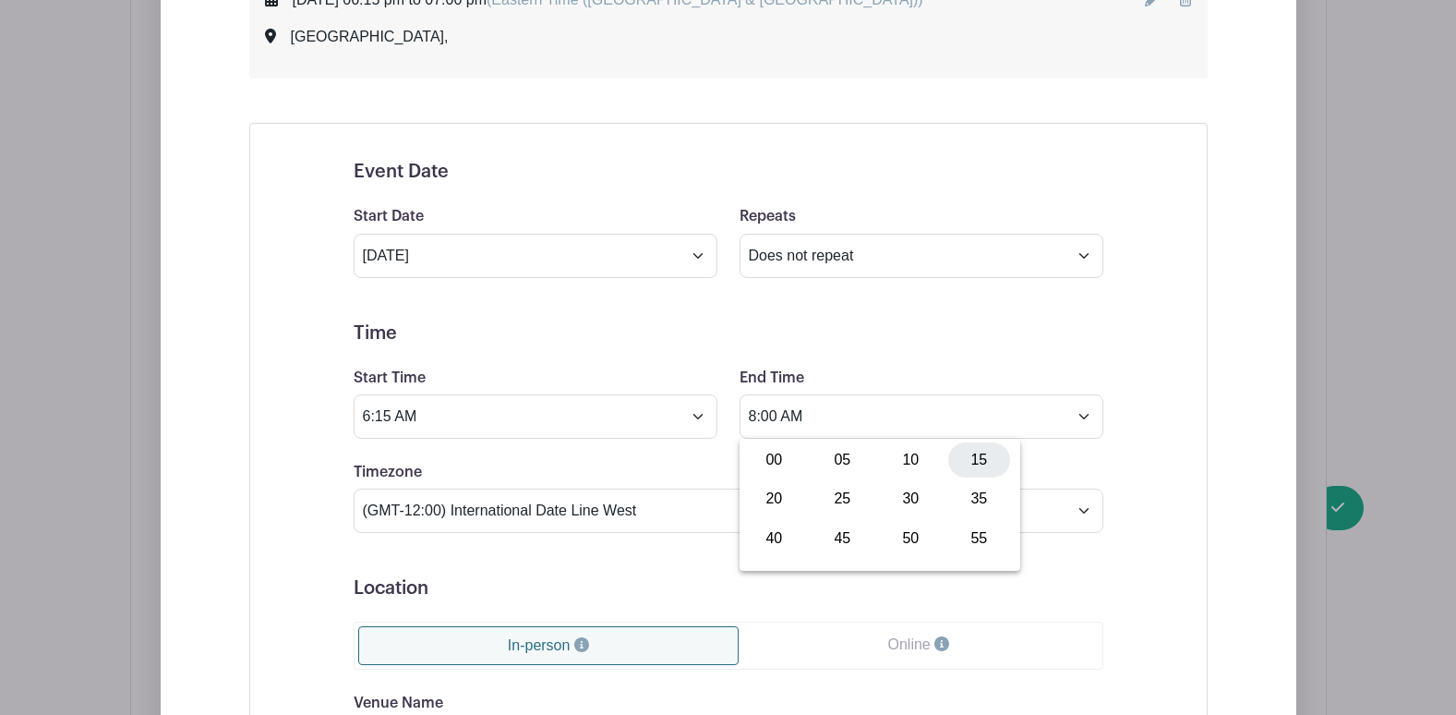
click at [981, 454] on div "15" at bounding box center [979, 459] width 62 height 35
type input "8:15 AM"
click at [676, 468] on div "Timezone (GMT-12:00) International Date Line West (GMT-11:00) American Samoa (G…" at bounding box center [729, 497] width 772 height 72
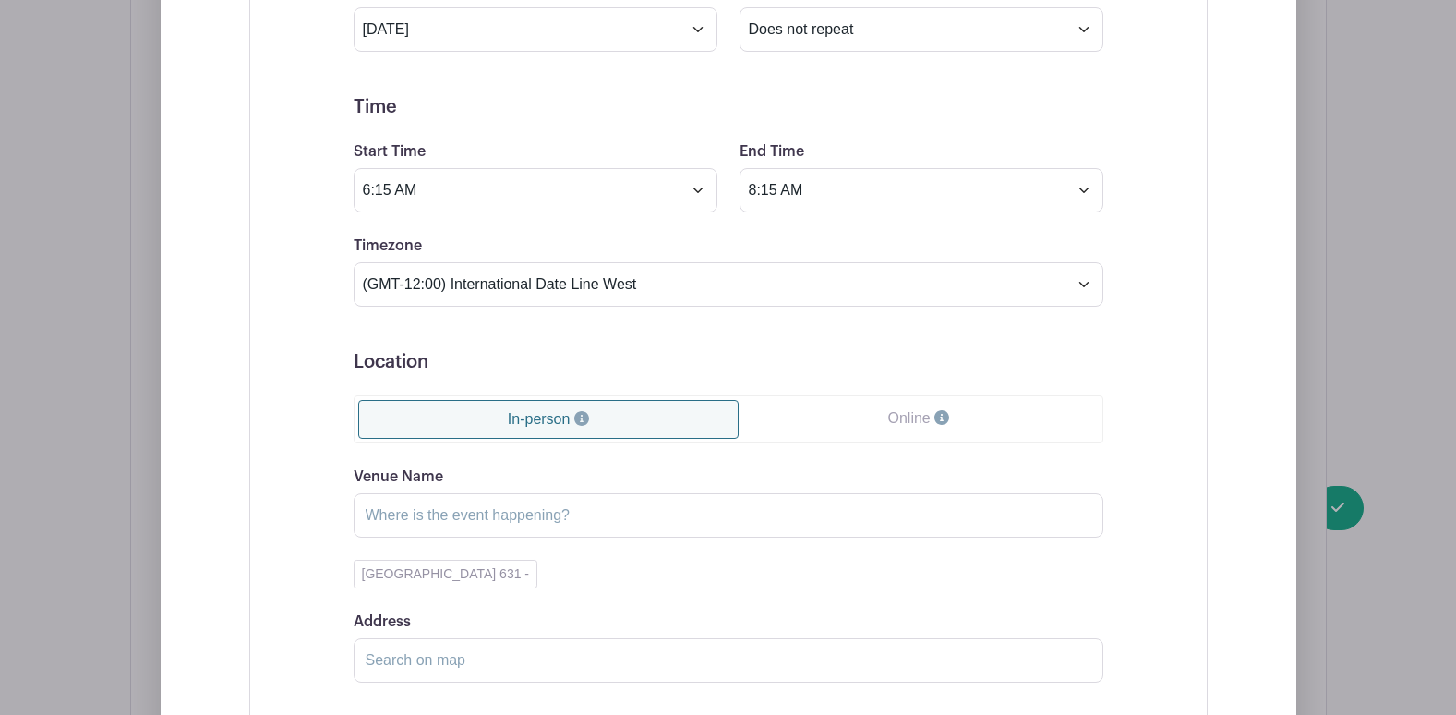
scroll to position [1507, 0]
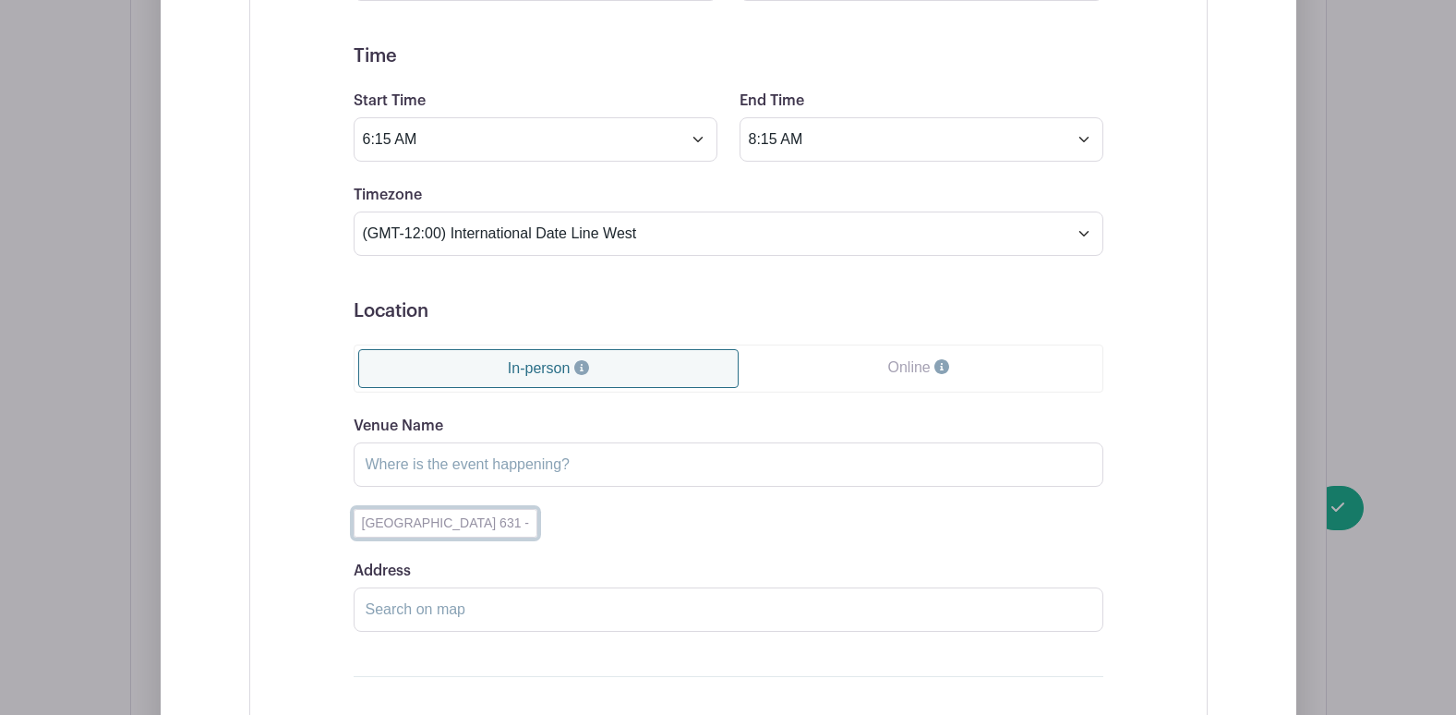
drag, startPoint x: 400, startPoint y: 526, endPoint x: 418, endPoint y: 500, distance: 31.8
click at [405, 524] on button "Med Inn Room 631 -" at bounding box center [446, 523] width 185 height 29
type input "Med Inn Room 631"
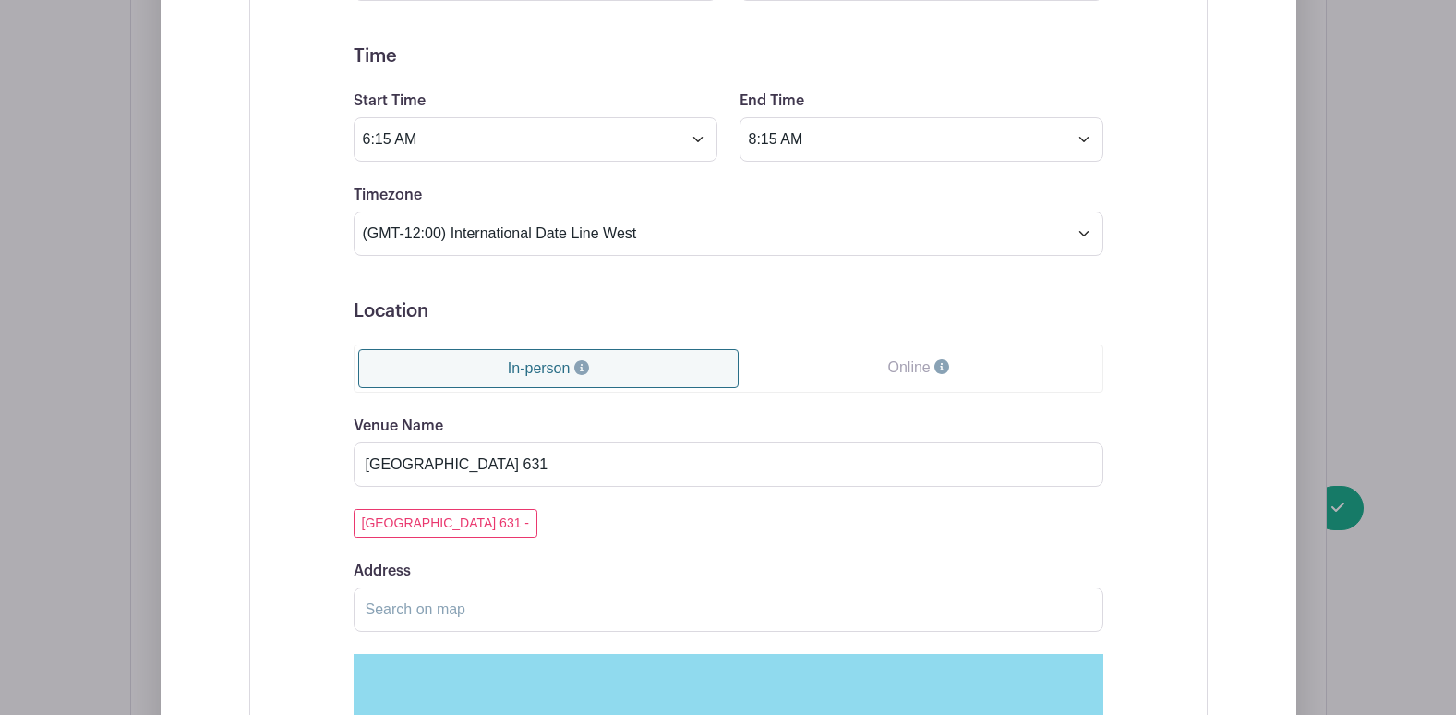
drag, startPoint x: 286, startPoint y: 417, endPoint x: 303, endPoint y: 416, distance: 16.6
click at [296, 417] on div "Event Date Start Date Oct 27 2025 Repeats Does not repeat Daily Weekly Monthly …" at bounding box center [728, 531] width 958 height 1371
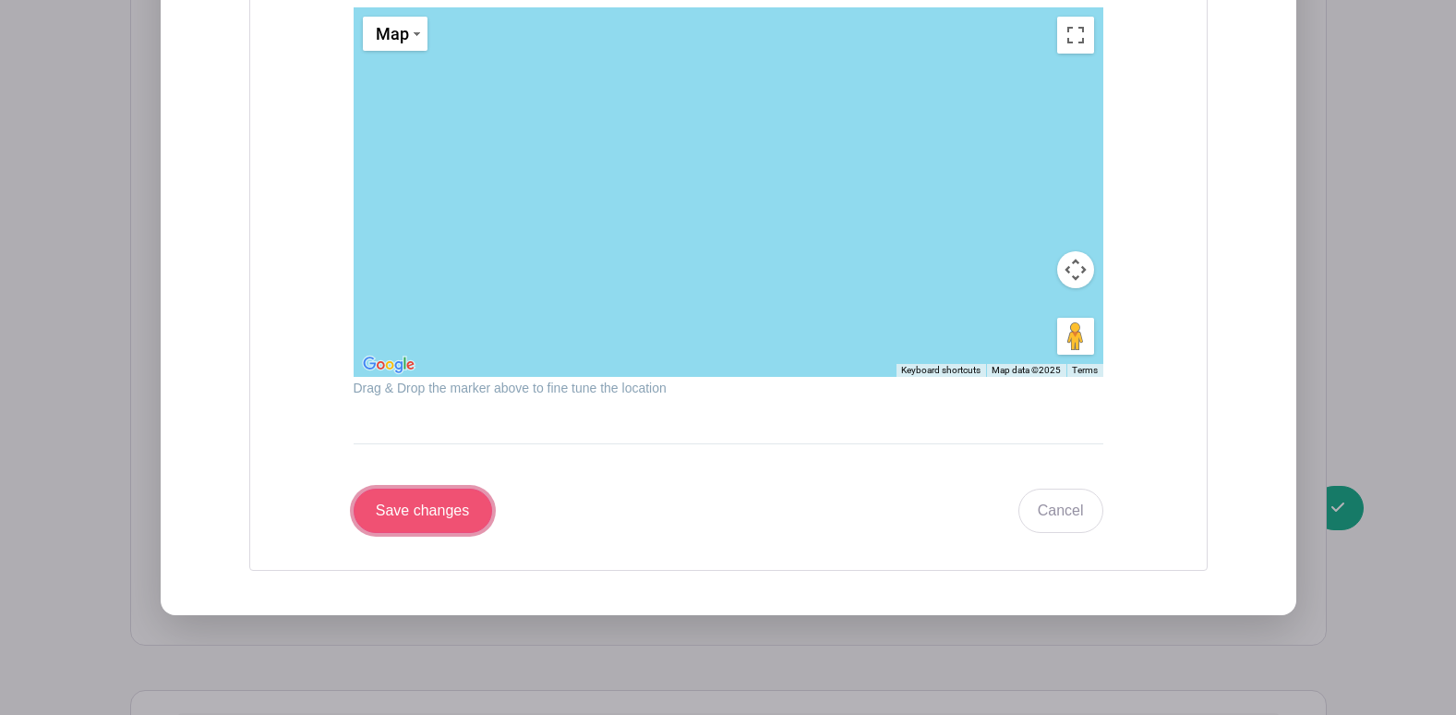
click at [477, 512] on input "Save changes" at bounding box center [423, 510] width 139 height 44
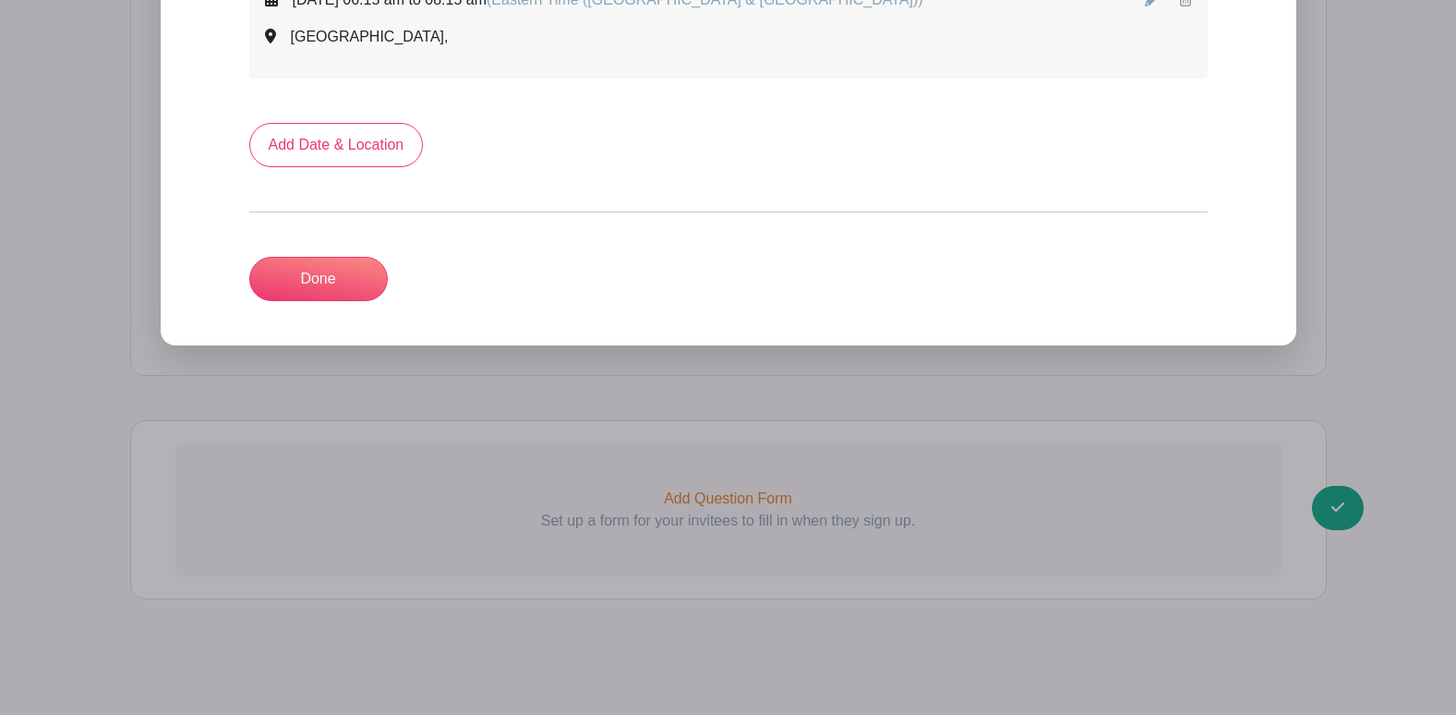
scroll to position [1350, 0]
click at [378, 285] on link "Done" at bounding box center [318, 279] width 139 height 44
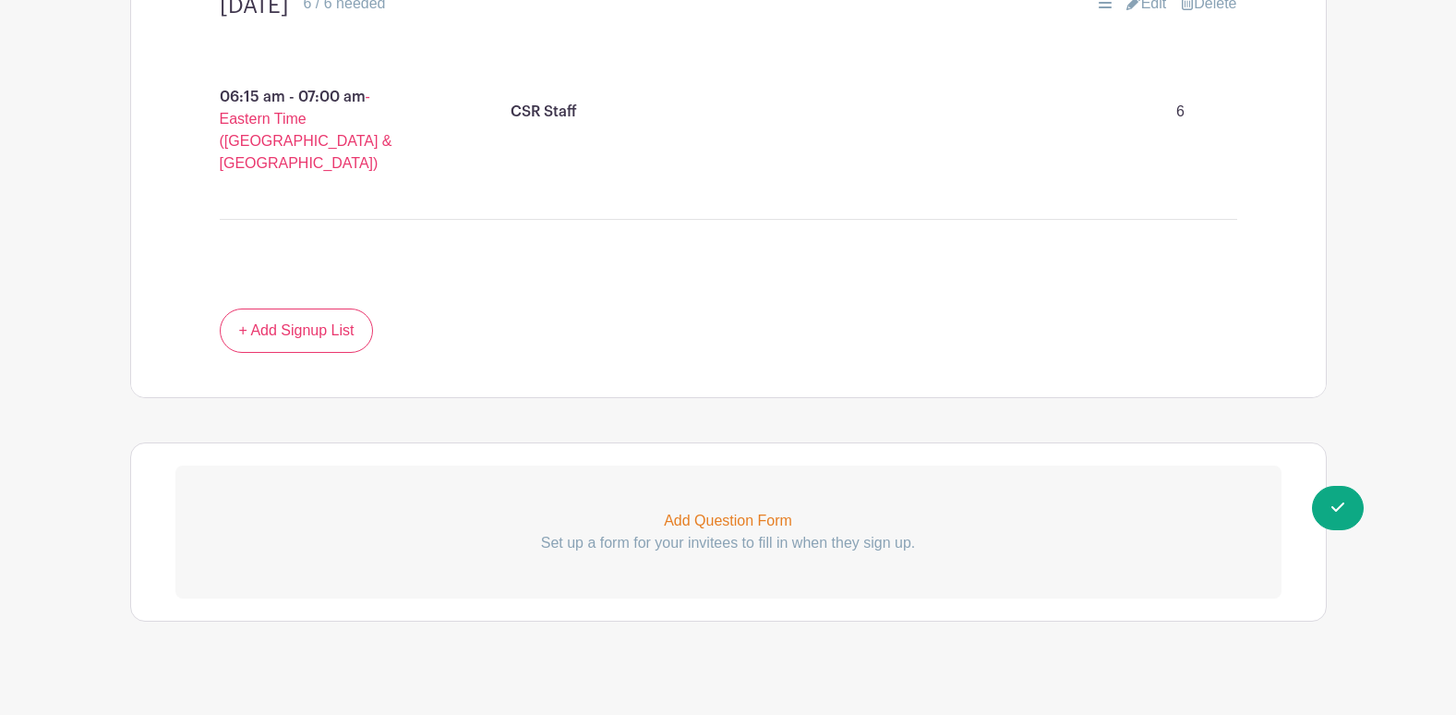
click at [485, 370] on div "October 14 6 / 6 needed Edit Delete 06:15 am - 07:00 am - Eastern Time (US & Ca…" at bounding box center [728, 176] width 1195 height 441
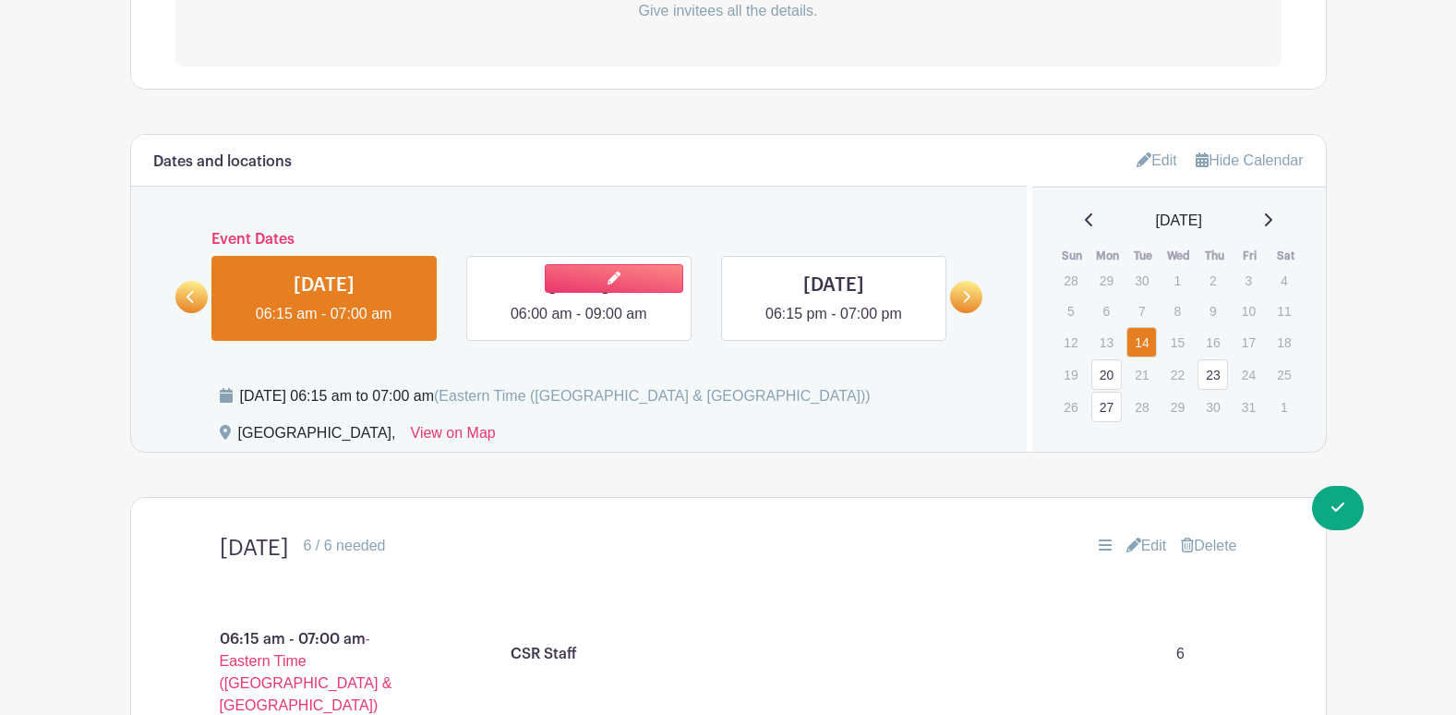
scroll to position [656, 0]
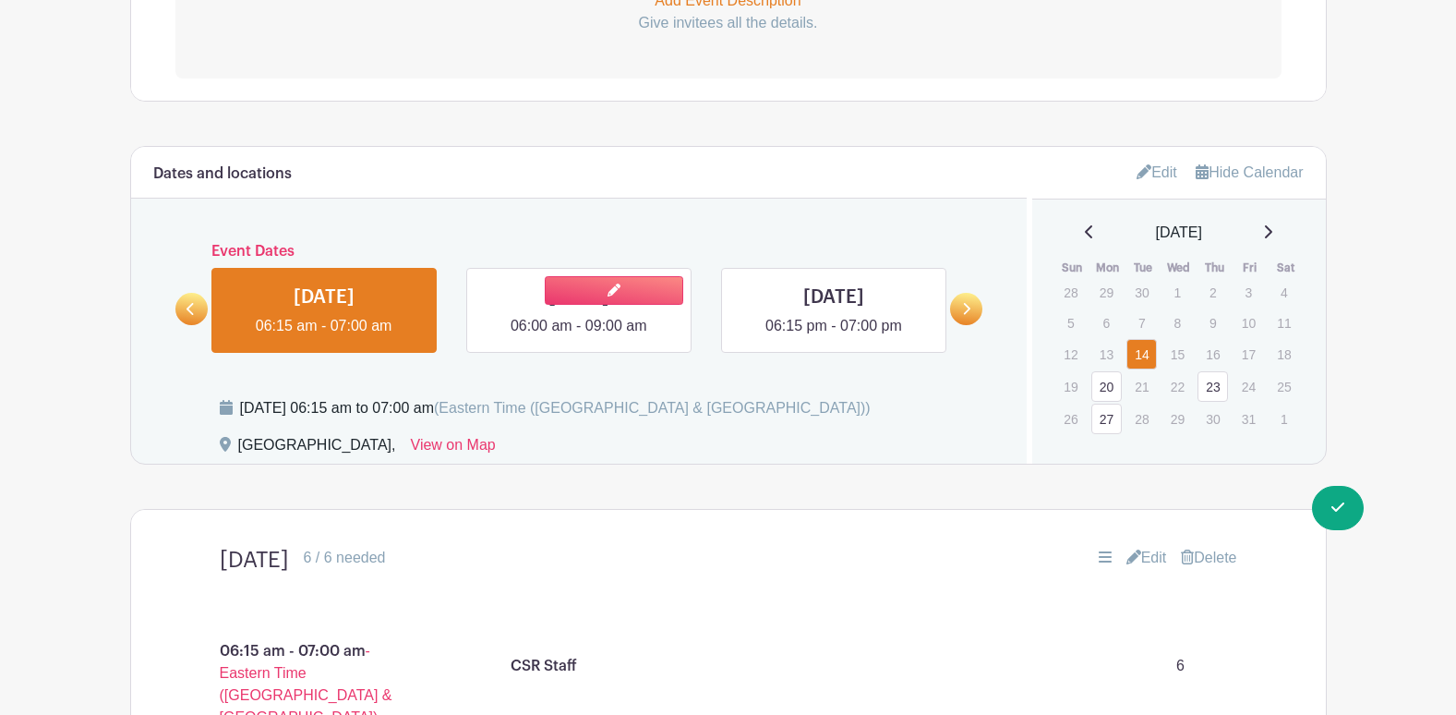
click at [579, 337] on link at bounding box center [579, 337] width 0 height 0
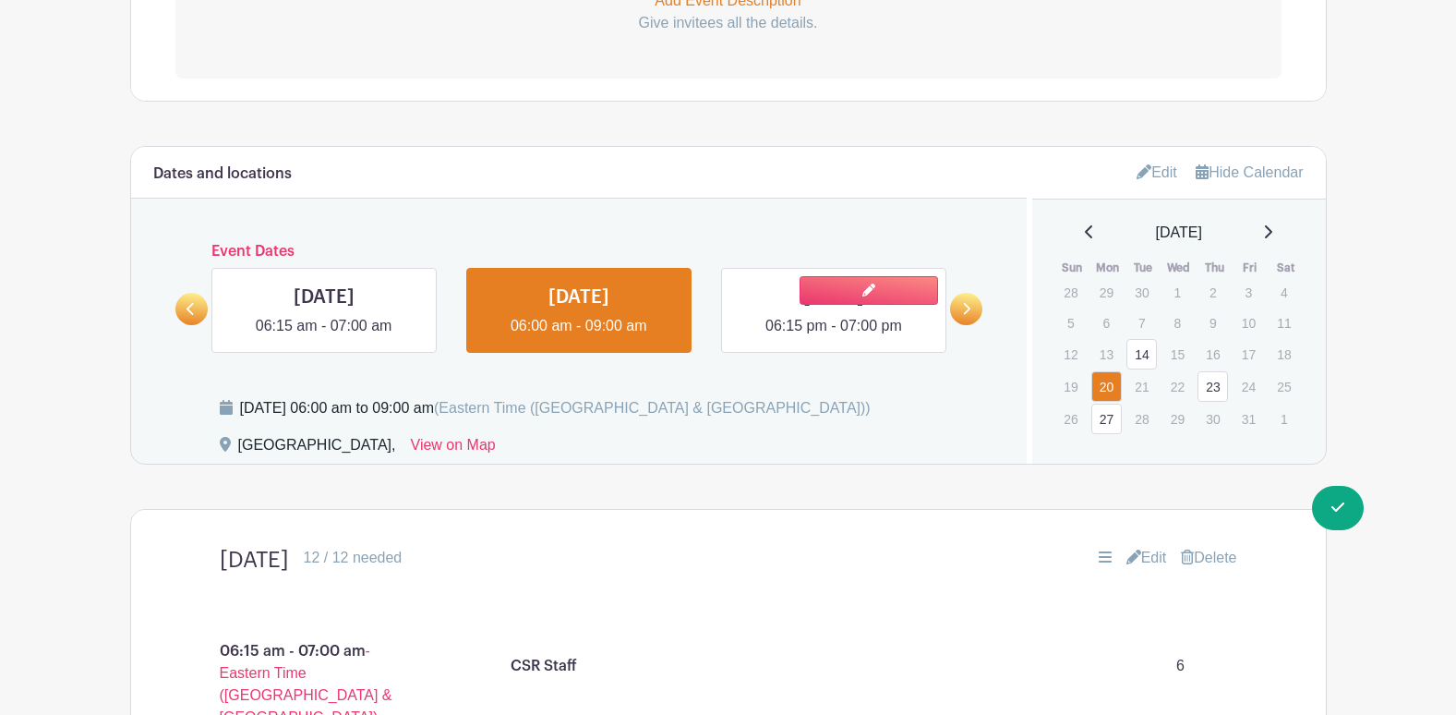
click at [834, 337] on link at bounding box center [834, 337] width 0 height 0
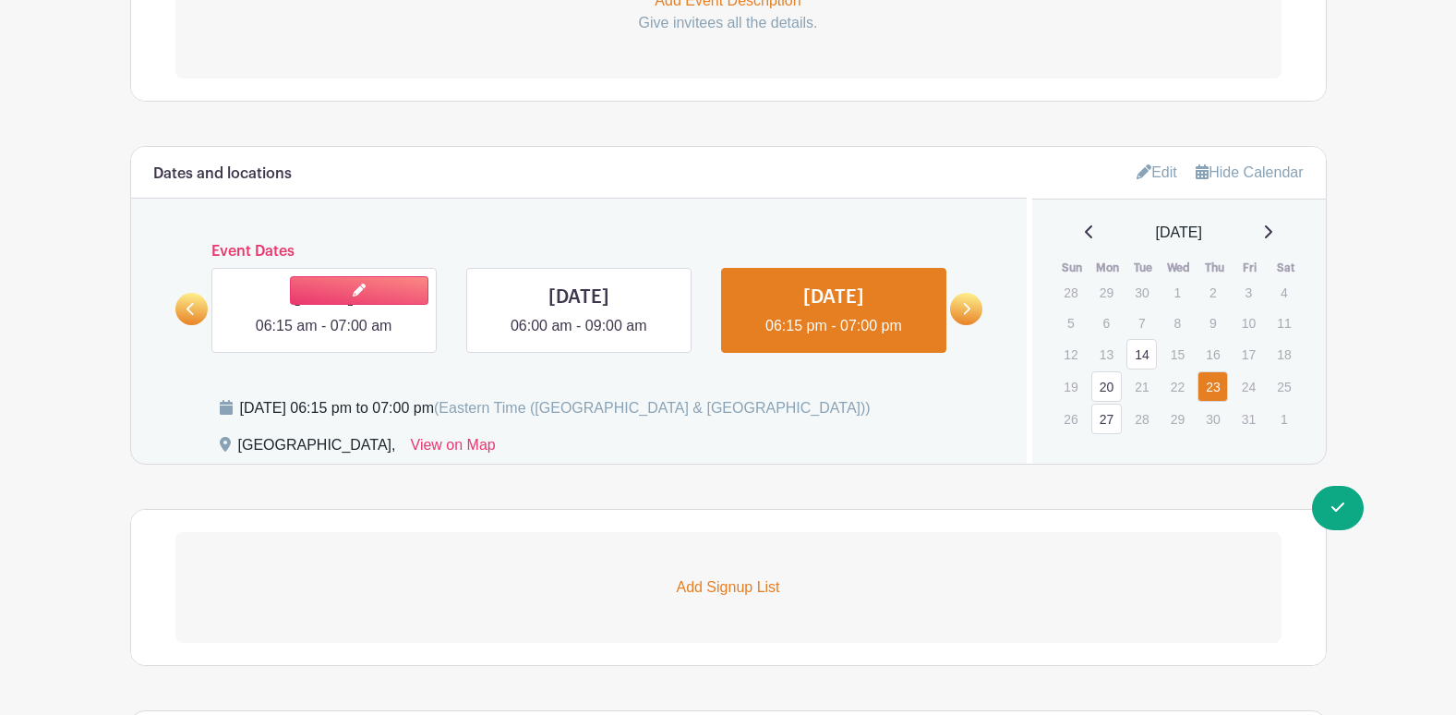
click at [324, 337] on link at bounding box center [324, 337] width 0 height 0
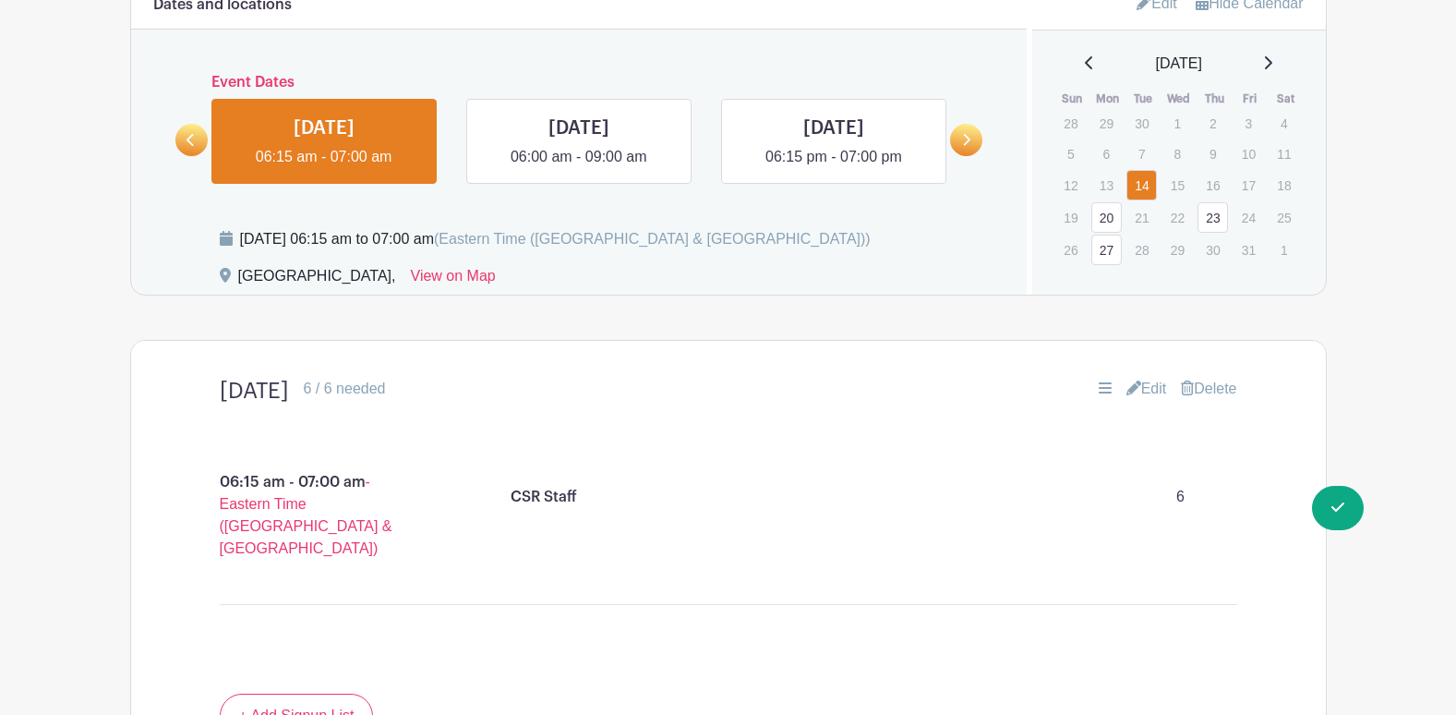
scroll to position [840, 0]
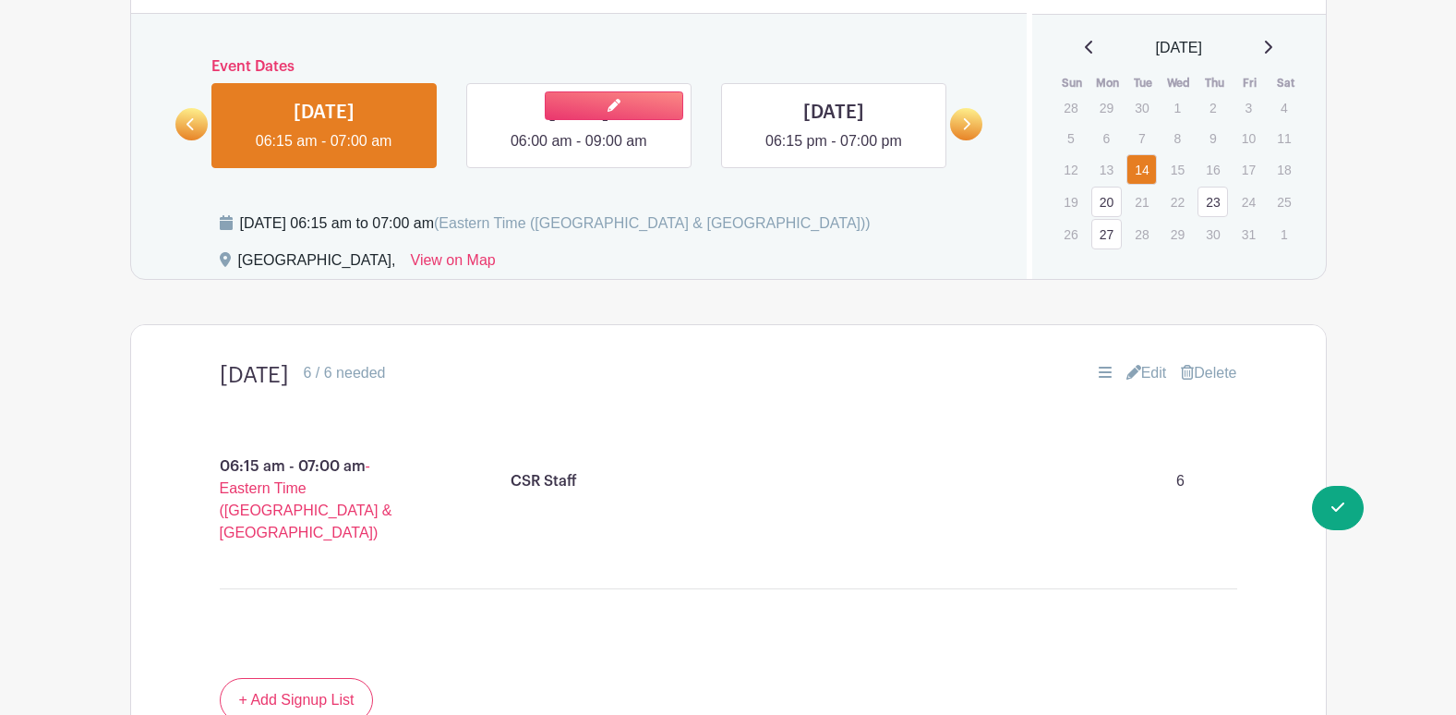
click at [579, 152] on link at bounding box center [579, 152] width 0 height 0
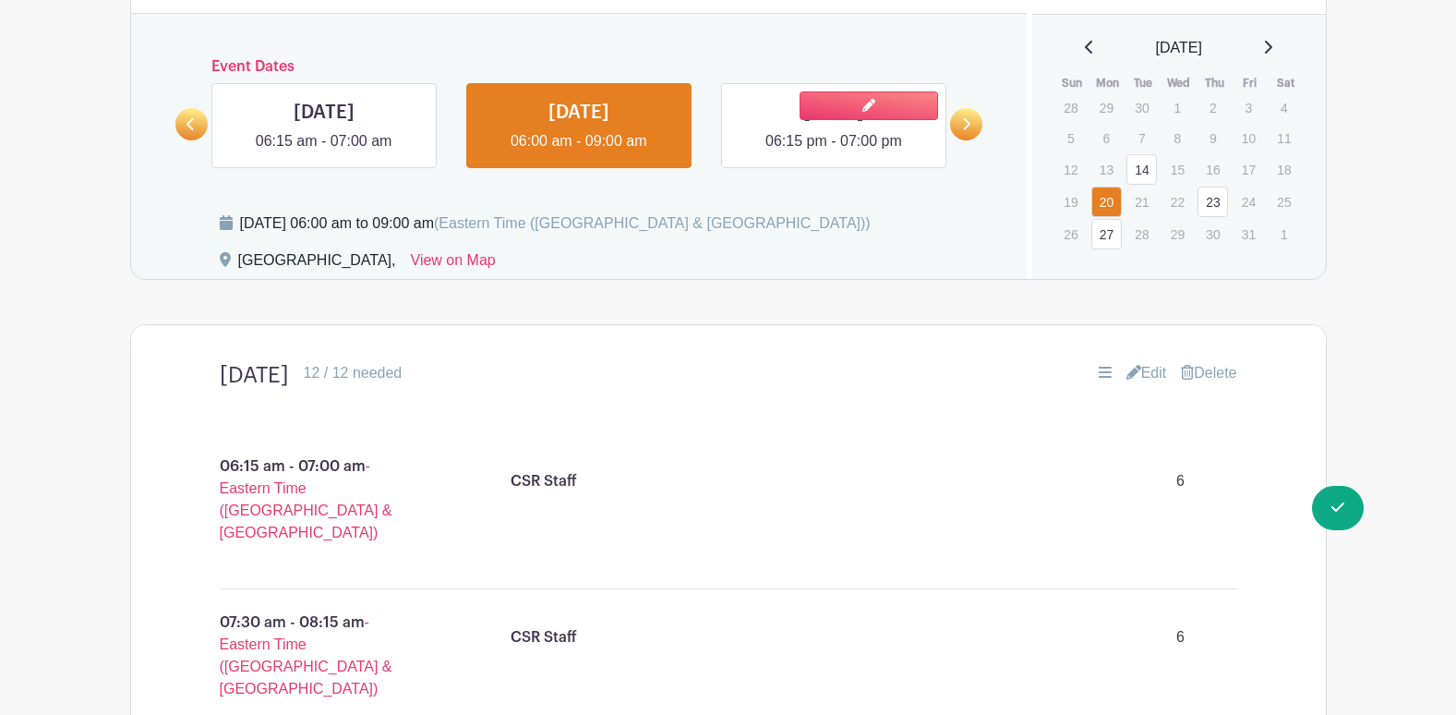
click at [834, 152] on link at bounding box center [834, 152] width 0 height 0
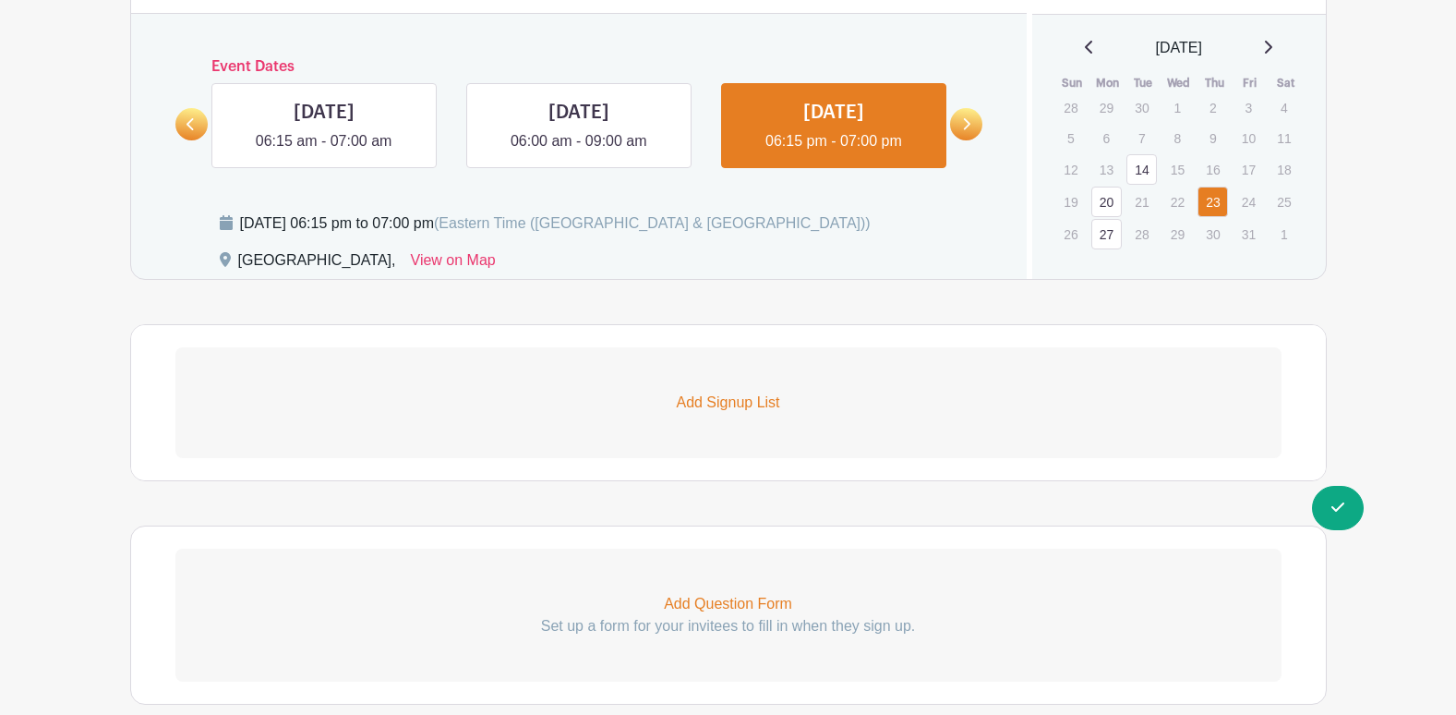
click at [728, 401] on p "Add Signup List" at bounding box center [728, 403] width 1106 height 22
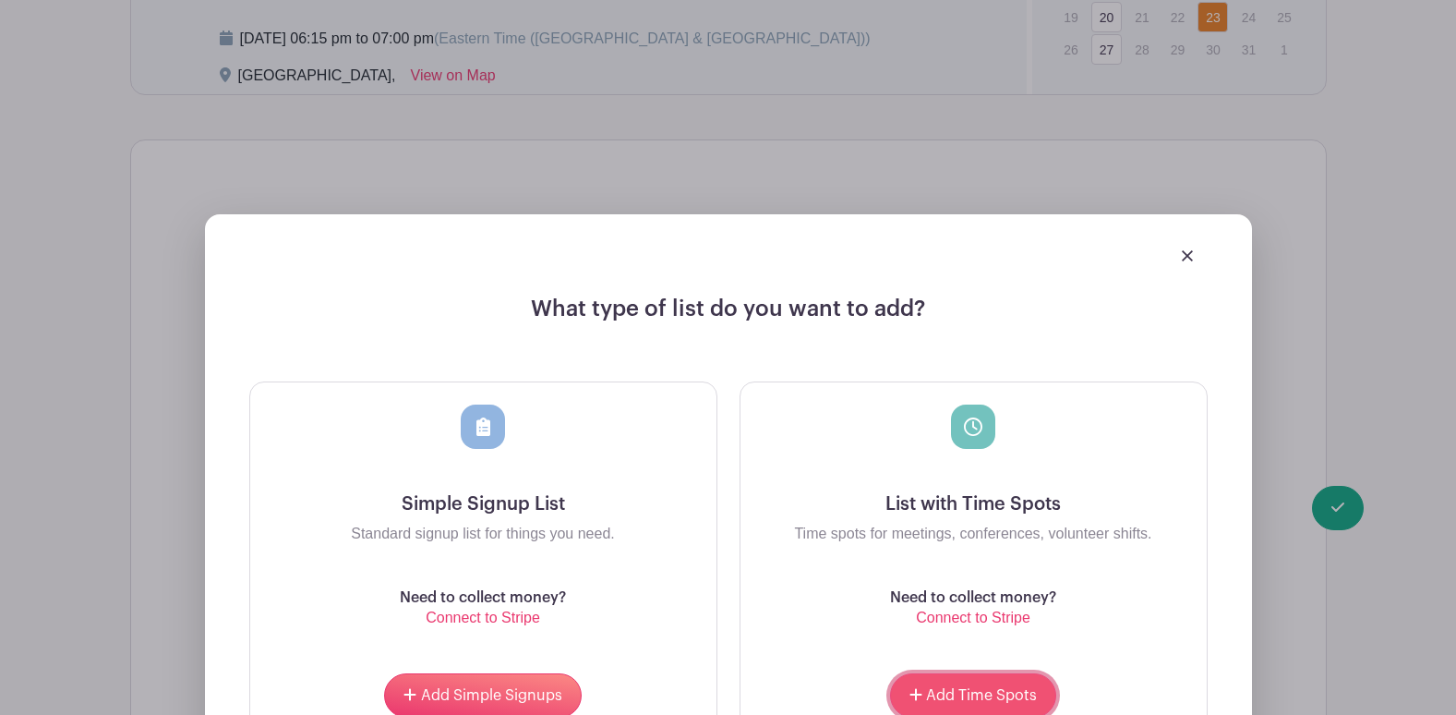
click at [939, 693] on span "Add Time Spots" at bounding box center [981, 695] width 111 height 15
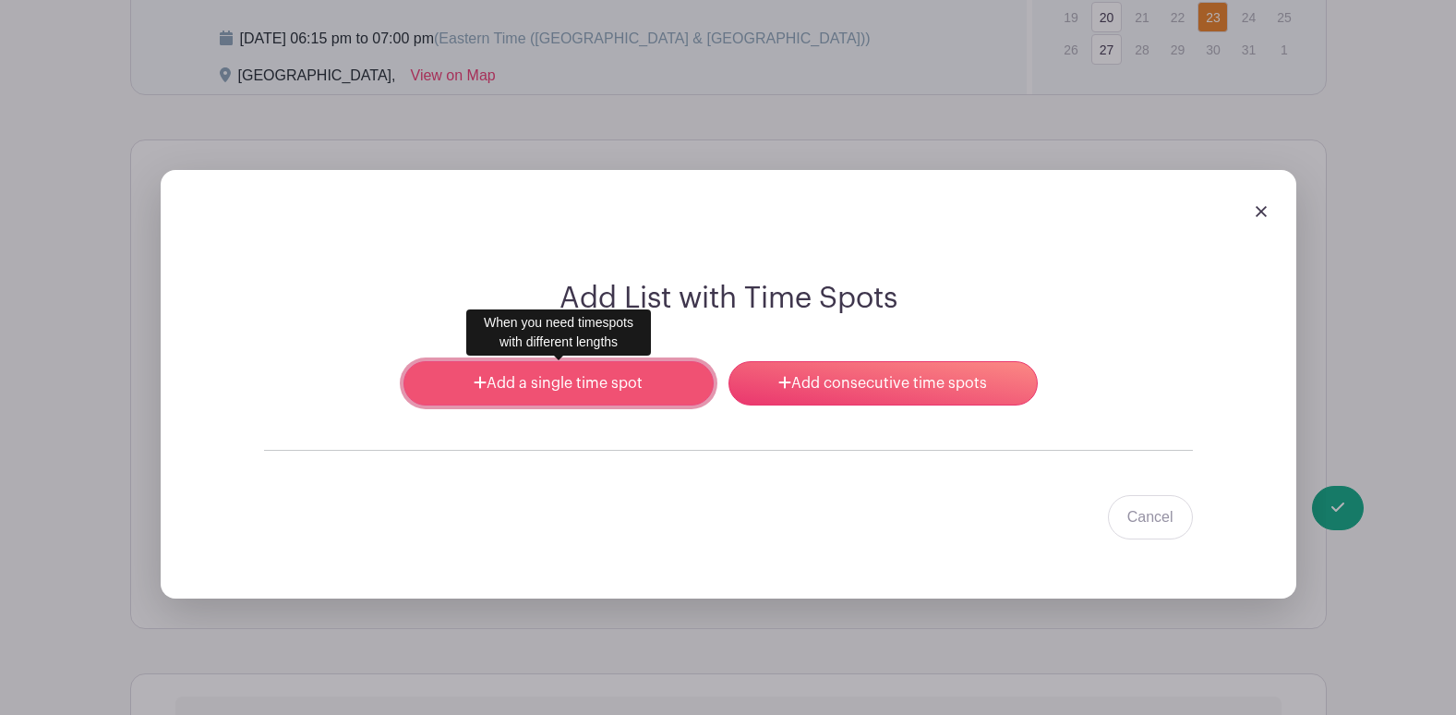
click at [627, 381] on link "Add a single time spot" at bounding box center [558, 383] width 309 height 44
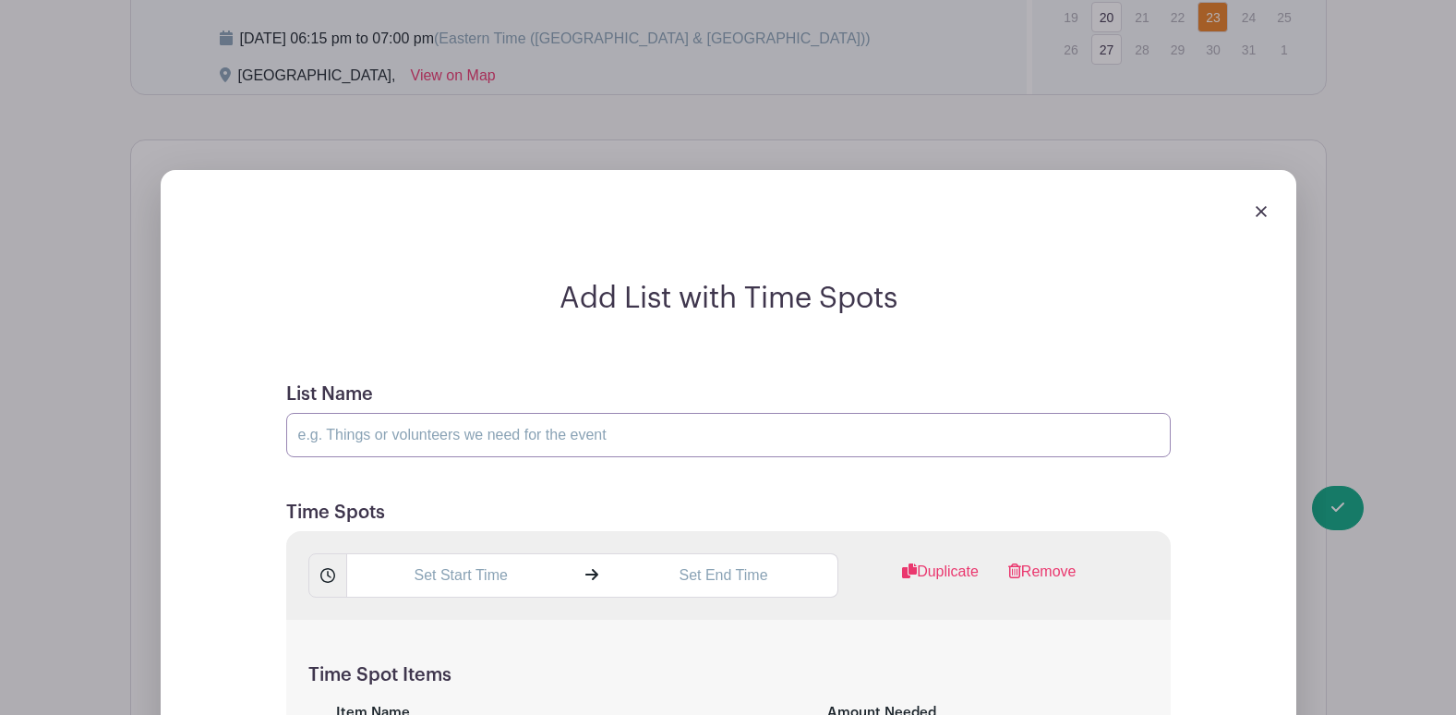
click at [466, 441] on input "List Name" at bounding box center [728, 435] width 885 height 44
type input "Oct 23"
click at [458, 583] on input "text" at bounding box center [460, 575] width 229 height 44
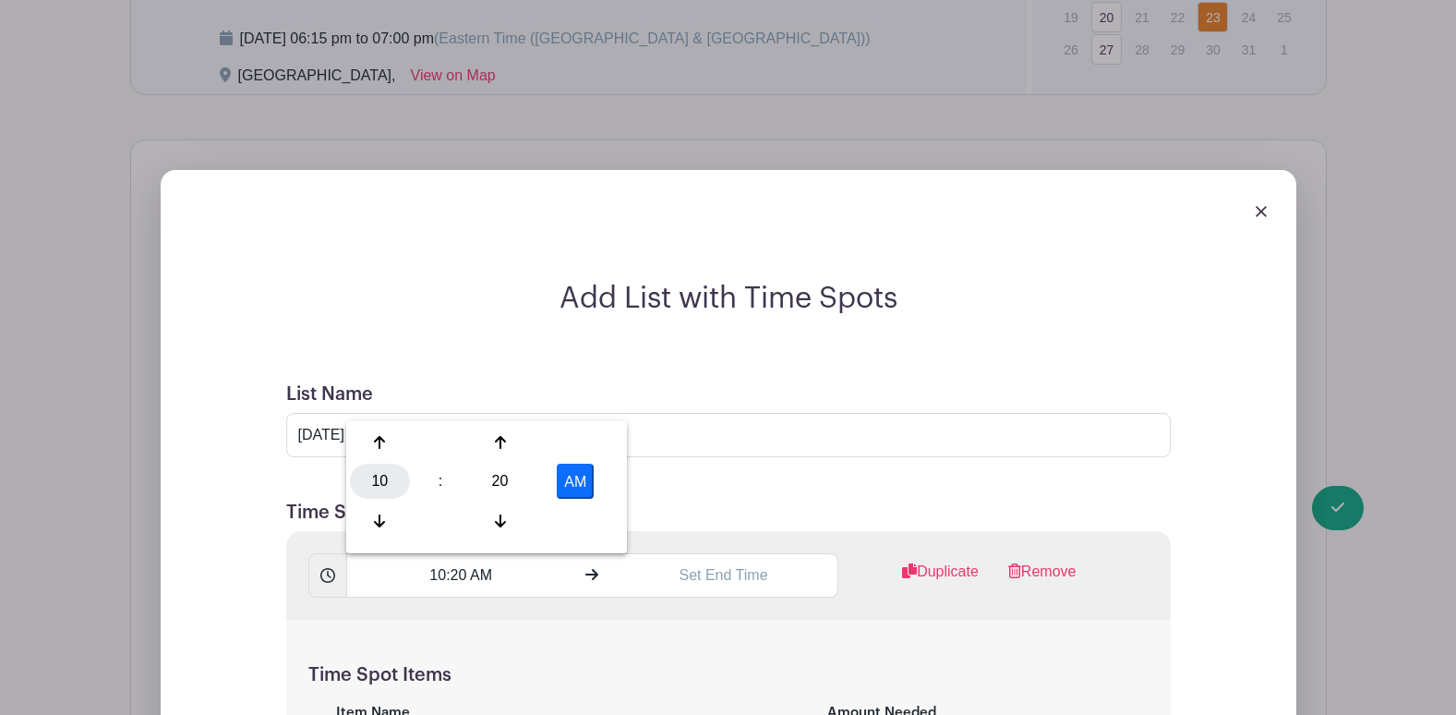
click at [391, 485] on div "10" at bounding box center [380, 481] width 60 height 35
click at [522, 477] on div "06" at bounding box center [518, 481] width 62 height 35
type input "6:20 AM"
drag, startPoint x: 960, startPoint y: 340, endPoint x: 986, endPoint y: 338, distance: 25.9
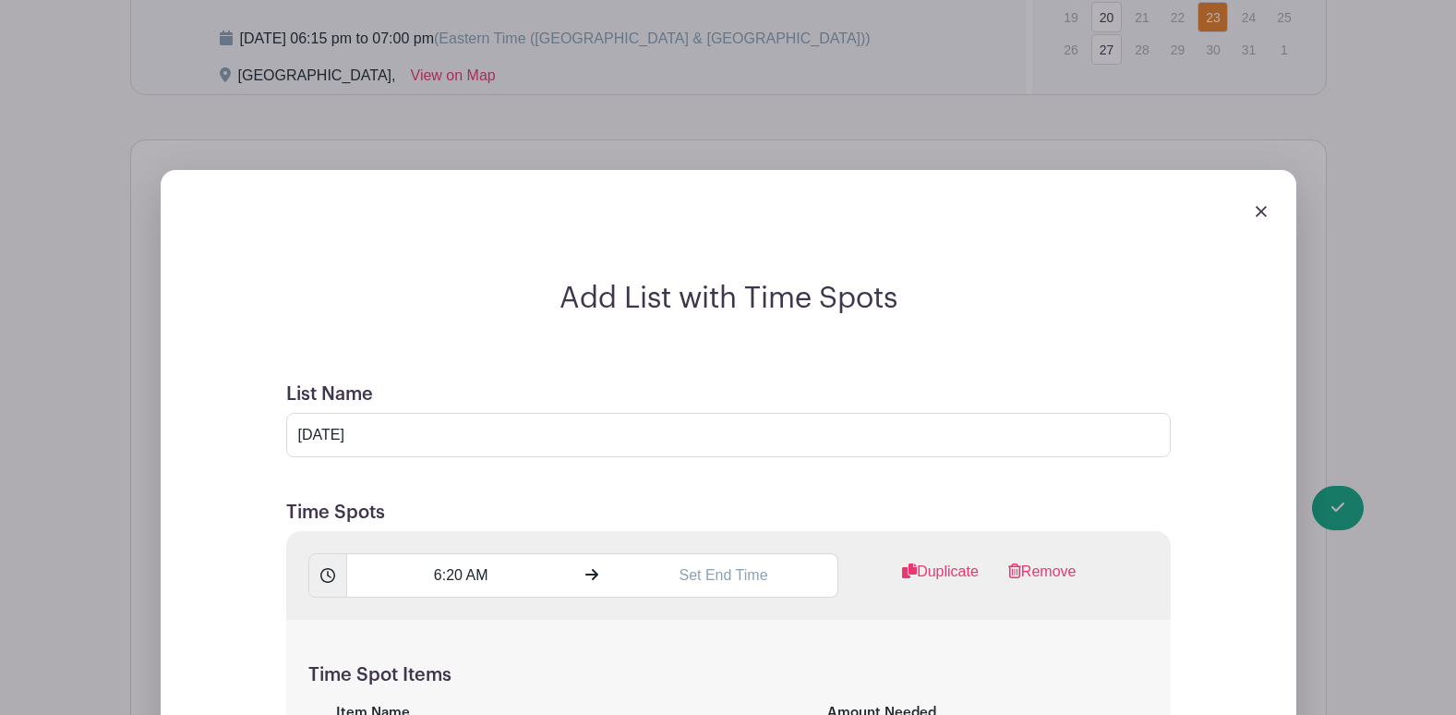
click at [1259, 206] on img at bounding box center [1261, 211] width 11 height 11
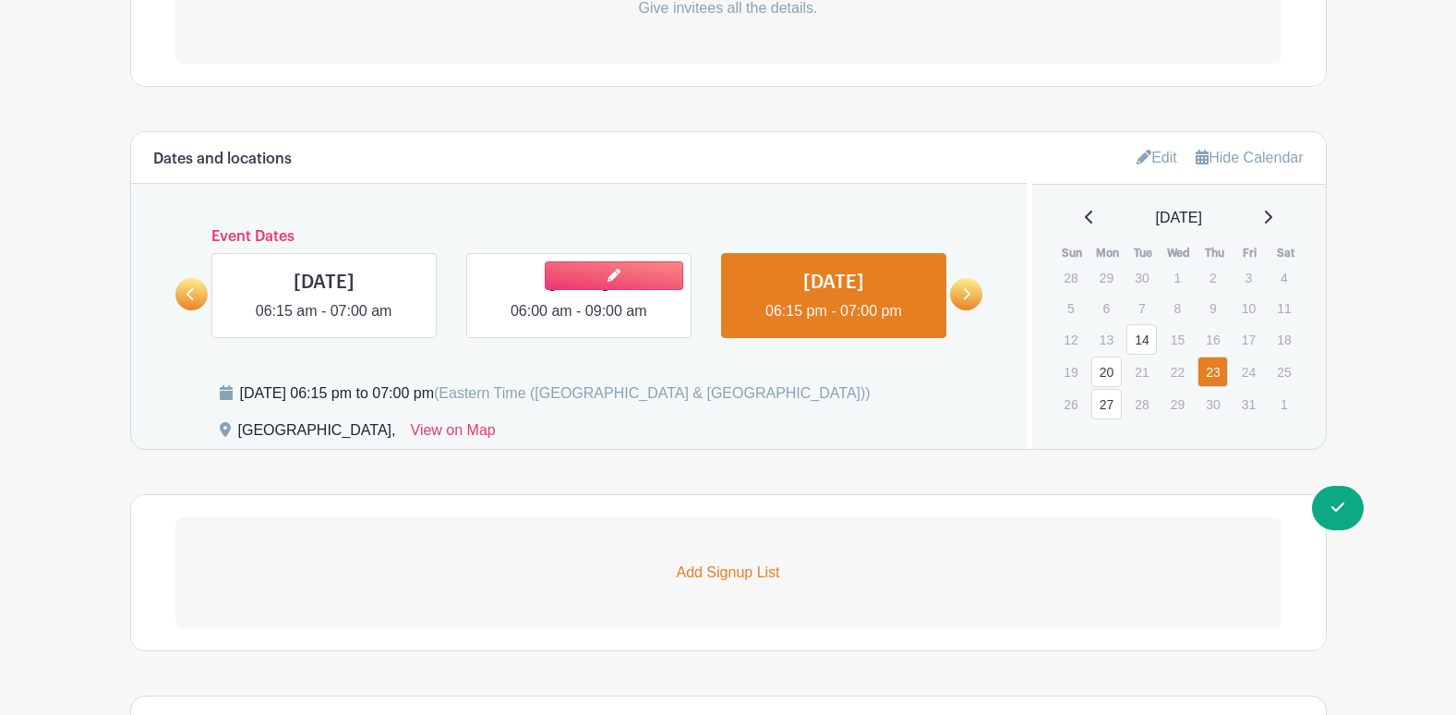
scroll to position [816, 0]
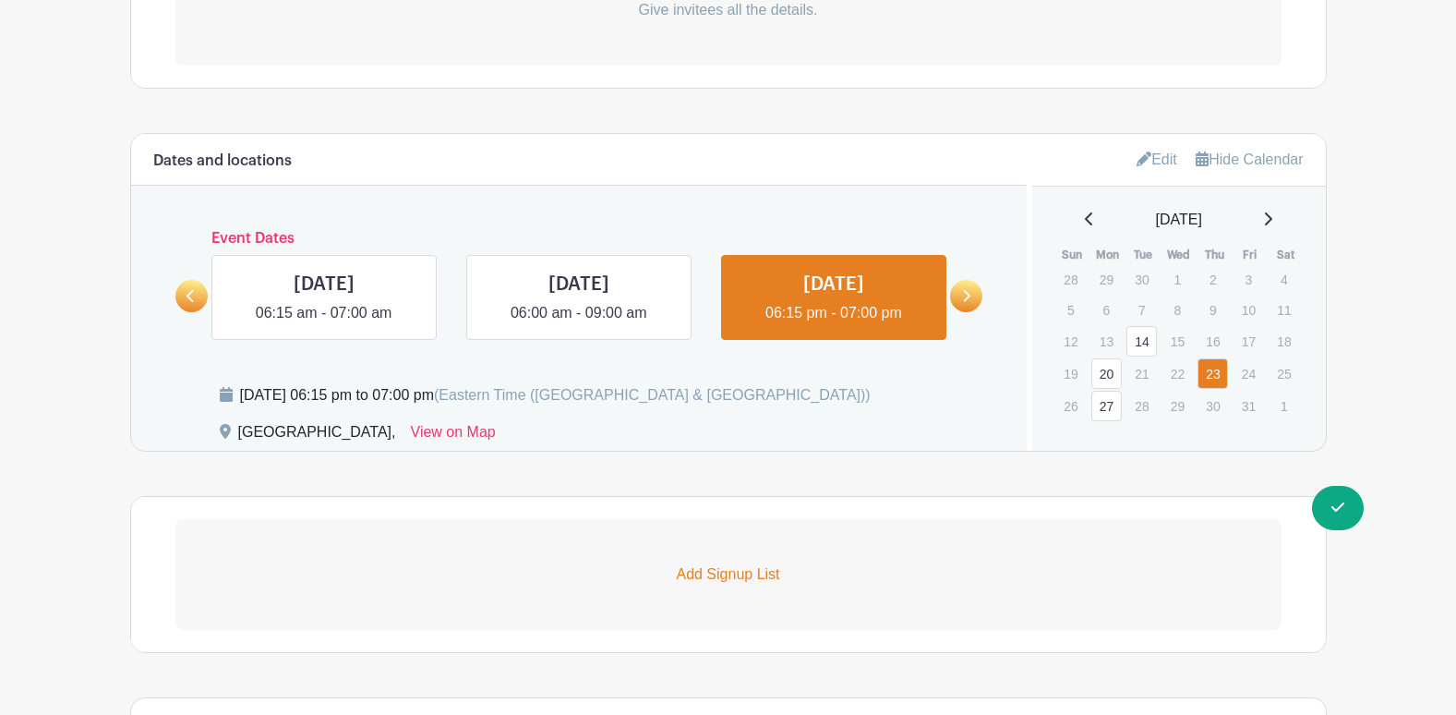
click at [196, 304] on link at bounding box center [191, 296] width 32 height 32
drag, startPoint x: 304, startPoint y: 326, endPoint x: 322, endPoint y: 326, distance: 18.5
click at [324, 324] on link at bounding box center [324, 324] width 0 height 0
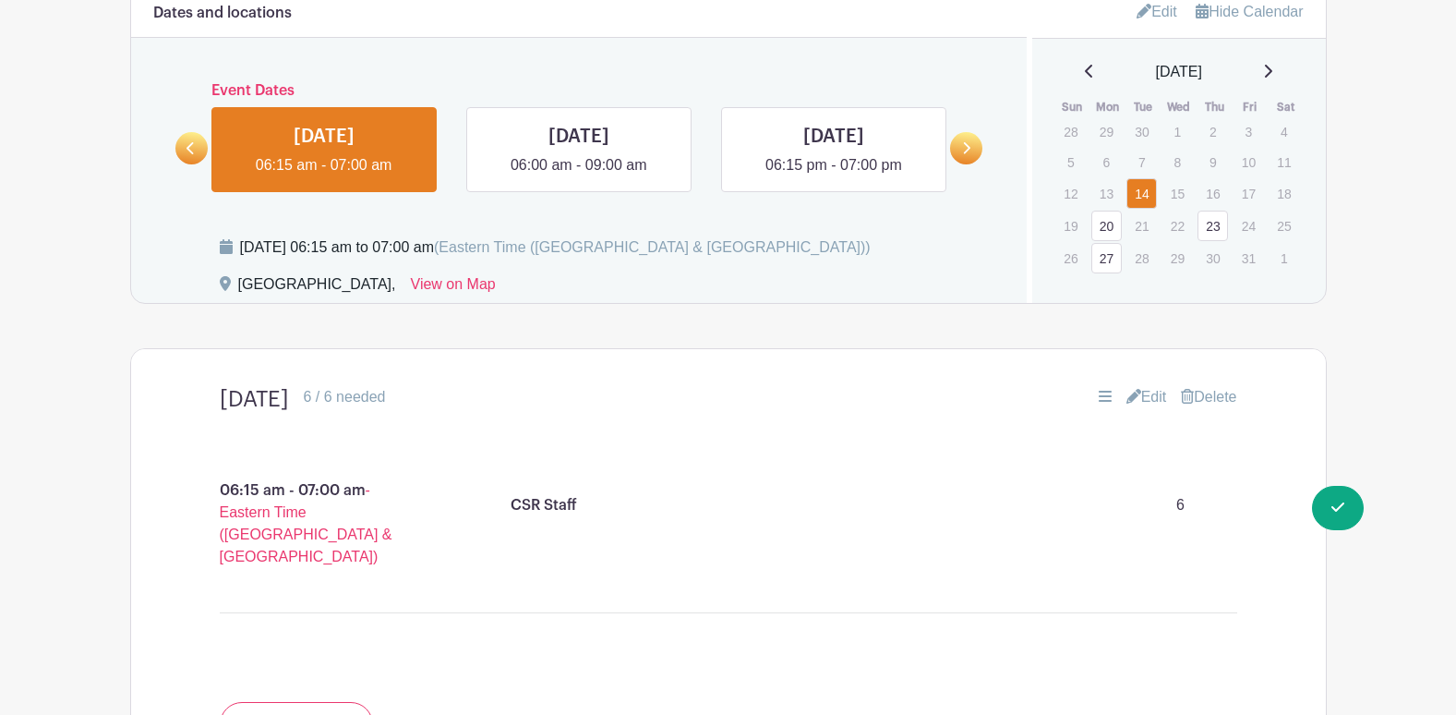
click at [1151, 9] on link "Edit" at bounding box center [1157, 11] width 41 height 30
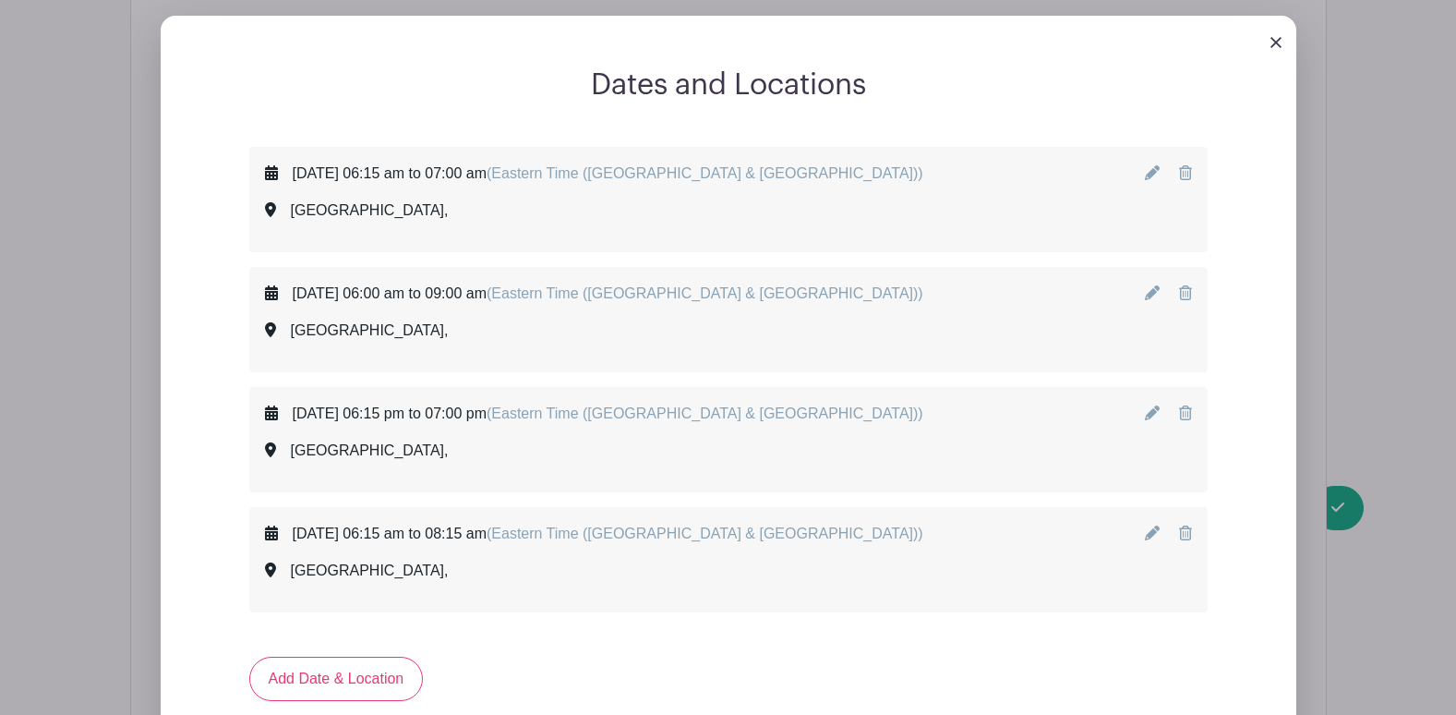
click at [1148, 169] on icon at bounding box center [1152, 172] width 15 height 15
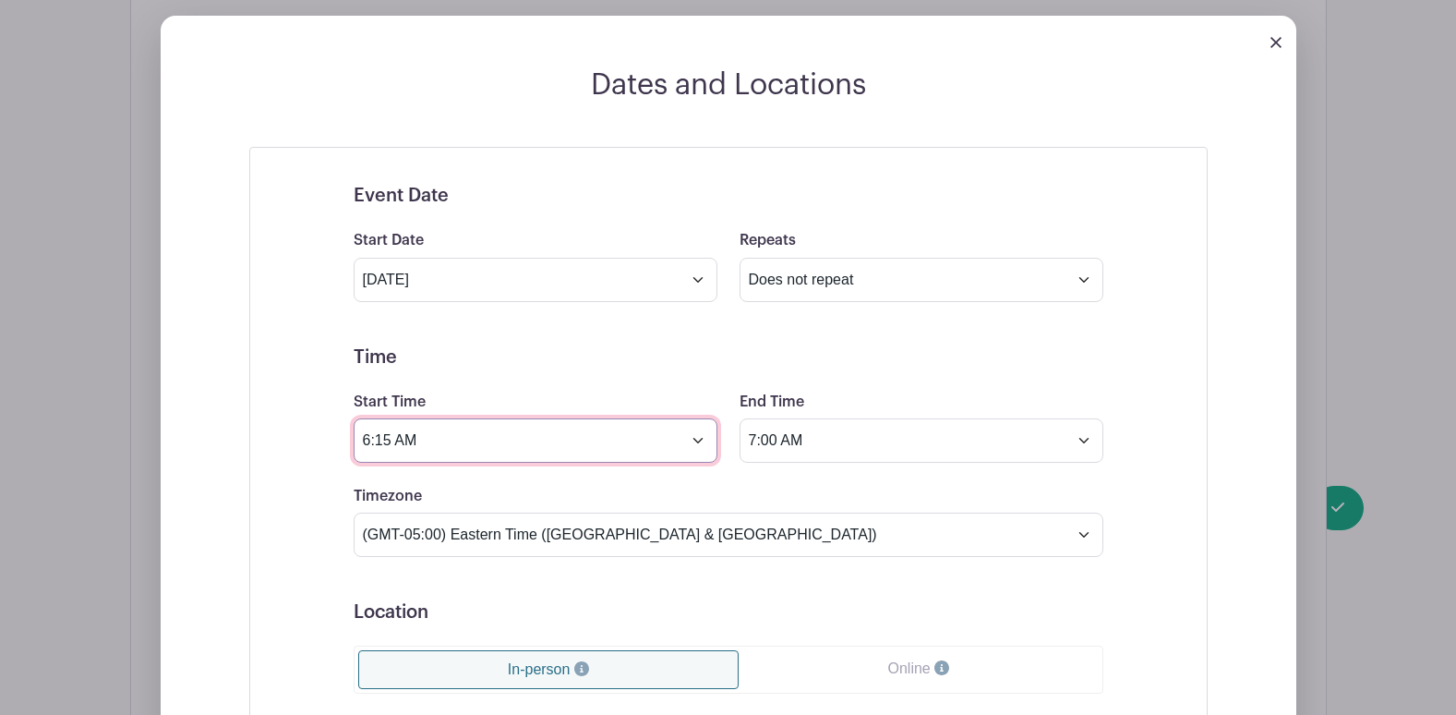
click at [527, 440] on input "6:15 AM" at bounding box center [536, 440] width 364 height 44
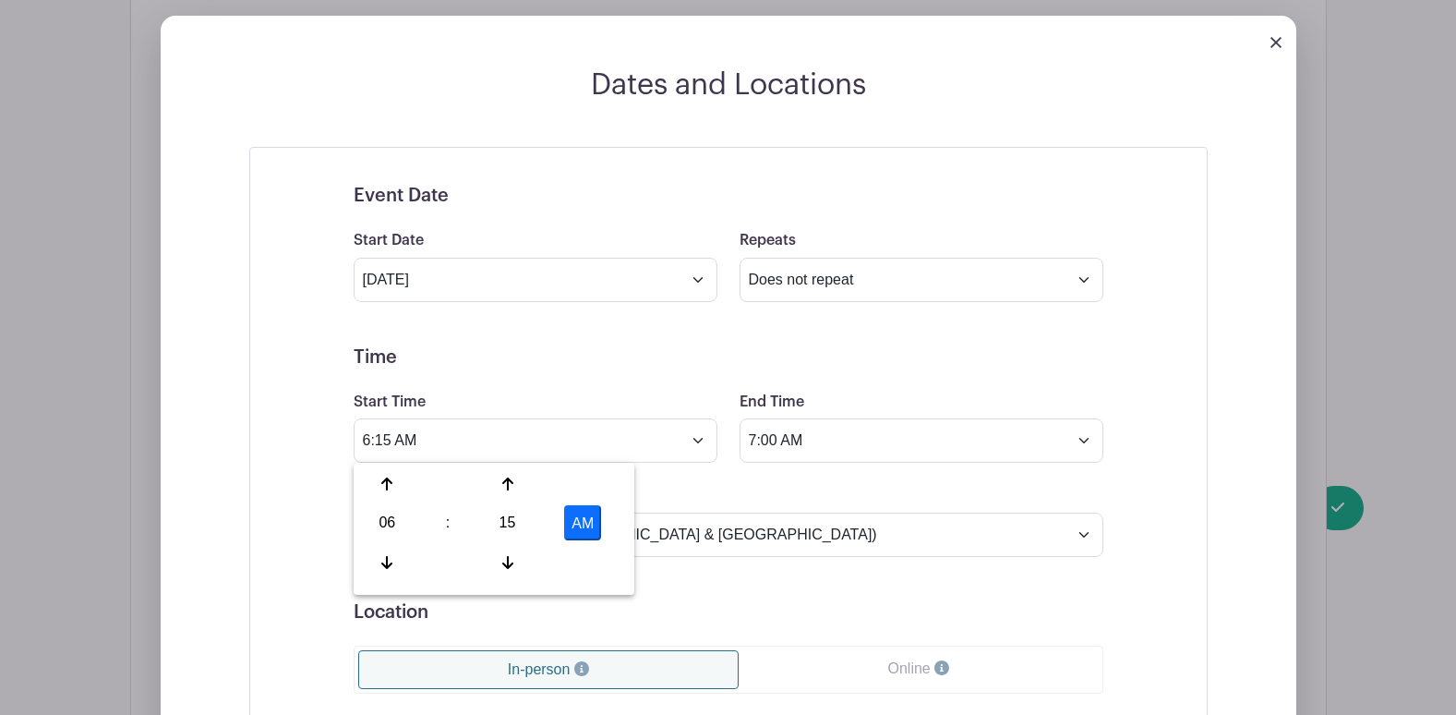
click at [521, 513] on div "15" at bounding box center [507, 522] width 60 height 35
click at [392, 481] on div "00" at bounding box center [388, 483] width 62 height 35
type input "6:00 AM"
click at [797, 435] on input "7:00 AM" at bounding box center [922, 440] width 364 height 44
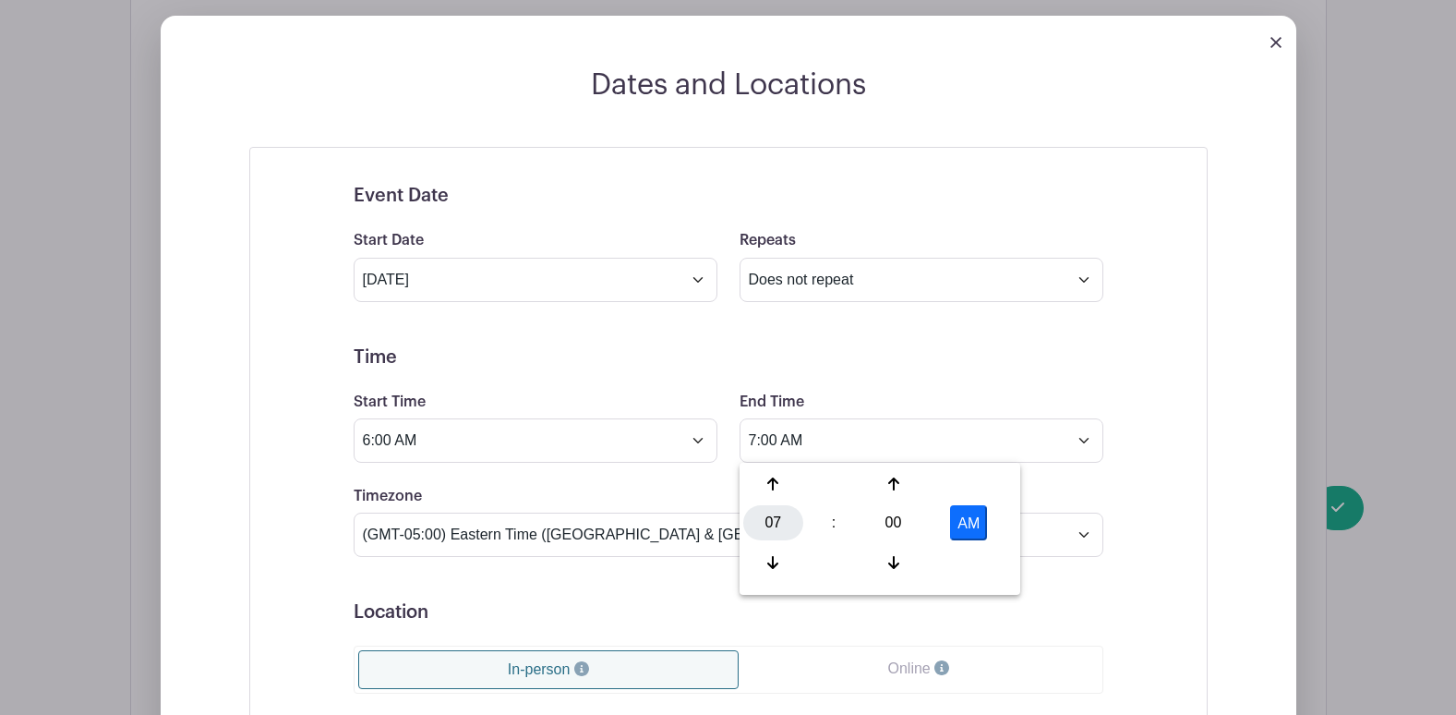
click at [765, 525] on div "07" at bounding box center [773, 522] width 60 height 35
click at [902, 523] on div "06" at bounding box center [911, 522] width 62 height 35
click at [977, 526] on button "AM" at bounding box center [968, 522] width 37 height 35
type input "6:00 PM"
click at [669, 485] on div "Timezone (GMT-12:00) International Date Line West (GMT-11:00) American Samoa (G…" at bounding box center [729, 521] width 772 height 72
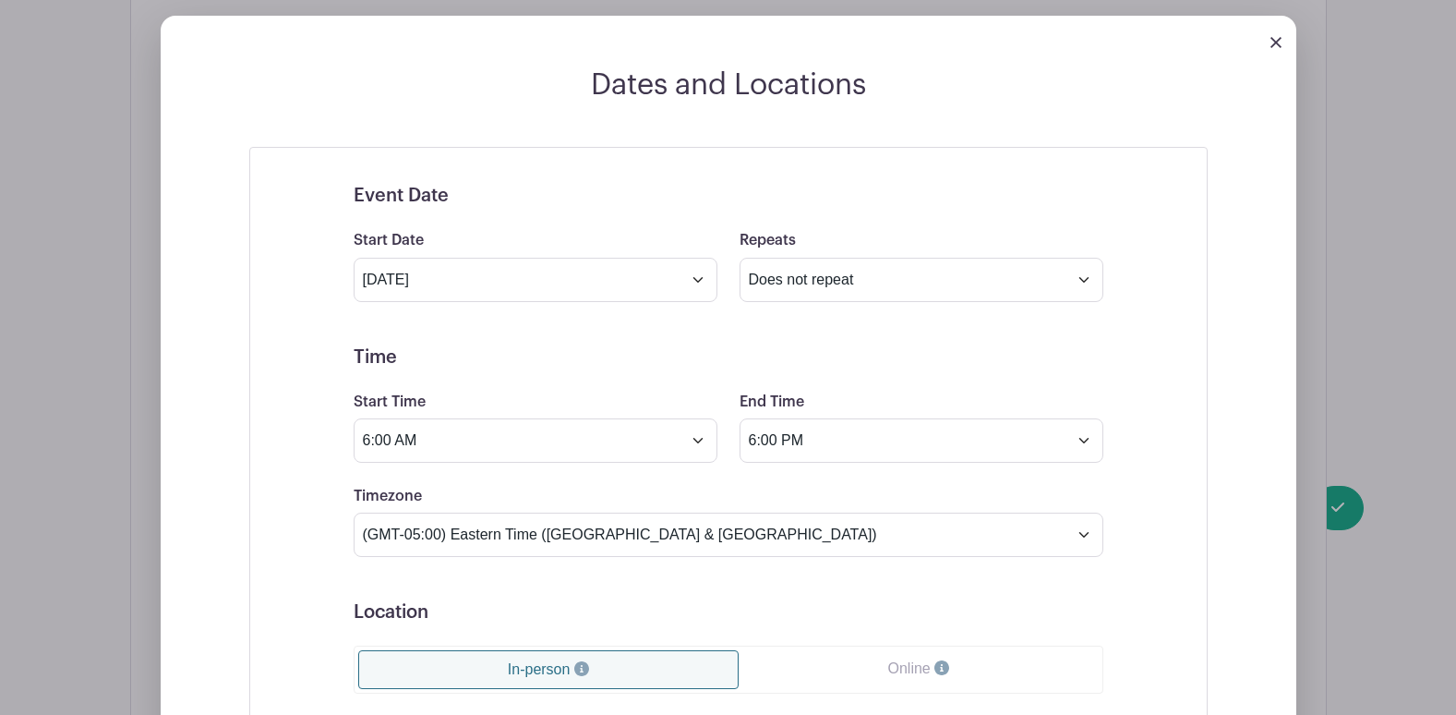
scroll to position [909, 0]
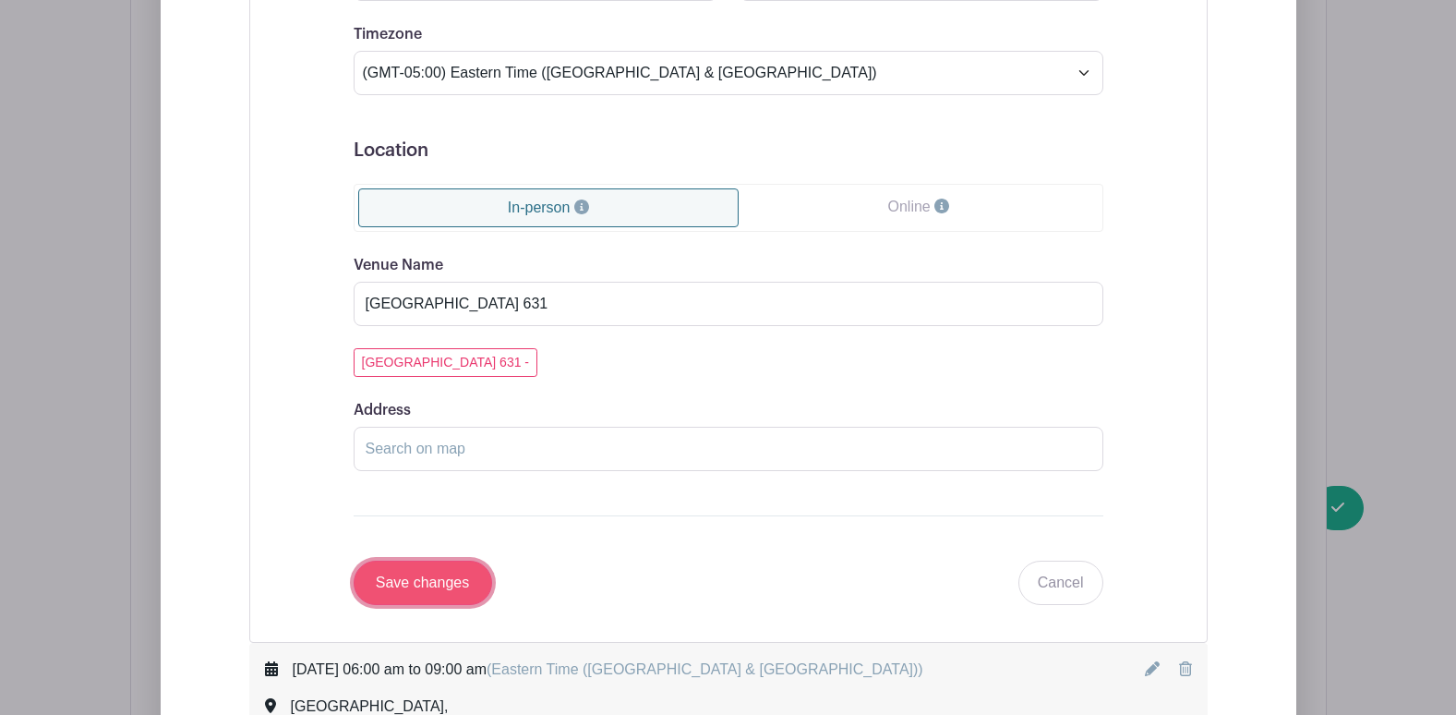
click at [472, 592] on input "Save changes" at bounding box center [423, 582] width 139 height 44
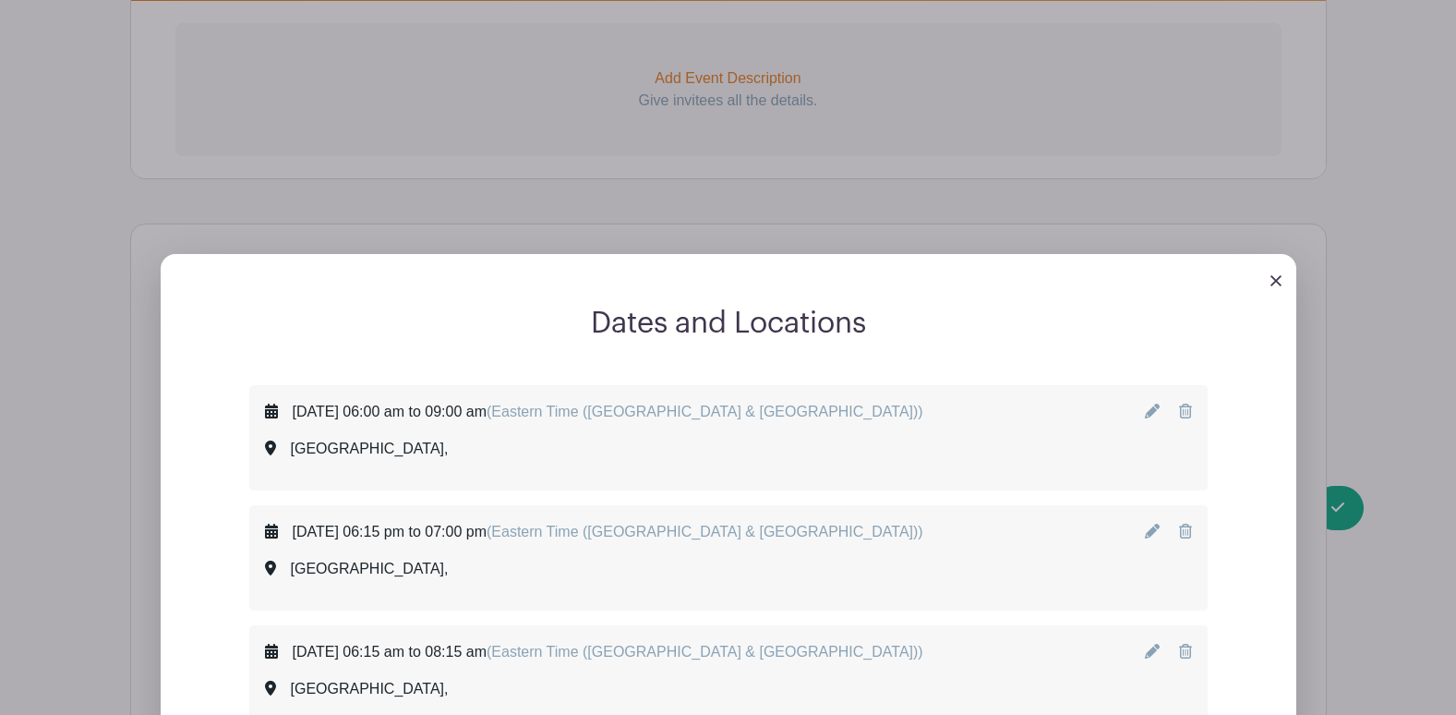
scroll to position [597, 0]
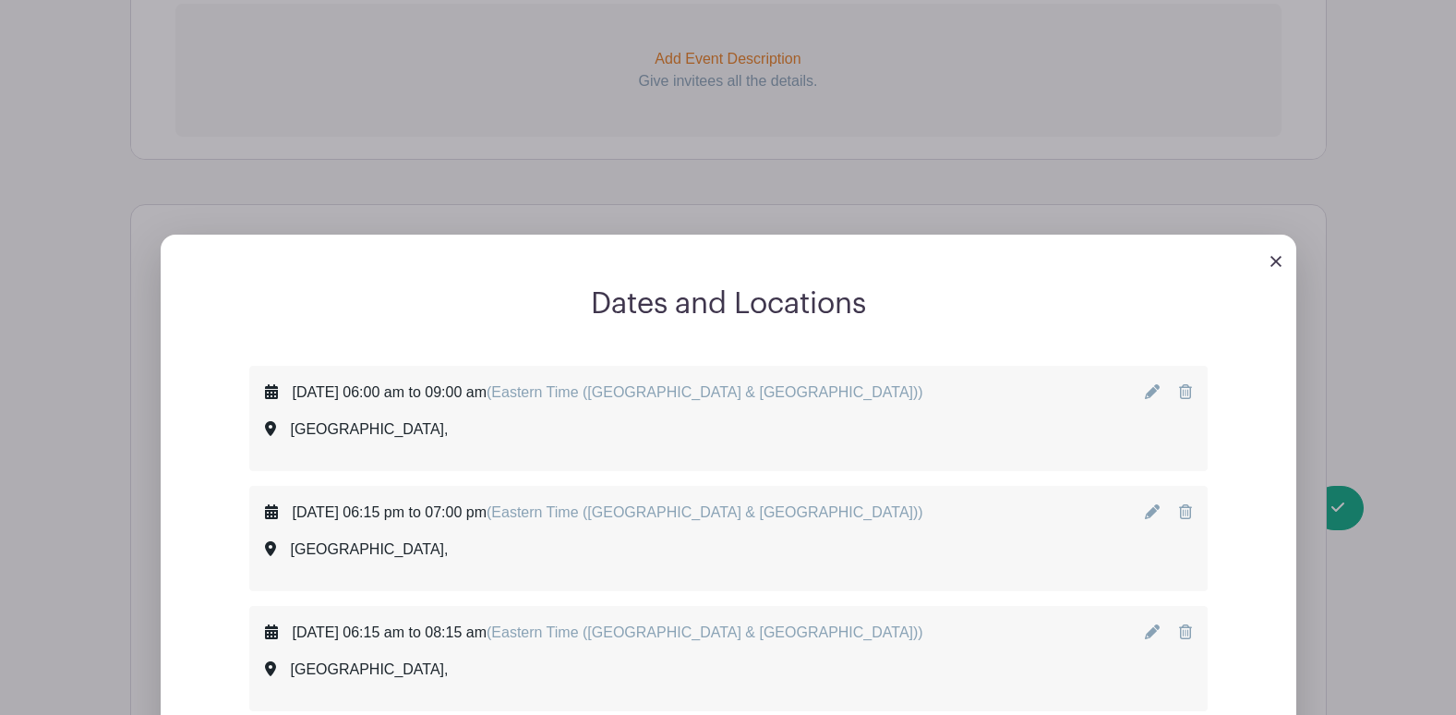
click at [1144, 519] on div "Thursday, October 23, 2025 at 06:15 pm to 07:00 pm (Eastern Time (US & Canada))…" at bounding box center [728, 538] width 927 height 74
click at [1155, 515] on icon at bounding box center [1152, 511] width 15 height 15
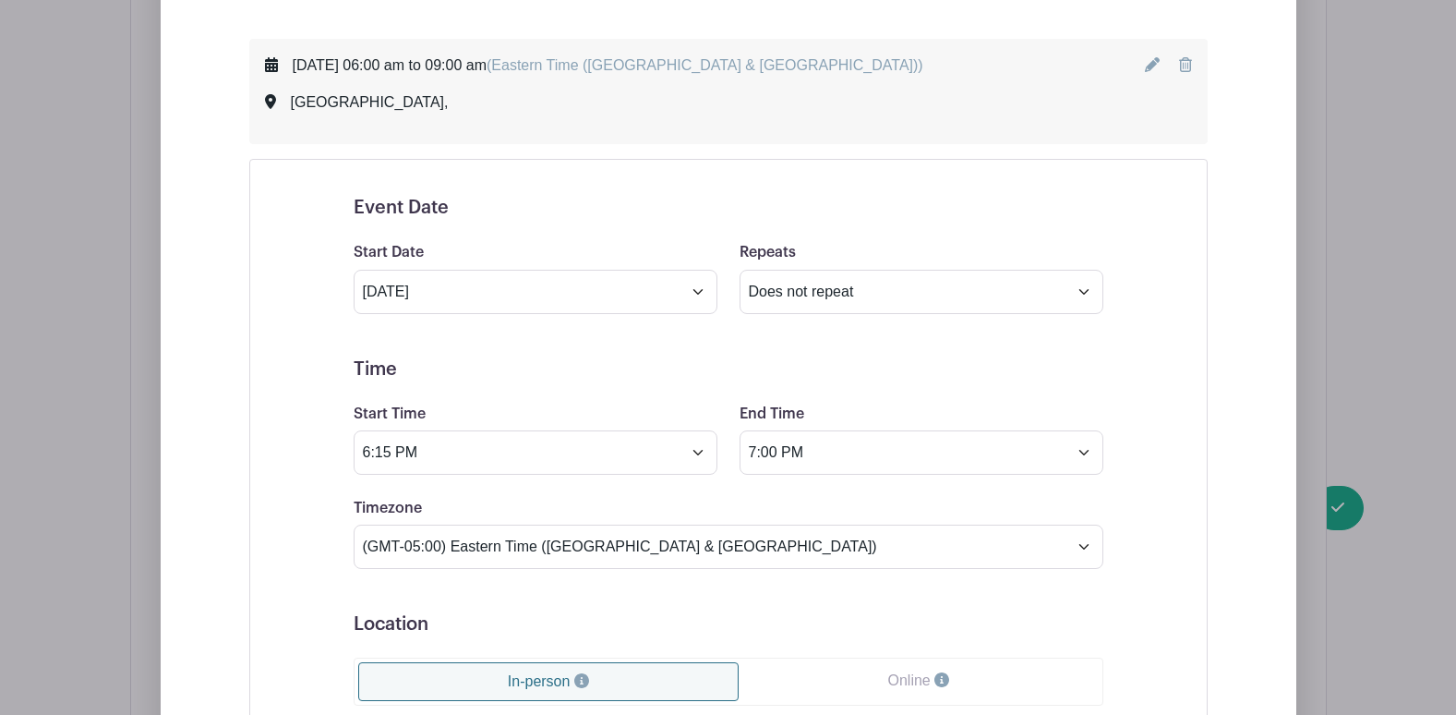
scroll to position [967, 0]
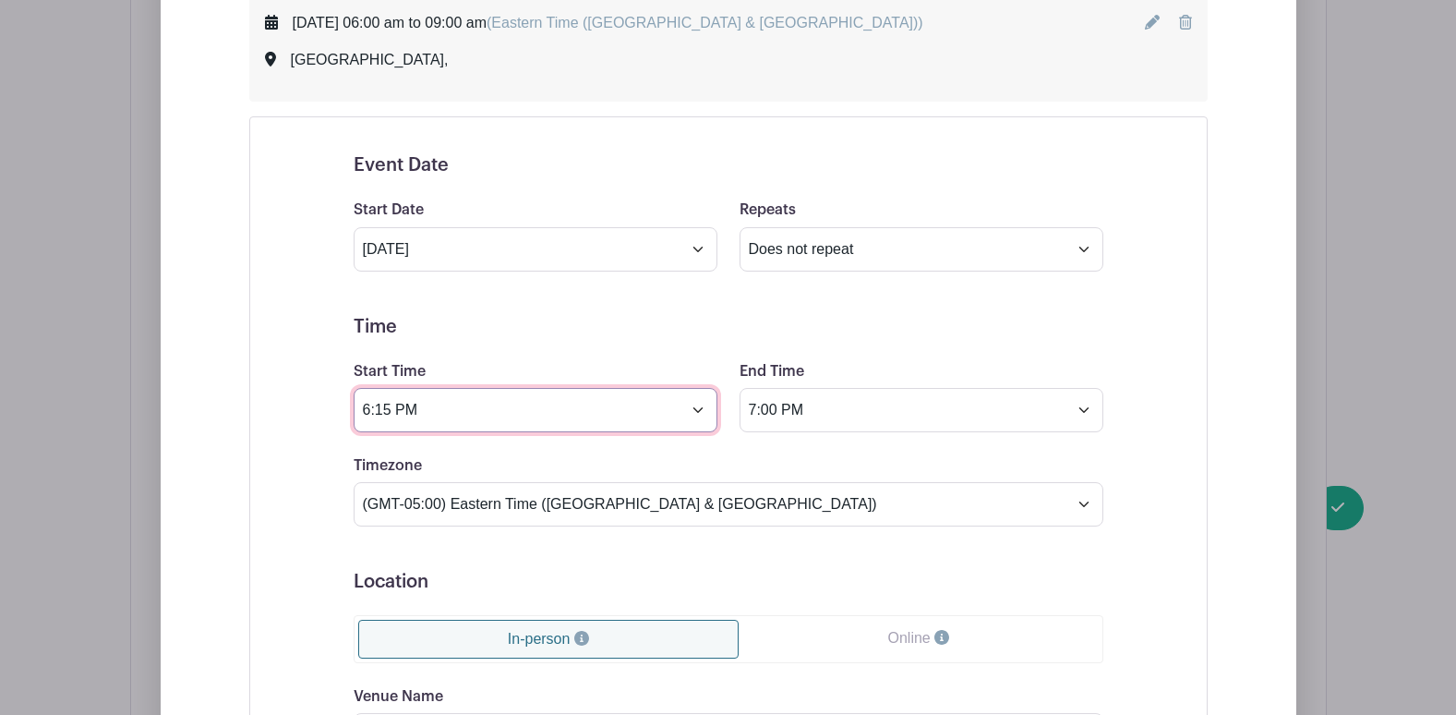
click at [385, 405] on input "6:15 PM" at bounding box center [536, 410] width 364 height 44
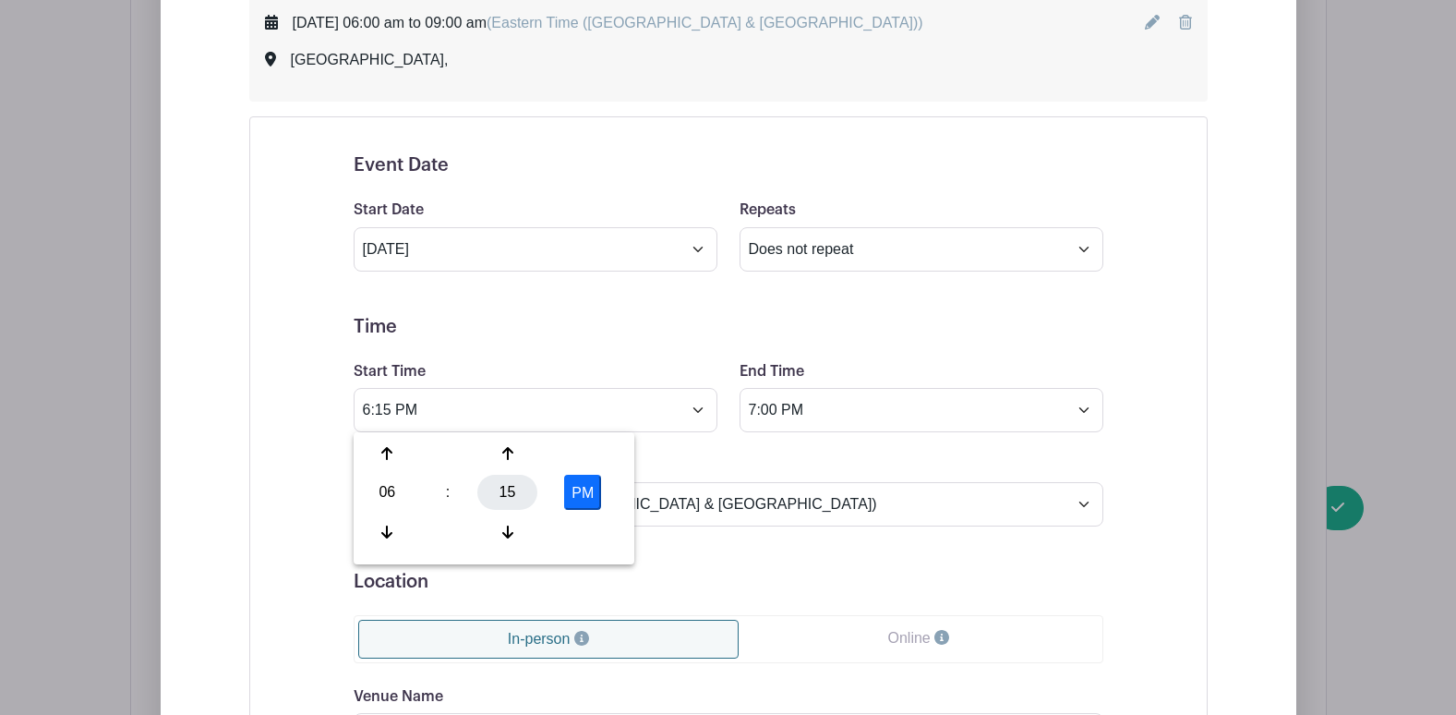
click at [503, 494] on div "15" at bounding box center [507, 492] width 60 height 35
click at [405, 452] on div "00" at bounding box center [388, 453] width 62 height 35
click at [592, 494] on button "PM" at bounding box center [582, 492] width 37 height 35
type input "6:00 AM"
click at [795, 418] on input "7:00 PM" at bounding box center [922, 410] width 364 height 44
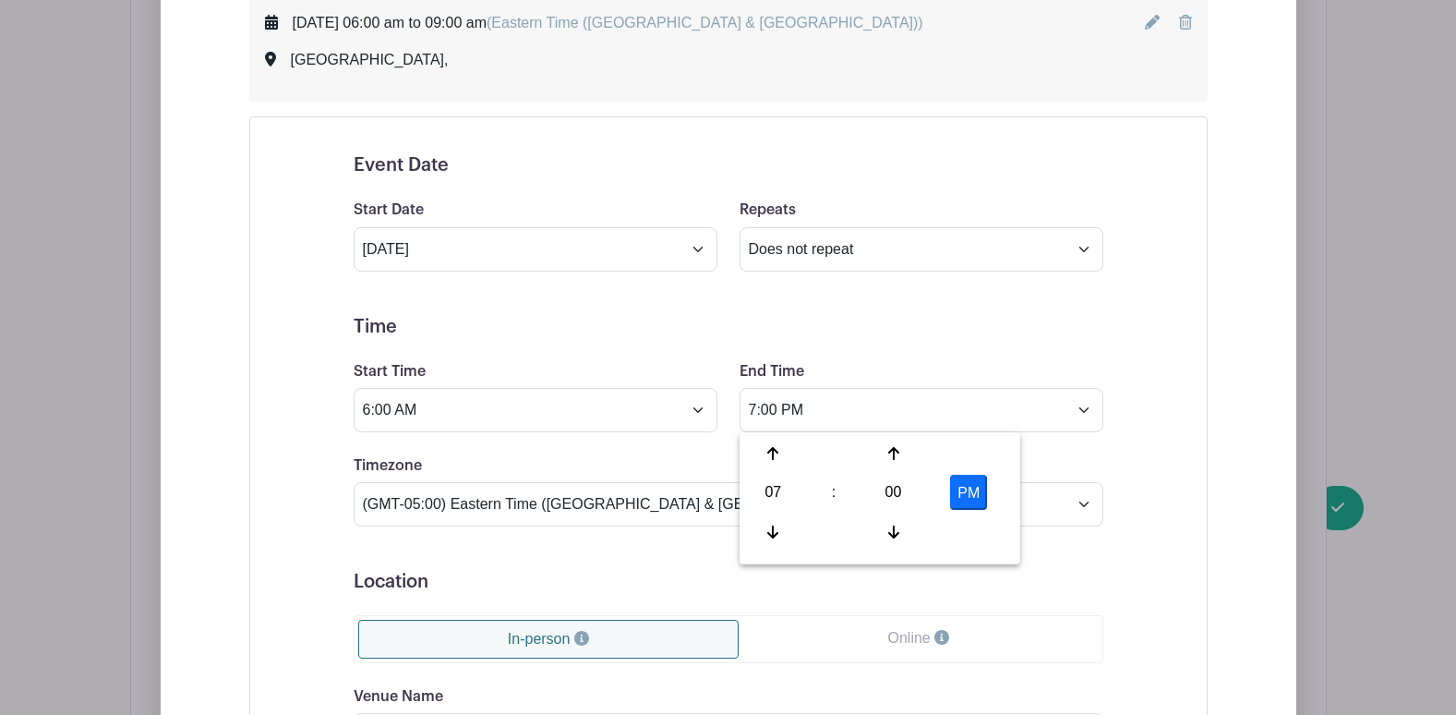
click at [579, 447] on form "Event Date Start Date Oct 23 2025 Repeats Does not repeat Daily Weekly Monthly …" at bounding box center [729, 595] width 750 height 882
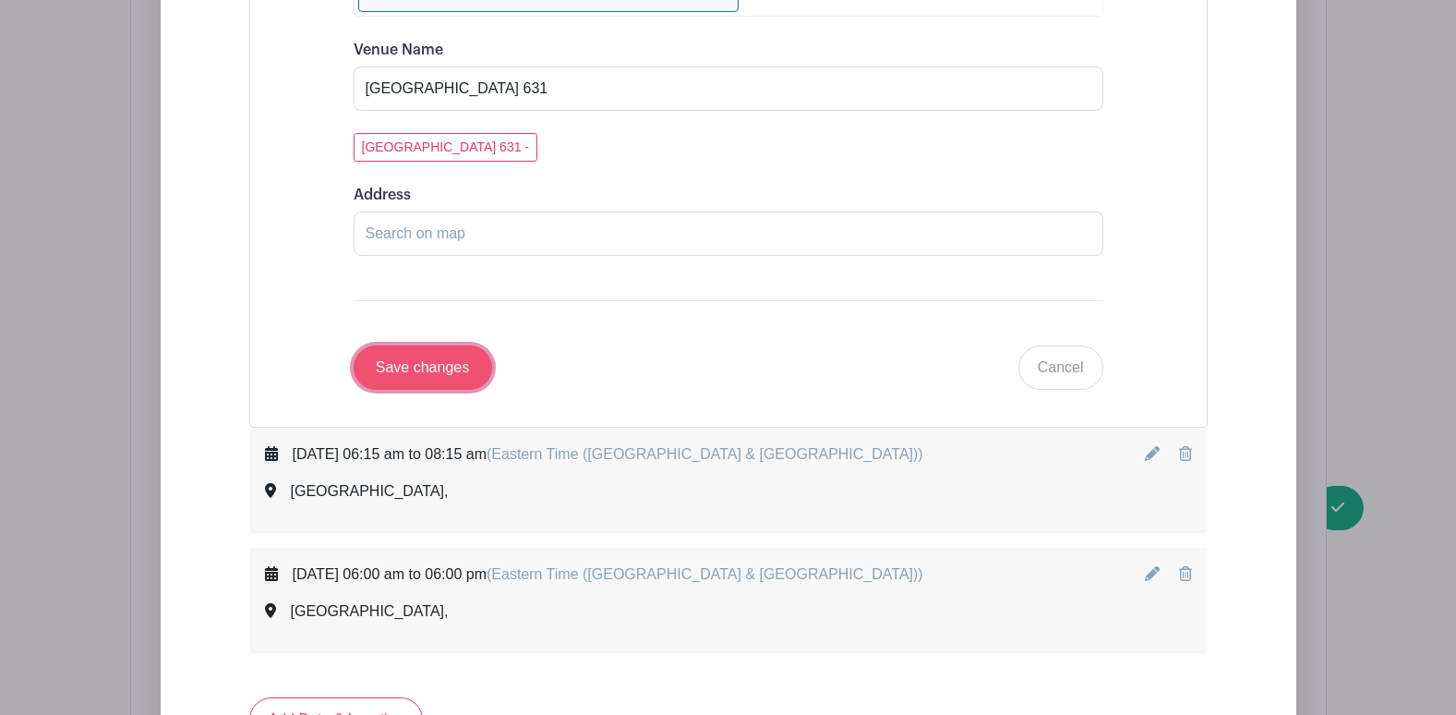
click at [452, 357] on input "Save changes" at bounding box center [423, 367] width 139 height 44
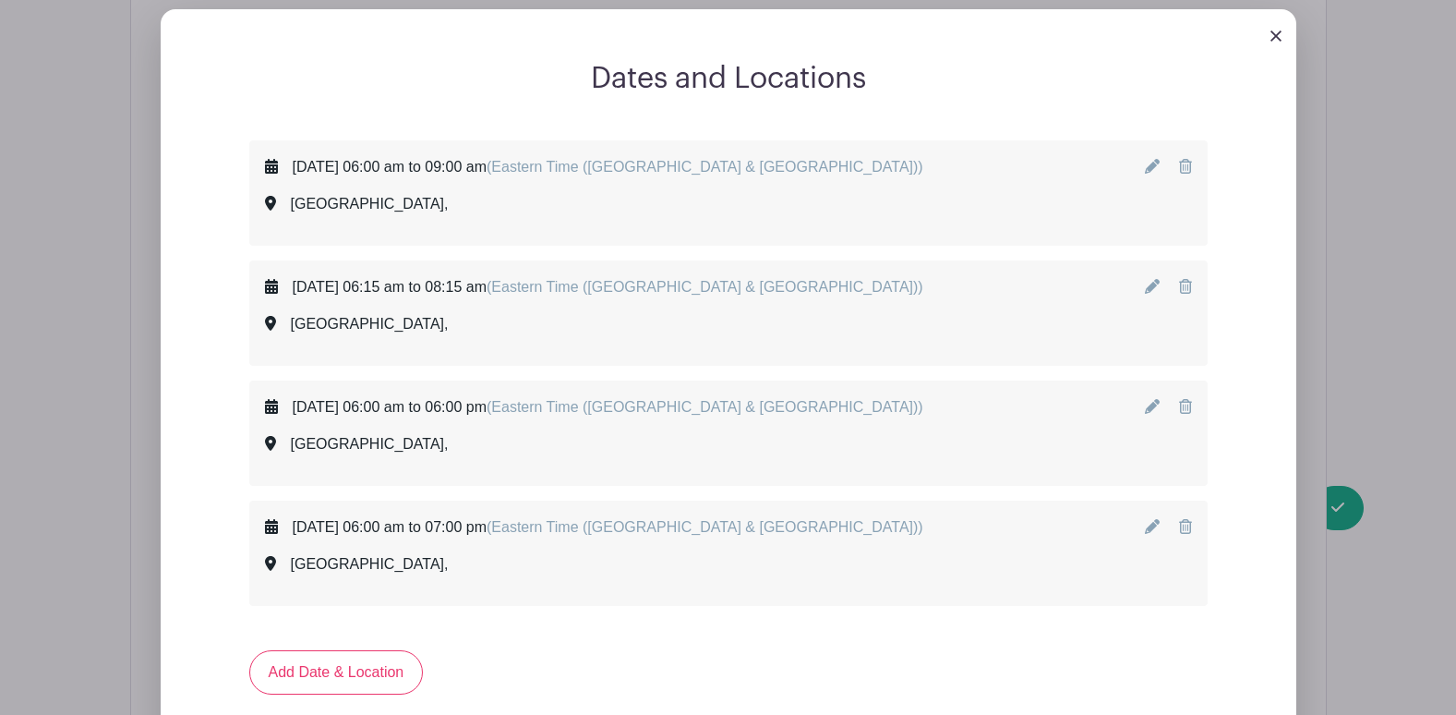
scroll to position [933, 0]
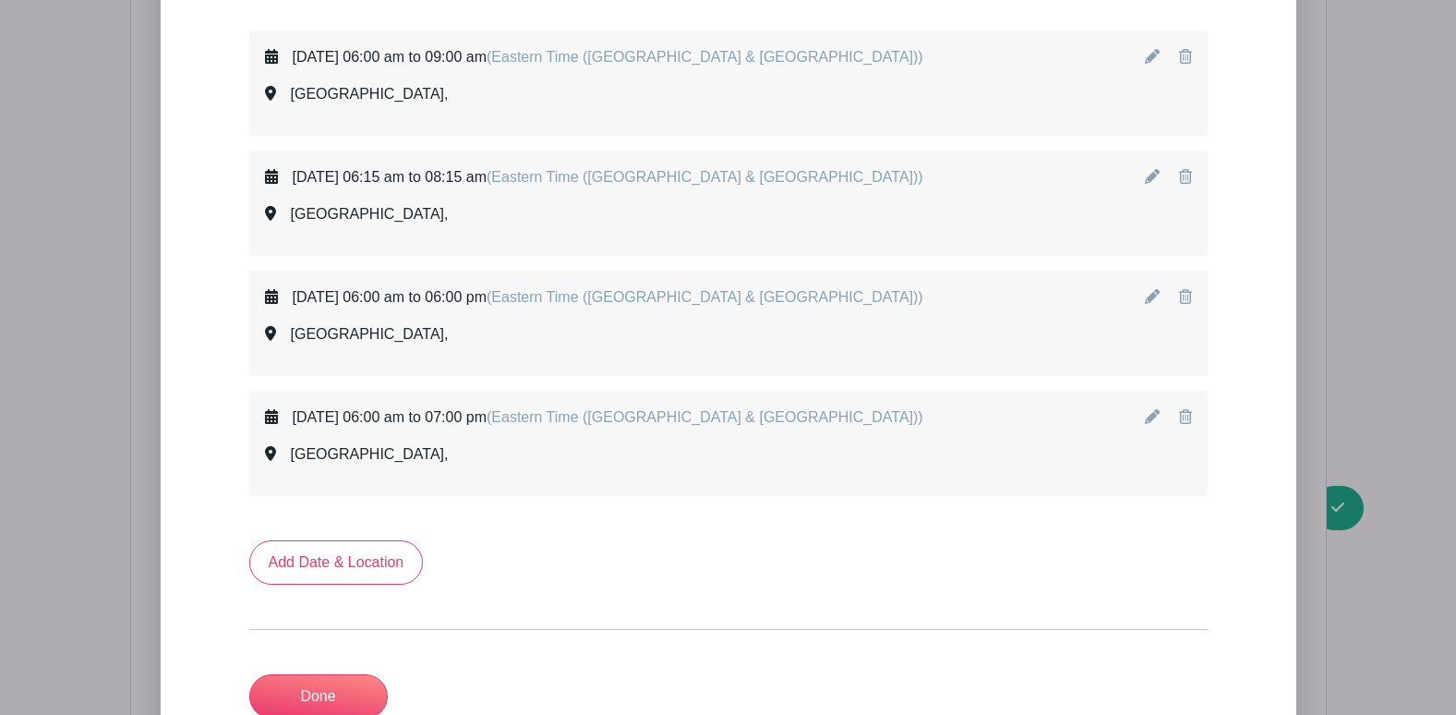
click at [1150, 176] on icon at bounding box center [1152, 176] width 15 height 15
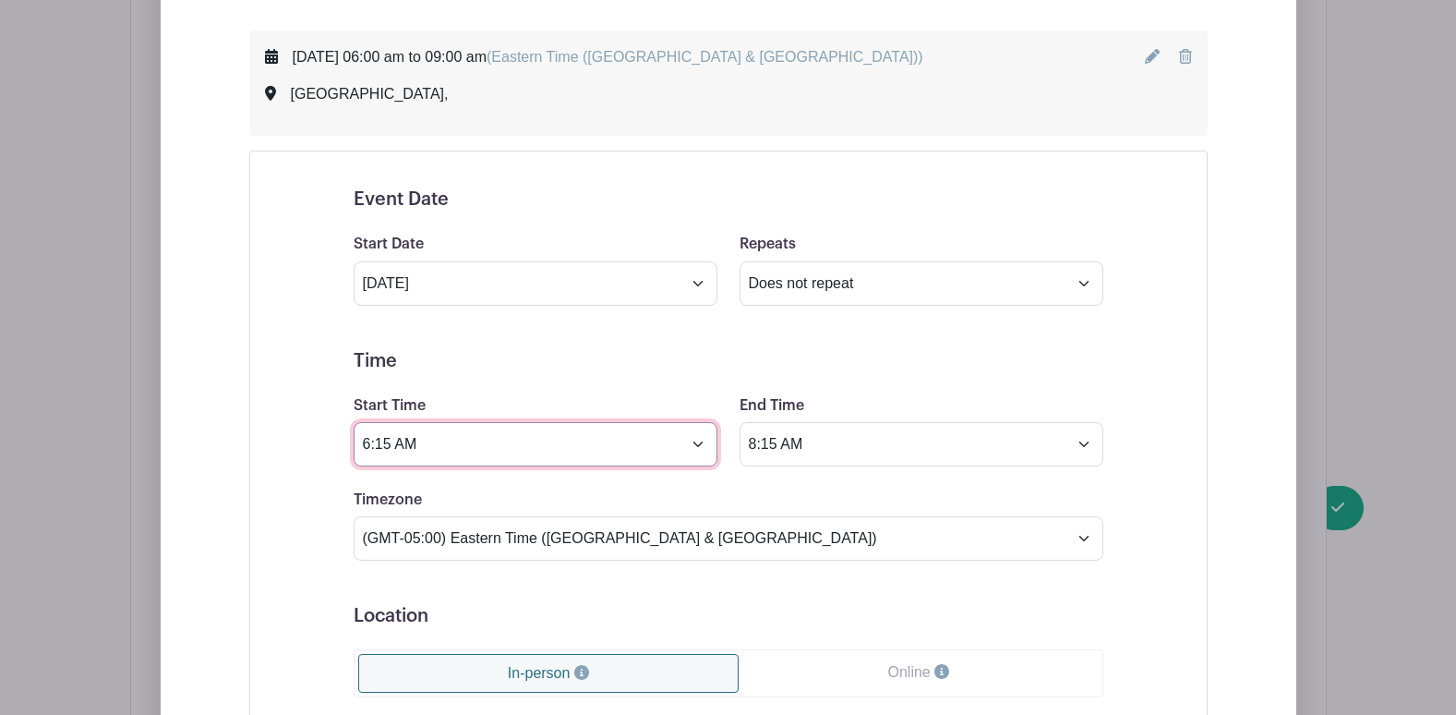
click at [396, 448] on input "6:15 AM" at bounding box center [536, 444] width 364 height 44
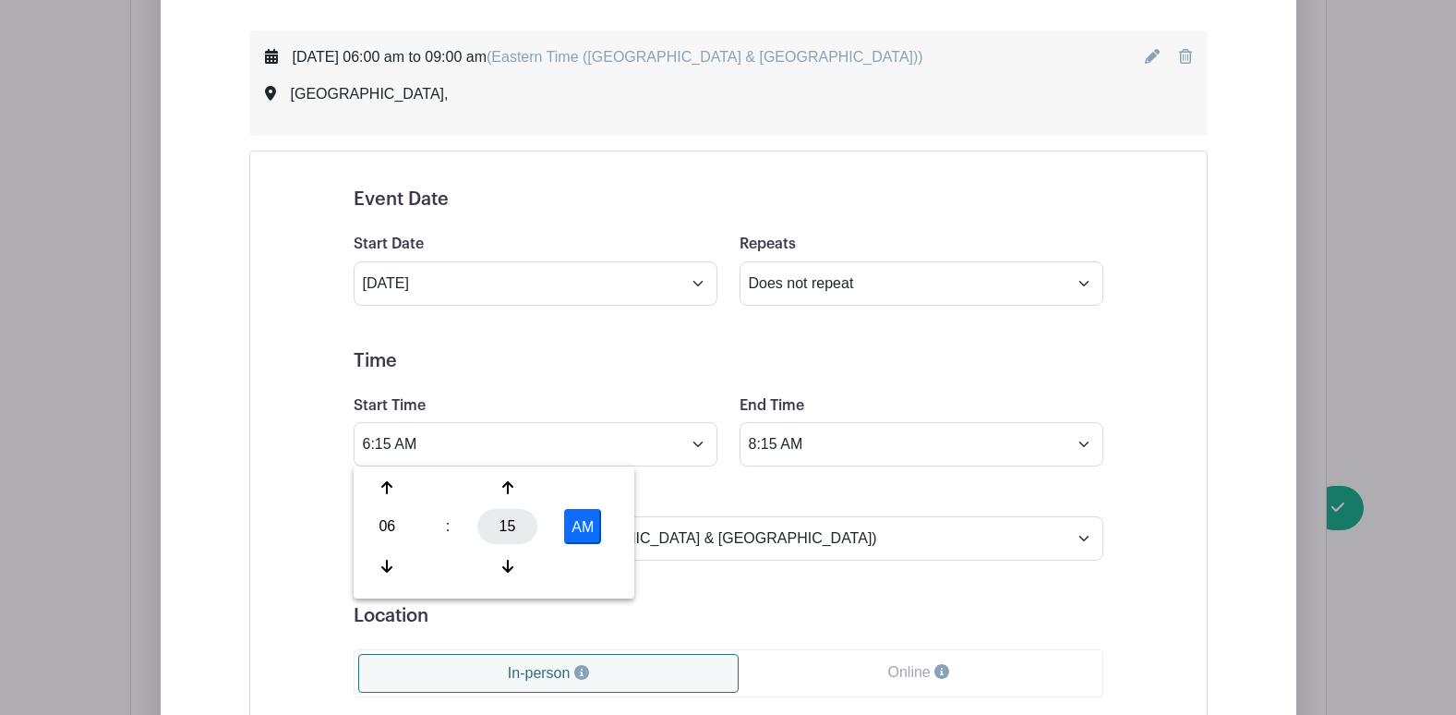
click at [505, 518] on div "15" at bounding box center [507, 526] width 60 height 35
click at [399, 492] on div "00" at bounding box center [388, 487] width 62 height 35
type input "6:00 AM"
click at [752, 446] on input "8:15 AM" at bounding box center [922, 444] width 364 height 44
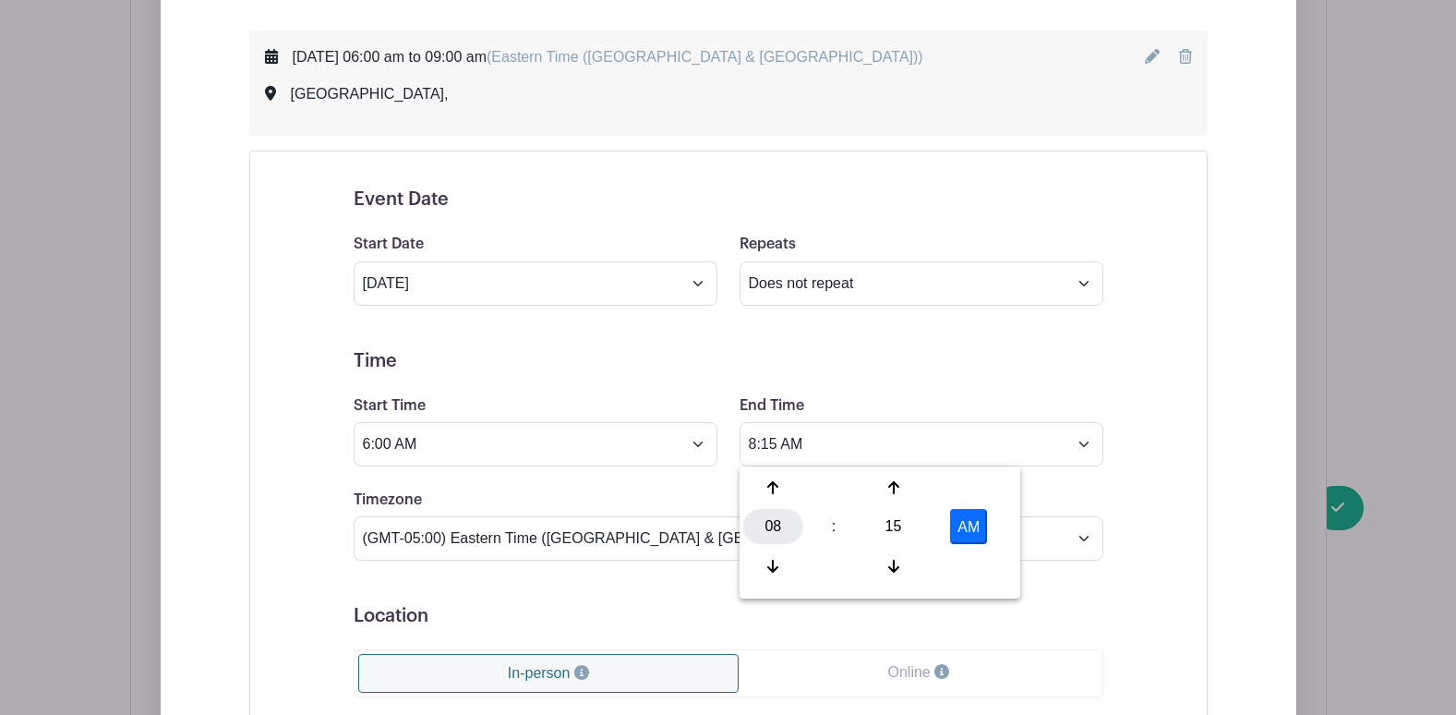
click at [772, 525] on div "08" at bounding box center [773, 526] width 60 height 35
click at [905, 523] on div "06" at bounding box center [911, 526] width 62 height 35
drag, startPoint x: 770, startPoint y: 443, endPoint x: 824, endPoint y: 462, distance: 56.7
click at [773, 444] on input "6:15 AM" at bounding box center [922, 444] width 364 height 44
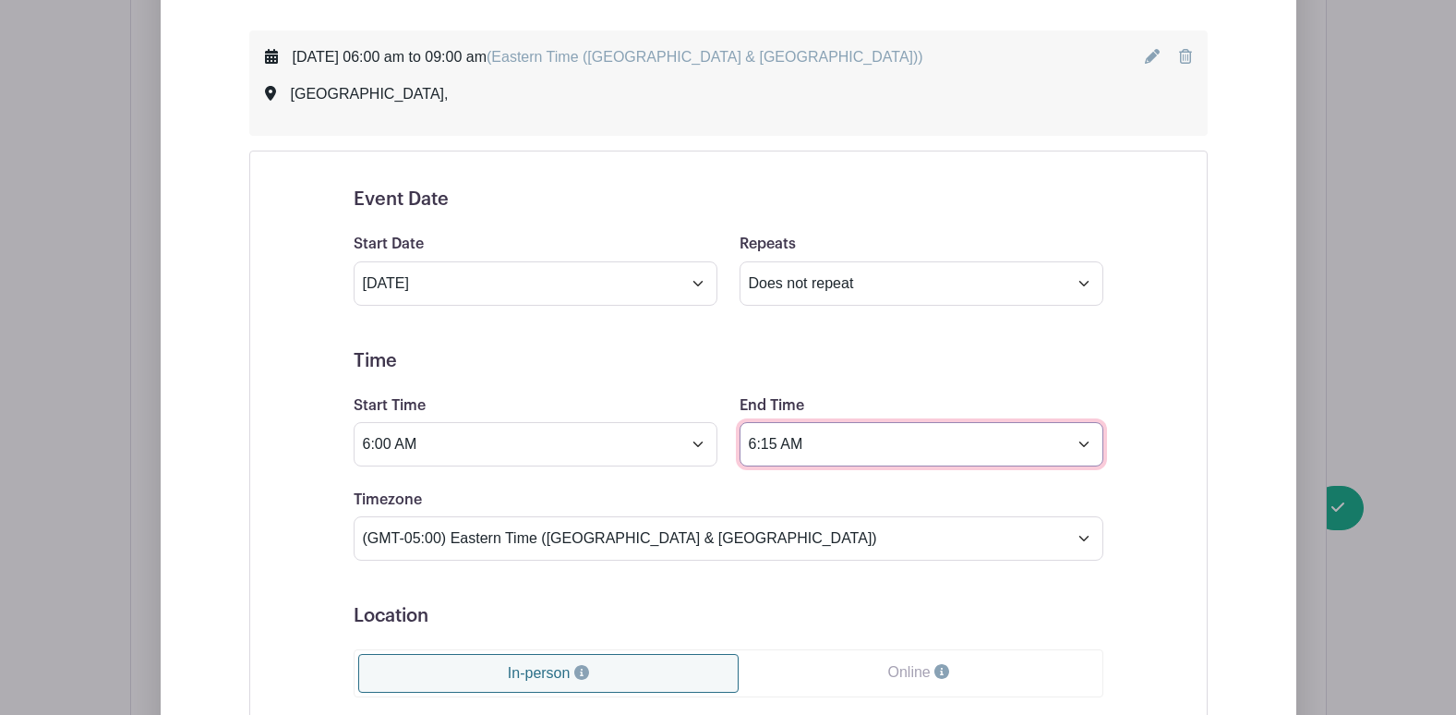
click at [791, 441] on input "6:15 AM" at bounding box center [922, 444] width 364 height 44
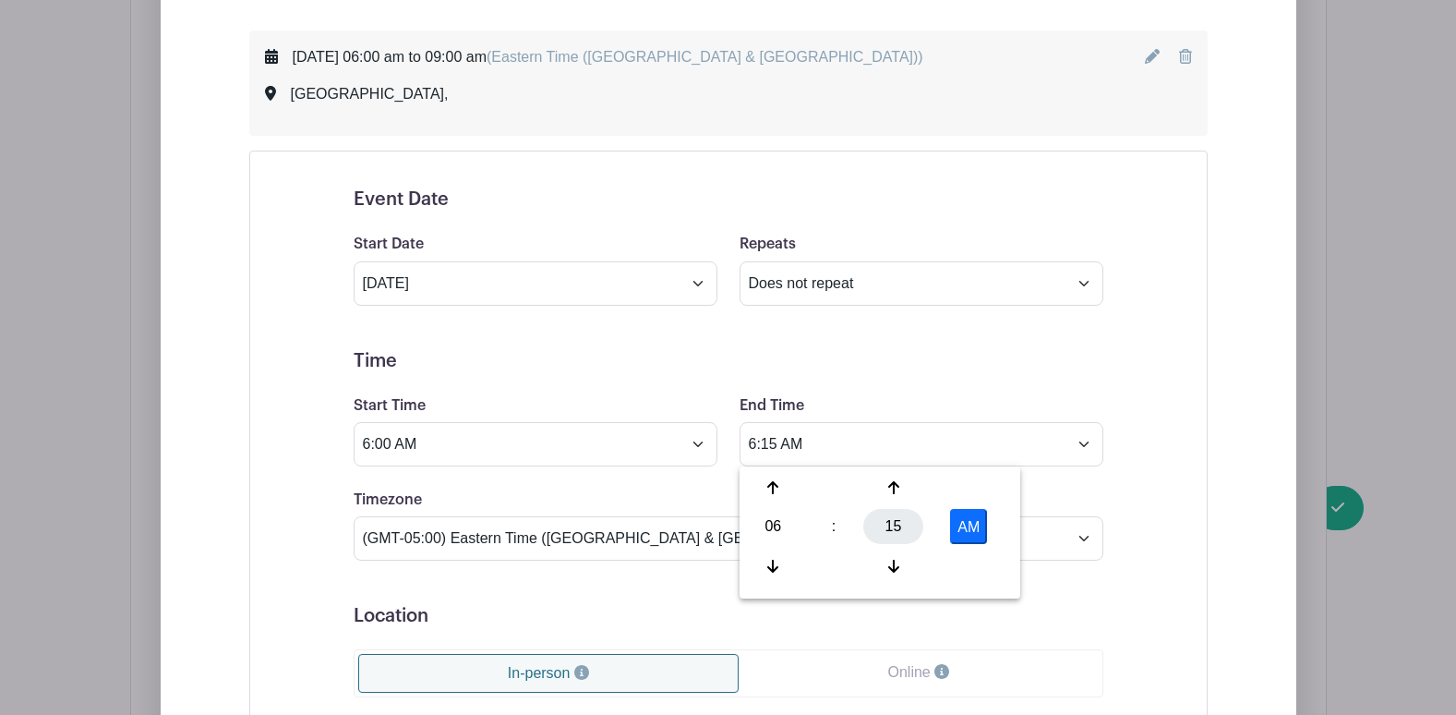
click at [892, 524] on div "15" at bounding box center [893, 526] width 60 height 35
click at [789, 487] on div "00" at bounding box center [774, 487] width 62 height 35
click at [971, 531] on button "AM" at bounding box center [968, 526] width 37 height 35
type input "6:00 PM"
drag, startPoint x: 948, startPoint y: 392, endPoint x: 1044, endPoint y: 366, distance: 99.7
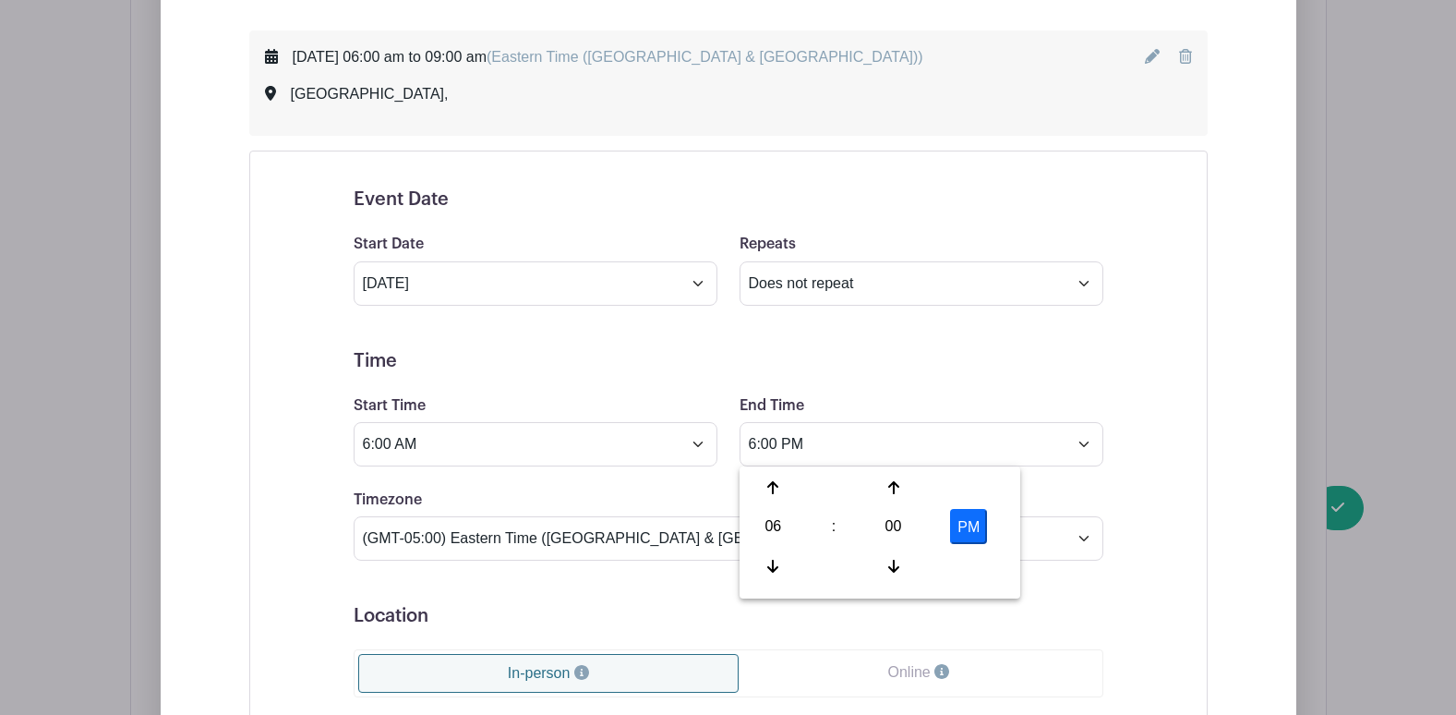
click at [949, 392] on form "Event Date Start Date Oct 27 2025 Repeats Does not repeat Daily Weekly Monthly …" at bounding box center [729, 629] width 750 height 882
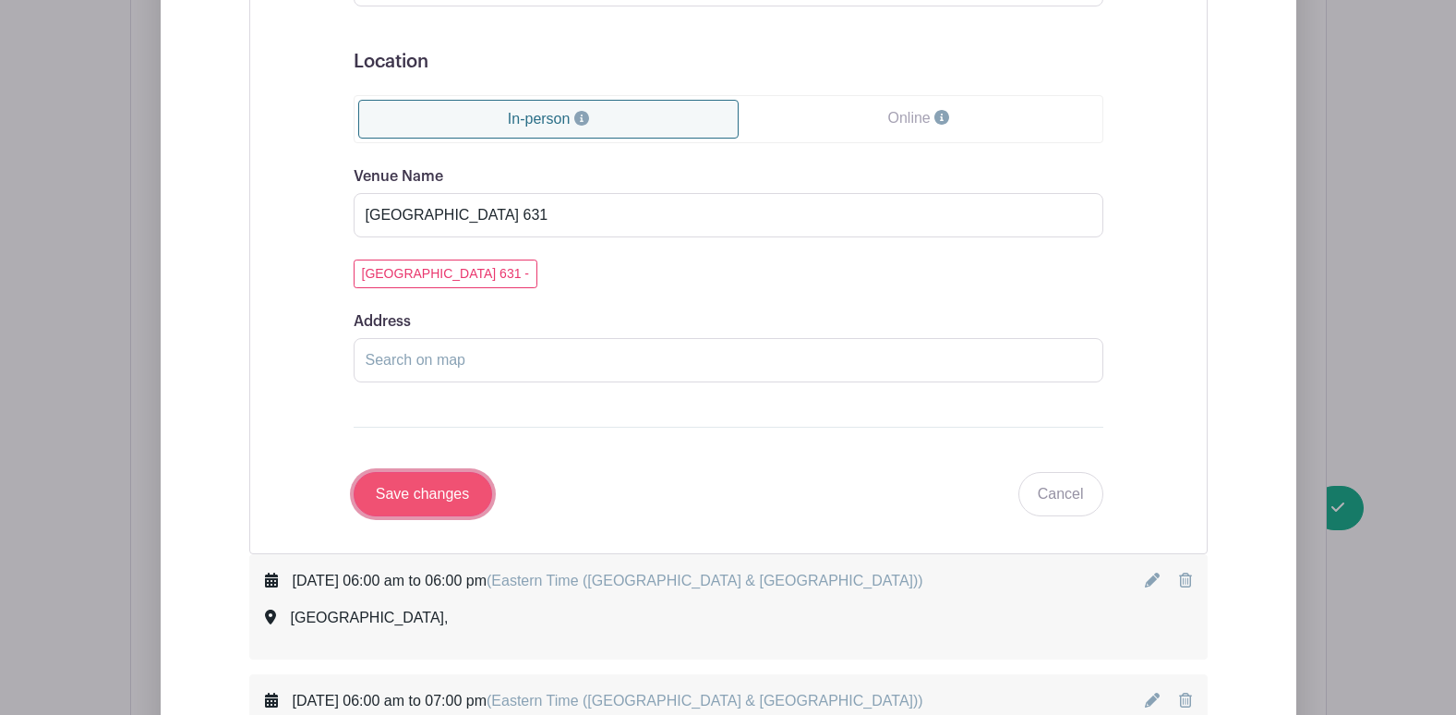
click at [430, 501] on input "Save changes" at bounding box center [423, 494] width 139 height 44
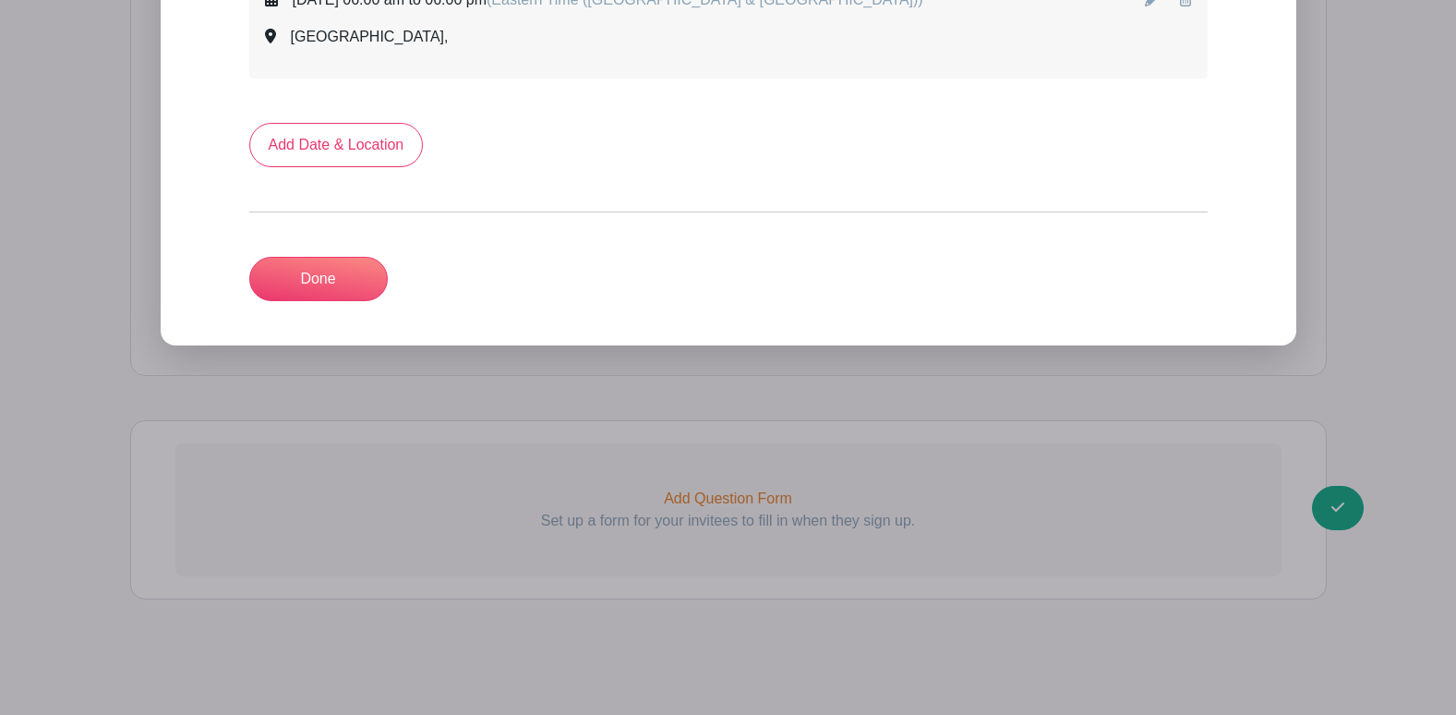
scroll to position [529, 0]
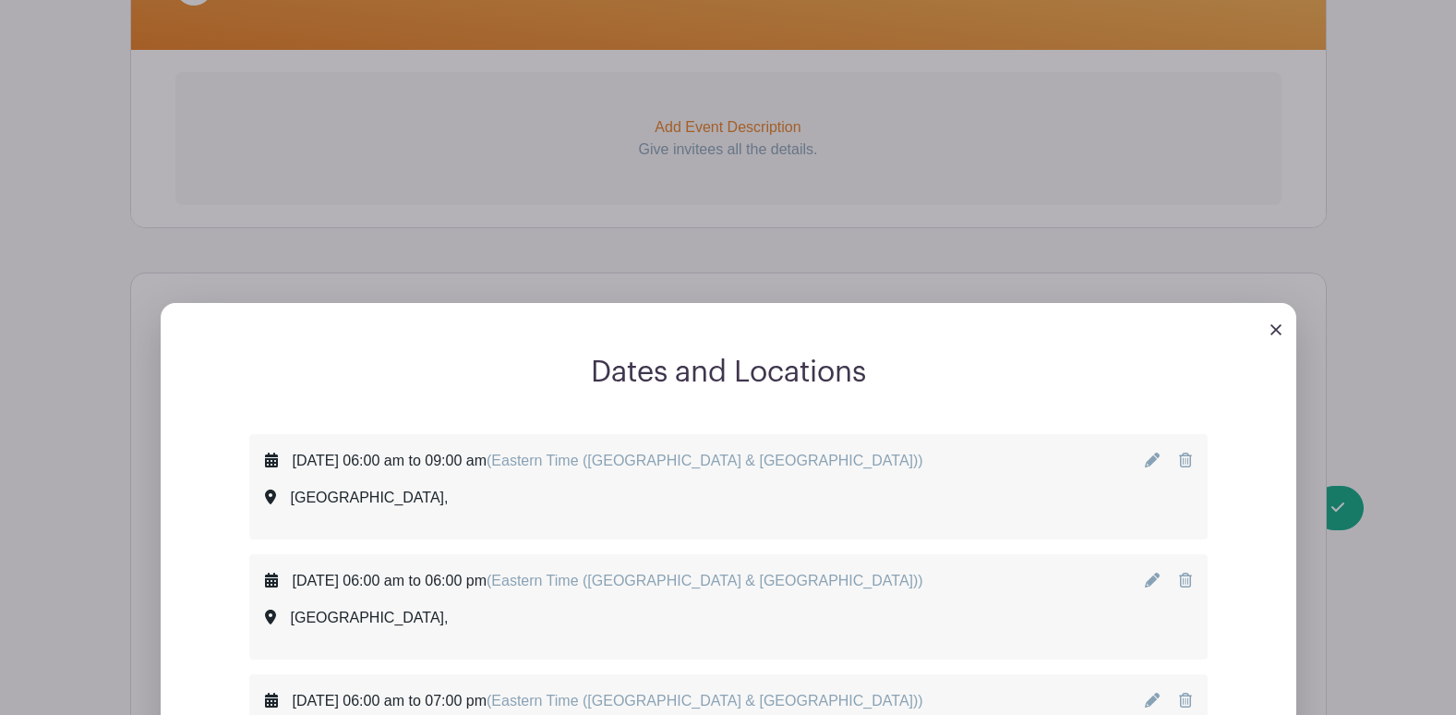
click at [1156, 460] on icon at bounding box center [1152, 459] width 15 height 15
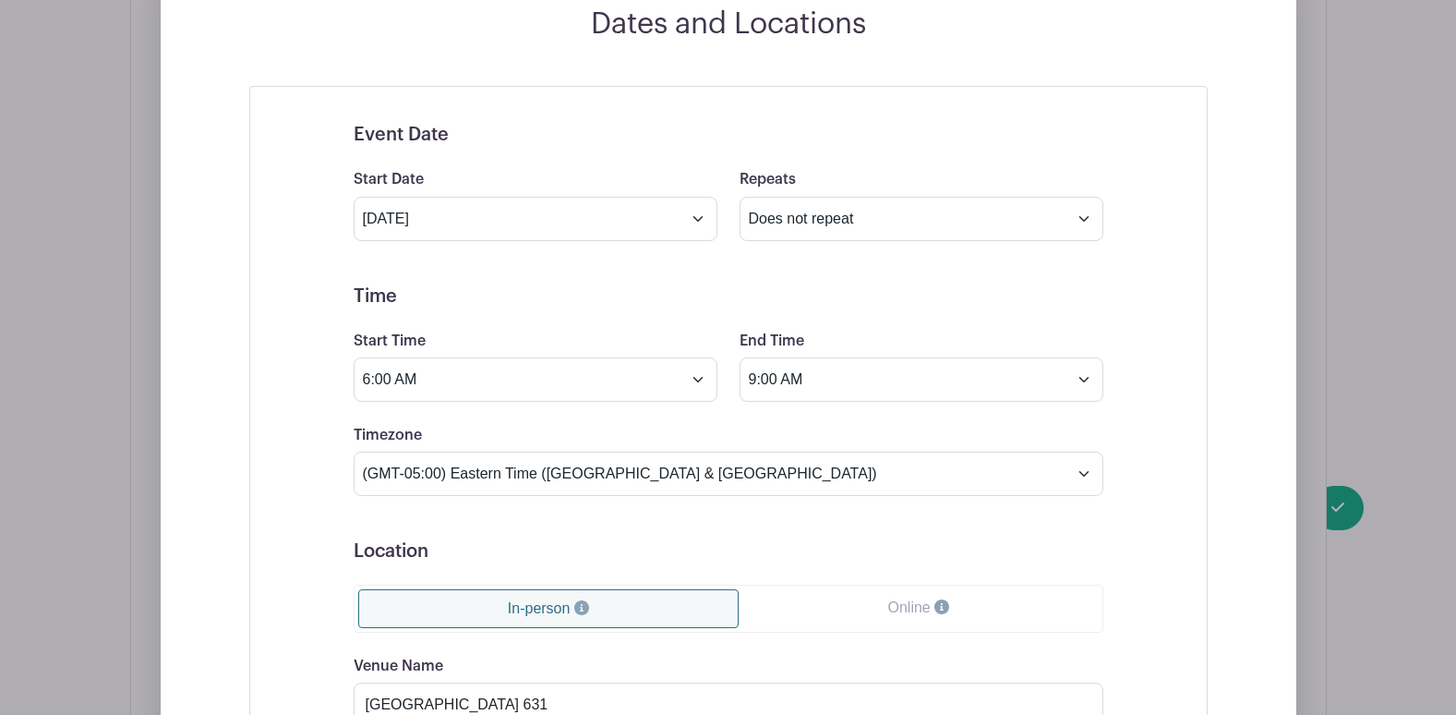
scroll to position [898, 0]
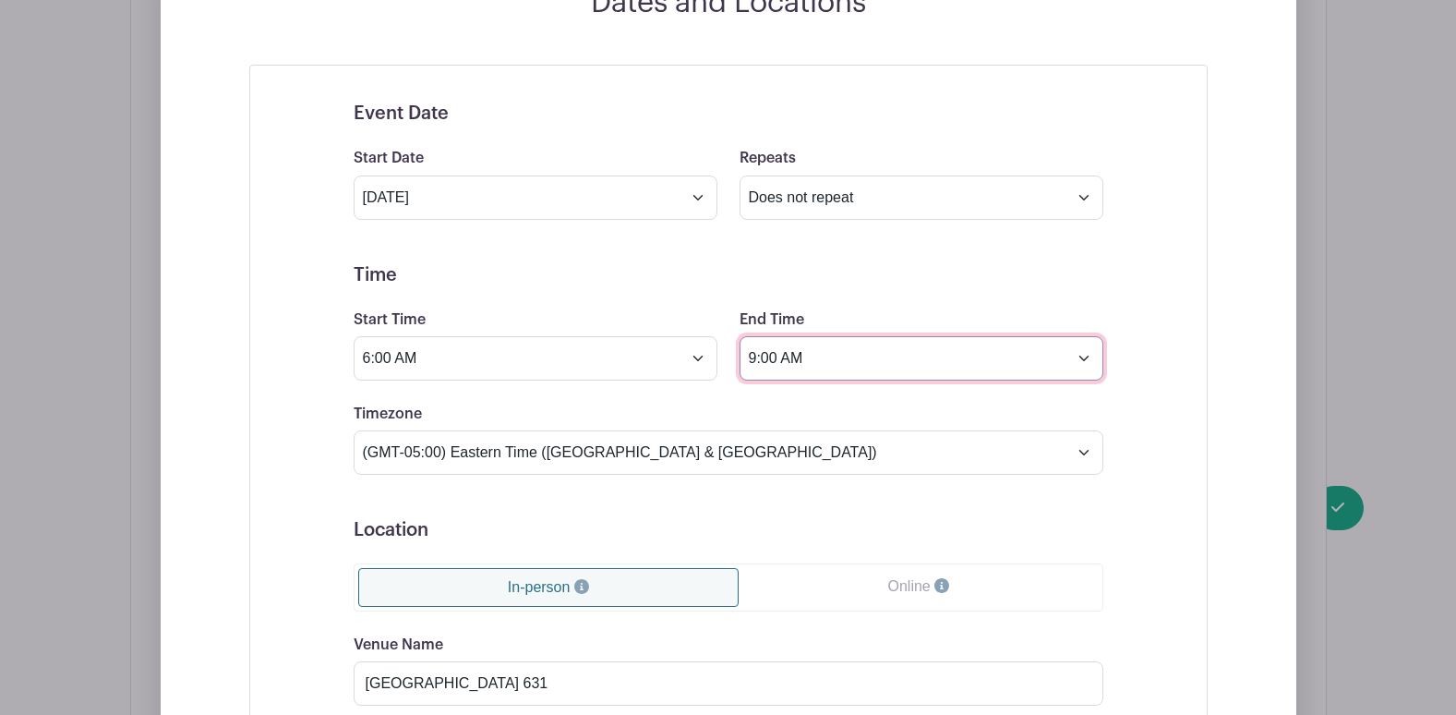
click at [757, 360] on input "9:00 AM" at bounding box center [922, 358] width 364 height 44
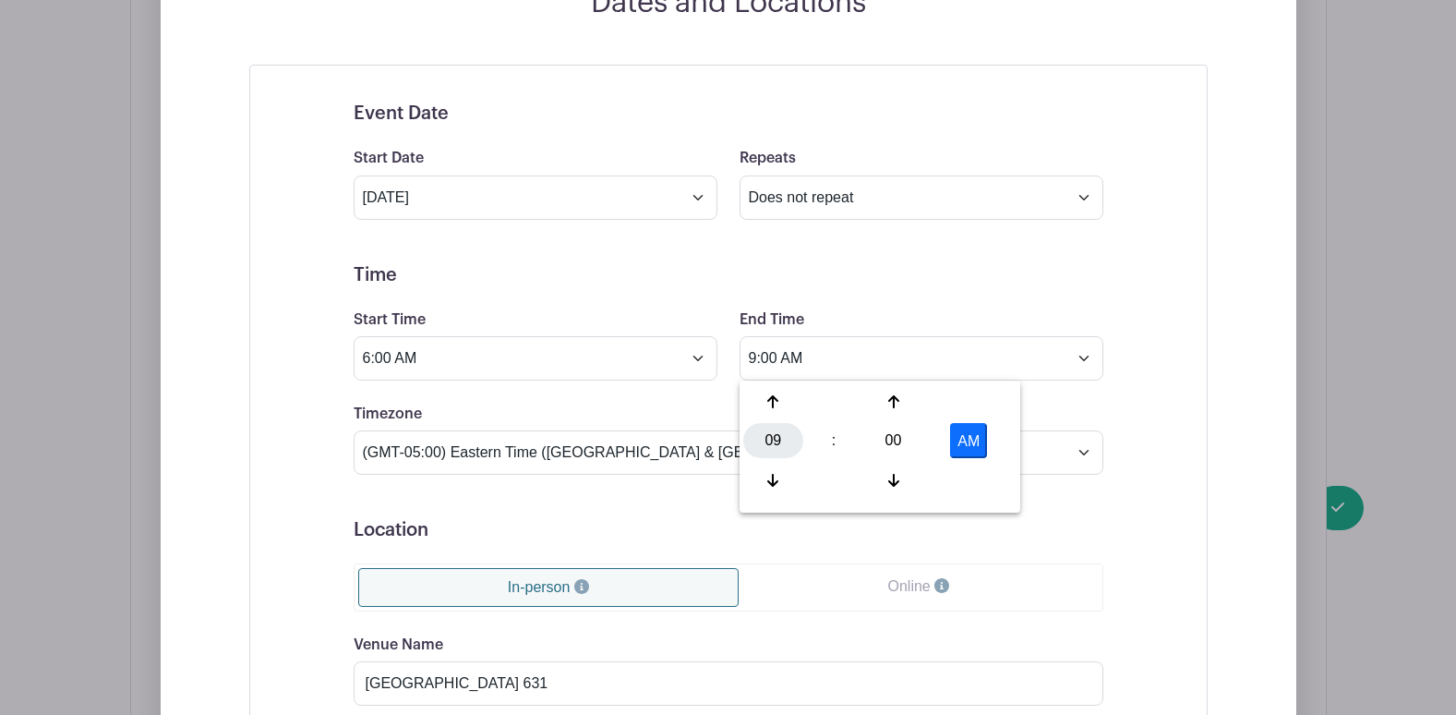
click at [776, 444] on div "09" at bounding box center [773, 440] width 60 height 35
click at [916, 442] on div "06" at bounding box center [911, 440] width 62 height 35
click at [896, 440] on div "00" at bounding box center [893, 440] width 60 height 35
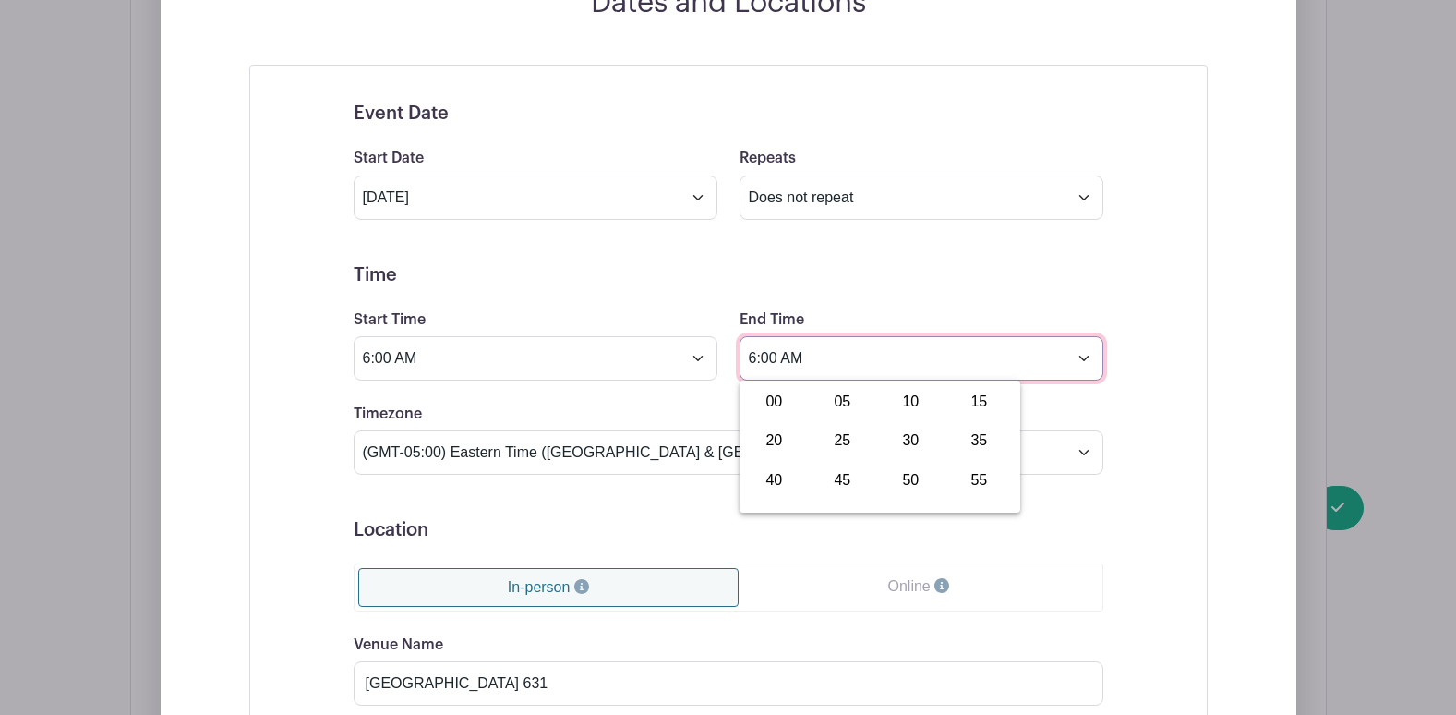
click at [786, 354] on input "6:00 AM" at bounding box center [922, 358] width 364 height 44
click at [798, 355] on input "6:00 AM" at bounding box center [922, 358] width 364 height 44
click at [861, 343] on input "6:00 AM" at bounding box center [922, 358] width 364 height 44
click at [754, 356] on input "6:00 AM" at bounding box center [922, 358] width 364 height 44
click at [893, 372] on input "6:00 AM" at bounding box center [922, 358] width 364 height 44
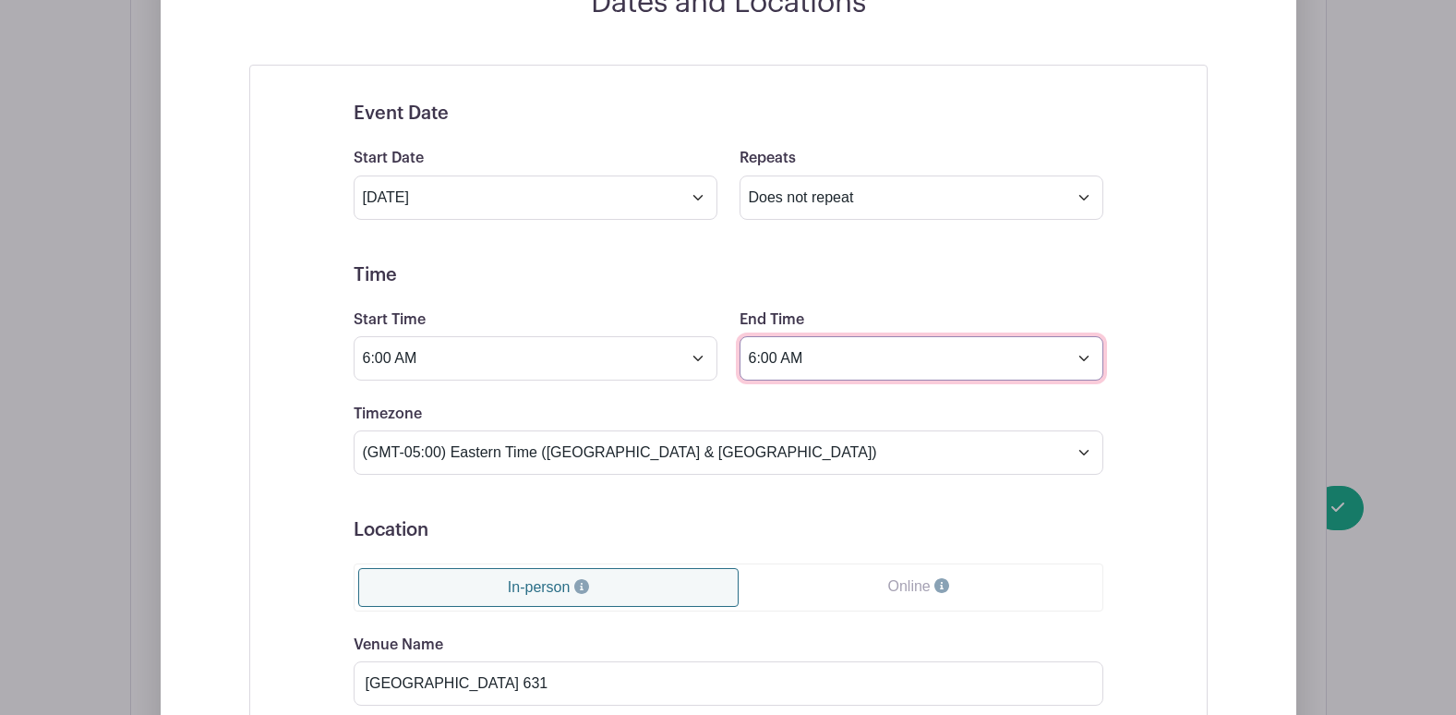
click at [802, 353] on input "6:00 AM" at bounding box center [922, 358] width 364 height 44
click at [1091, 360] on input "6:00 AM" at bounding box center [922, 358] width 364 height 44
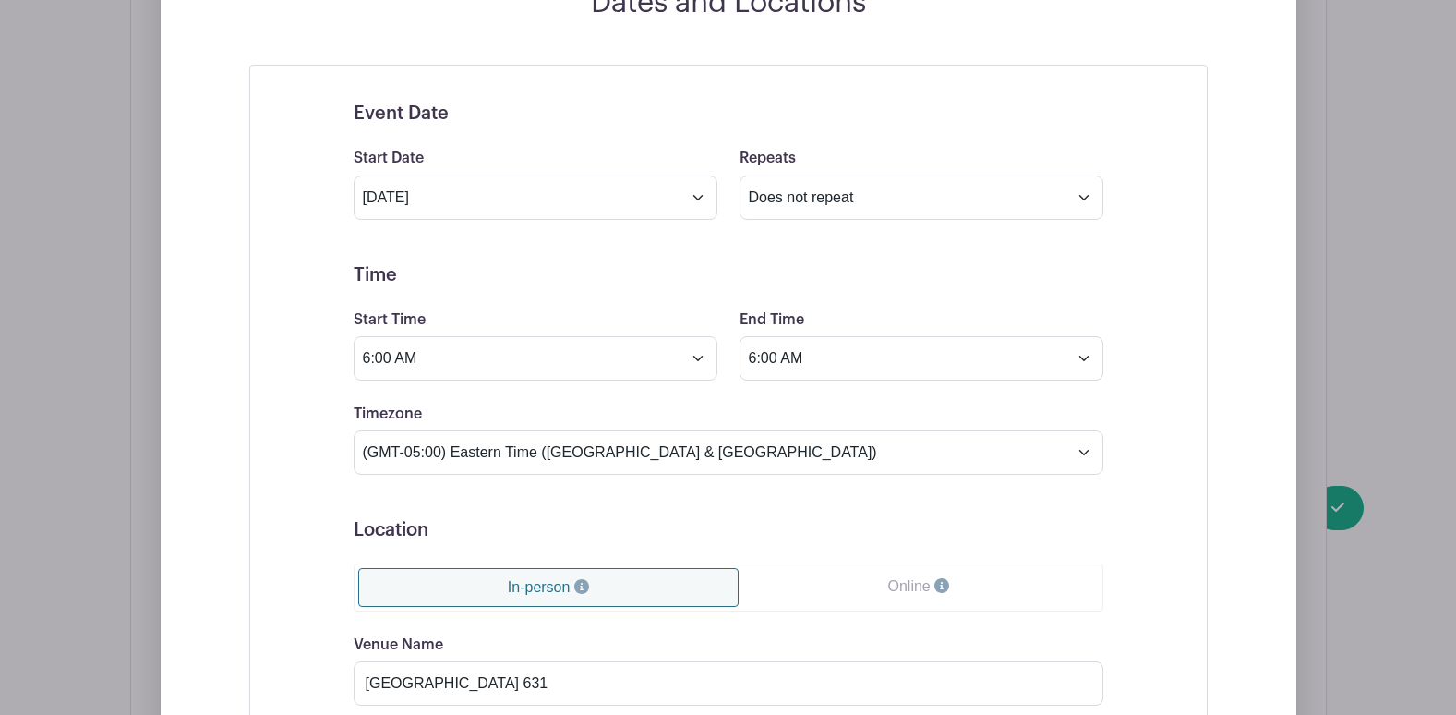
click at [891, 392] on form "Event Date Start Date Oct 20 2025 Repeats Does not repeat Daily Weekly Monthly …" at bounding box center [729, 543] width 750 height 882
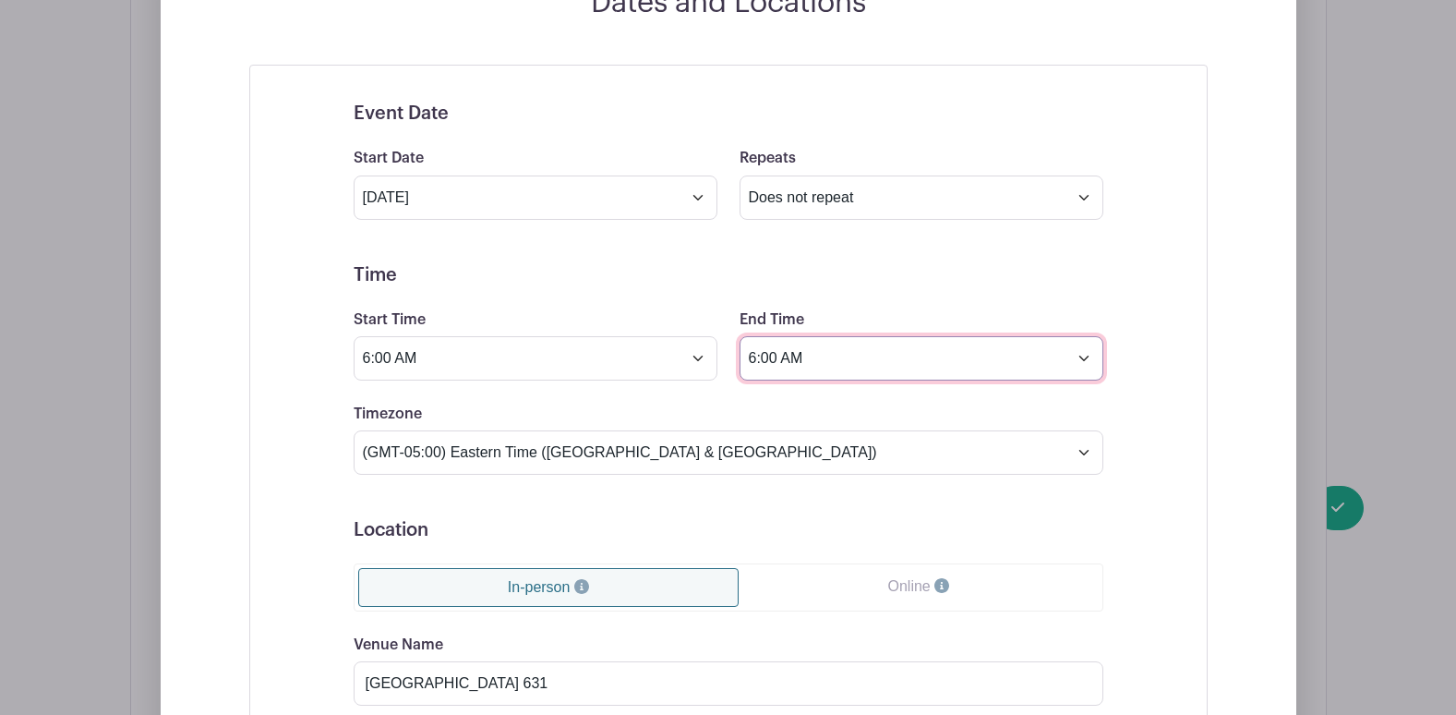
click at [836, 358] on input "6:00 AM" at bounding box center [922, 358] width 364 height 44
type input "6:00 PM"
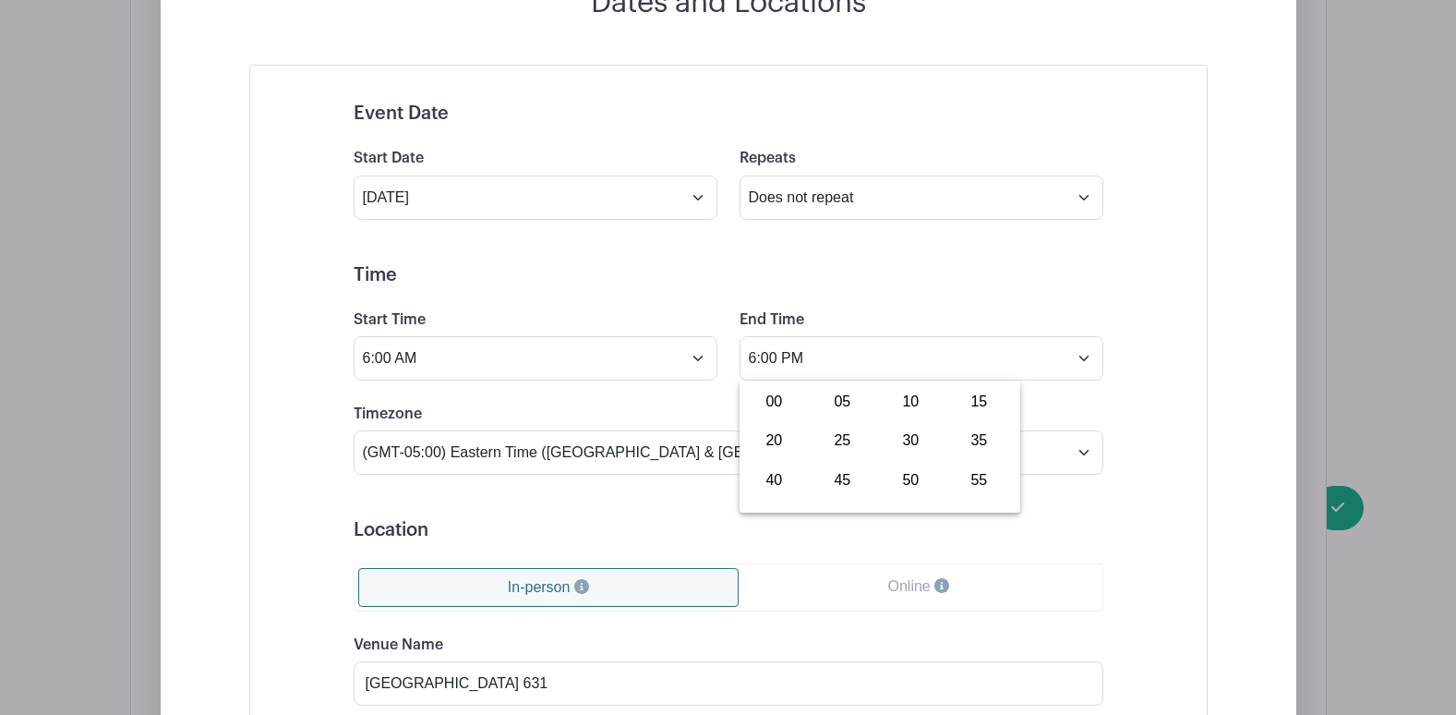
click at [601, 396] on form "Event Date Start Date Oct 20 2025 Repeats Does not repeat Daily Weekly Monthly …" at bounding box center [729, 543] width 750 height 882
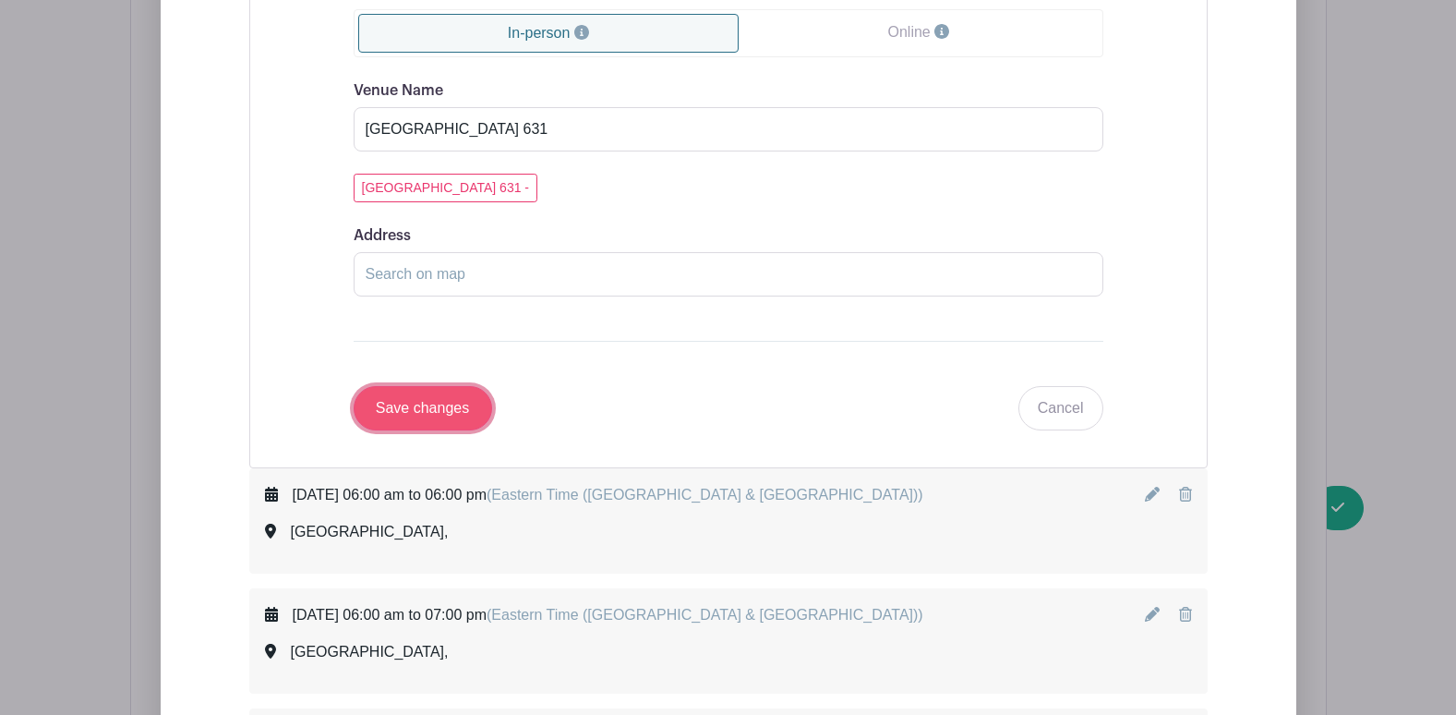
click at [429, 411] on input "Save changes" at bounding box center [423, 408] width 139 height 44
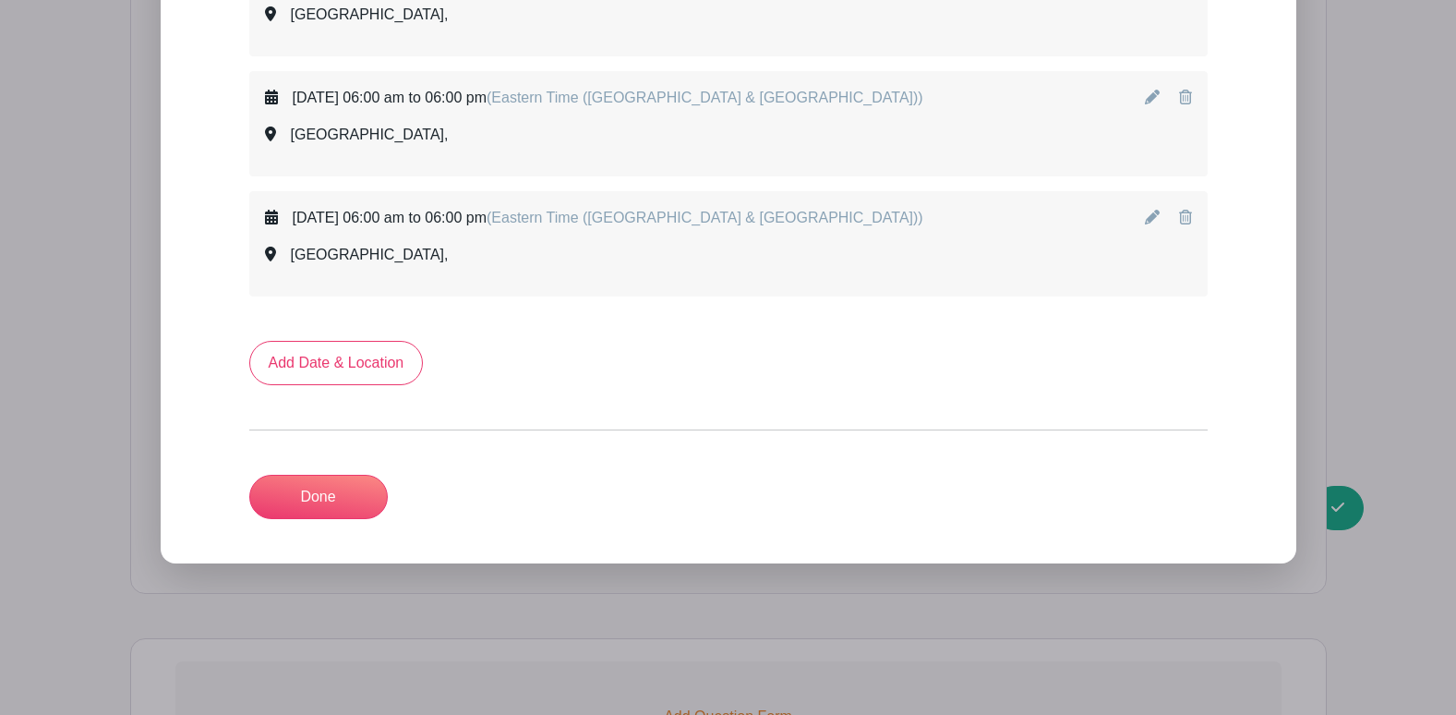
scroll to position [1141, 0]
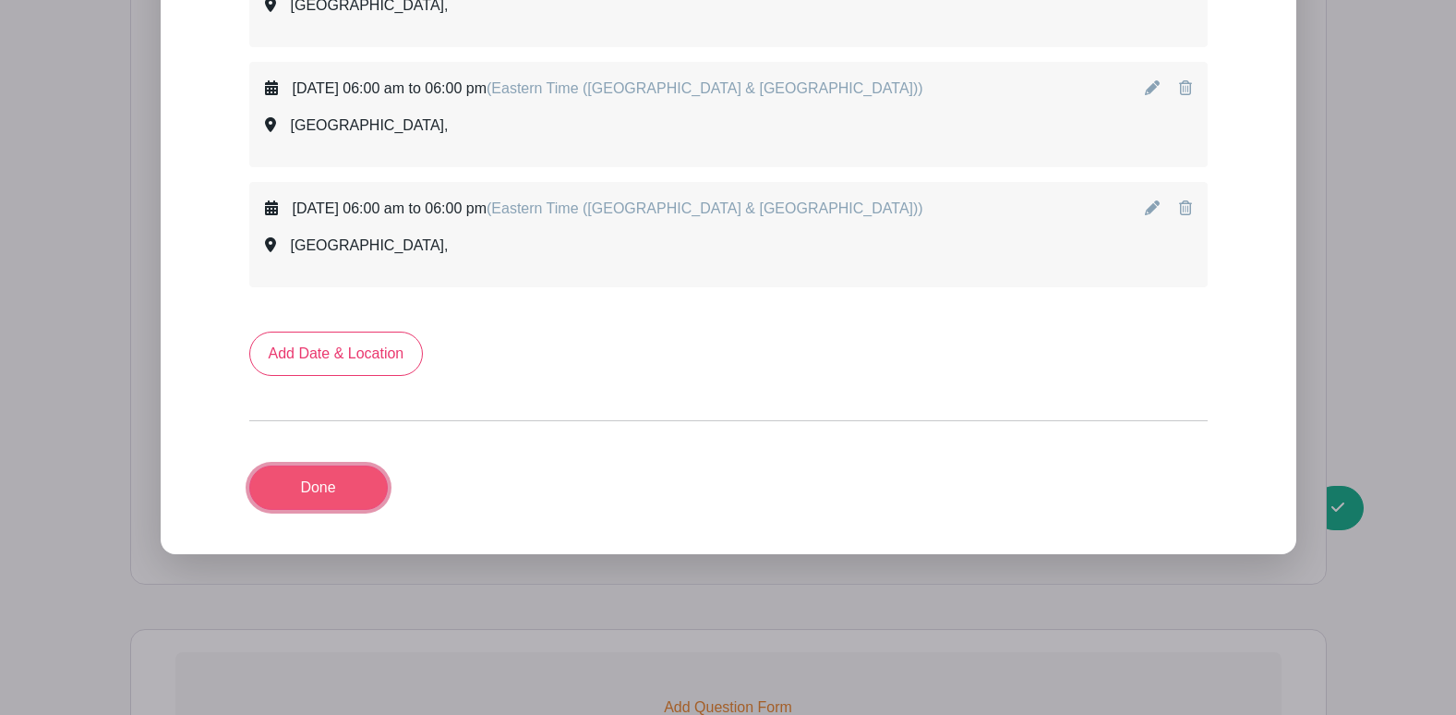
click at [360, 483] on link "Done" at bounding box center [318, 487] width 139 height 44
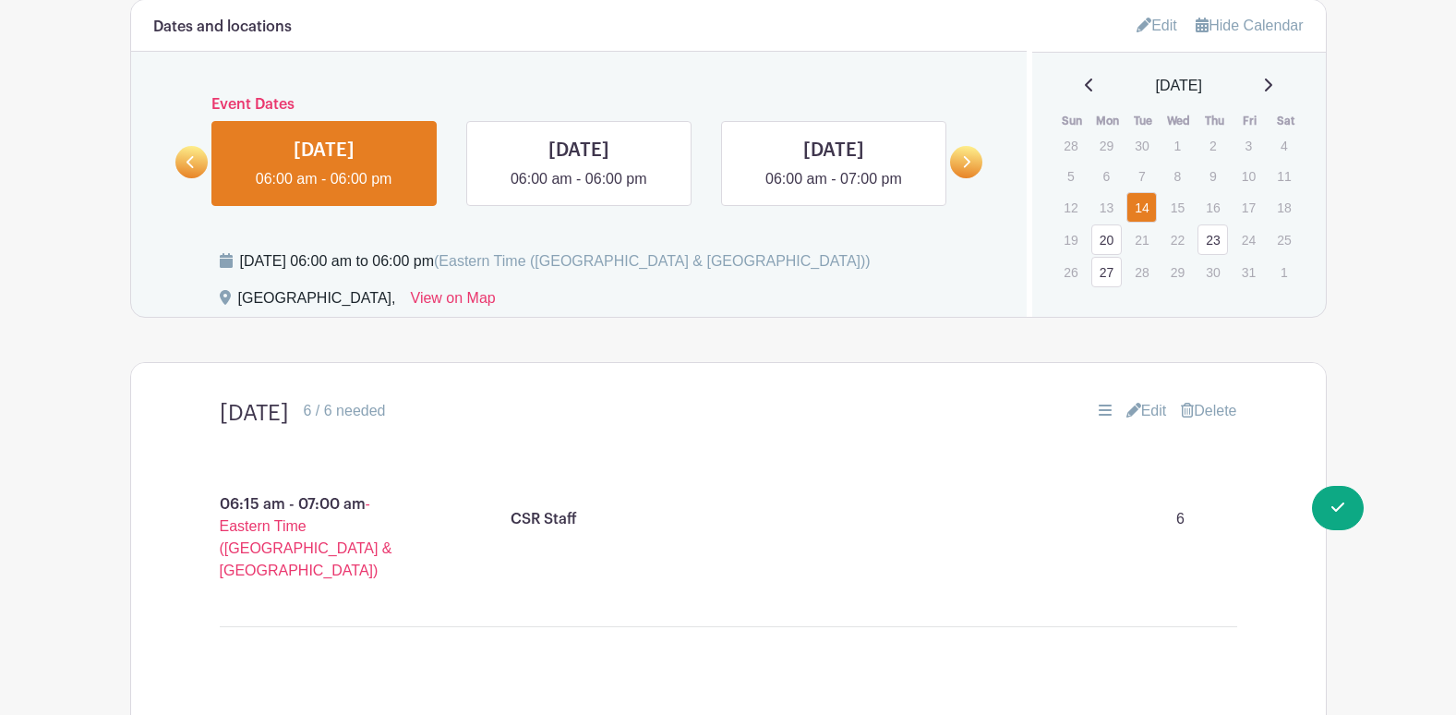
scroll to position [724, 0]
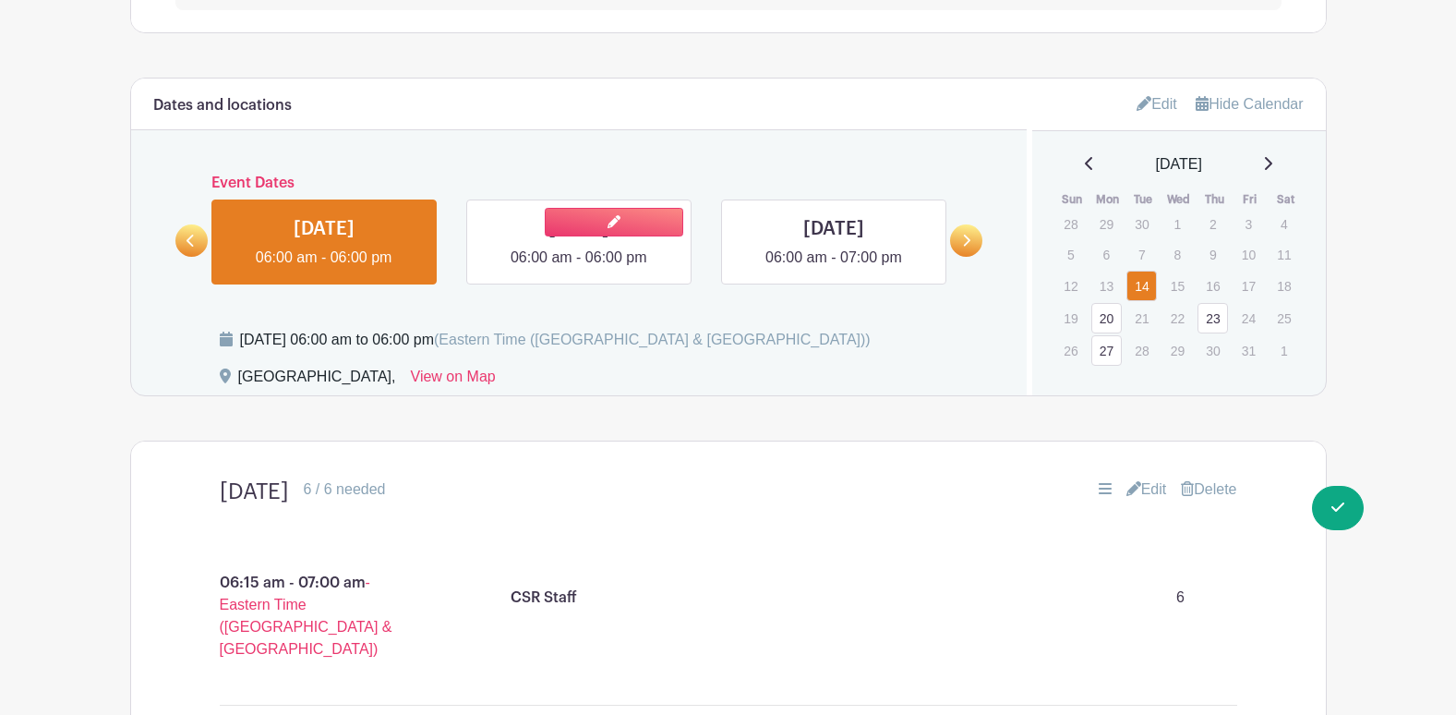
click at [579, 269] on link at bounding box center [579, 269] width 0 height 0
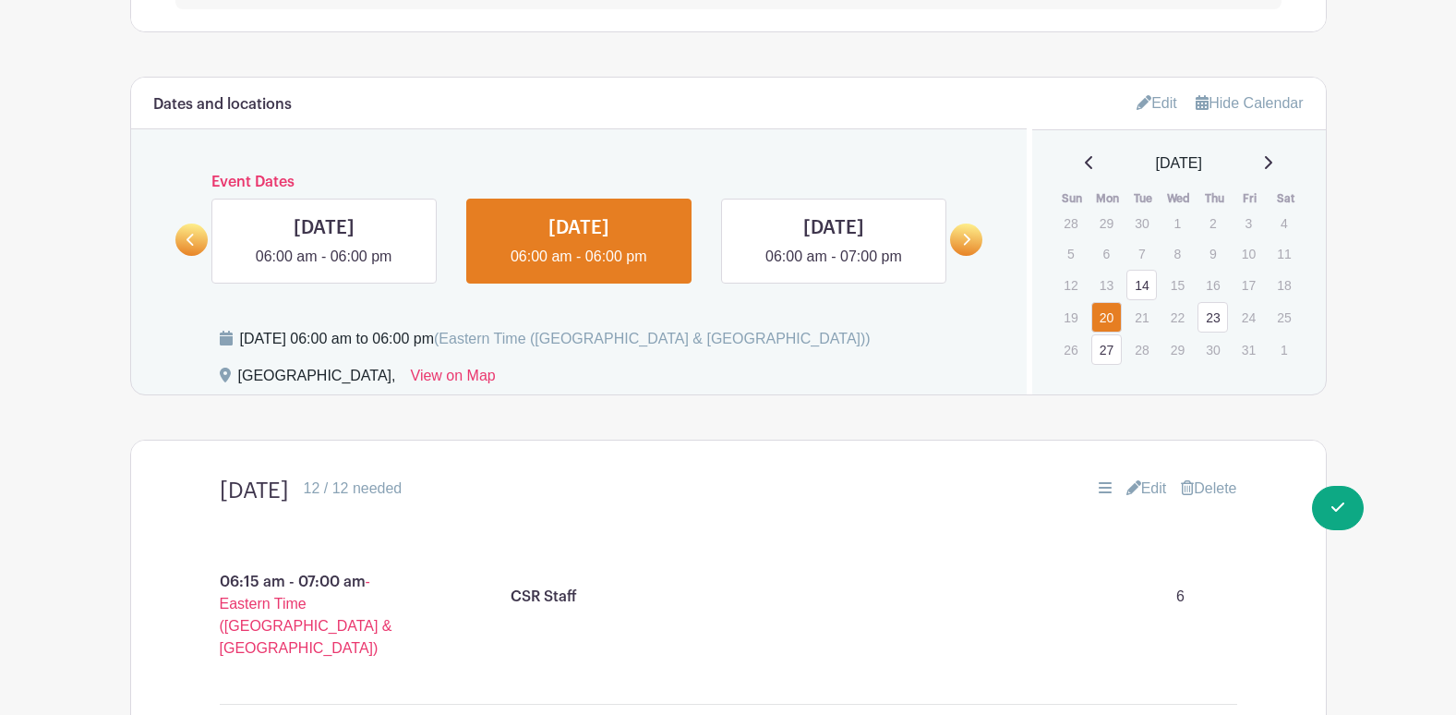
scroll to position [724, 0]
click at [834, 269] on link at bounding box center [834, 269] width 0 height 0
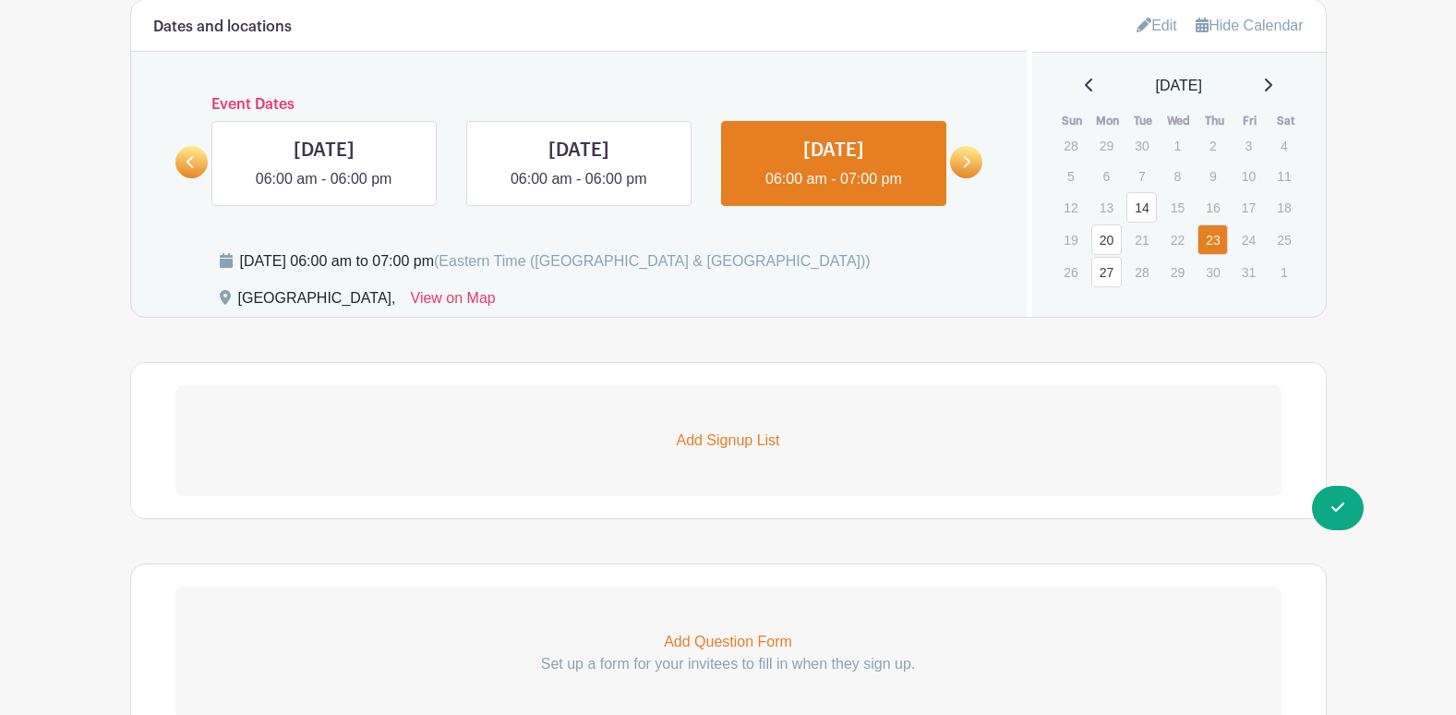
scroll to position [909, 0]
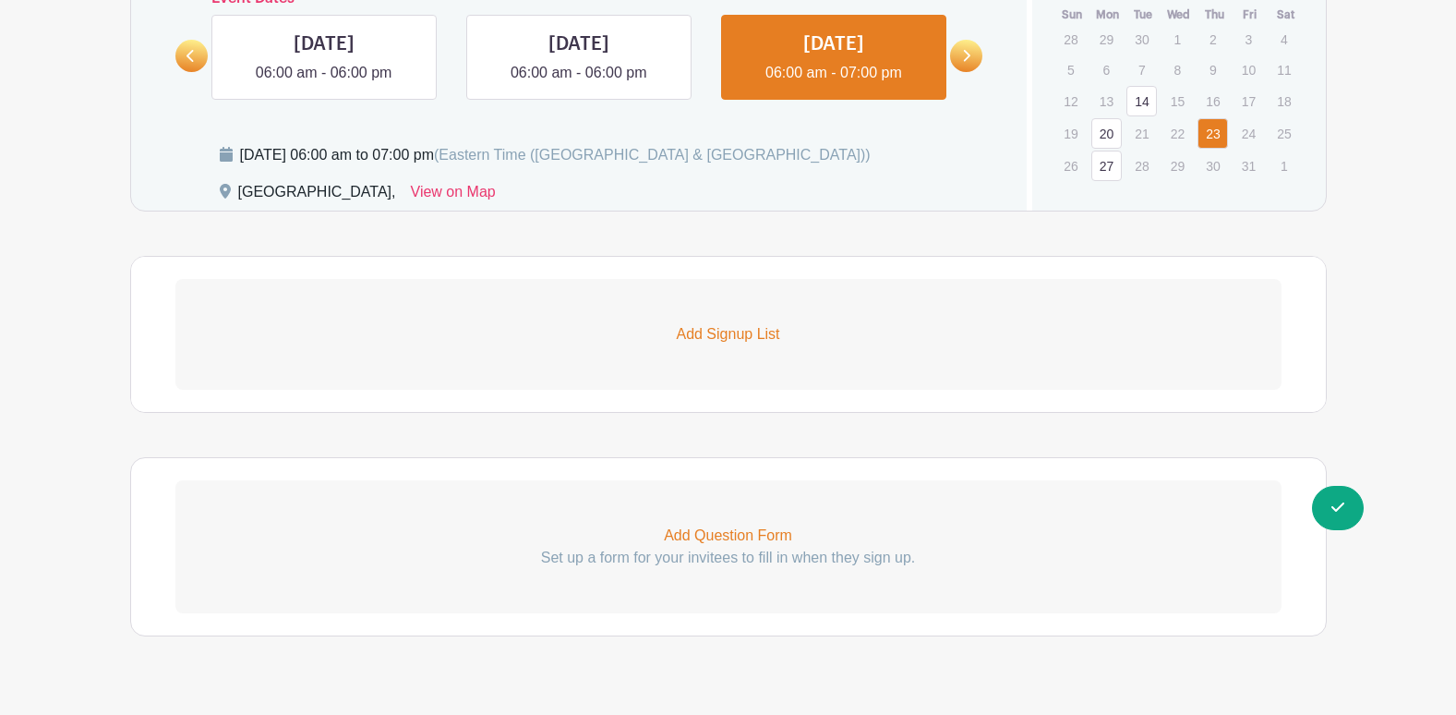
click at [725, 345] on p "Add Signup List" at bounding box center [728, 334] width 1106 height 22
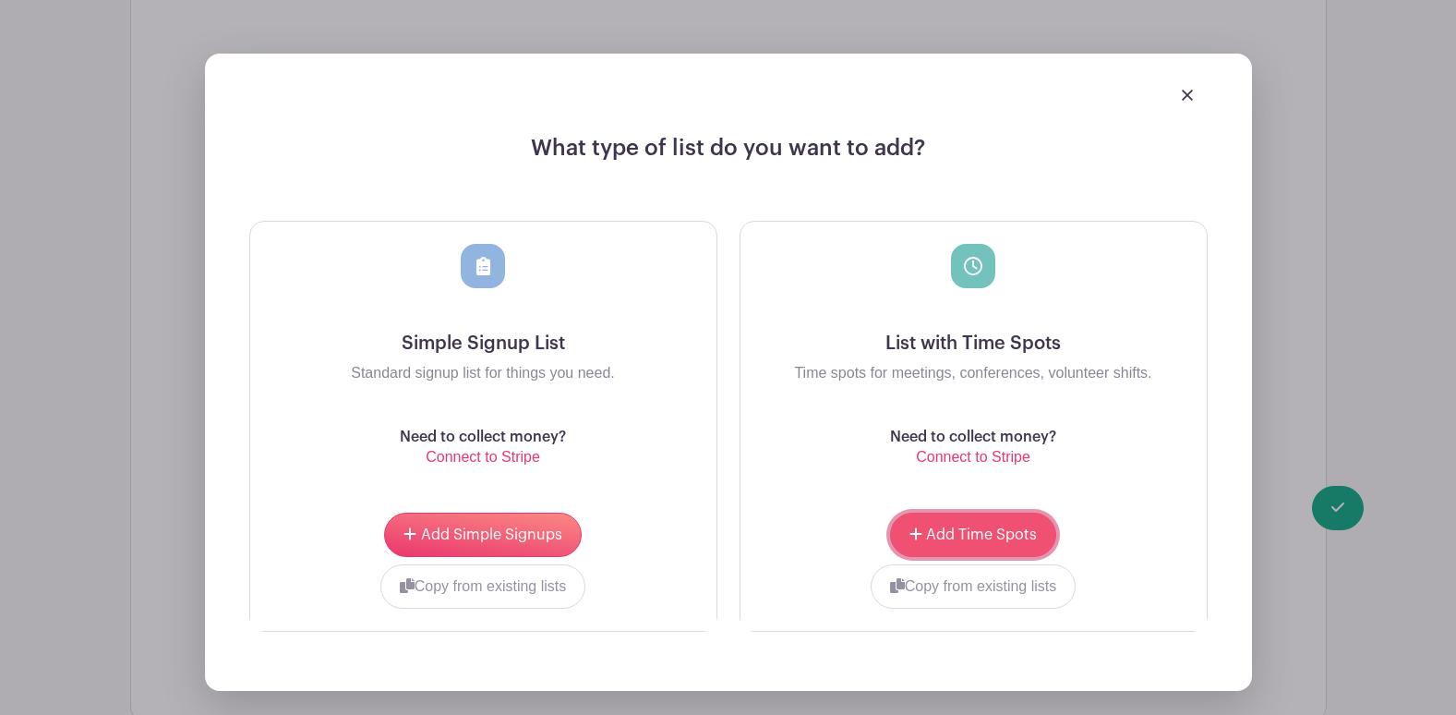
click at [965, 532] on span "Add Time Spots" at bounding box center [981, 534] width 111 height 15
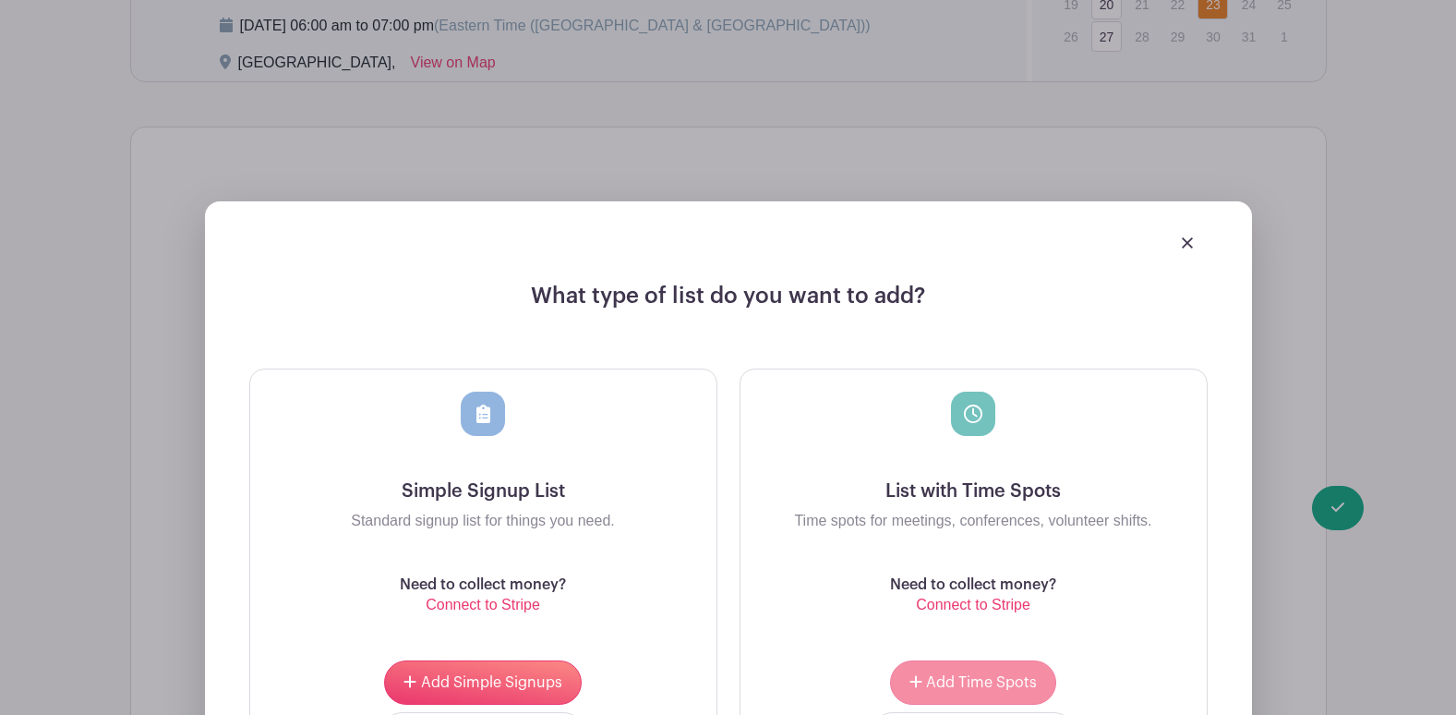
scroll to position [1333, 0]
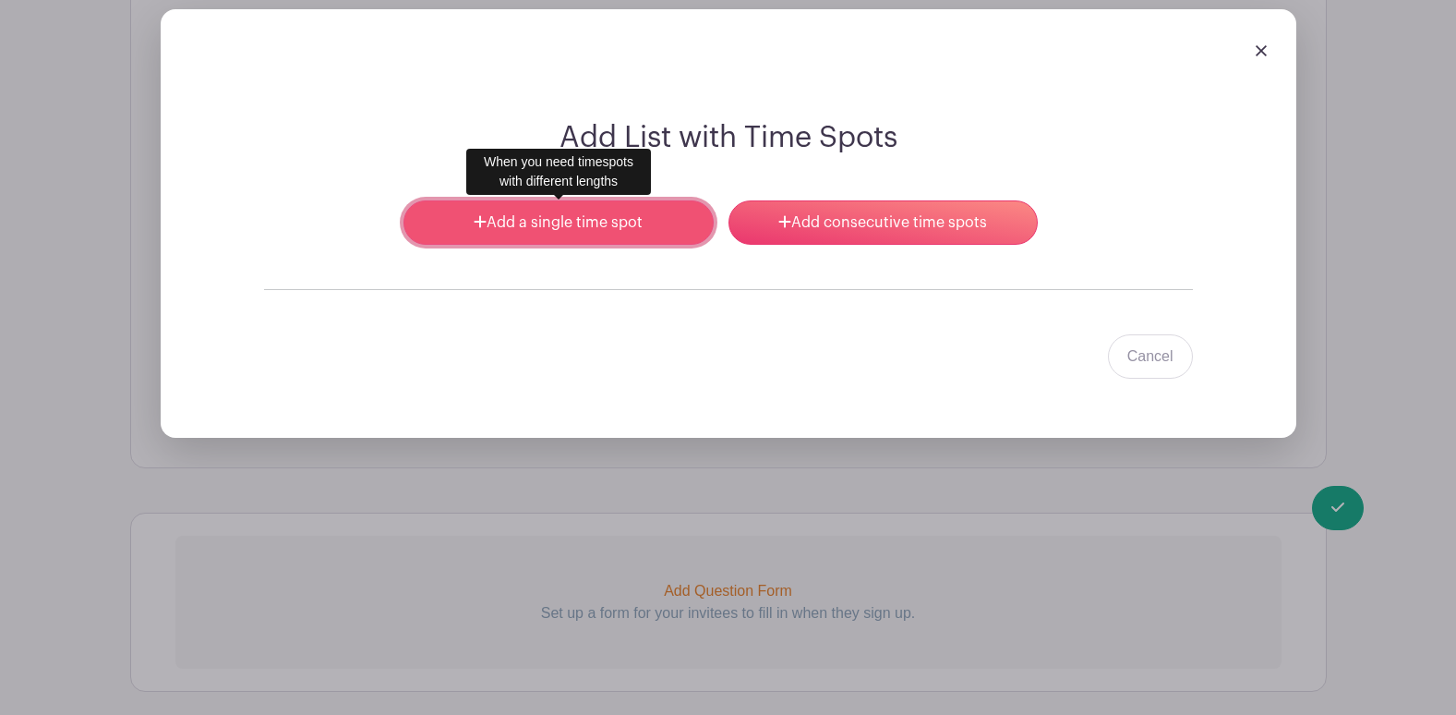
click at [558, 226] on link "Add a single time spot" at bounding box center [558, 222] width 309 height 44
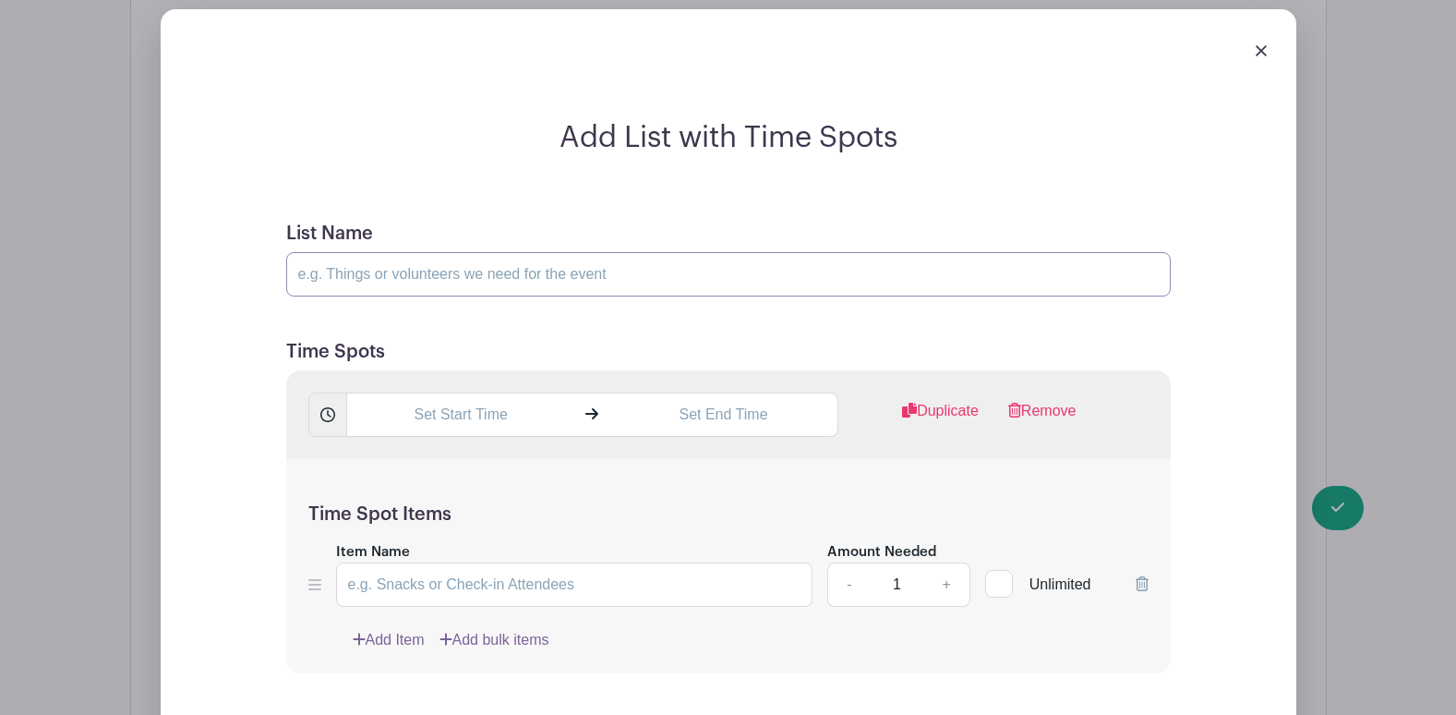
click at [551, 278] on input "List Name" at bounding box center [728, 274] width 885 height 44
type input "Oct 23"
click at [430, 410] on input "text" at bounding box center [460, 414] width 229 height 44
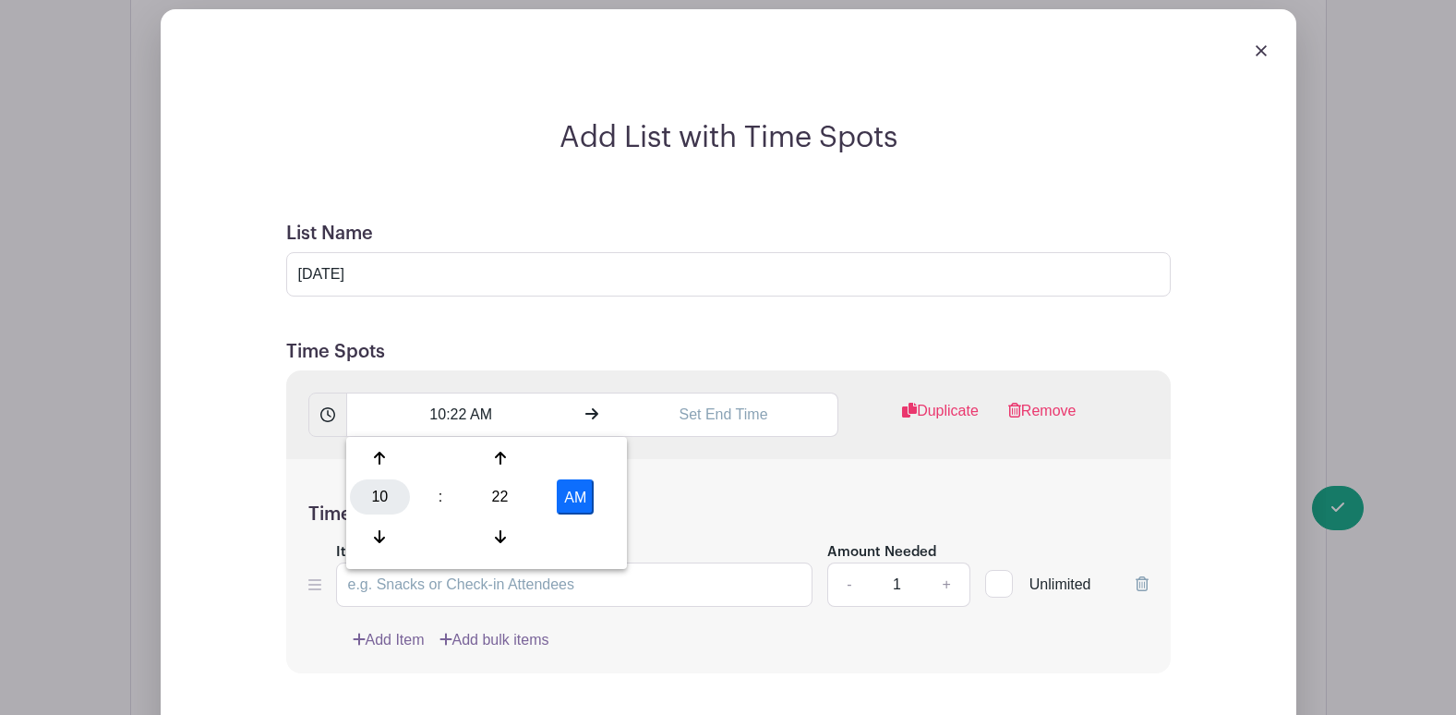
click at [387, 488] on div "10" at bounding box center [380, 496] width 60 height 35
click at [514, 496] on div "06" at bounding box center [518, 496] width 62 height 35
click at [505, 502] on div "22" at bounding box center [500, 496] width 60 height 35
click at [603, 464] on div "15" at bounding box center [586, 457] width 62 height 35
click at [575, 500] on button "AM" at bounding box center [575, 496] width 37 height 35
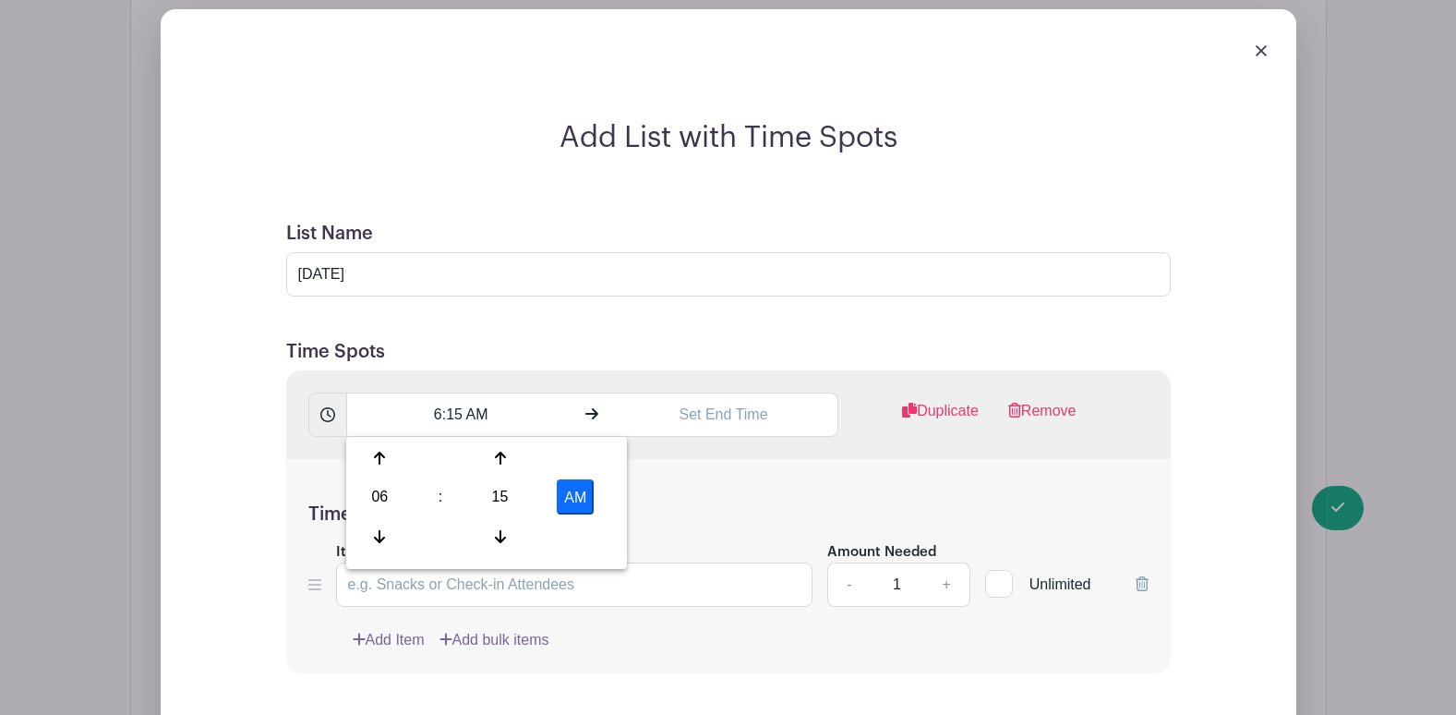
type input "6:15 PM"
click at [704, 418] on input "text" at bounding box center [723, 414] width 229 height 44
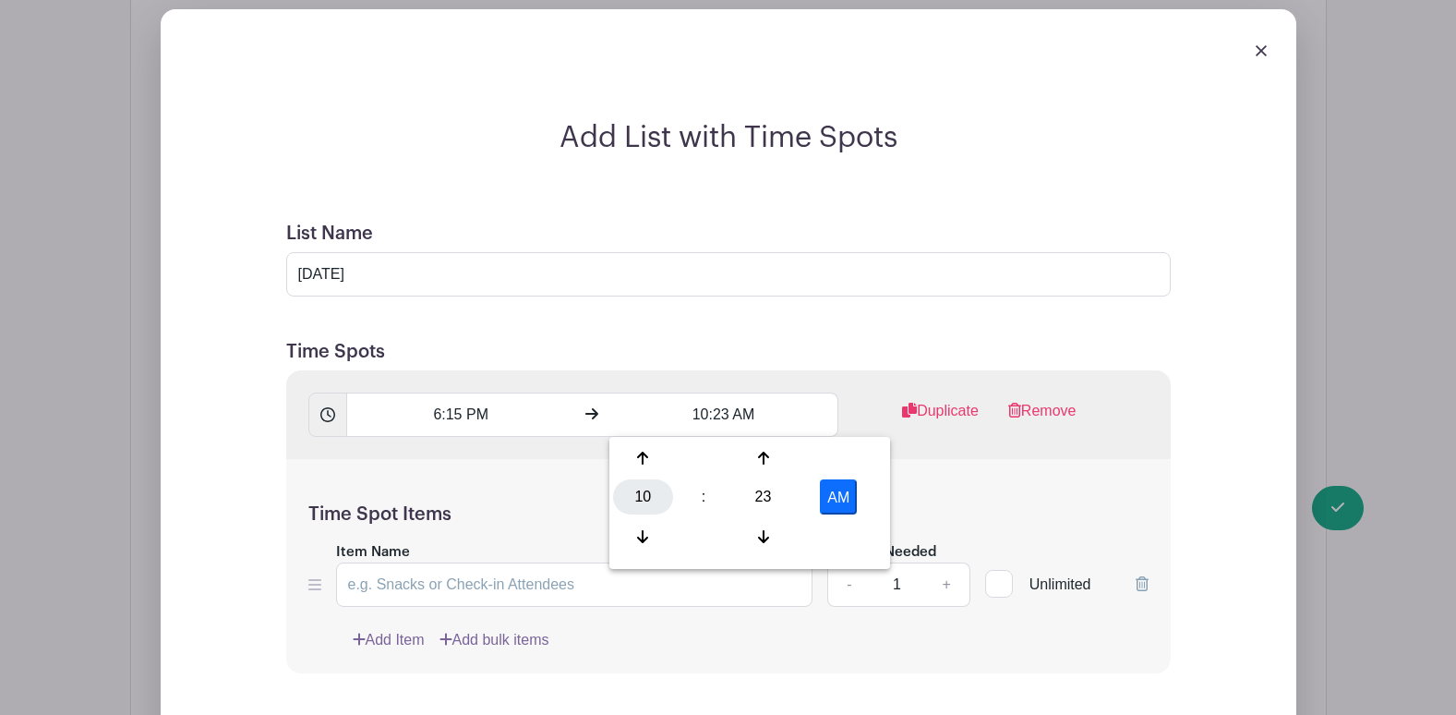
click at [645, 490] on div "10" at bounding box center [643, 496] width 60 height 35
click at [850, 497] on div "07" at bounding box center [849, 496] width 62 height 35
drag, startPoint x: 714, startPoint y: 416, endPoint x: 726, endPoint y: 426, distance: 15.7
click at [714, 416] on input "7:23 AM" at bounding box center [723, 414] width 229 height 44
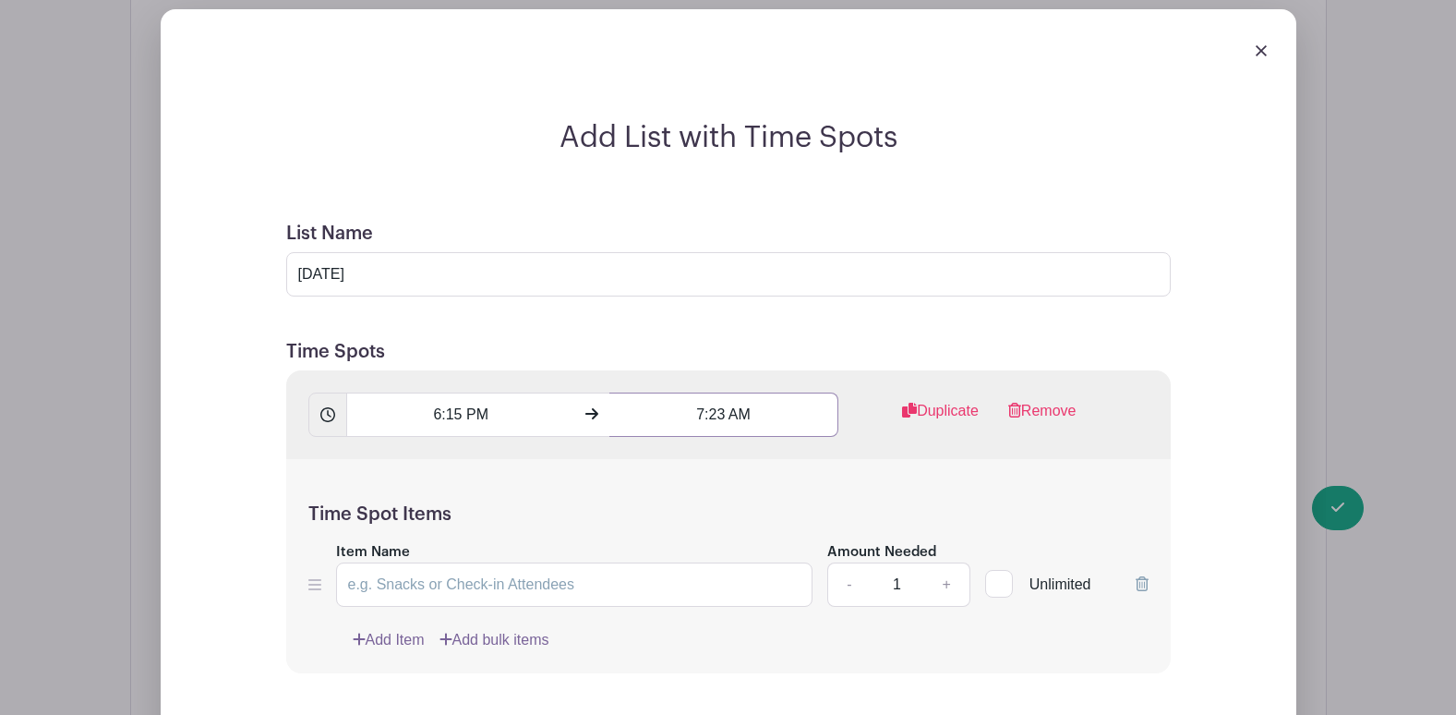
click at [717, 423] on input "7:23 AM" at bounding box center [723, 414] width 229 height 44
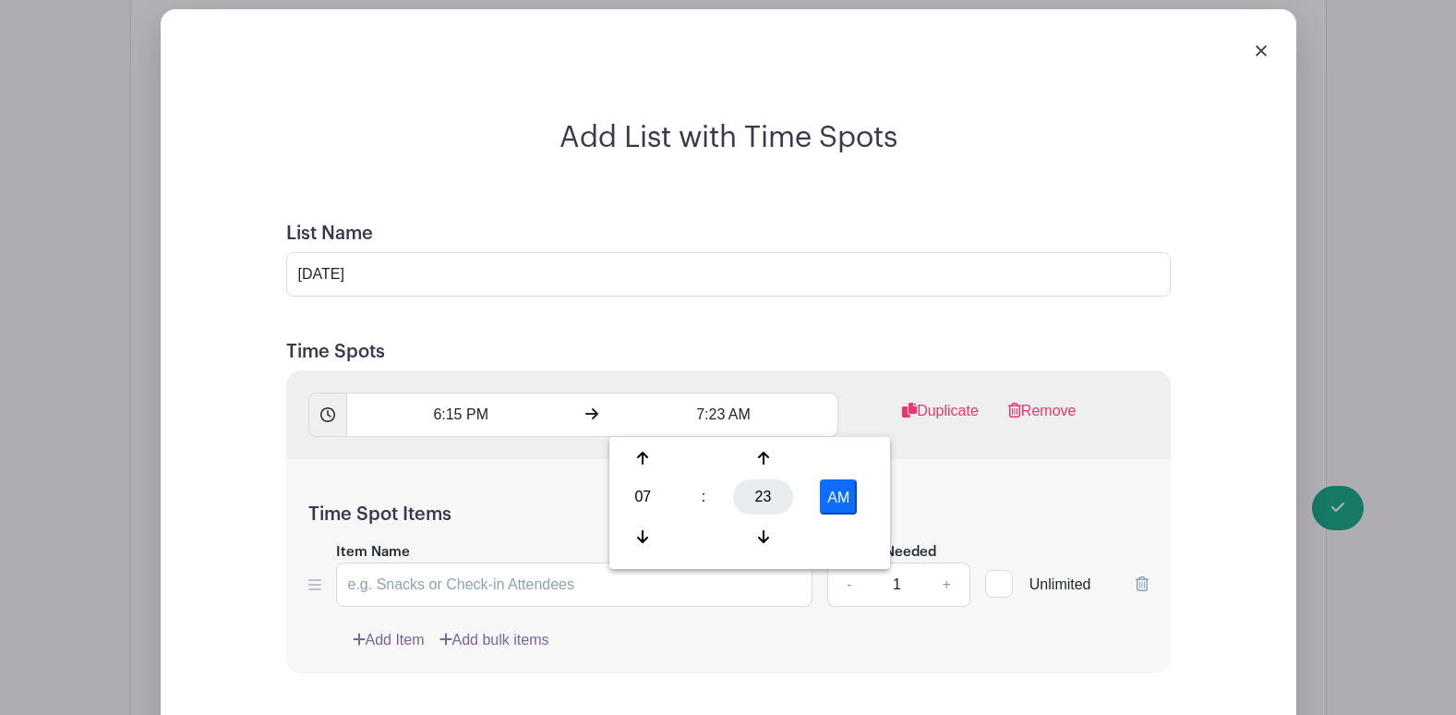
click at [765, 504] on div "23" at bounding box center [763, 496] width 60 height 35
click at [645, 455] on div "00" at bounding box center [644, 457] width 62 height 35
type input "7:00 AM"
click at [579, 483] on div "Time Spot Items Item Name Amount Needed - 1 + Unlimited Add Item Add bulk items" at bounding box center [728, 566] width 885 height 215
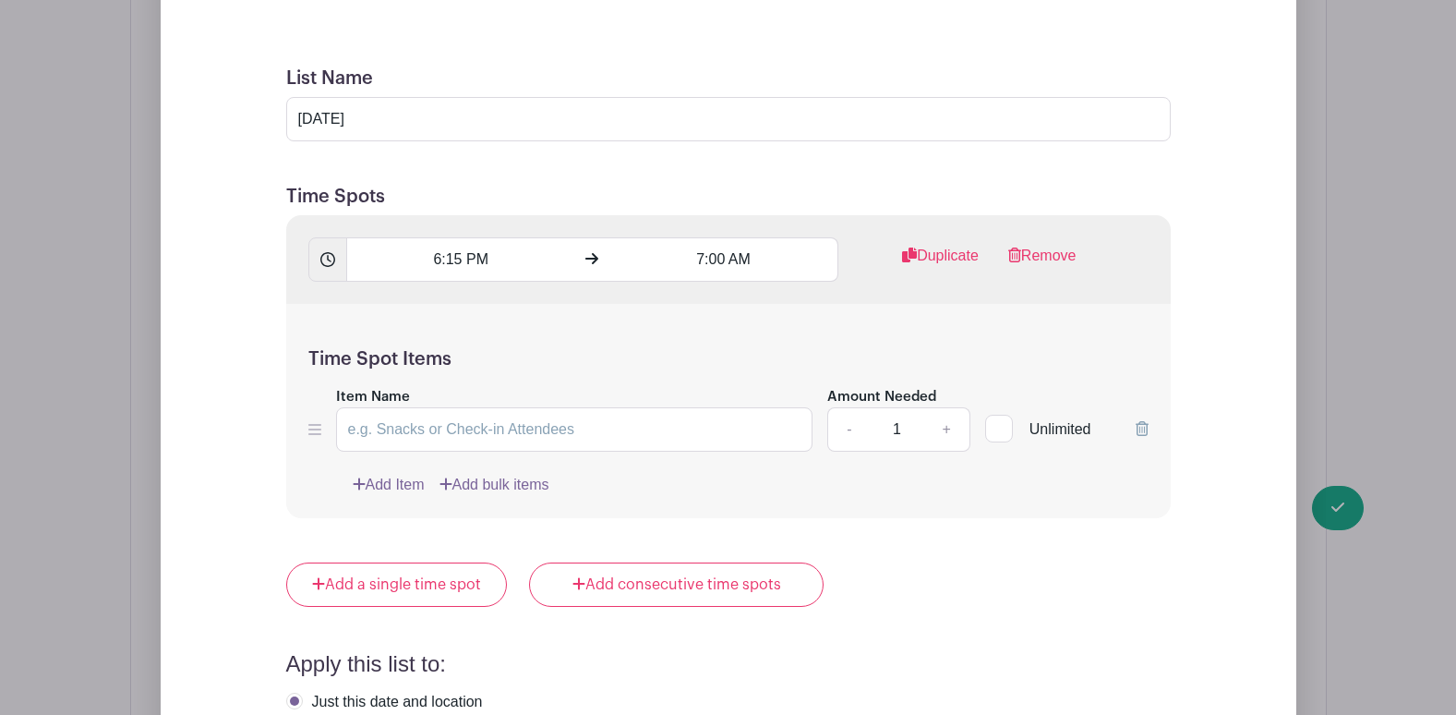
scroll to position [1518, 0]
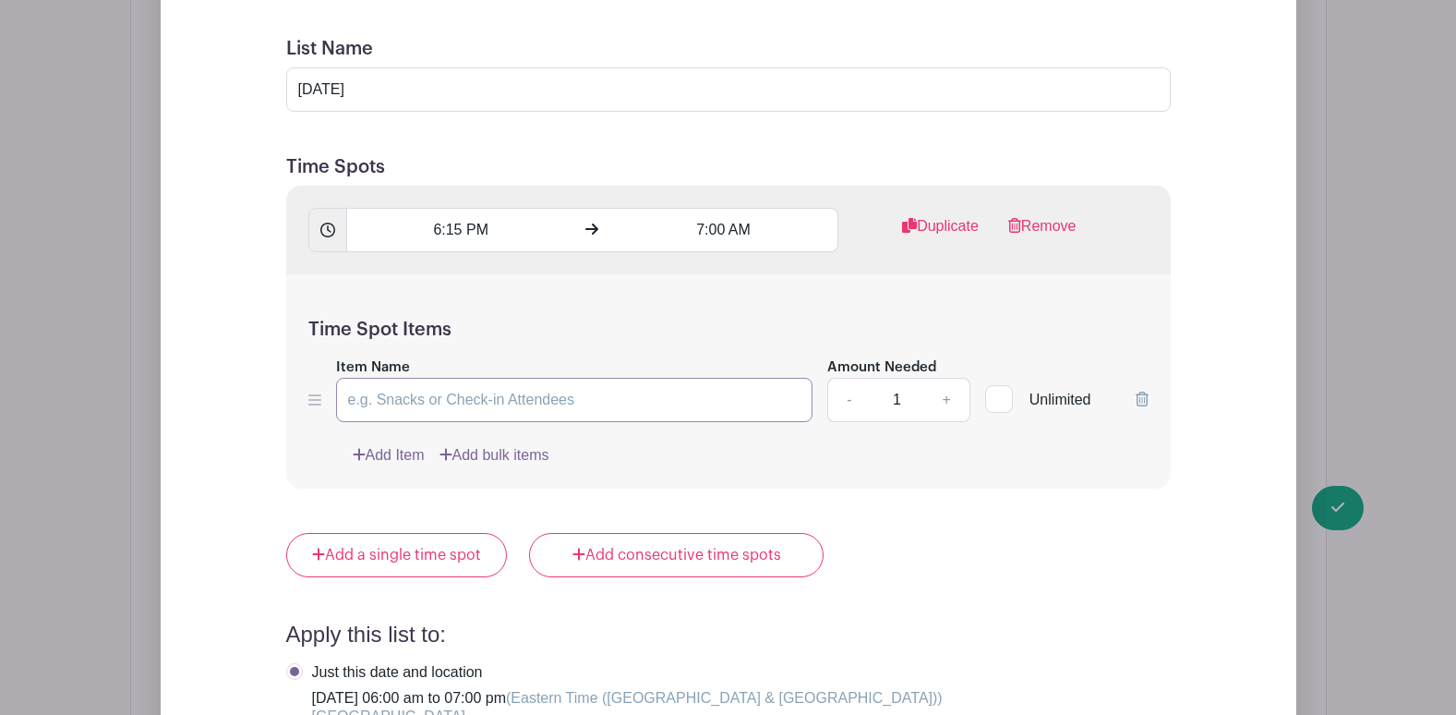
click at [578, 395] on input "Item Name" at bounding box center [574, 400] width 477 height 44
type input "CSR Staff"
click at [954, 404] on link "+" at bounding box center [946, 400] width 46 height 44
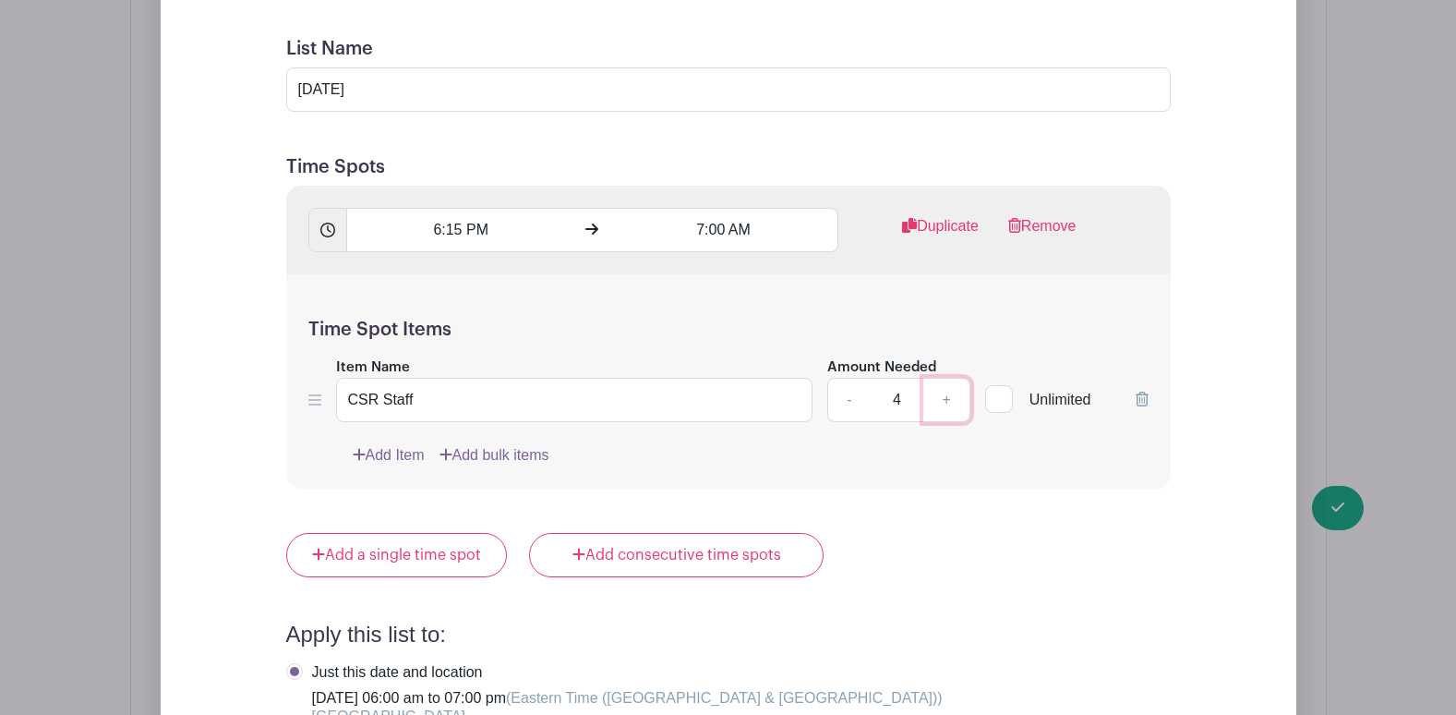
click at [953, 404] on link "+" at bounding box center [946, 400] width 46 height 44
type input "6"
click at [729, 234] on input "7:00 AM" at bounding box center [723, 230] width 229 height 44
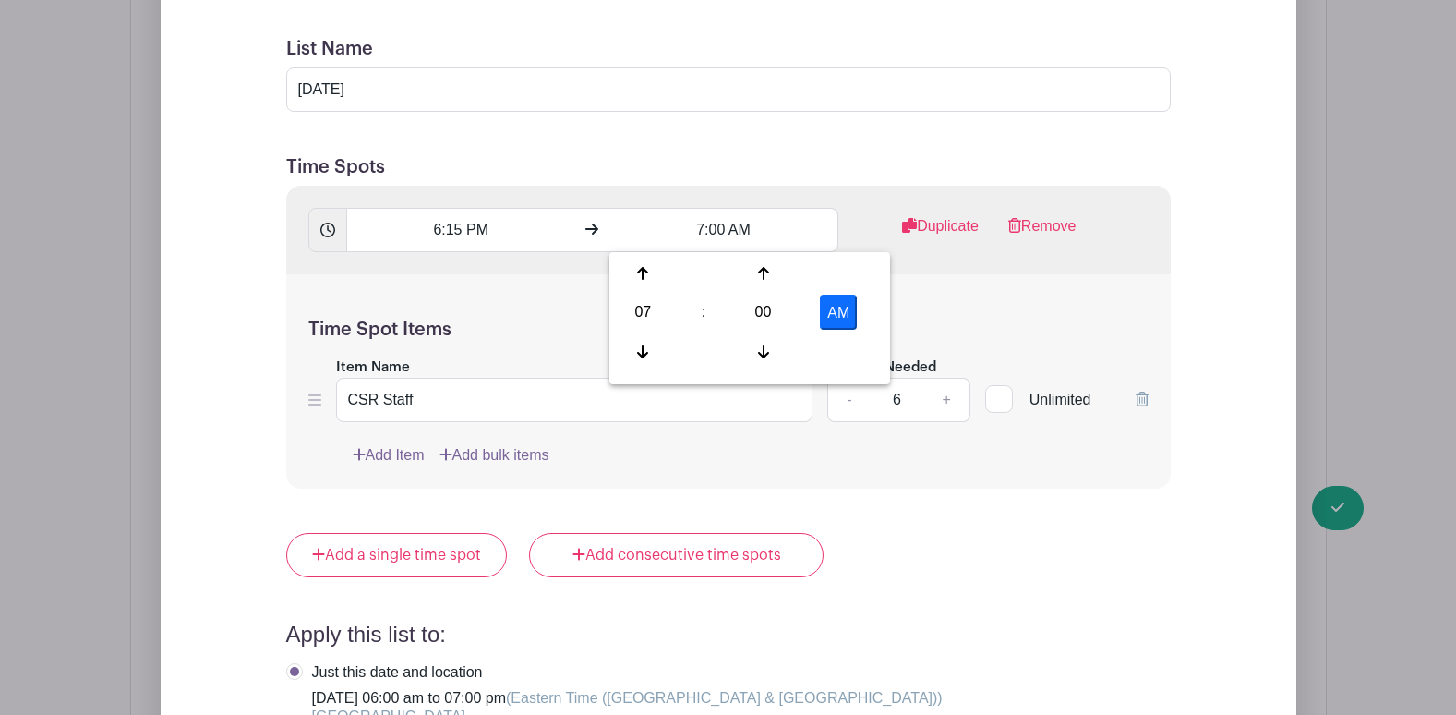
click at [834, 312] on button "AM" at bounding box center [838, 312] width 37 height 35
type input "7:00 PM"
click at [543, 310] on div "Time Spot Items Item Name CSR Staff Amount Needed - 6 + Unlimited Add Item Add …" at bounding box center [728, 381] width 885 height 215
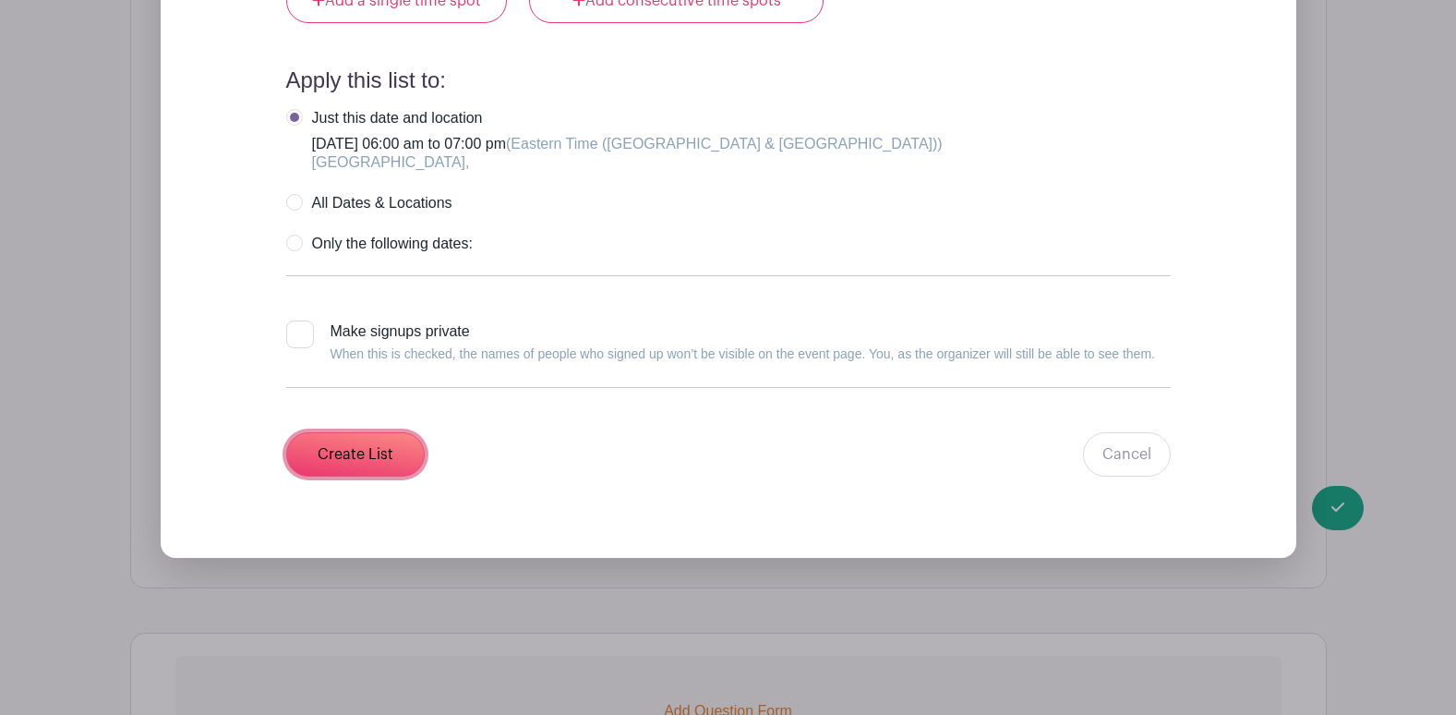
drag, startPoint x: 370, startPoint y: 446, endPoint x: 555, endPoint y: 421, distance: 186.3
click at [372, 446] on input "Create List" at bounding box center [355, 454] width 139 height 44
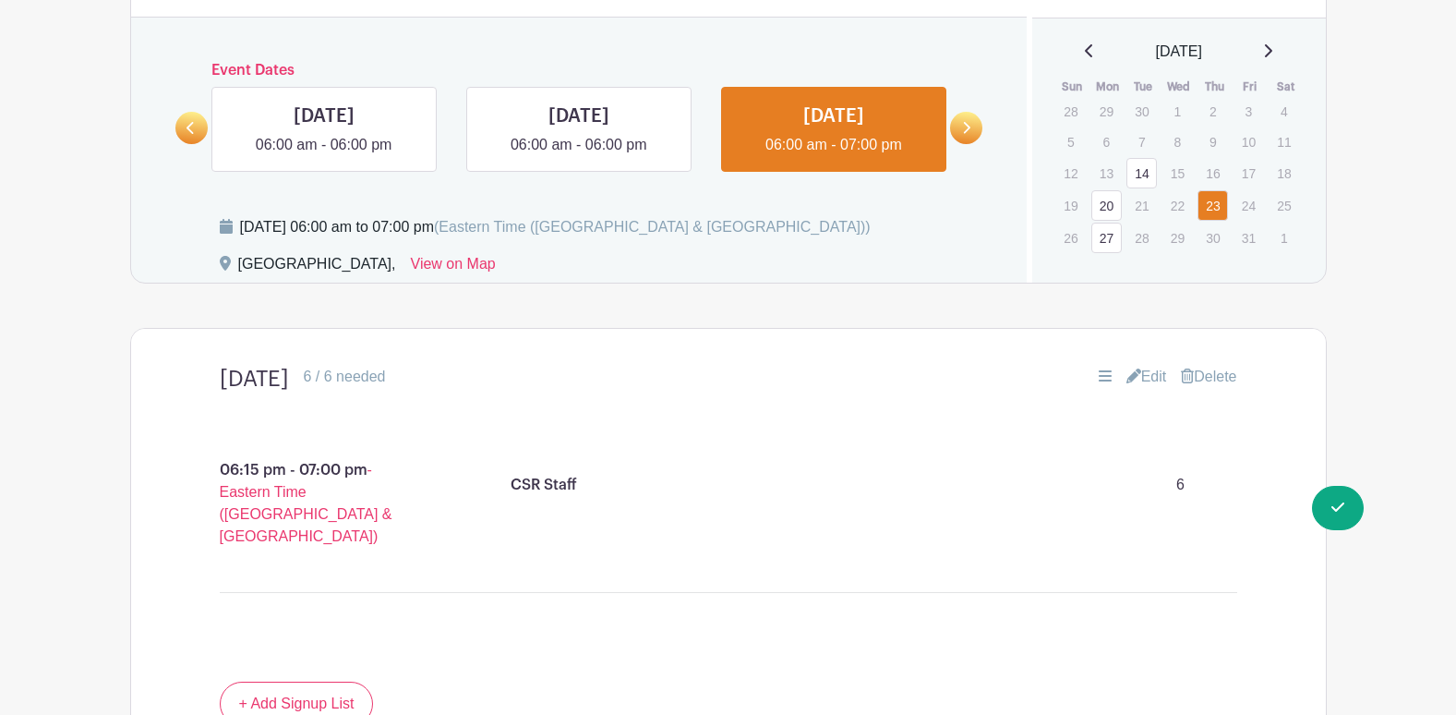
scroll to position [813, 0]
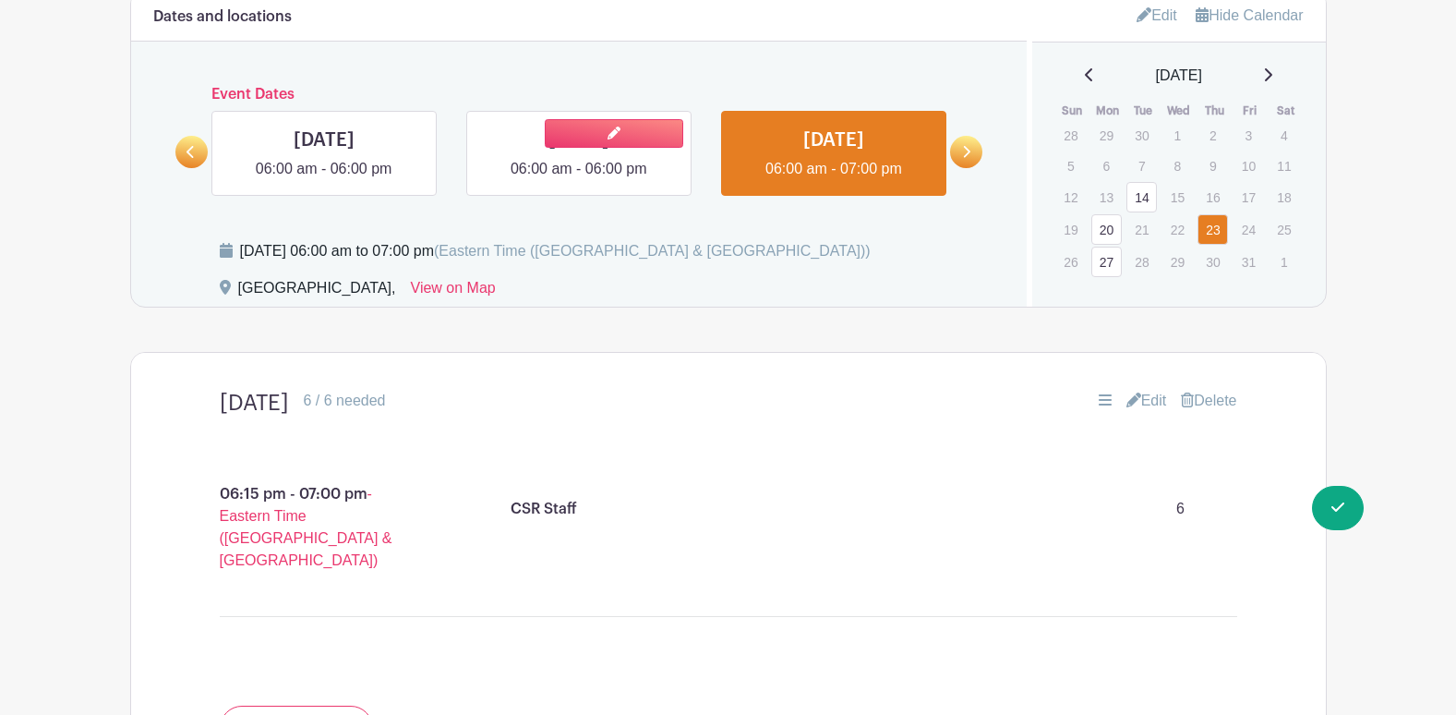
click at [579, 180] on link at bounding box center [579, 180] width 0 height 0
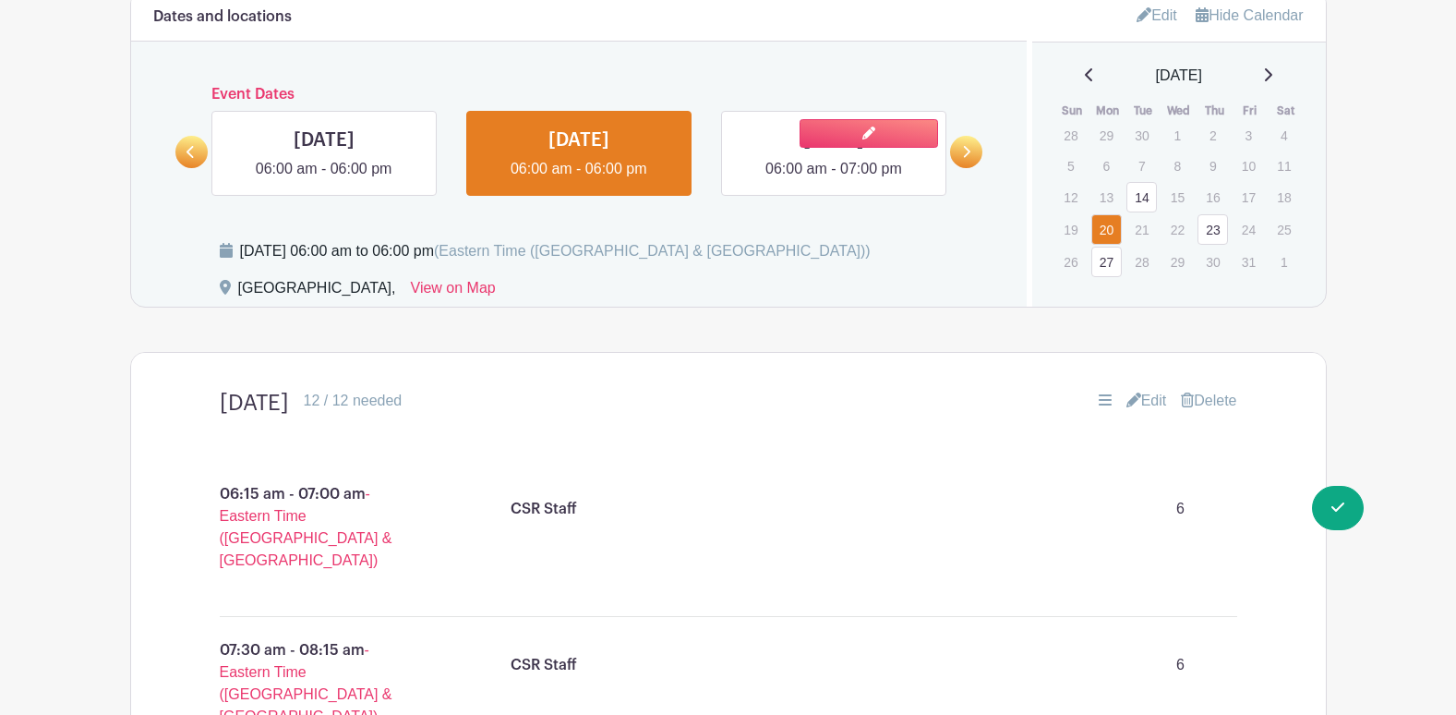
click at [834, 180] on link at bounding box center [834, 180] width 0 height 0
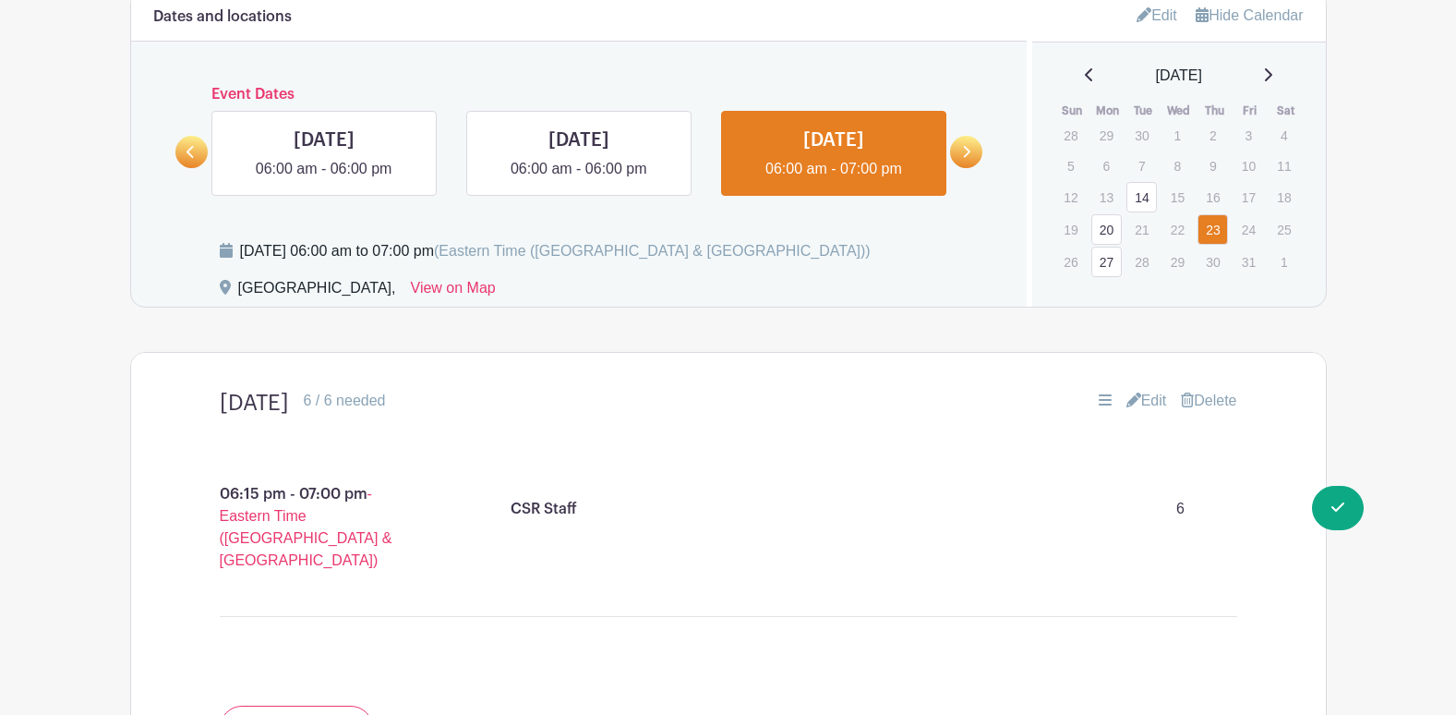
click at [962, 150] on icon at bounding box center [966, 152] width 8 height 14
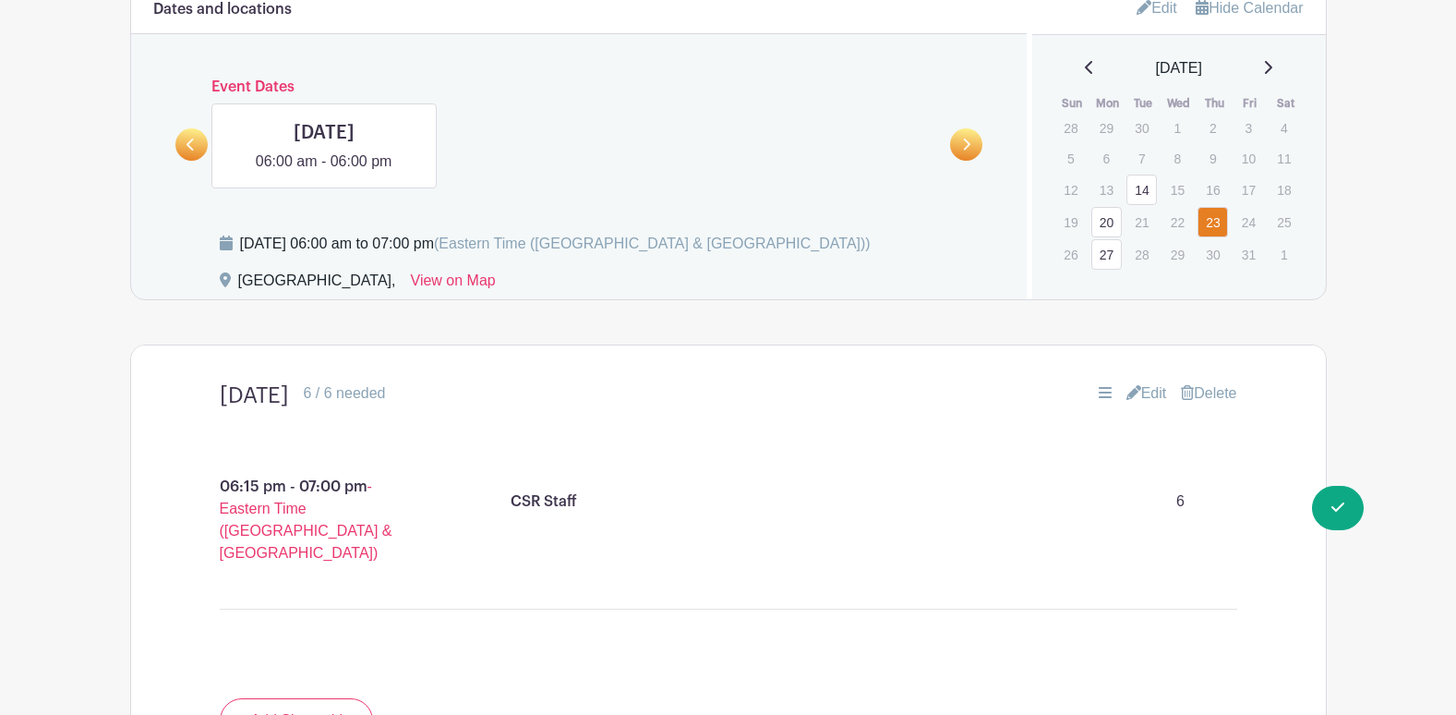
scroll to position [813, 0]
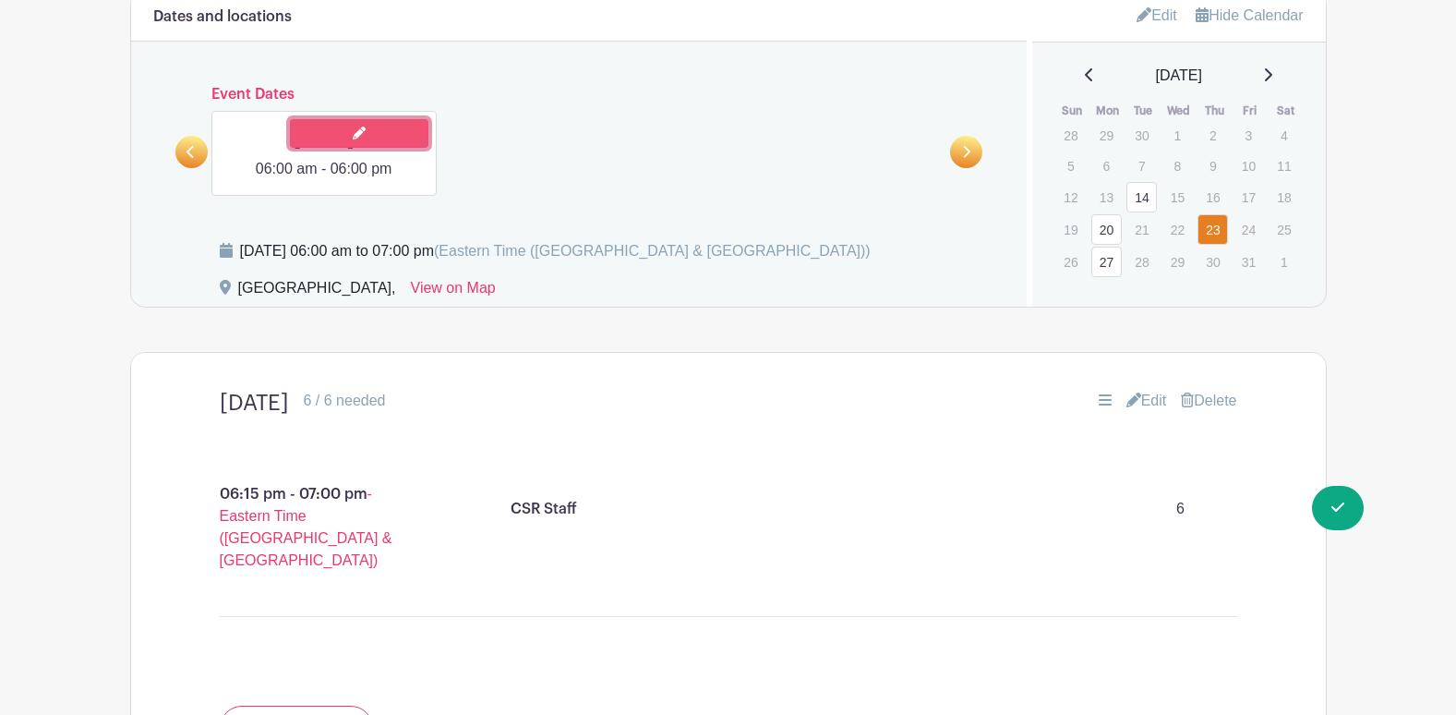
click at [294, 130] on link at bounding box center [359, 133] width 139 height 29
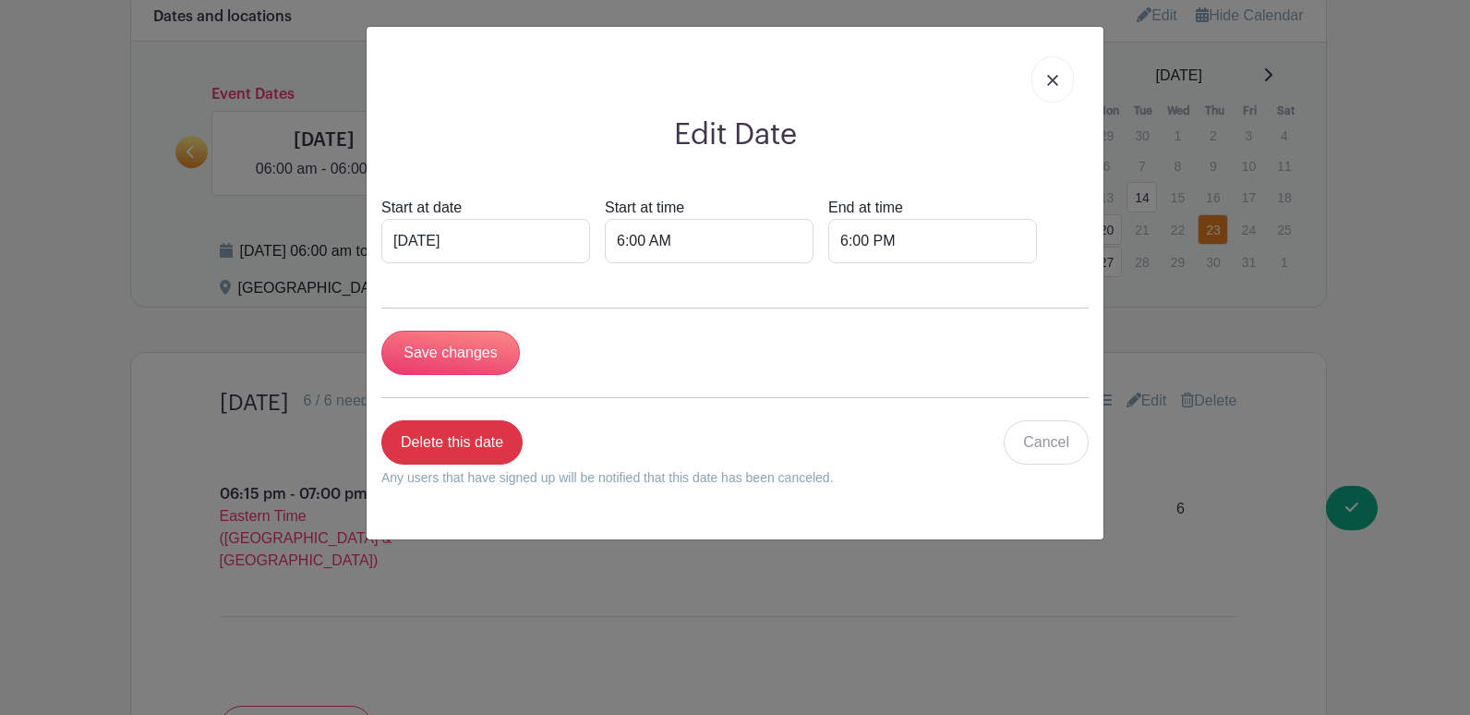
drag, startPoint x: 1058, startPoint y: 83, endPoint x: 989, endPoint y: 85, distance: 69.3
click at [1058, 82] on link at bounding box center [1052, 79] width 42 height 46
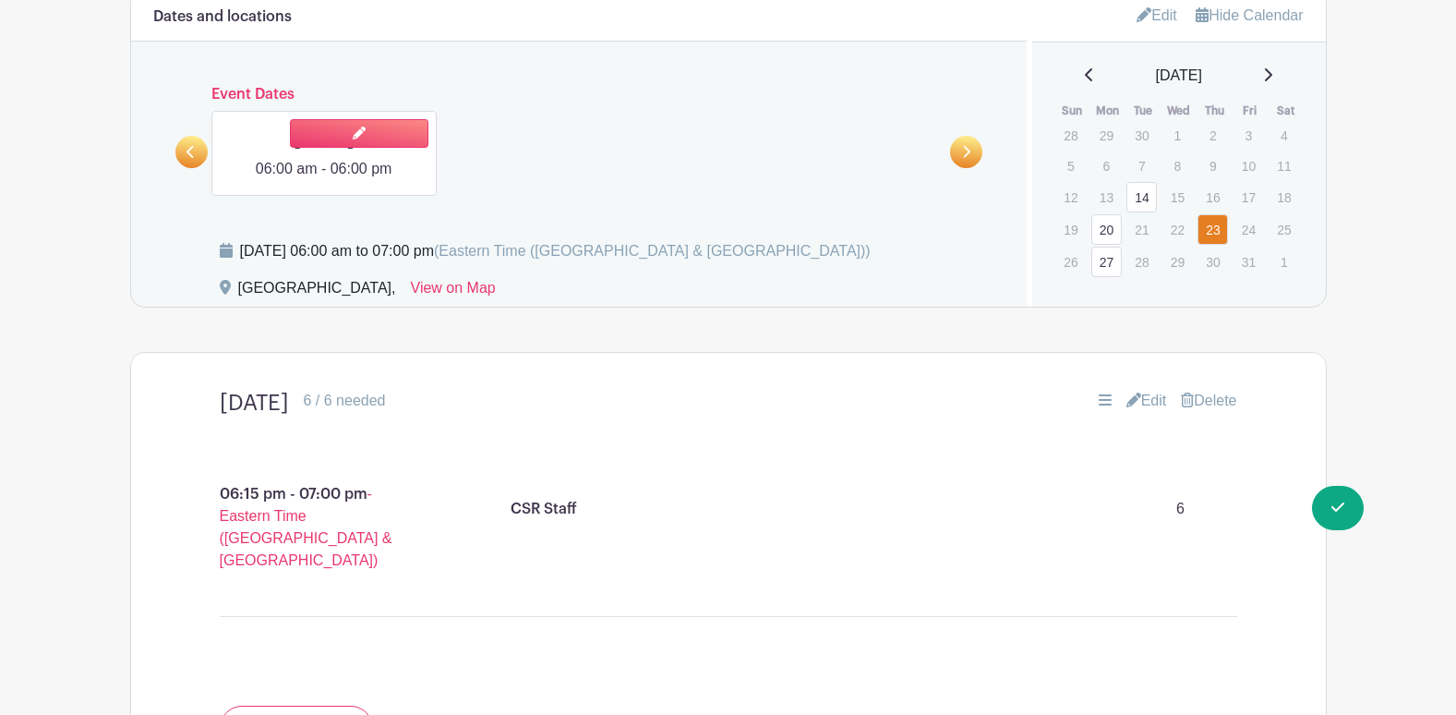
click at [324, 180] on link at bounding box center [324, 180] width 0 height 0
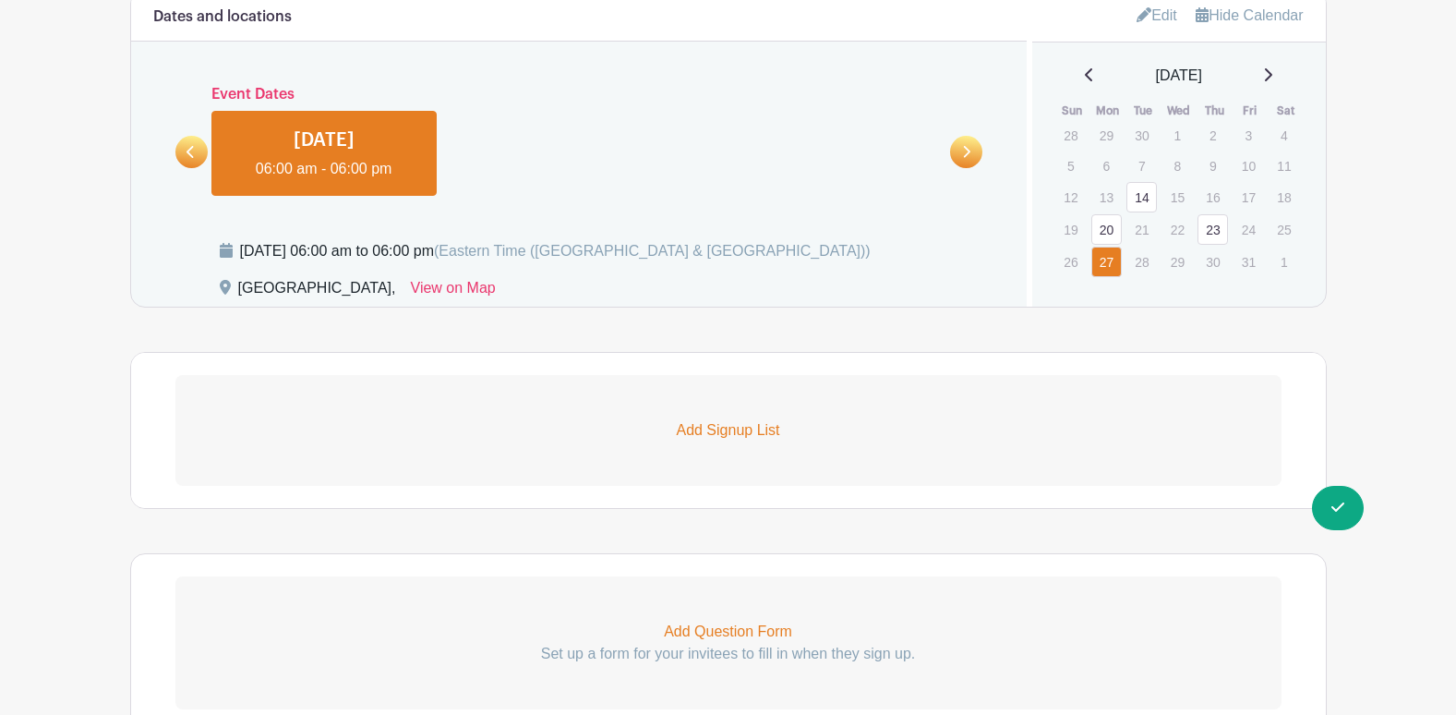
click at [740, 424] on p "Add Signup List" at bounding box center [728, 430] width 1106 height 22
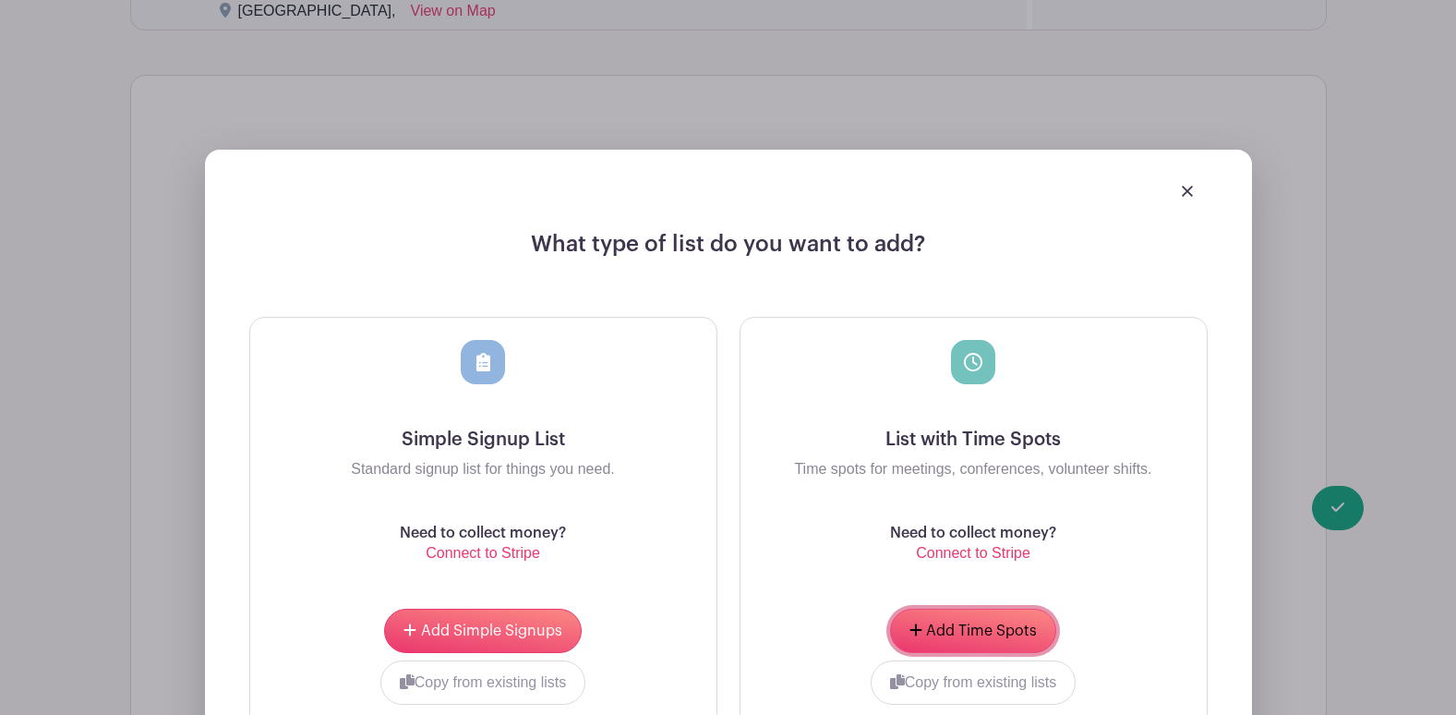
drag, startPoint x: 929, startPoint y: 633, endPoint x: 919, endPoint y: 613, distance: 21.9
click at [929, 628] on span "Add Time Spots" at bounding box center [981, 630] width 111 height 15
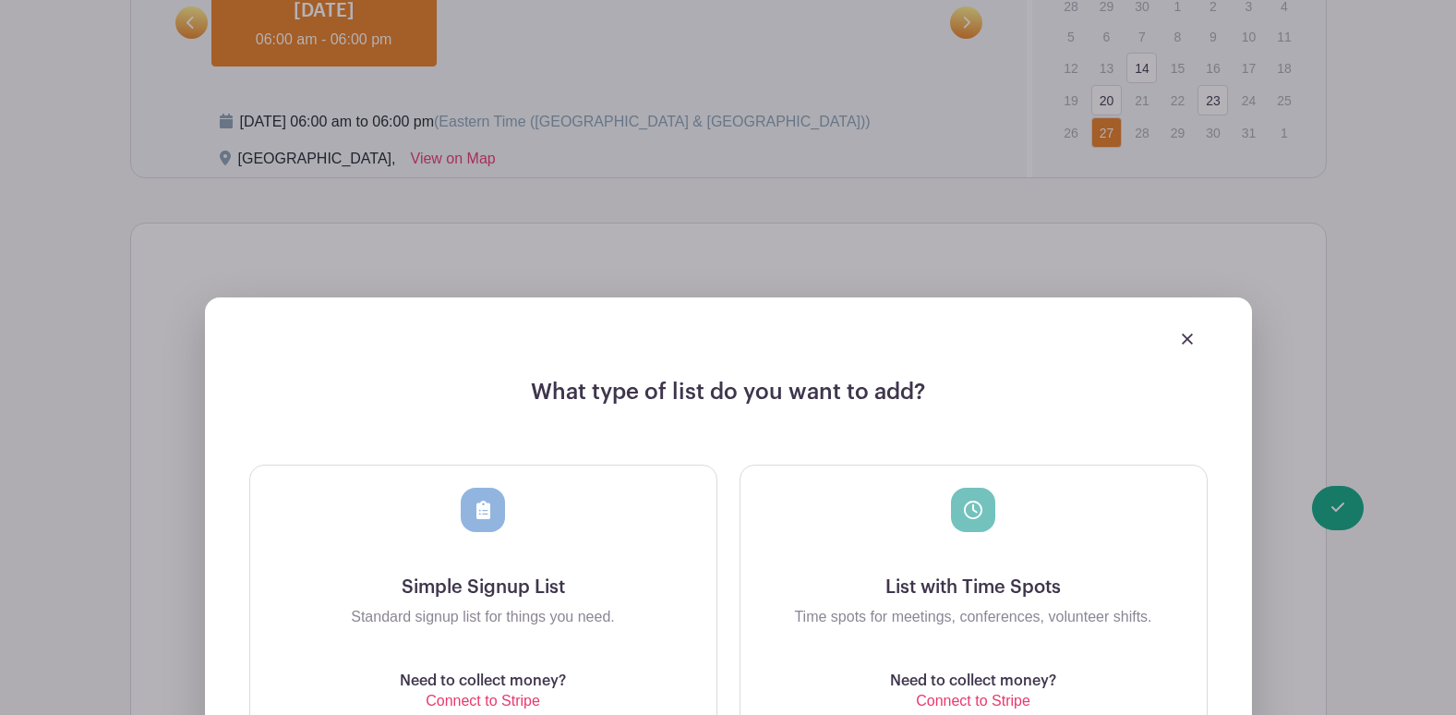
scroll to position [1237, 0]
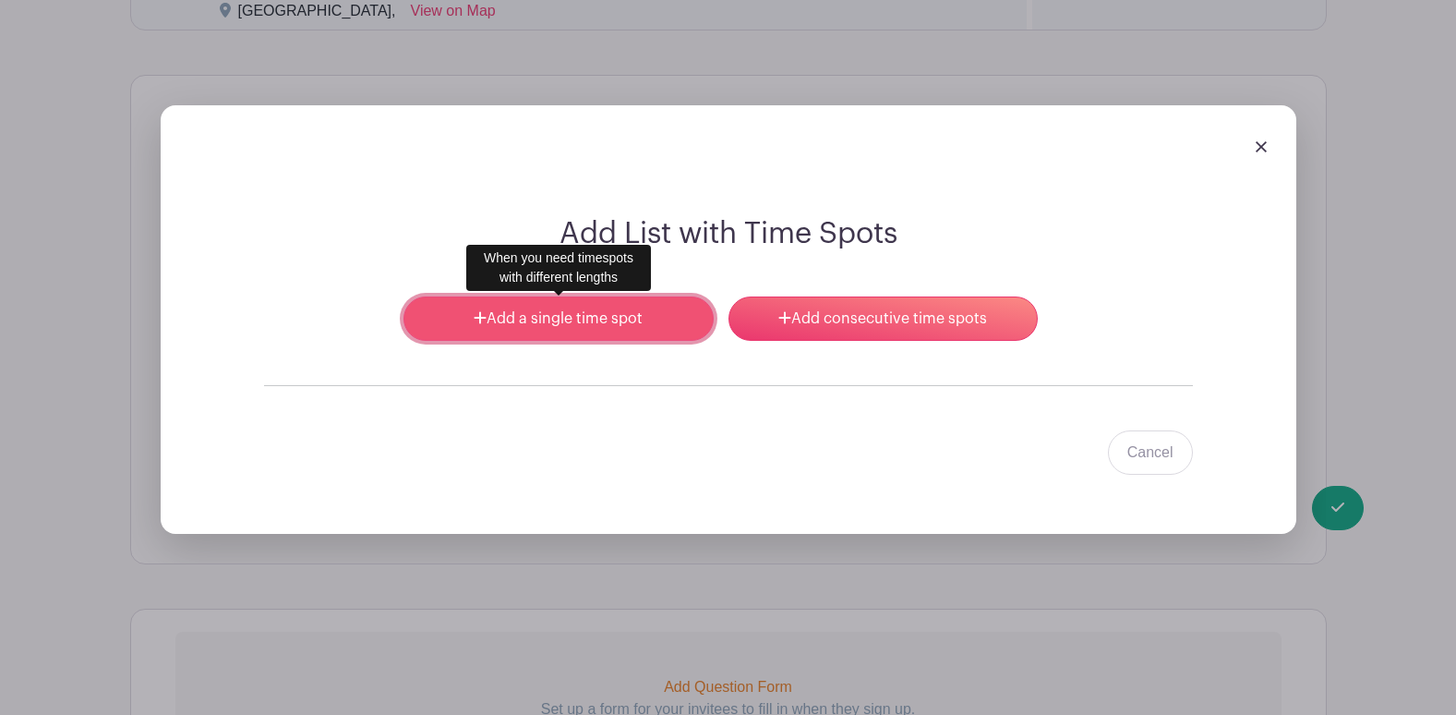
click at [581, 319] on link "Add a single time spot" at bounding box center [558, 318] width 309 height 44
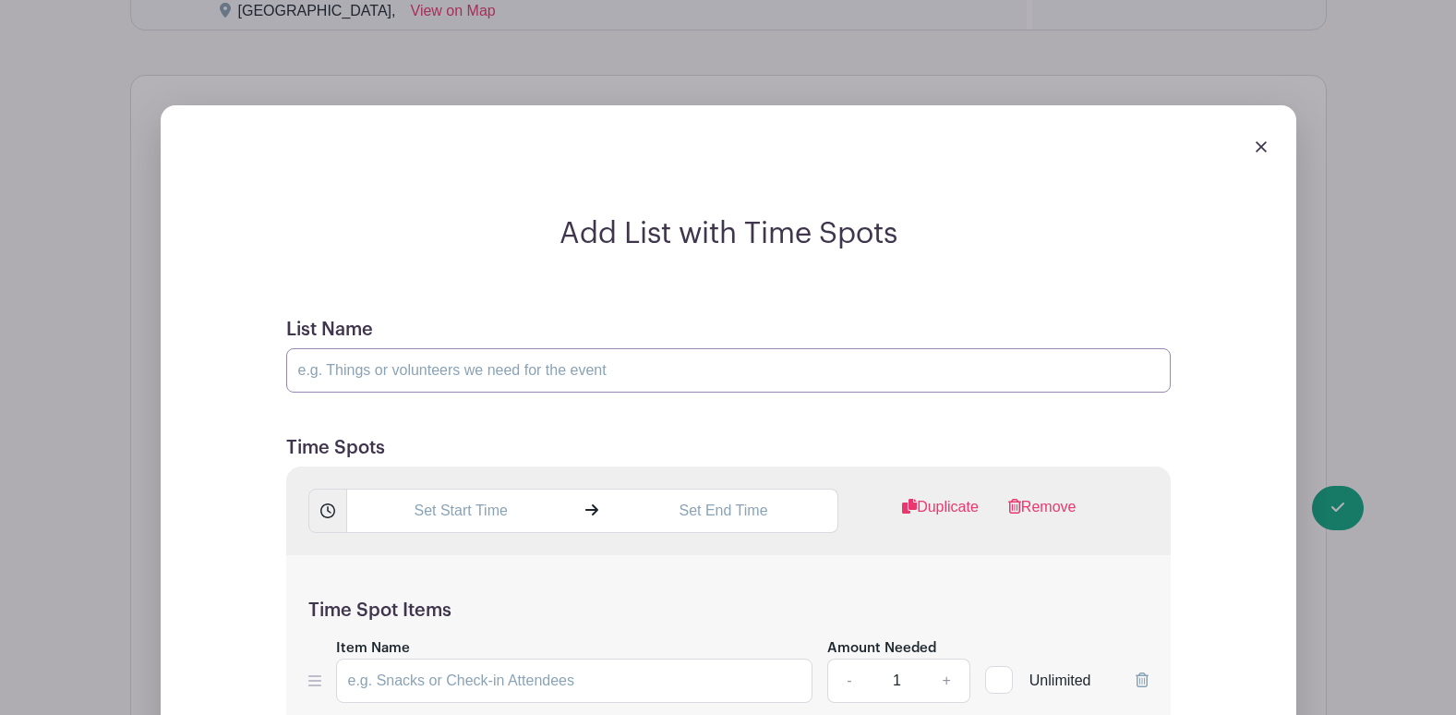
drag, startPoint x: 546, startPoint y: 360, endPoint x: 564, endPoint y: 335, distance: 31.0
click at [546, 359] on input "List Name" at bounding box center [728, 370] width 885 height 44
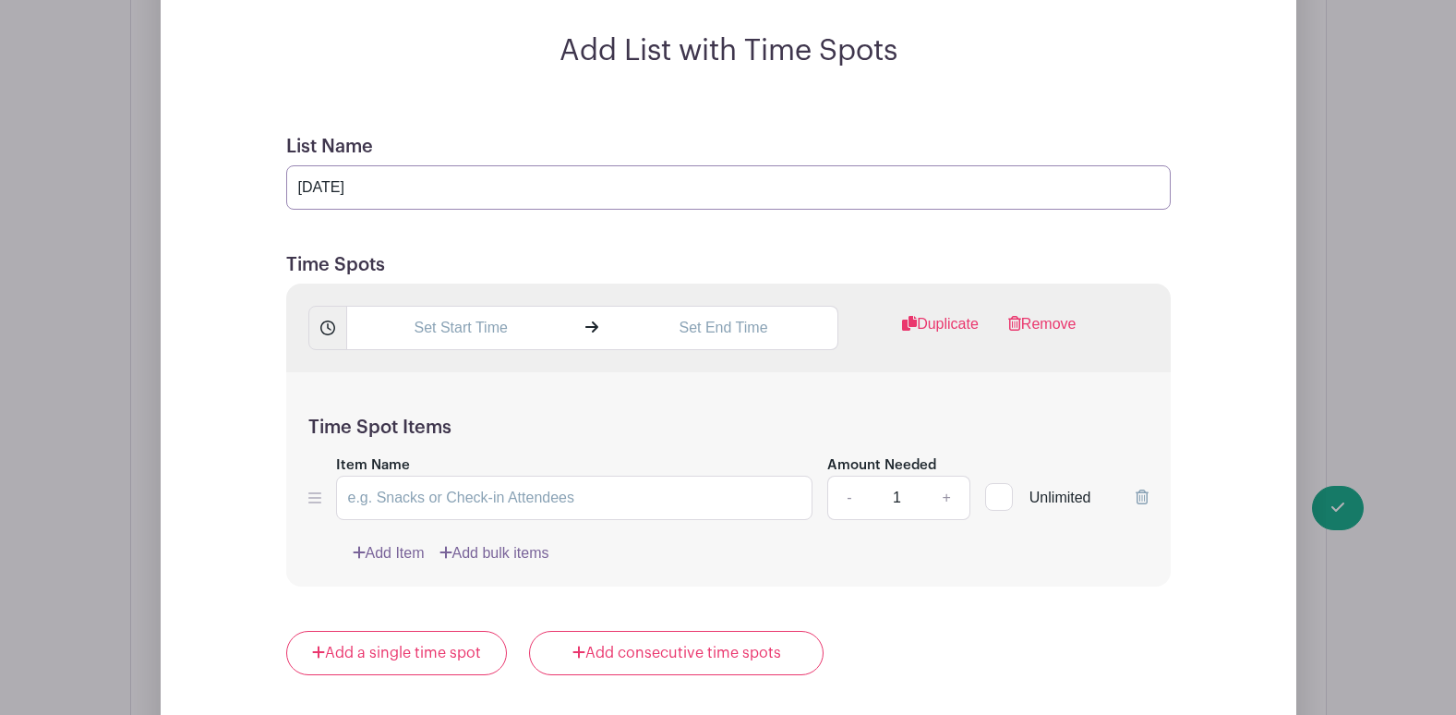
scroll to position [1422, 0]
type input "Oct 27"
click at [456, 323] on input "text" at bounding box center [460, 326] width 229 height 44
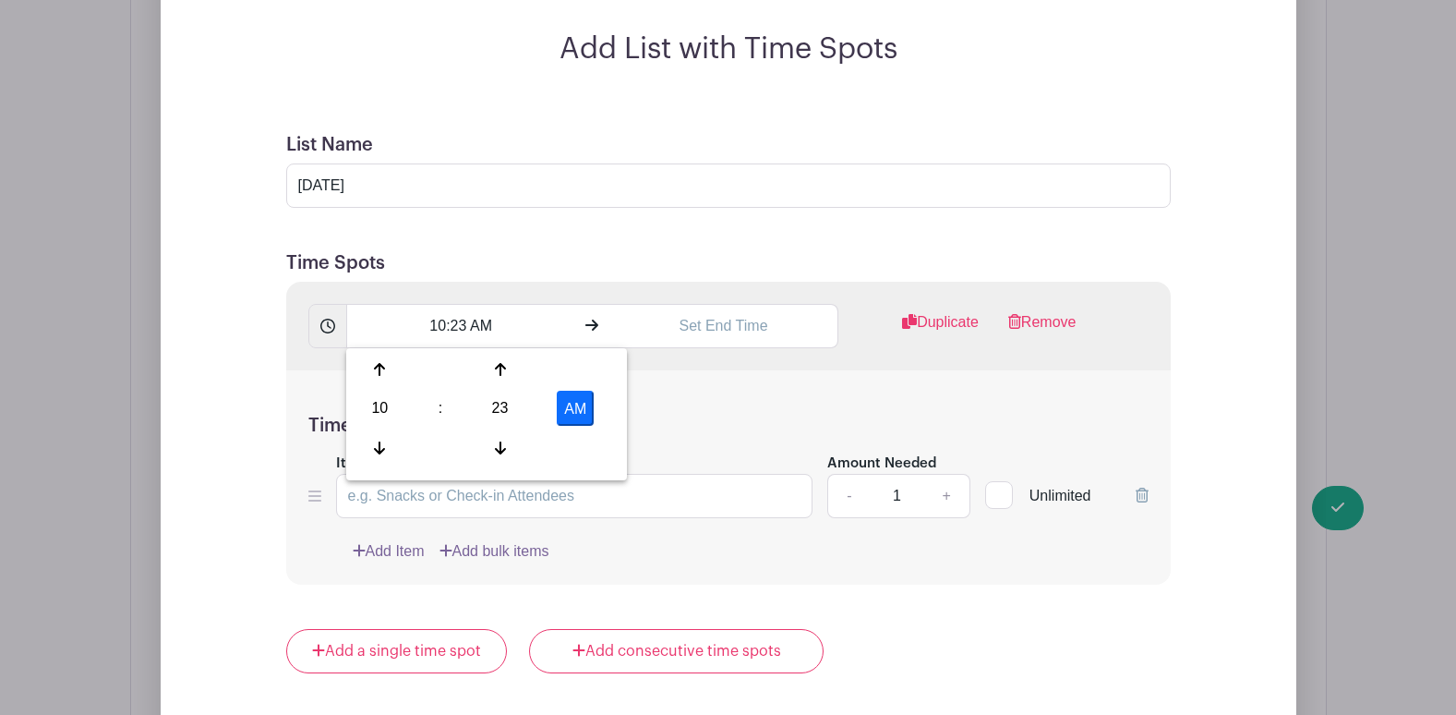
click at [386, 410] on div "10" at bounding box center [380, 408] width 60 height 35
click at [515, 406] on div "06" at bounding box center [518, 408] width 62 height 35
click at [496, 409] on div "23" at bounding box center [500, 408] width 60 height 35
click at [589, 362] on div "15" at bounding box center [586, 369] width 62 height 35
type input "6:15 AM"
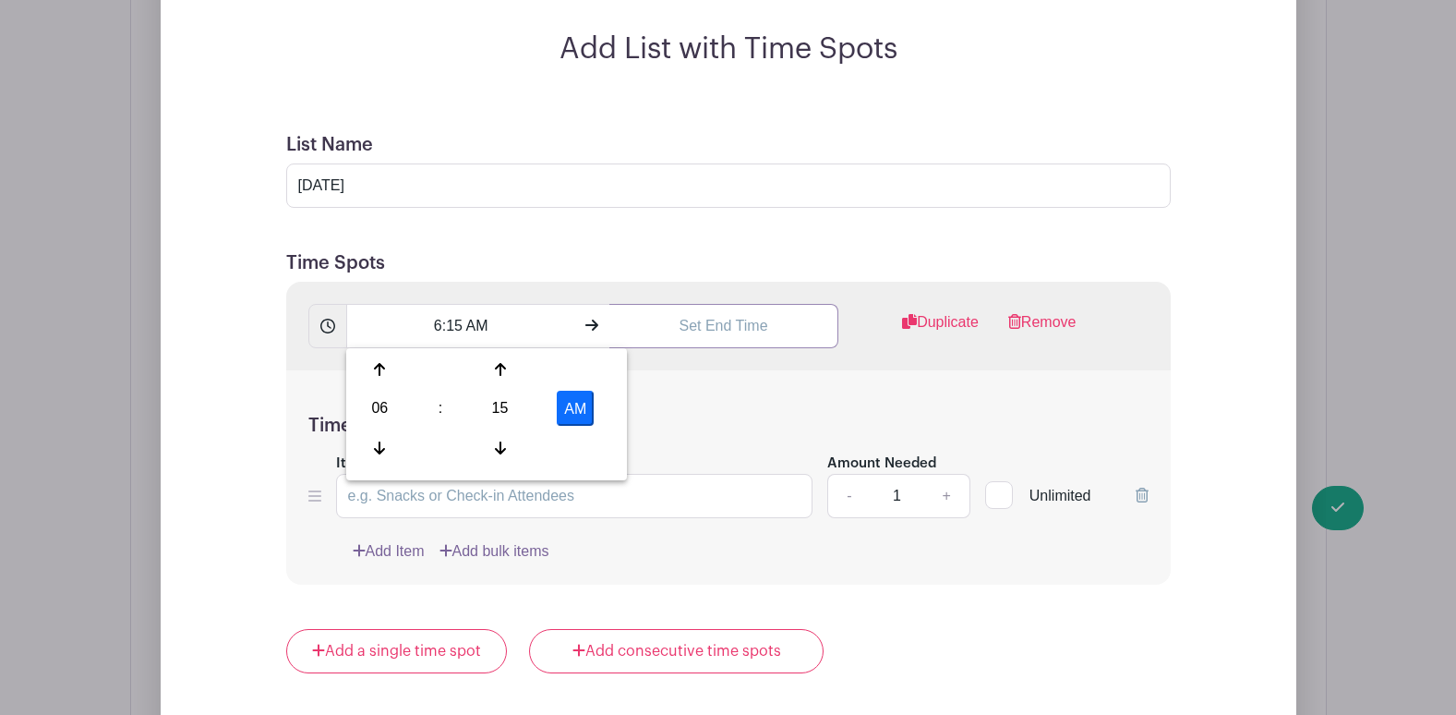
click at [700, 331] on input "text" at bounding box center [723, 326] width 229 height 44
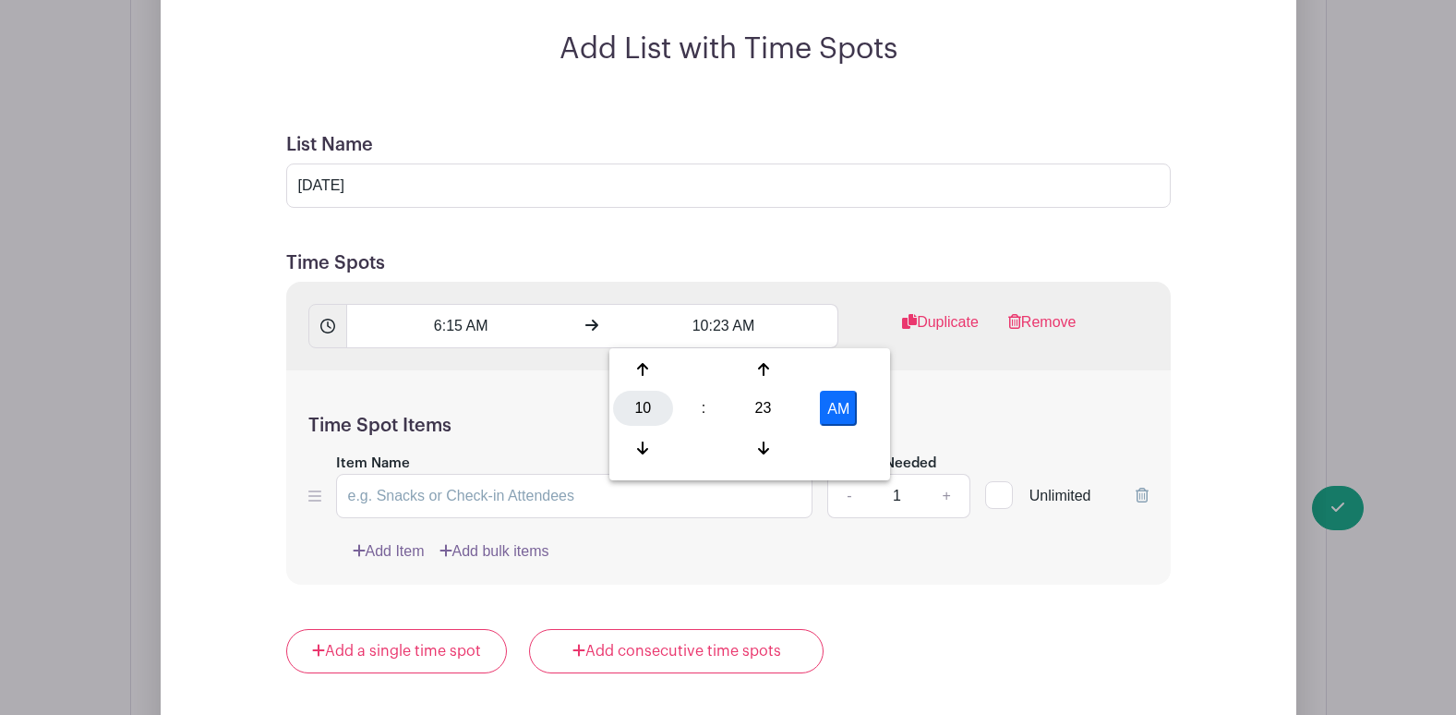
click at [644, 406] on div "10" at bounding box center [643, 408] width 60 height 35
click at [845, 409] on div "07" at bounding box center [849, 408] width 62 height 35
click at [757, 398] on div "23" at bounding box center [763, 408] width 60 height 35
click at [638, 360] on div "00" at bounding box center [644, 369] width 62 height 35
type input "7:00 AM"
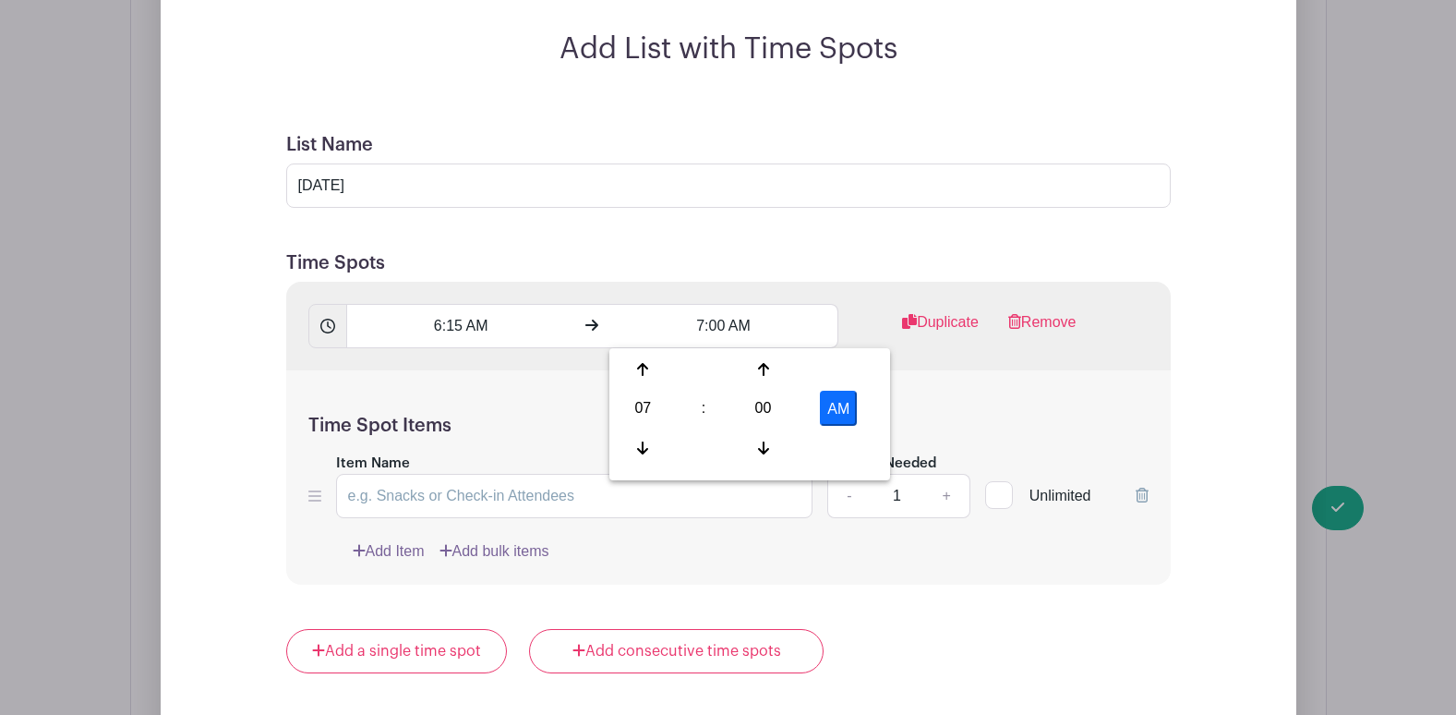
click at [531, 391] on div "Time Spot Items Item Name Amount Needed - 1 + Unlimited Add Item Add bulk items" at bounding box center [728, 477] width 885 height 215
click at [476, 503] on input "Item Name" at bounding box center [574, 496] width 477 height 44
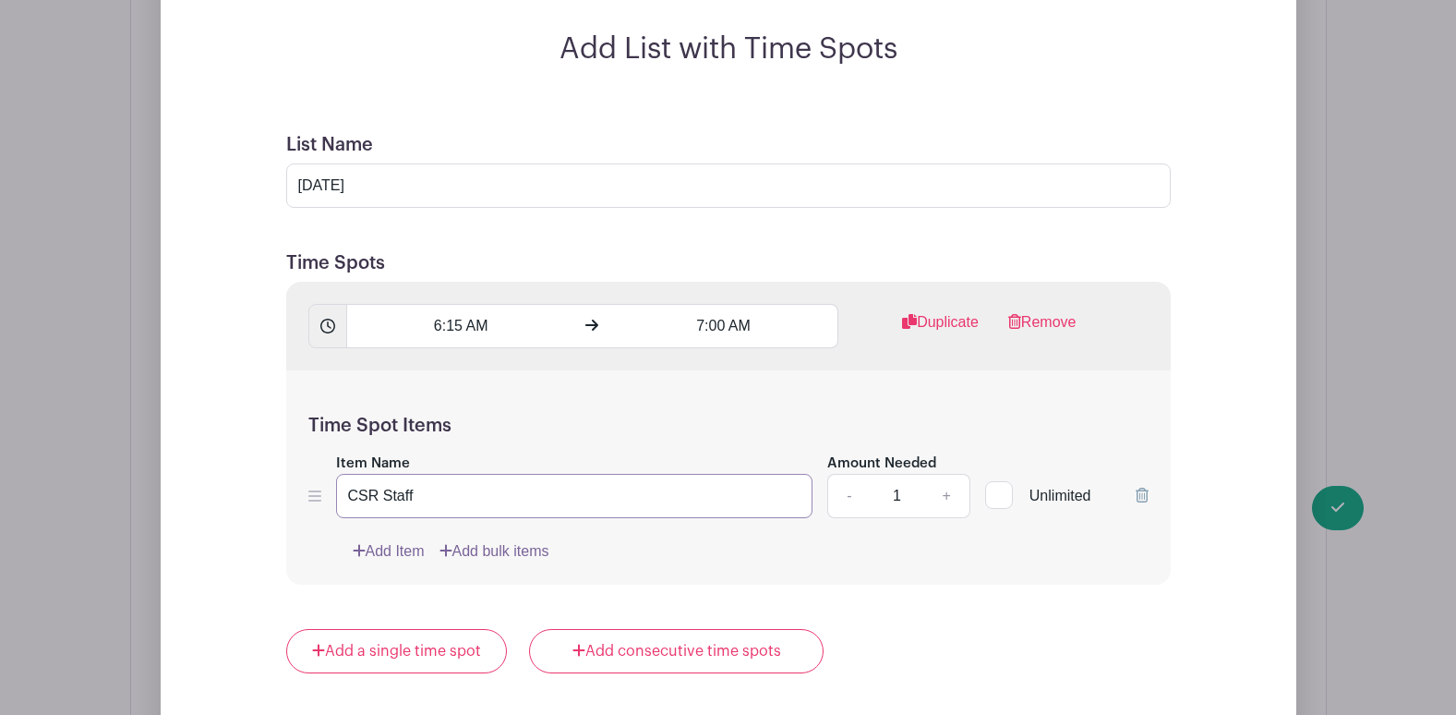
type input "CSR Staff"
click at [953, 499] on link "+" at bounding box center [946, 496] width 46 height 44
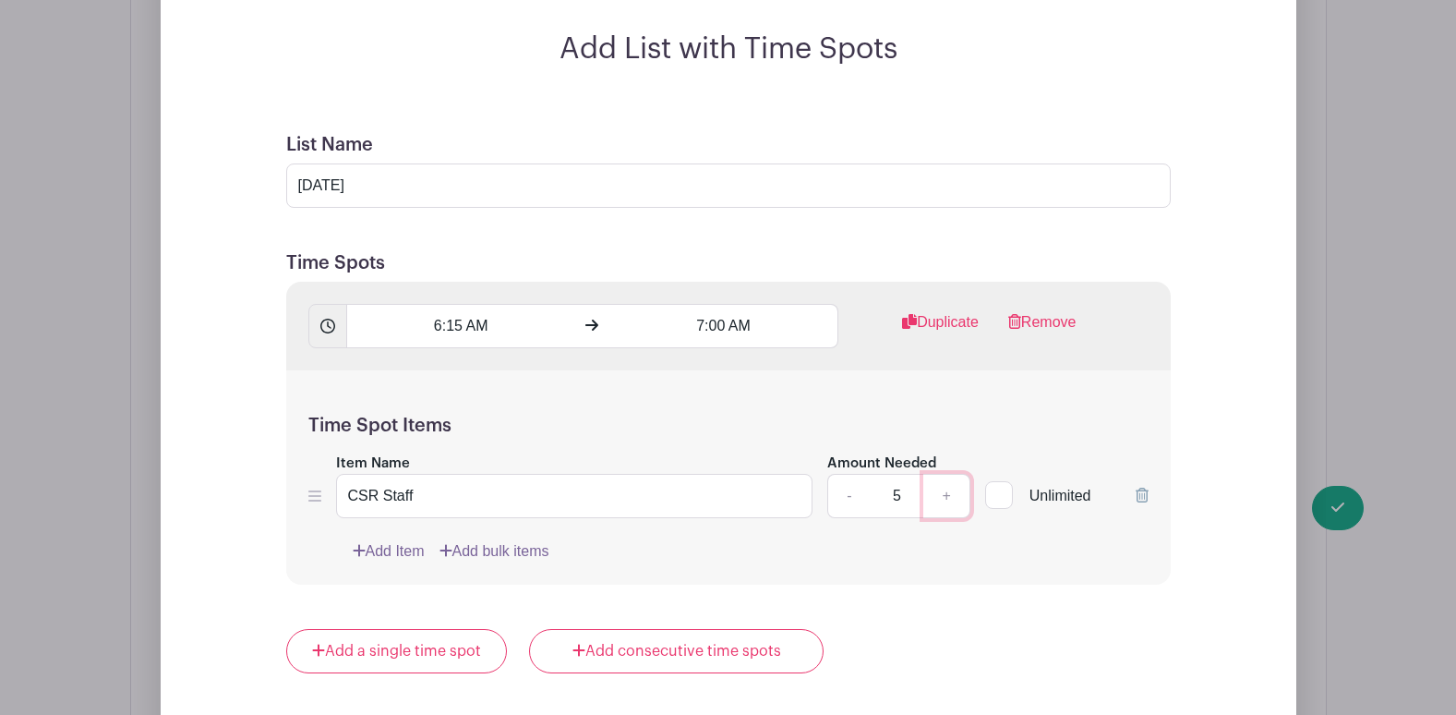
click at [953, 498] on link "+" at bounding box center [946, 496] width 46 height 44
type input "6"
click at [946, 322] on link "Duplicate" at bounding box center [940, 329] width 77 height 37
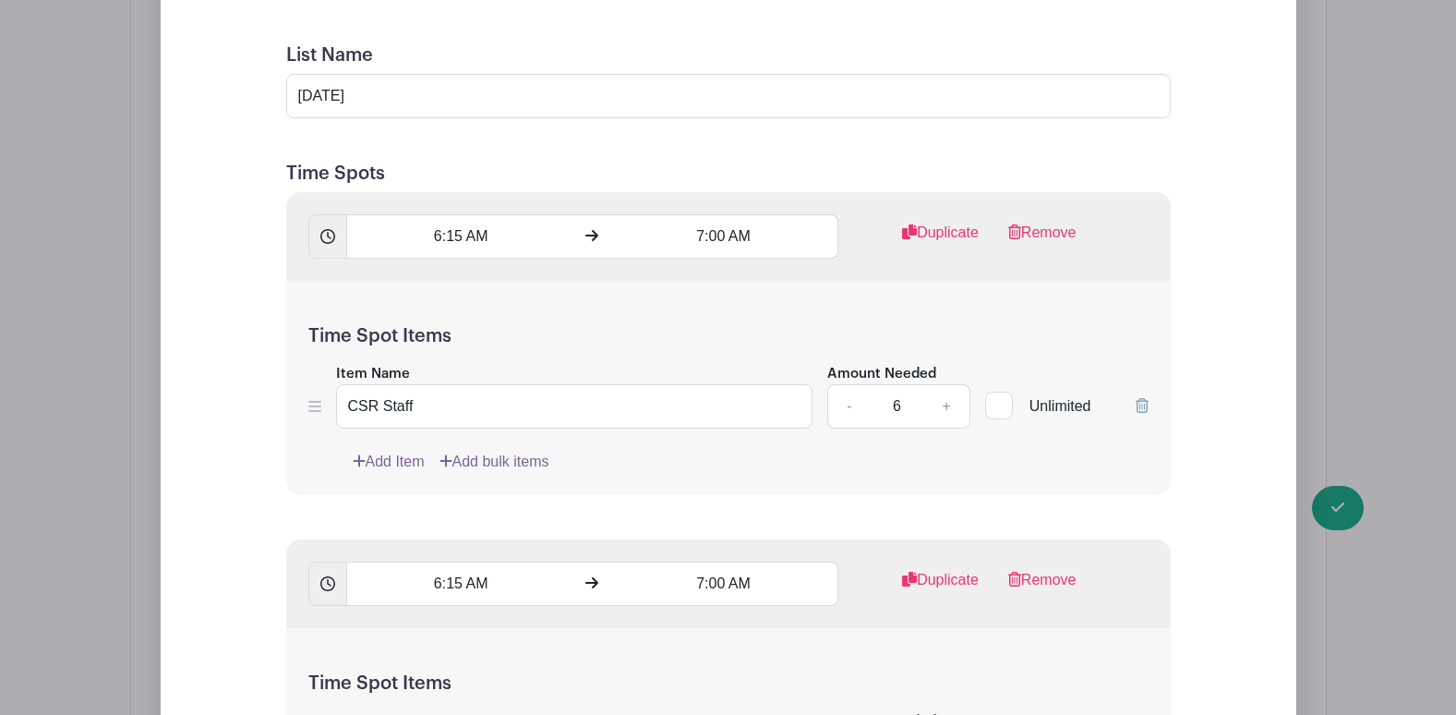
scroll to position [1699, 0]
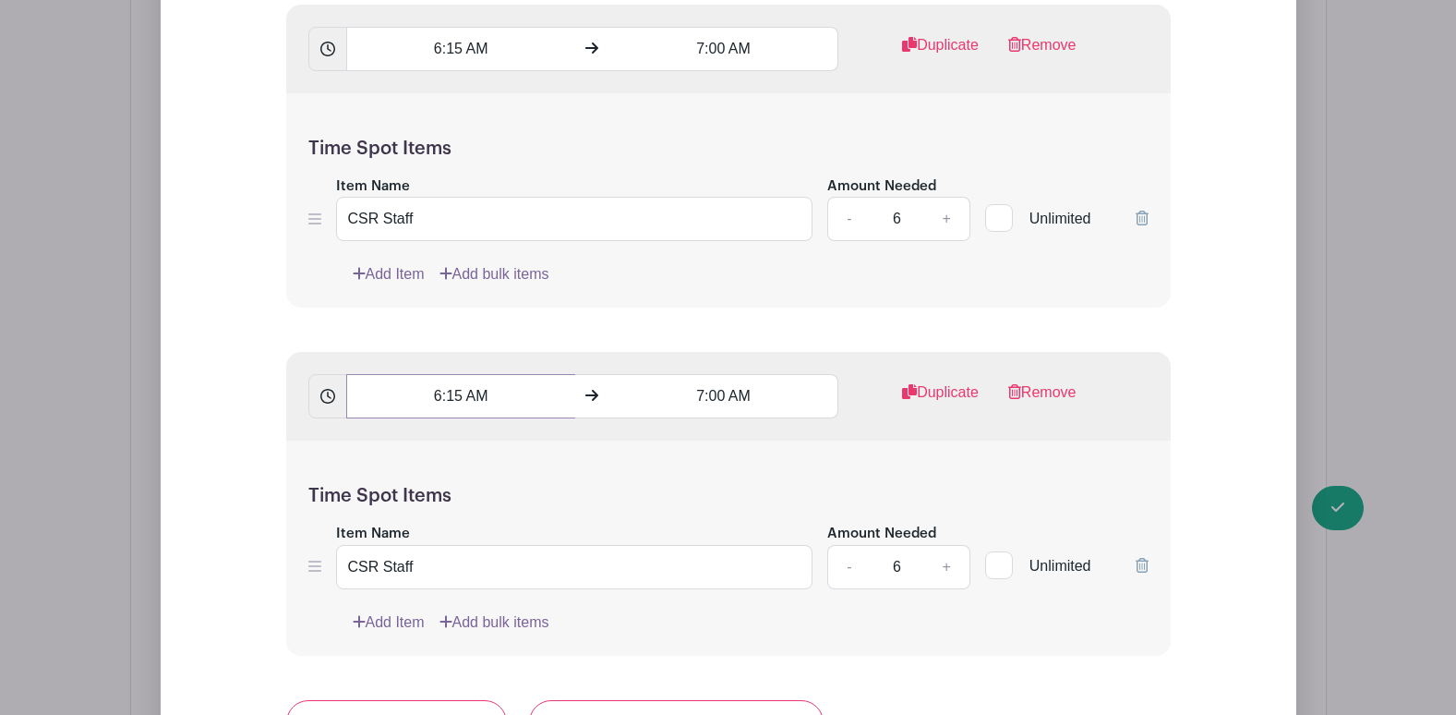
click at [424, 386] on input "6:15 AM" at bounding box center [460, 396] width 229 height 44
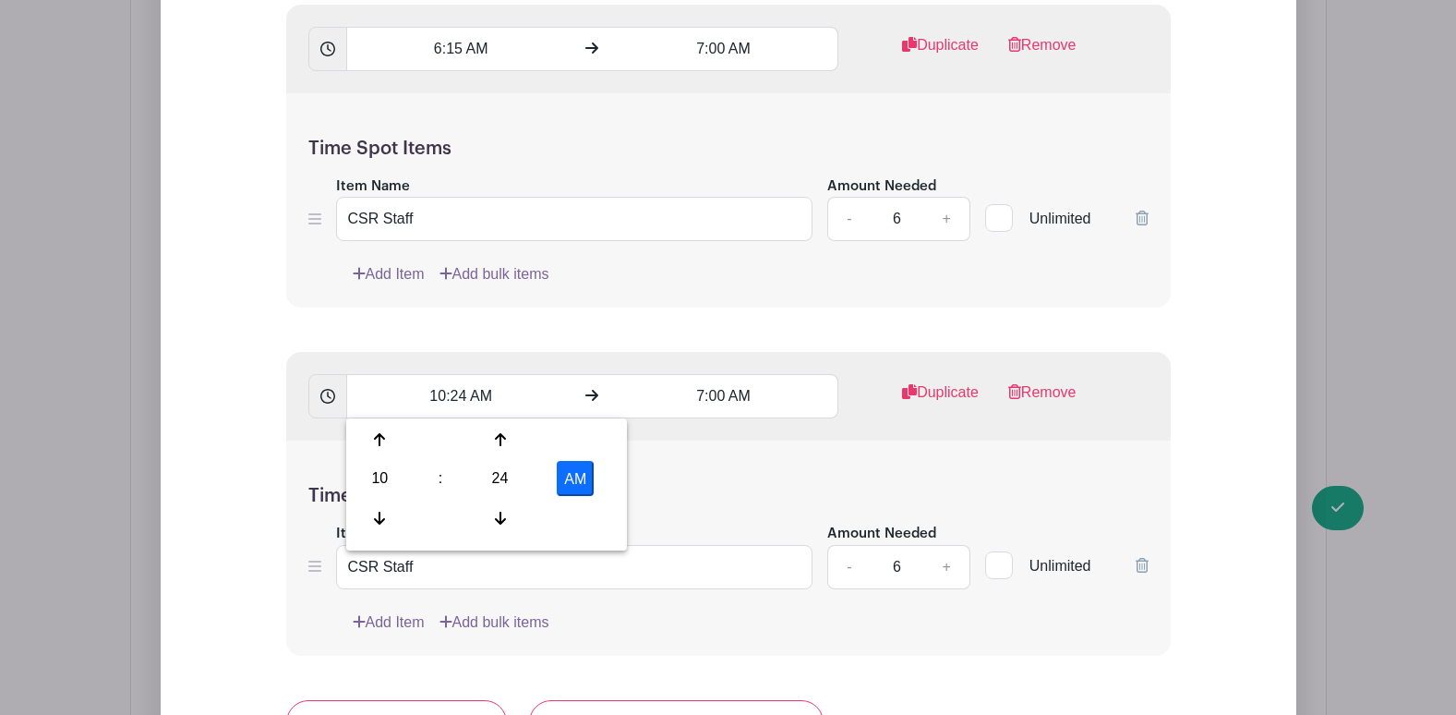
click at [389, 477] on div "10" at bounding box center [380, 478] width 60 height 35
click at [576, 478] on div "07" at bounding box center [586, 478] width 62 height 35
click at [488, 476] on div "24" at bounding box center [500, 478] width 60 height 35
click at [517, 480] on div "30" at bounding box center [518, 478] width 62 height 35
type input "7:30 AM"
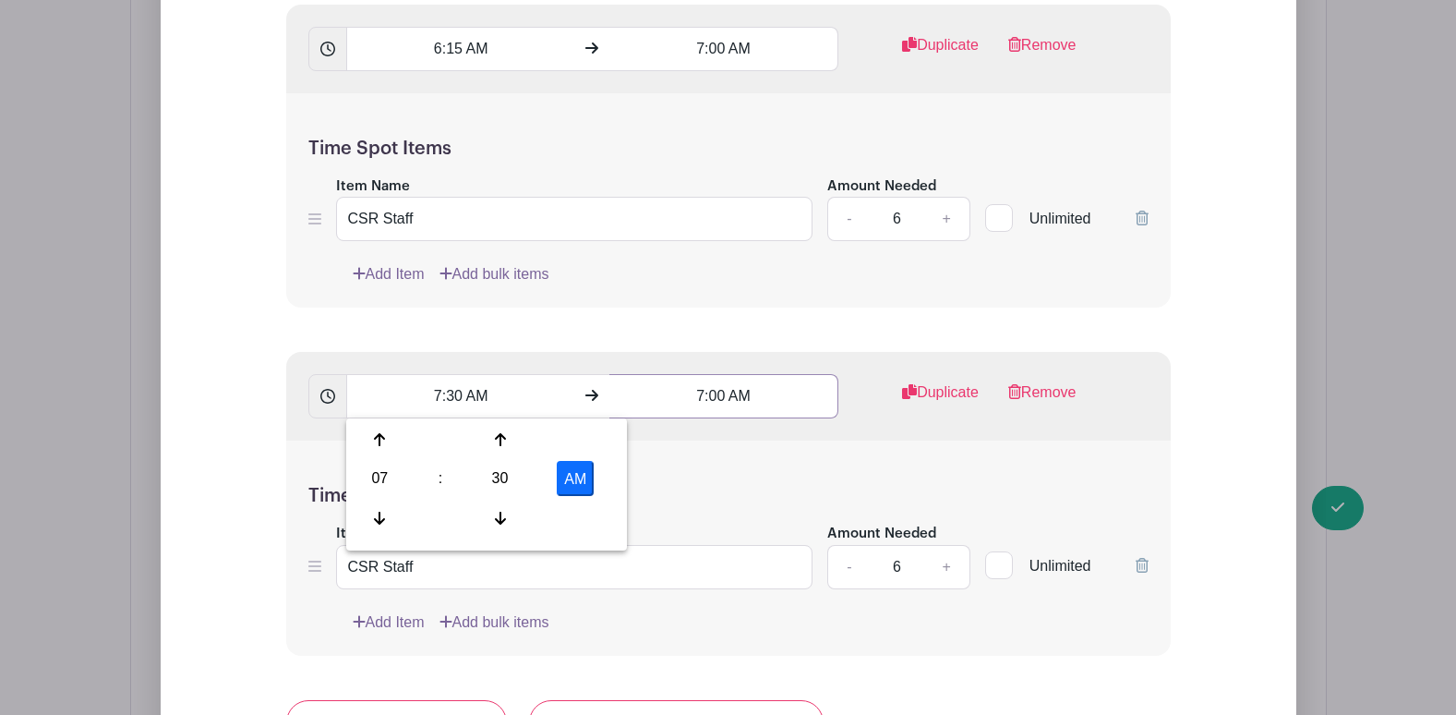
click at [691, 395] on input "7:00 AM" at bounding box center [723, 396] width 229 height 44
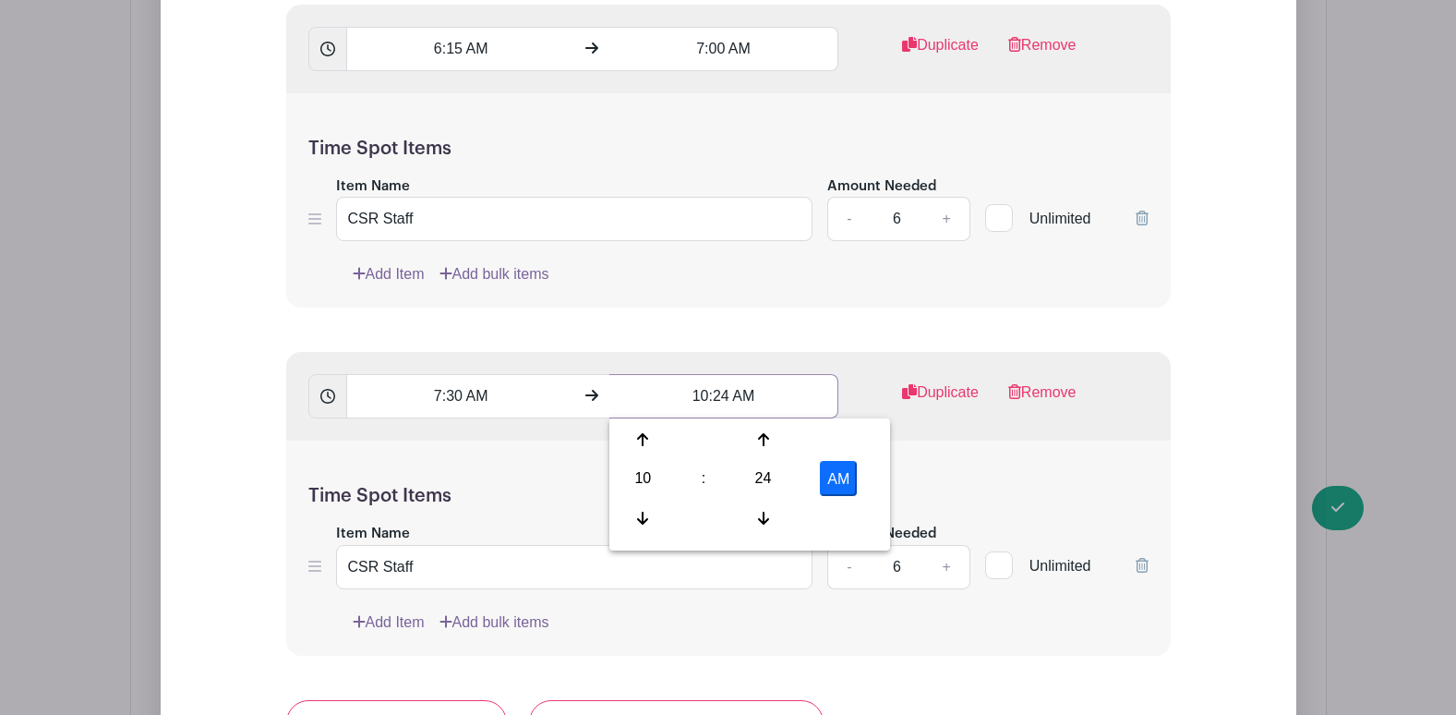
click at [693, 398] on input "10:24 AM" at bounding box center [723, 396] width 229 height 44
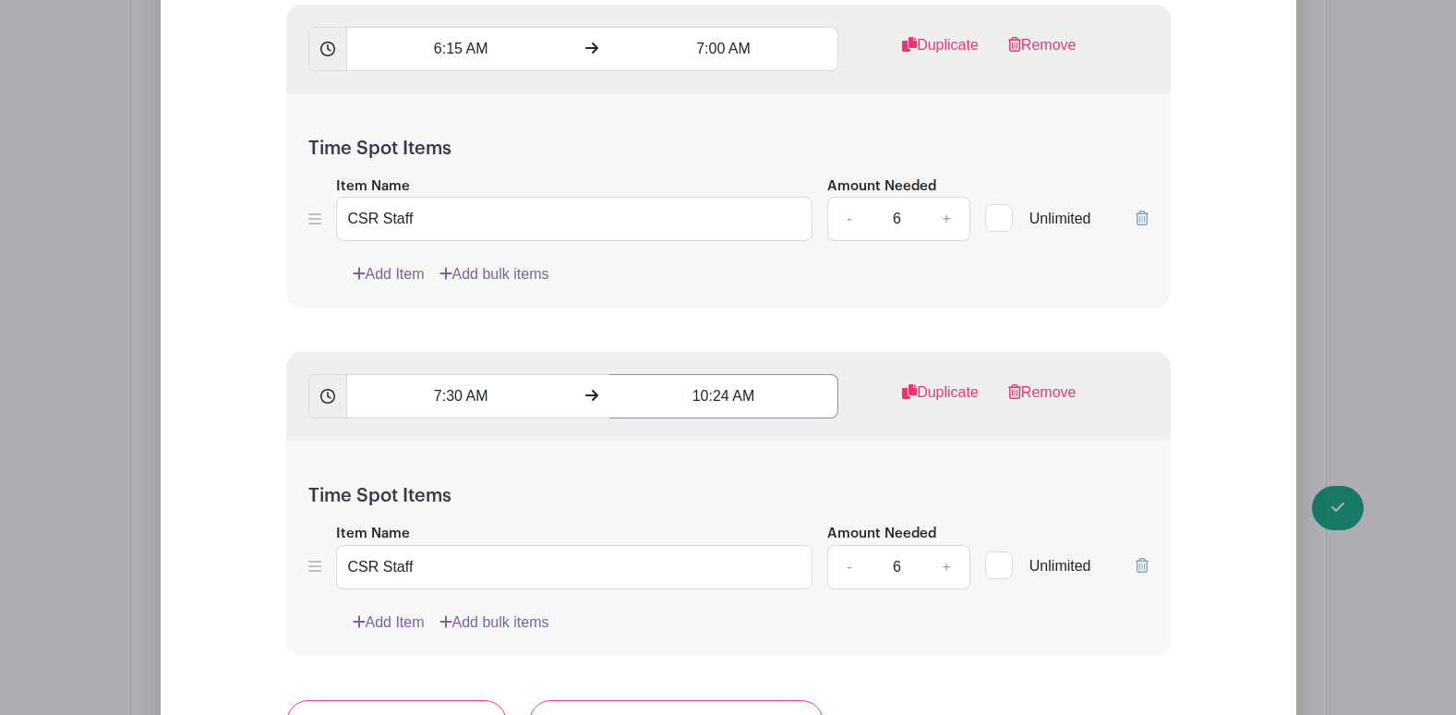
click at [704, 396] on input "10:24 AM" at bounding box center [723, 396] width 229 height 44
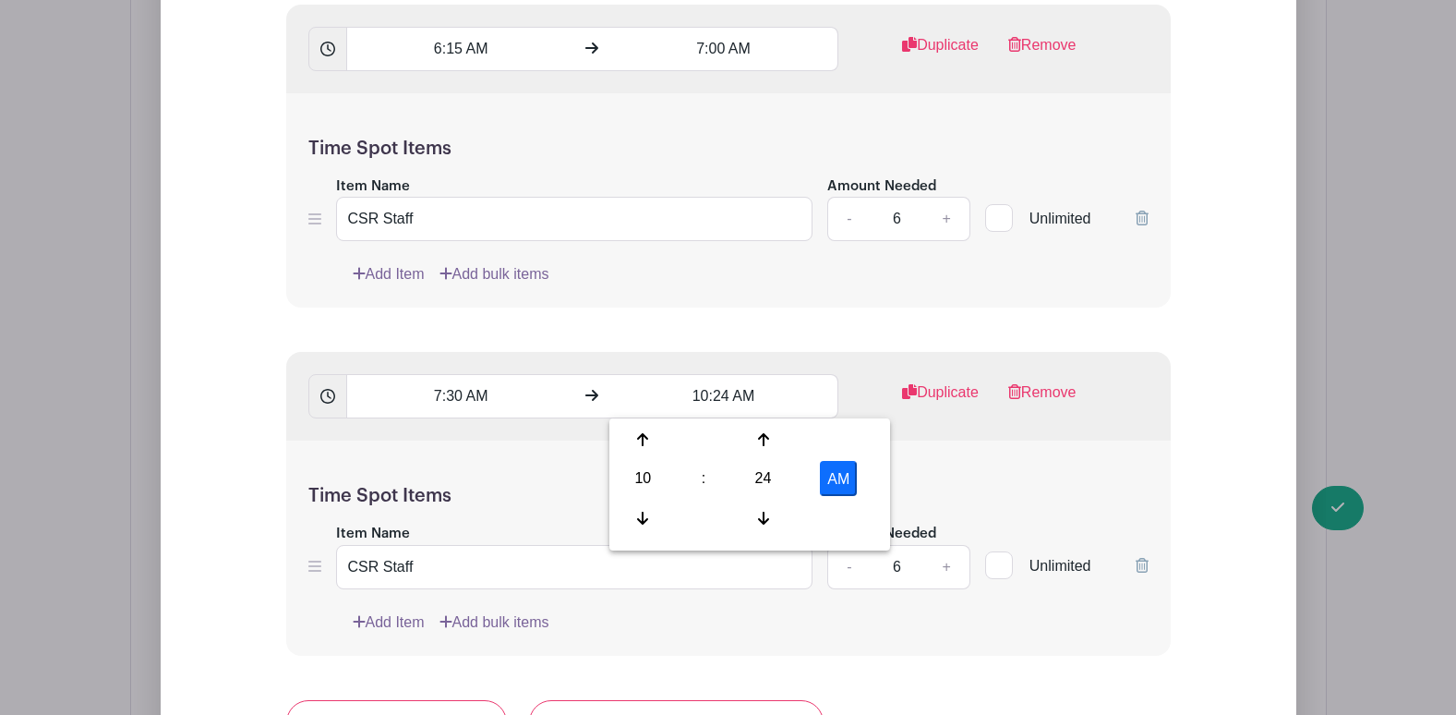
click at [652, 484] on div "10" at bounding box center [643, 478] width 60 height 35
drag, startPoint x: 655, startPoint y: 516, endPoint x: 705, endPoint y: 454, distance: 79.5
click at [655, 515] on div "08" at bounding box center [644, 517] width 62 height 35
click at [705, 412] on input "8:24 AM" at bounding box center [723, 396] width 229 height 44
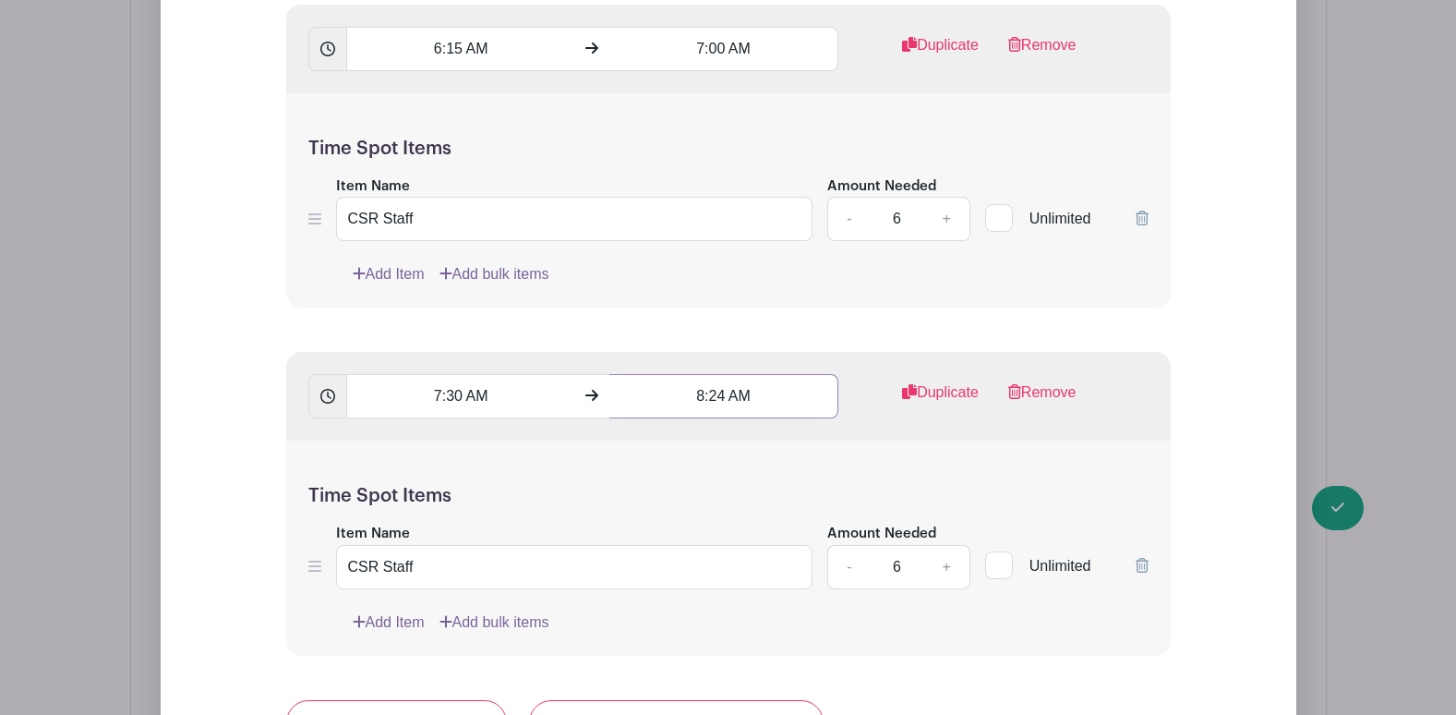
click at [717, 400] on input "8:24 AM" at bounding box center [723, 396] width 229 height 44
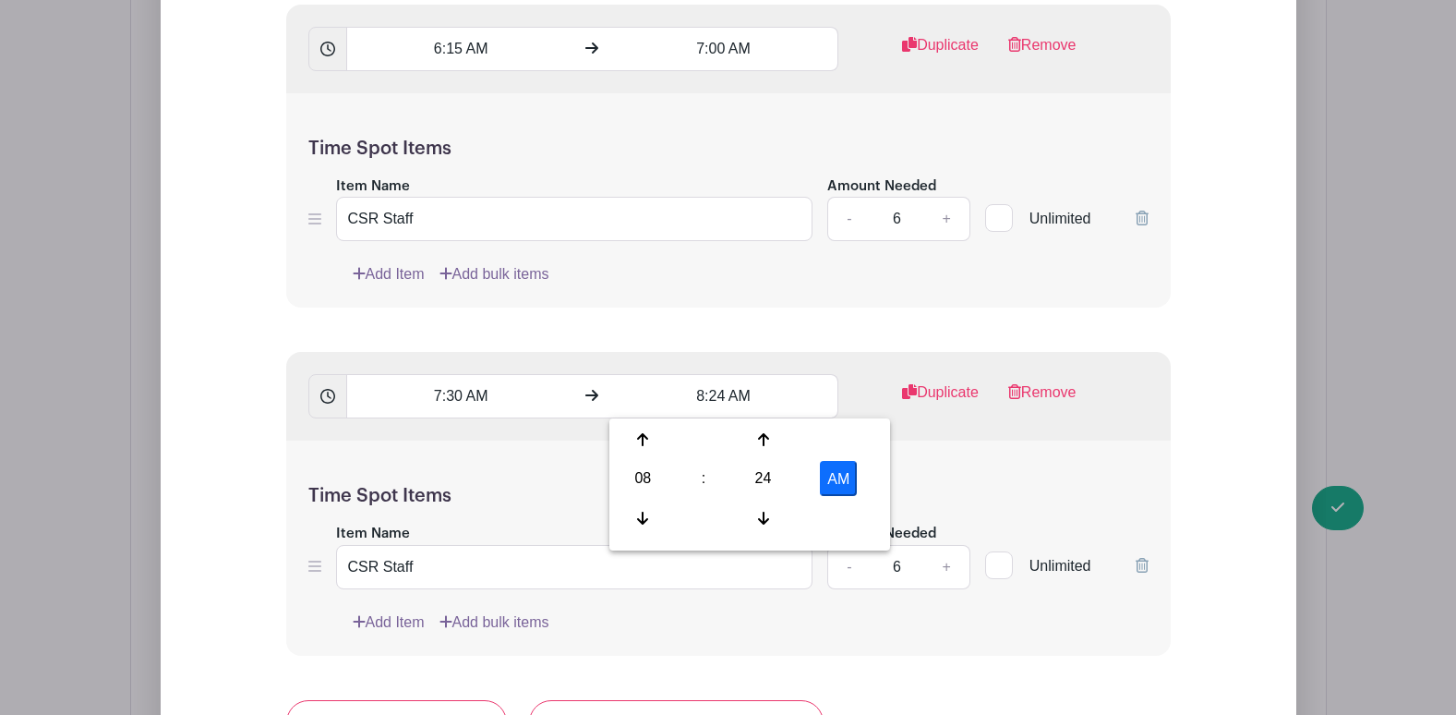
click at [760, 490] on div "24" at bounding box center [763, 478] width 60 height 35
click at [845, 439] on div "15" at bounding box center [849, 439] width 62 height 35
type input "8:15 AM"
click at [473, 506] on h5 "Time Spot Items" at bounding box center [728, 496] width 840 height 22
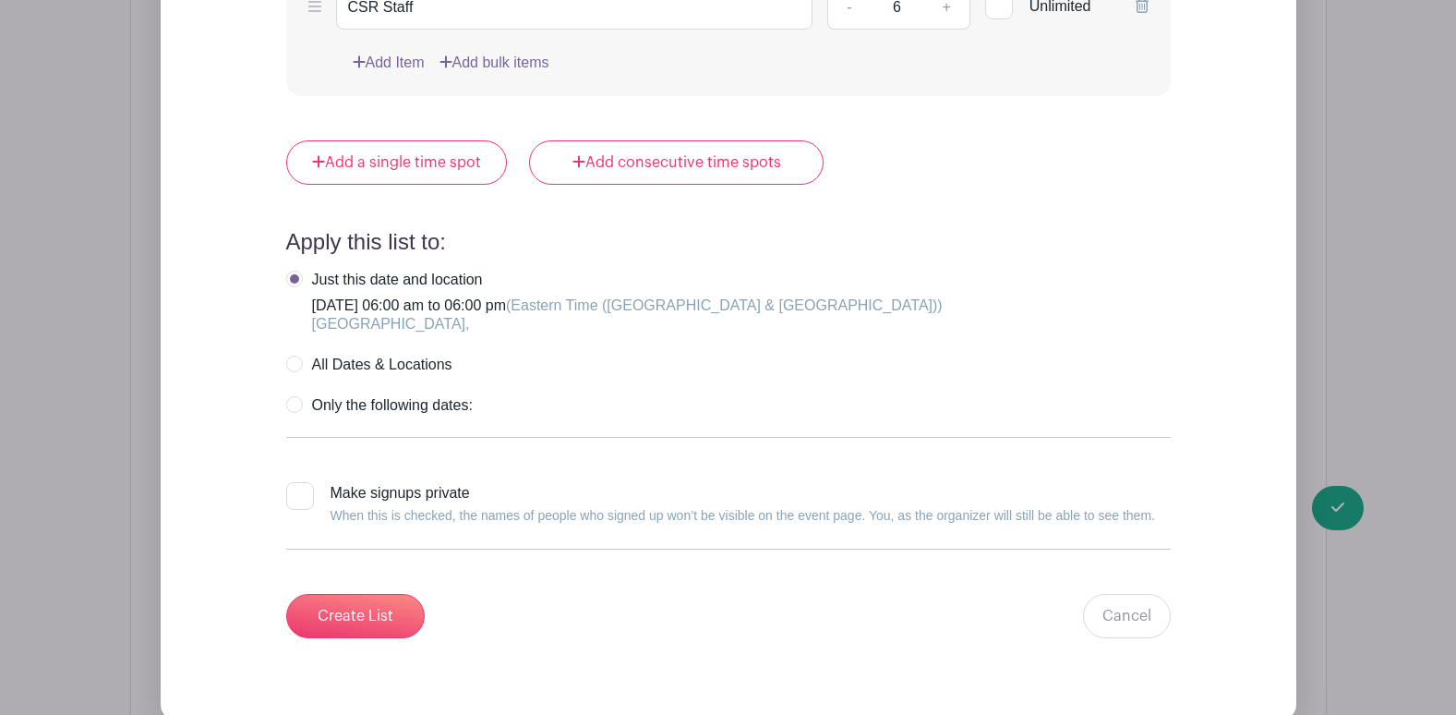
scroll to position [2438, 0]
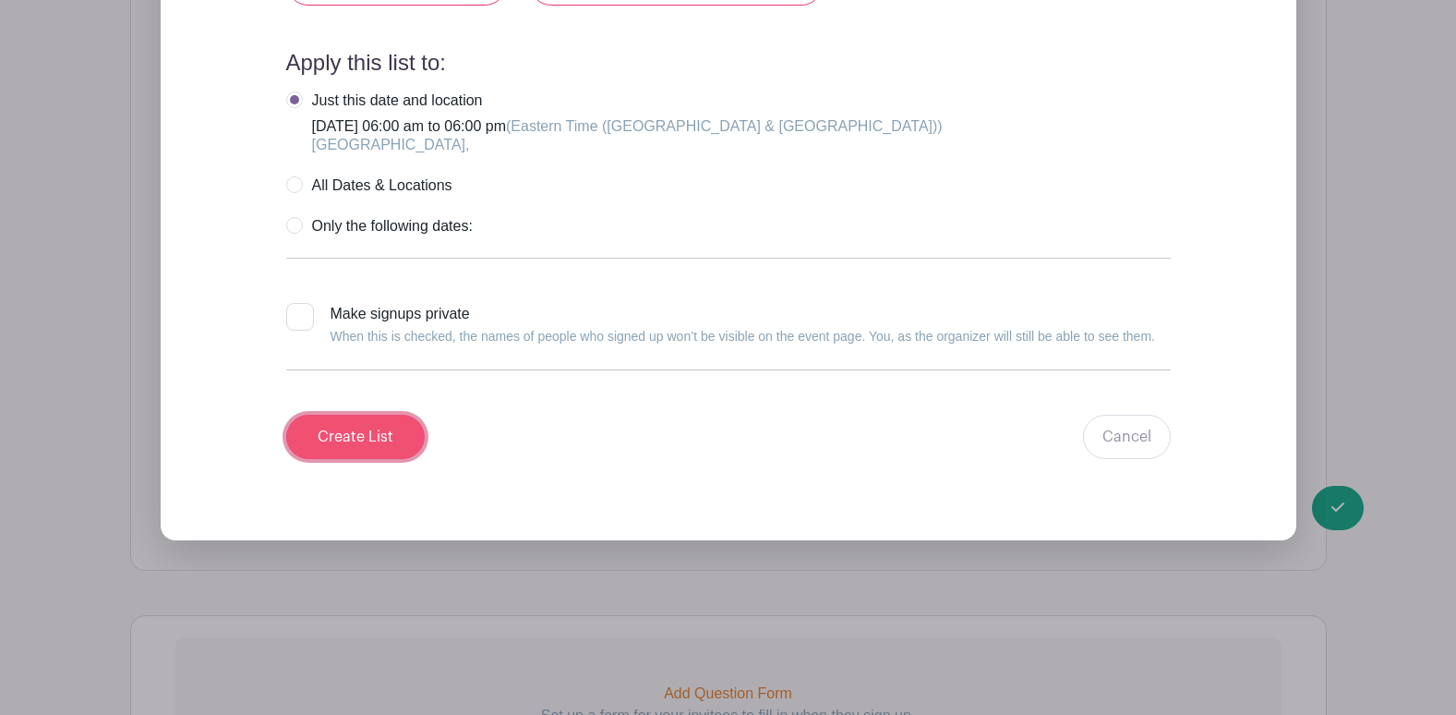
click at [350, 436] on input "Create List" at bounding box center [355, 437] width 139 height 44
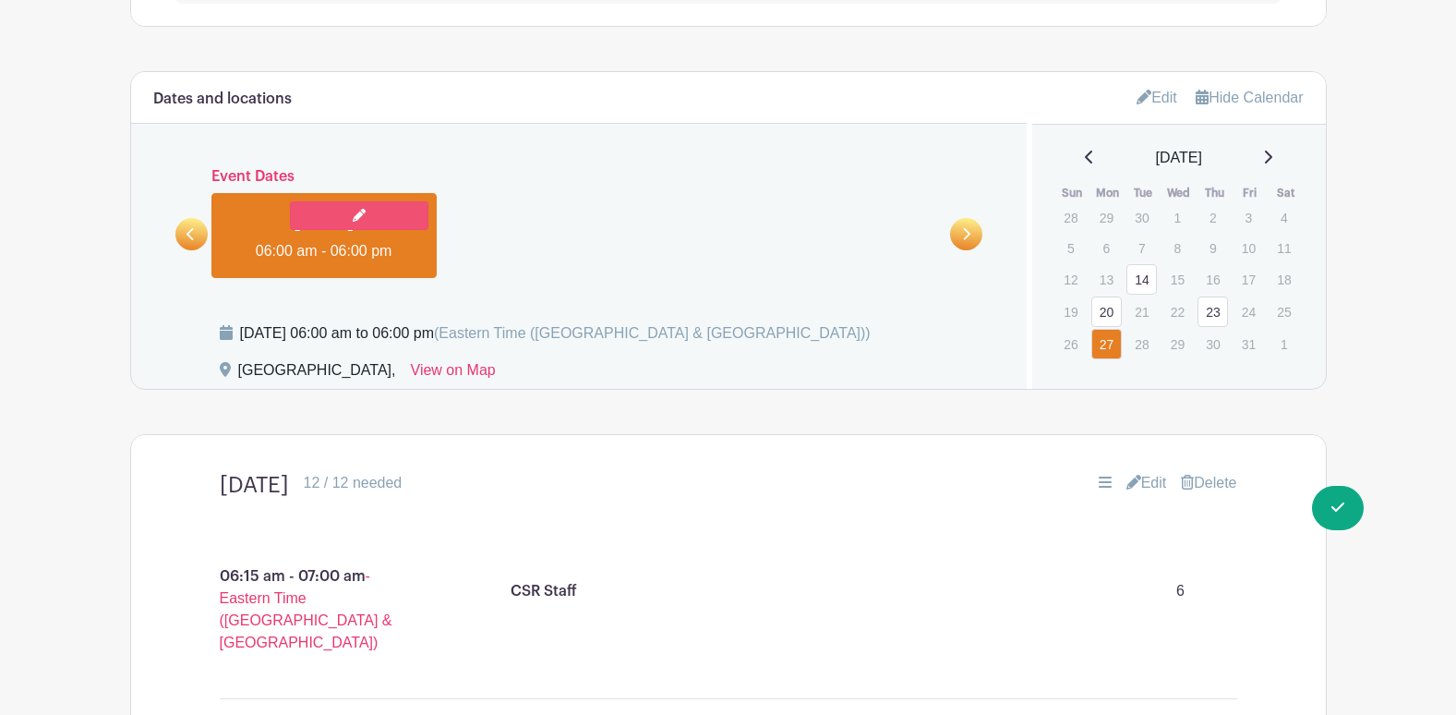
scroll to position [687, 0]
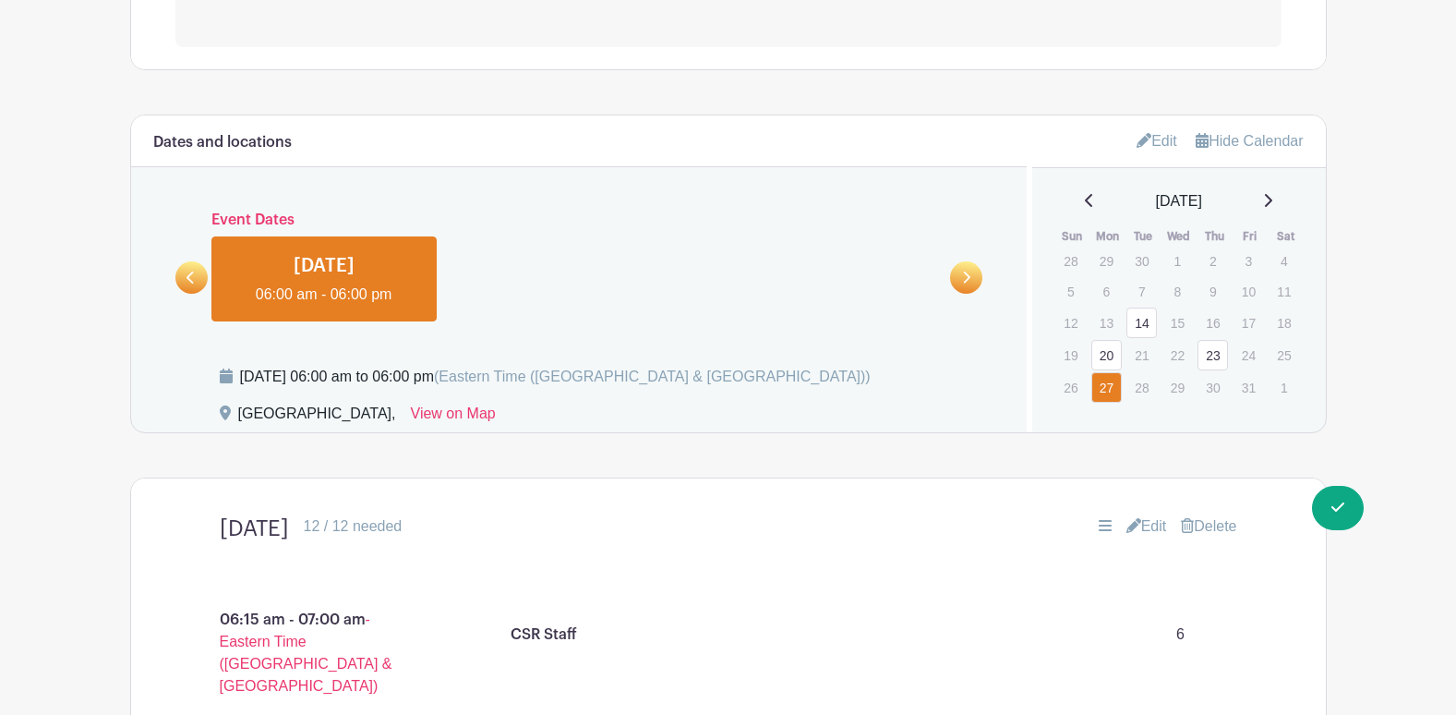
click at [187, 278] on link at bounding box center [191, 277] width 32 height 32
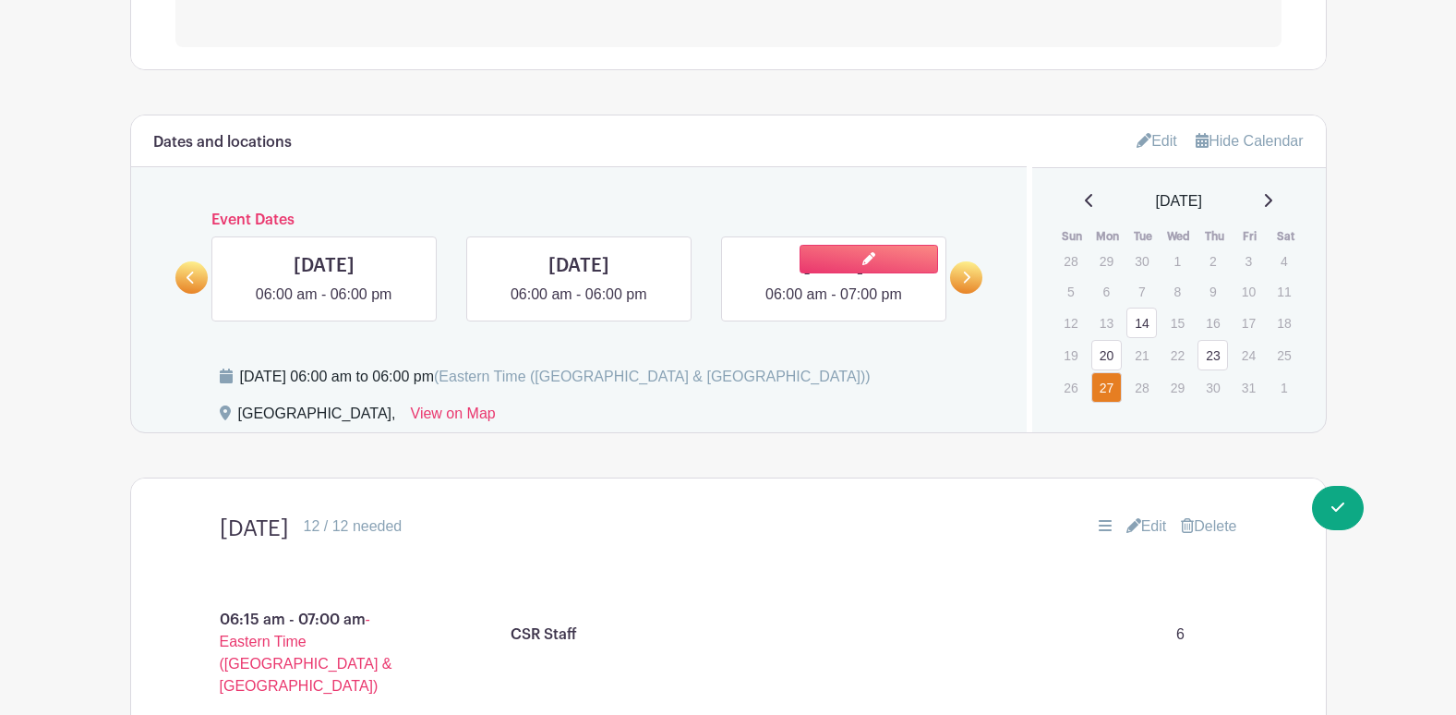
click at [834, 306] on link at bounding box center [834, 306] width 0 height 0
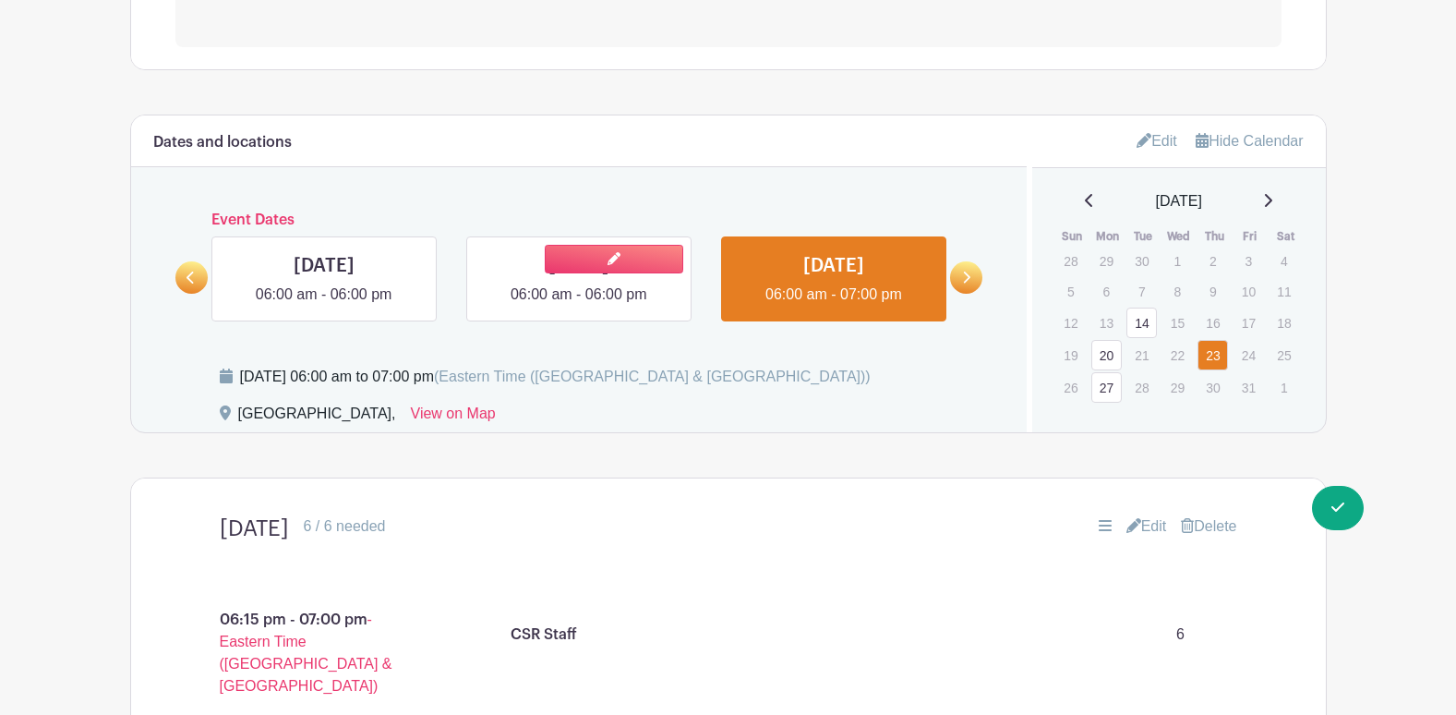
click at [579, 306] on link at bounding box center [579, 306] width 0 height 0
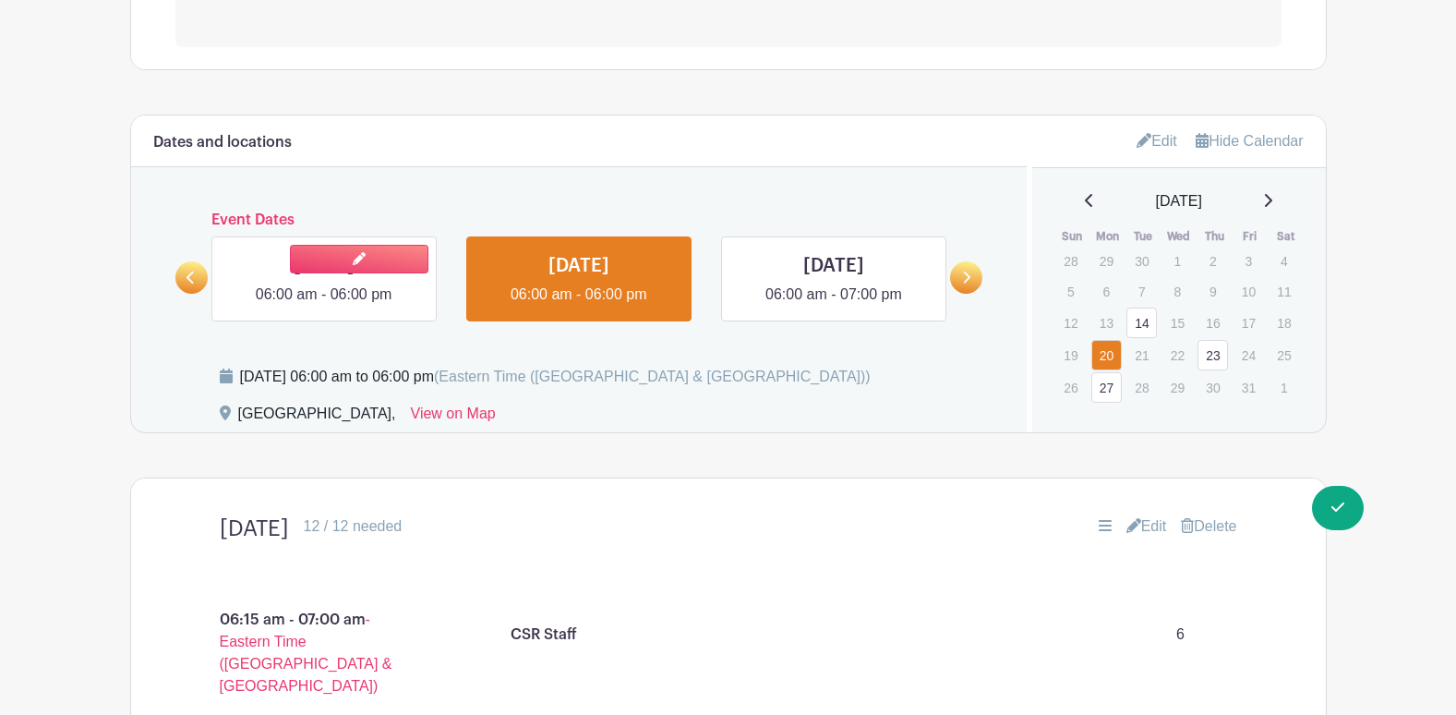
click at [324, 306] on link at bounding box center [324, 306] width 0 height 0
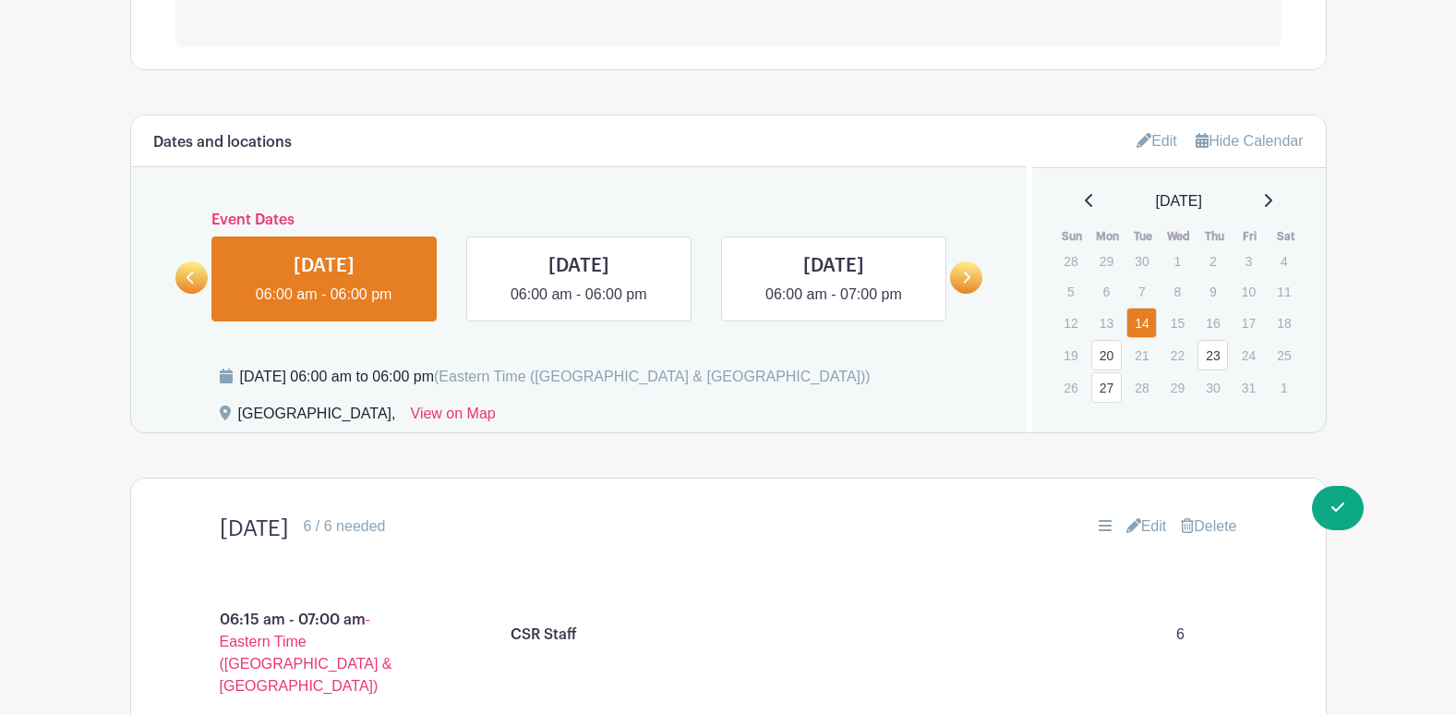
click at [196, 278] on link at bounding box center [191, 277] width 32 height 32
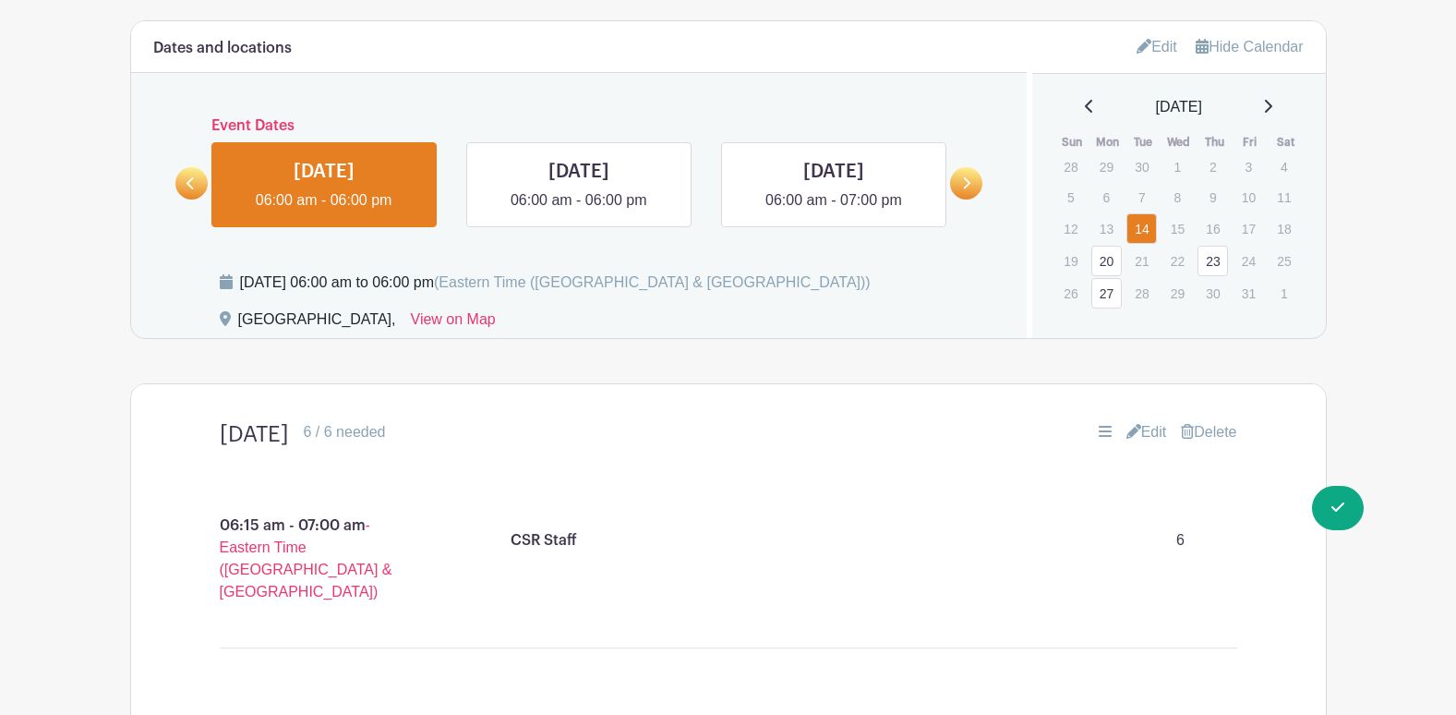
scroll to position [779, 0]
click at [1223, 267] on link "23" at bounding box center [1213, 262] width 30 height 30
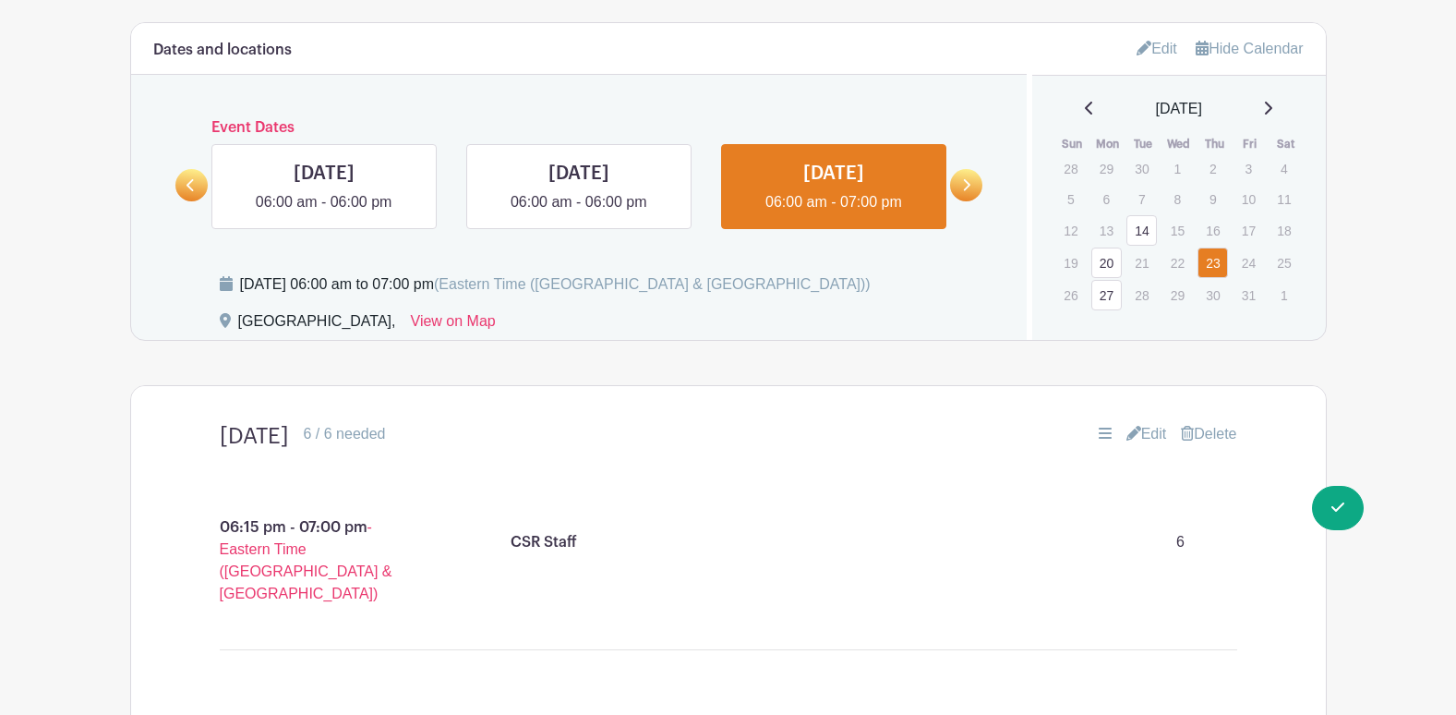
click at [1105, 267] on link "20" at bounding box center [1106, 262] width 30 height 30
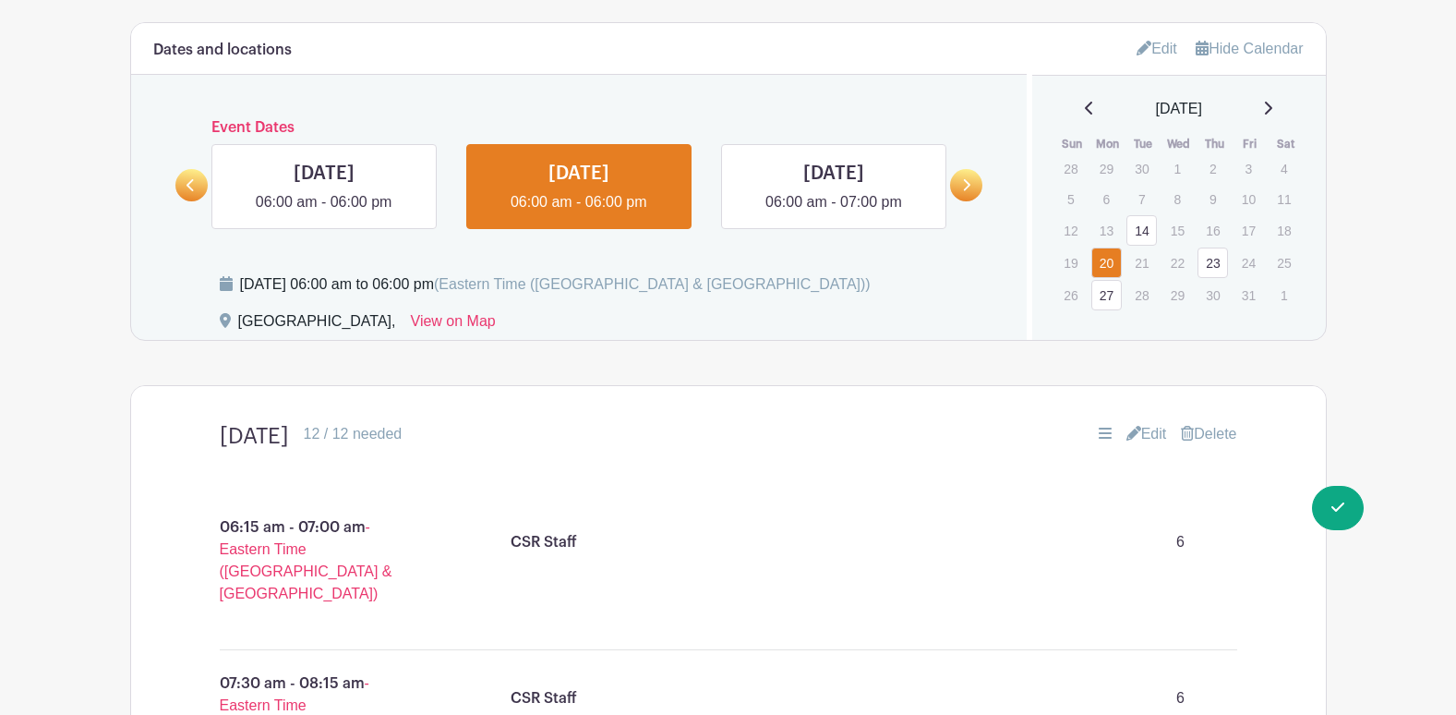
click at [1105, 295] on link "27" at bounding box center [1106, 295] width 30 height 30
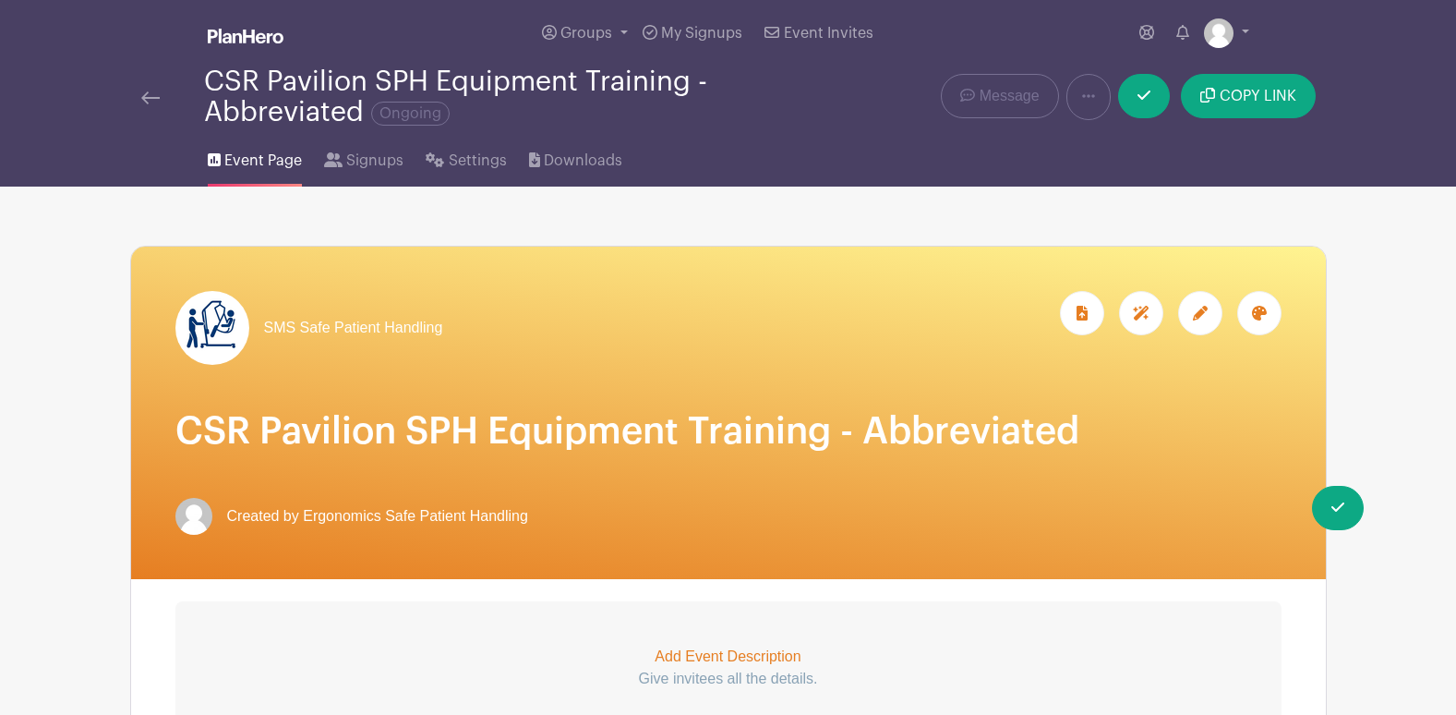
click at [247, 33] on img at bounding box center [246, 36] width 76 height 15
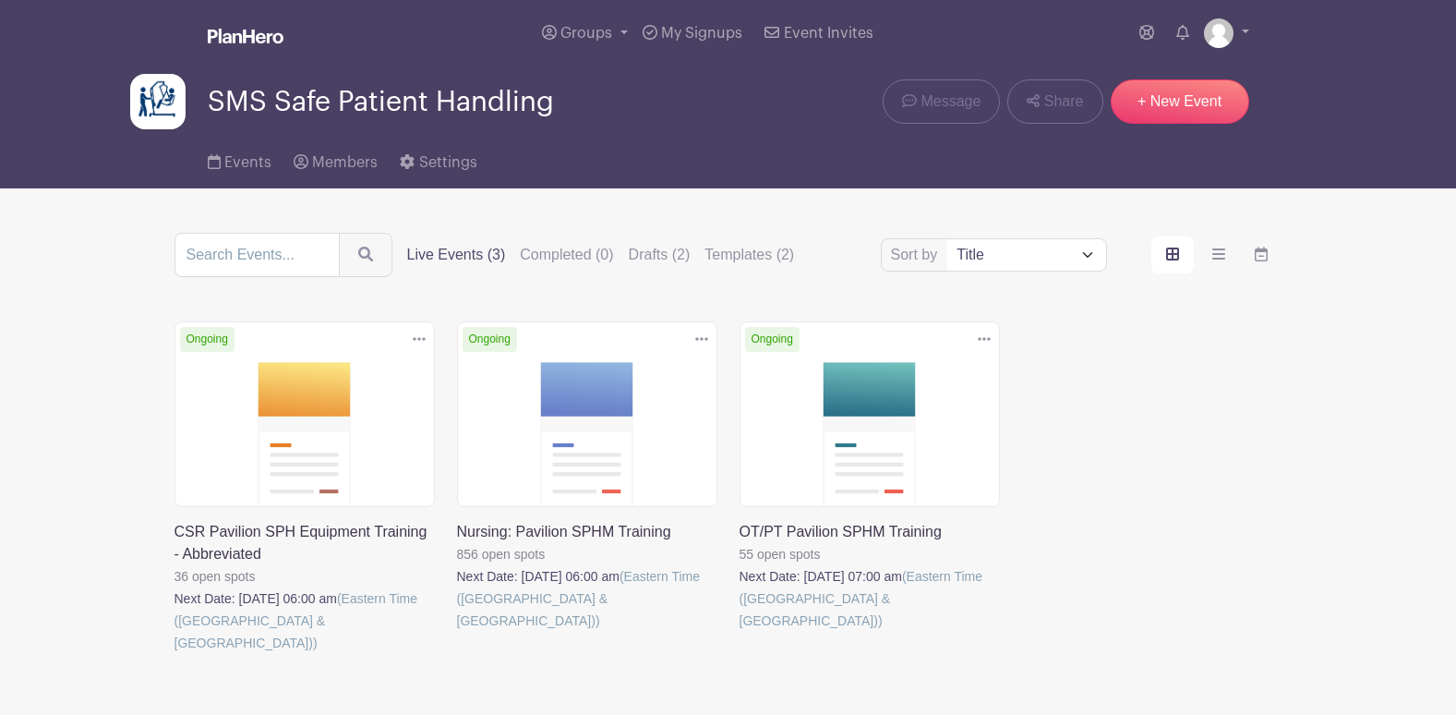
click at [457, 632] on link at bounding box center [457, 632] width 0 height 0
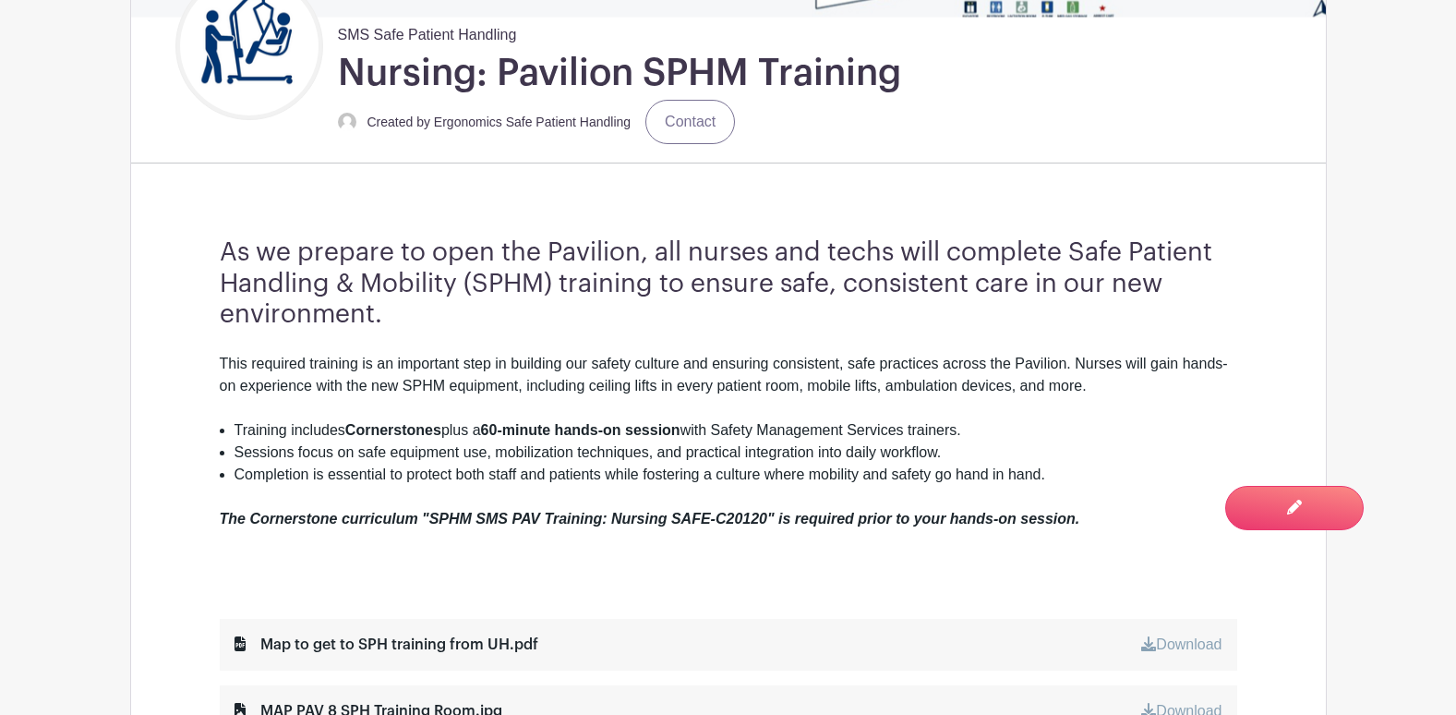
scroll to position [646, 0]
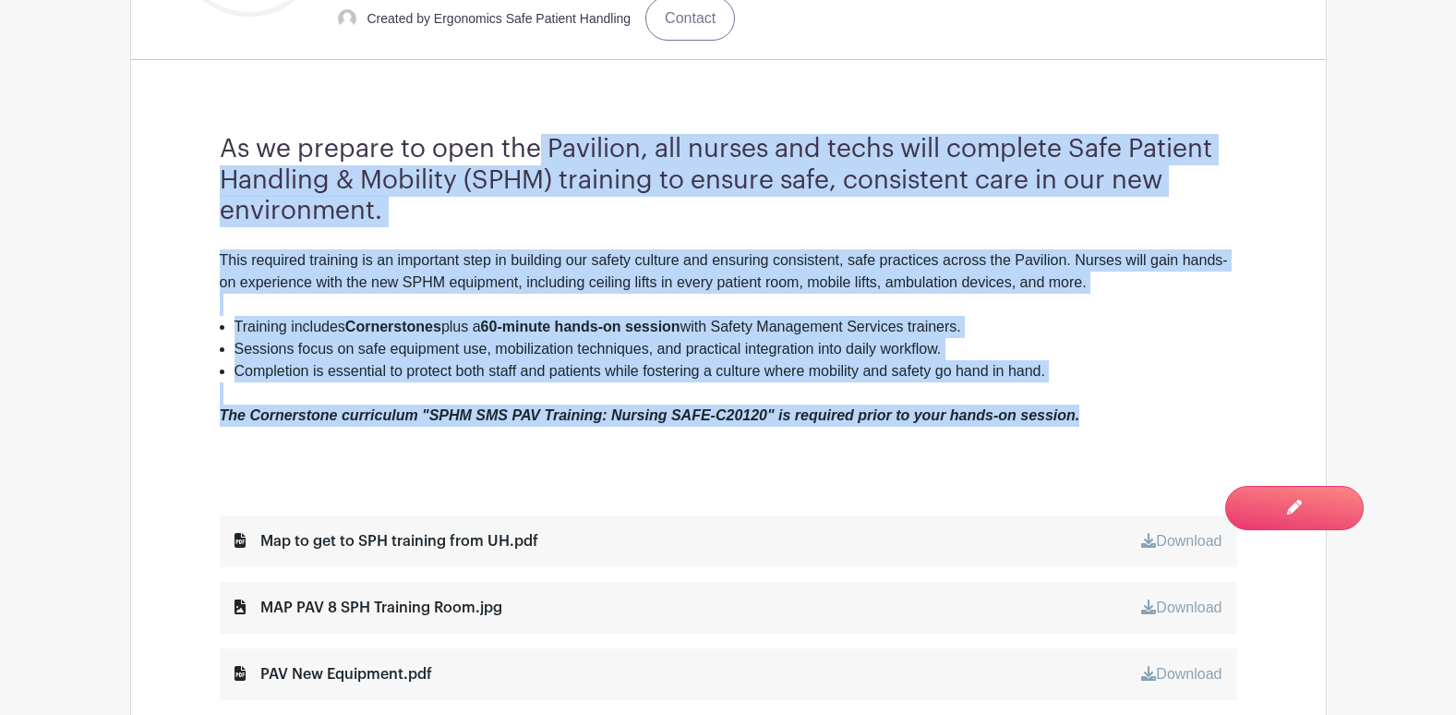
drag, startPoint x: 540, startPoint y: 150, endPoint x: 1095, endPoint y: 420, distance: 617.4
click at [1095, 420] on div "As we prepare to open the Pavilion, all nurses and techs will complete Safe Pat…" at bounding box center [728, 450] width 1106 height 751
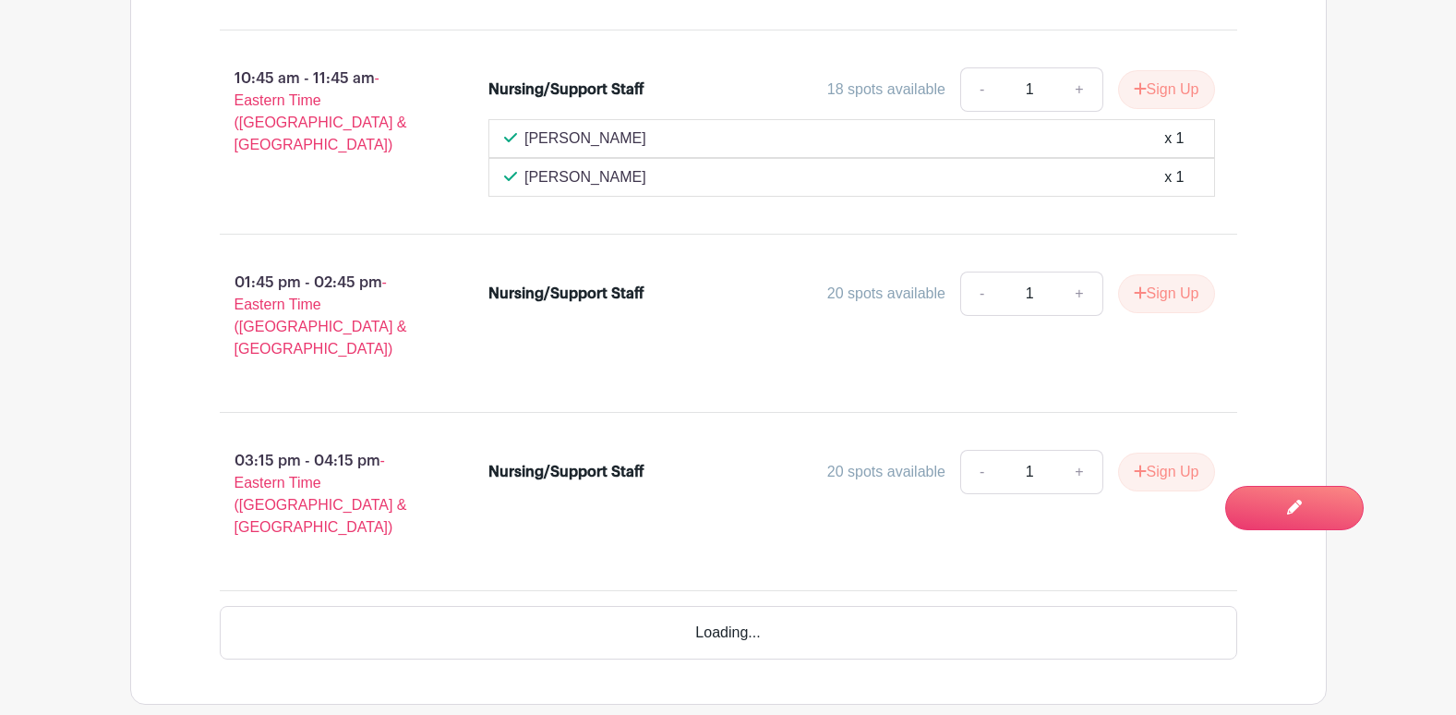
scroll to position [2109, 0]
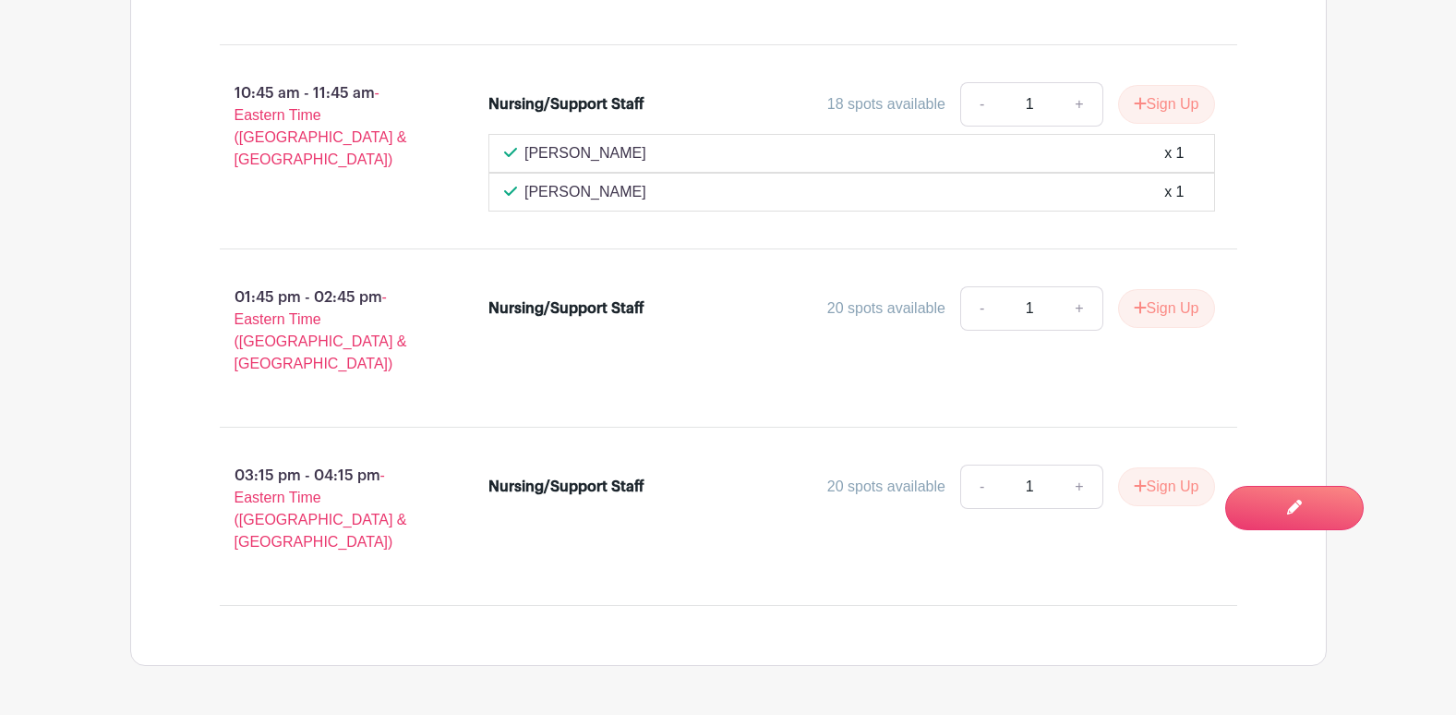
click at [1050, 586] on div "SPHM Training Sign Up Oct 15-16 PRIVATE 78 / 80 needed 07:45 am - 08:45 am - Ea…" at bounding box center [728, 229] width 1106 height 871
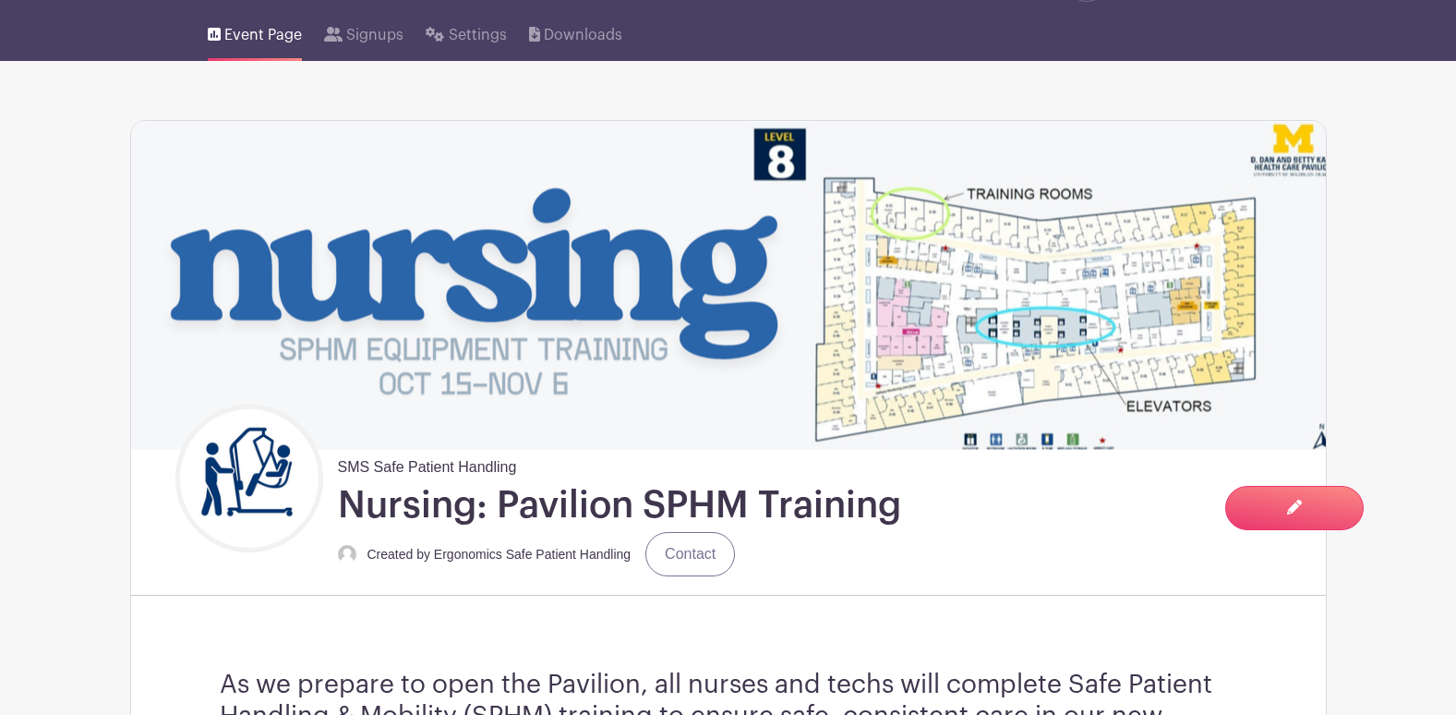
scroll to position [0, 0]
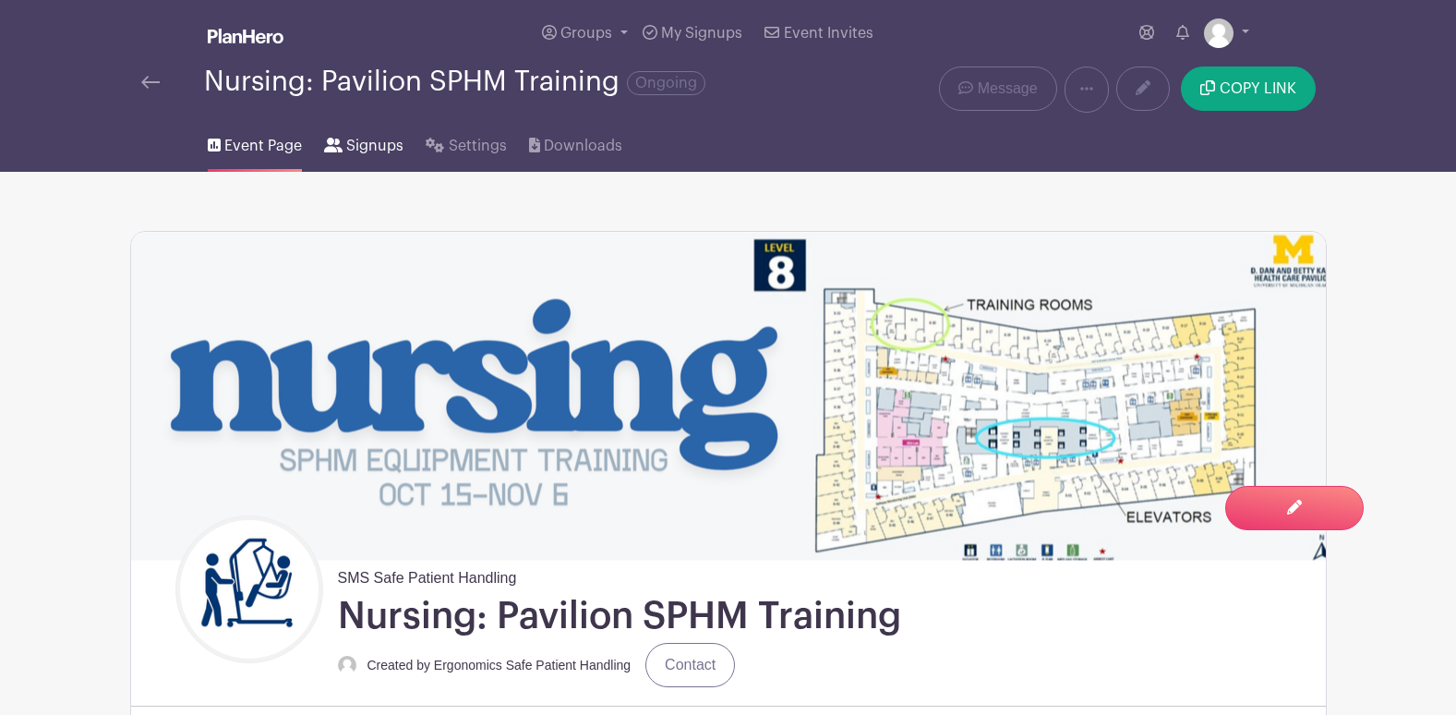
click at [352, 148] on span "Signups" at bounding box center [374, 146] width 57 height 22
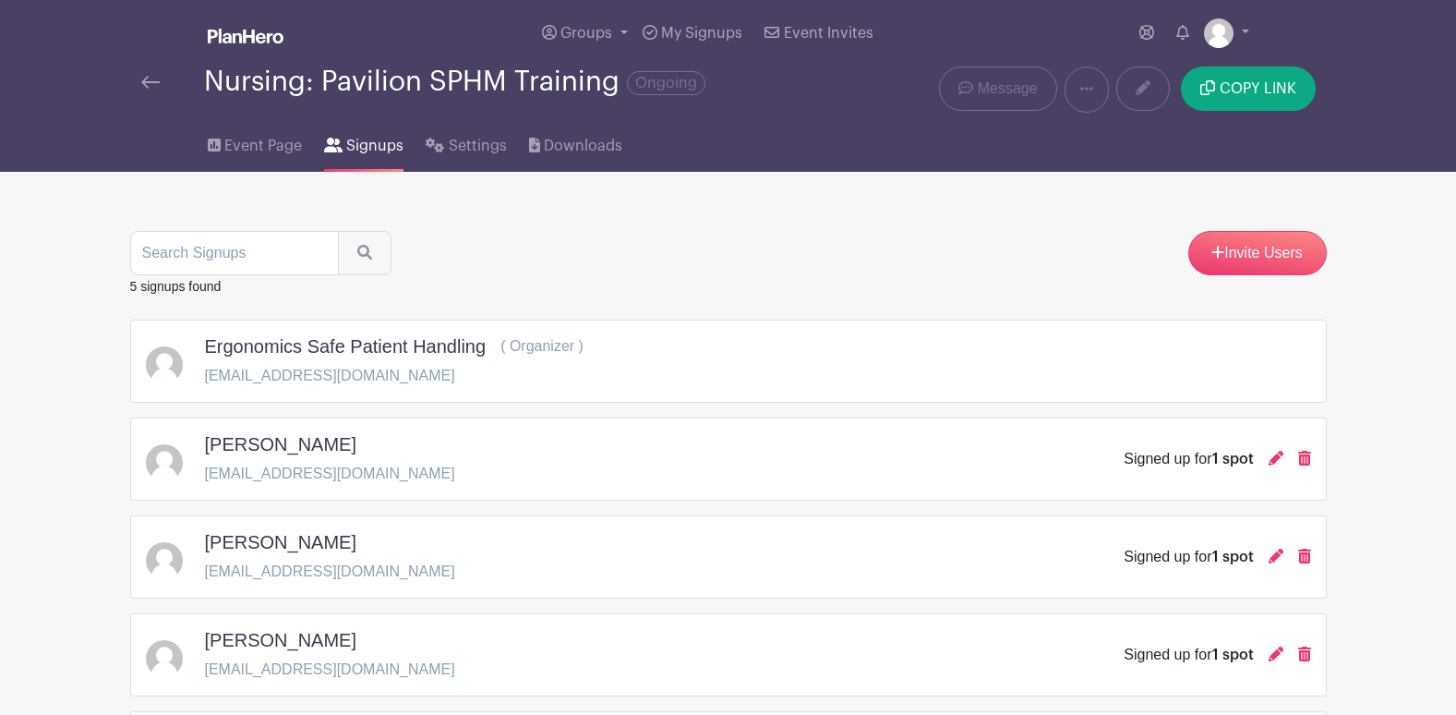
click at [273, 41] on img at bounding box center [246, 36] width 76 height 15
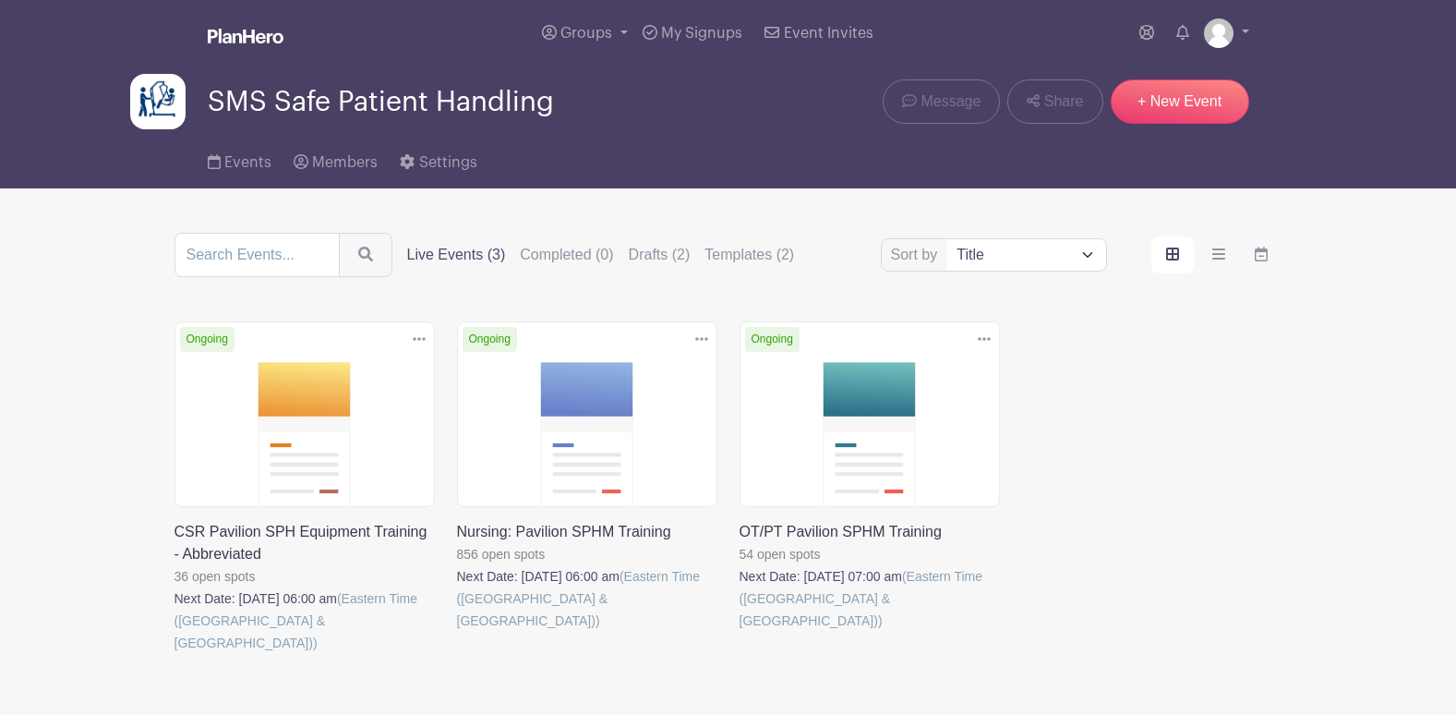
click at [175, 654] on link at bounding box center [175, 654] width 0 height 0
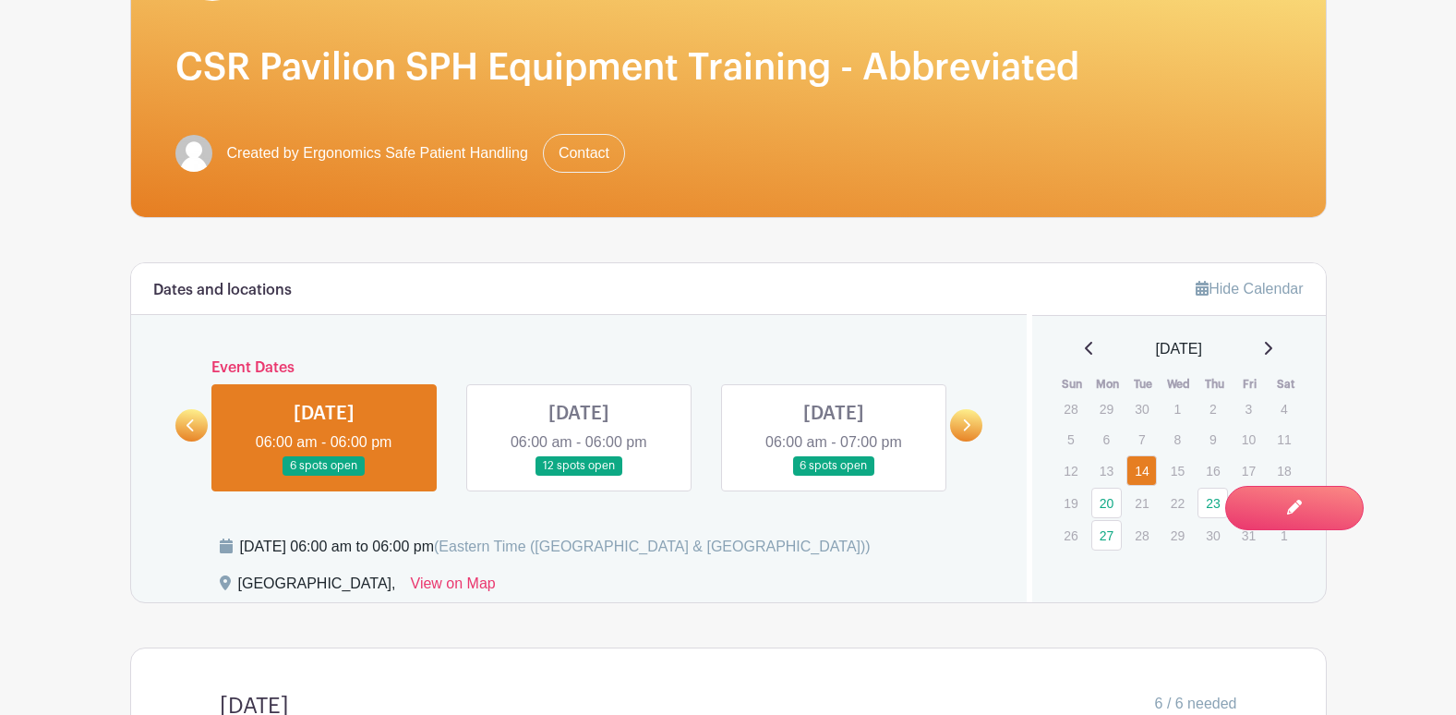
scroll to position [240, 0]
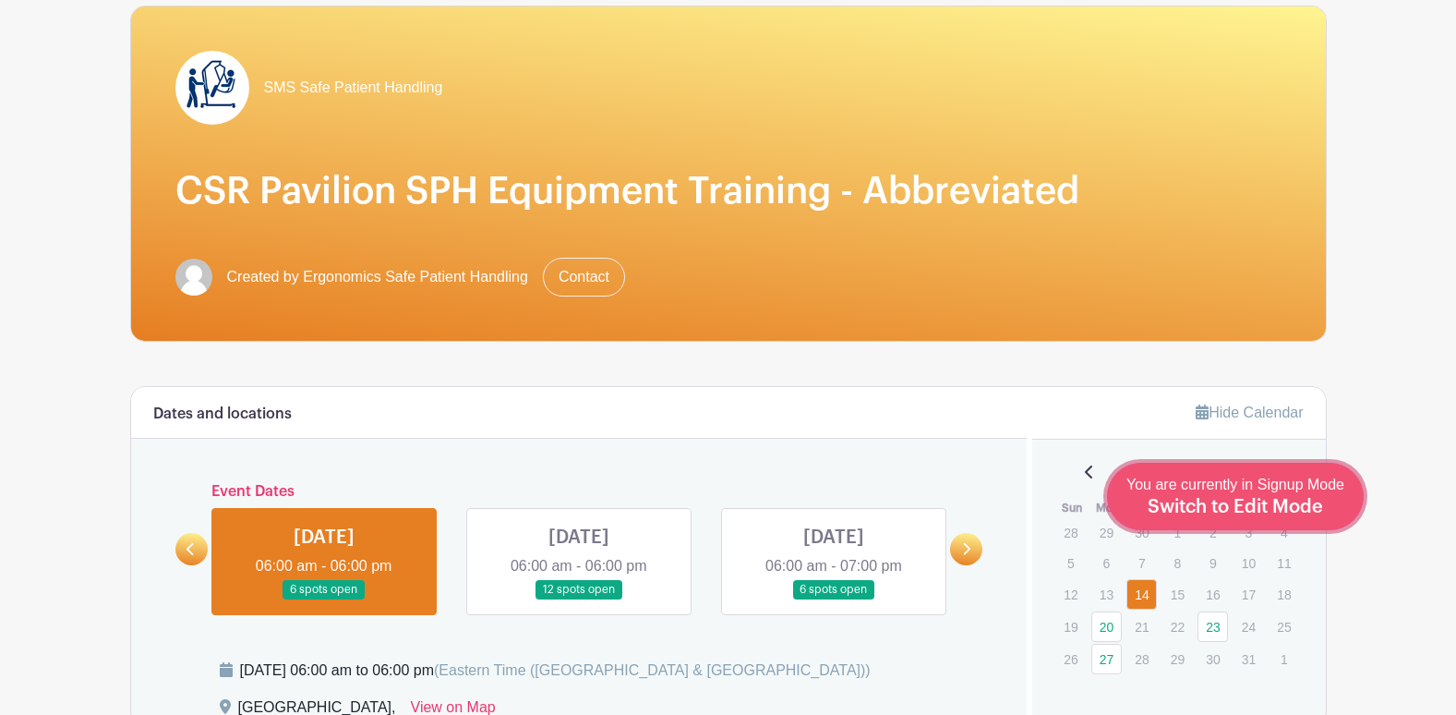
click at [1309, 516] on div "You are currently in Signup Mode Switch to Edit Mode" at bounding box center [1236, 496] width 218 height 45
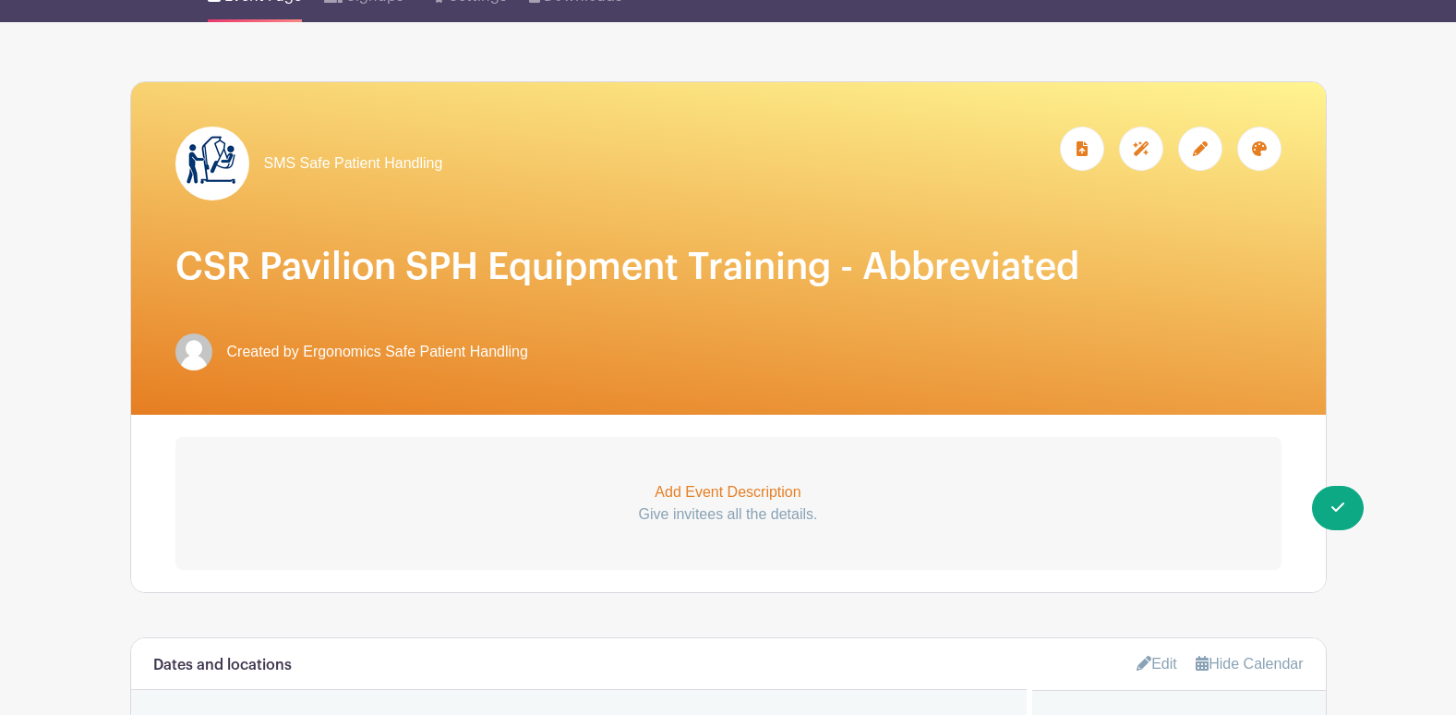
scroll to position [185, 0]
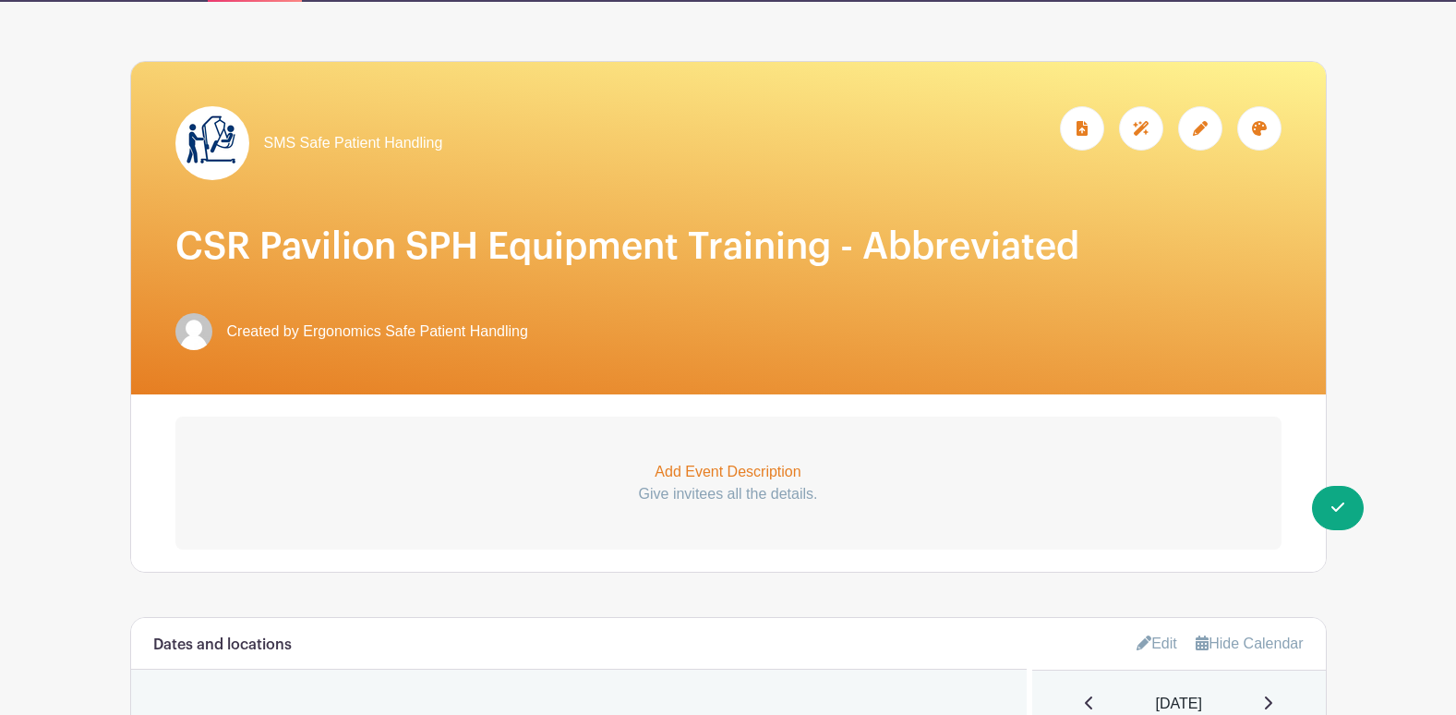
click at [725, 474] on p "Add Event Description" at bounding box center [728, 472] width 1106 height 22
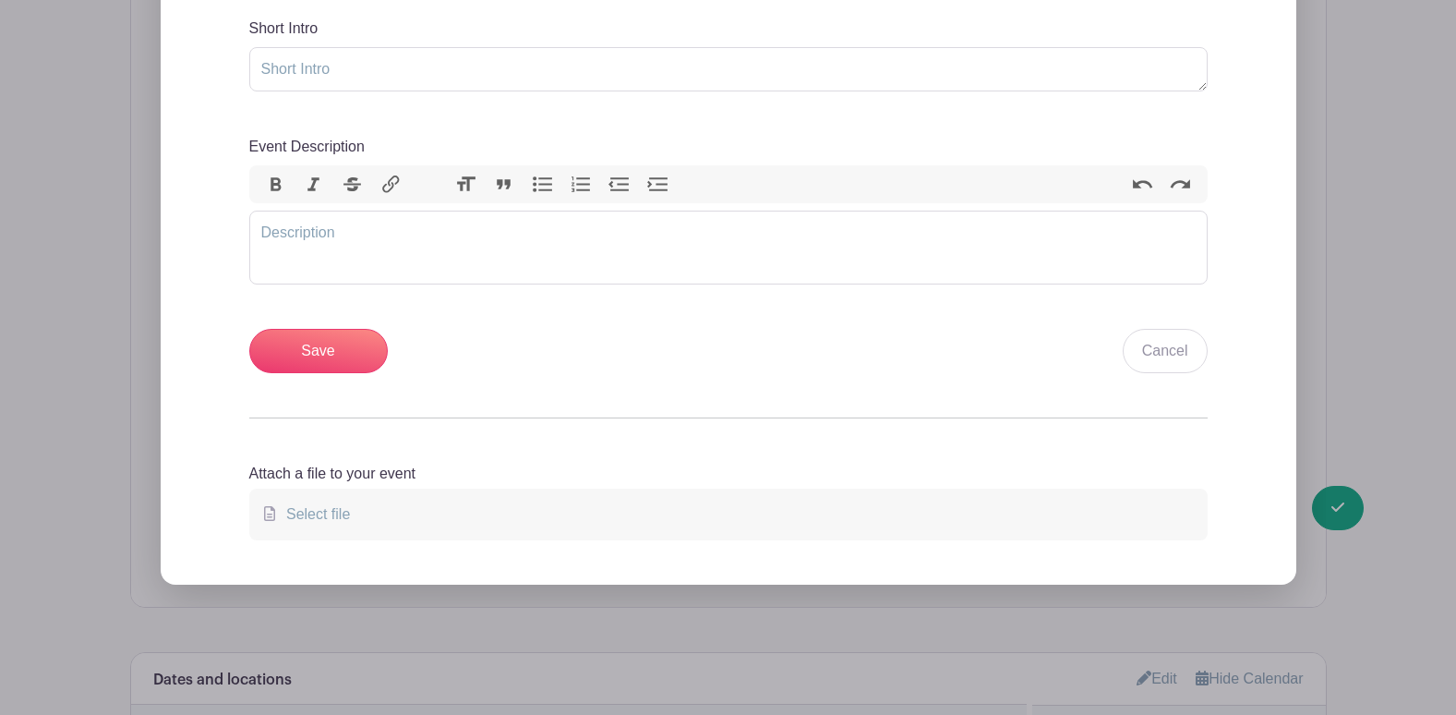
scroll to position [739, 0]
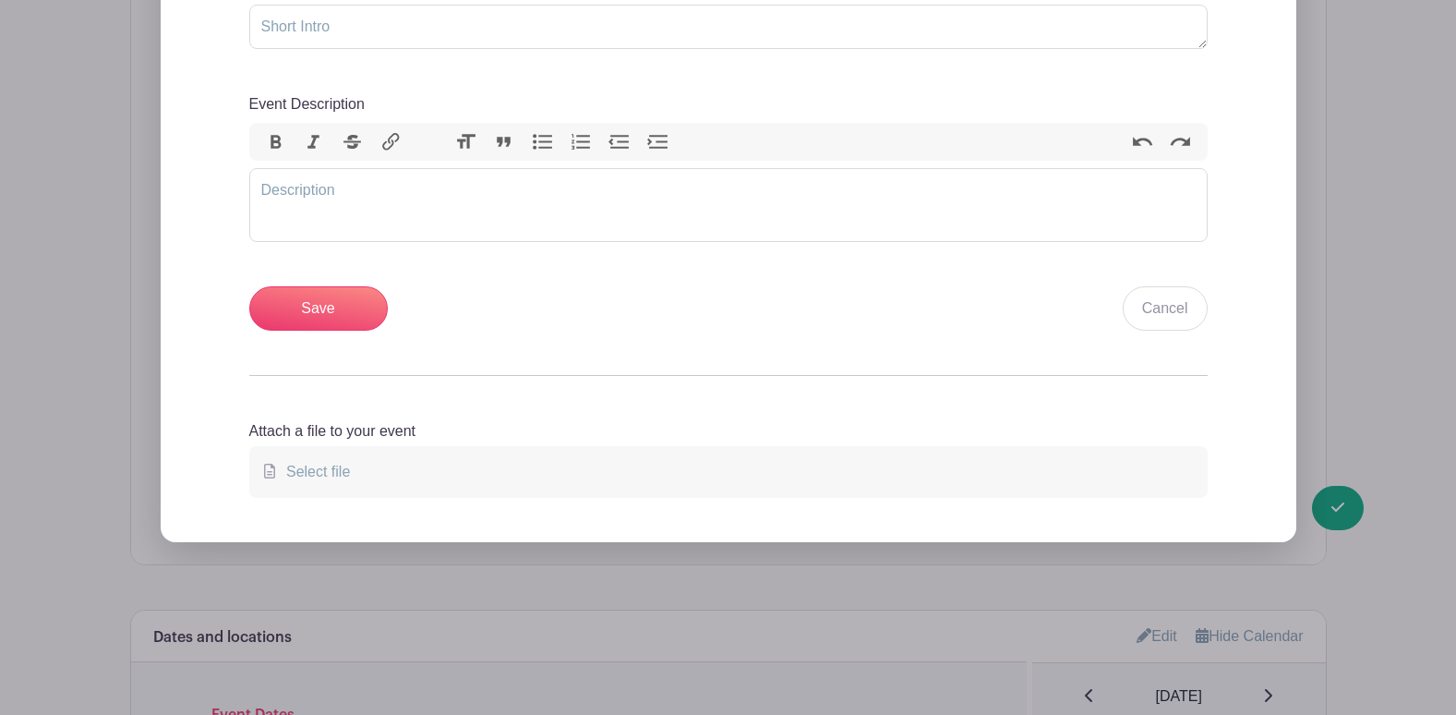
click at [335, 472] on span "Select file" at bounding box center [314, 472] width 71 height 16
click at [0, 0] on input "Select file" at bounding box center [0, 0] width 0 height 0
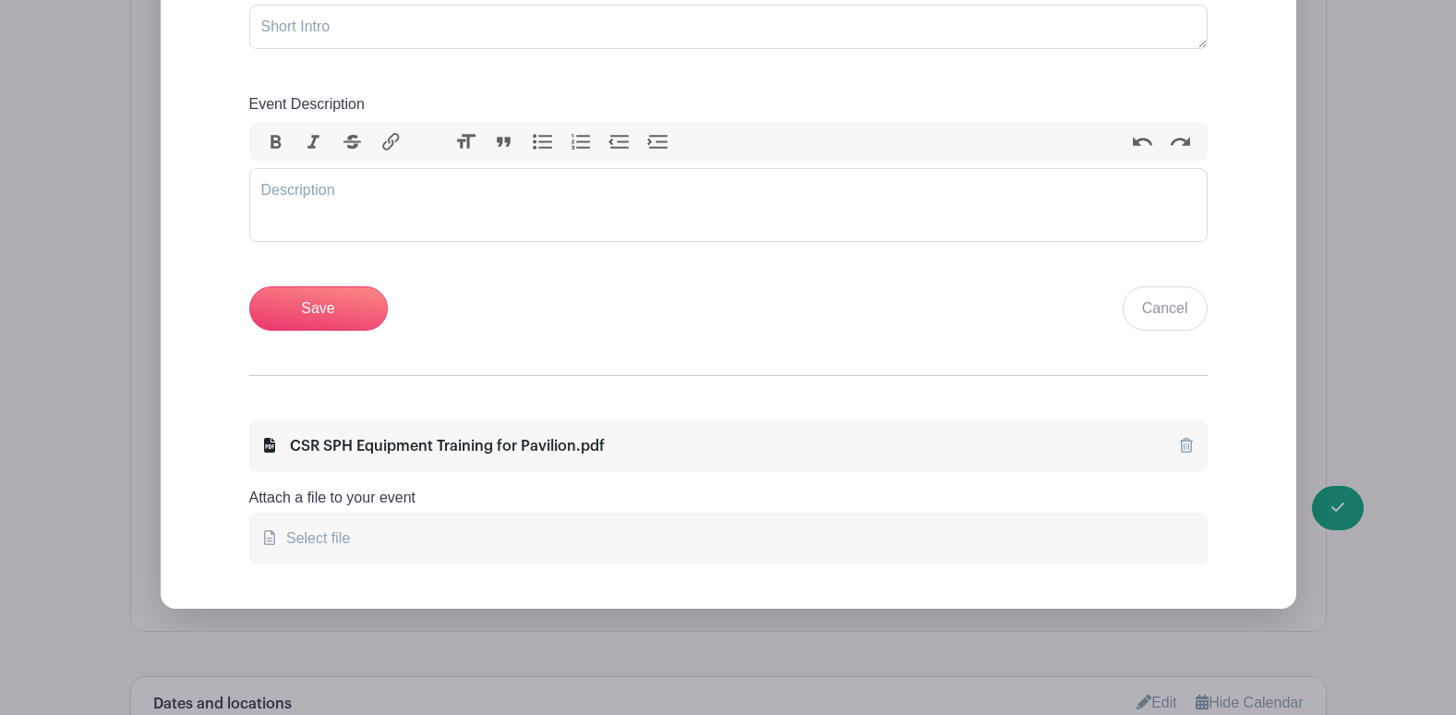
click at [310, 535] on span "Select file" at bounding box center [314, 538] width 71 height 16
click at [0, 0] on input "Select file" at bounding box center [0, 0] width 0 height 0
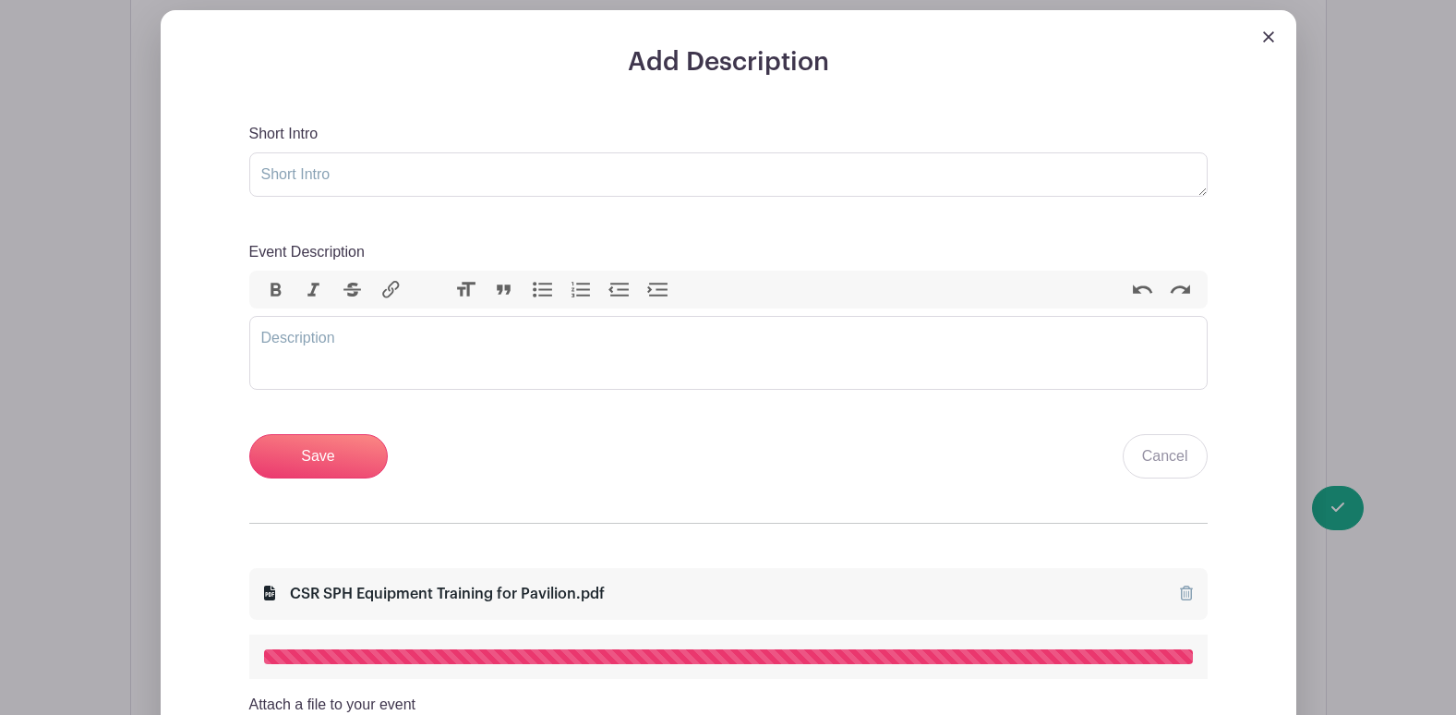
scroll to position [886, 0]
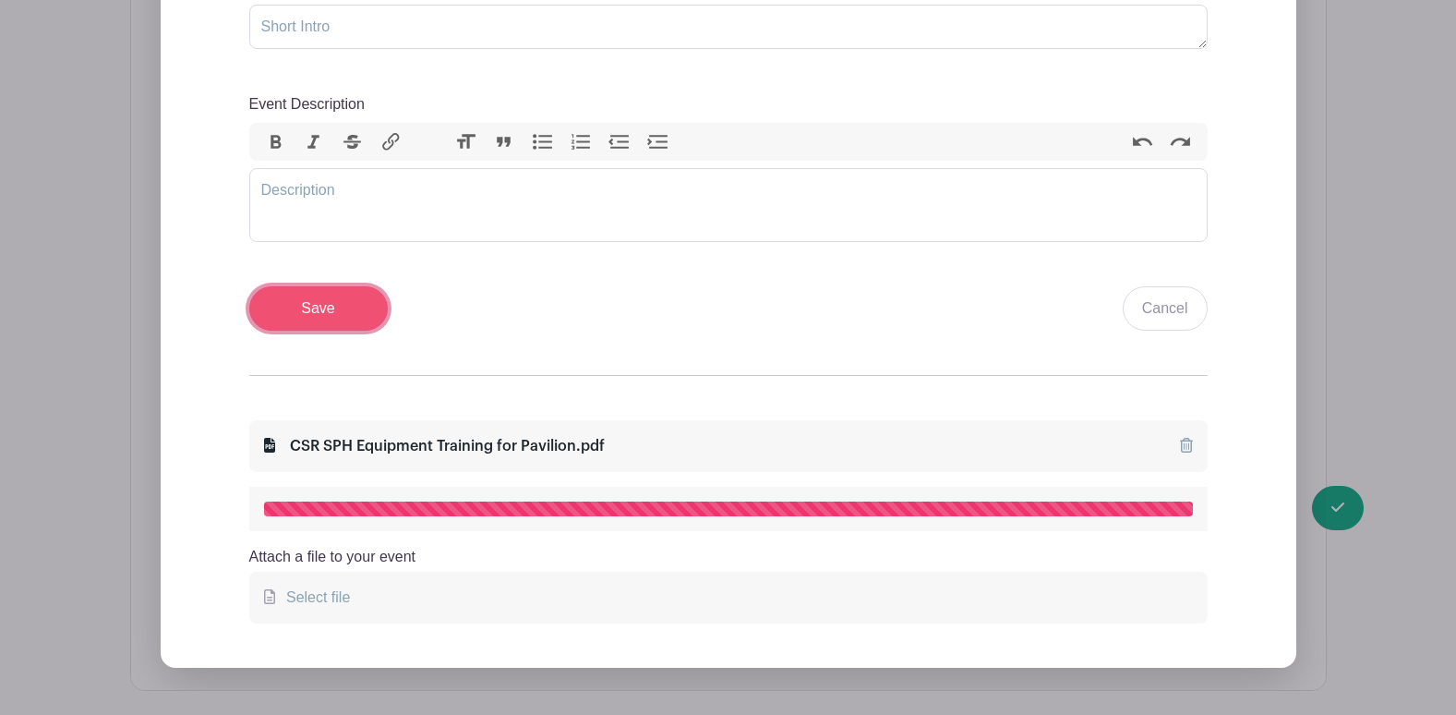
click at [297, 317] on input "Save" at bounding box center [318, 308] width 139 height 44
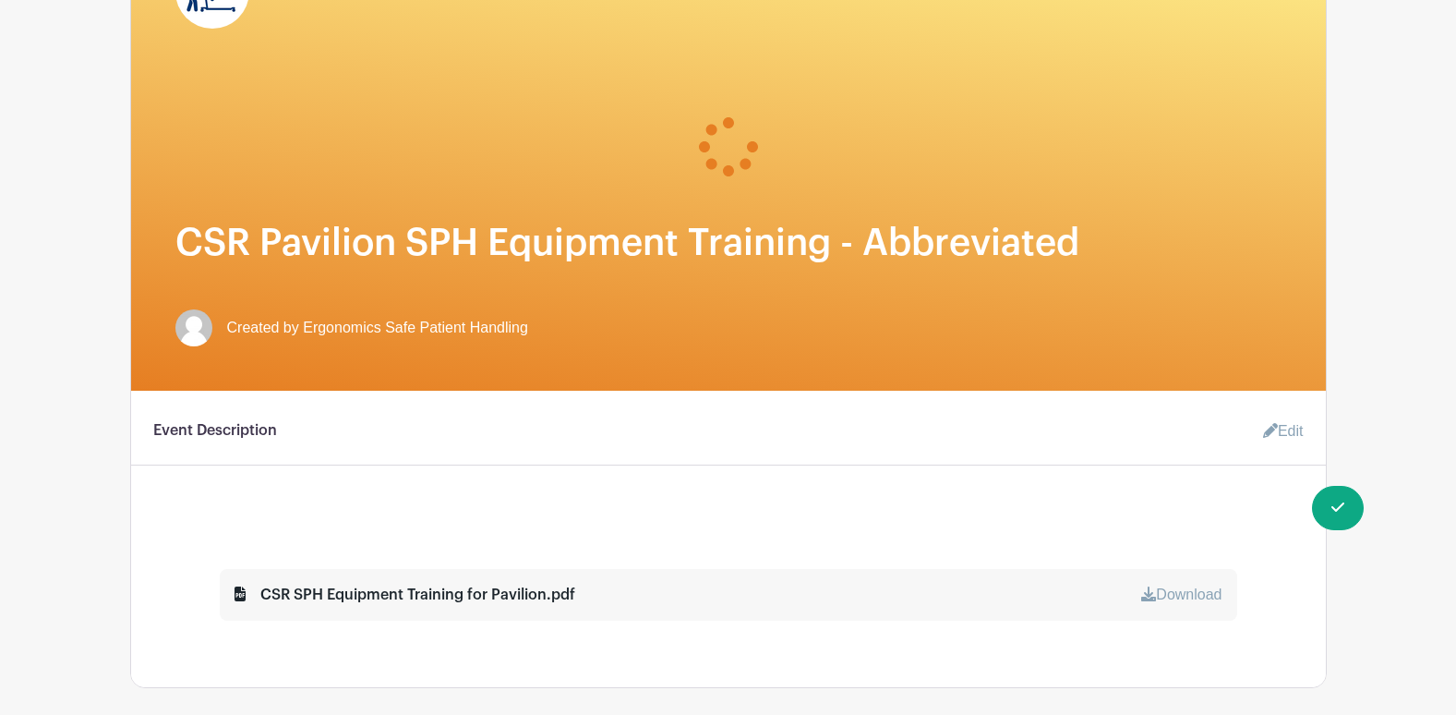
scroll to position [240, 0]
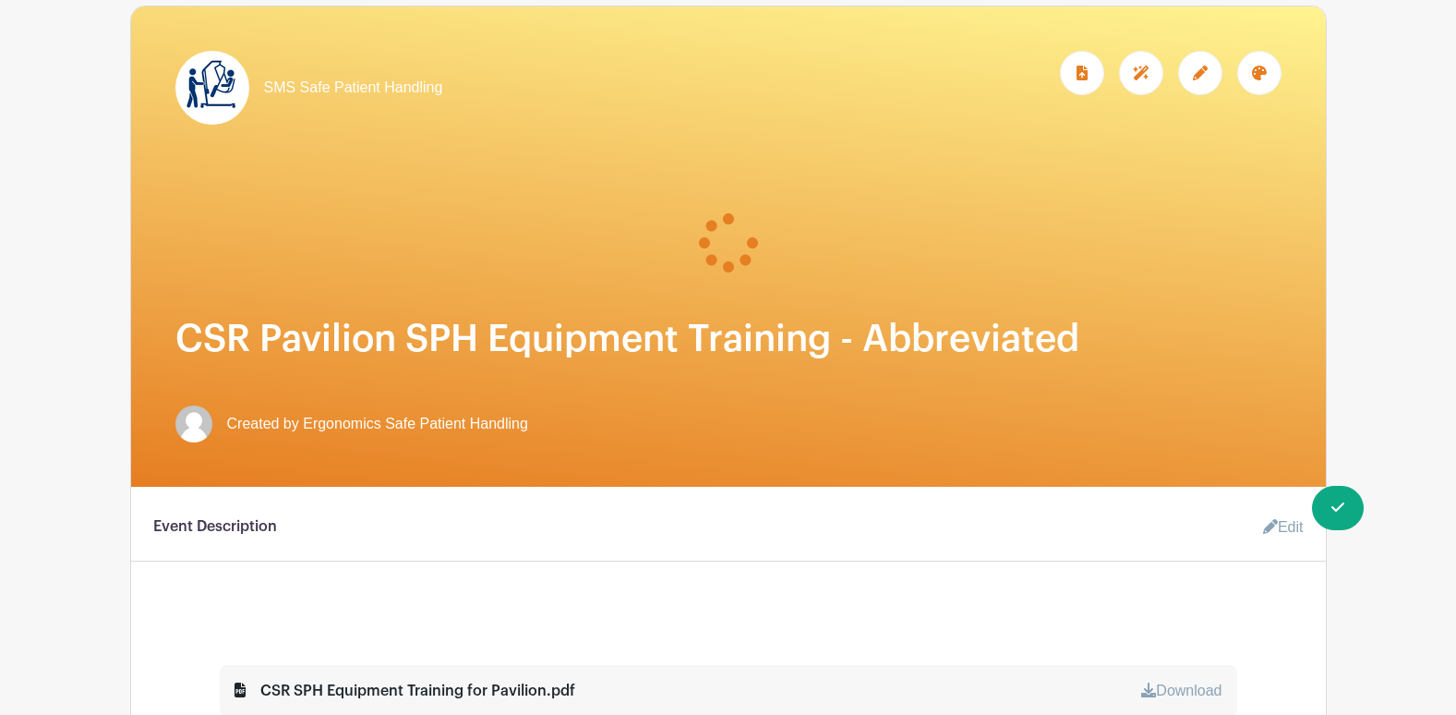
click at [797, 323] on h1 "CSR Pavilion SPH Equipment Training - Abbreviated" at bounding box center [728, 339] width 1106 height 44
click at [795, 323] on h1 "CSR Pavilion SPH Equipment Training - Abbreviated" at bounding box center [728, 339] width 1106 height 44
drag, startPoint x: 795, startPoint y: 323, endPoint x: 968, endPoint y: 361, distance: 176.8
click at [958, 362] on div "SMS Safe Patient Handling" at bounding box center [728, 246] width 1195 height 480
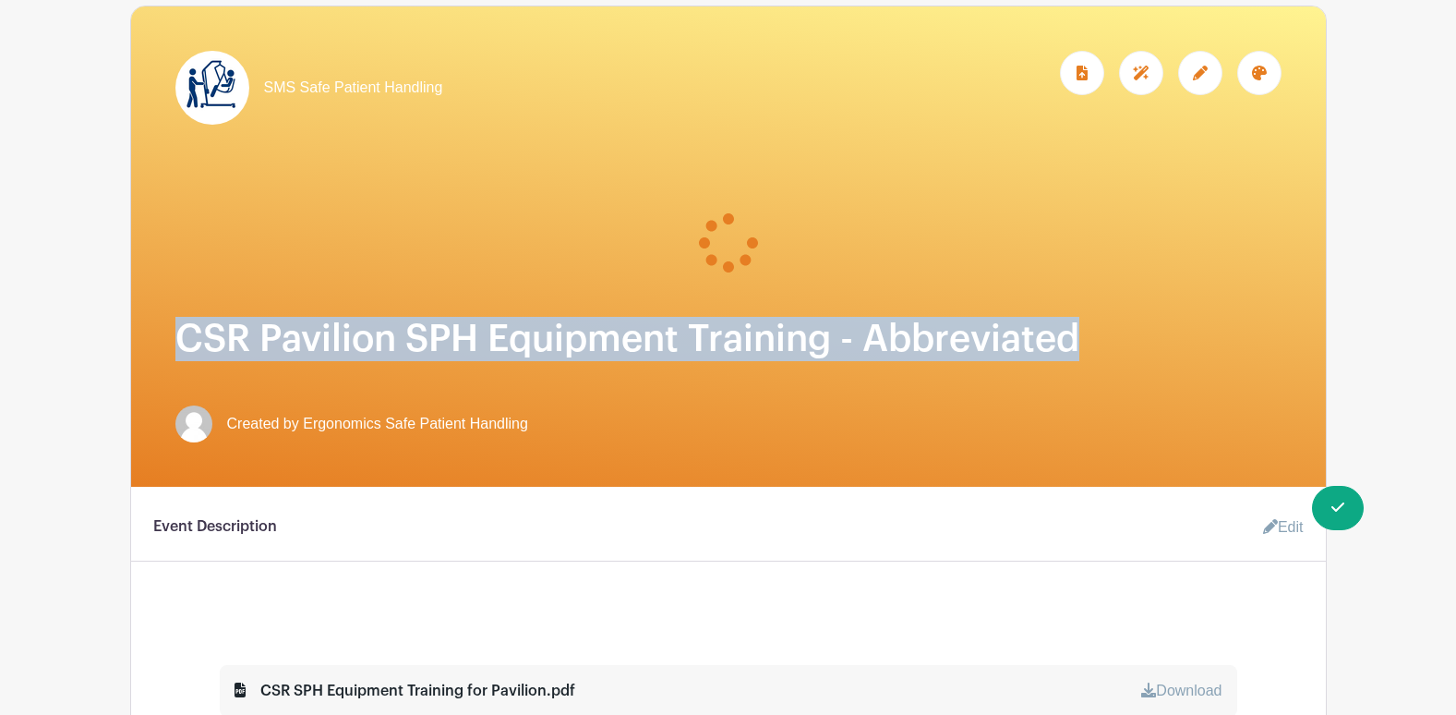
drag, startPoint x: 1079, startPoint y: 330, endPoint x: 353, endPoint y: 253, distance: 730.7
click at [353, 253] on div "SMS Safe Patient Handling" at bounding box center [728, 246] width 1195 height 480
copy h1 "CSR Pavilion SPH Equipment Training - Abbreviated"
click at [1130, 66] on div at bounding box center [1141, 73] width 44 height 44
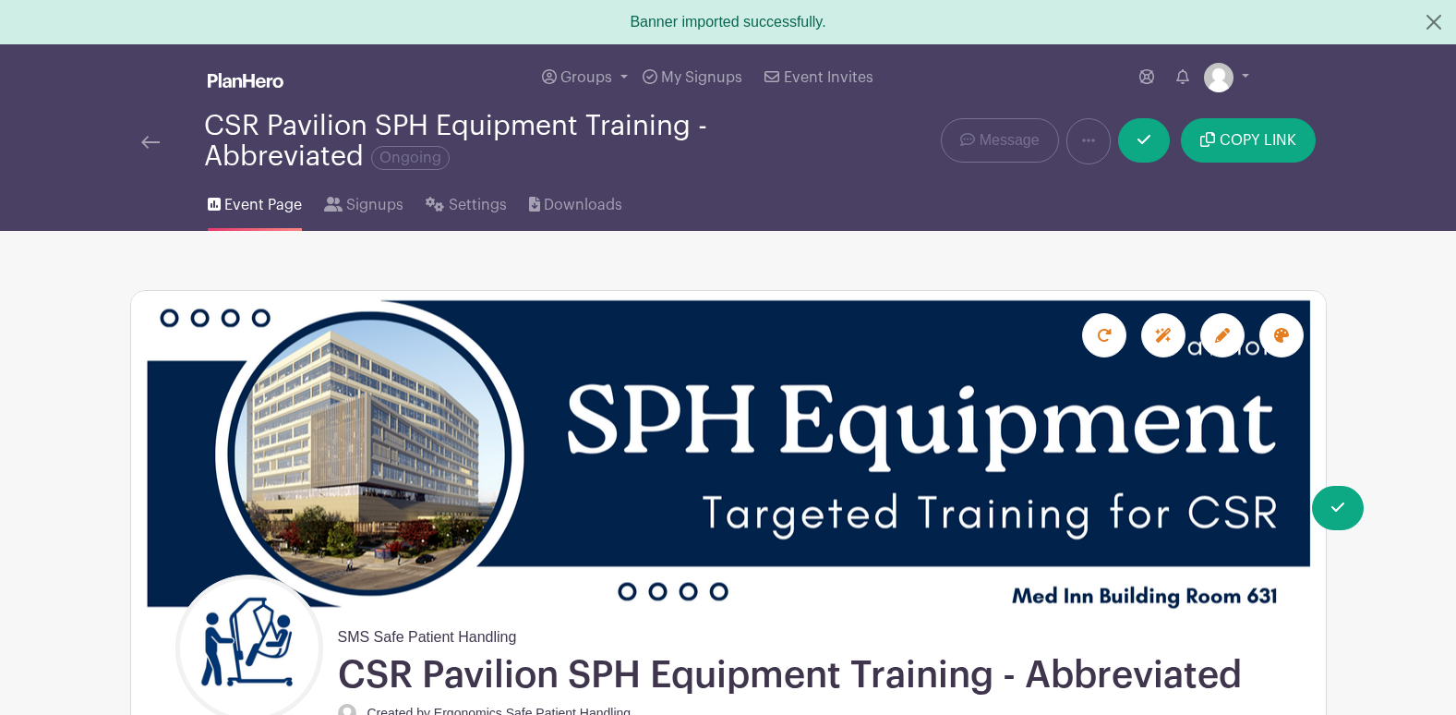
click at [253, 81] on img at bounding box center [246, 80] width 76 height 15
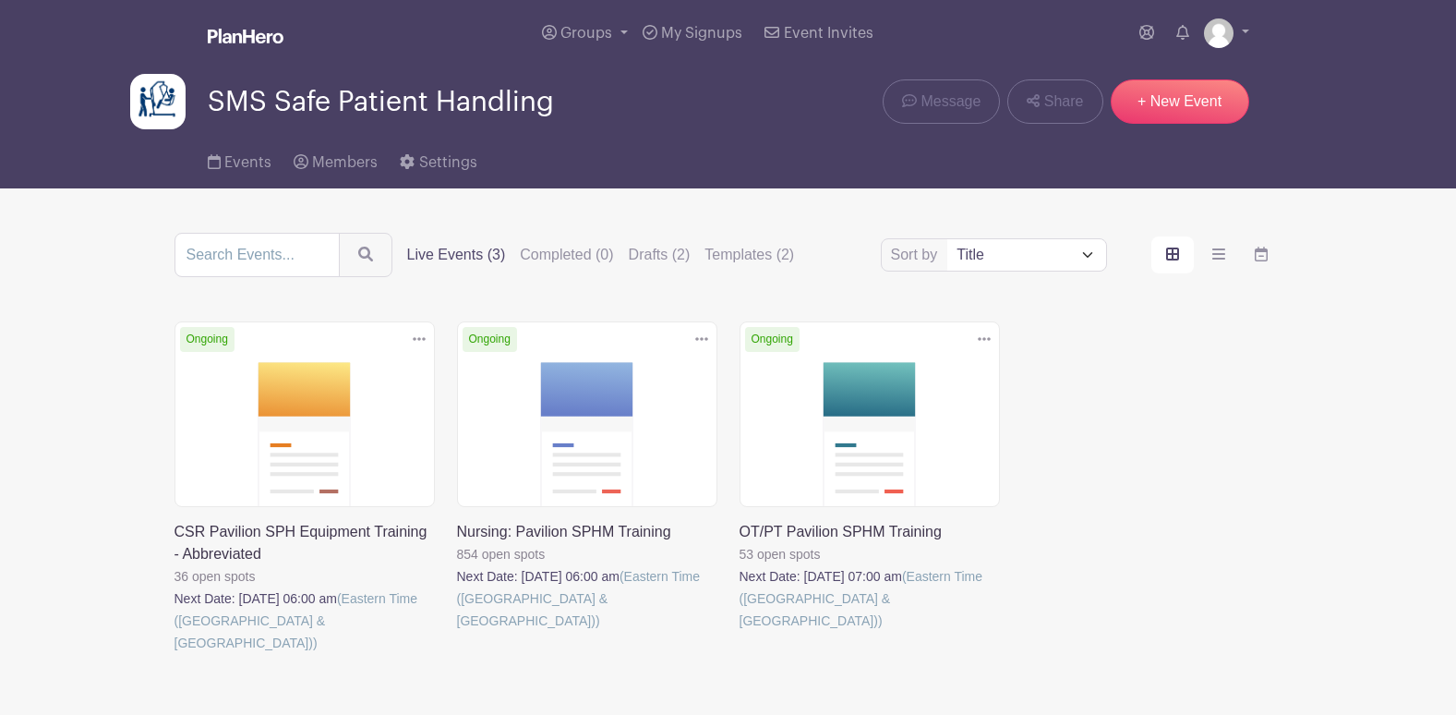
click at [457, 632] on link at bounding box center [457, 632] width 0 height 0
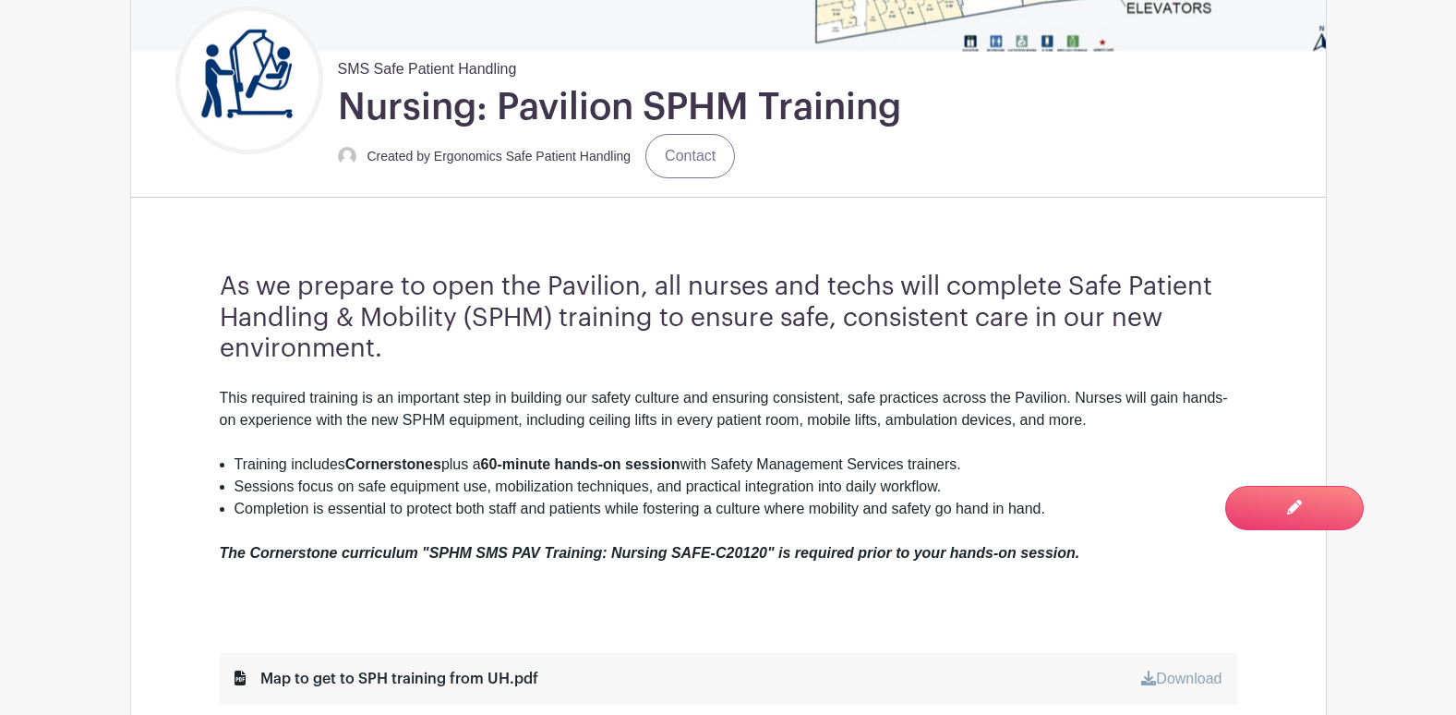
scroll to position [554, 0]
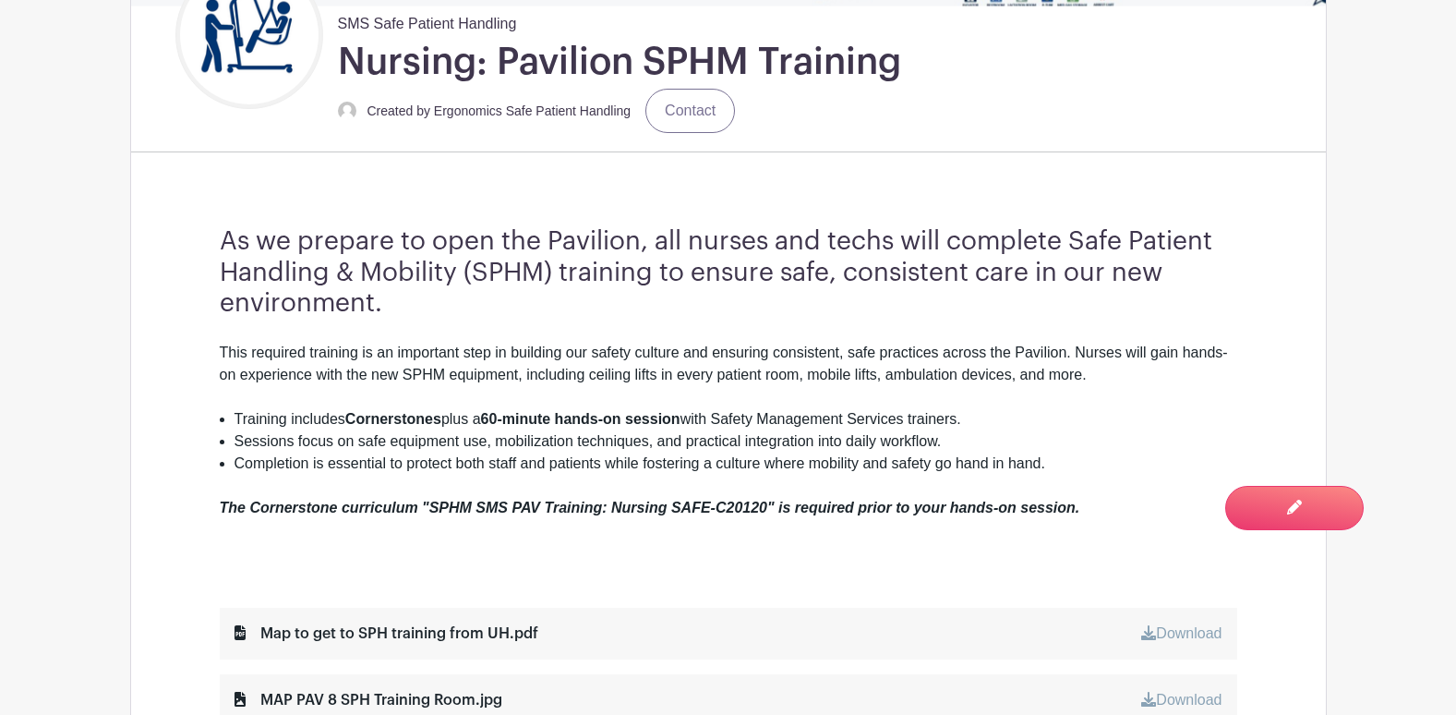
click at [606, 482] on div "The Cornerstone curriculum "SPHM SMS PAV Training: Nursing SAFE-C20120" is requ…" at bounding box center [729, 497] width 1018 height 44
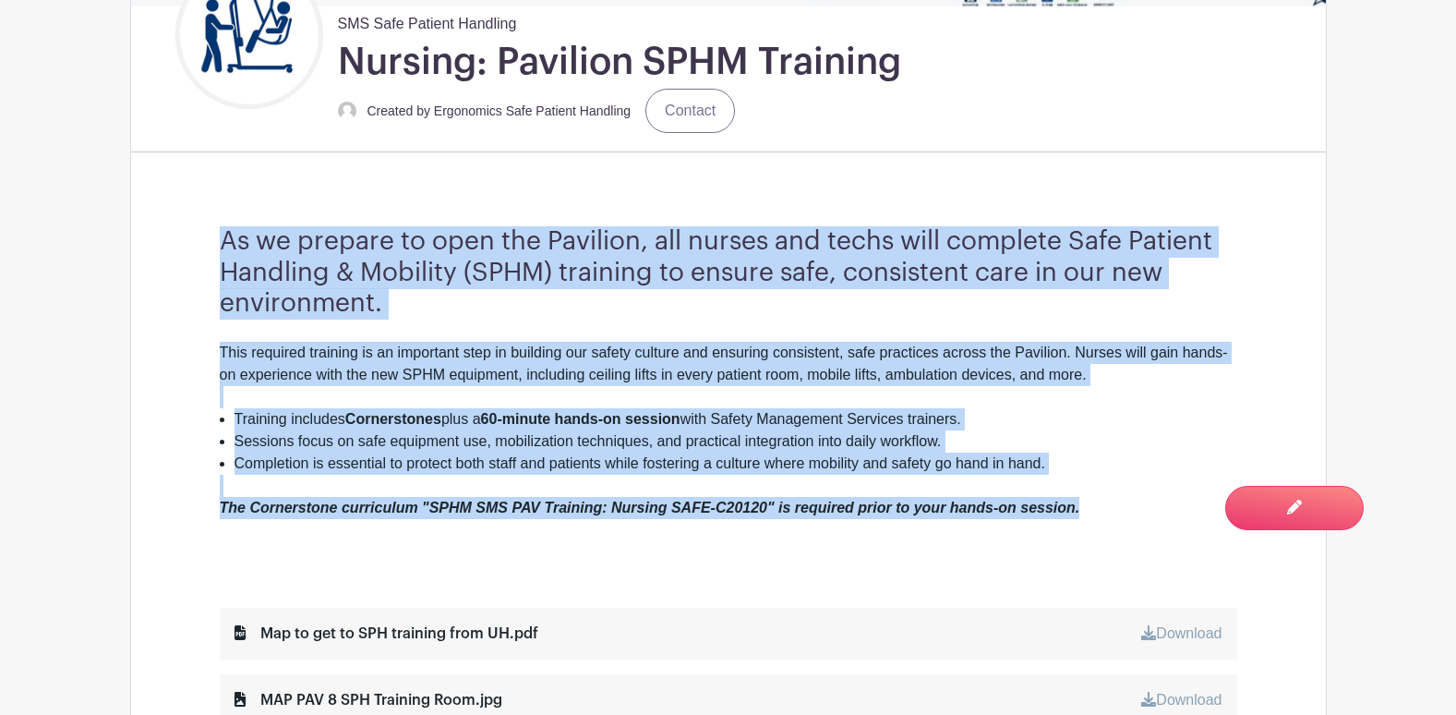
drag, startPoint x: 1087, startPoint y: 513, endPoint x: 176, endPoint y: 253, distance: 946.9
click at [176, 253] on div "As we prepare to open the Pavilion, all nurses and techs will complete Safe Pat…" at bounding box center [728, 542] width 1106 height 751
copy div "As we prepare to open the Pavilion, all nurses and techs will complete Safe Pat…"
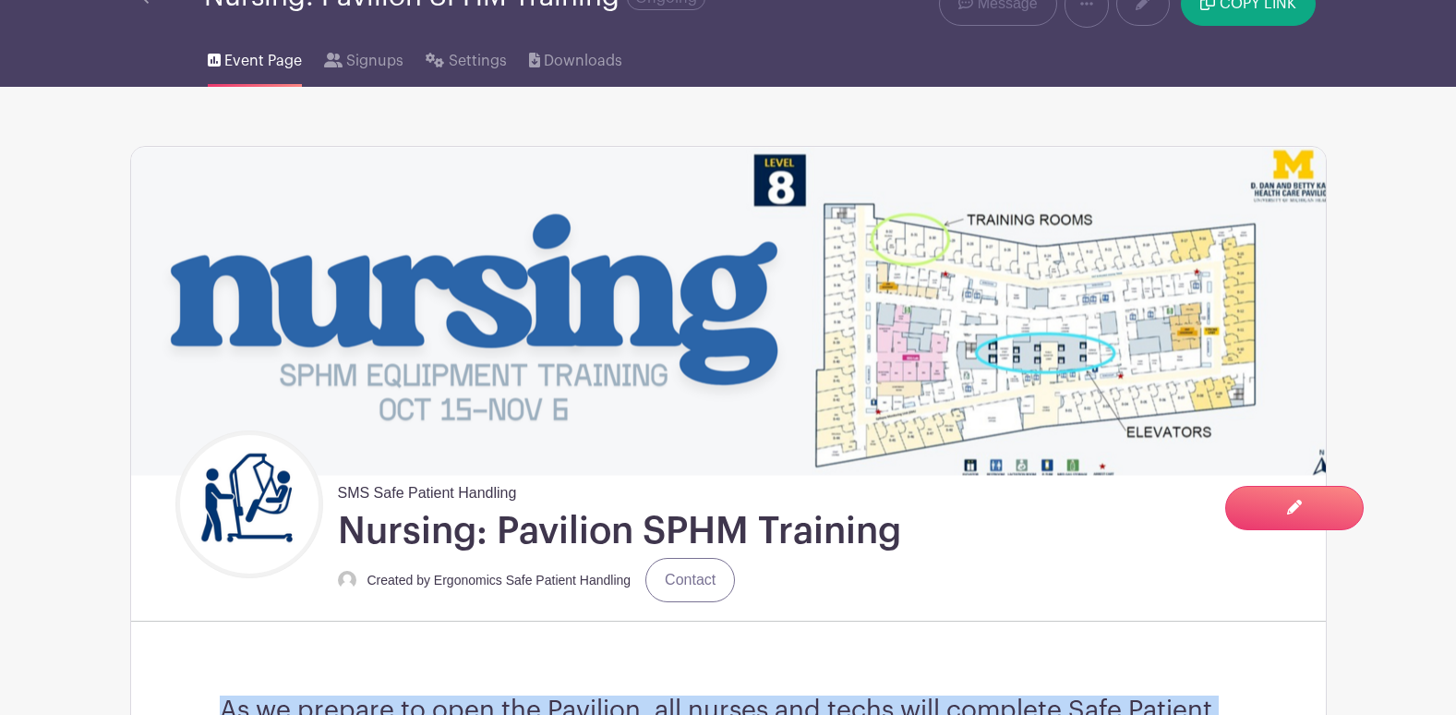
scroll to position [0, 0]
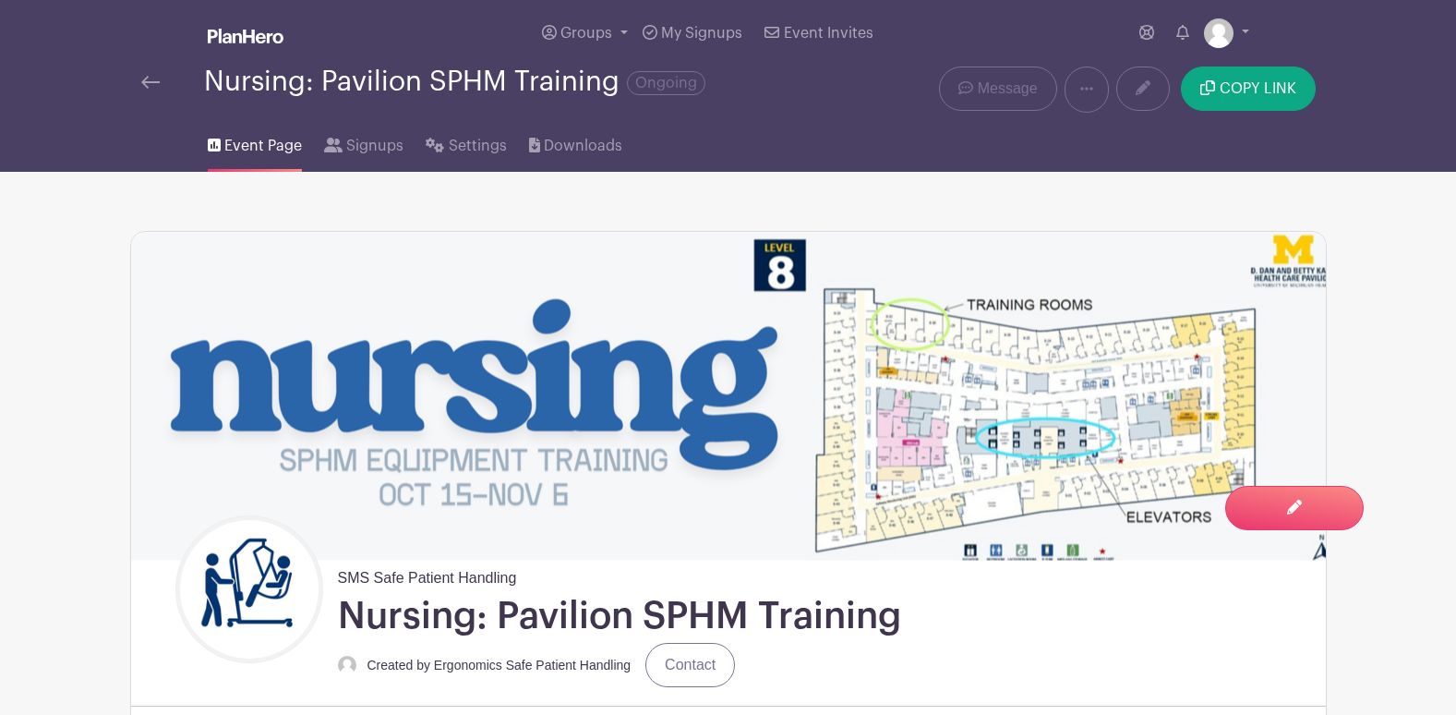
click at [276, 42] on img at bounding box center [246, 36] width 76 height 15
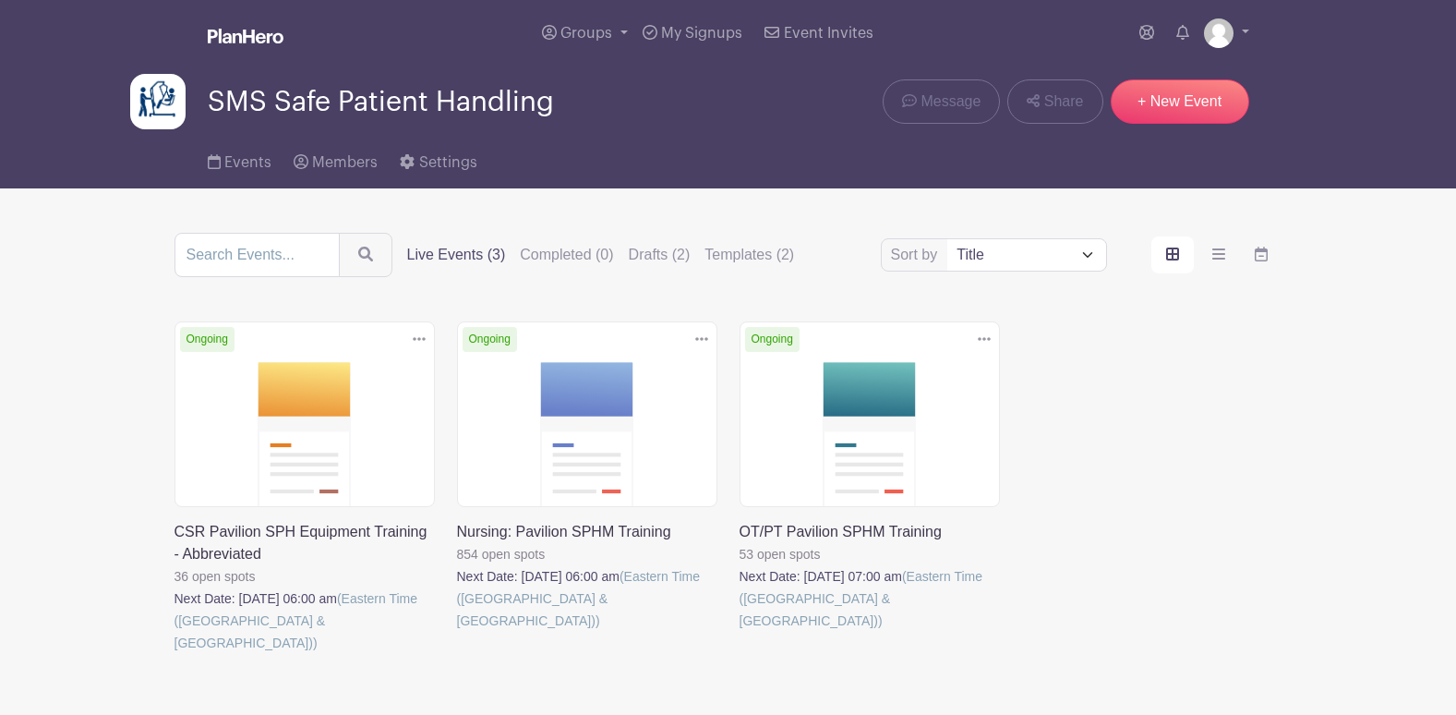
click at [175, 654] on link at bounding box center [175, 654] width 0 height 0
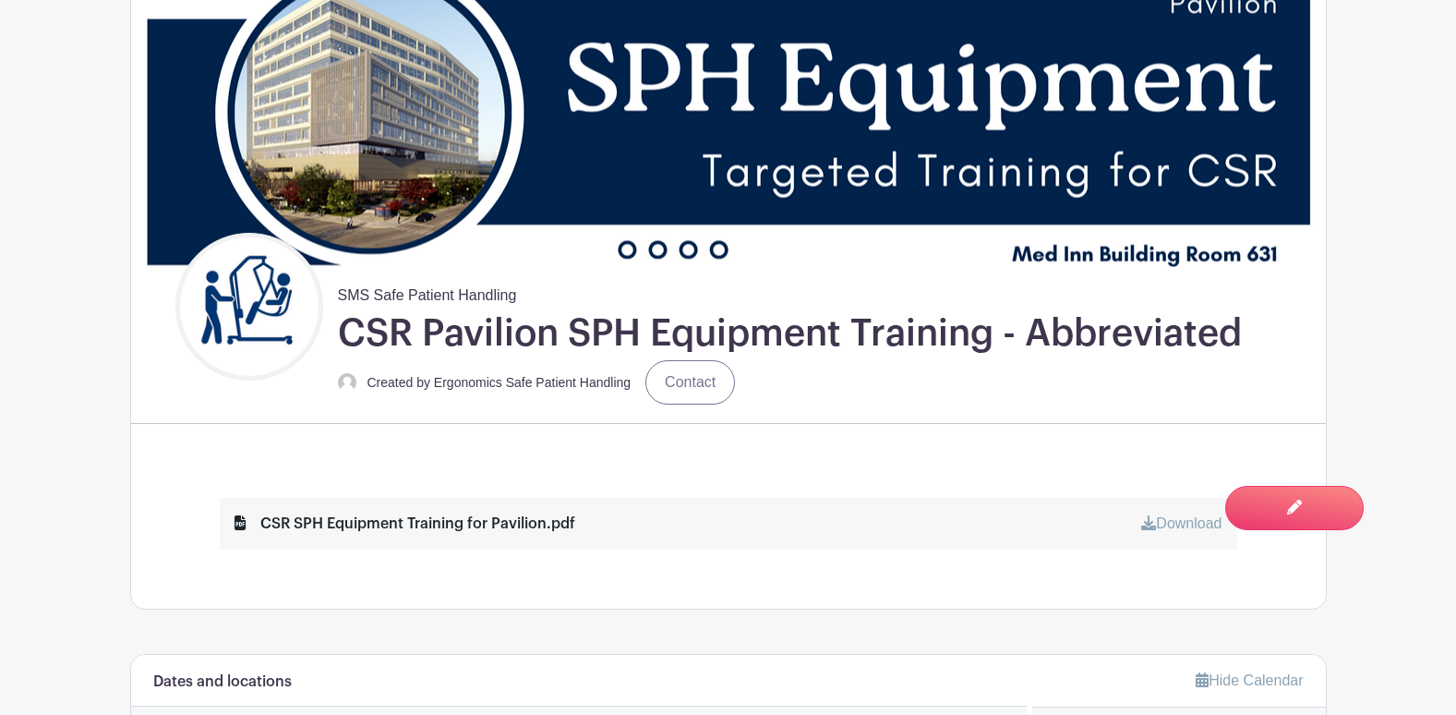
scroll to position [369, 0]
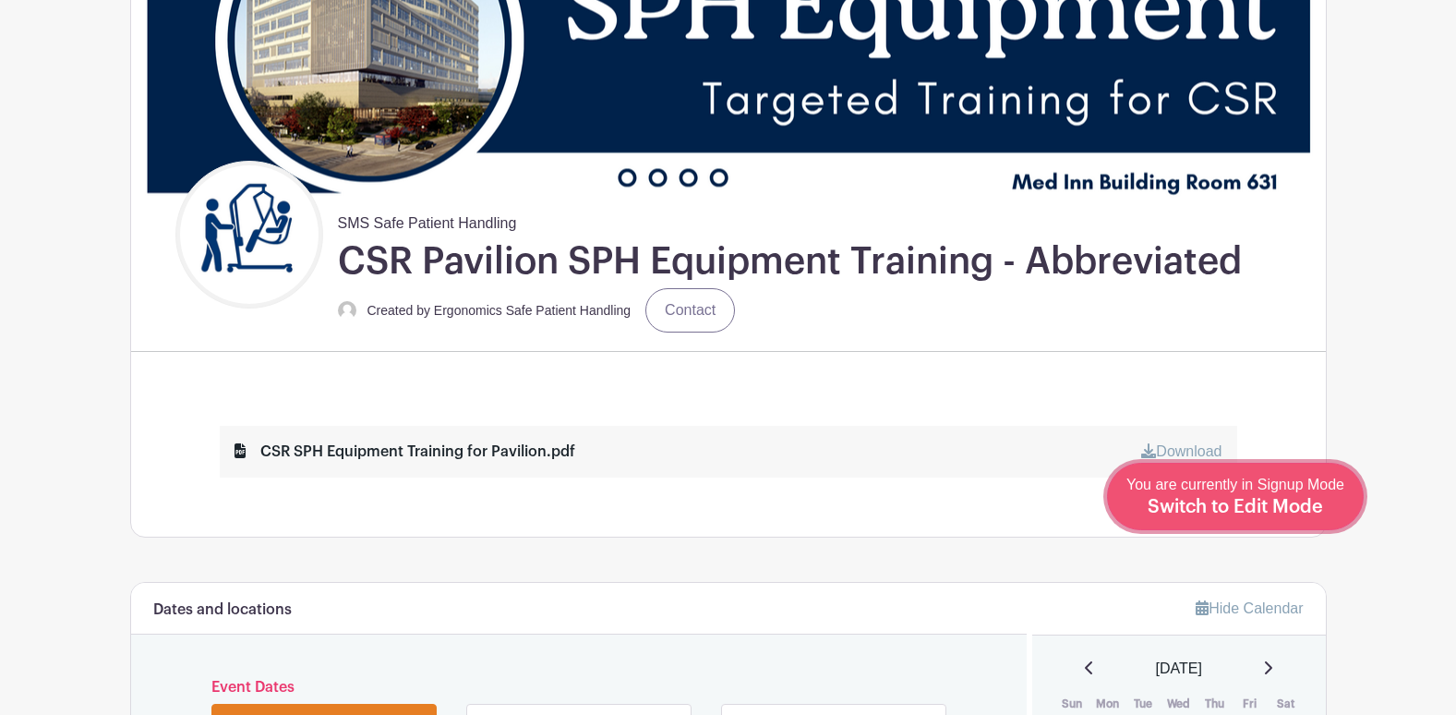
click at [1307, 494] on div "You are currently in Signup Mode Switch to Edit Mode" at bounding box center [1236, 496] width 218 height 45
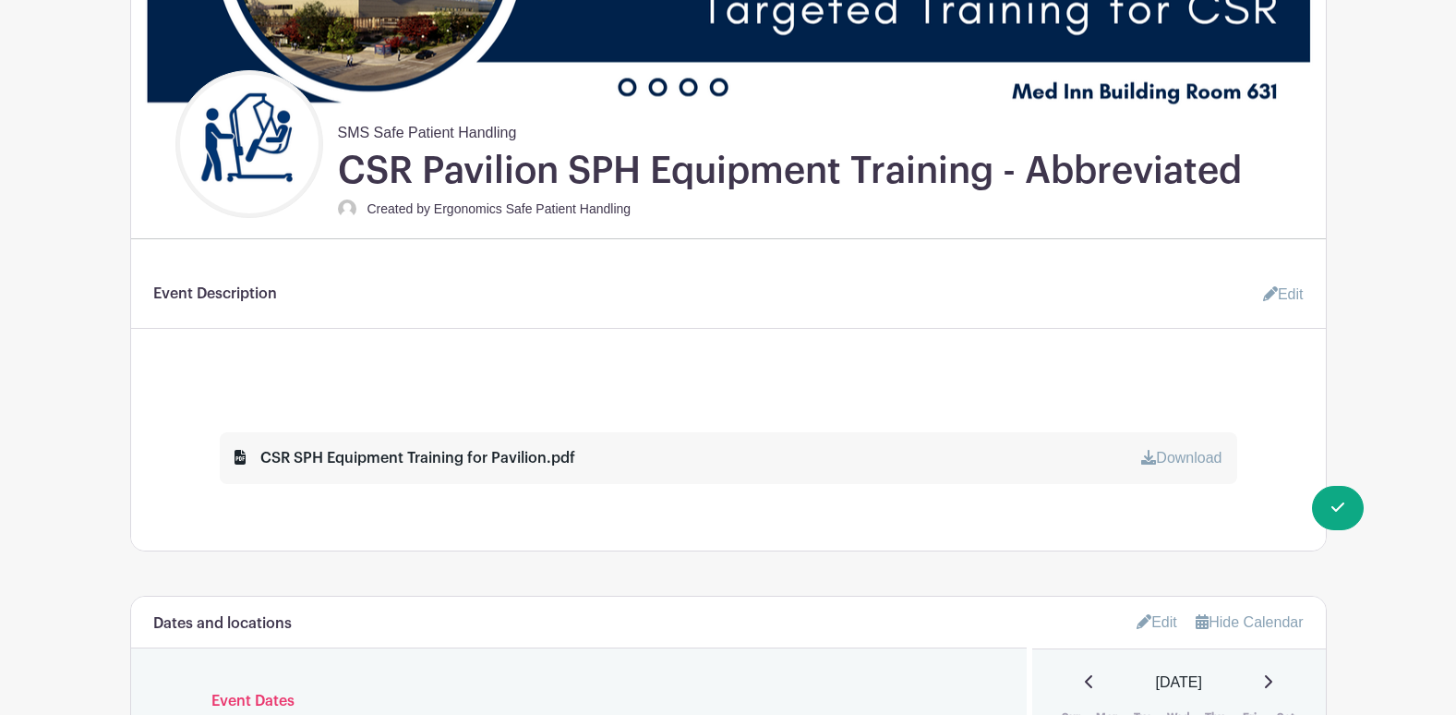
scroll to position [462, 0]
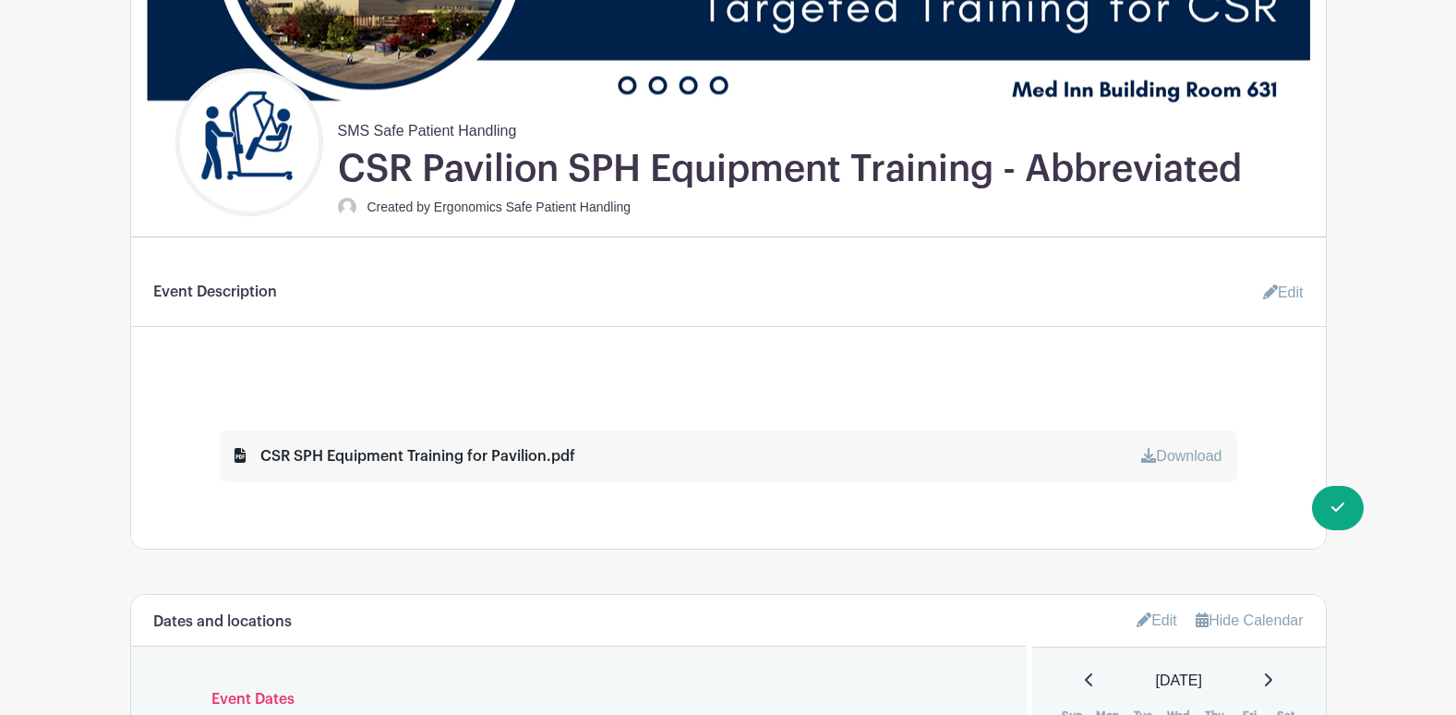
click at [1271, 283] on link "Edit" at bounding box center [1275, 292] width 55 height 37
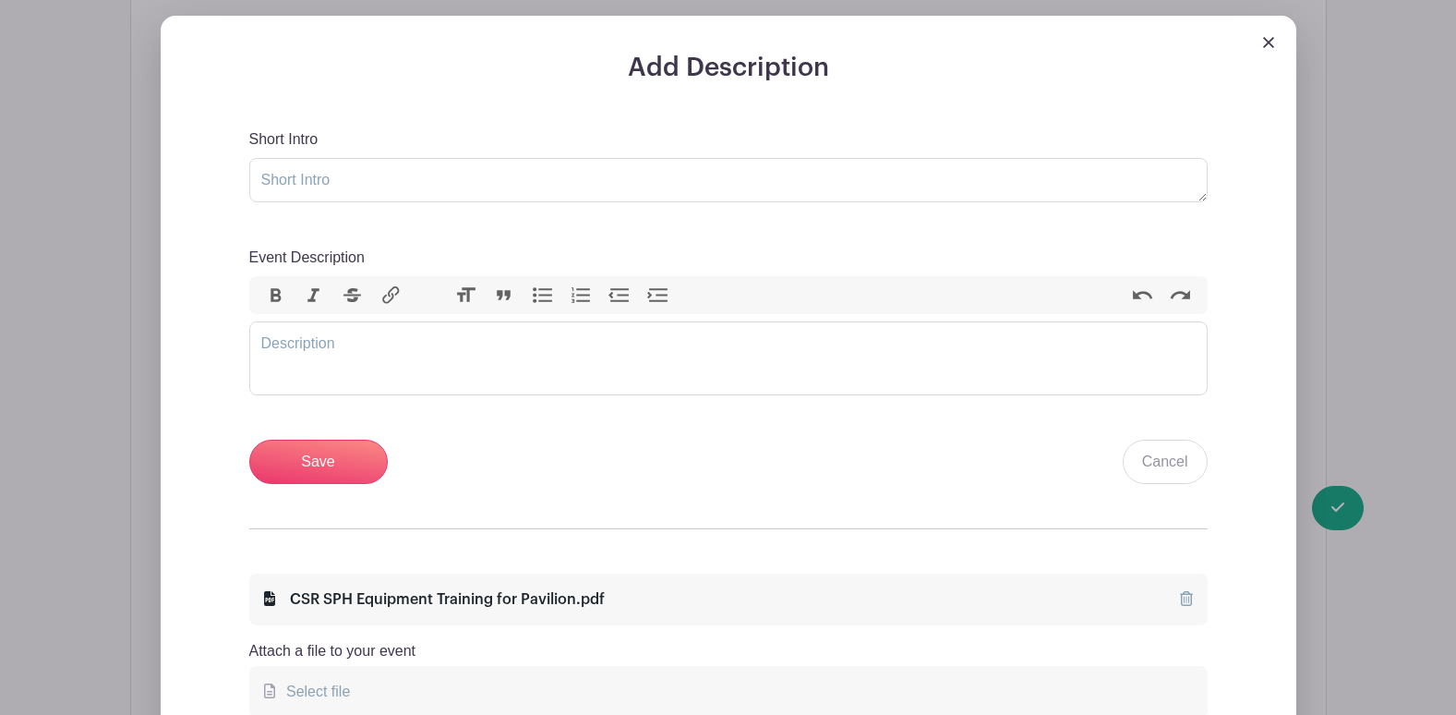
scroll to position [831, 0]
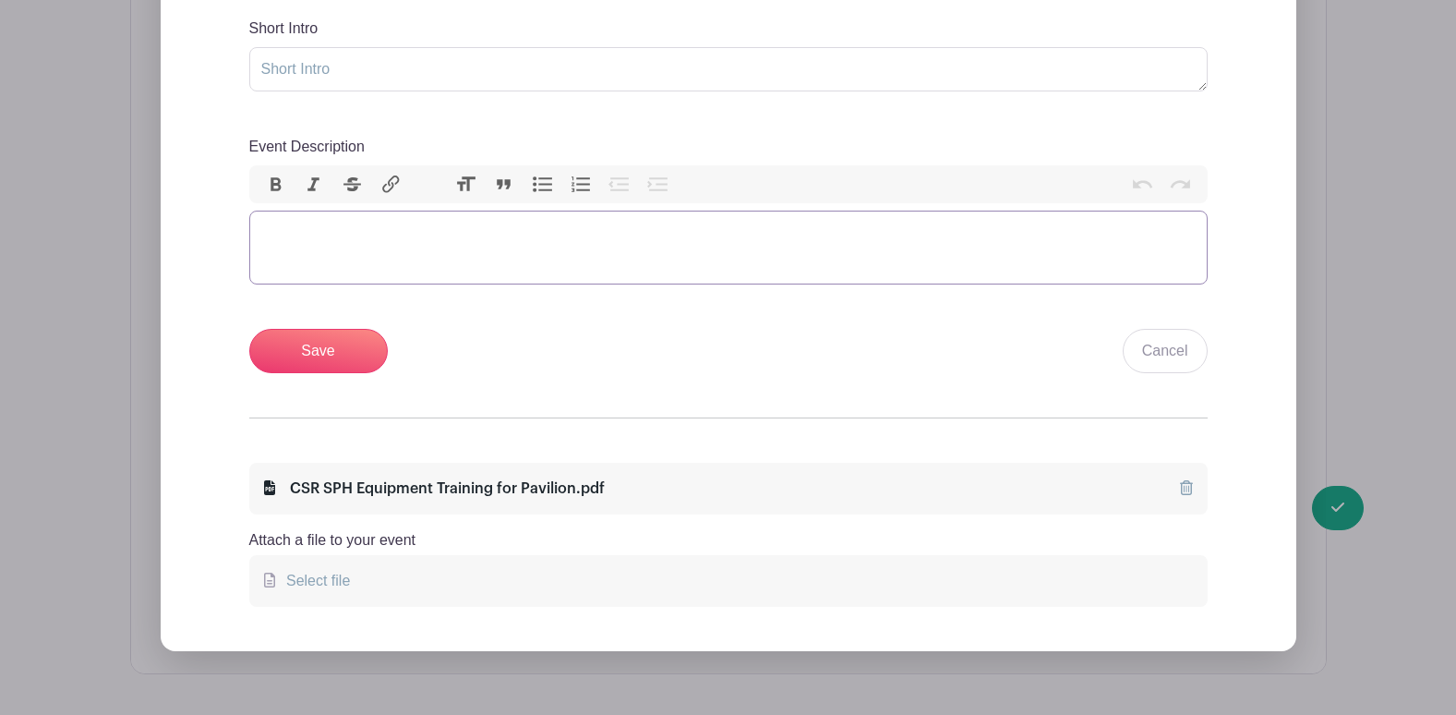
click at [538, 271] on trix-editor "Event Description" at bounding box center [728, 248] width 958 height 74
paste trix-editor "<div><br>As we prepare to open the Pavilion, all nurses and techs will complete…"
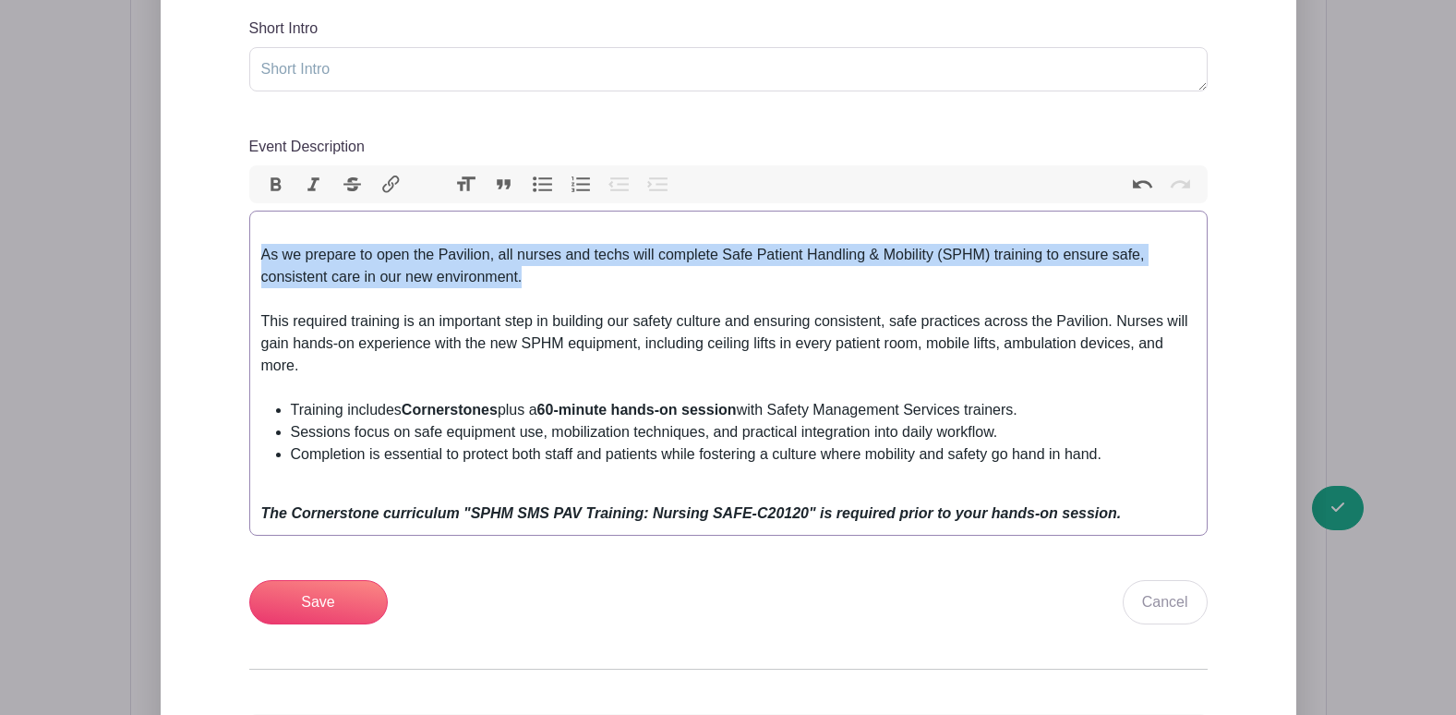
drag, startPoint x: 533, startPoint y: 270, endPoint x: 204, endPoint y: 256, distance: 329.0
click at [205, 256] on div "Add Description Short Intro Event Description Bold Italic Strikethrough Link He…" at bounding box center [728, 422] width 1047 height 960
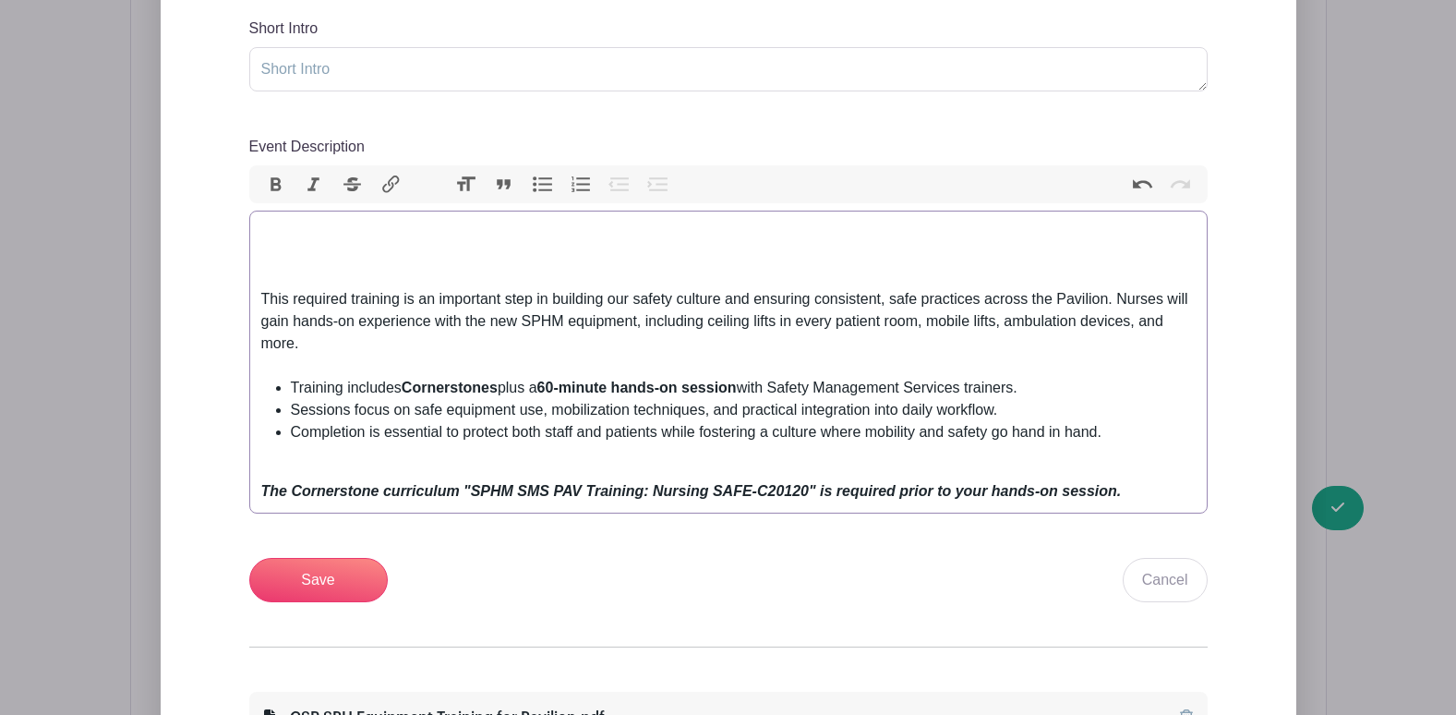
type trix-editor "<div><br><br><br></div><div>This required training is an important step in buil…"
click at [343, 77] on textarea "Short Intro" at bounding box center [728, 69] width 958 height 44
paste textarea "As we prepare to open the Pavilion, all nurses and techs will complete Safe Pat…"
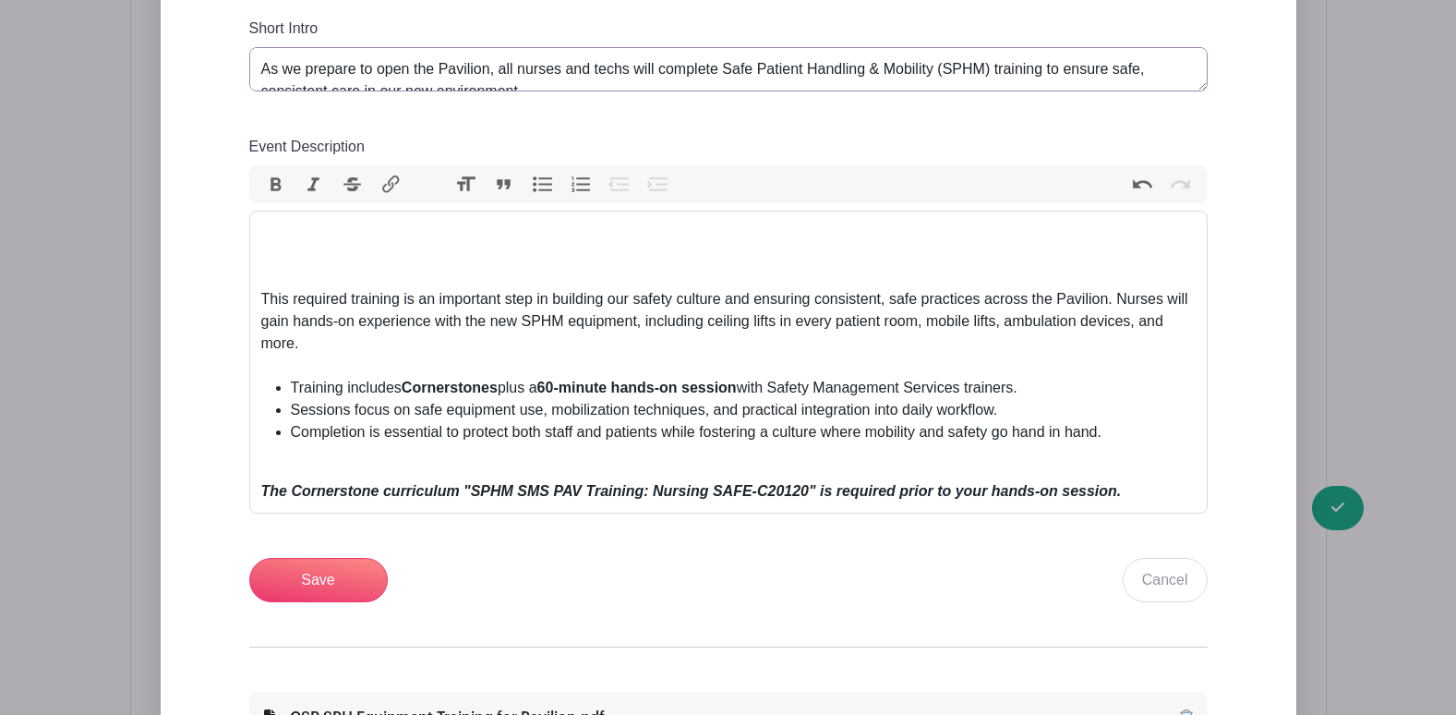
scroll to position [8, 0]
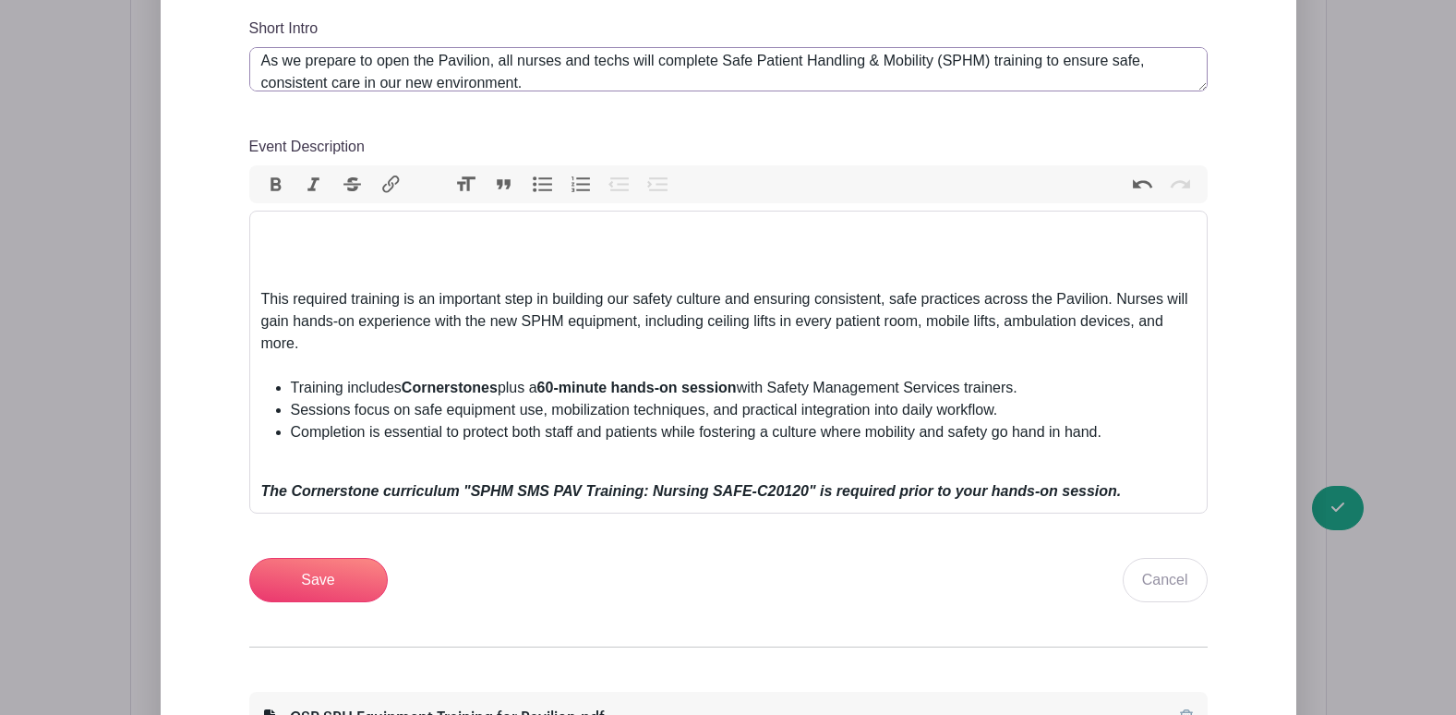
type textarea "As we prepare to open the Pavilion, all nurses and techs will complete Safe Pat…"
click at [262, 299] on div "This required training is an important step in building our safety culture and …" at bounding box center [728, 332] width 934 height 89
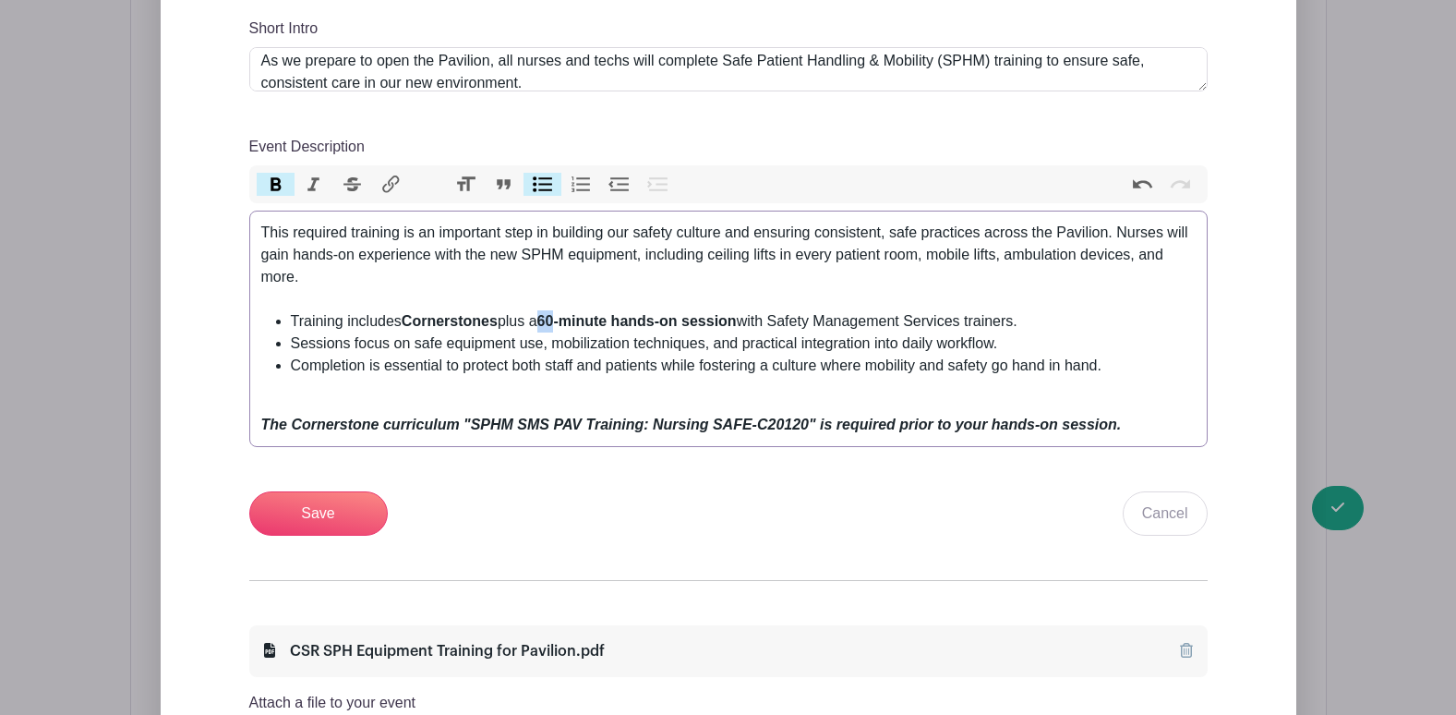
drag, startPoint x: 565, startPoint y: 314, endPoint x: 548, endPoint y: 316, distance: 17.6
click at [548, 316] on li "Training includes Cornerstones plus a 60-minute hands-on session with Safety Ma…" at bounding box center [743, 321] width 905 height 22
click at [350, 317] on li "Training includes Cornerstones plus a 45-minute hands-on session with Safety Ma…" at bounding box center [743, 321] width 905 height 22
click at [637, 319] on li "Training for CSR Staff includes Cornerstones plus a 45-minute hands-on session …" at bounding box center [743, 321] width 905 height 22
drag, startPoint x: 1175, startPoint y: 319, endPoint x: 936, endPoint y: 319, distance: 238.2
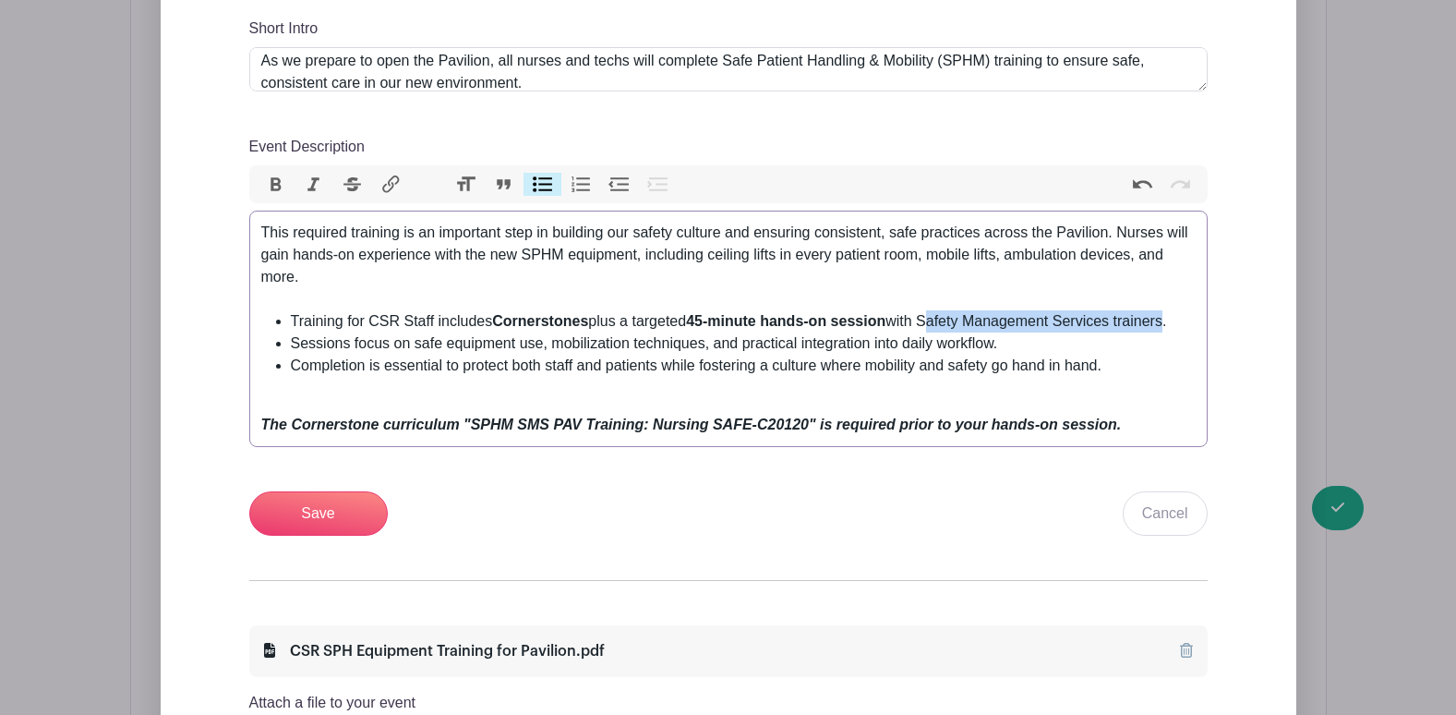
click at [936, 319] on li "Training for CSR Staff includes Cornerstones plus a targeted 45-minute hands-on…" at bounding box center [743, 321] width 905 height 22
type trix-editor "<div>This required training is an important step in building our safety culture…"
click at [315, 502] on input "Save" at bounding box center [318, 513] width 139 height 44
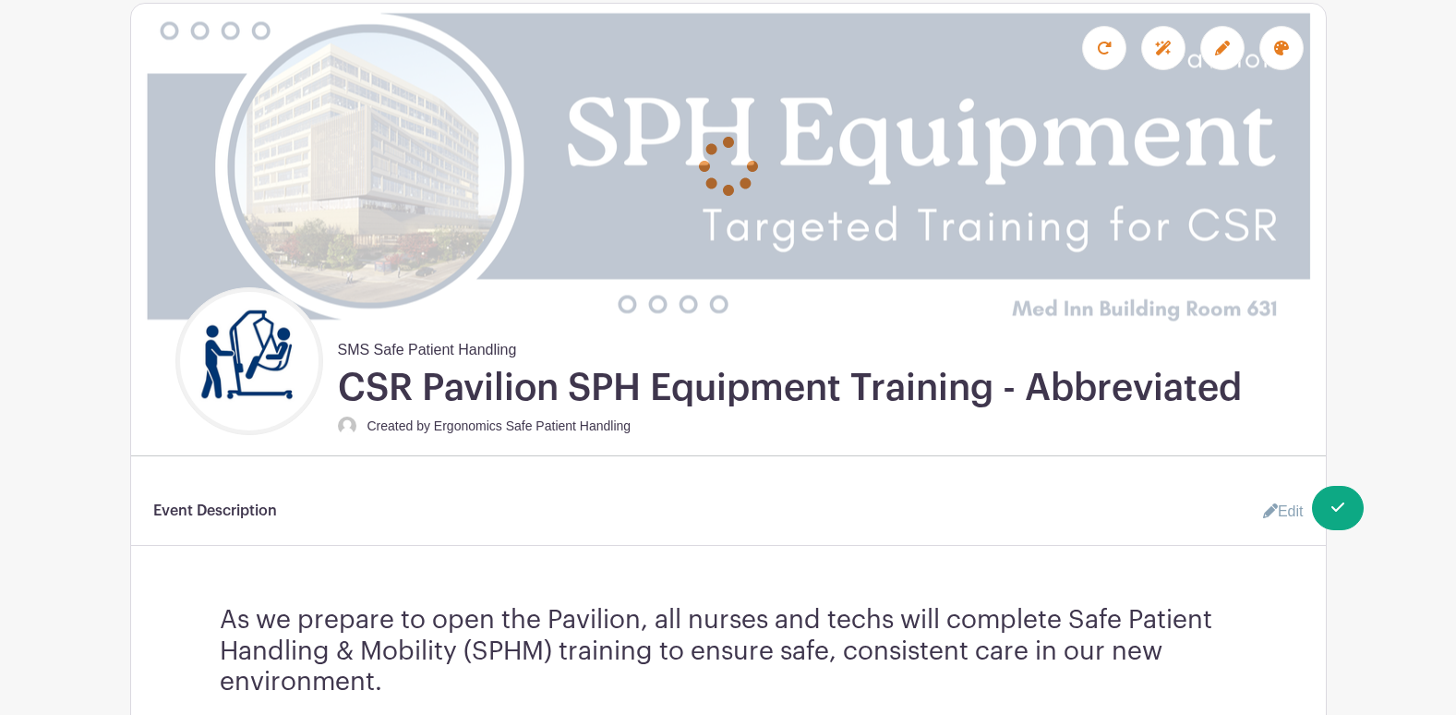
scroll to position [0, 0]
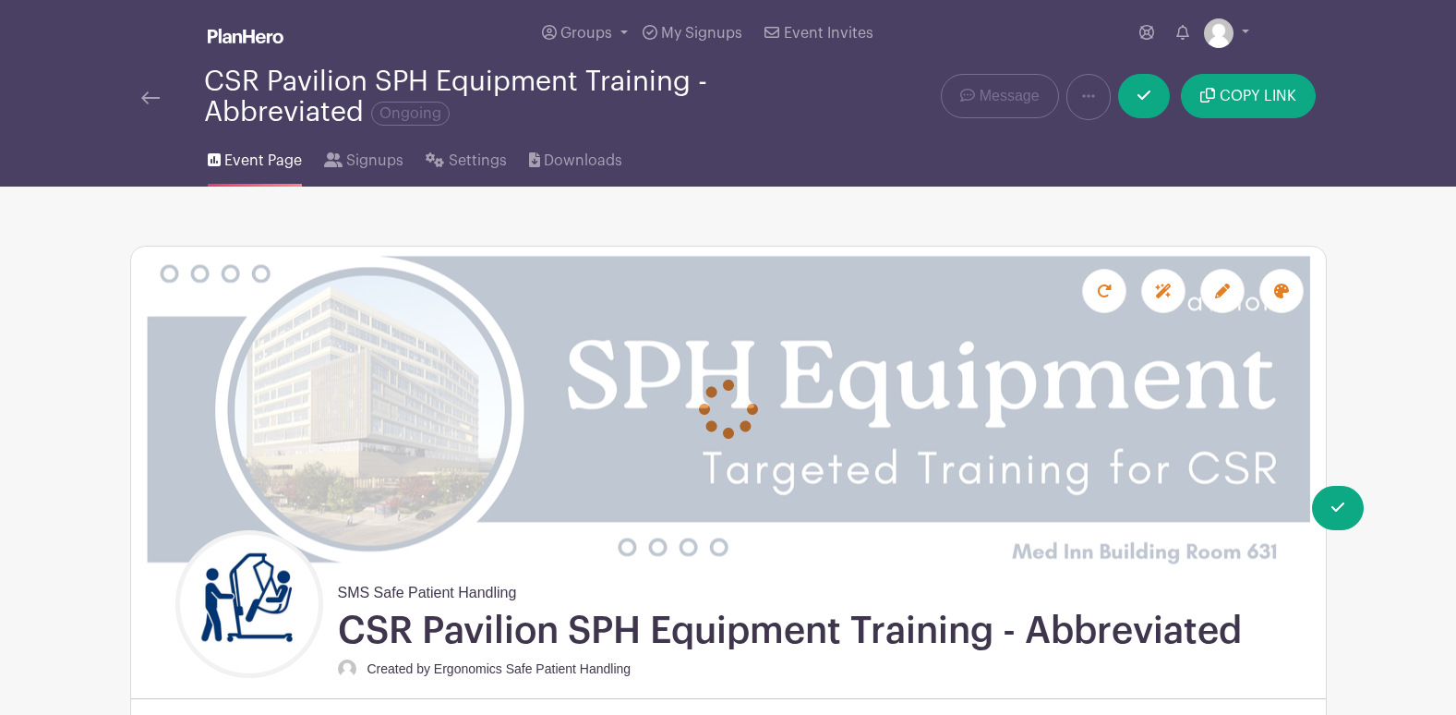
click at [263, 31] on img at bounding box center [246, 36] width 76 height 15
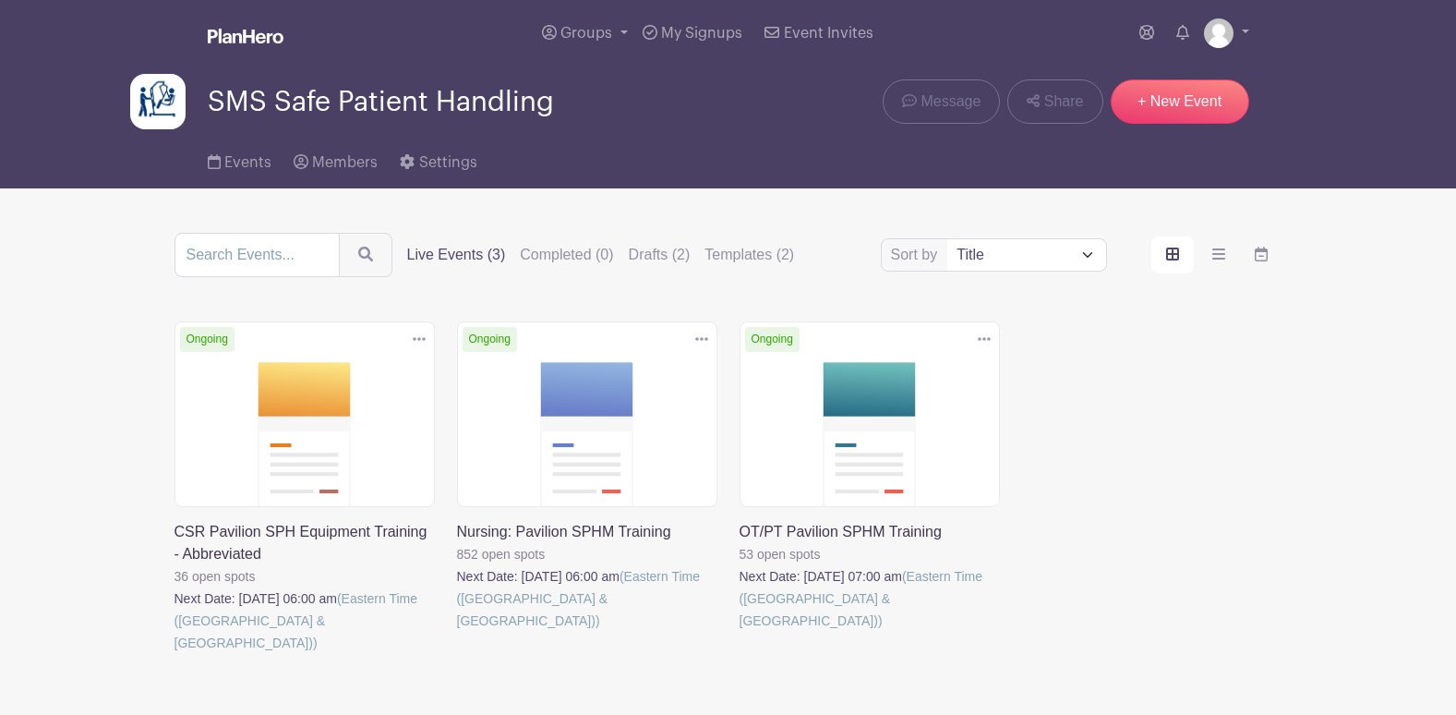
click at [457, 632] on link at bounding box center [457, 632] width 0 height 0
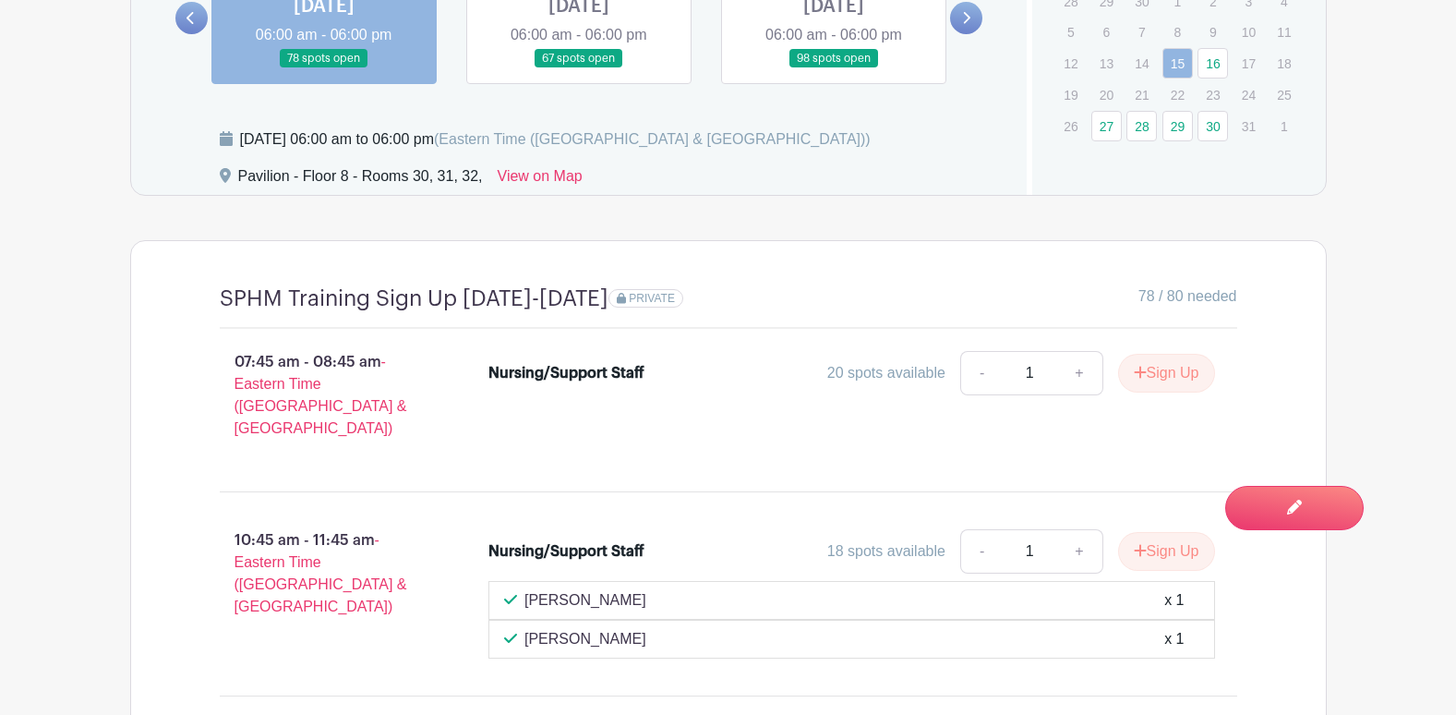
scroll to position [1754, 0]
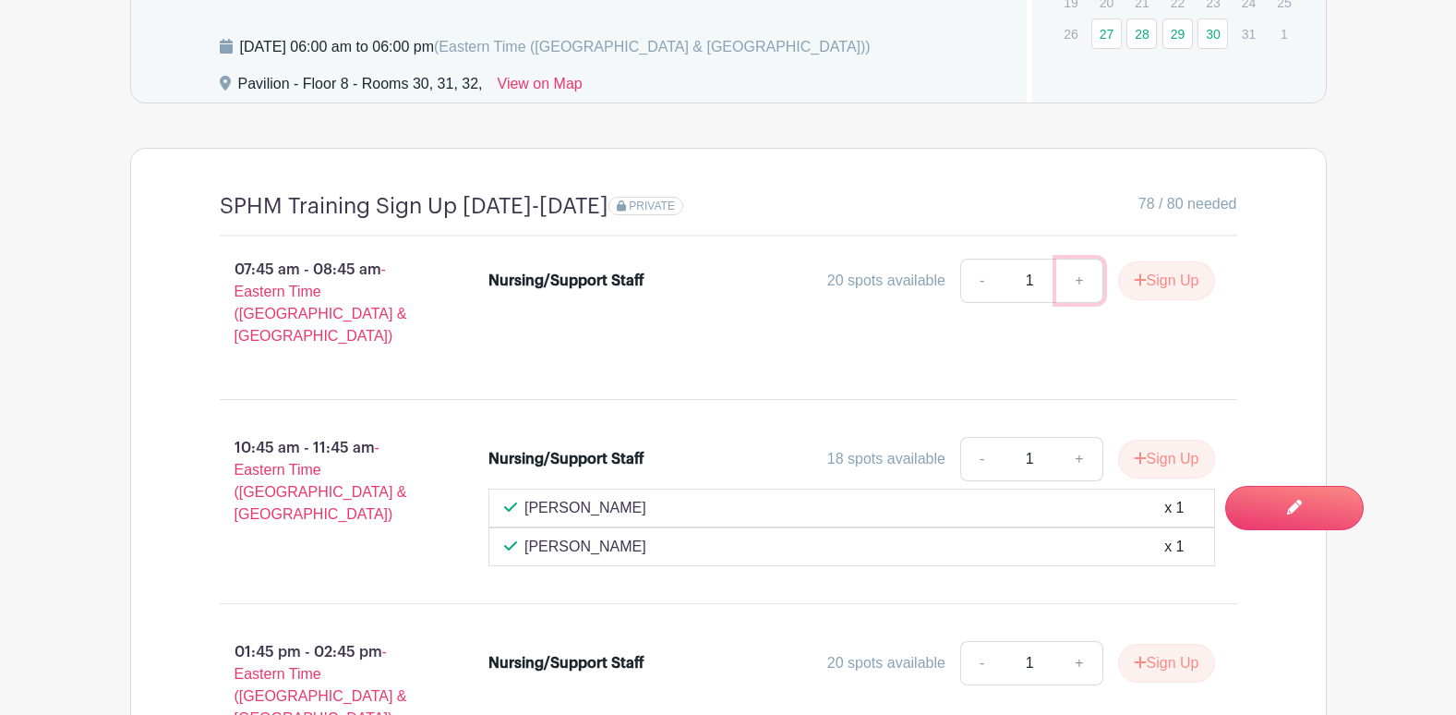
click at [1083, 284] on link "+" at bounding box center [1079, 281] width 46 height 44
click at [975, 277] on link "-" at bounding box center [981, 281] width 42 height 44
type input "1"
click at [1172, 283] on button "Sign Up" at bounding box center [1166, 280] width 97 height 39
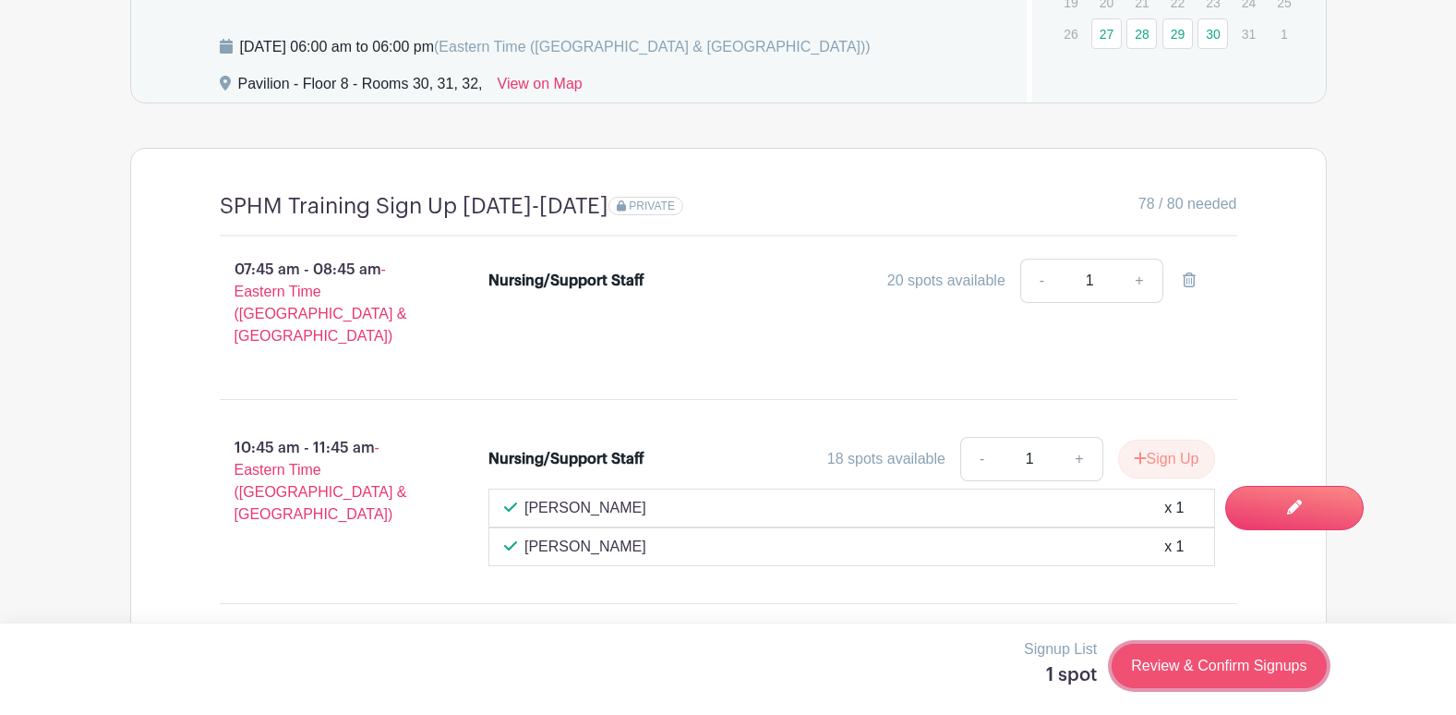
click at [1168, 674] on link "Review & Confirm Signups" at bounding box center [1219, 666] width 214 height 44
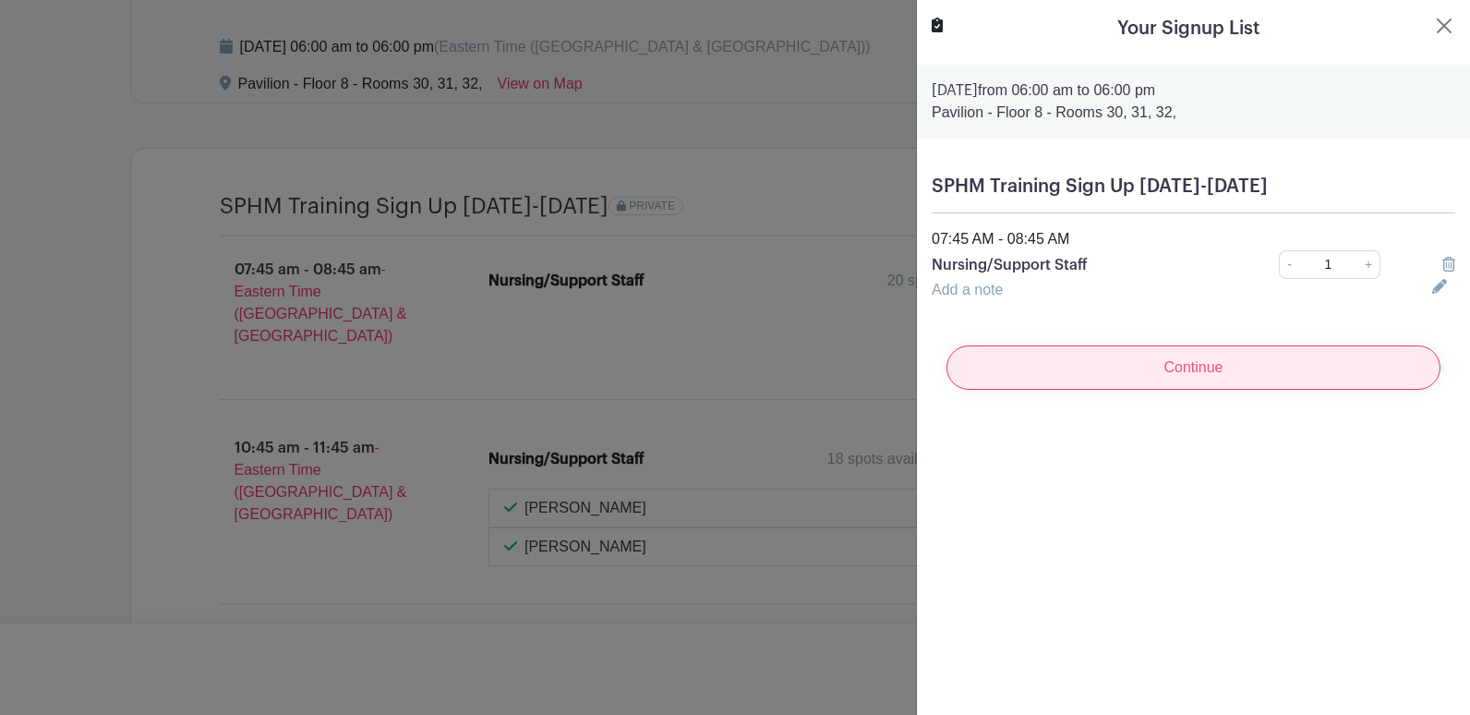
click at [1152, 366] on input "Continue" at bounding box center [1193, 367] width 494 height 44
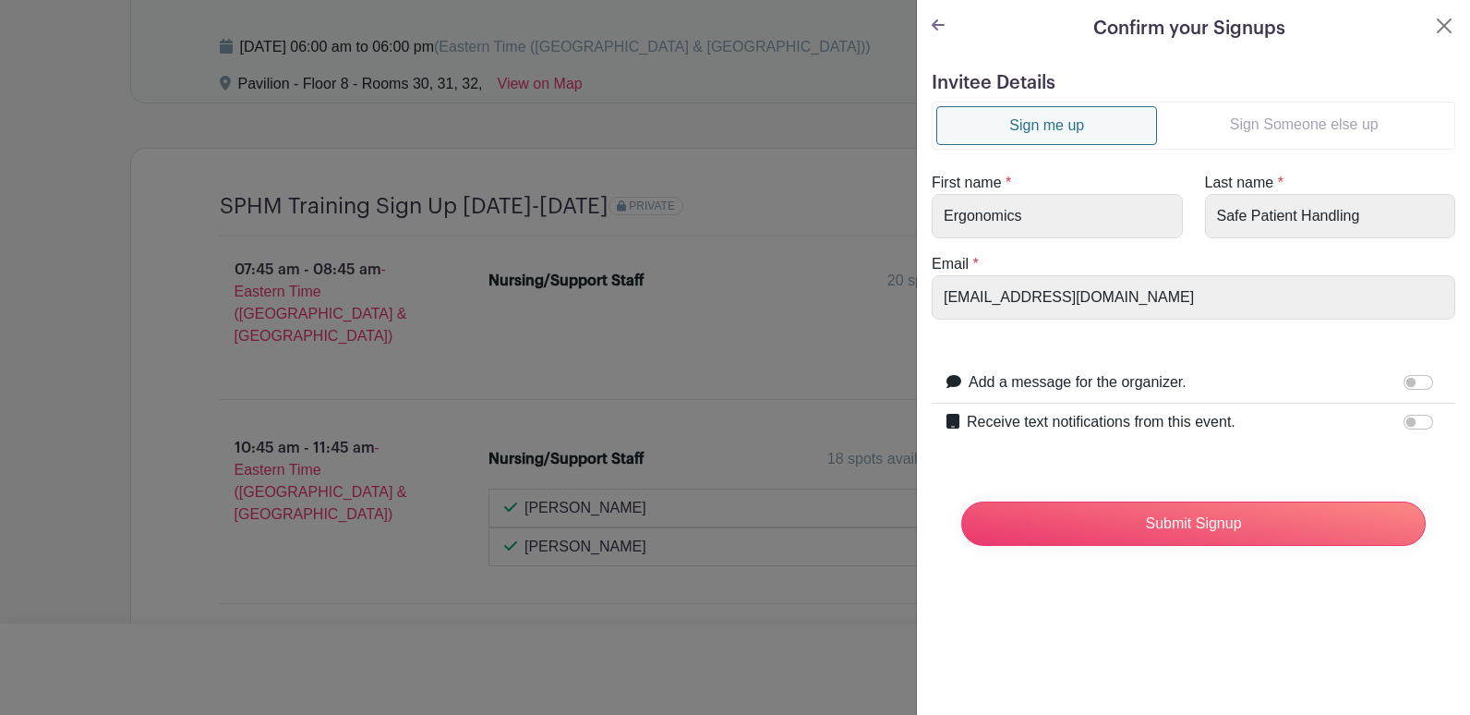
click at [1342, 123] on link "Sign Someone else up" at bounding box center [1304, 124] width 294 height 37
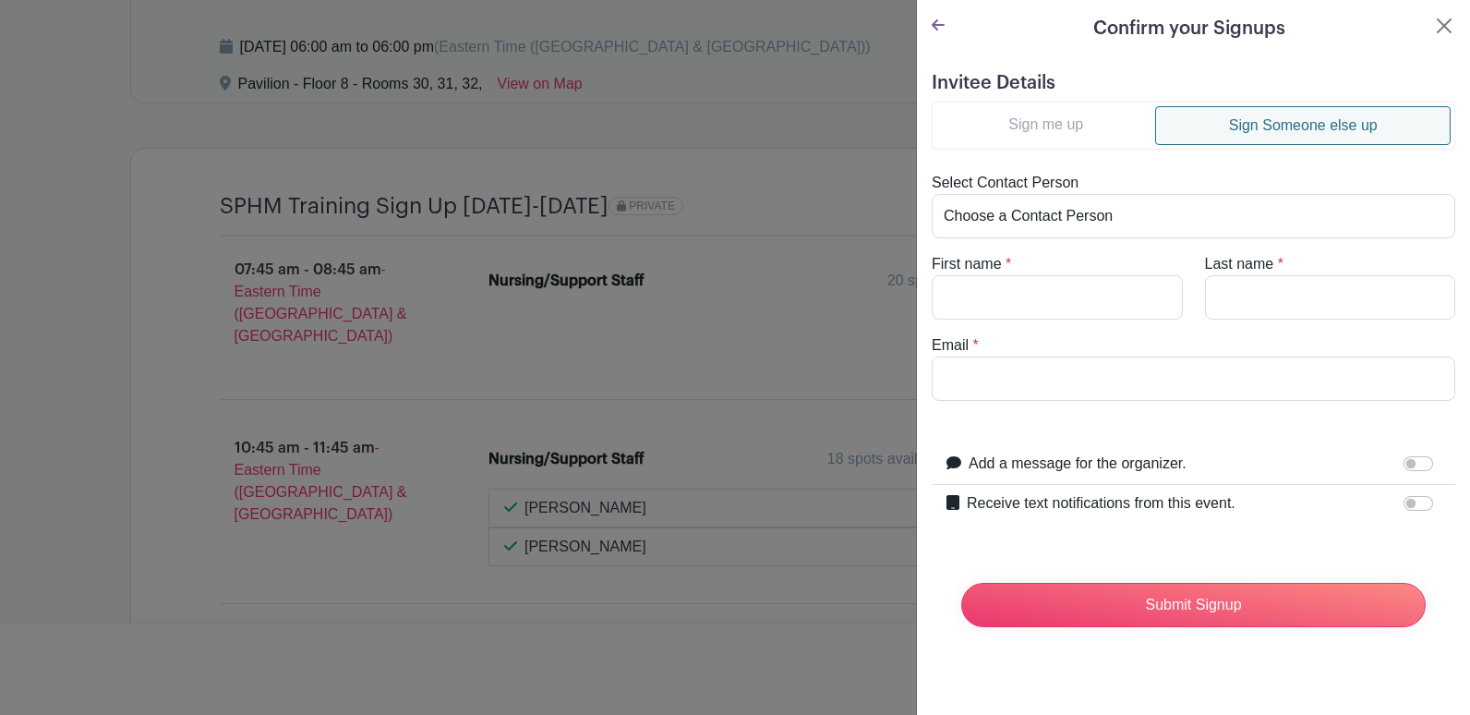
click at [1056, 106] on link "Sign me up" at bounding box center [1045, 124] width 219 height 37
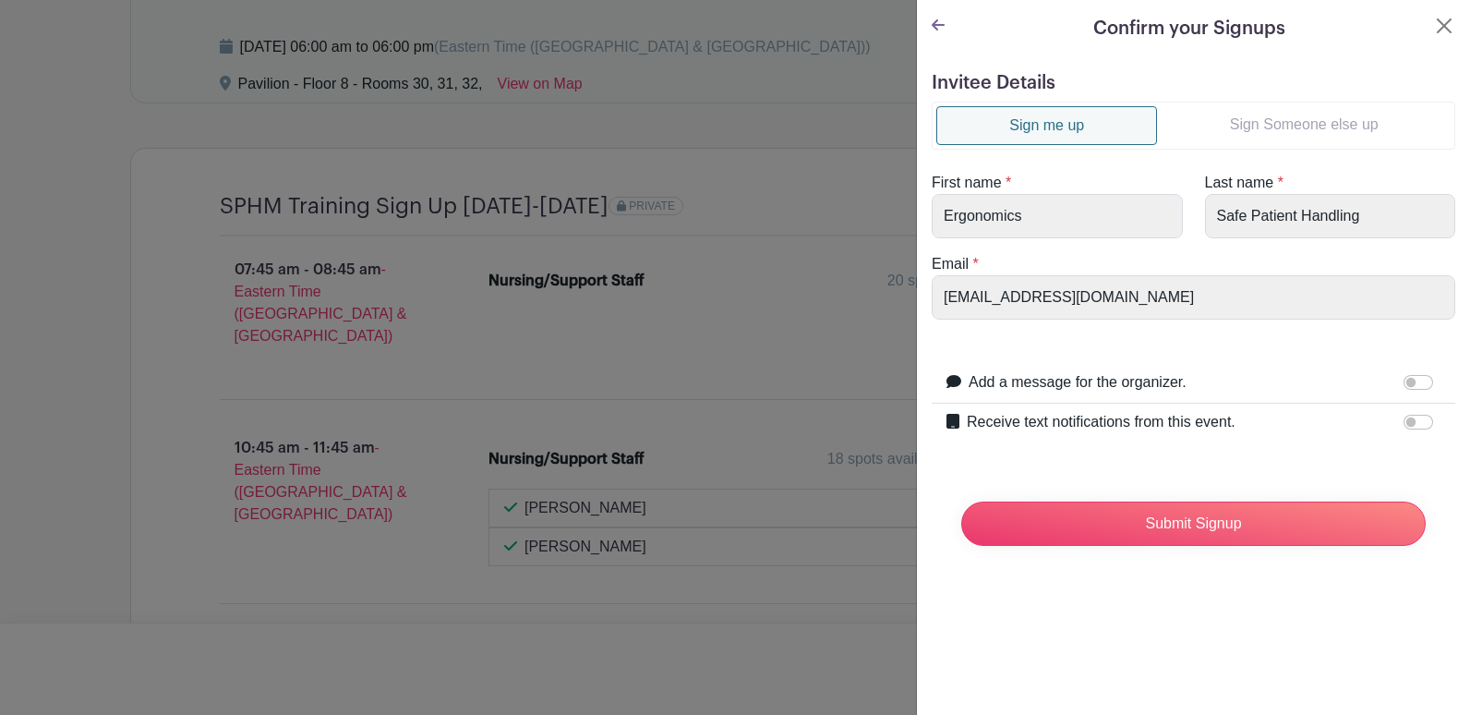
click at [1236, 134] on link "Sign Someone else up" at bounding box center [1304, 124] width 294 height 37
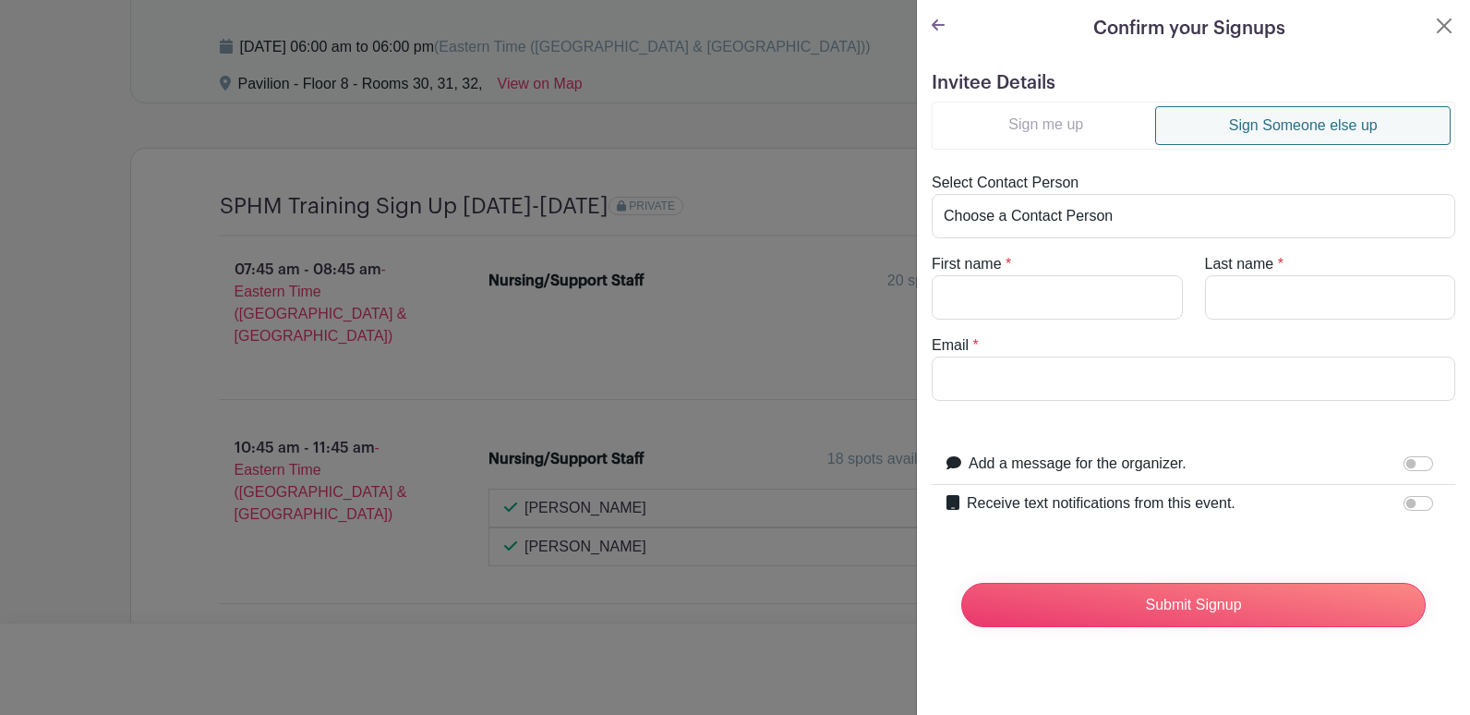
click at [1063, 134] on link "Sign me up" at bounding box center [1045, 124] width 219 height 37
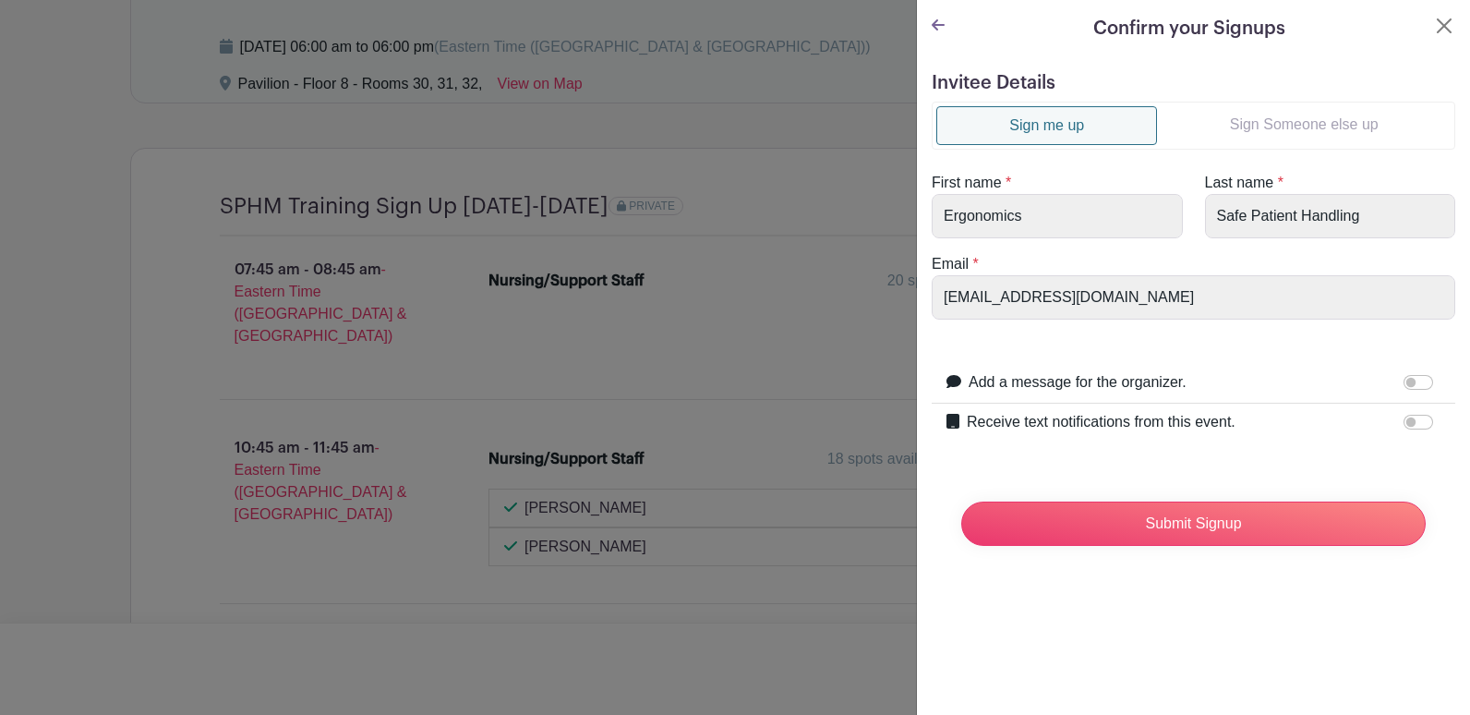
click at [1258, 127] on link "Sign Someone else up" at bounding box center [1304, 124] width 294 height 37
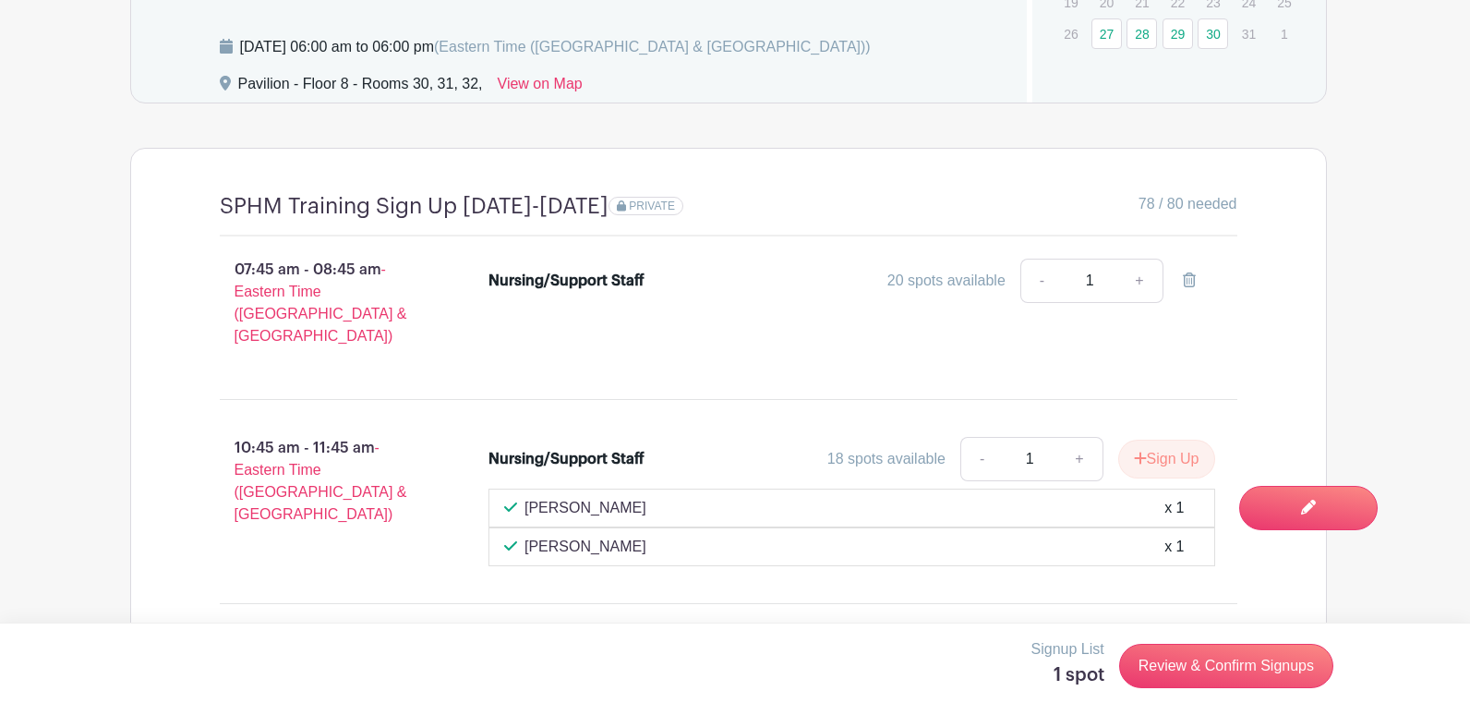
click at [812, 135] on div at bounding box center [735, 357] width 1470 height 715
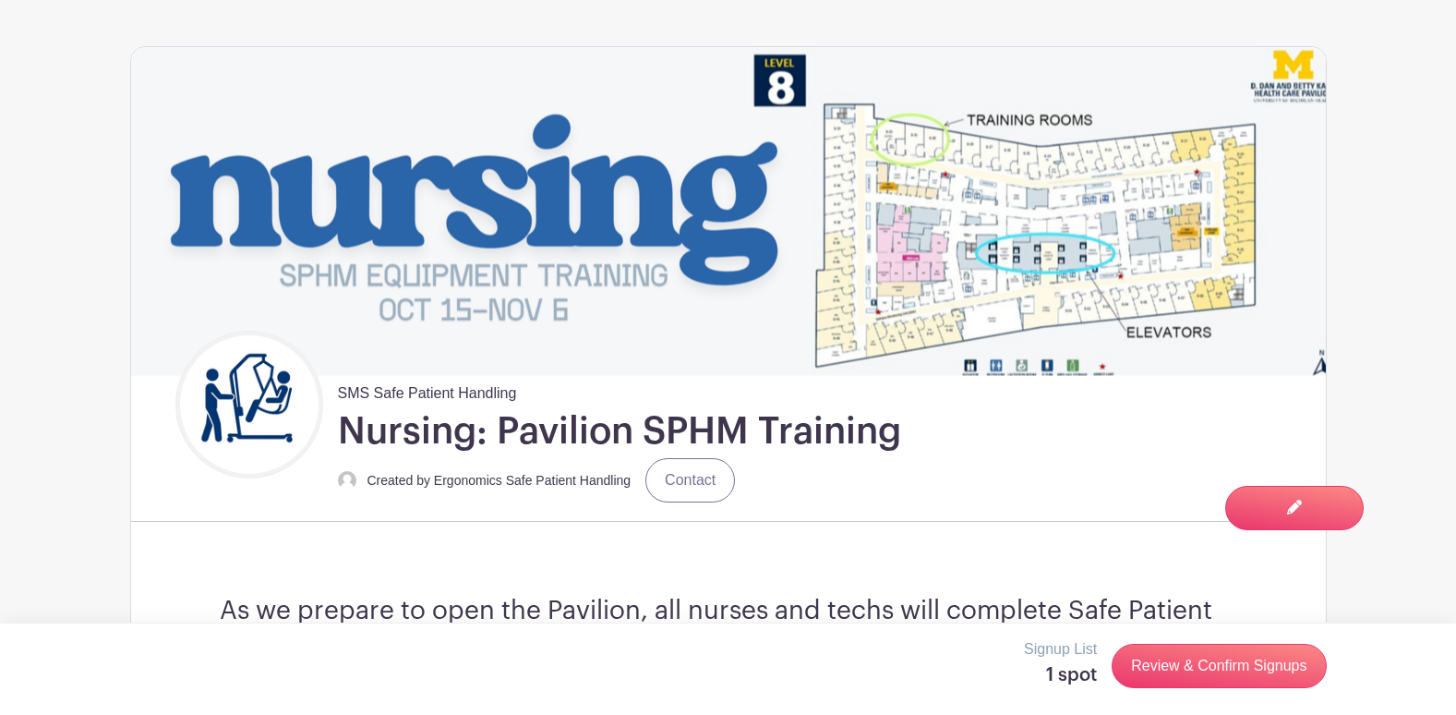
scroll to position [0, 0]
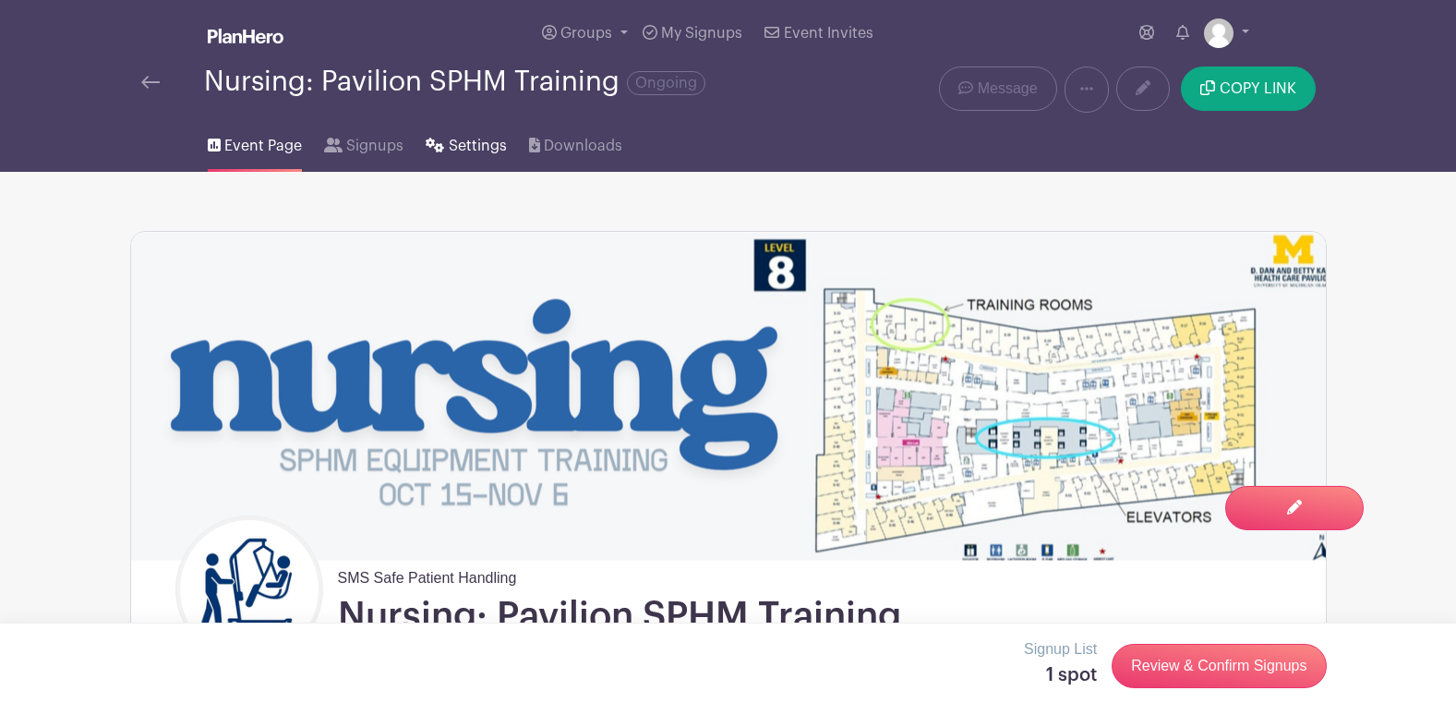
click at [465, 152] on span "Settings" at bounding box center [478, 146] width 58 height 22
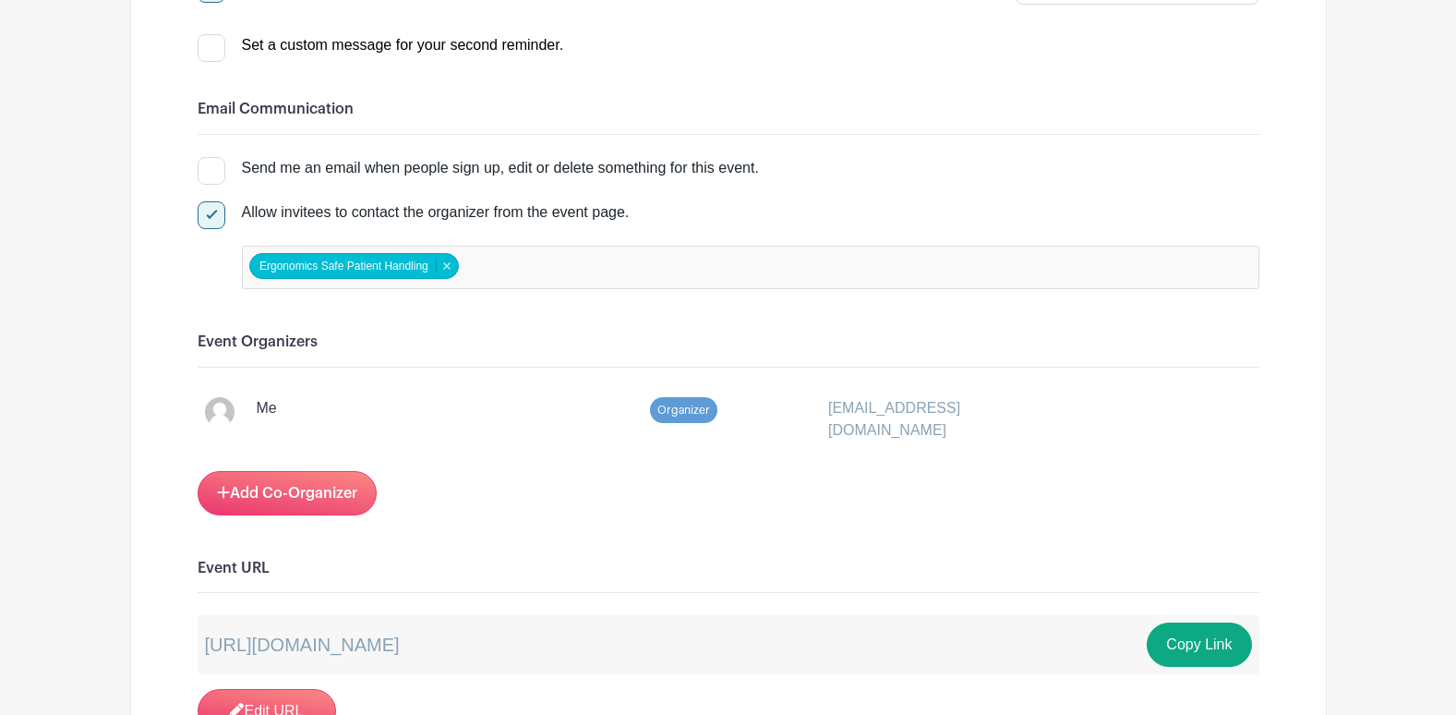
scroll to position [739, 0]
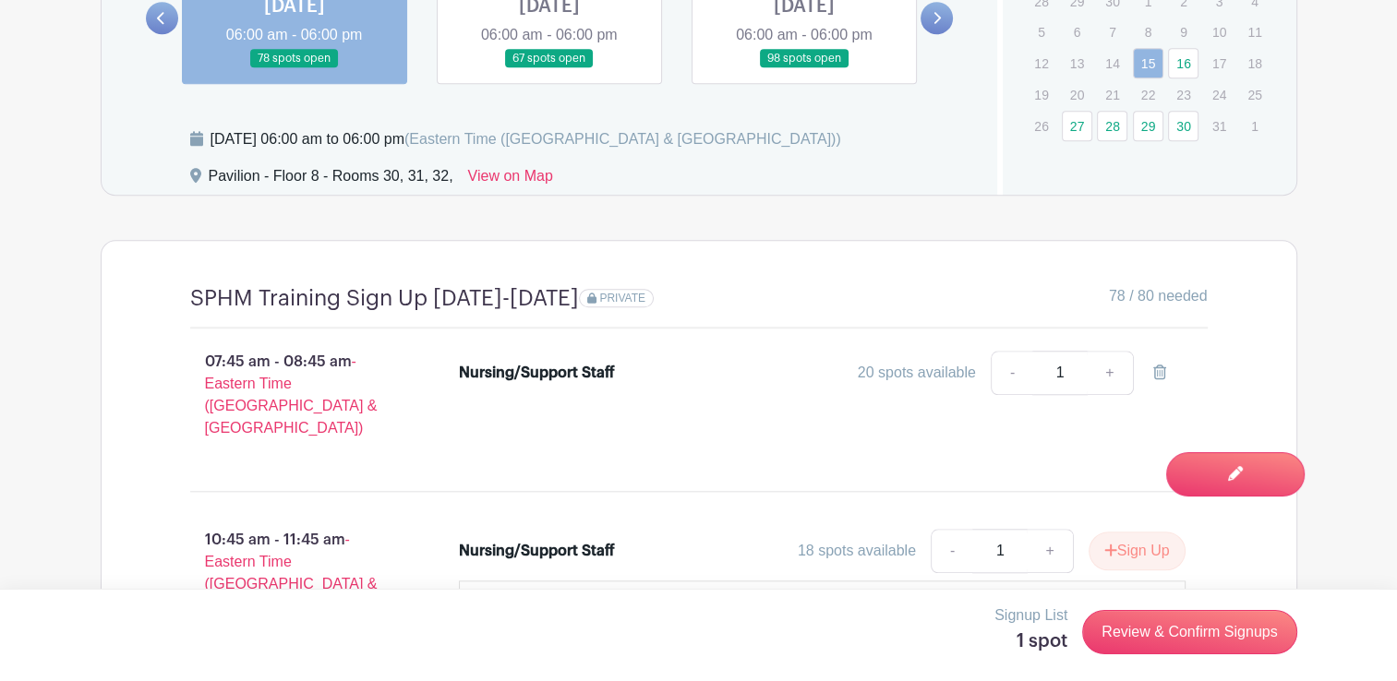
scroll to position [1570, 0]
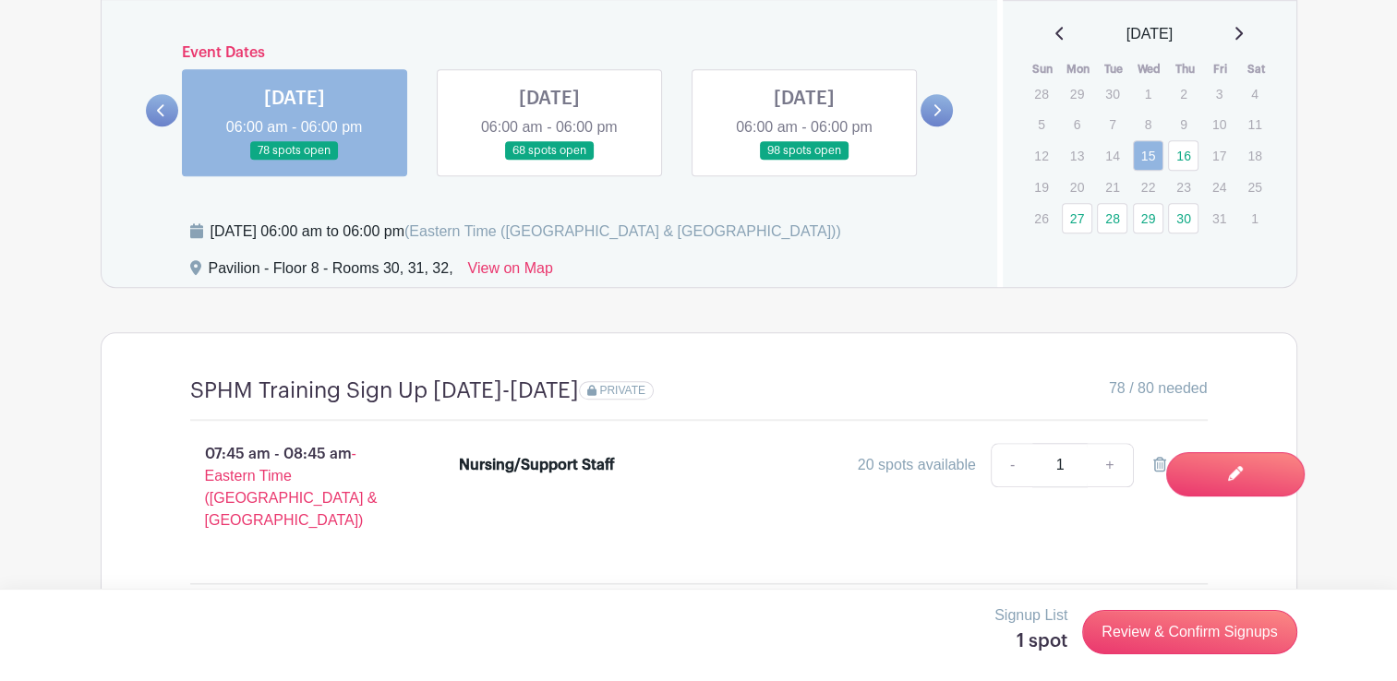
click at [704, 423] on div "07:45 am - 08:45 am - Eastern Time ([GEOGRAPHIC_DATA] & [GEOGRAPHIC_DATA]) Nurs…" at bounding box center [699, 495] width 1106 height 148
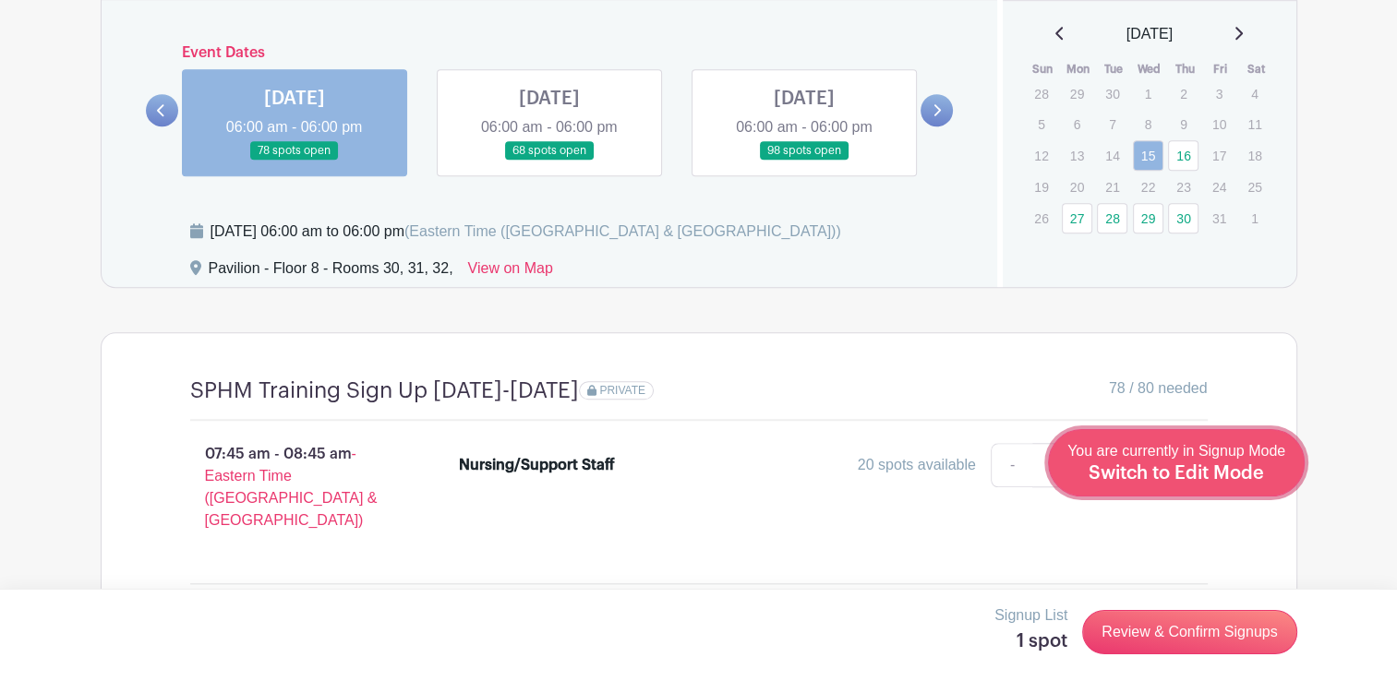
click at [1230, 485] on div "You are currently in Signup Mode Switch to Edit Mode" at bounding box center [1176, 462] width 218 height 45
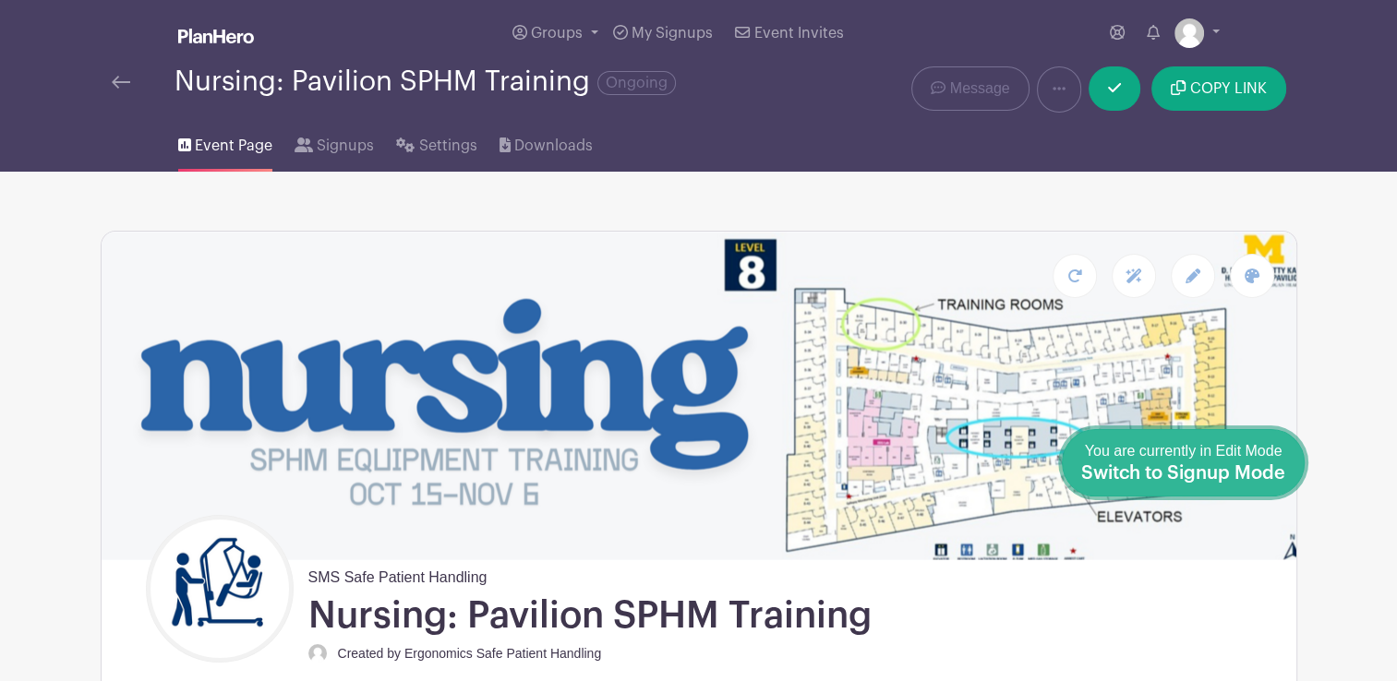
click at [1234, 482] on span "Switch to Signup Mode" at bounding box center [1183, 473] width 204 height 18
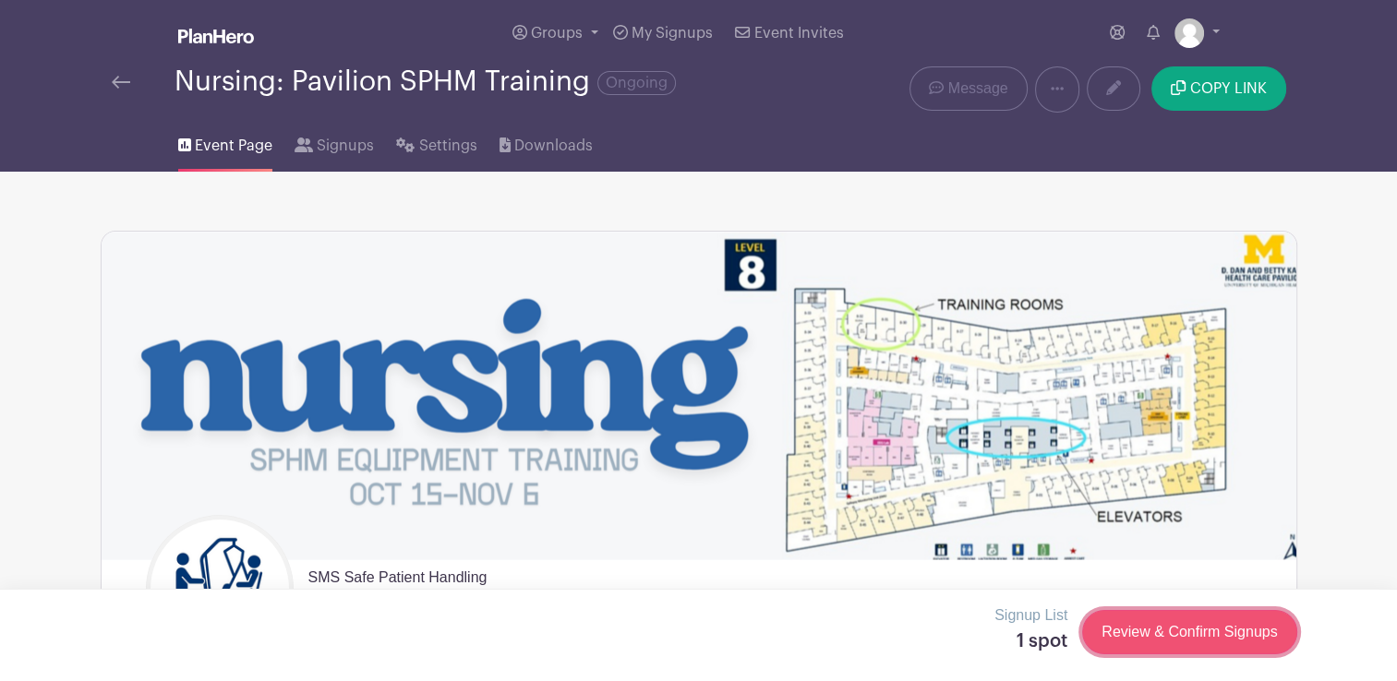
click at [1171, 631] on link "Review & Confirm Signups" at bounding box center [1189, 632] width 214 height 44
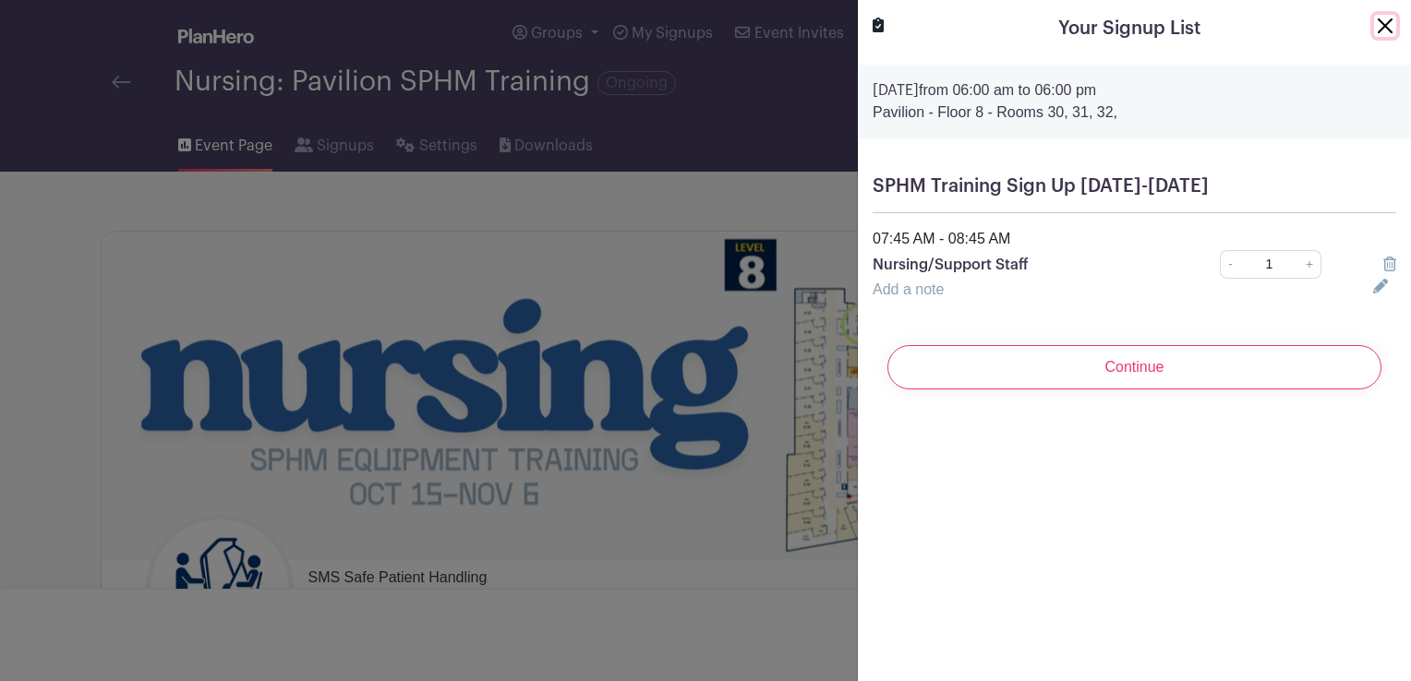
click at [1374, 23] on button "Close" at bounding box center [1385, 26] width 22 height 22
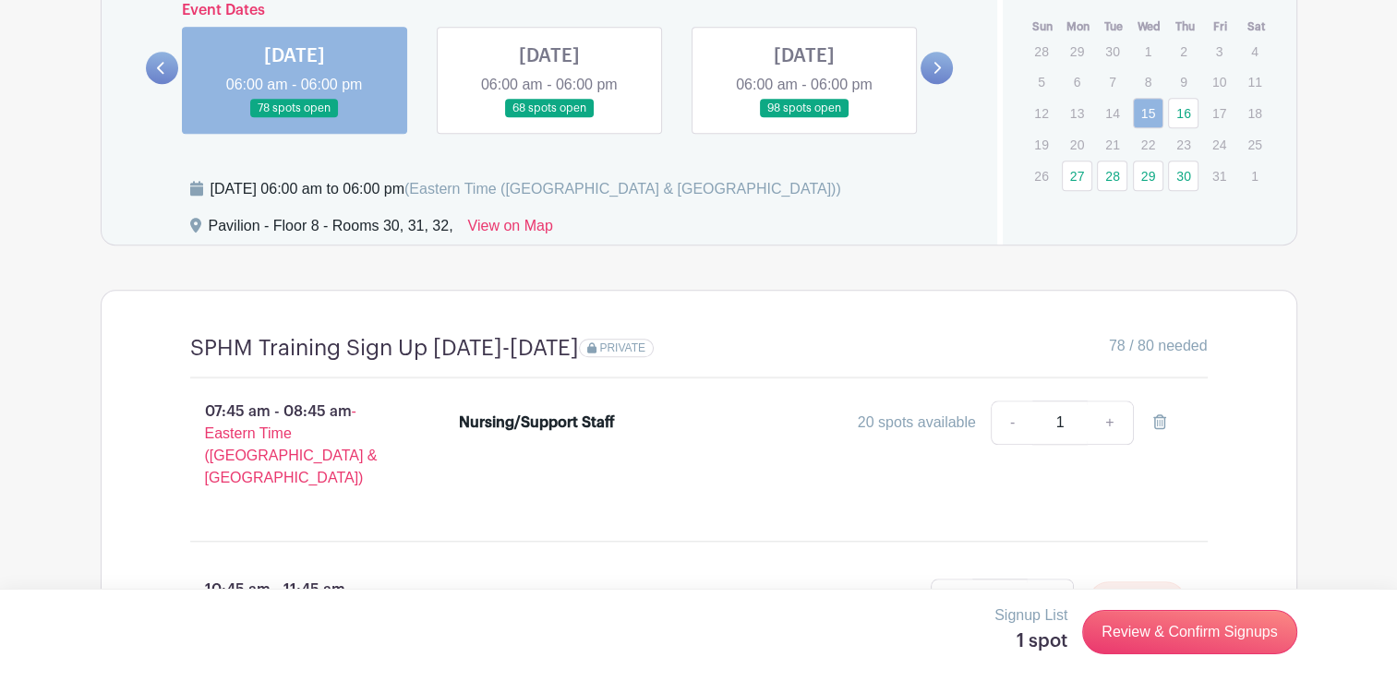
scroll to position [1592, 0]
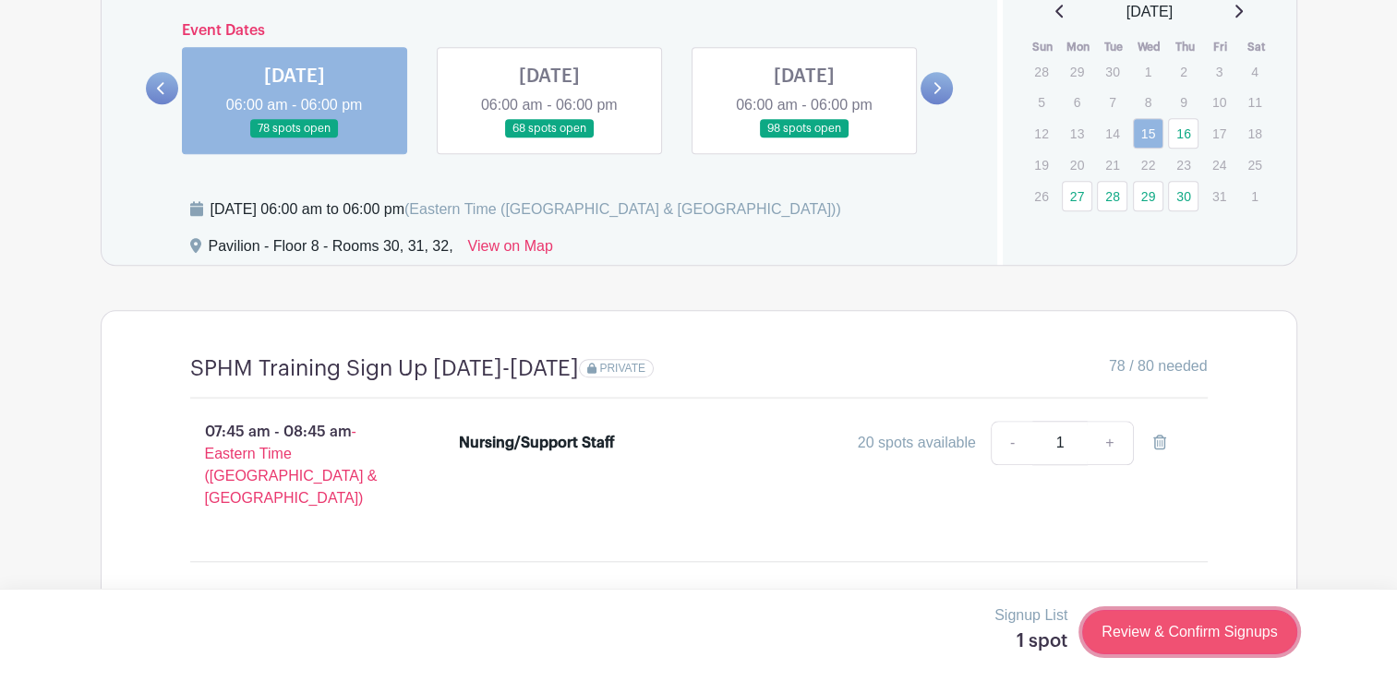
click at [1174, 643] on link "Review & Confirm Signups" at bounding box center [1189, 632] width 214 height 44
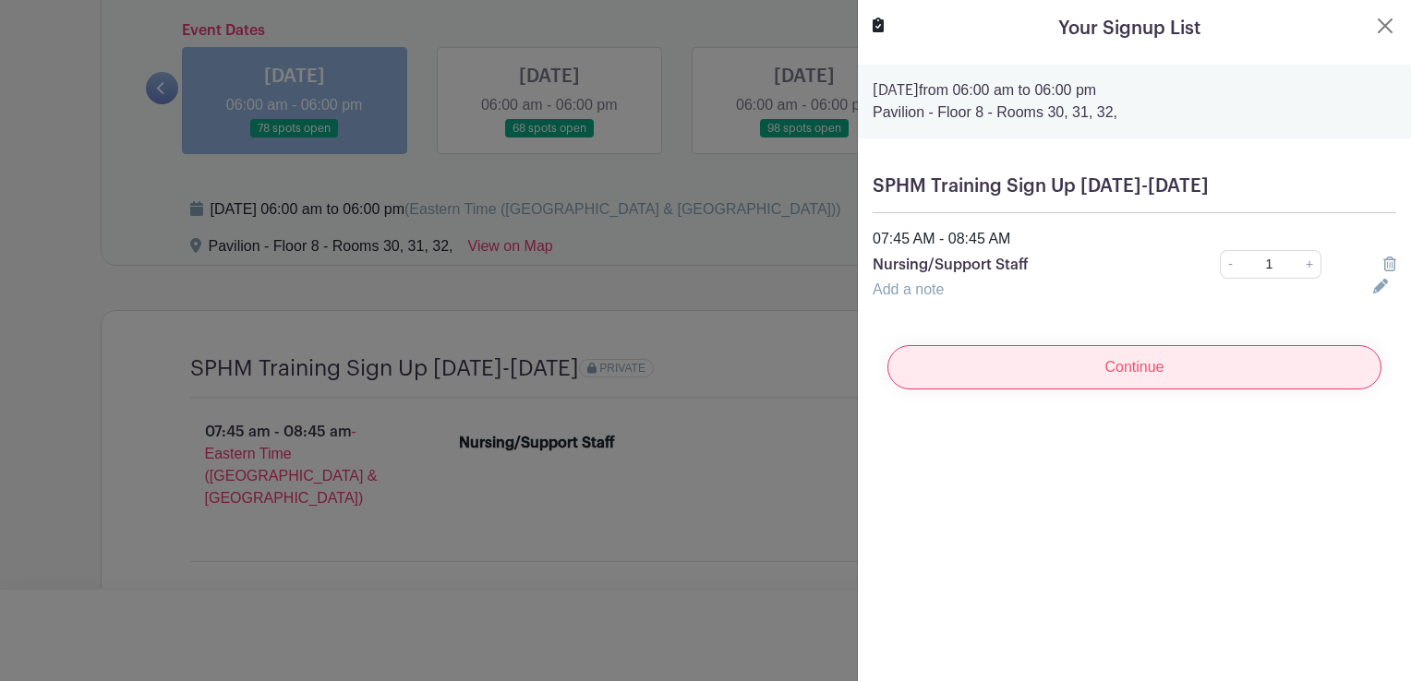
click at [1294, 380] on input "Continue" at bounding box center [1134, 367] width 494 height 44
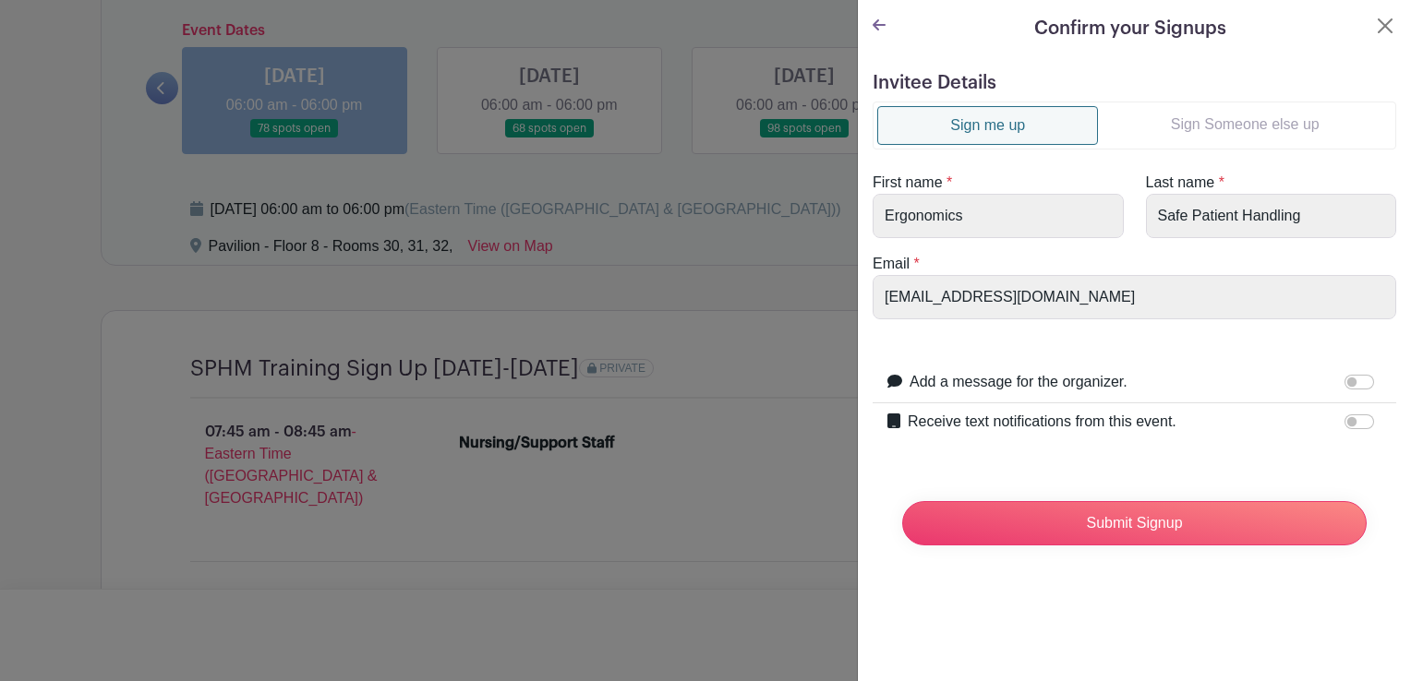
click at [1172, 120] on link "Sign Someone else up" at bounding box center [1245, 124] width 294 height 37
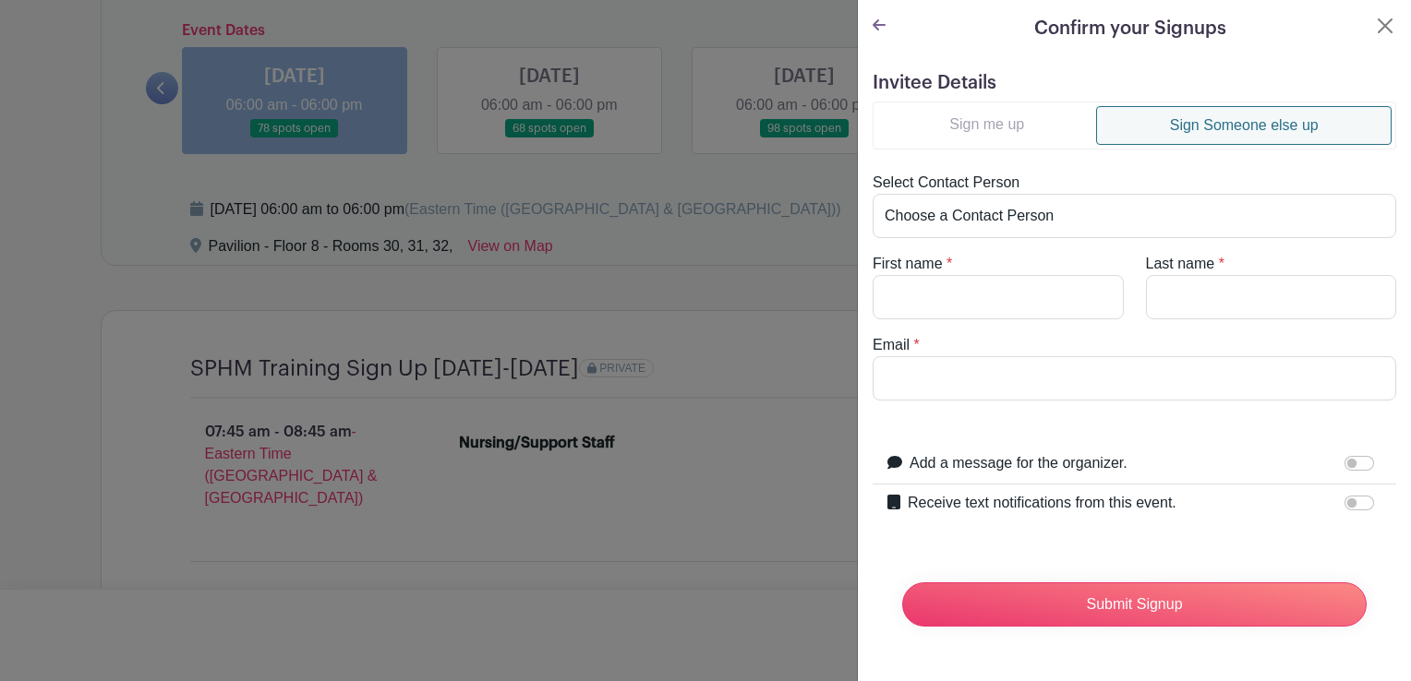
click at [873, 28] on icon at bounding box center [879, 25] width 13 height 15
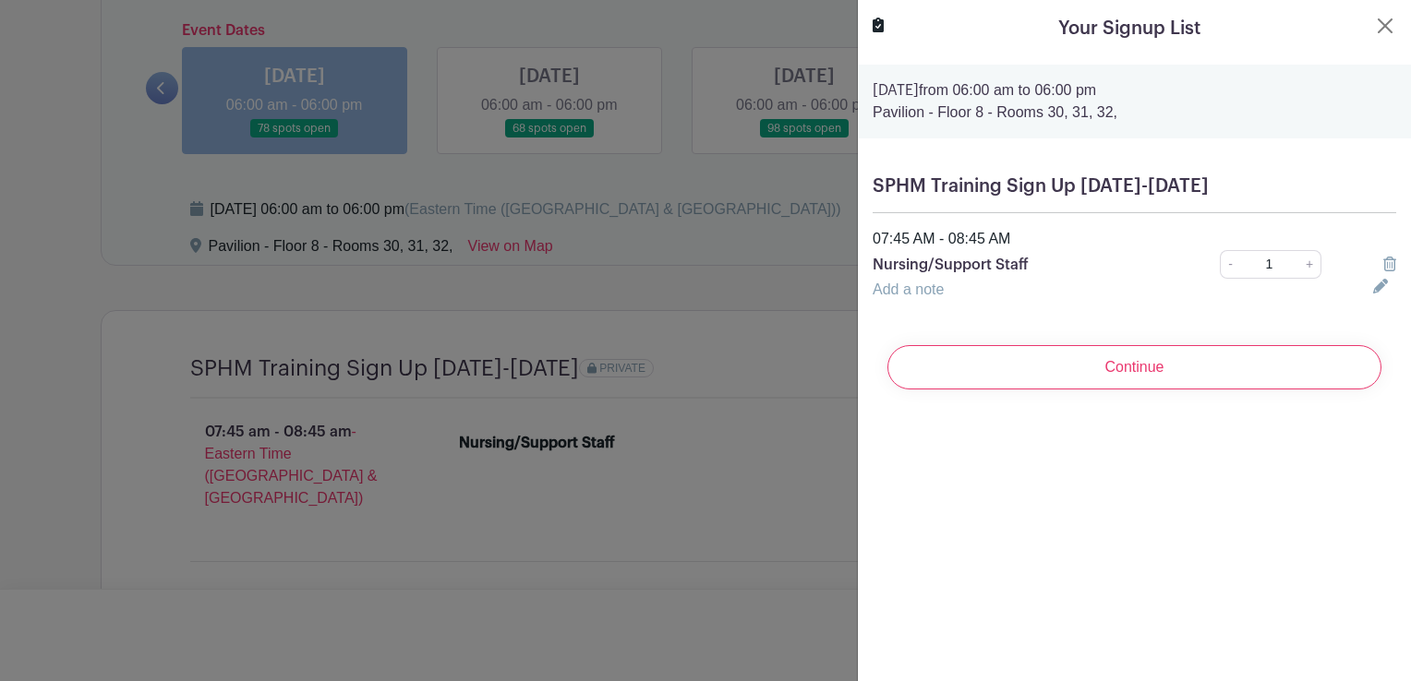
click at [1383, 264] on icon at bounding box center [1389, 264] width 13 height 15
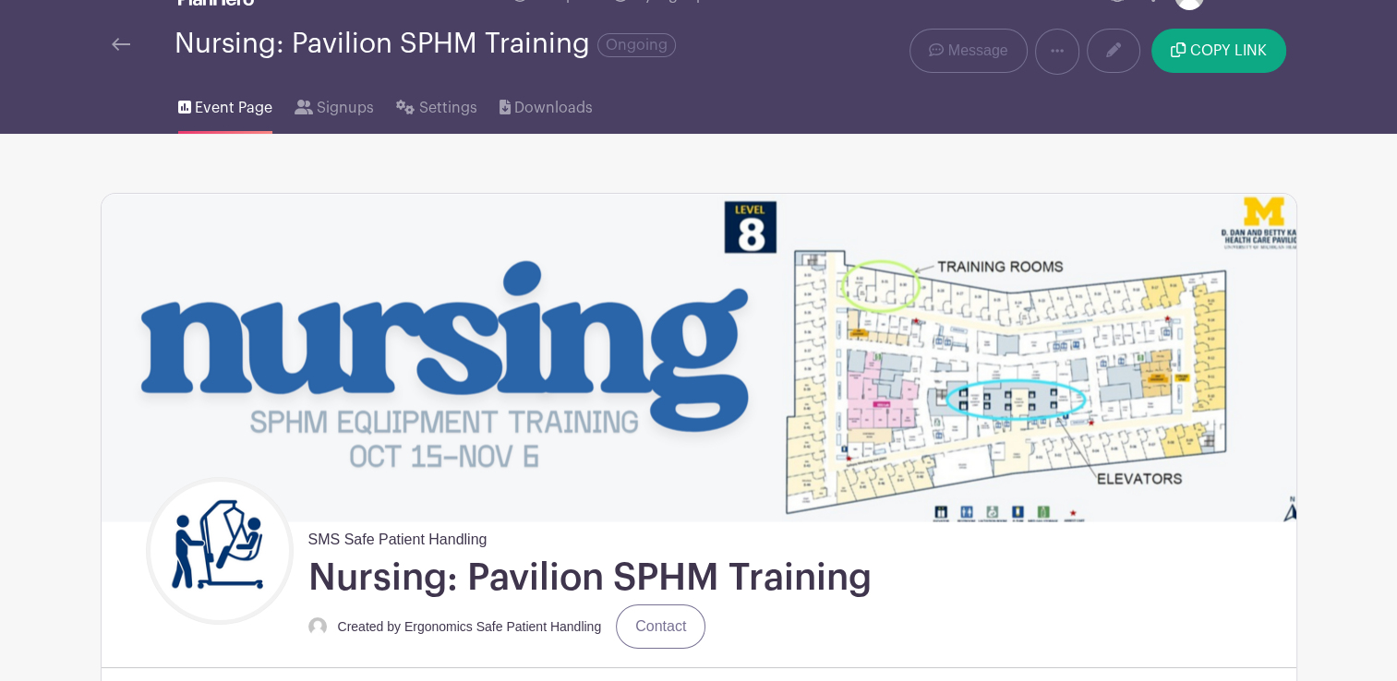
scroll to position [0, 0]
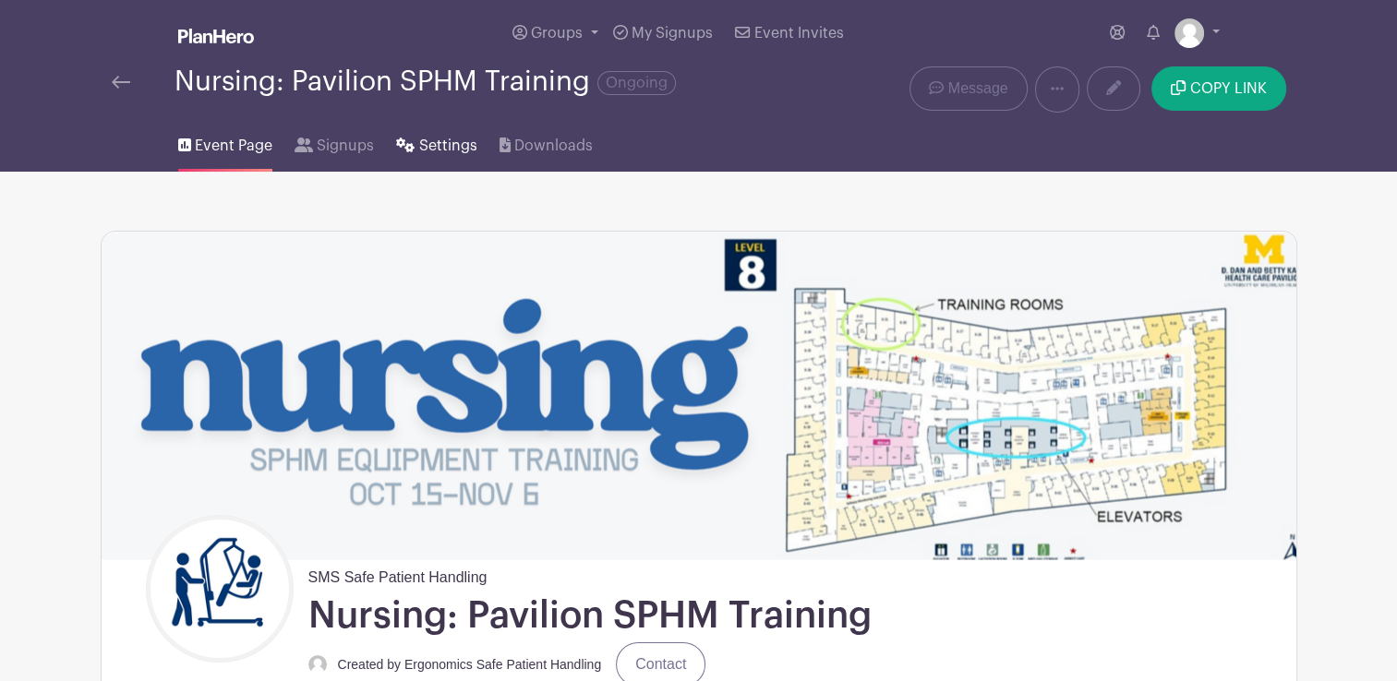
click at [414, 139] on link "Settings" at bounding box center [436, 142] width 80 height 59
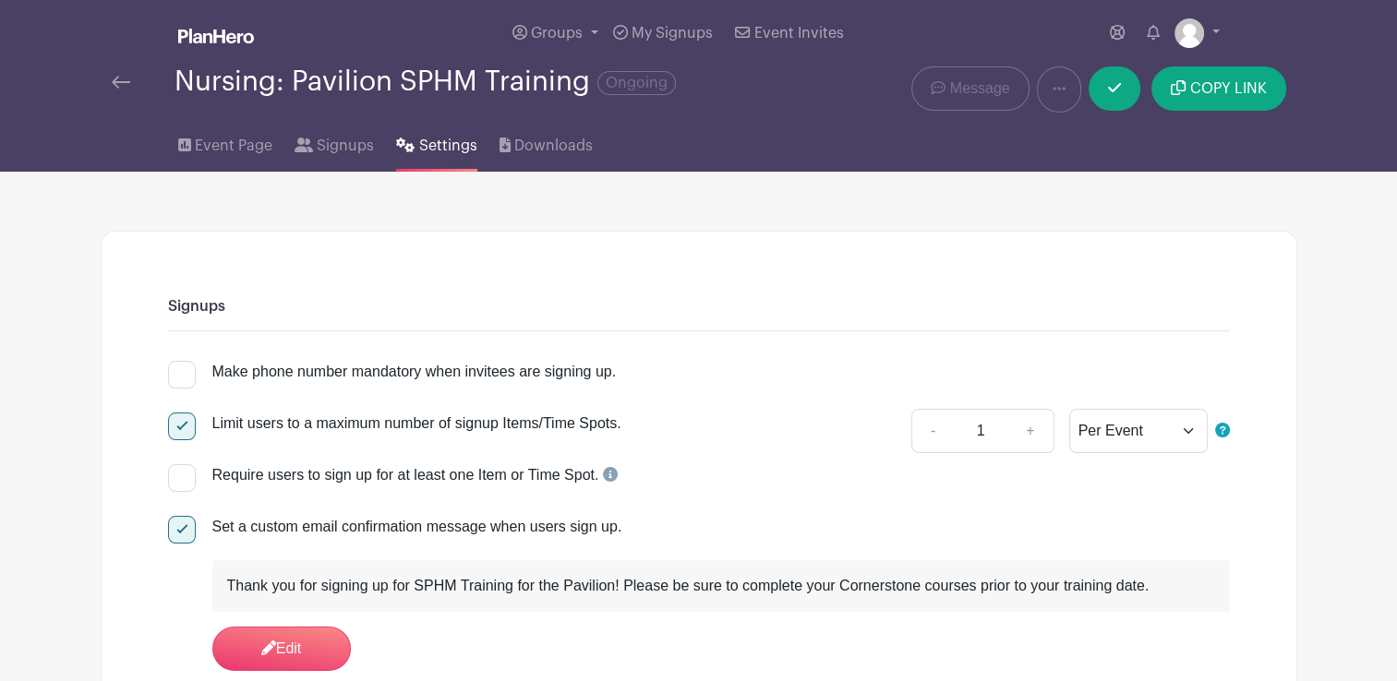
click at [510, 429] on div "Limit users to a maximum number of signup Items/Time Spots." at bounding box center [416, 424] width 409 height 22
click at [180, 425] on input "Limit users to a maximum number of signup Items/Time Spots." at bounding box center [174, 419] width 12 height 12
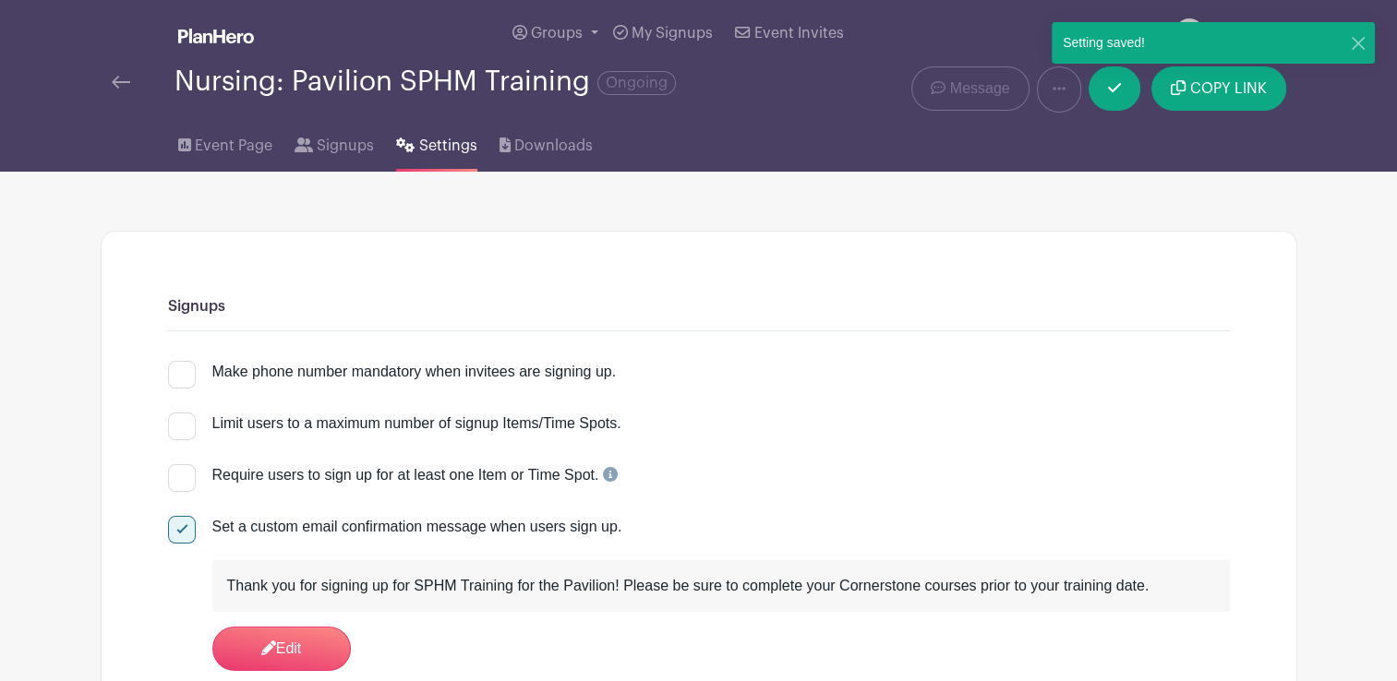
click at [510, 429] on div "Limit users to a maximum number of signup Items/Time Spots." at bounding box center [416, 424] width 409 height 22
click at [180, 425] on input "Limit users to a maximum number of signup Items/Time Spots." at bounding box center [174, 419] width 12 height 12
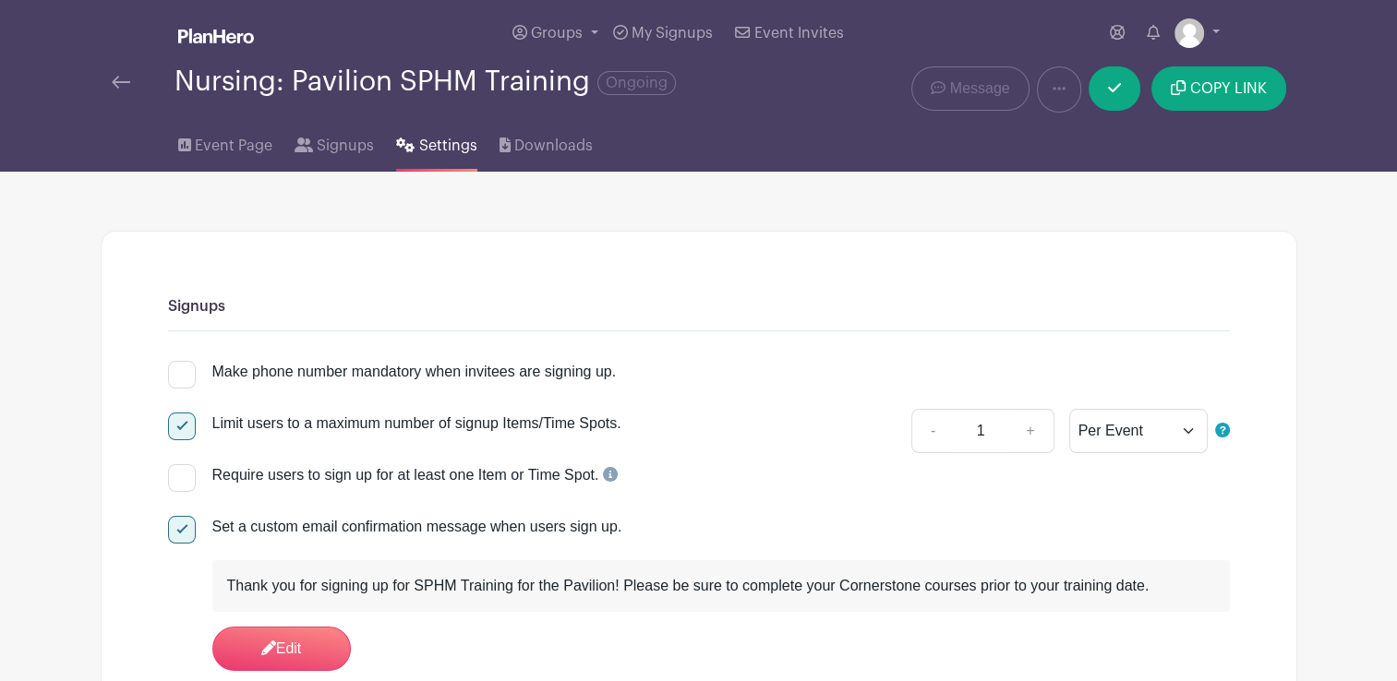
click at [520, 423] on div "Limit users to a maximum number of signup Items/Time Spots." at bounding box center [416, 424] width 409 height 22
click at [180, 423] on input "Limit users to a maximum number of signup Items/Time Spots." at bounding box center [174, 419] width 12 height 12
checkbox input "false"
click at [318, 152] on span "Signups" at bounding box center [345, 146] width 57 height 22
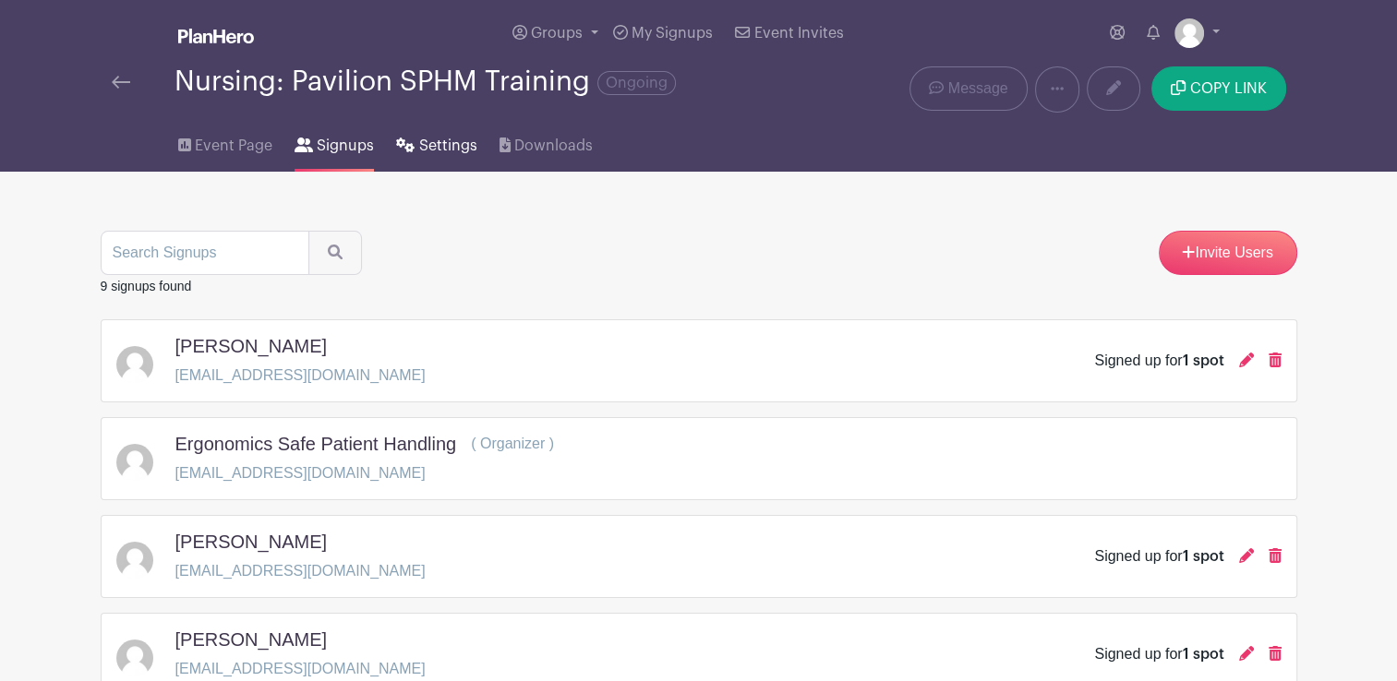
click at [445, 152] on span "Settings" at bounding box center [448, 146] width 58 height 22
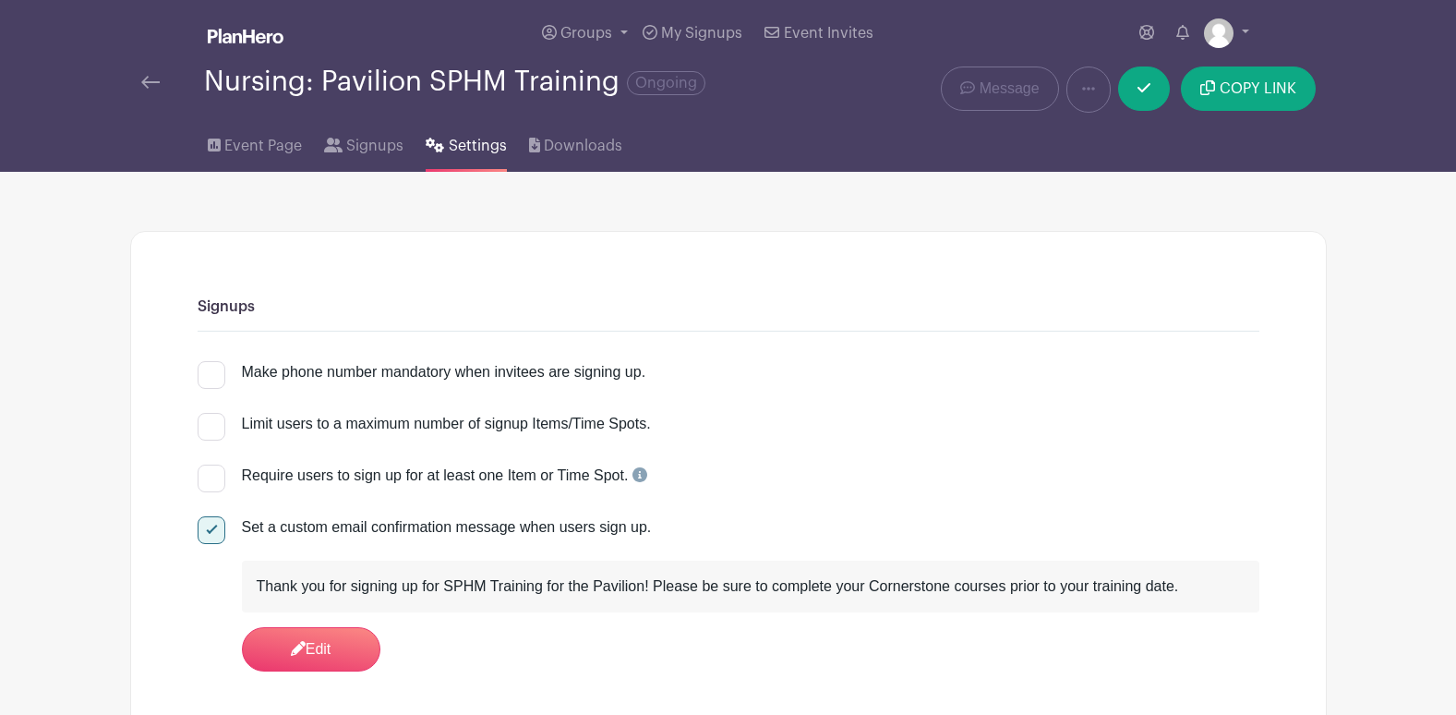
click at [258, 27] on link at bounding box center [246, 37] width 76 height 32
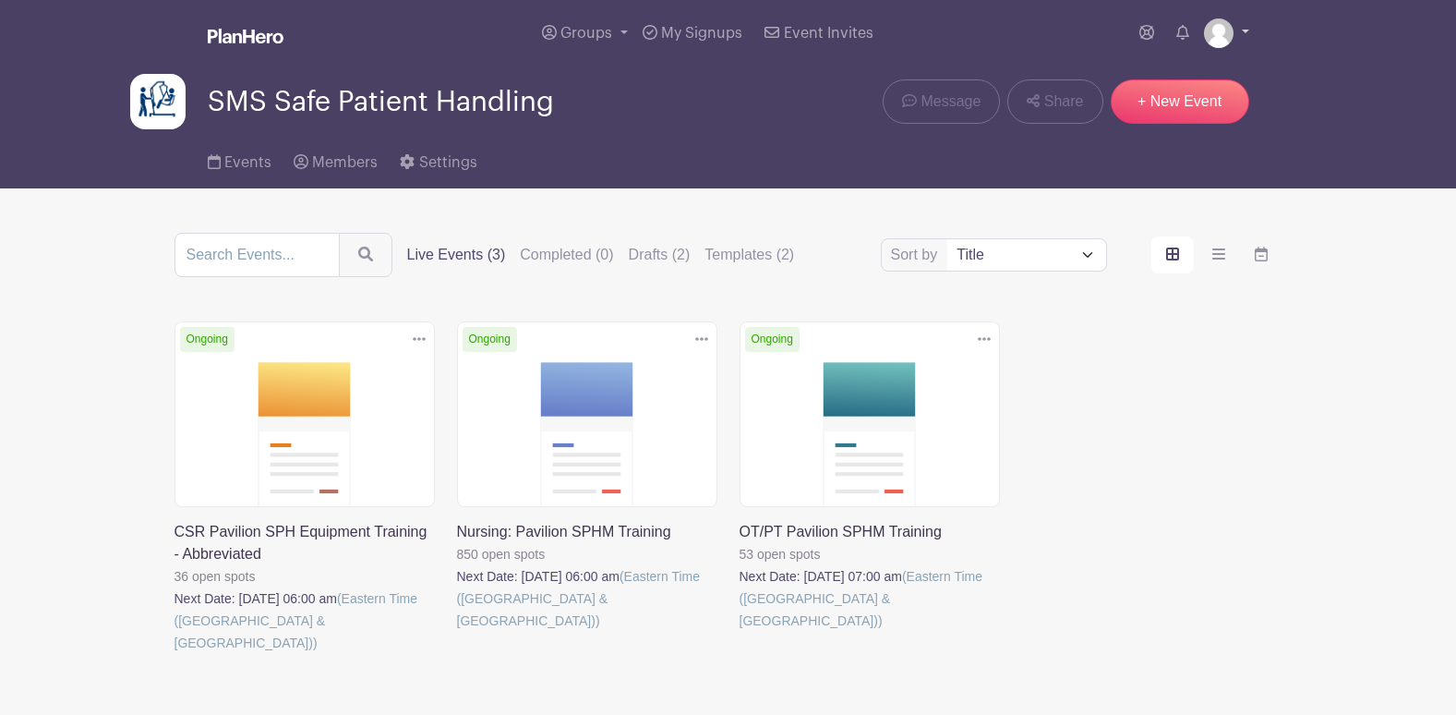
click at [1222, 37] on img at bounding box center [1219, 33] width 30 height 30
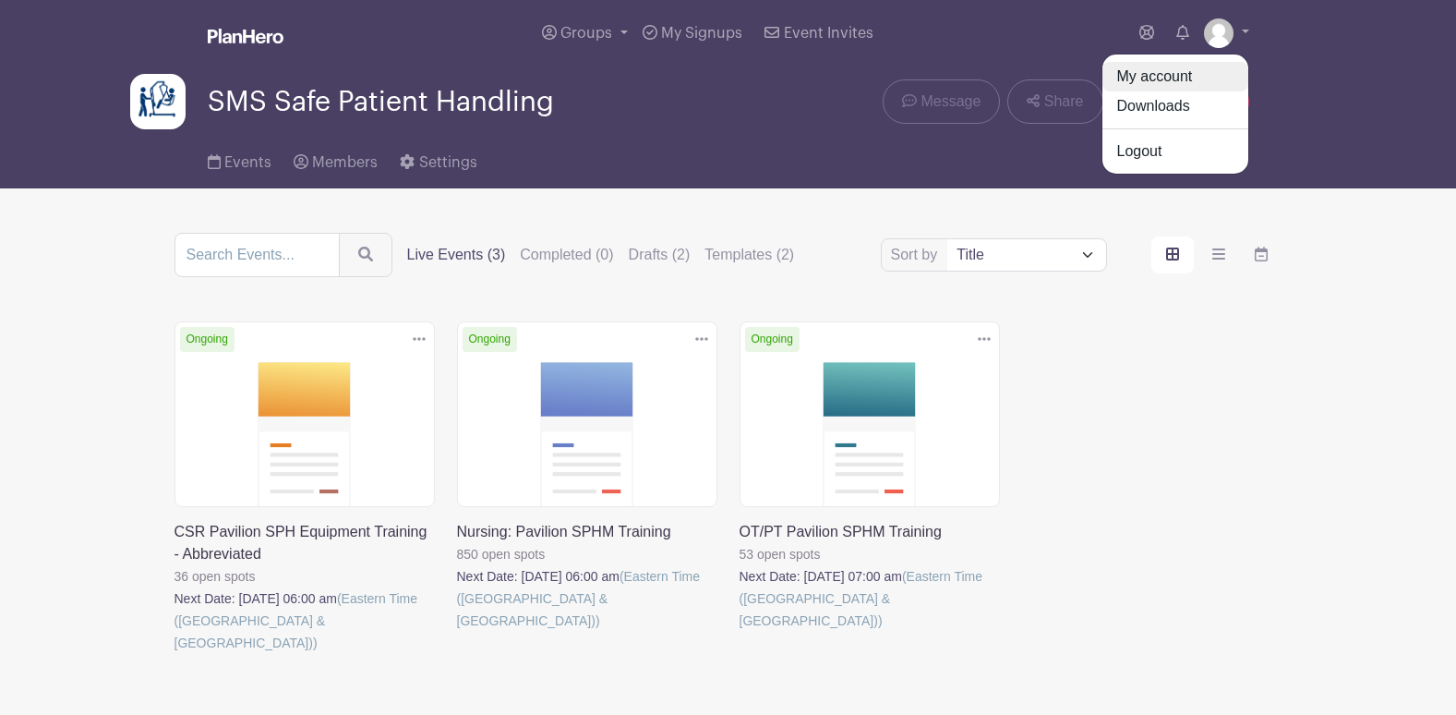
click at [1187, 73] on link "My account" at bounding box center [1176, 77] width 146 height 30
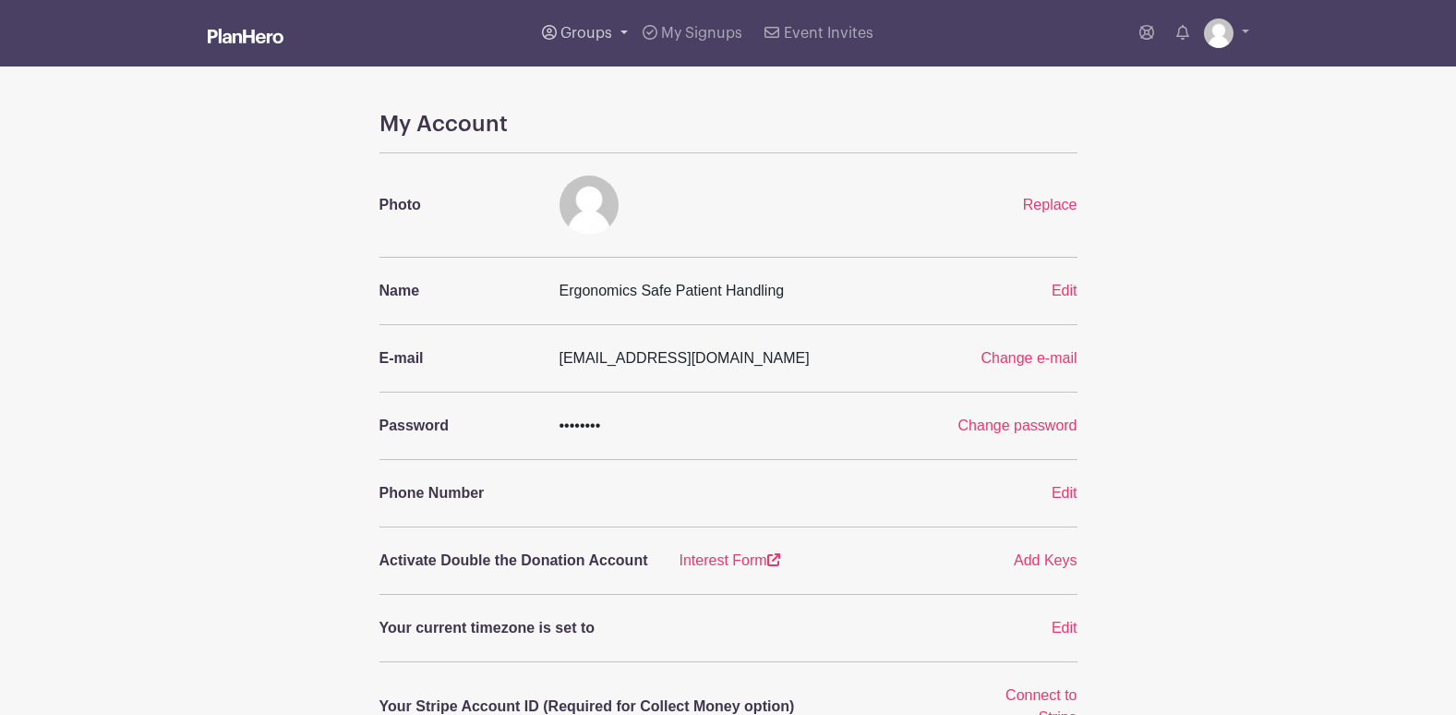
click at [585, 42] on link "Groups" at bounding box center [585, 33] width 101 height 66
click at [630, 131] on span "SMS Safe Patient Handling" at bounding box center [667, 135] width 175 height 21
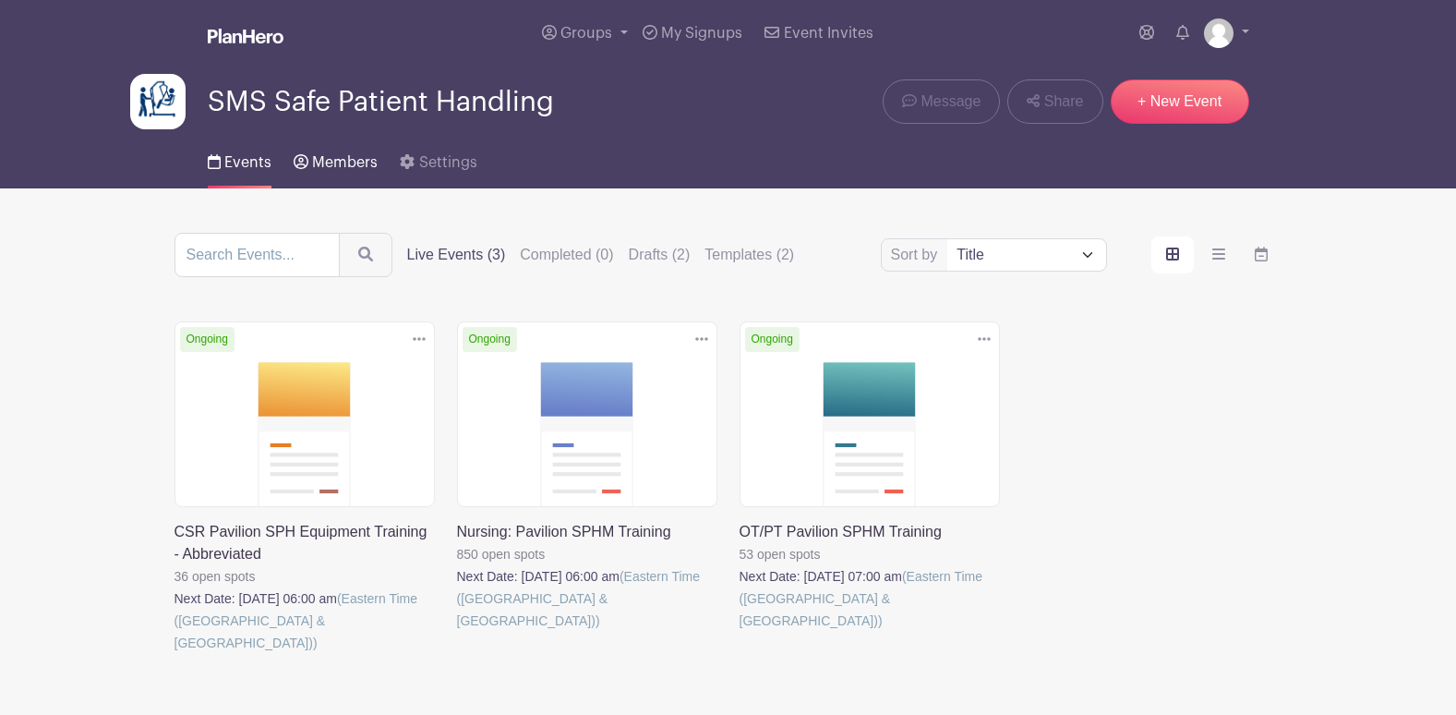
click at [349, 152] on link "Members" at bounding box center [336, 158] width 84 height 59
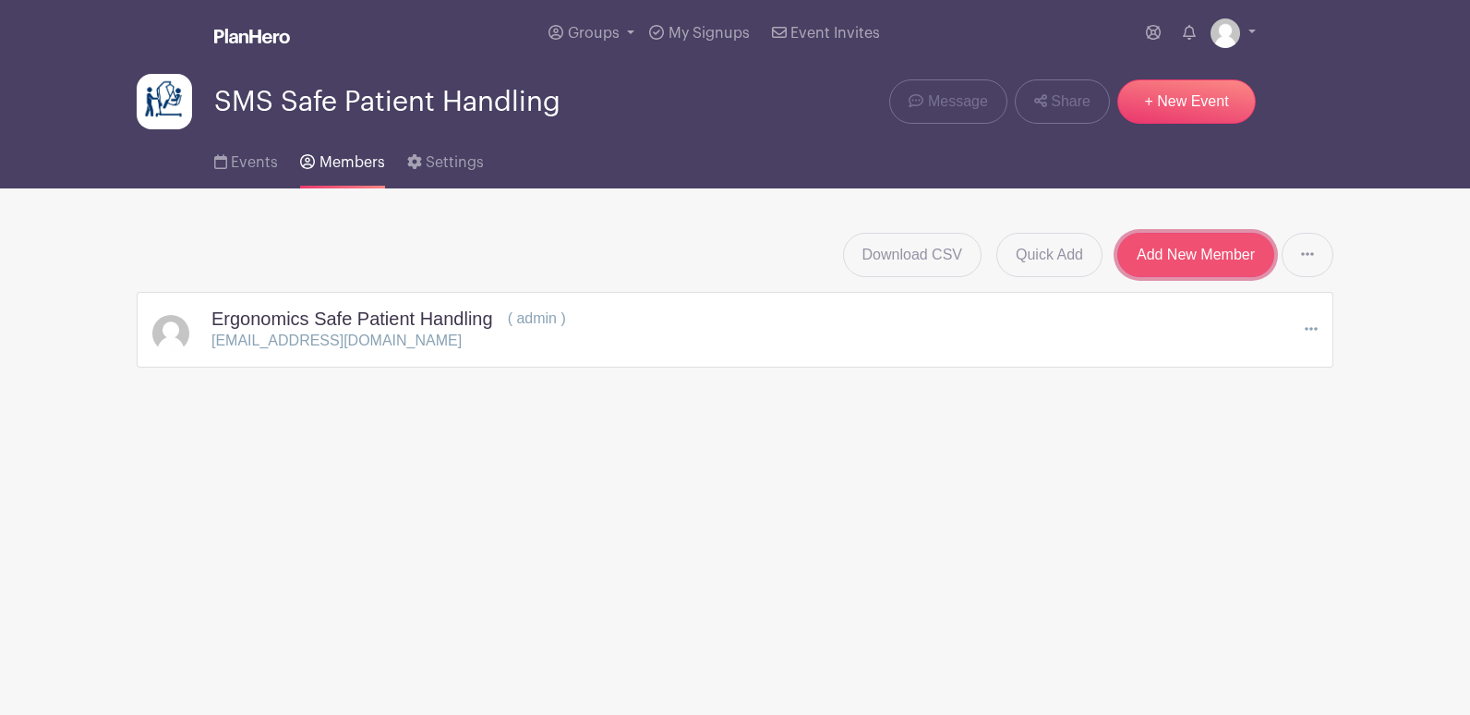
click at [1191, 263] on link "Add New Member" at bounding box center [1195, 255] width 157 height 44
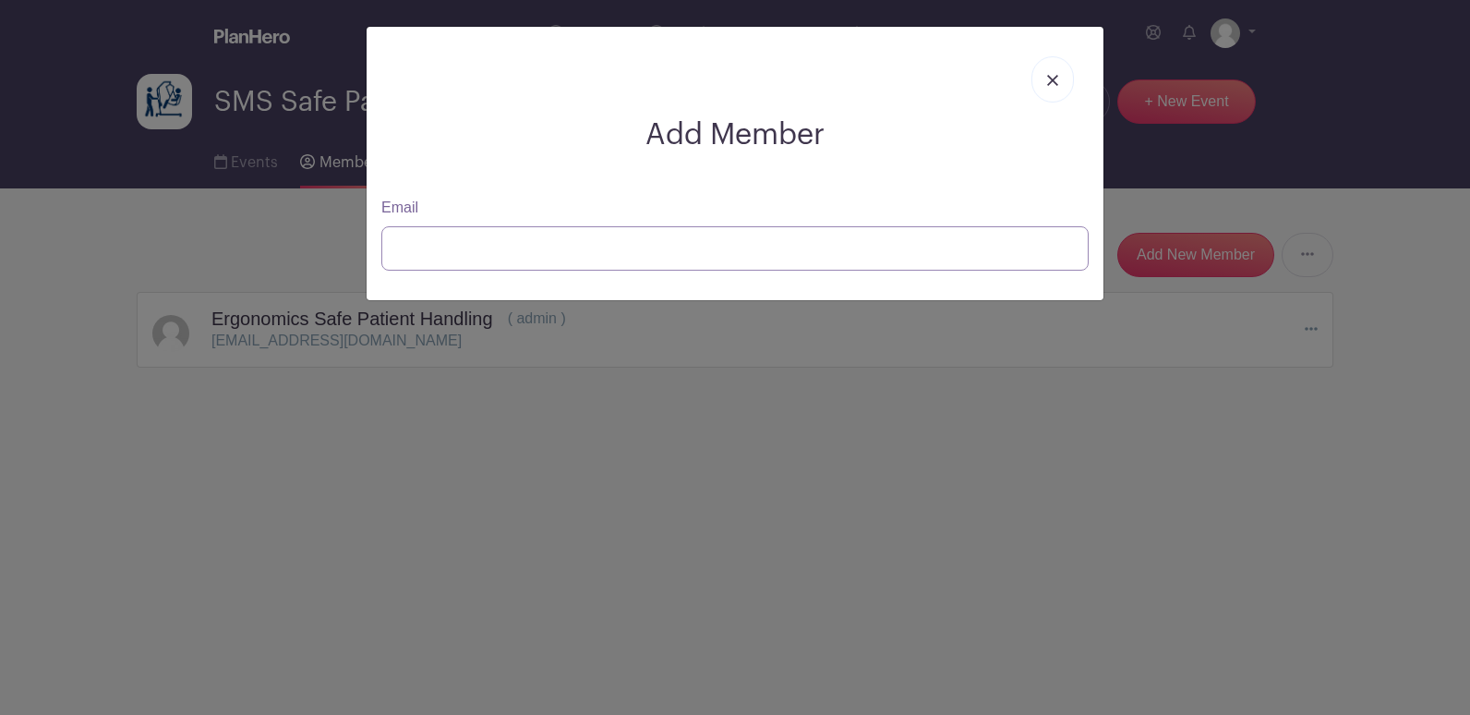
click at [572, 255] on input "Email" at bounding box center [734, 248] width 707 height 44
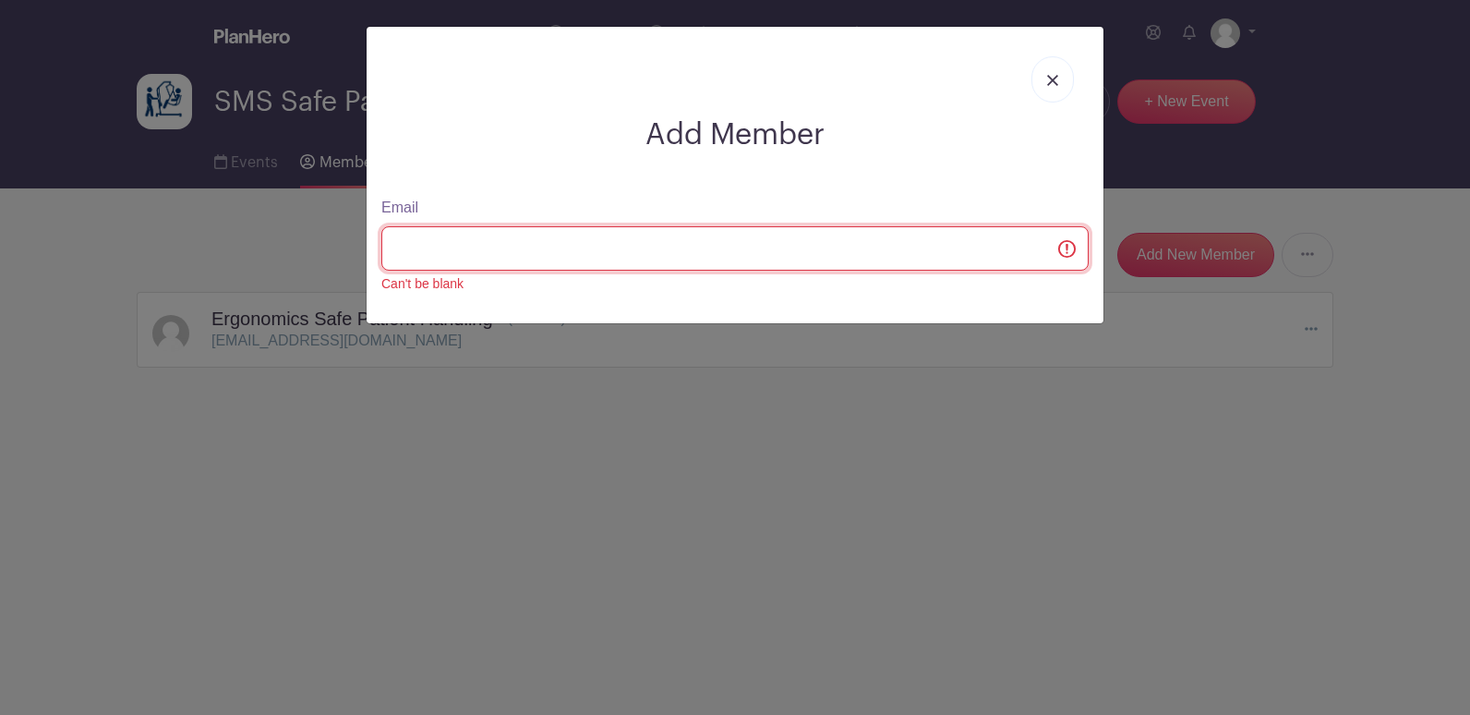
click at [568, 249] on input "Email" at bounding box center [734, 248] width 707 height 44
click at [567, 248] on input "Email" at bounding box center [734, 248] width 707 height 44
click at [467, 249] on input "Email" at bounding box center [734, 248] width 707 height 44
paste input "[EMAIL_ADDRESS][DOMAIN_NAME]"
type input "[EMAIL_ADDRESS][DOMAIN_NAME]"
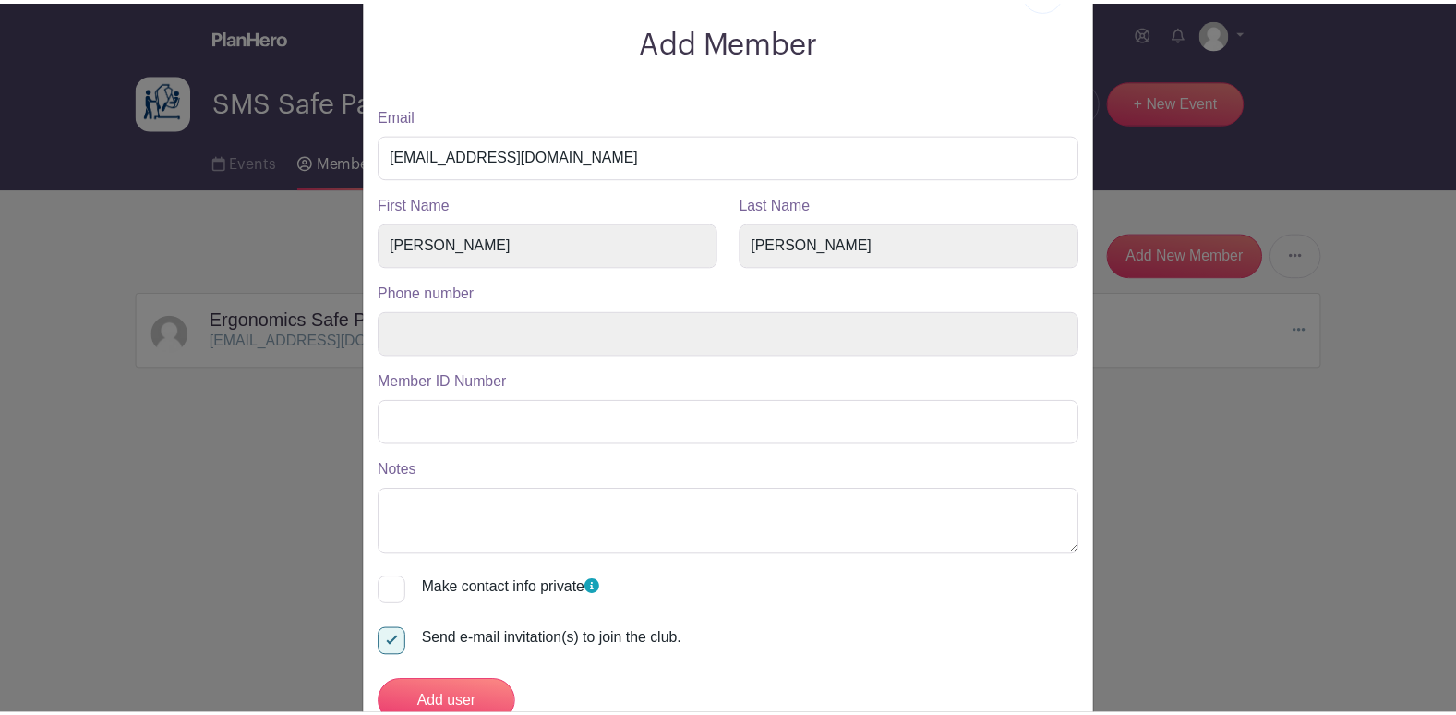
scroll to position [159, 0]
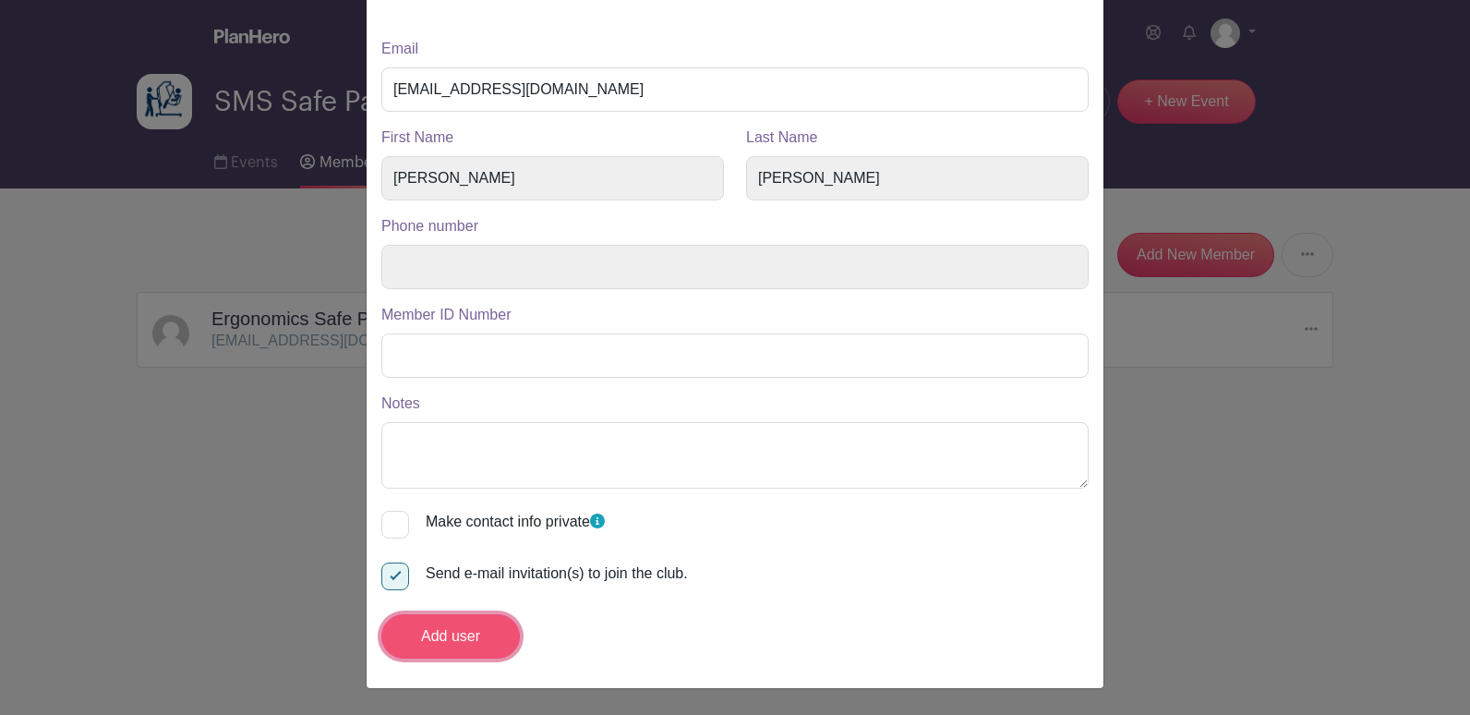
click at [442, 645] on input "Add user" at bounding box center [450, 636] width 139 height 44
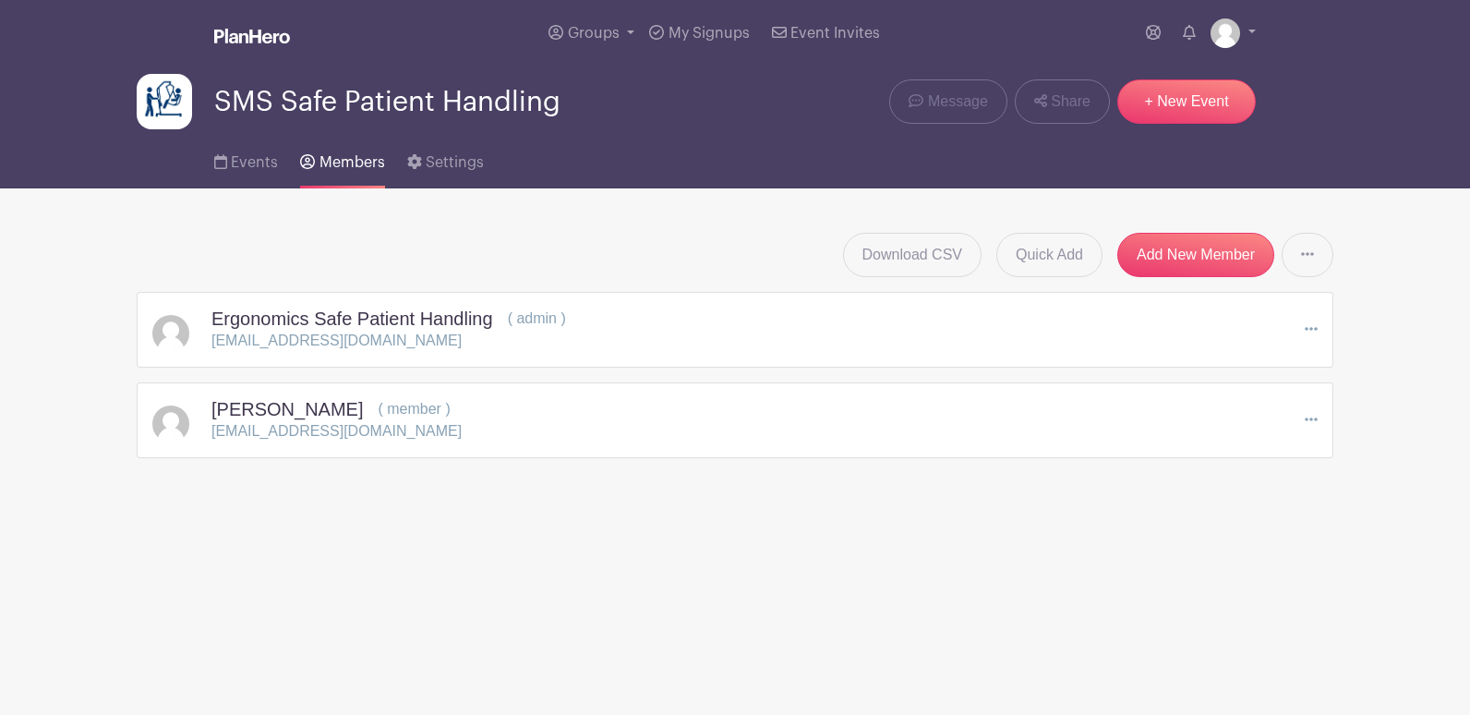
click at [235, 33] on img at bounding box center [252, 36] width 76 height 15
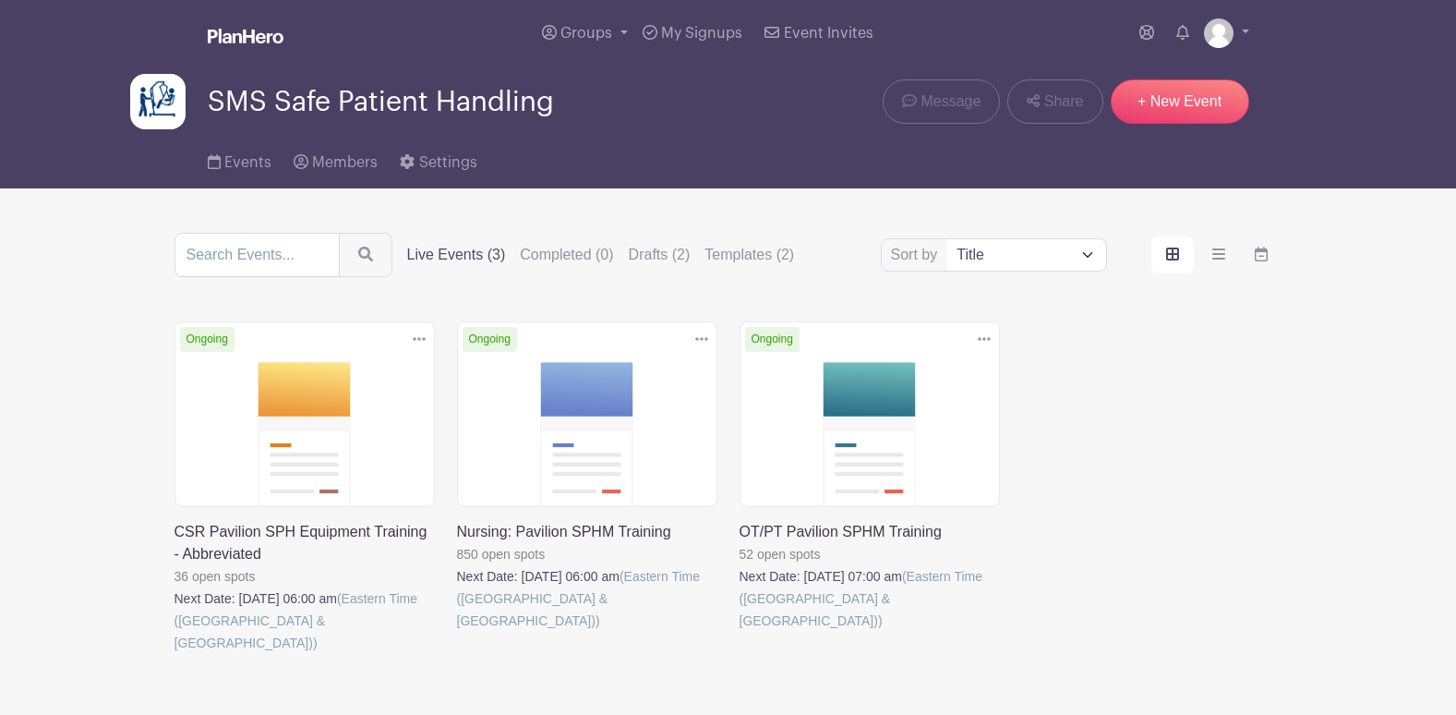
click at [175, 654] on link at bounding box center [175, 654] width 0 height 0
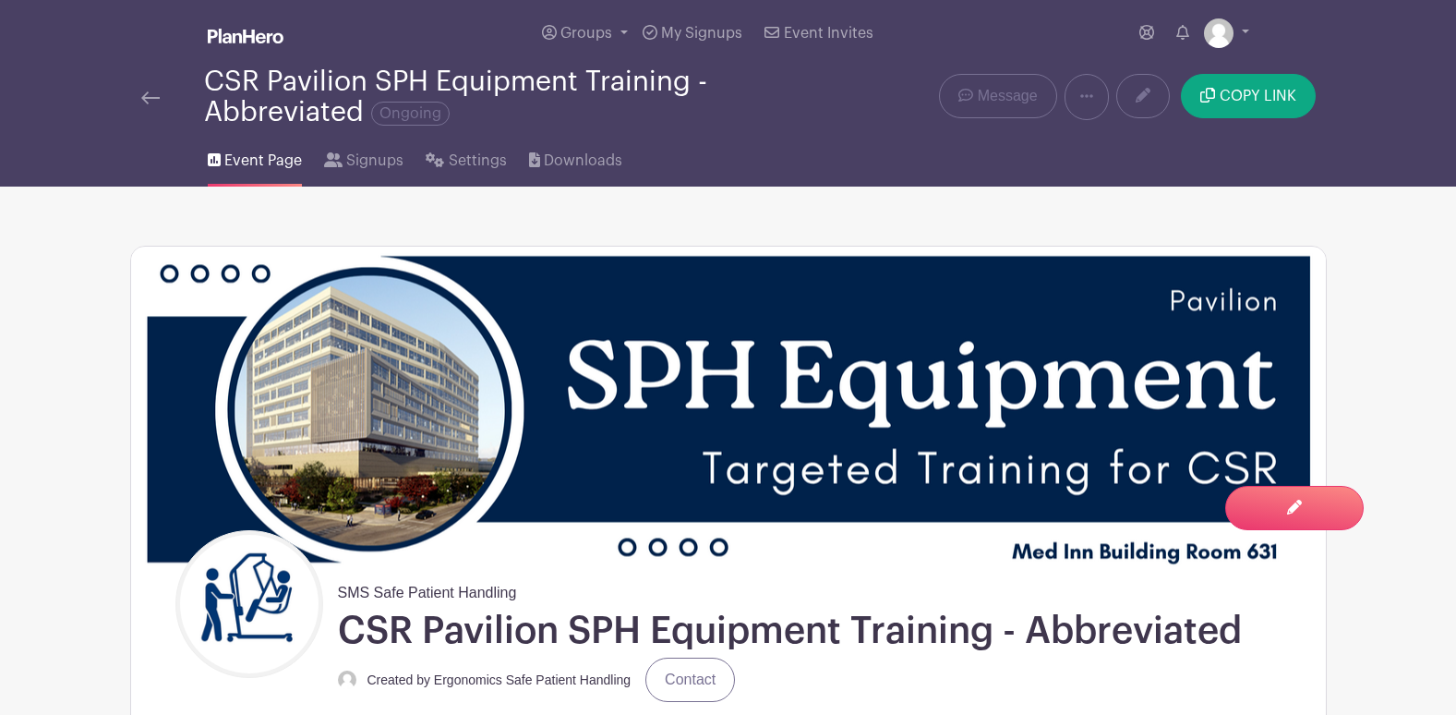
click at [624, 77] on div "CSR Pavilion SPH Equipment Training - Abbreviated Ongoing" at bounding box center [503, 96] width 598 height 61
click at [538, 85] on div "CSR Pavilion SPH Equipment Training - Abbreviated Ongoing" at bounding box center [503, 96] width 598 height 61
click at [302, 103] on div "CSR Pavilion SPH Equipment Training - Abbreviated Ongoing" at bounding box center [503, 96] width 598 height 61
click at [1133, 94] on link at bounding box center [1143, 96] width 54 height 44
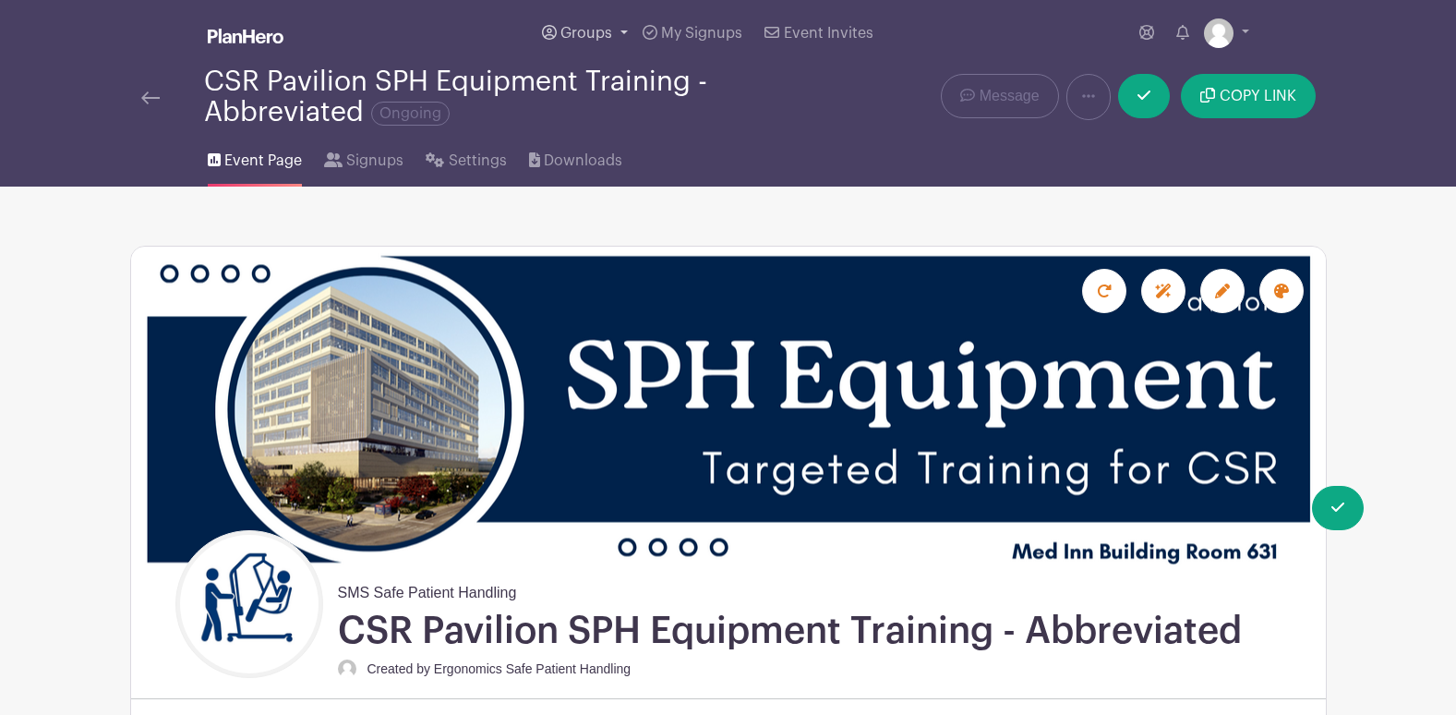
click at [576, 60] on link "Groups" at bounding box center [585, 33] width 101 height 66
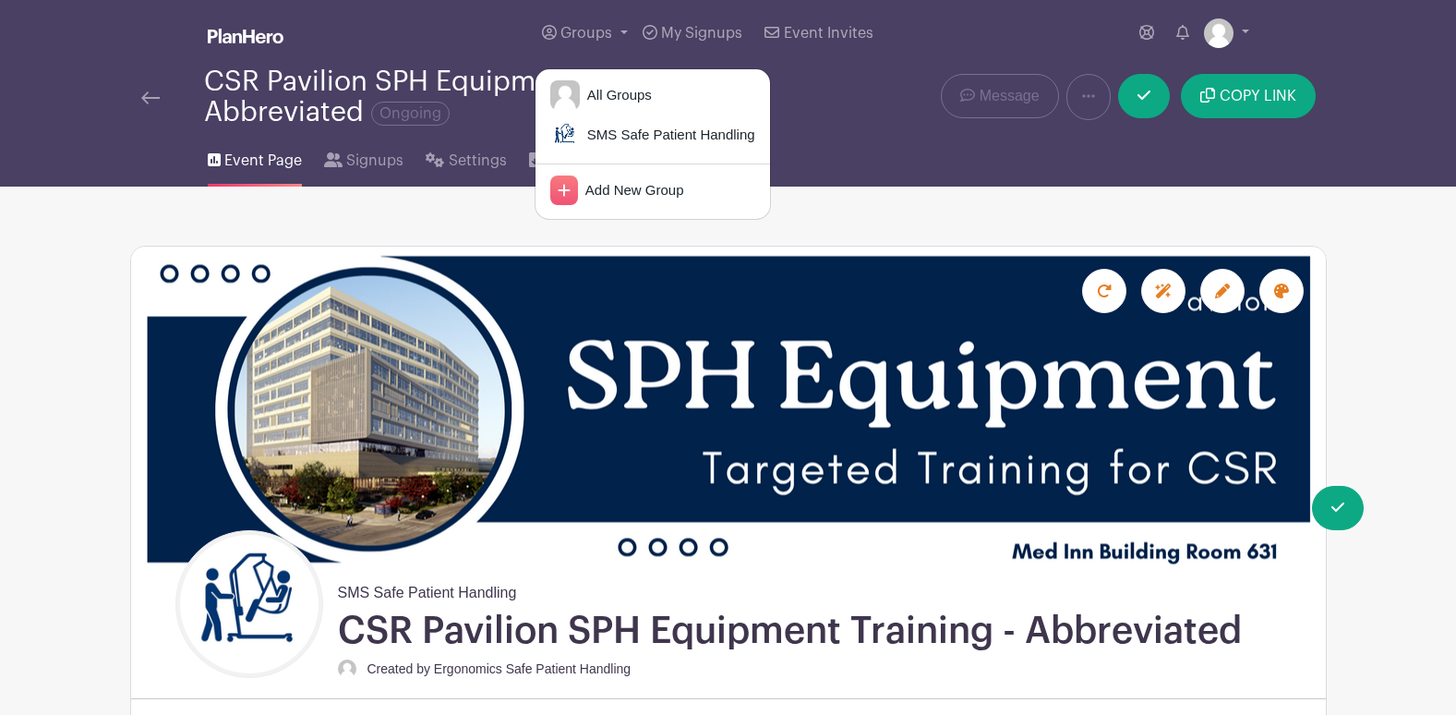
click at [494, 83] on div "CSR Pavilion SPH Equipment Training - Abbreviated Ongoing" at bounding box center [503, 96] width 598 height 61
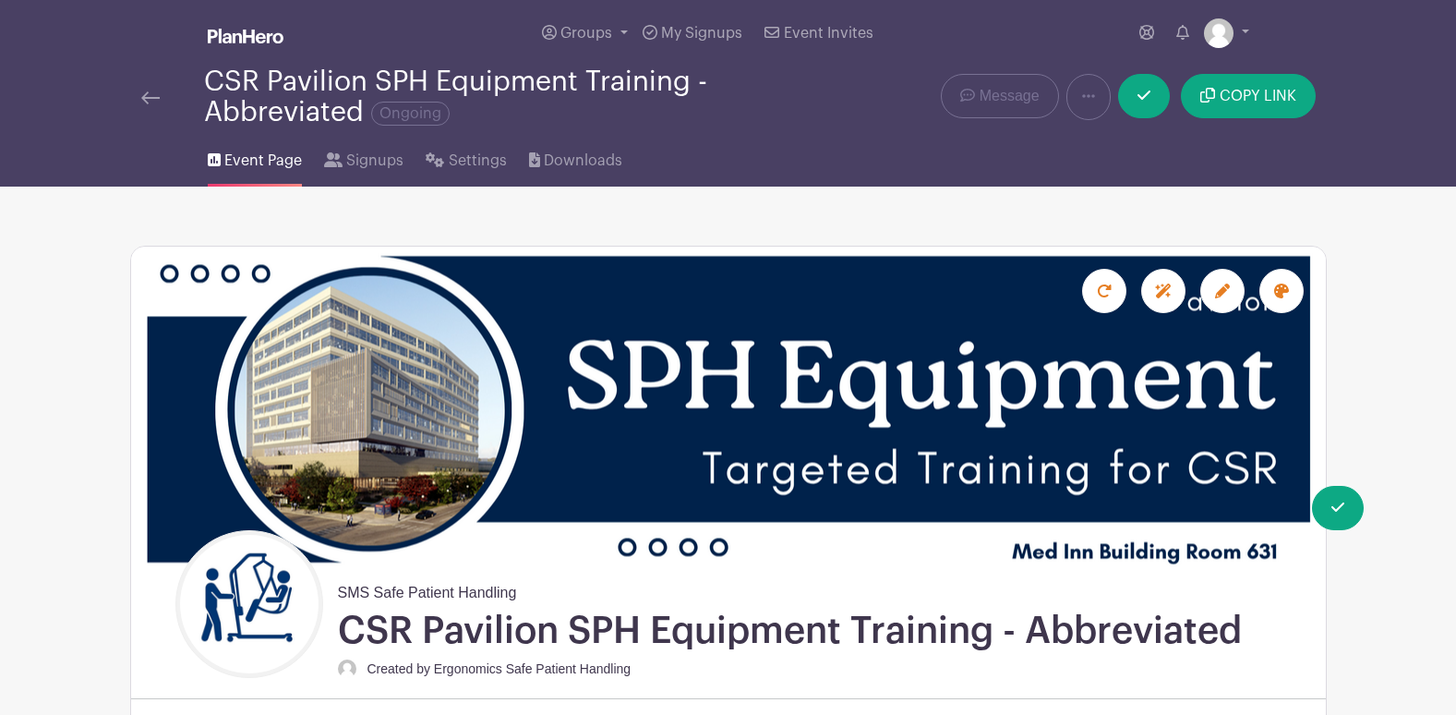
click at [487, 78] on div "CSR Pavilion SPH Equipment Training - Abbreviated Ongoing" at bounding box center [503, 96] width 598 height 61
click at [487, 77] on div "CSR Pavilion SPH Equipment Training - Abbreviated Ongoing" at bounding box center [503, 96] width 598 height 61
click at [141, 89] on link at bounding box center [150, 97] width 18 height 22
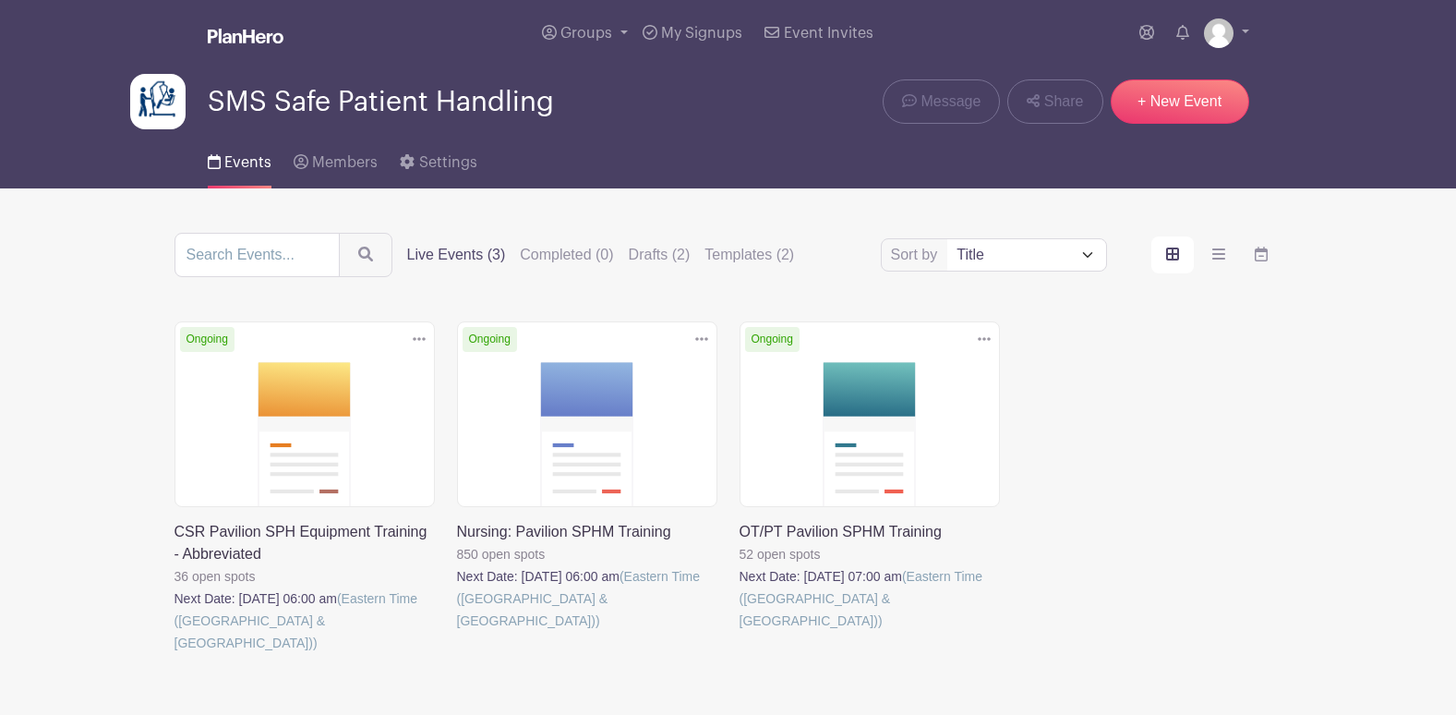
click at [422, 333] on icon at bounding box center [419, 338] width 13 height 15
click at [175, 654] on link at bounding box center [175, 654] width 0 height 0
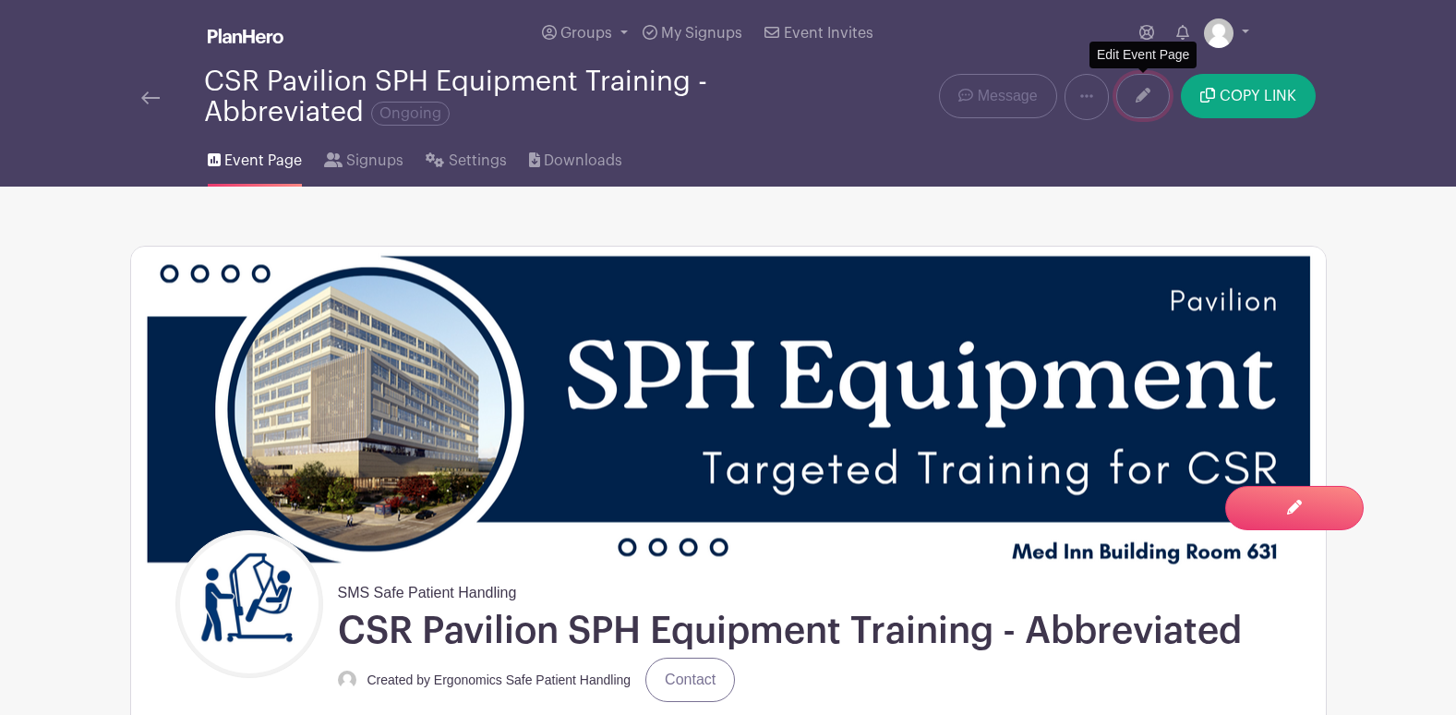
click at [1145, 91] on icon at bounding box center [1143, 95] width 15 height 15
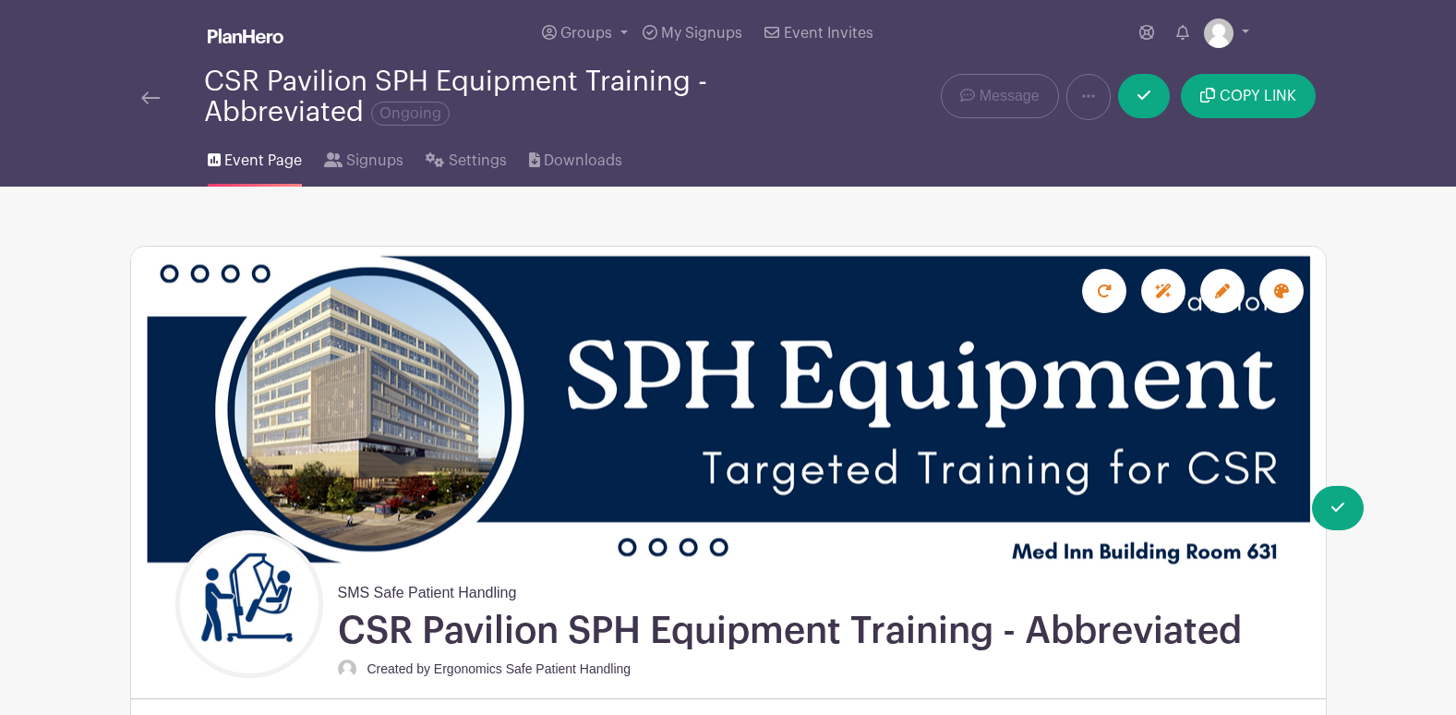
click at [684, 78] on div "CSR Pavilion SPH Equipment Training - Abbreviated Ongoing" at bounding box center [503, 96] width 598 height 61
click at [672, 80] on div "CSR Pavilion SPH Equipment Training - Abbreviated Ongoing" at bounding box center [503, 96] width 598 height 61
drag, startPoint x: 672, startPoint y: 80, endPoint x: 660, endPoint y: 80, distance: 12.0
click at [660, 80] on div "CSR Pavilion SPH Equipment Training - Abbreviated Ongoing" at bounding box center [503, 96] width 598 height 61
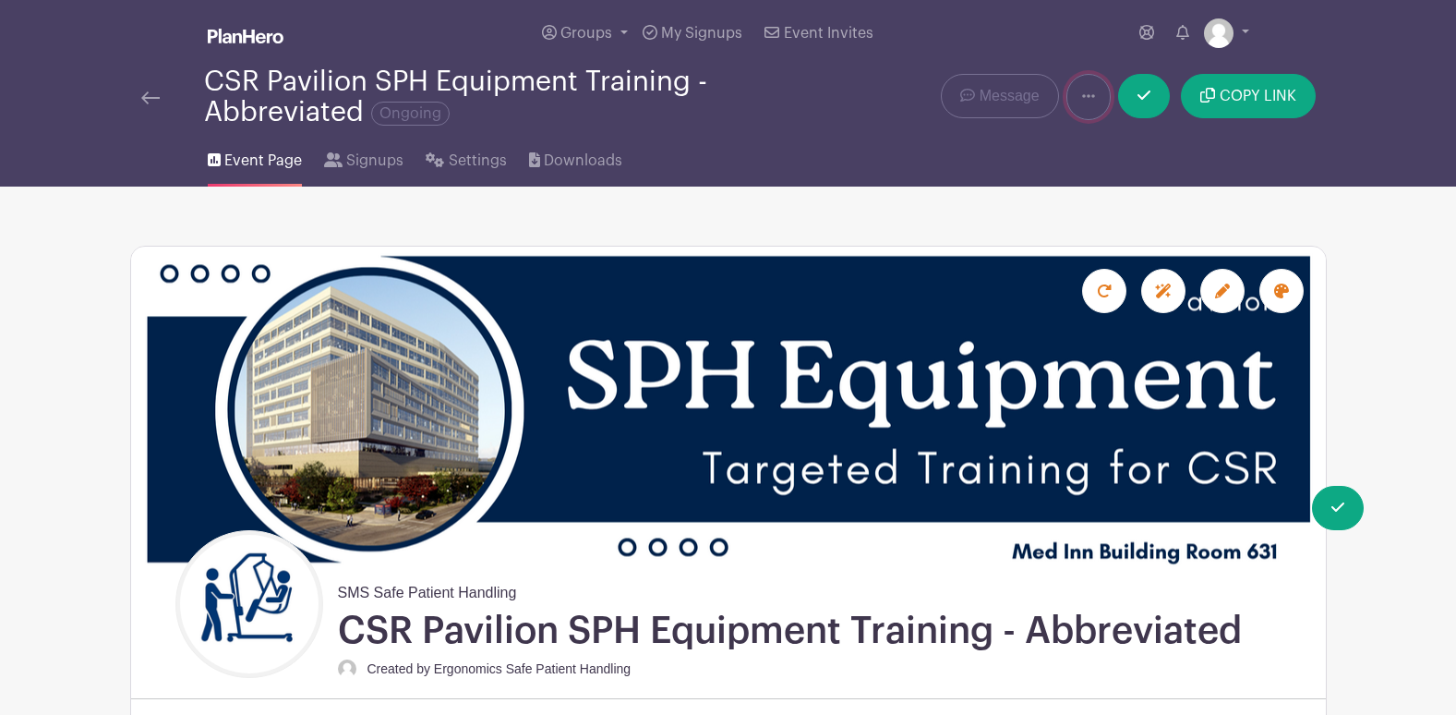
click at [1078, 82] on link at bounding box center [1088, 97] width 44 height 46
click at [1103, 143] on link "Duplicate" at bounding box center [1140, 145] width 146 height 30
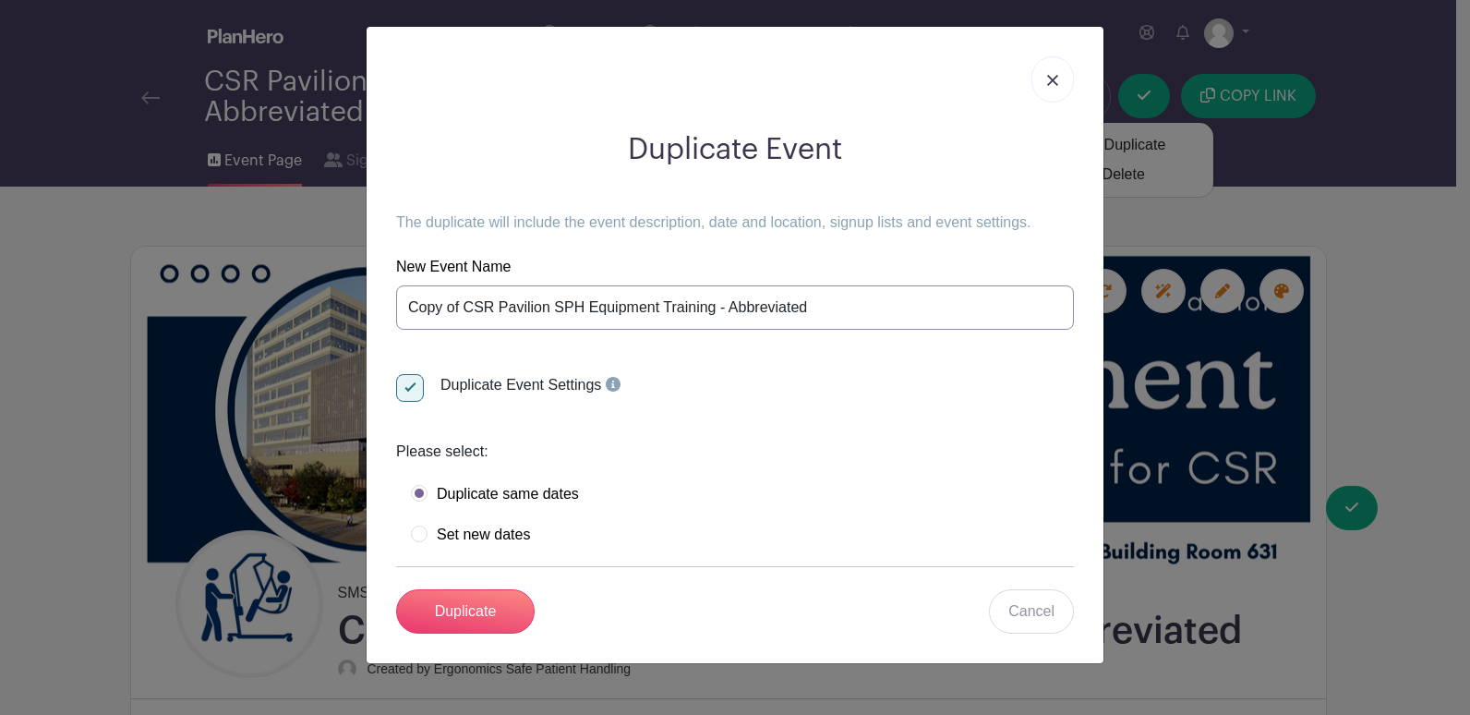
click at [792, 306] on input "Copy of CSR Pavilion SPH Equipment Training - Abbreviated" at bounding box center [735, 307] width 678 height 44
drag, startPoint x: 838, startPoint y: 306, endPoint x: 728, endPoint y: 307, distance: 110.8
click at [728, 307] on input "Copy of CSR Pavilion SPH Equipment Training - Abbreviated" at bounding box center [735, 307] width 678 height 44
drag, startPoint x: 463, startPoint y: 307, endPoint x: 375, endPoint y: 300, distance: 88.0
click at [375, 300] on div "Duplicate Event The duplicate will include the event description, date and loca…" at bounding box center [735, 345] width 737 height 636
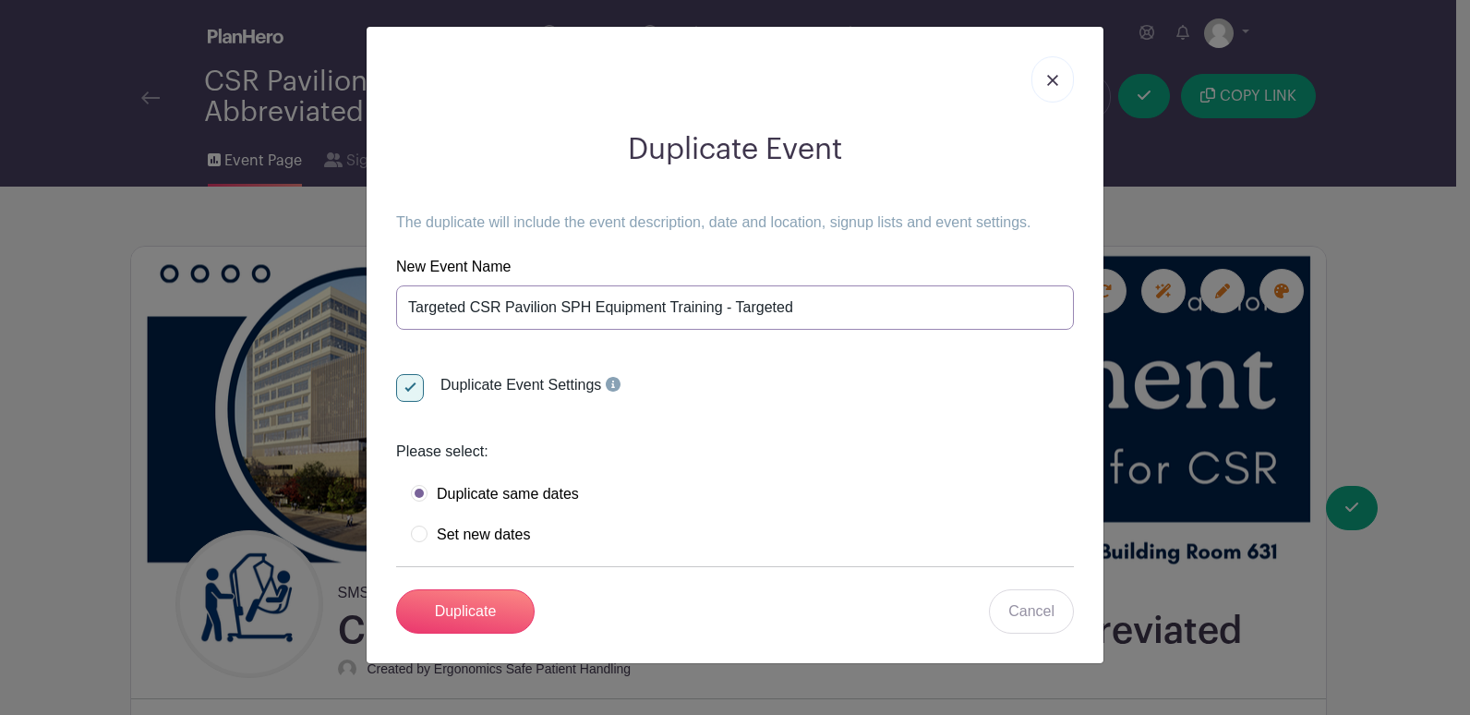
drag, startPoint x: 822, startPoint y: 312, endPoint x: 722, endPoint y: 297, distance: 100.8
click at [722, 297] on input "Targeted CSR Pavilion SPH Equipment Training - Targeted" at bounding box center [735, 307] width 678 height 44
drag, startPoint x: 557, startPoint y: 304, endPoint x: 503, endPoint y: 303, distance: 53.6
click at [503, 303] on input "Targeted CSR Pavilion SPH Equipment Training" at bounding box center [735, 307] width 678 height 44
click at [689, 299] on input "Targeted CSR SPH Equipment Training" at bounding box center [735, 307] width 678 height 44
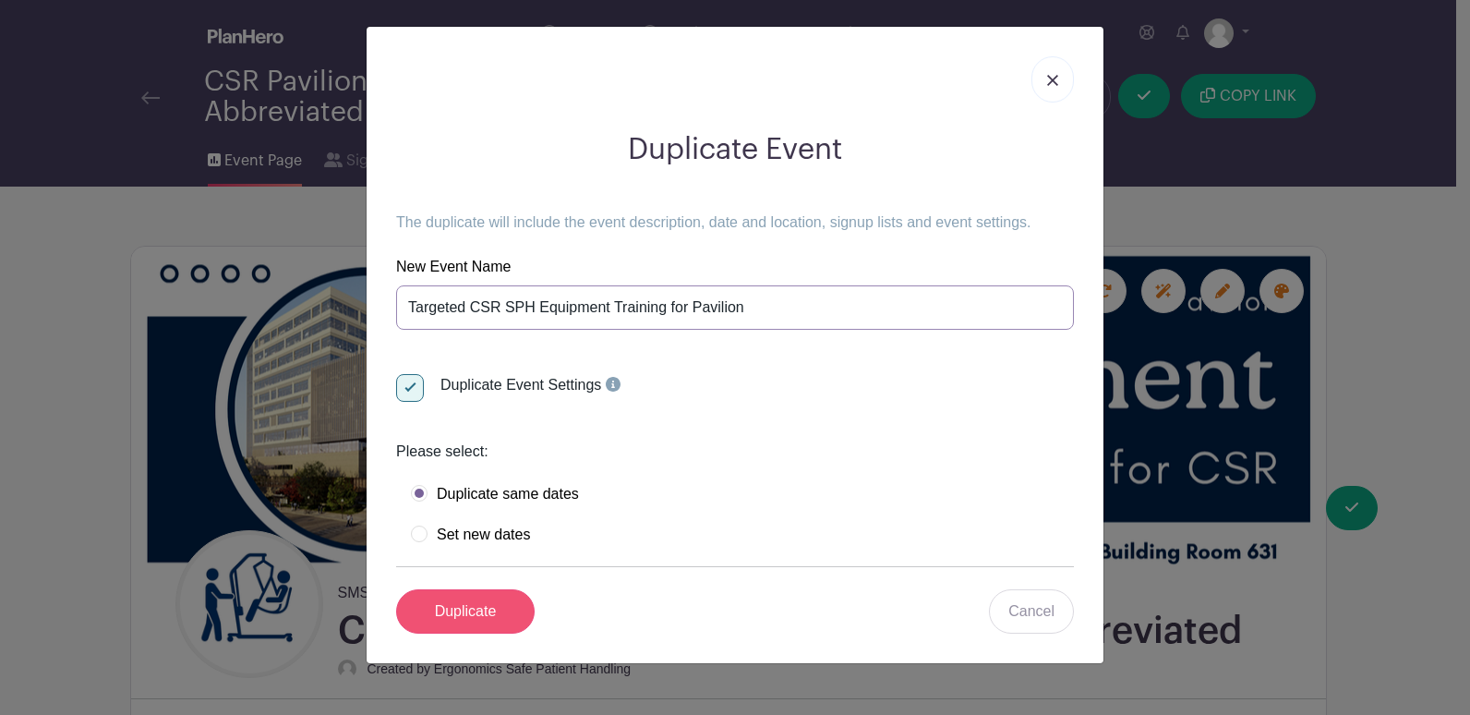
type input "Targeted CSR SPH Equipment Training for Pavilion"
click at [490, 604] on input "Duplicate" at bounding box center [465, 611] width 139 height 44
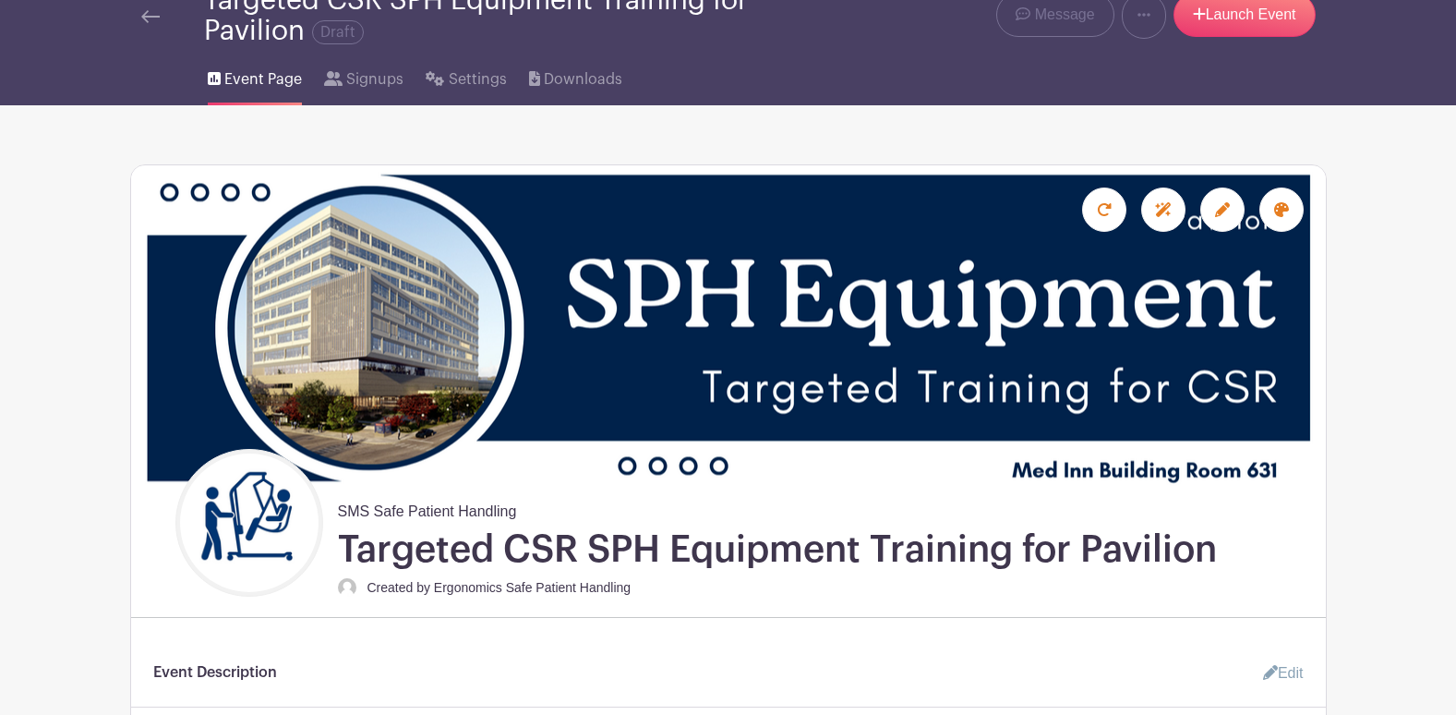
scroll to position [92, 0]
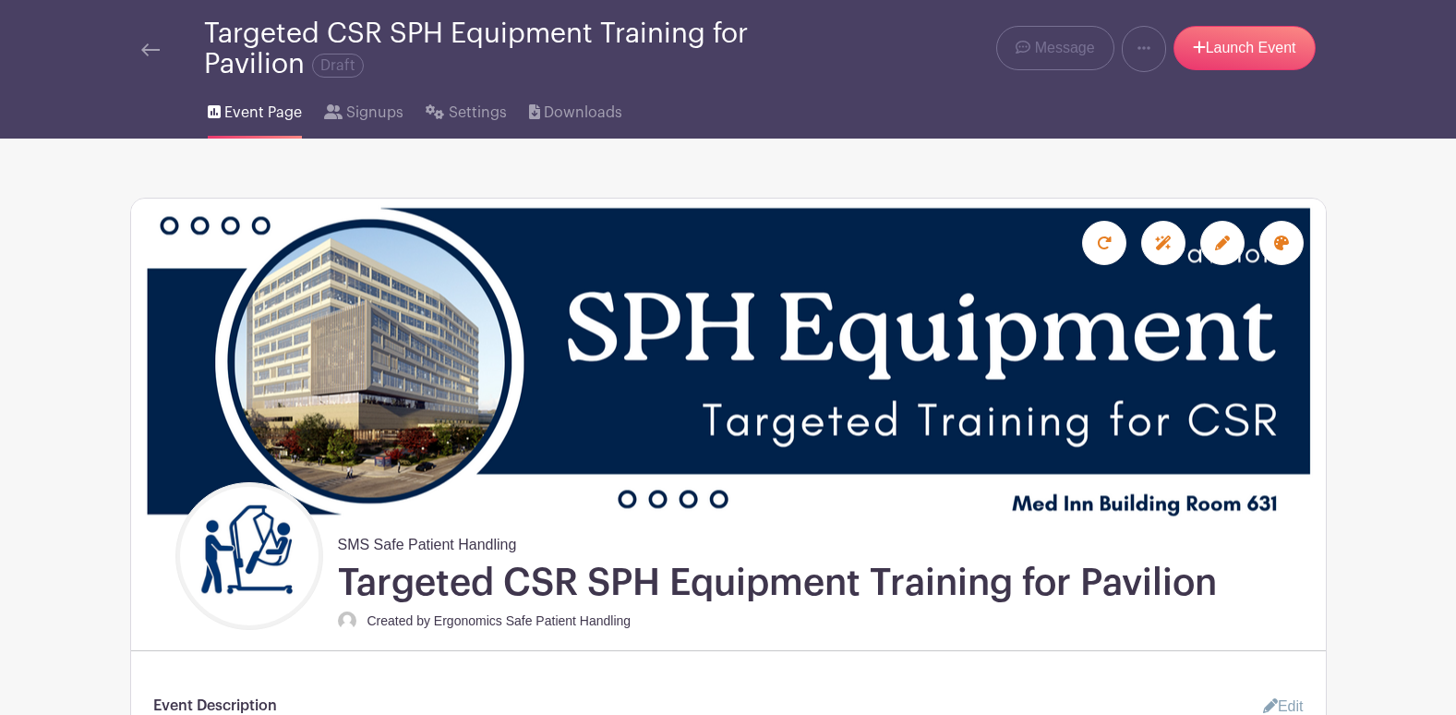
click at [157, 48] on img at bounding box center [150, 49] width 18 height 13
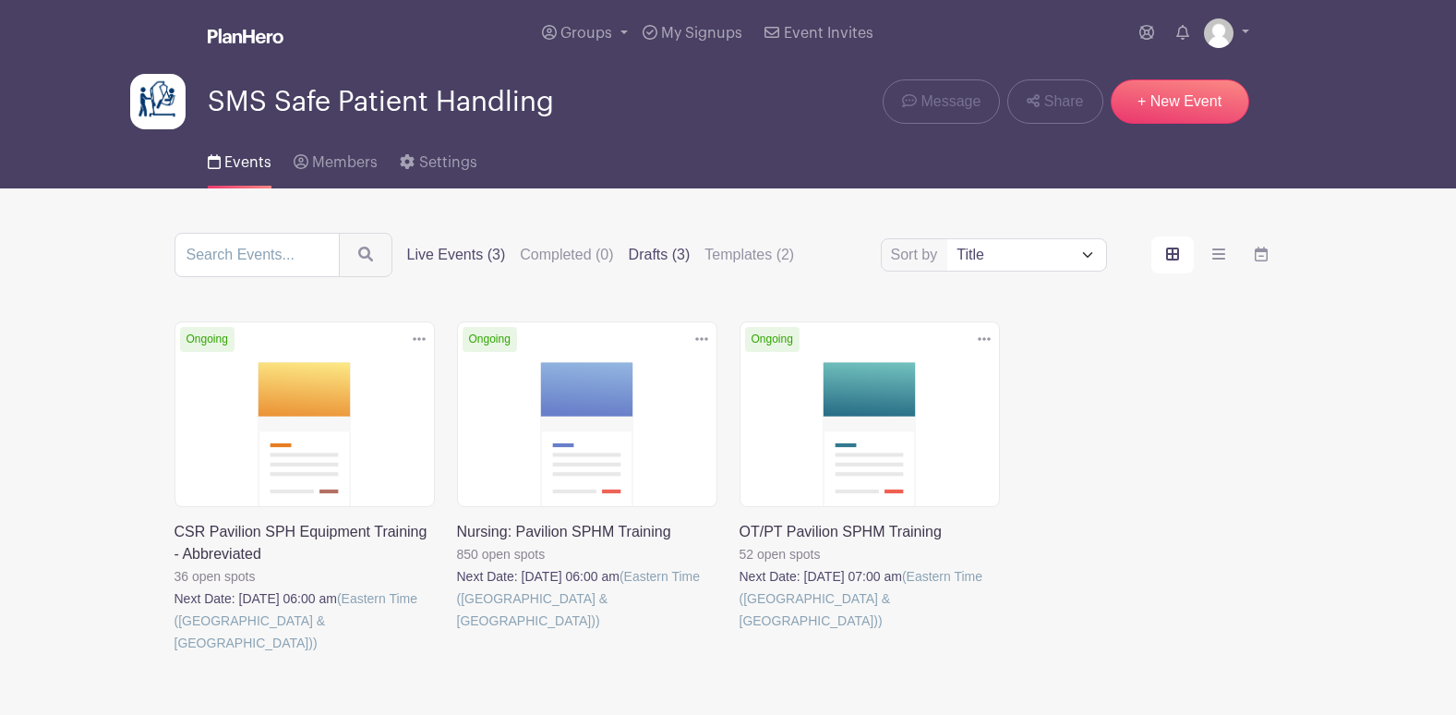
click at [662, 256] on label "Drafts (3)" at bounding box center [660, 255] width 62 height 22
click at [0, 0] on input "Drafts (3)" at bounding box center [0, 0] width 0 height 0
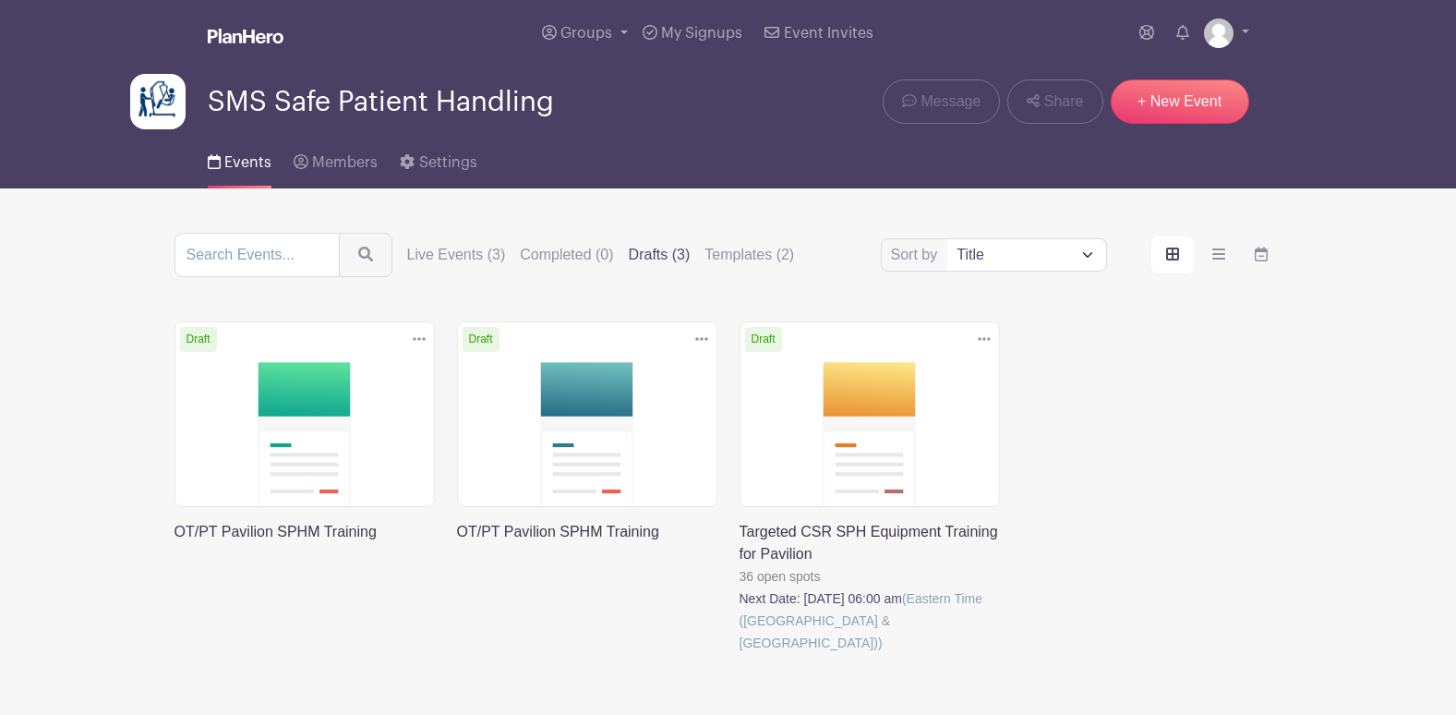
click at [978, 337] on icon at bounding box center [984, 338] width 13 height 15
click at [740, 654] on link at bounding box center [740, 654] width 0 height 0
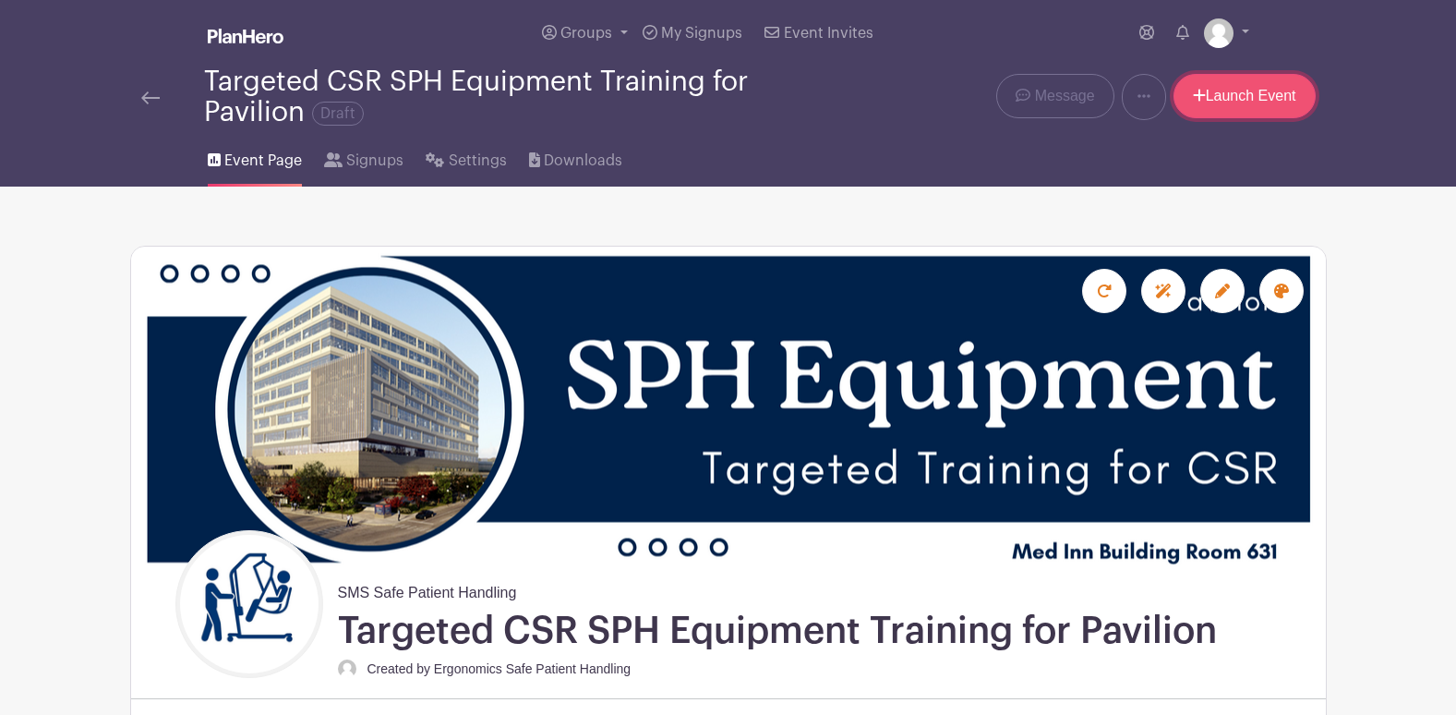
click at [1260, 91] on link "Launch Event" at bounding box center [1245, 96] width 142 height 44
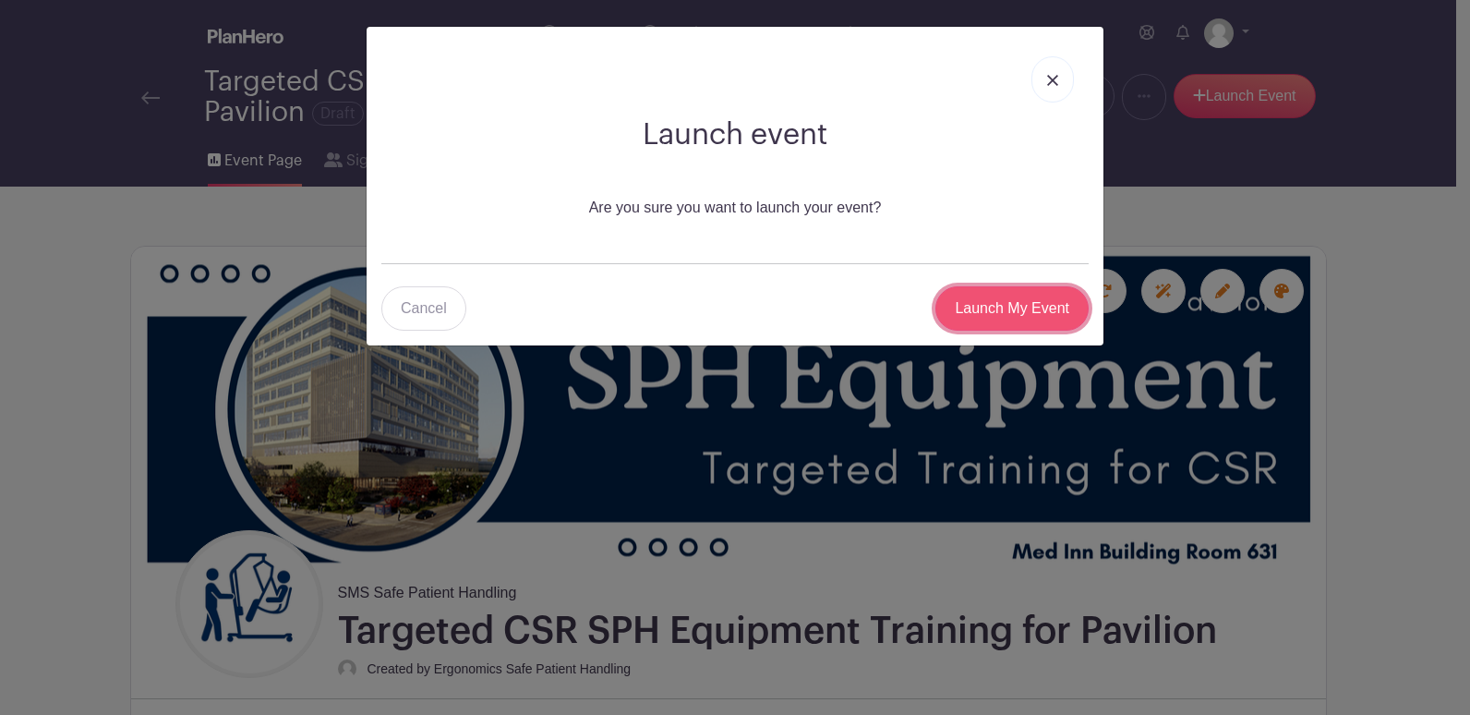
click at [987, 315] on input "Launch My Event" at bounding box center [1011, 308] width 153 height 44
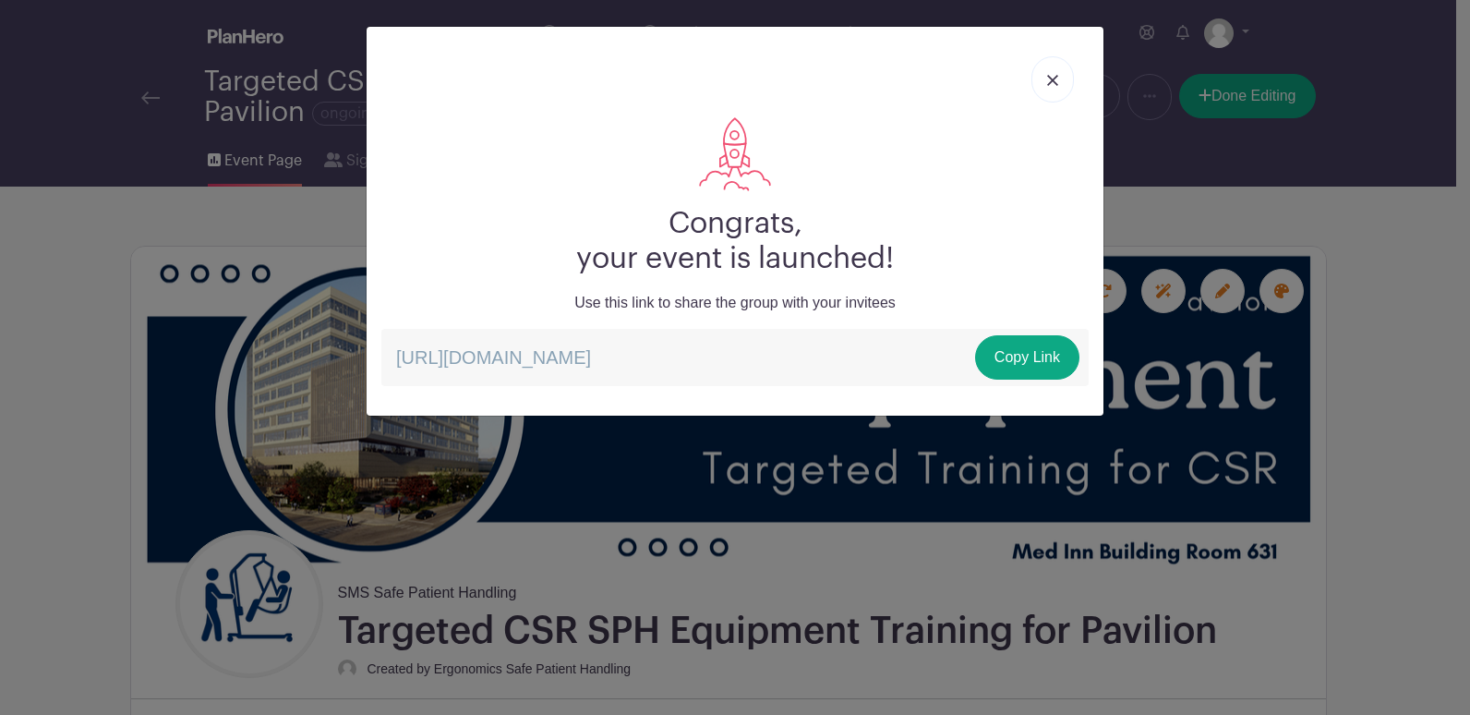
click at [1049, 81] on img at bounding box center [1052, 80] width 11 height 11
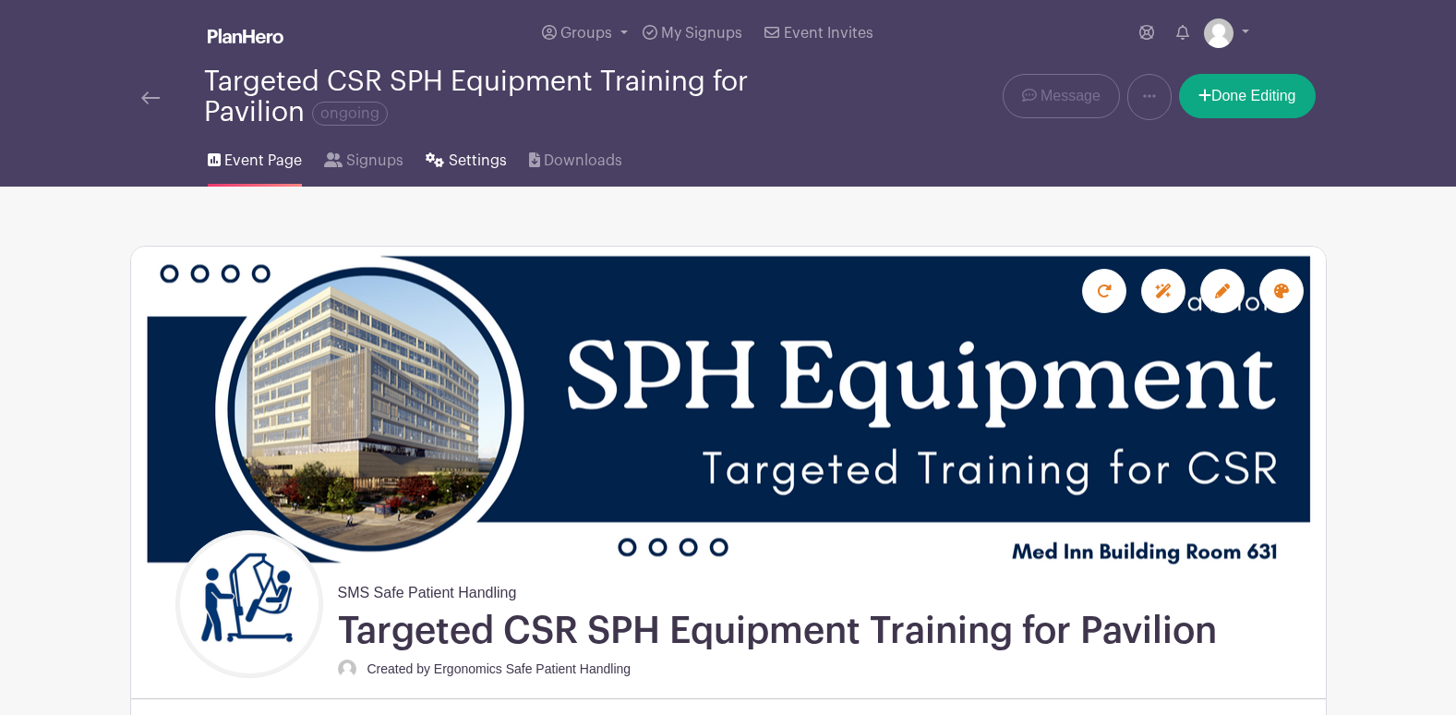
click at [476, 163] on span "Settings" at bounding box center [478, 161] width 58 height 22
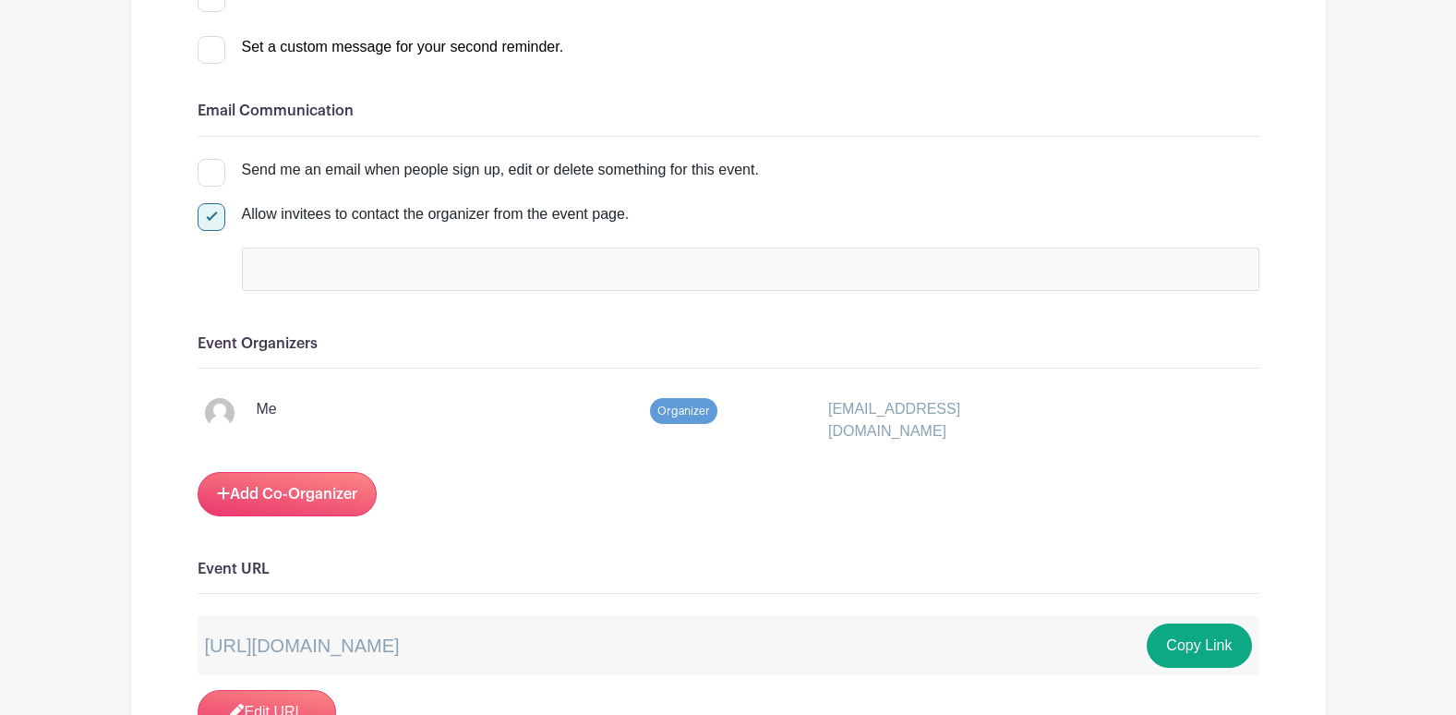
scroll to position [739, 0]
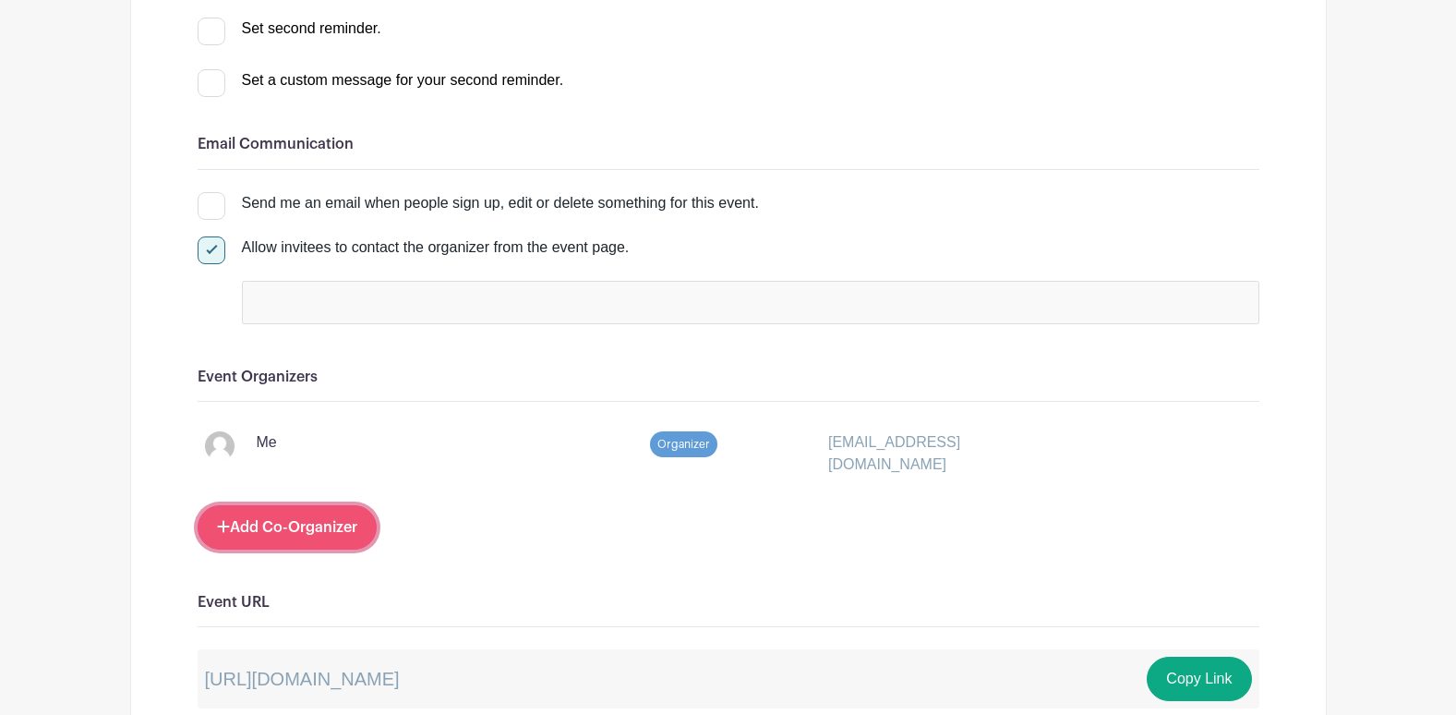
click at [321, 533] on link "Add Co-Organizer" at bounding box center [287, 527] width 179 height 44
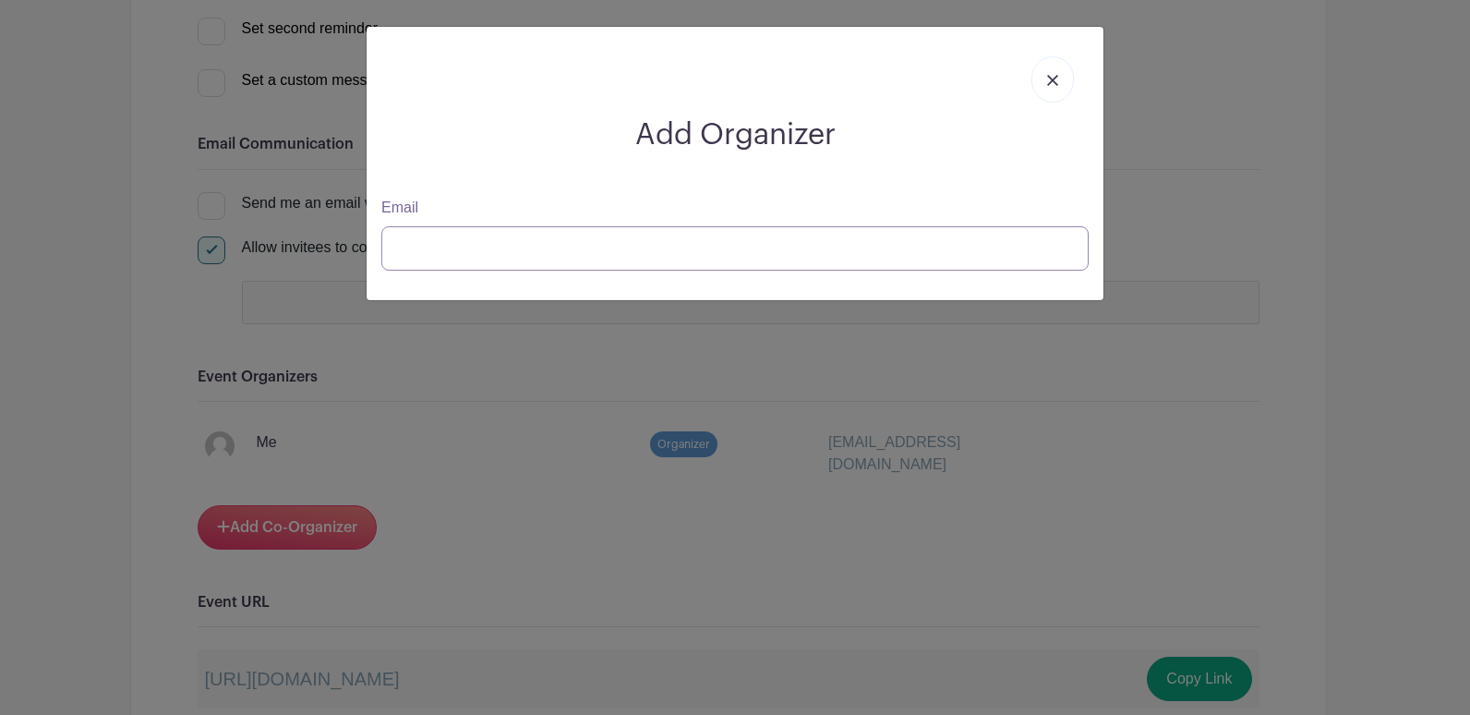
click at [520, 244] on input "Email" at bounding box center [734, 248] width 707 height 44
paste input "Pavilion"
type input "Pavilion"
drag, startPoint x: 512, startPoint y: 253, endPoint x: 267, endPoint y: 209, distance: 249.6
click at [267, 209] on div "Add Organizer Email Pavilion" at bounding box center [735, 357] width 1470 height 715
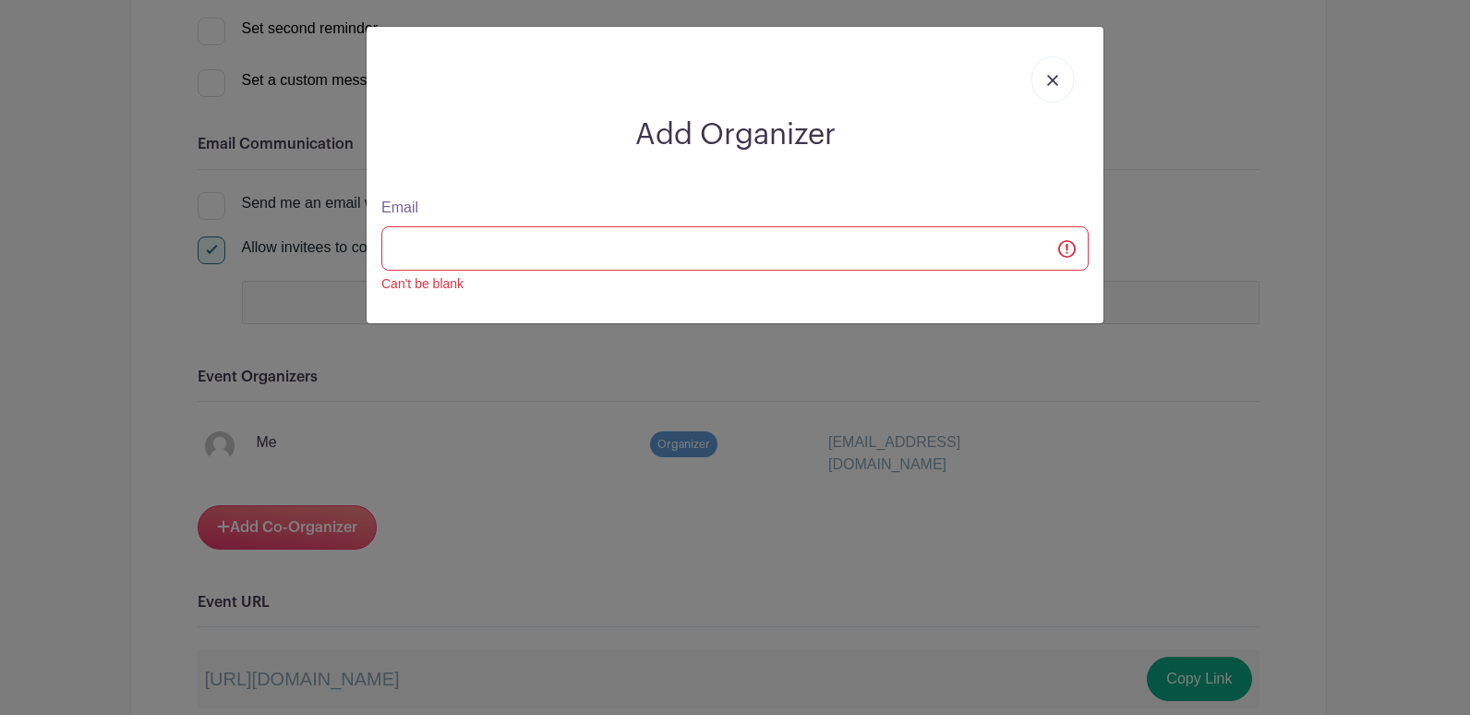
click at [308, 294] on div "Add Organizer Email Can't be blank" at bounding box center [735, 357] width 1470 height 715
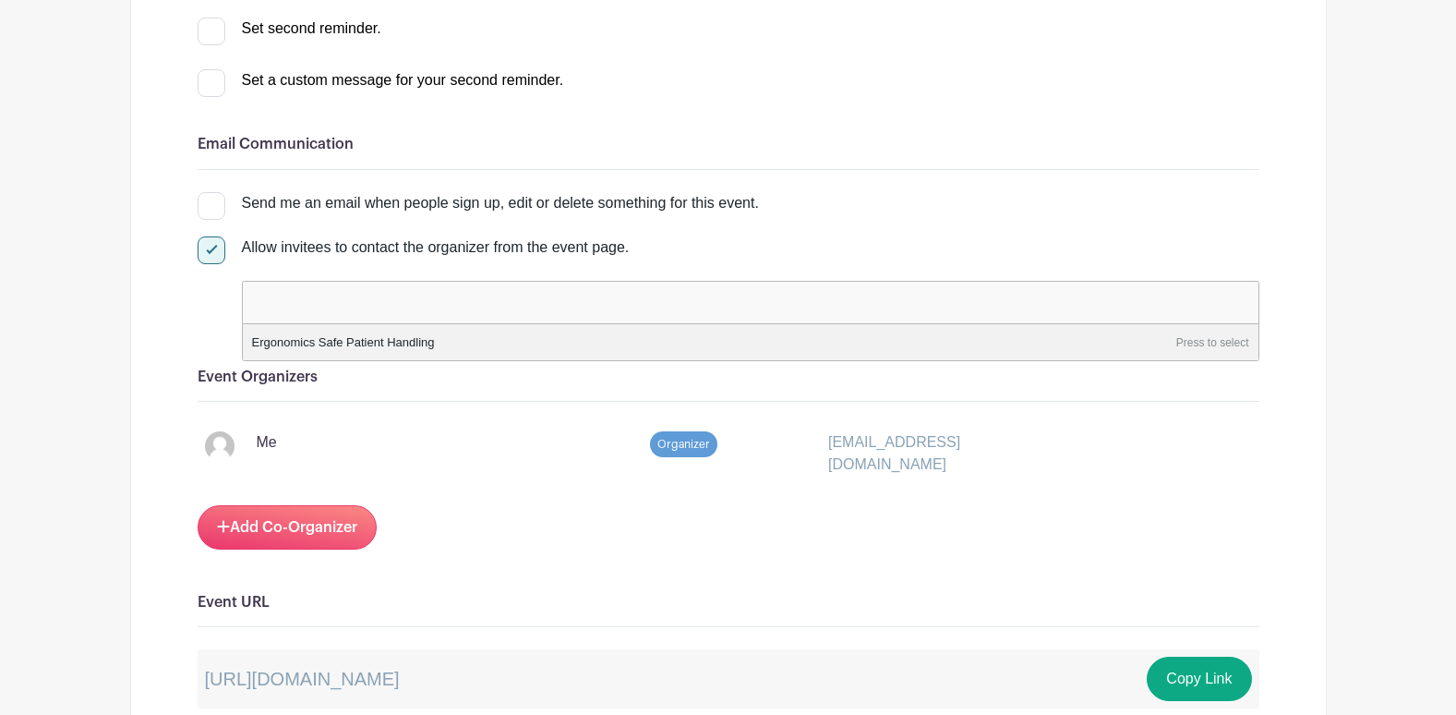
click at [308, 296] on input "false" at bounding box center [330, 301] width 163 height 27
paste input "[EMAIL_ADDRESS][DOMAIN_NAME]"
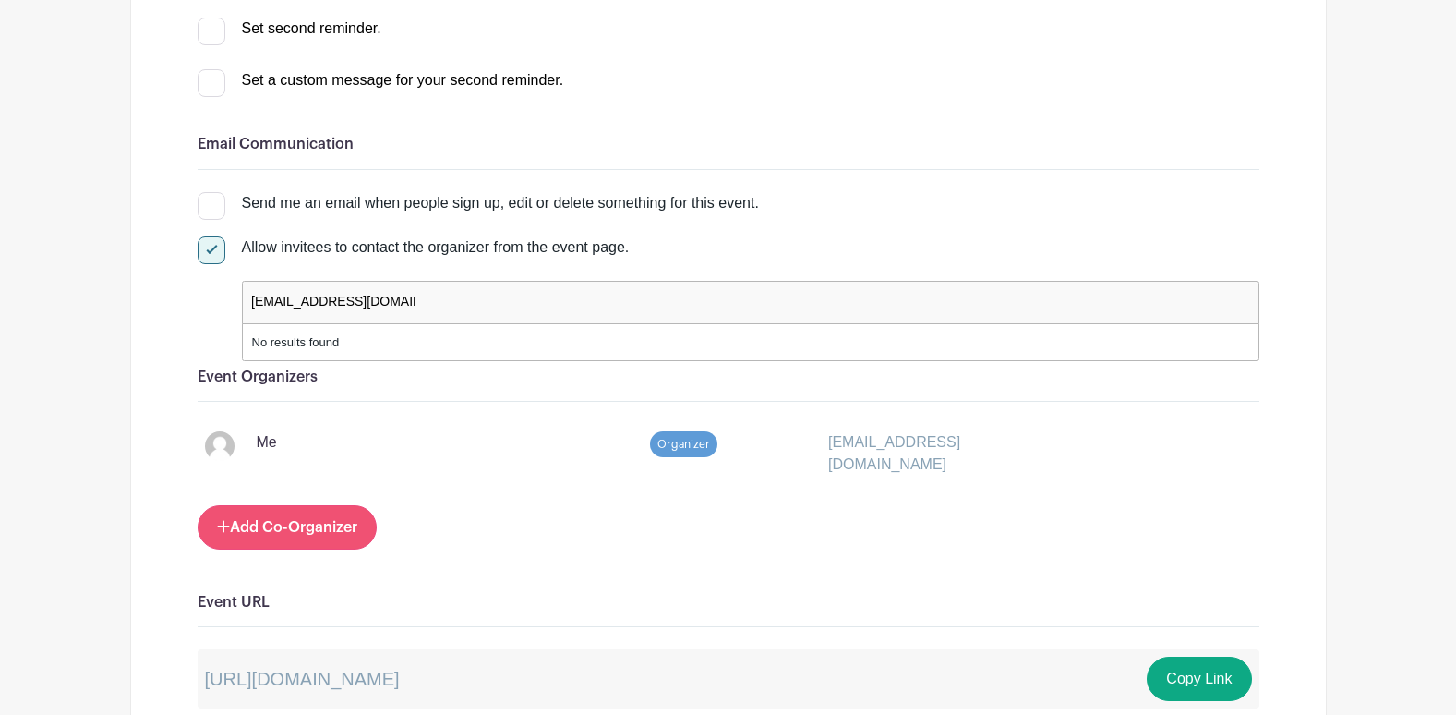
type input "[EMAIL_ADDRESS][DOMAIN_NAME]"
click at [319, 524] on link "Add Co-Organizer" at bounding box center [287, 527] width 179 height 44
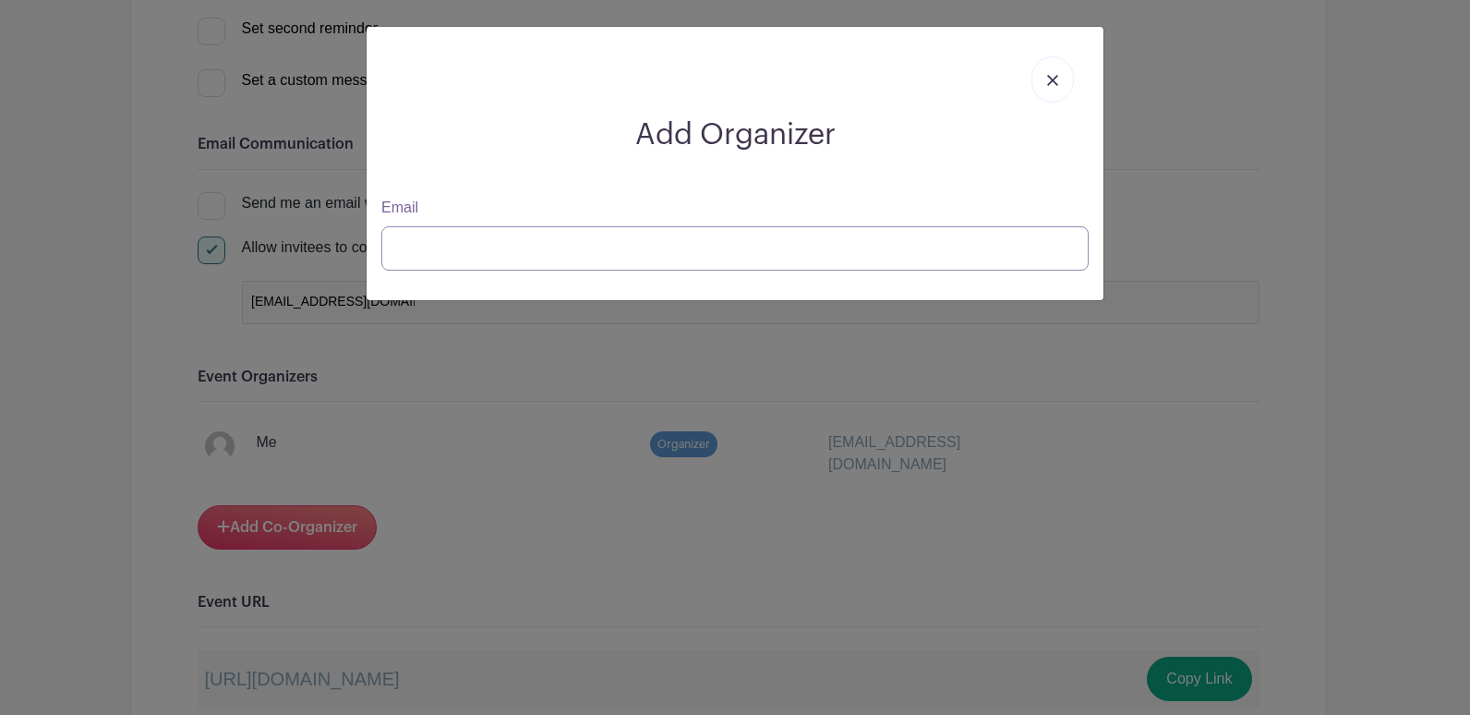
click at [530, 245] on input "Email" at bounding box center [734, 248] width 707 height 44
paste input "[EMAIL_ADDRESS][DOMAIN_NAME]"
type input "[EMAIL_ADDRESS][DOMAIN_NAME]"
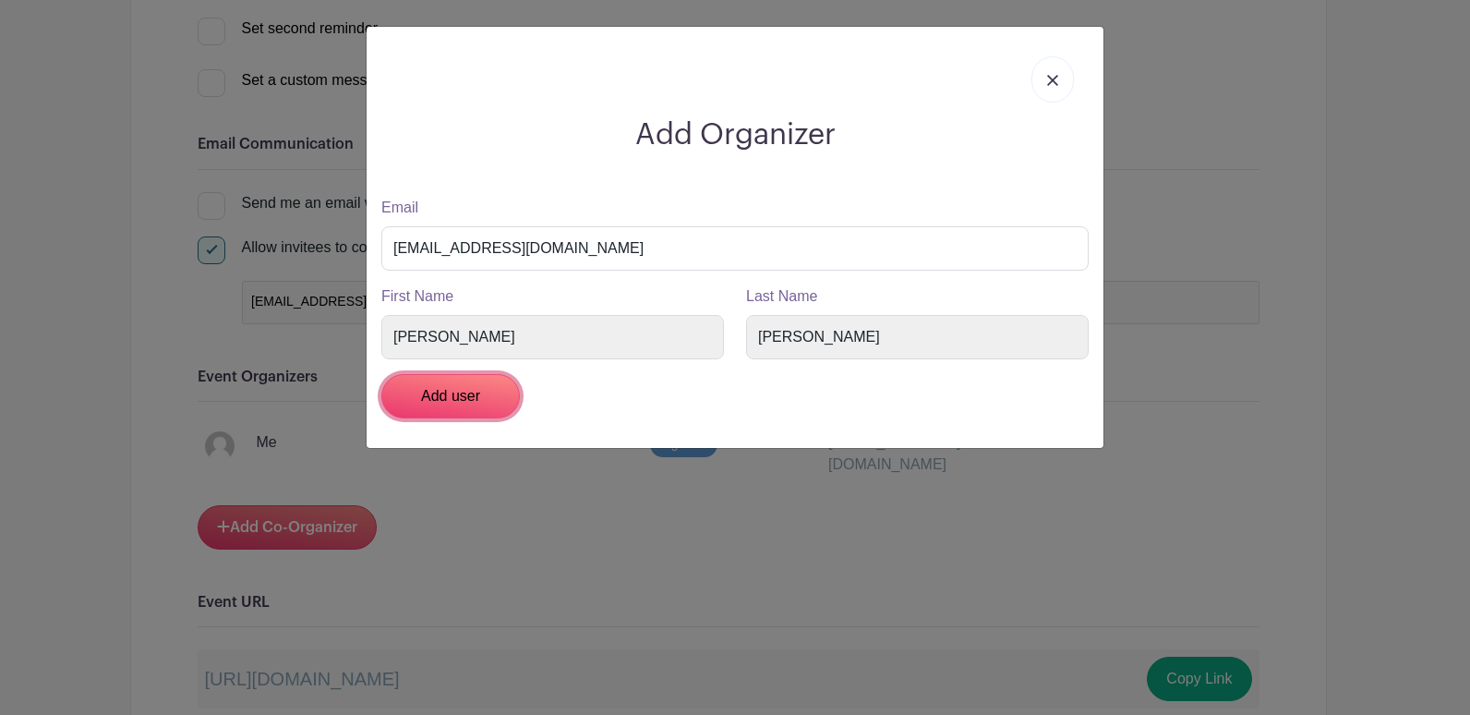
click at [468, 396] on input "Add user" at bounding box center [450, 396] width 139 height 44
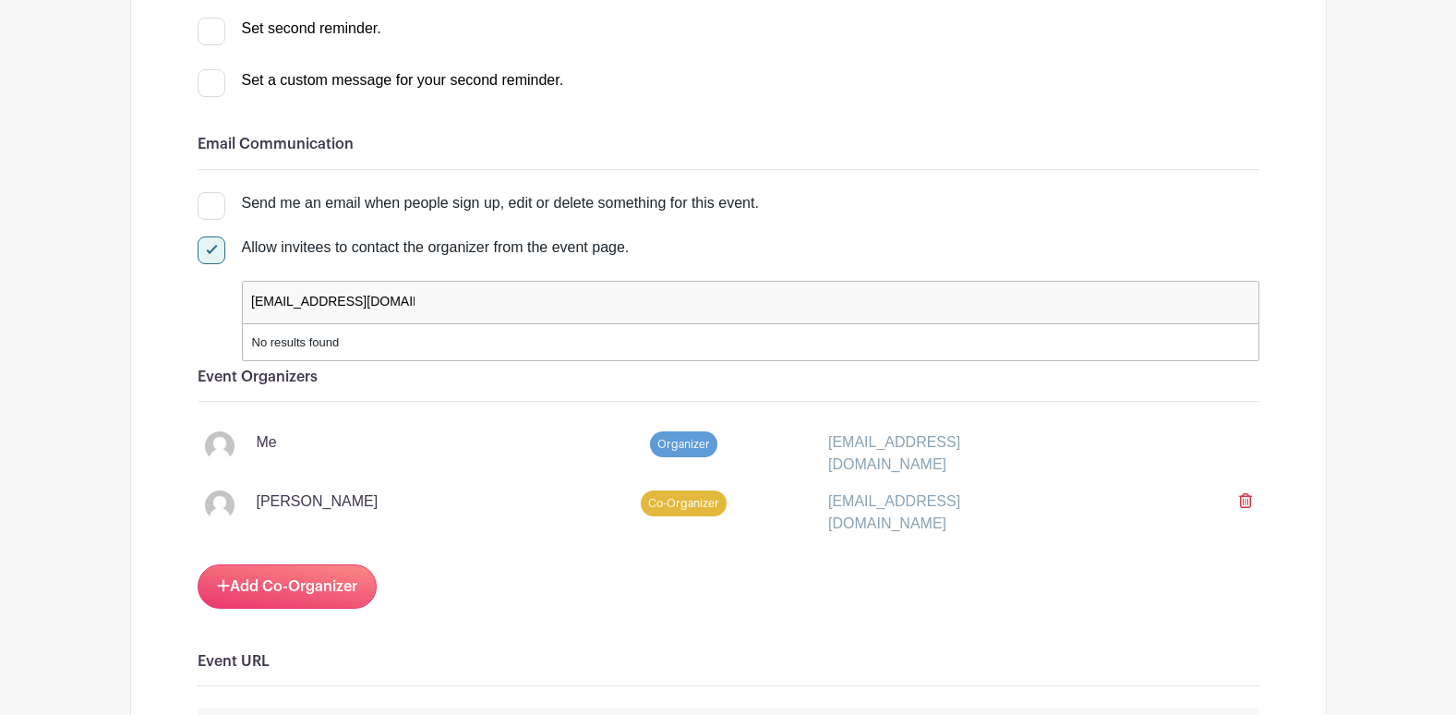
click at [407, 297] on input "[EMAIL_ADDRESS][DOMAIN_NAME]" at bounding box center [331, 301] width 165 height 27
click at [222, 305] on div "Allow invitees to contact the organizer from the event page. Ergonomics Safe Pa…" at bounding box center [729, 280] width 1062 height 88
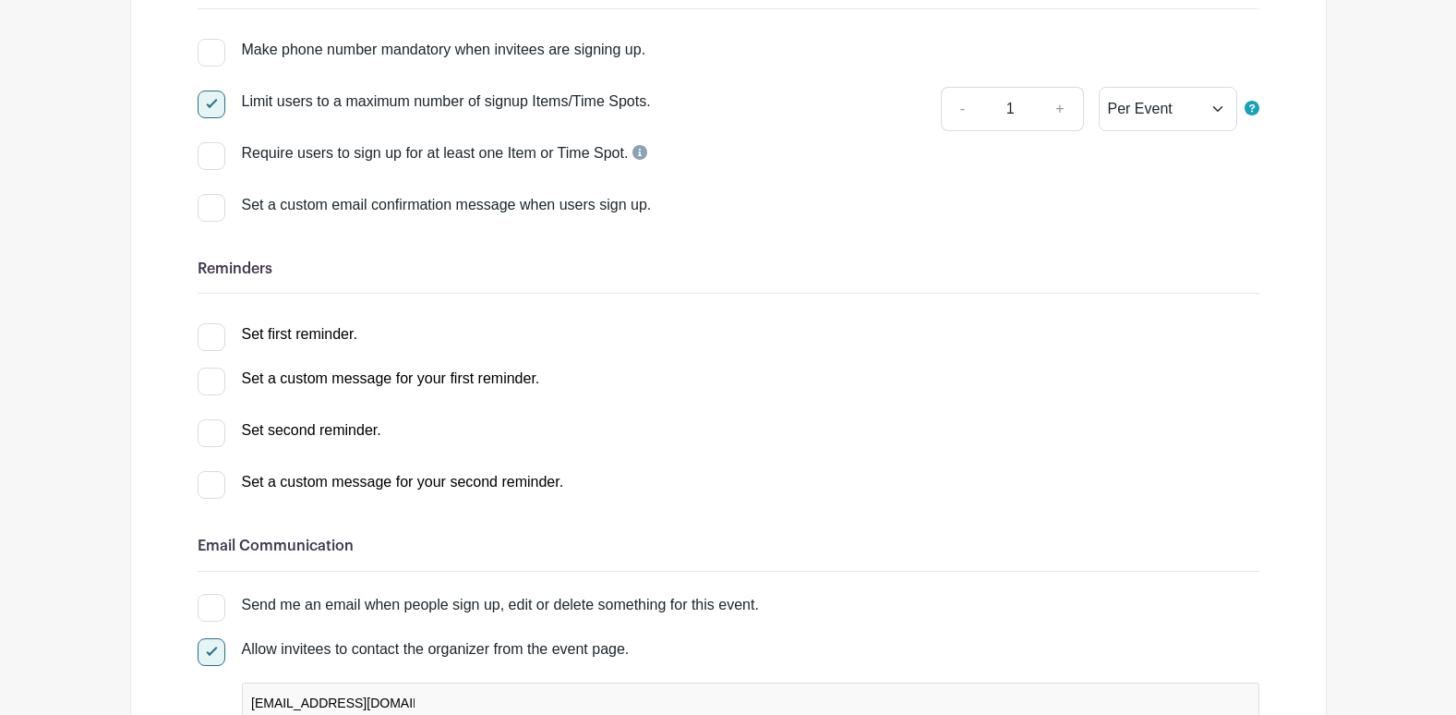
scroll to position [185, 0]
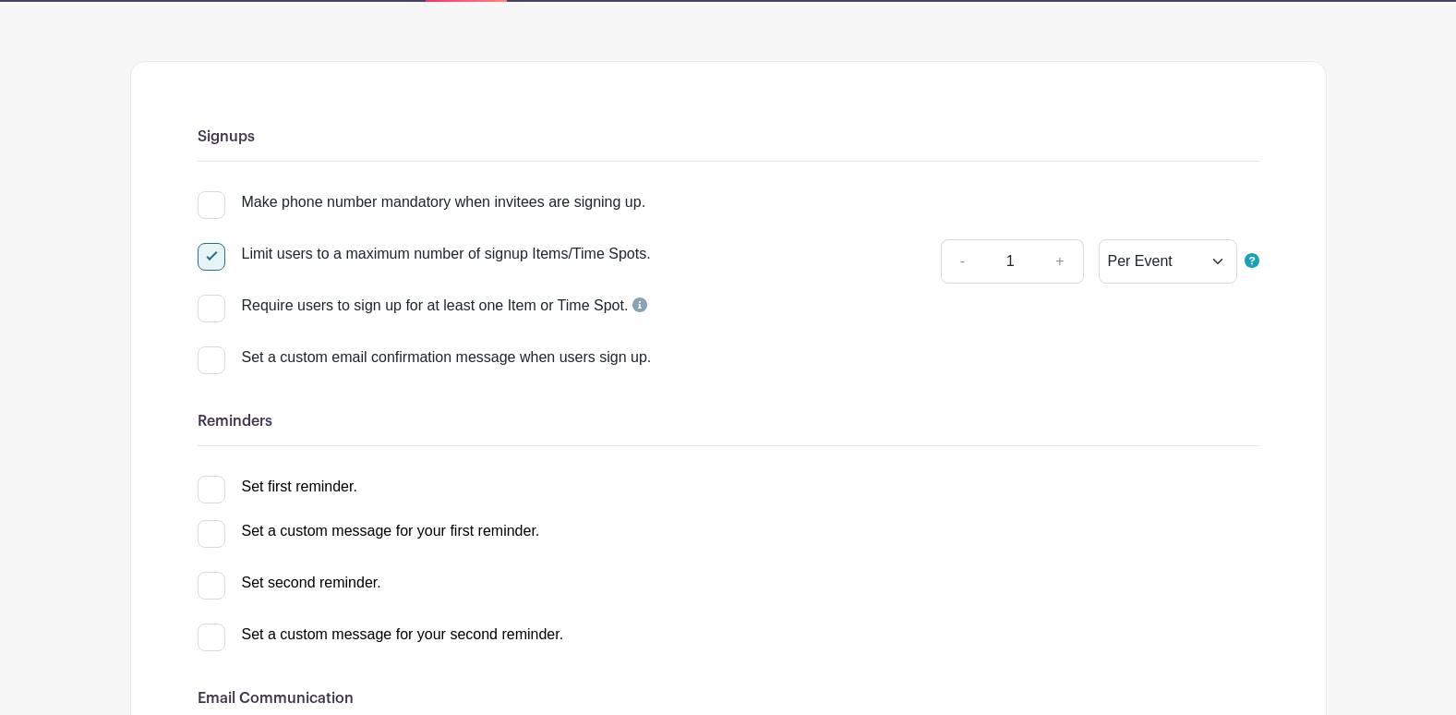
click at [214, 258] on div at bounding box center [212, 257] width 28 height 28
click at [210, 255] on input "Limit users to a maximum number of signup Items/Time Spots." at bounding box center [204, 249] width 12 height 12
checkbox input "false"
click at [217, 497] on div at bounding box center [212, 490] width 28 height 28
click at [210, 488] on input "Set first reminder." at bounding box center [204, 482] width 12 height 12
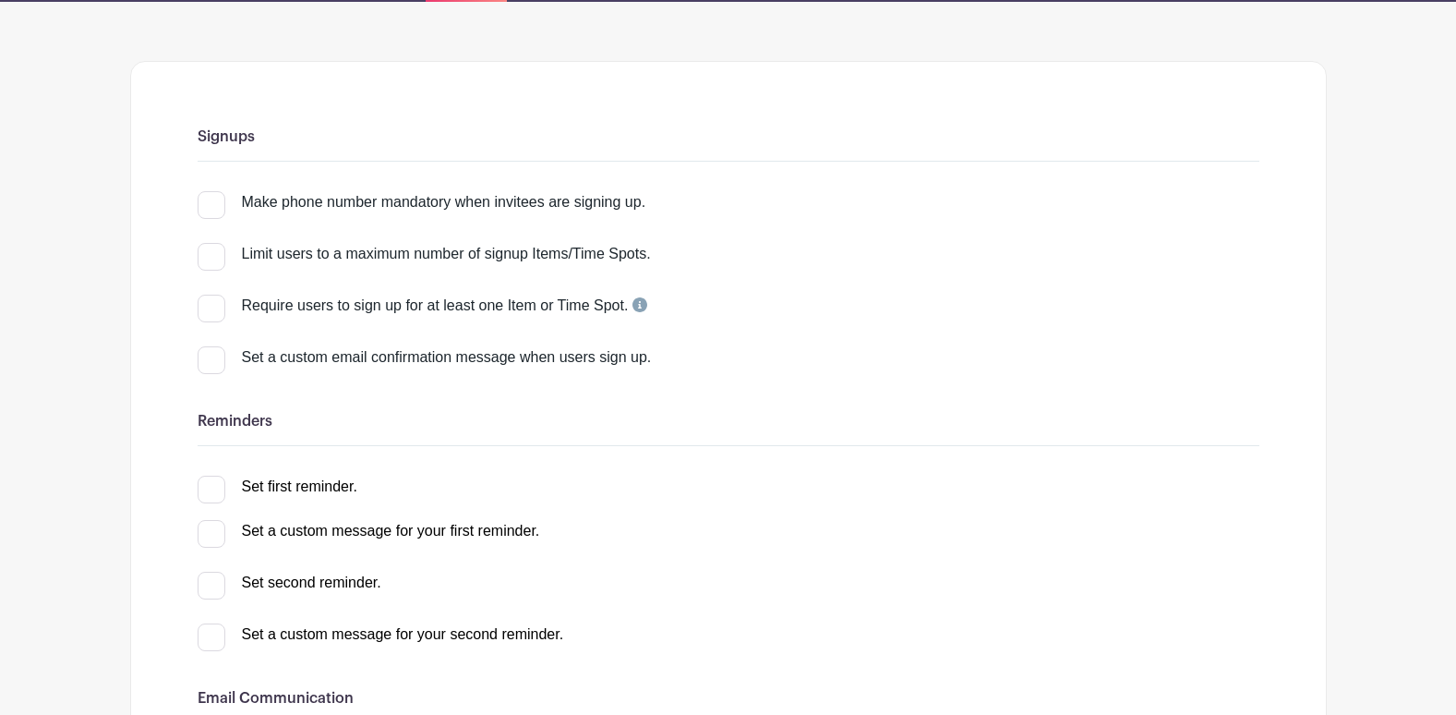
checkbox input "true"
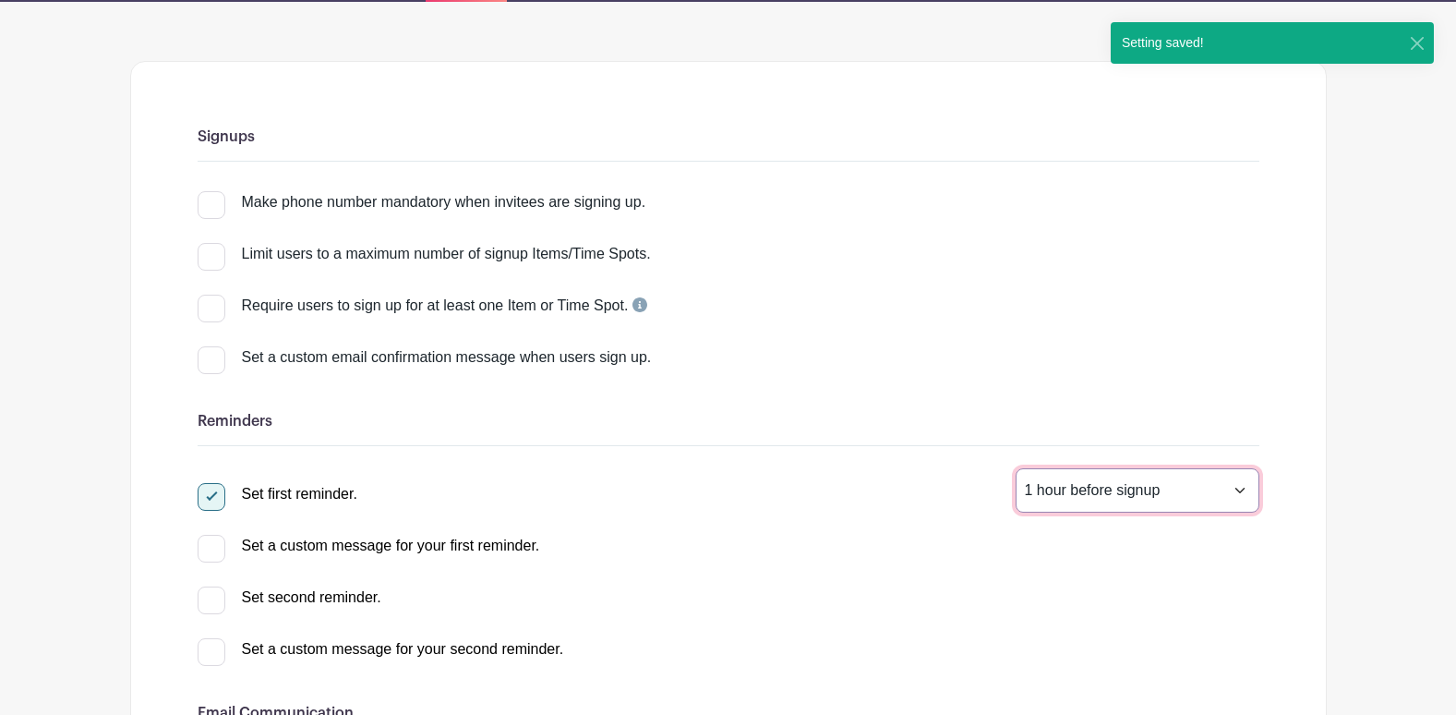
click at [1058, 493] on select "1 hour before signup 2 hours before signup 3 hours before signup 4 hours before…" at bounding box center [1138, 490] width 244 height 44
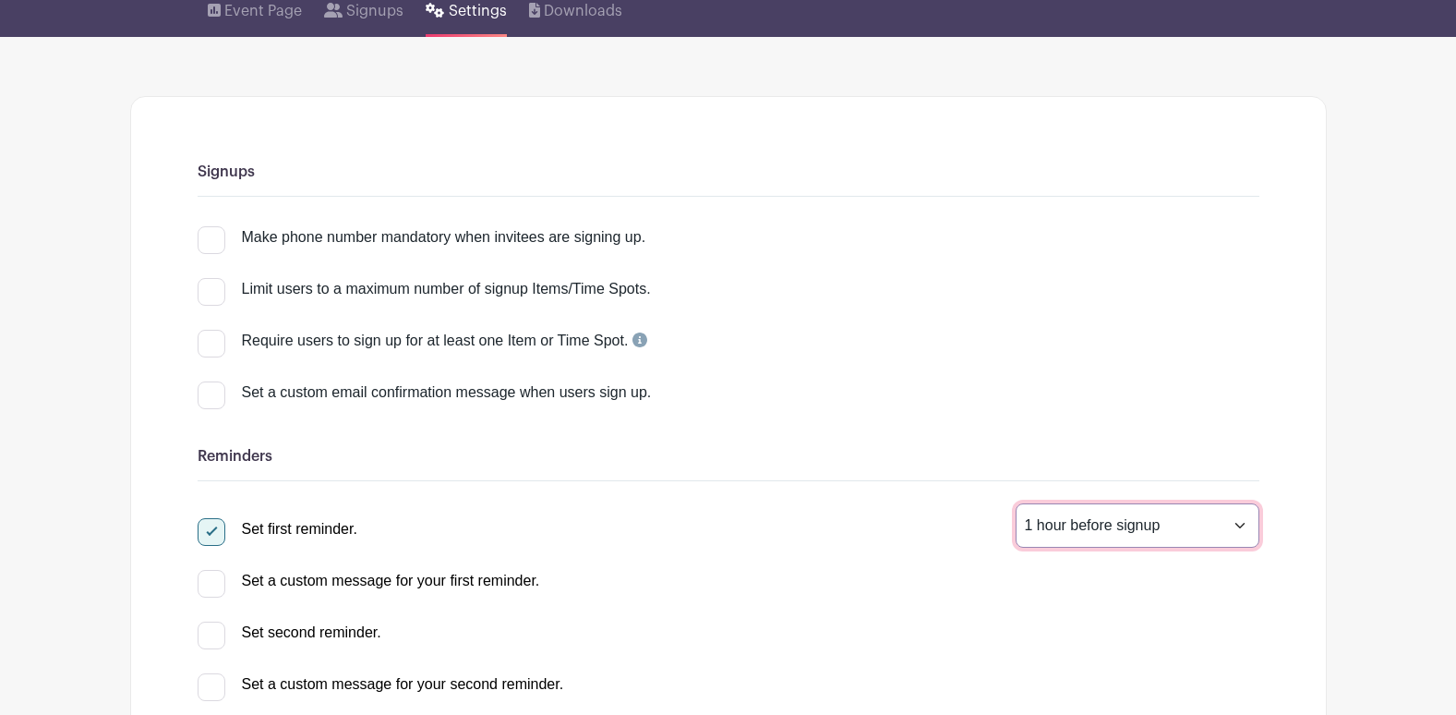
scroll to position [92, 0]
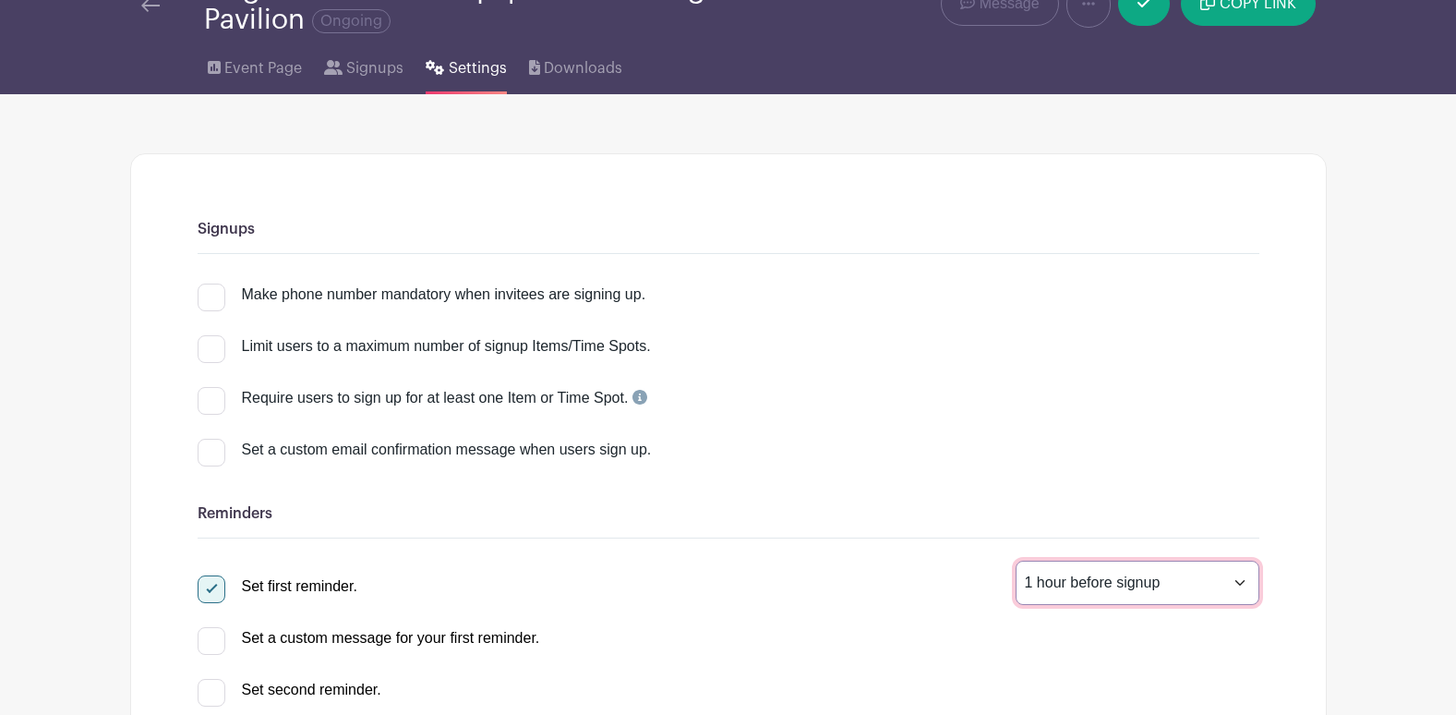
click at [1192, 588] on select "1 hour before signup 2 hours before signup 3 hours before signup 4 hours before…" at bounding box center [1138, 582] width 244 height 44
select select "168"
click at [1016, 560] on select "1 hour before signup 2 hours before signup 3 hours before signup 4 hours before…" at bounding box center [1138, 582] width 244 height 44
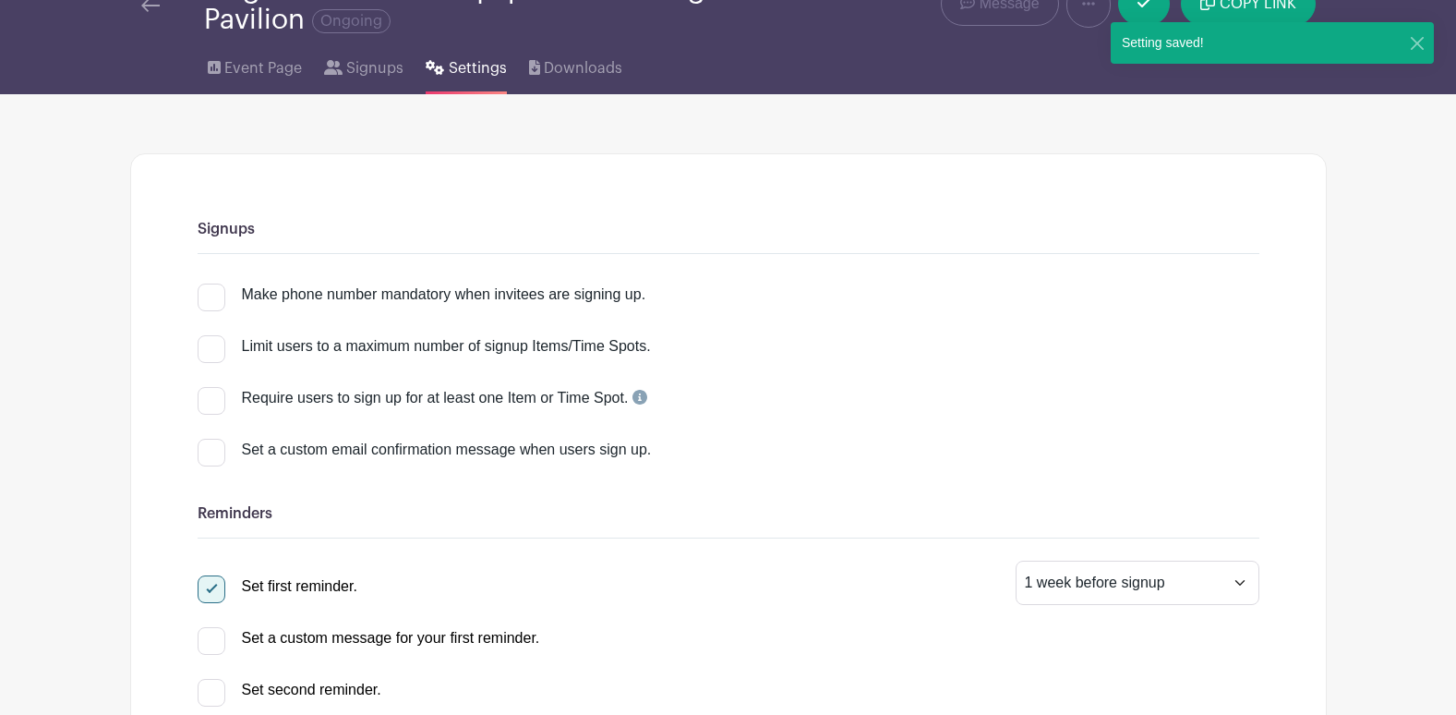
click at [740, 562] on div "Set first reminder. 1 hour before signup 2 hours before signup 3 hours before s…" at bounding box center [729, 582] width 1062 height 44
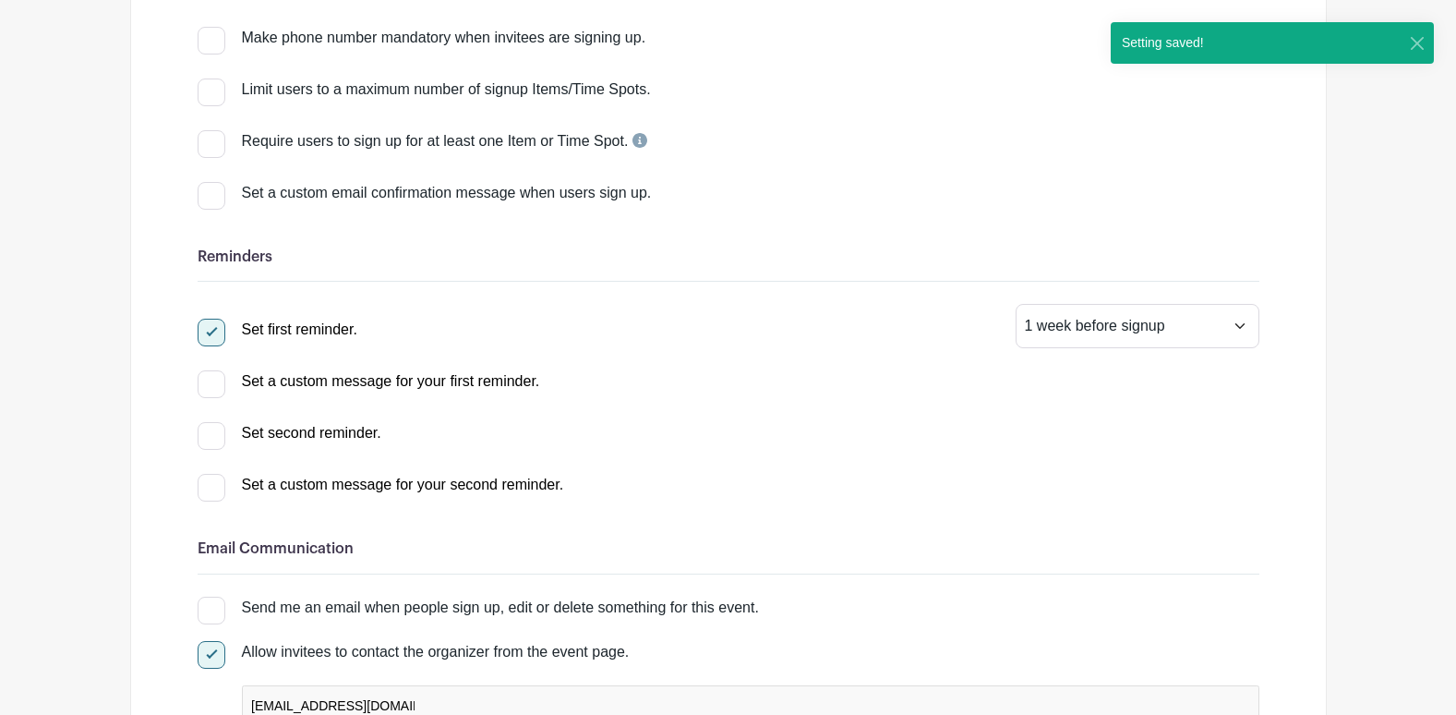
scroll to position [369, 0]
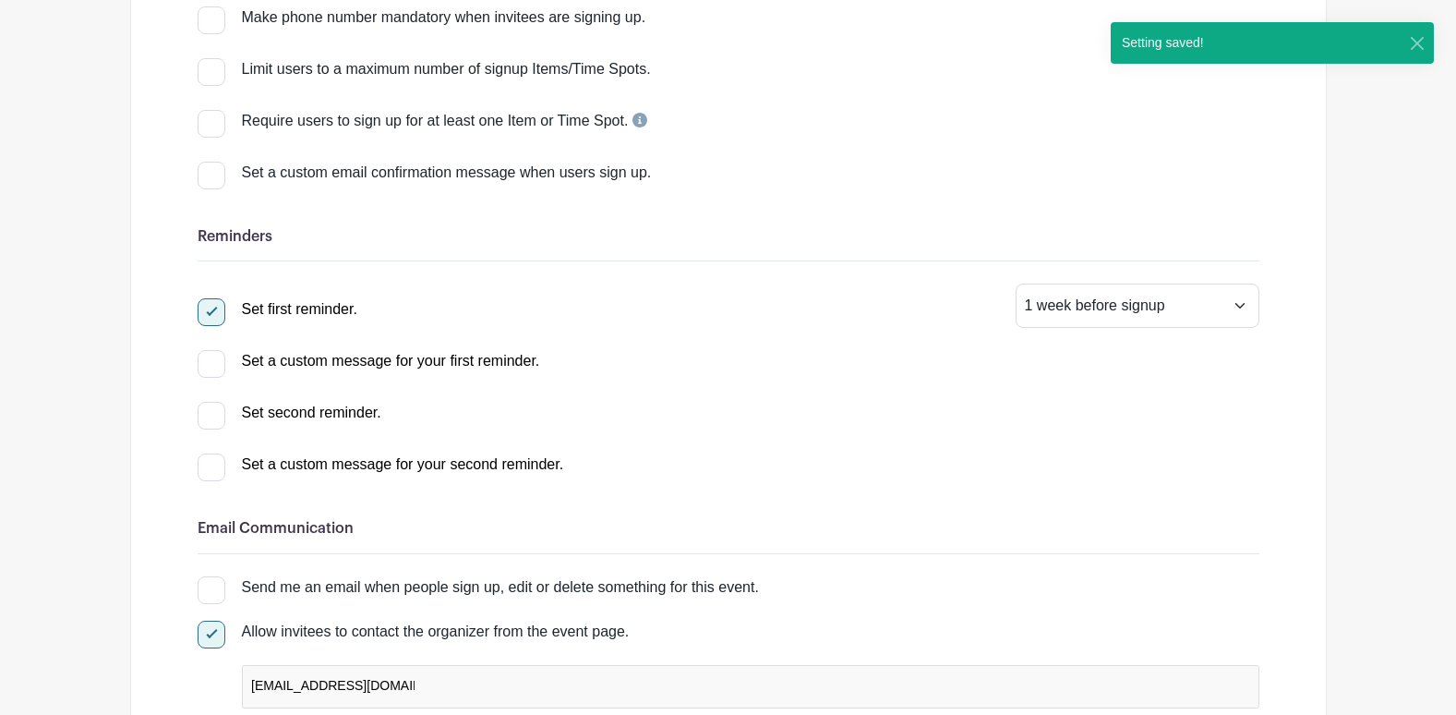
click at [293, 415] on div "Set second reminder." at bounding box center [311, 413] width 139 height 22
click at [210, 414] on input "Set second reminder." at bounding box center [204, 408] width 12 height 12
checkbox input "true"
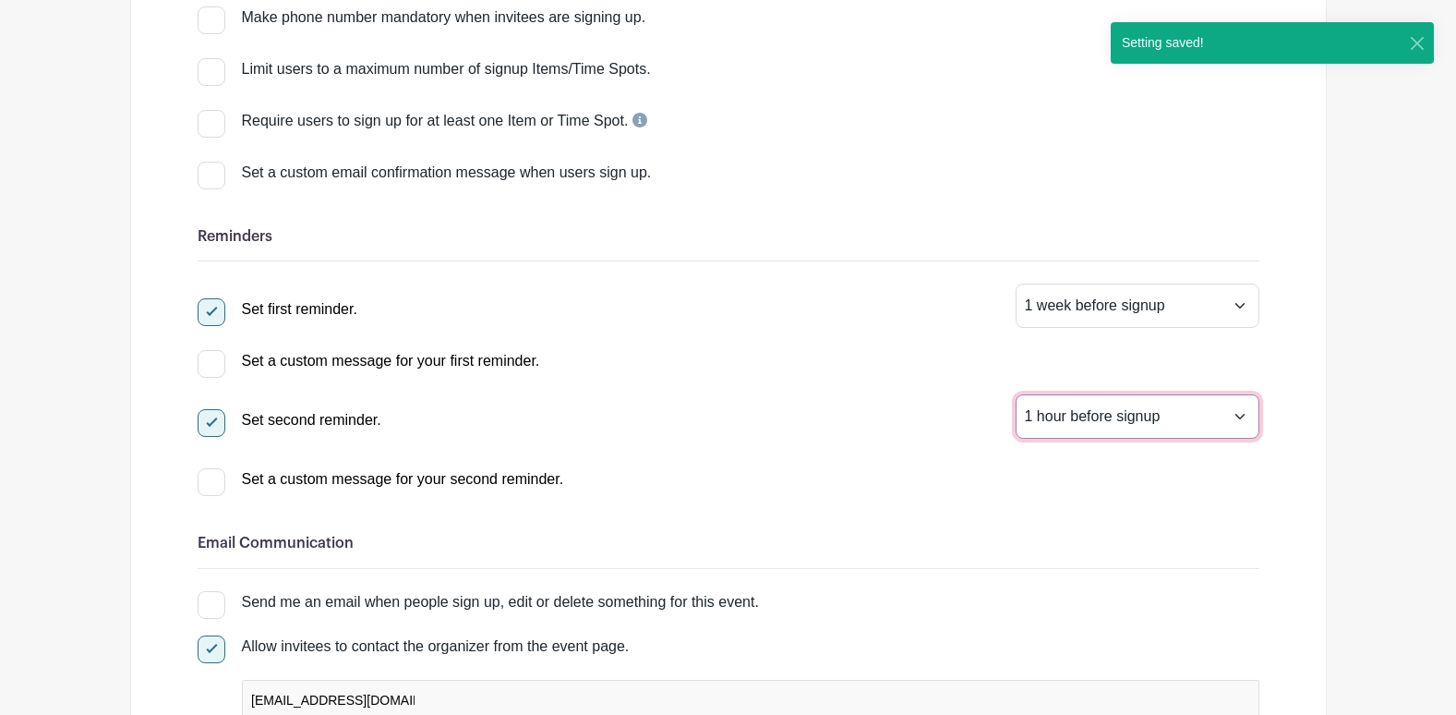
click at [1162, 424] on select "1 hour before signup 2 hours before signup 3 hours before signup 4 hours before…" at bounding box center [1138, 416] width 244 height 44
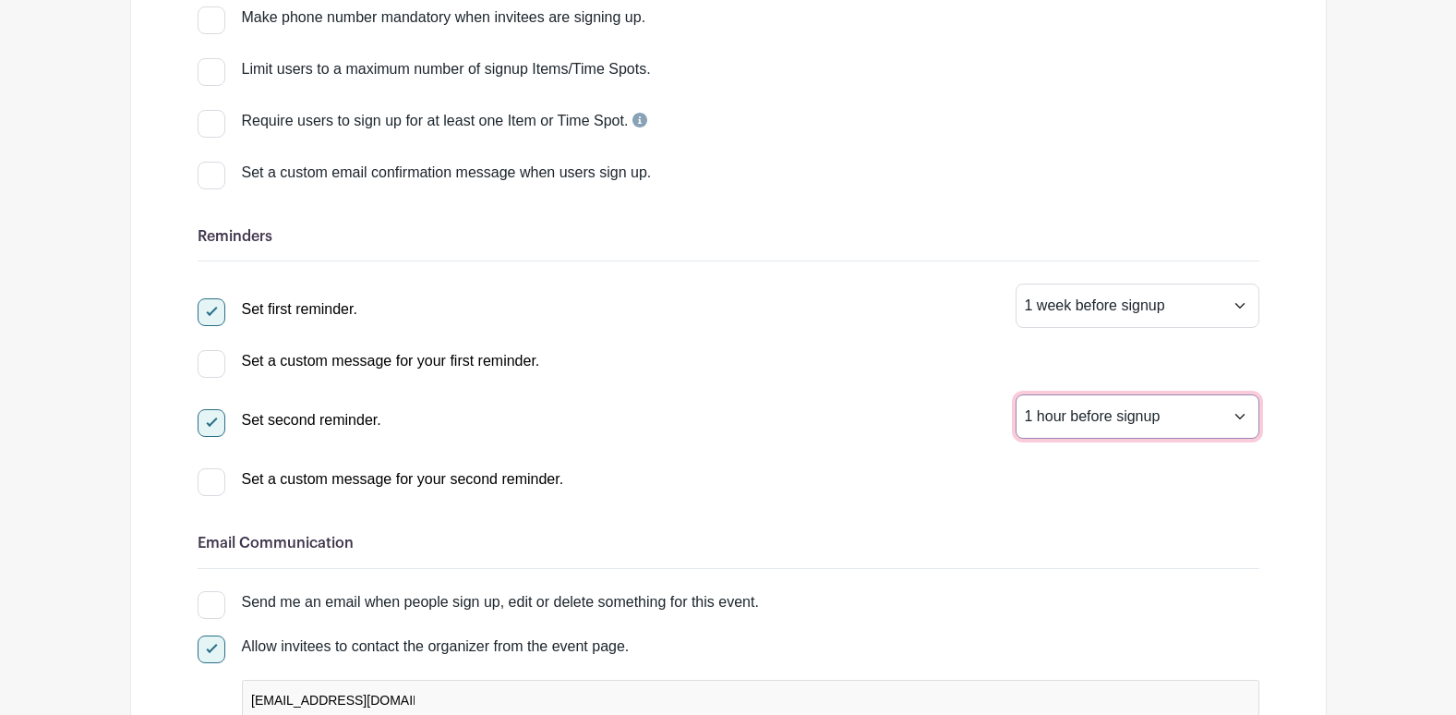
select select "24"
click at [1016, 394] on select "1 hour before signup 2 hours before signup 3 hours before signup 4 hours before…" at bounding box center [1138, 416] width 244 height 44
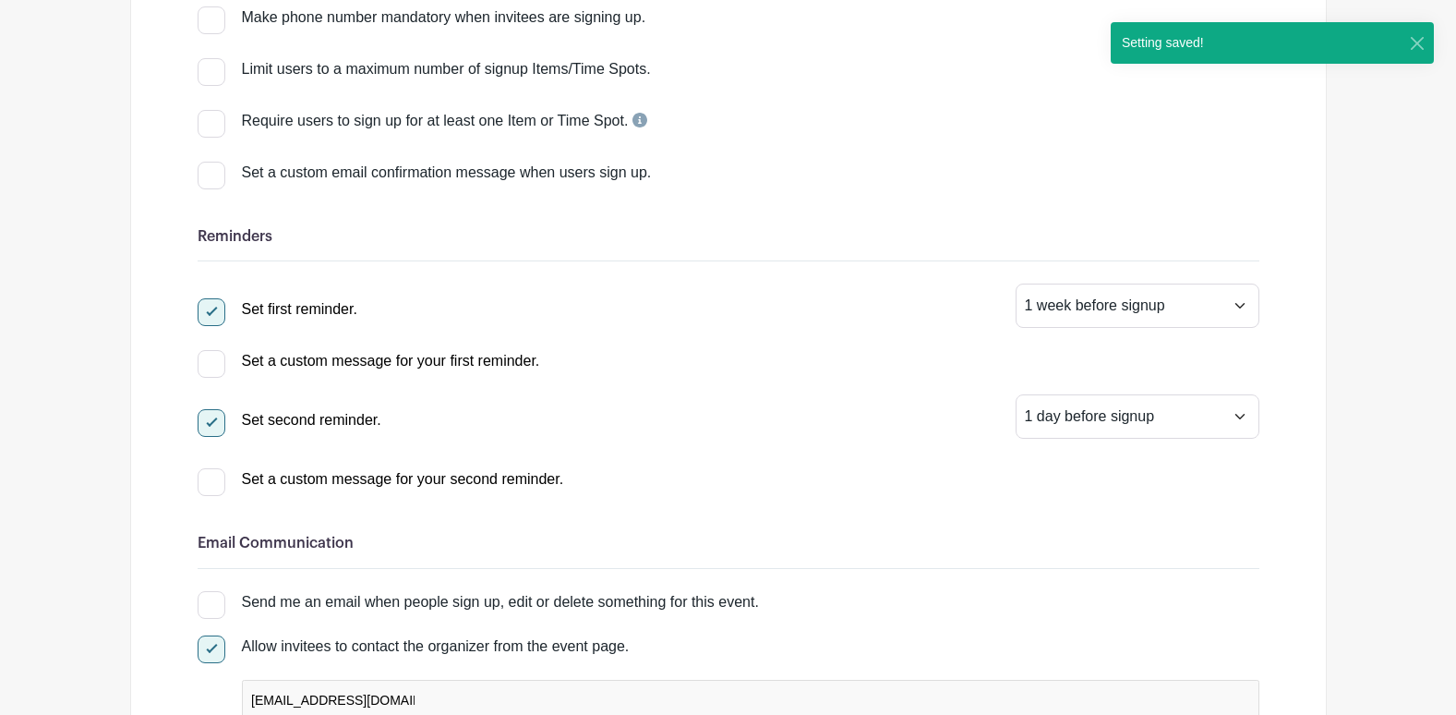
click at [777, 354] on div "Set a custom message for your first reminder. Bold Italic Strikethrough Link He…" at bounding box center [729, 358] width 1062 height 30
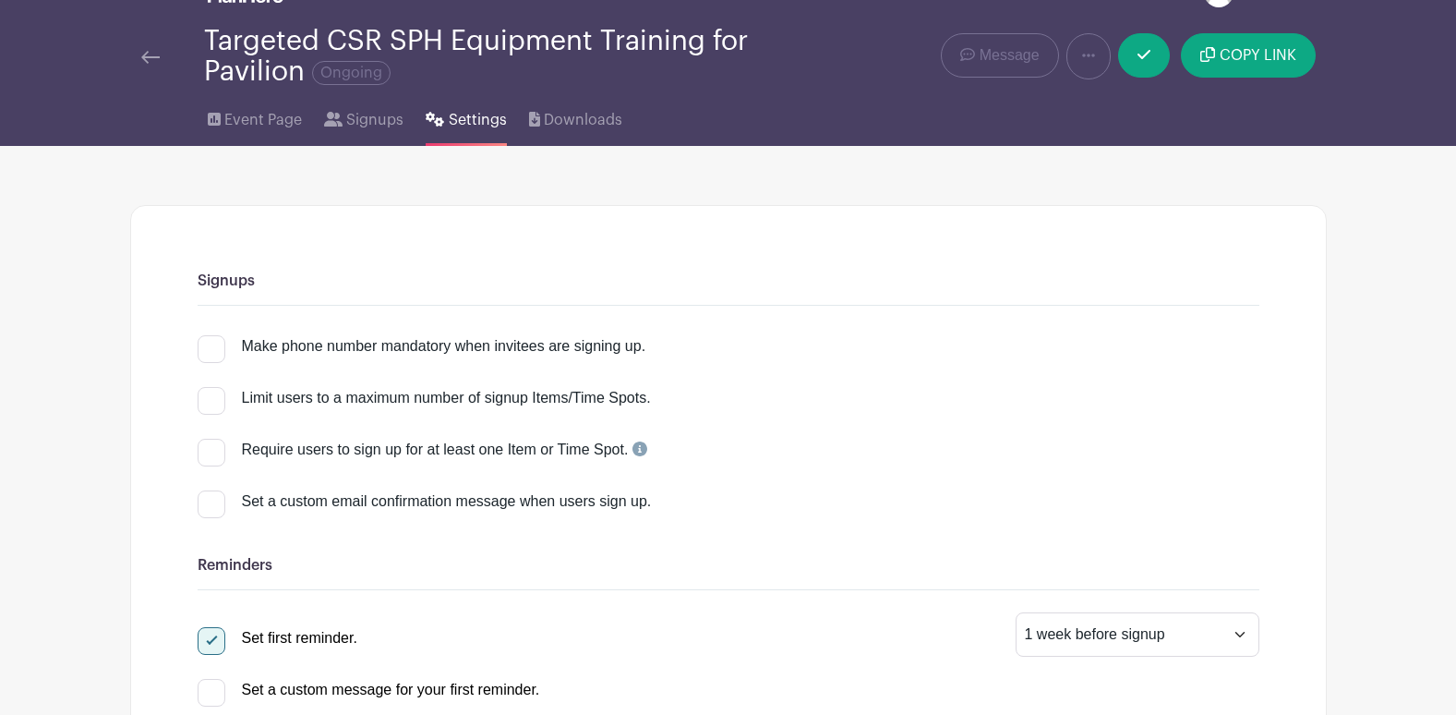
scroll to position [0, 0]
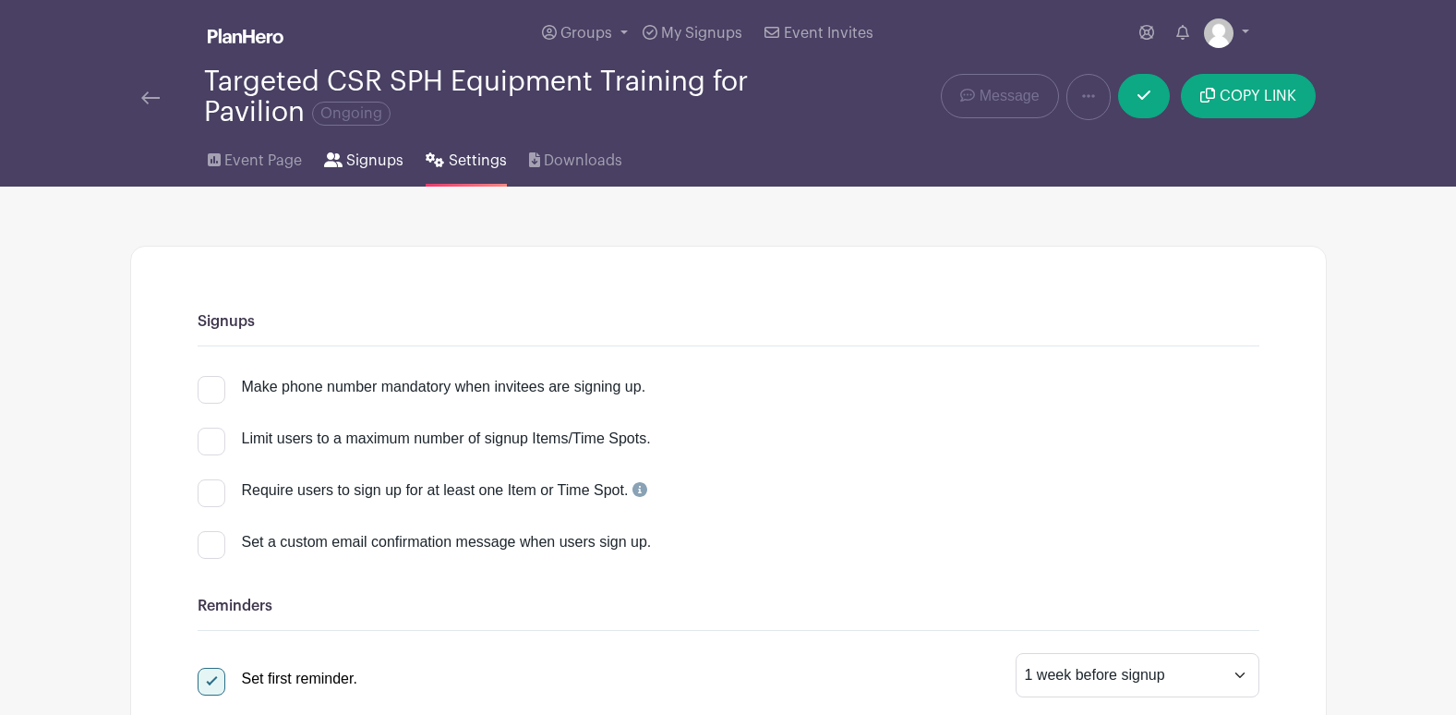
click at [380, 163] on span "Signups" at bounding box center [374, 161] width 57 height 22
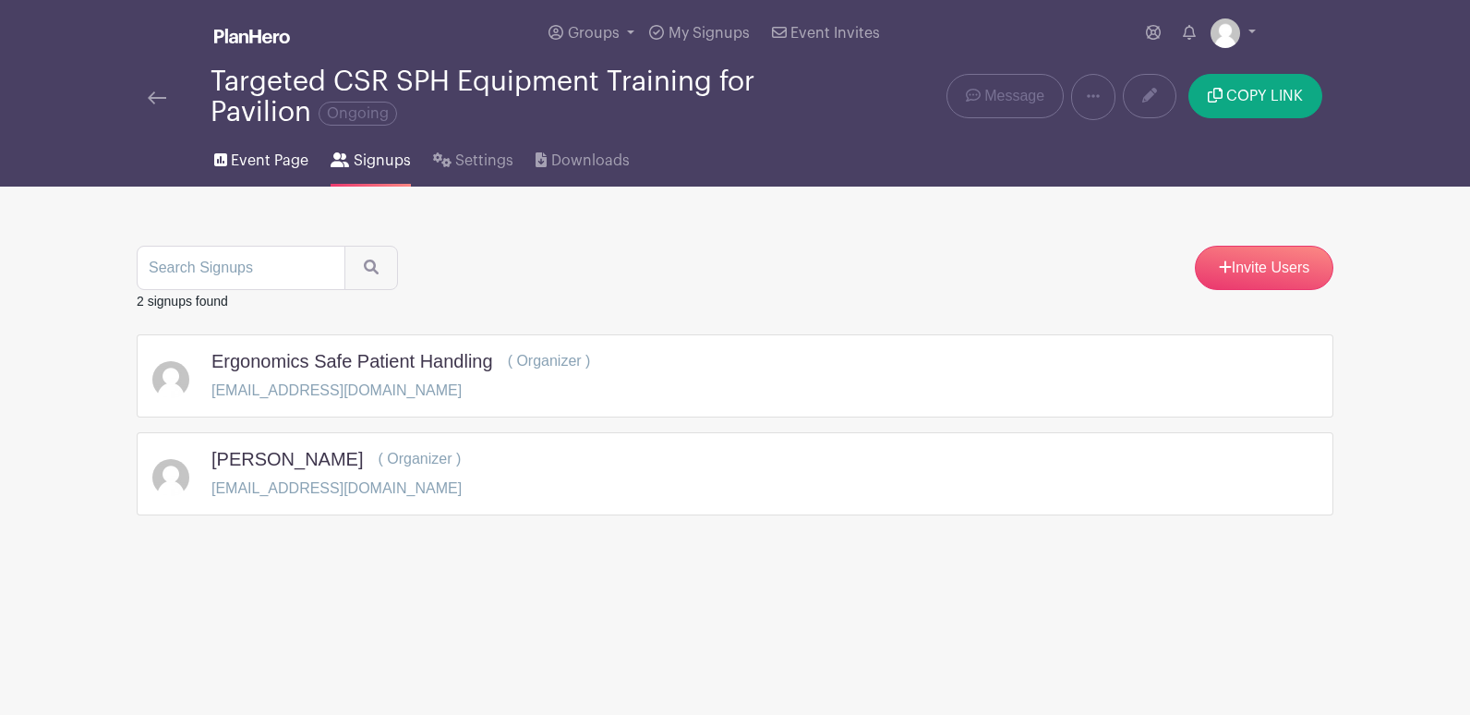
click at [267, 158] on span "Event Page" at bounding box center [270, 161] width 78 height 22
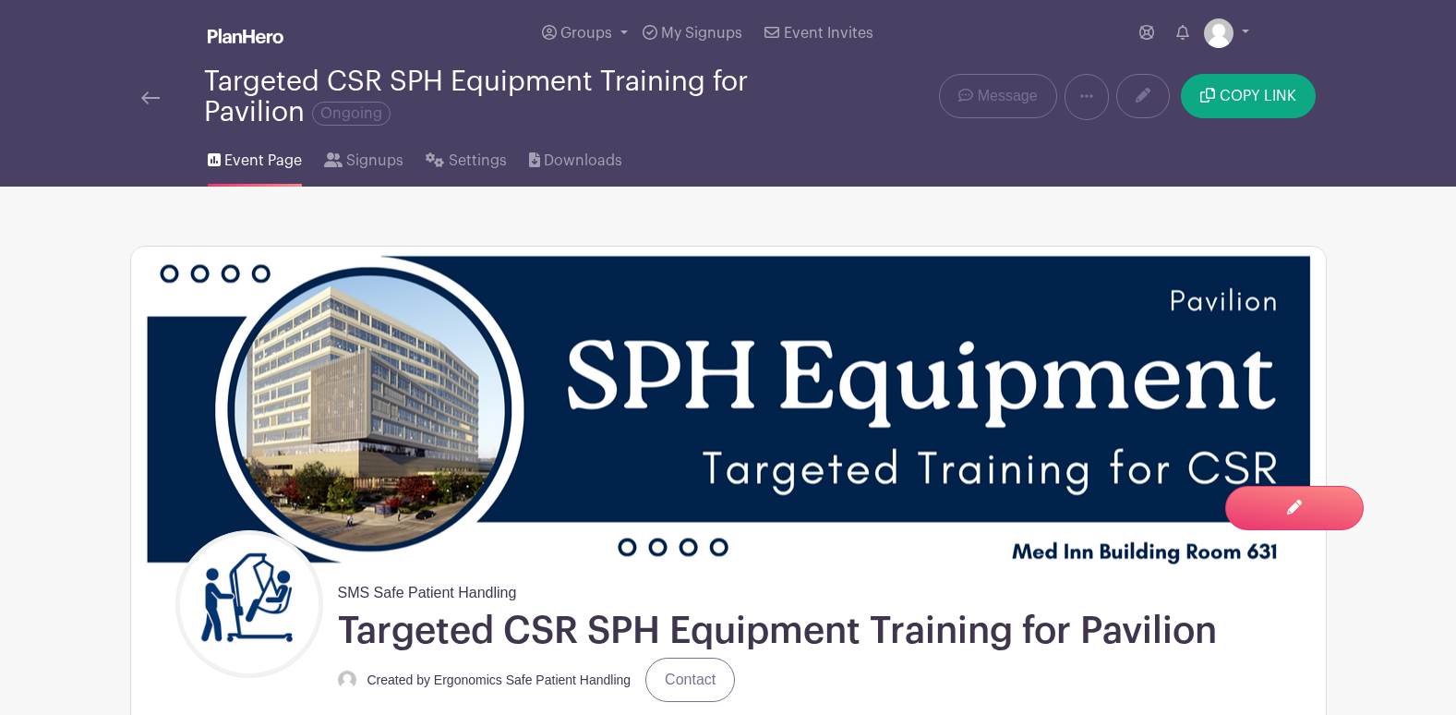
click at [253, 41] on img at bounding box center [246, 36] width 76 height 15
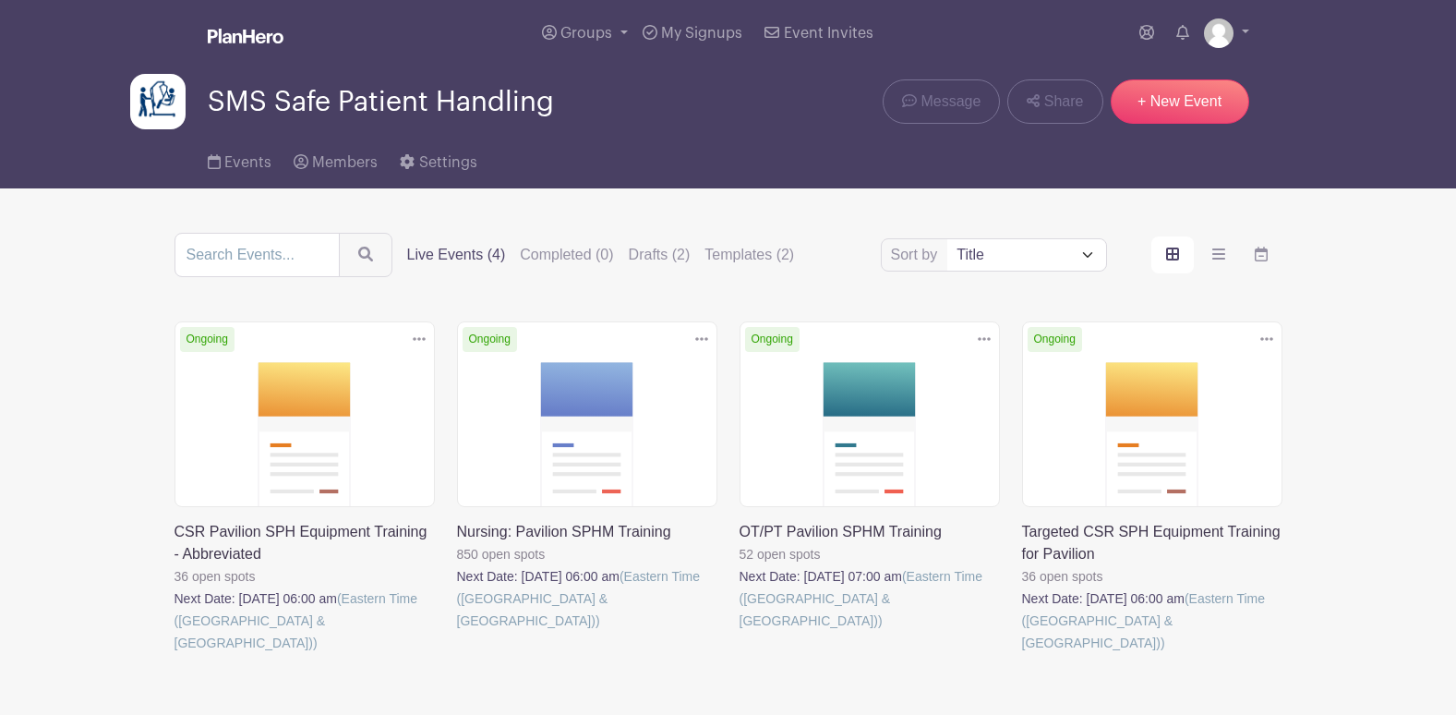
click at [417, 341] on icon at bounding box center [419, 338] width 13 height 15
click at [374, 410] on link "Delete" at bounding box center [359, 409] width 146 height 30
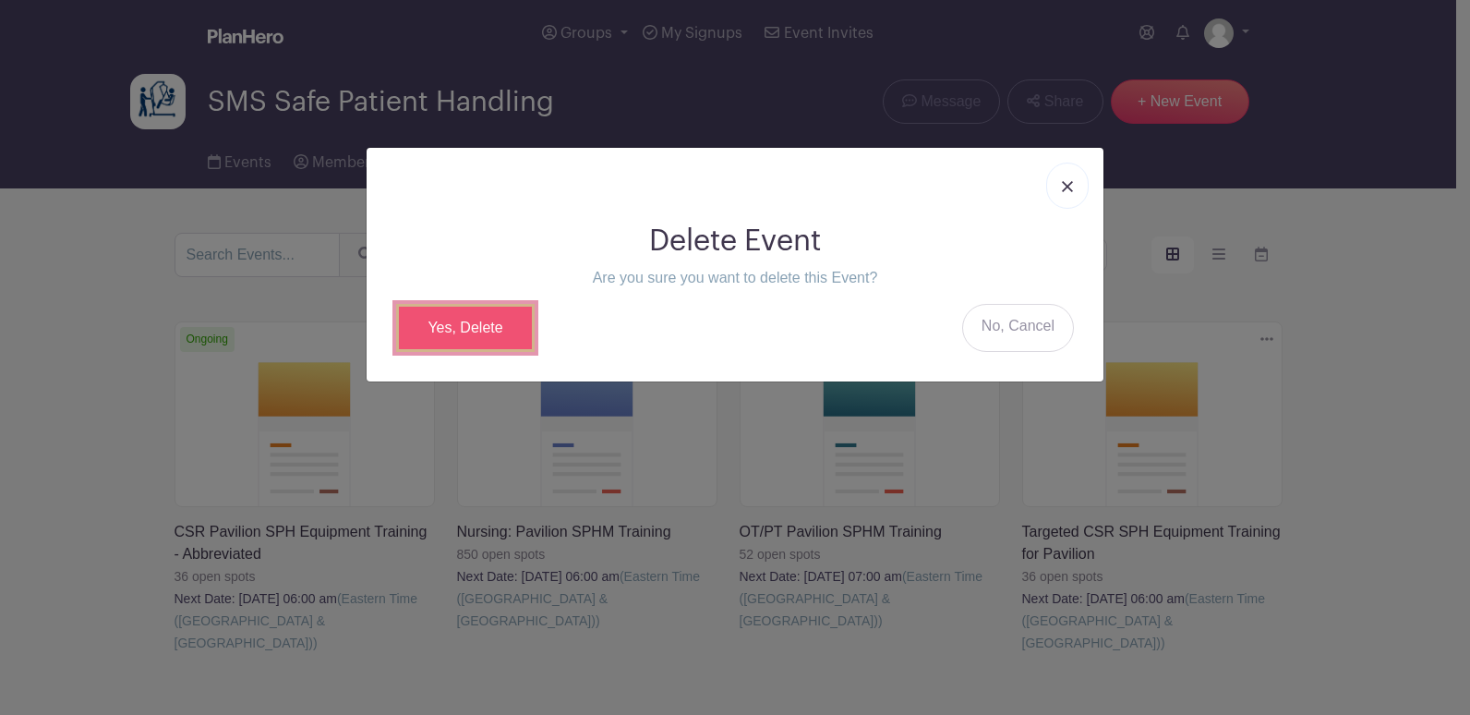
click at [474, 335] on link "Yes, Delete" at bounding box center [465, 328] width 139 height 48
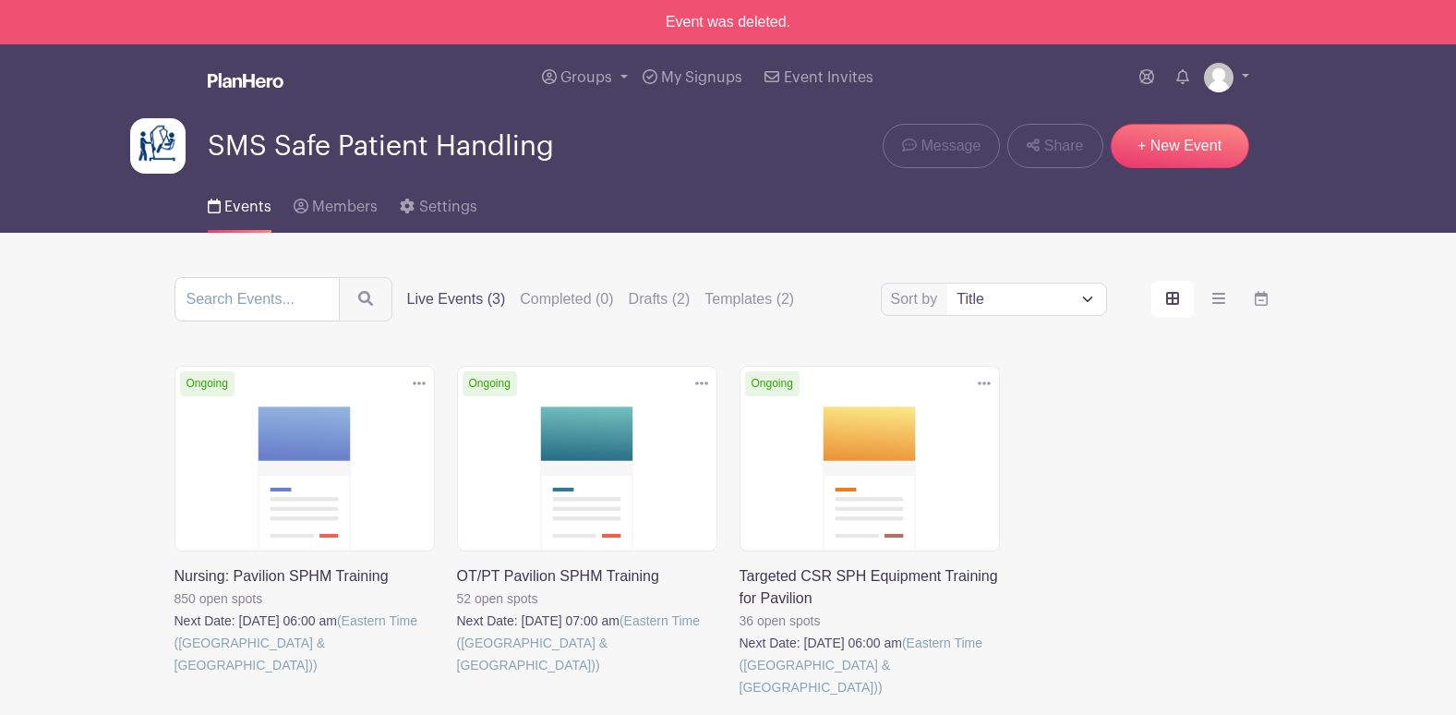
click at [457, 676] on link at bounding box center [457, 676] width 0 height 0
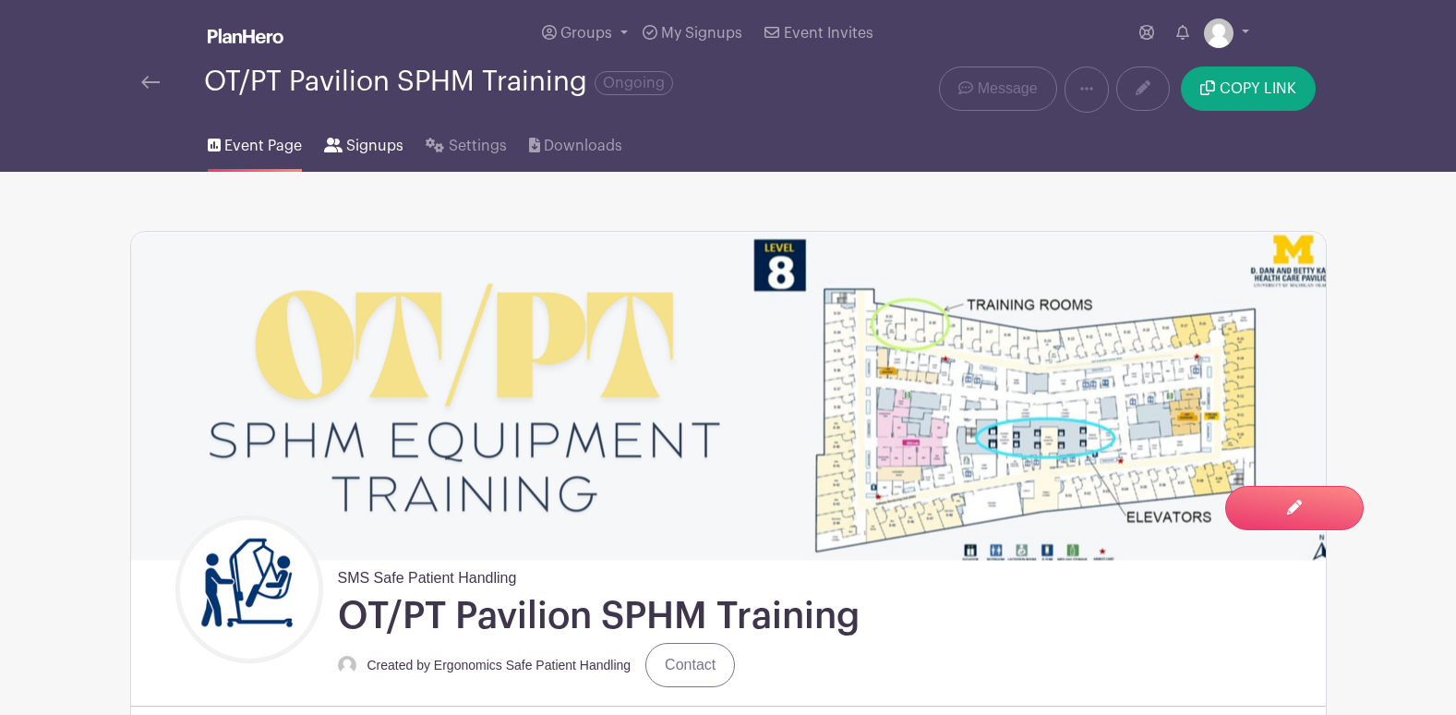
click at [370, 145] on span "Signups" at bounding box center [374, 146] width 57 height 22
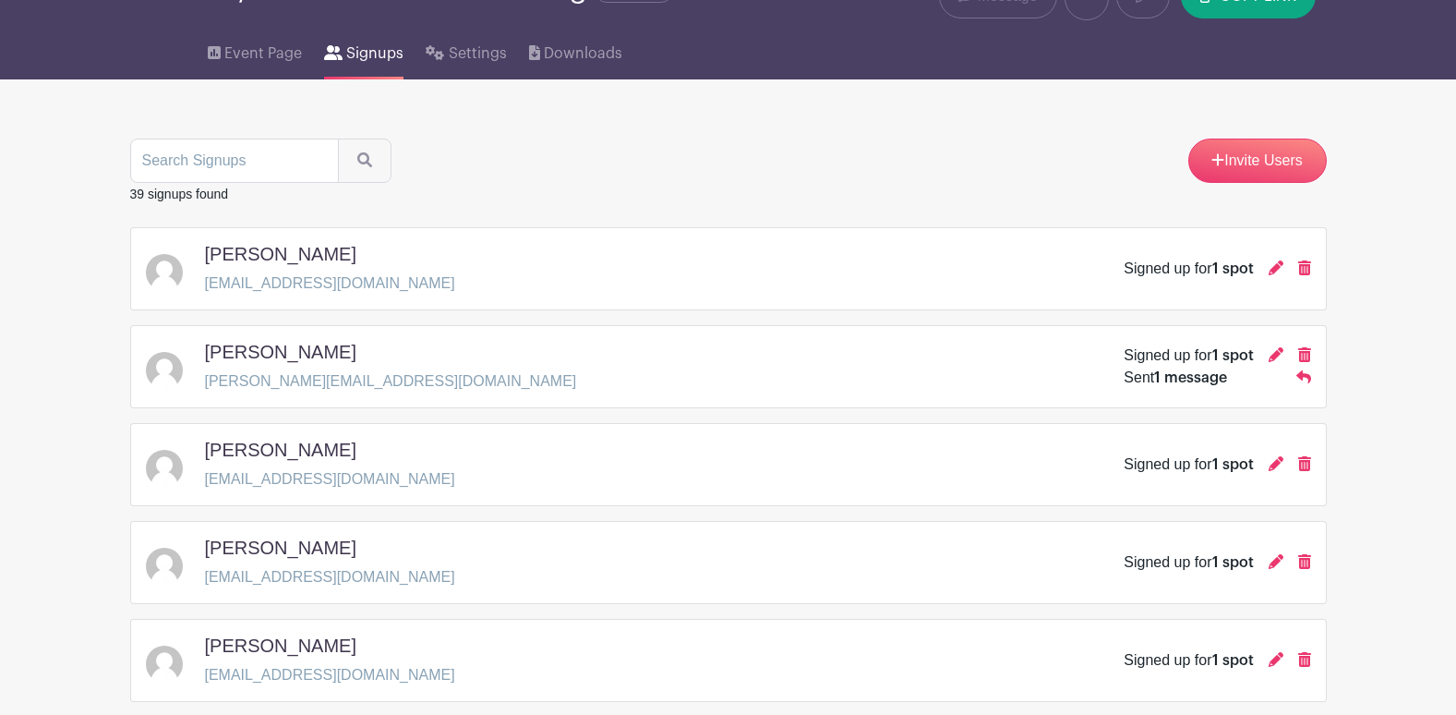
scroll to position [185, 0]
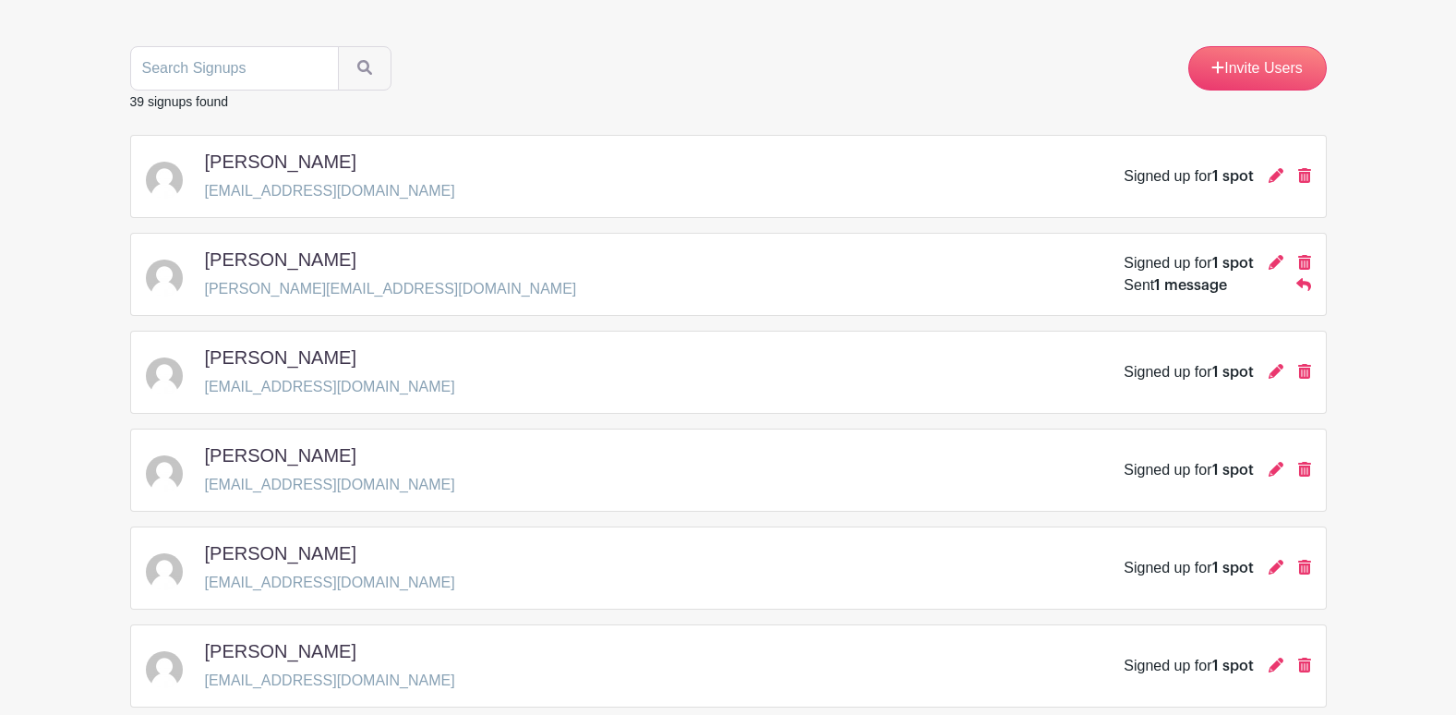
click at [1165, 289] on span "1 message" at bounding box center [1190, 285] width 73 height 15
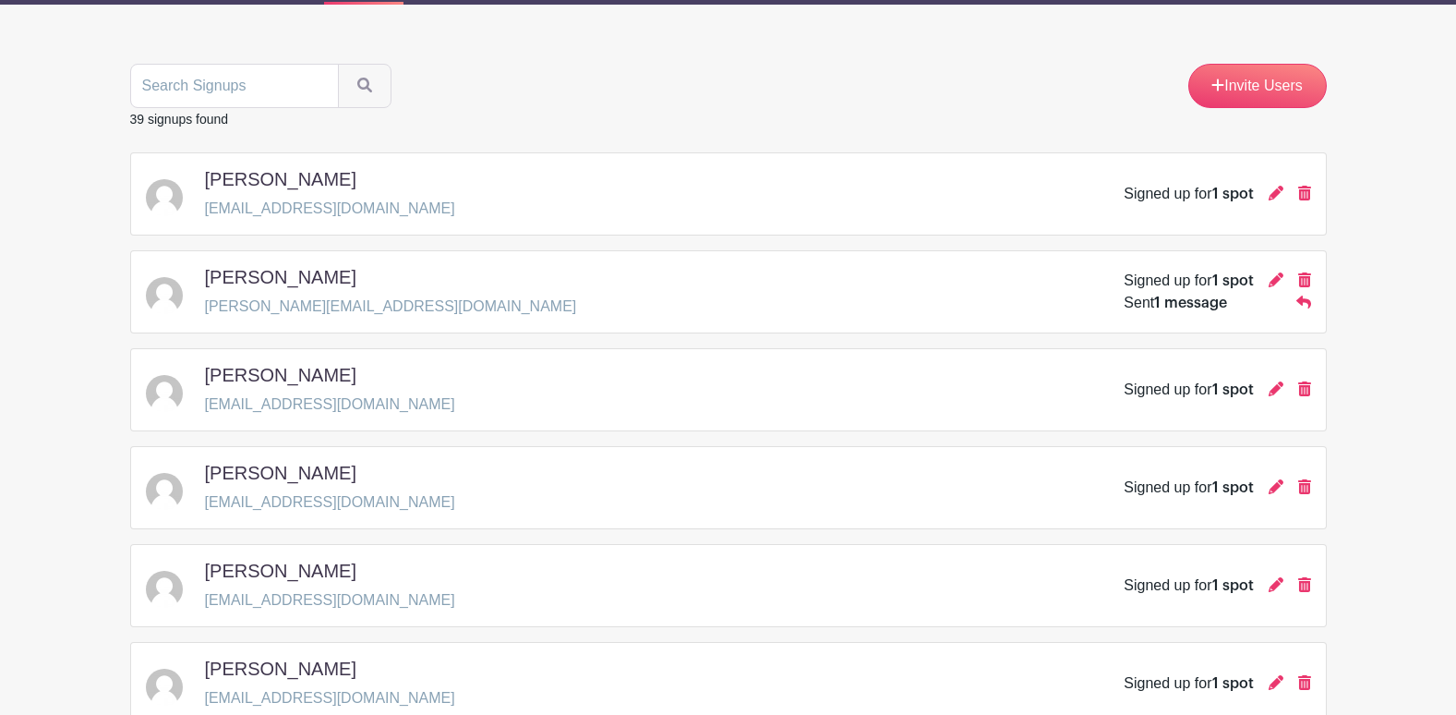
scroll to position [0, 0]
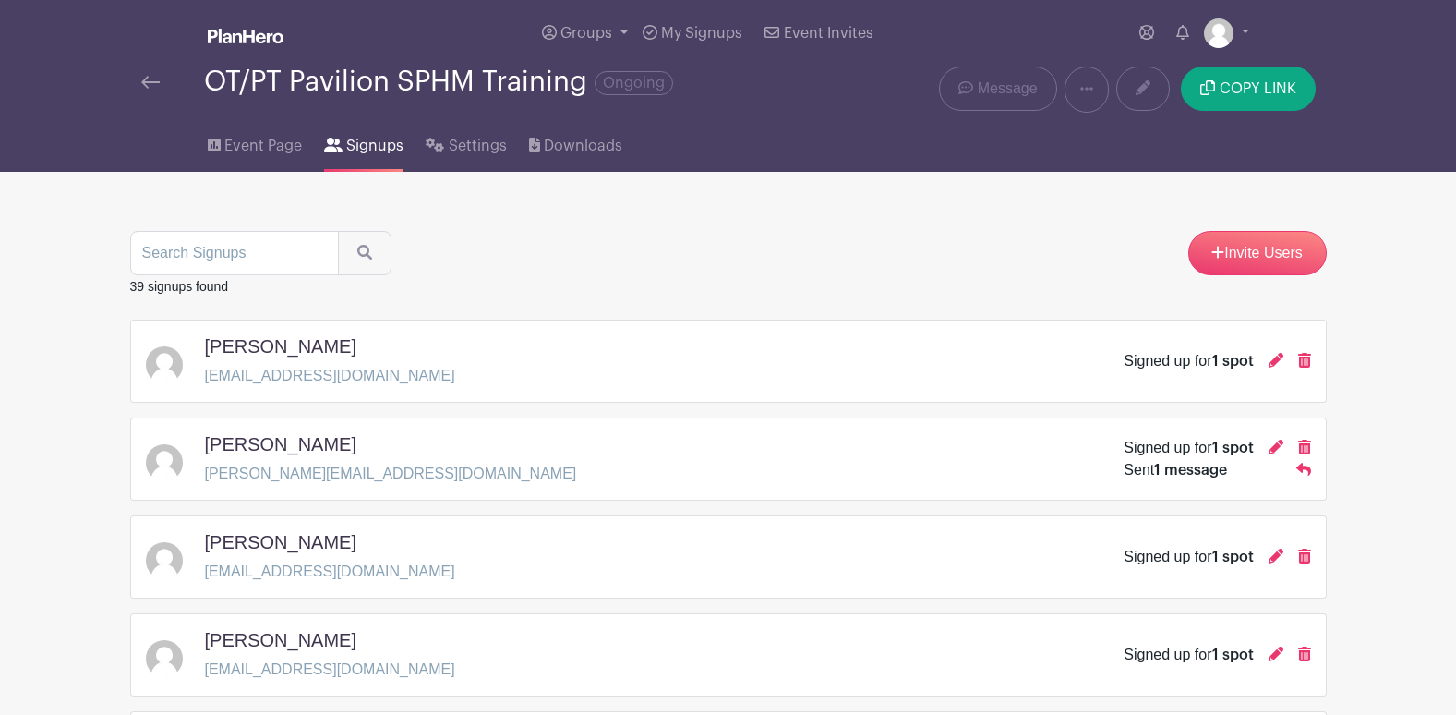
click at [344, 85] on div "OT/PT Pavilion SPHM Training Ongoing" at bounding box center [438, 81] width 469 height 30
click at [236, 136] on span "Event Page" at bounding box center [263, 146] width 78 height 22
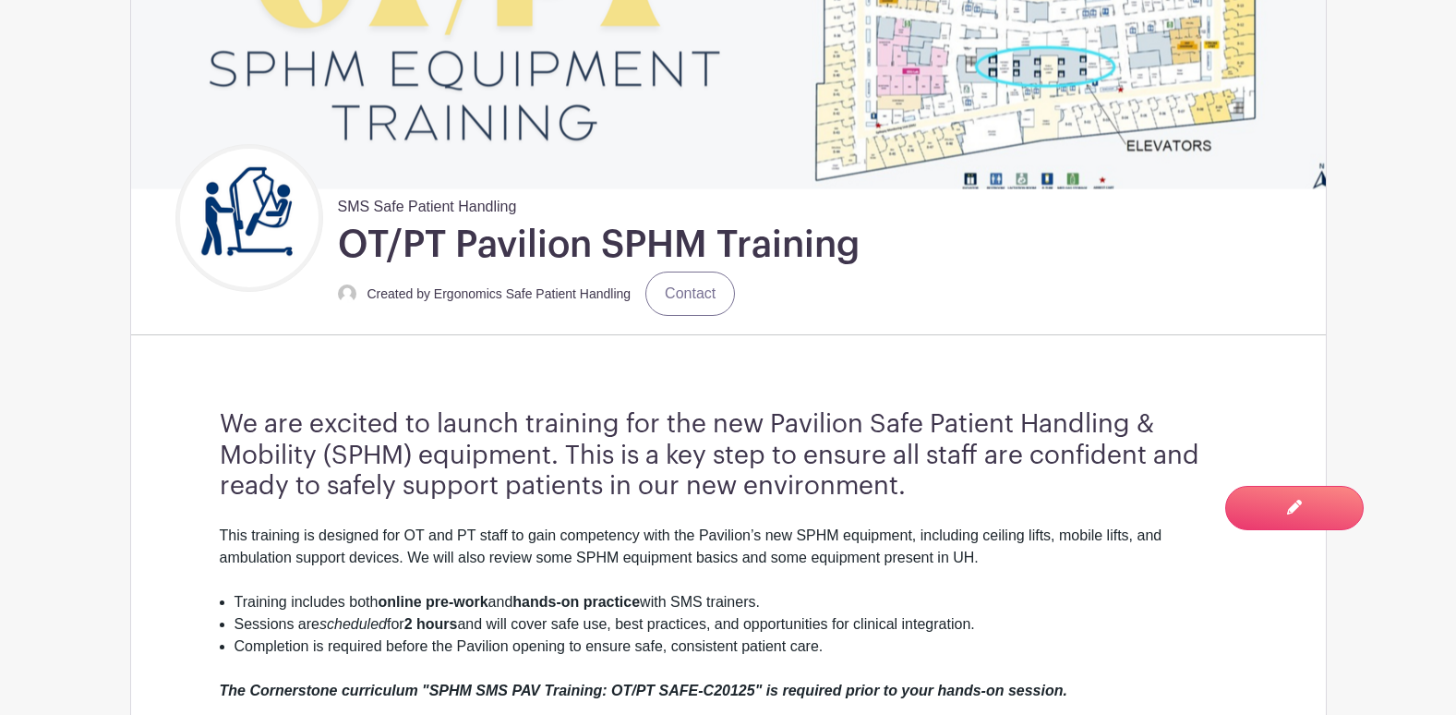
scroll to position [741, 0]
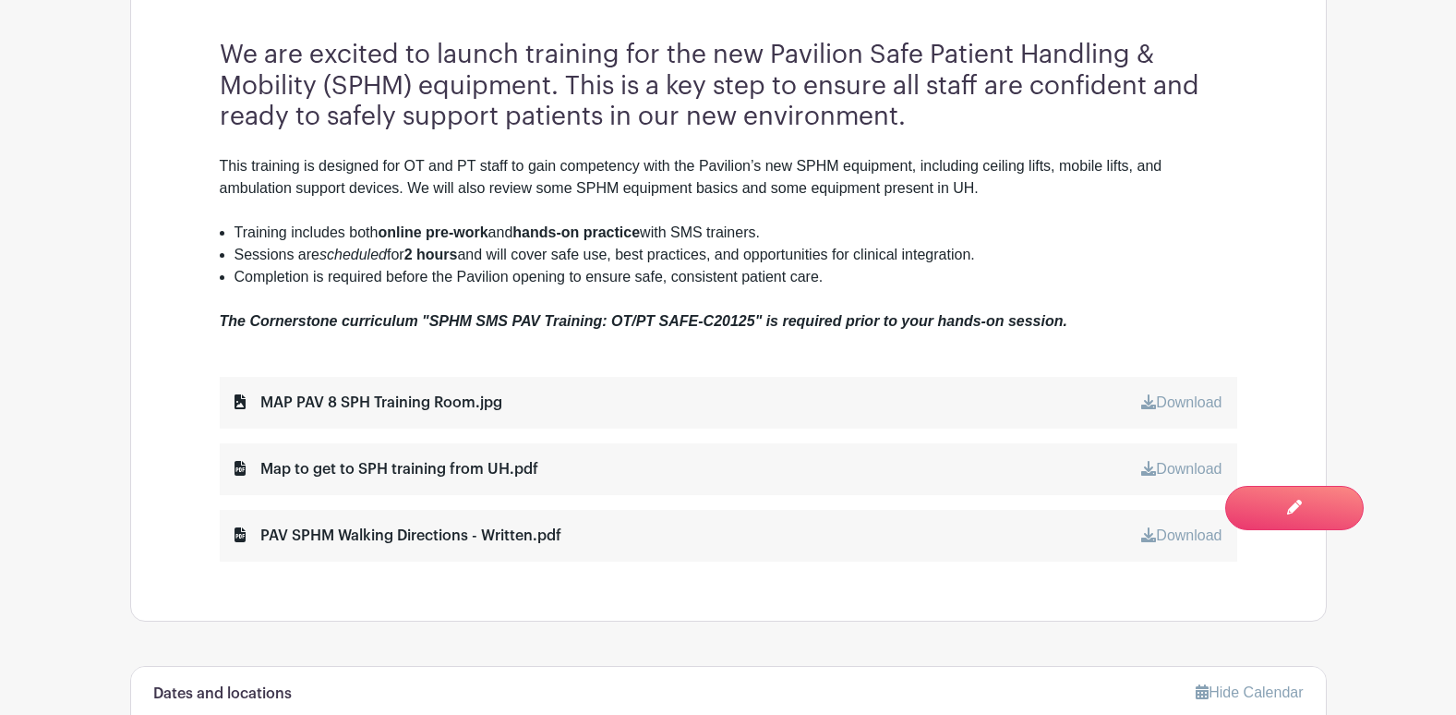
click at [1189, 399] on link "Download" at bounding box center [1181, 402] width 80 height 16
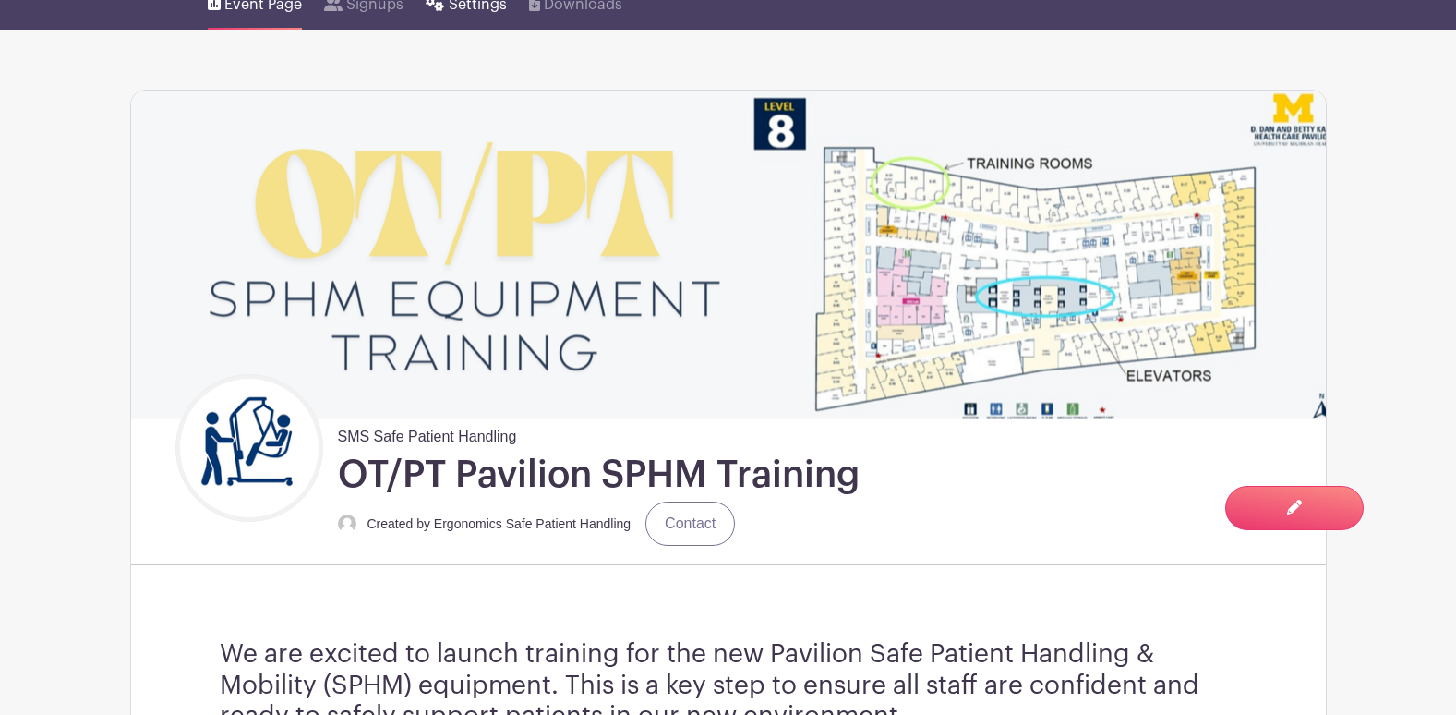
scroll to position [0, 0]
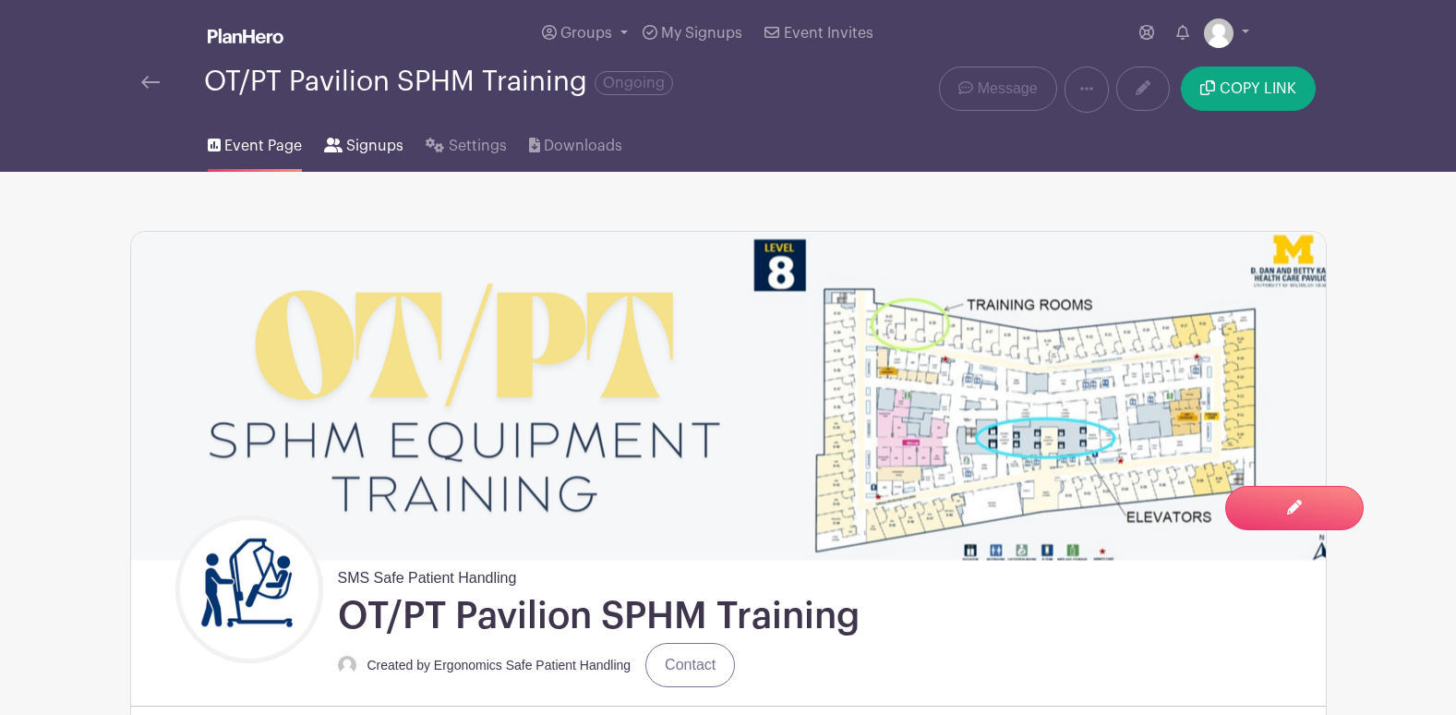
click at [387, 153] on span "Signups" at bounding box center [374, 146] width 57 height 22
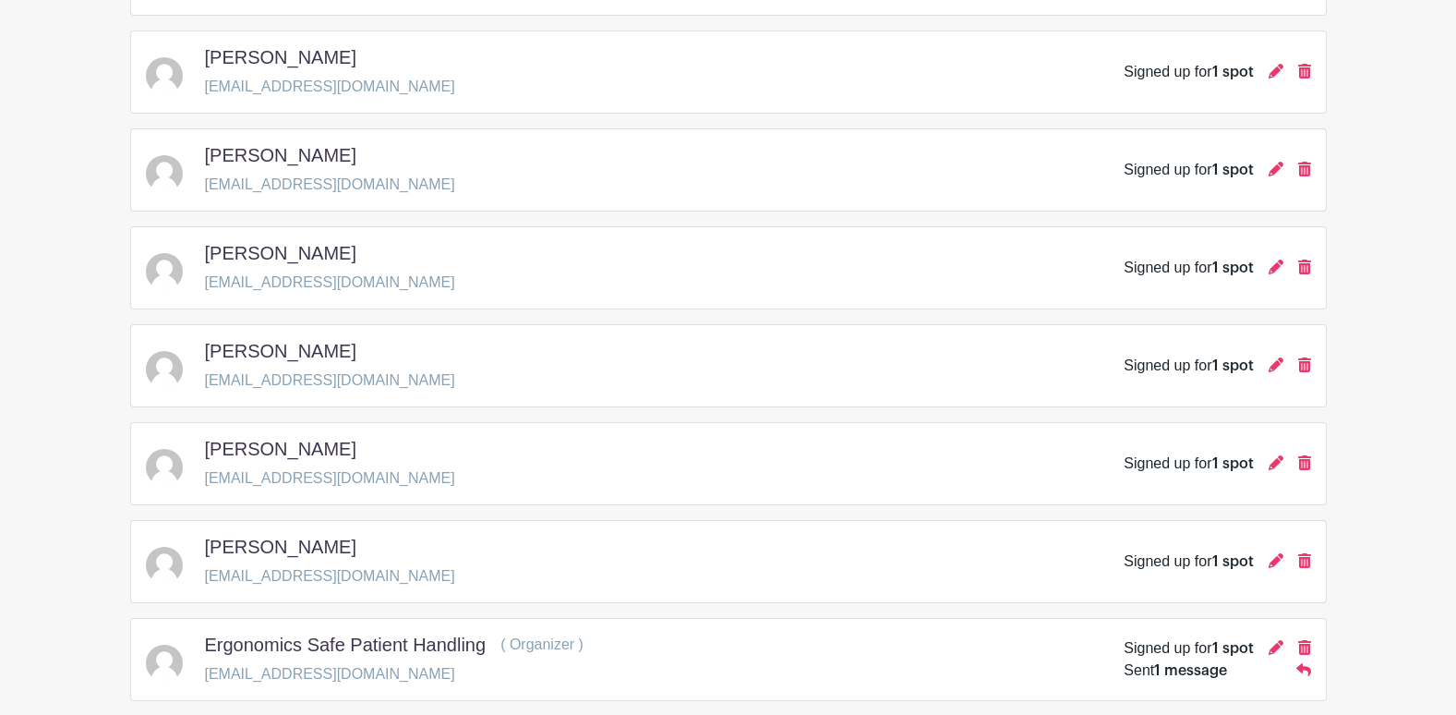
scroll to position [646, 0]
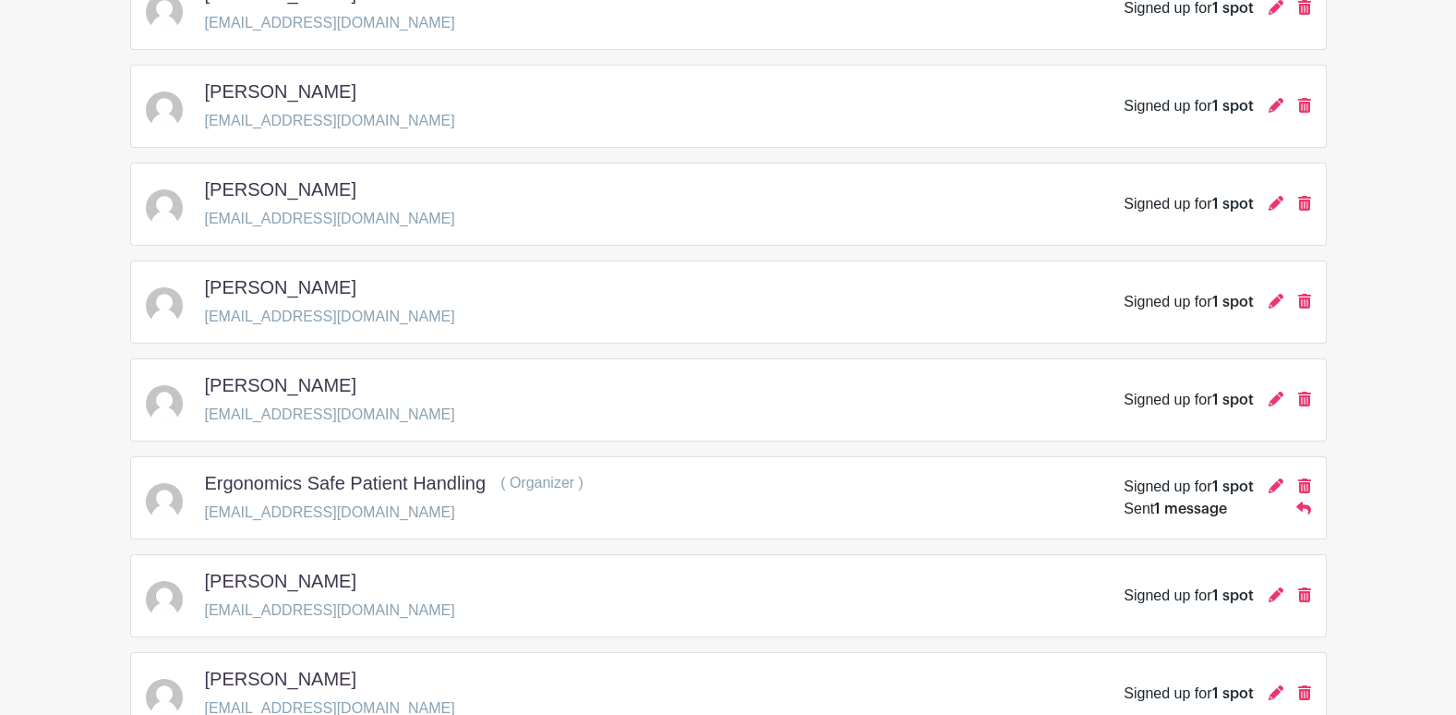
click at [643, 493] on div "Ergonomics Safe Patient Handling ( Organizer ) [EMAIL_ADDRESS][DOMAIN_NAME] Sig…" at bounding box center [728, 498] width 1165 height 52
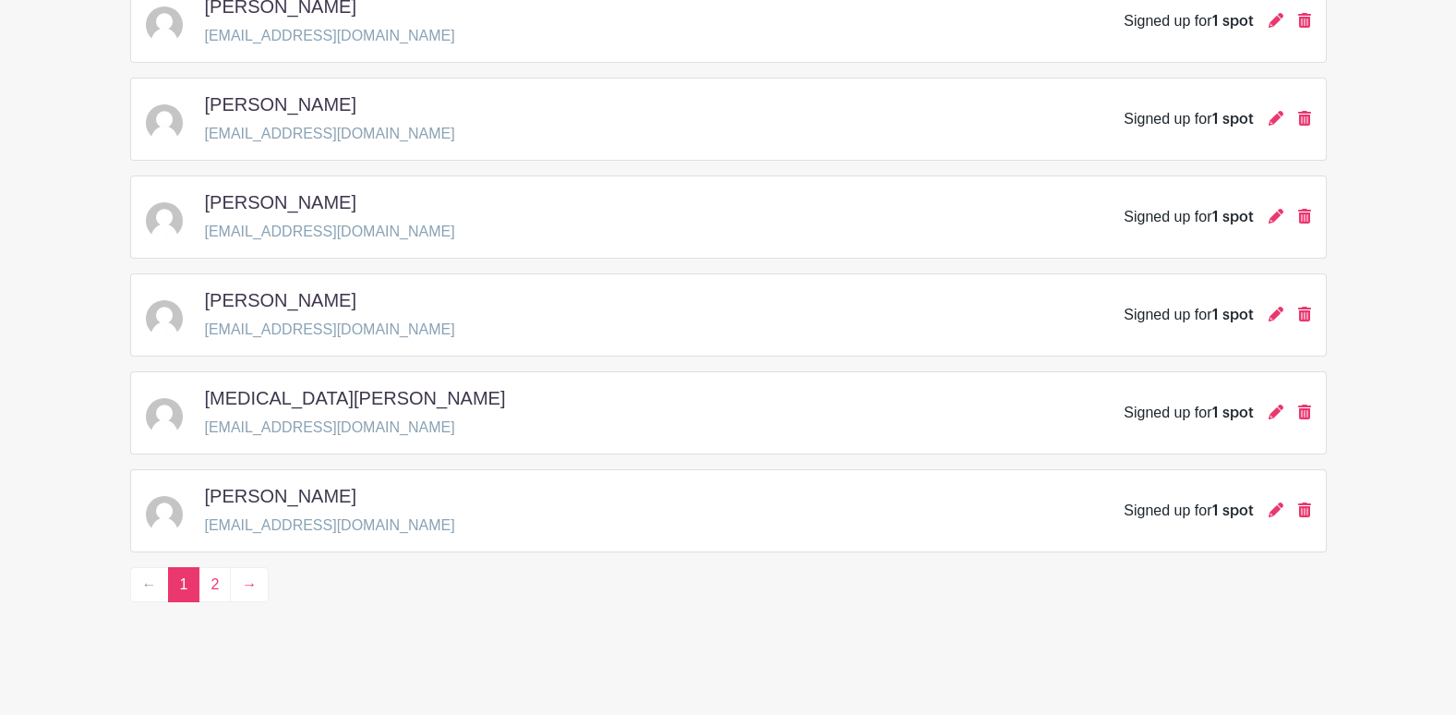
scroll to position [2692, 0]
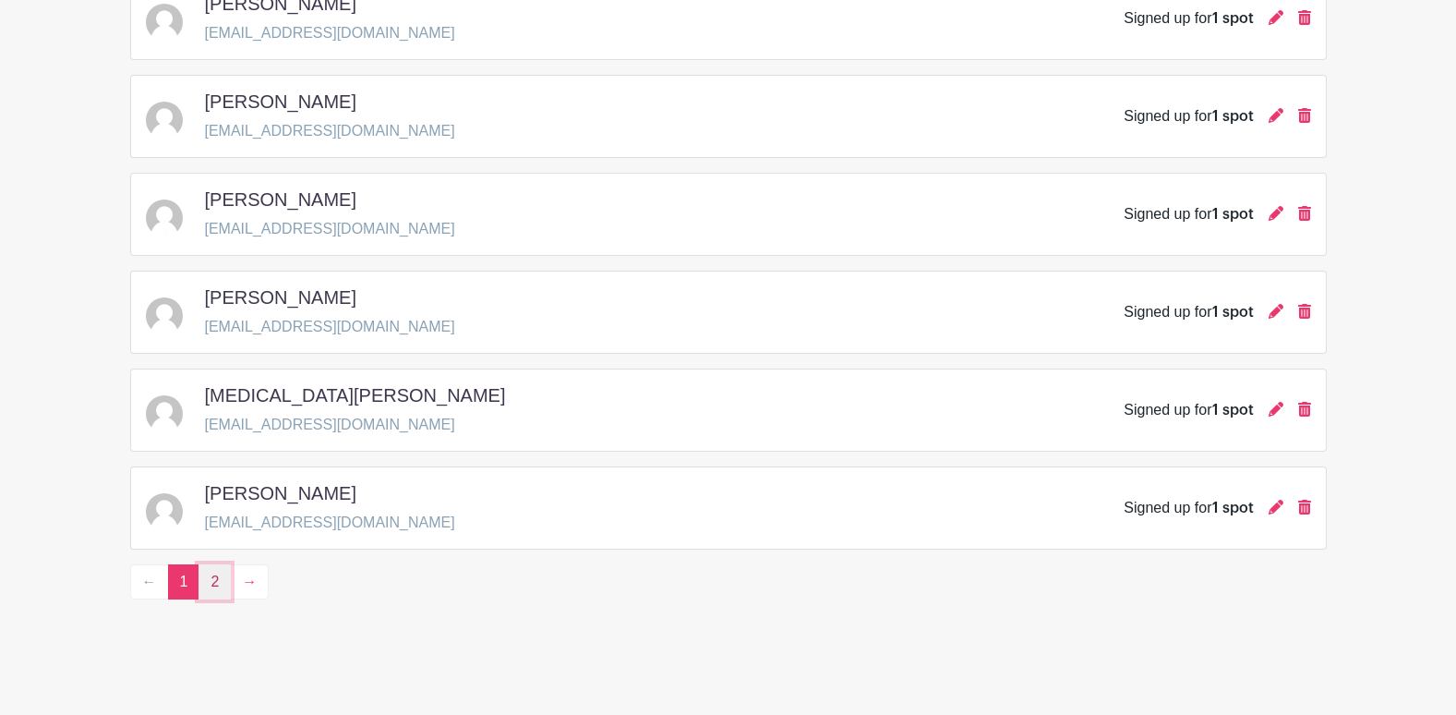
click at [216, 576] on link "2" at bounding box center [215, 581] width 32 height 35
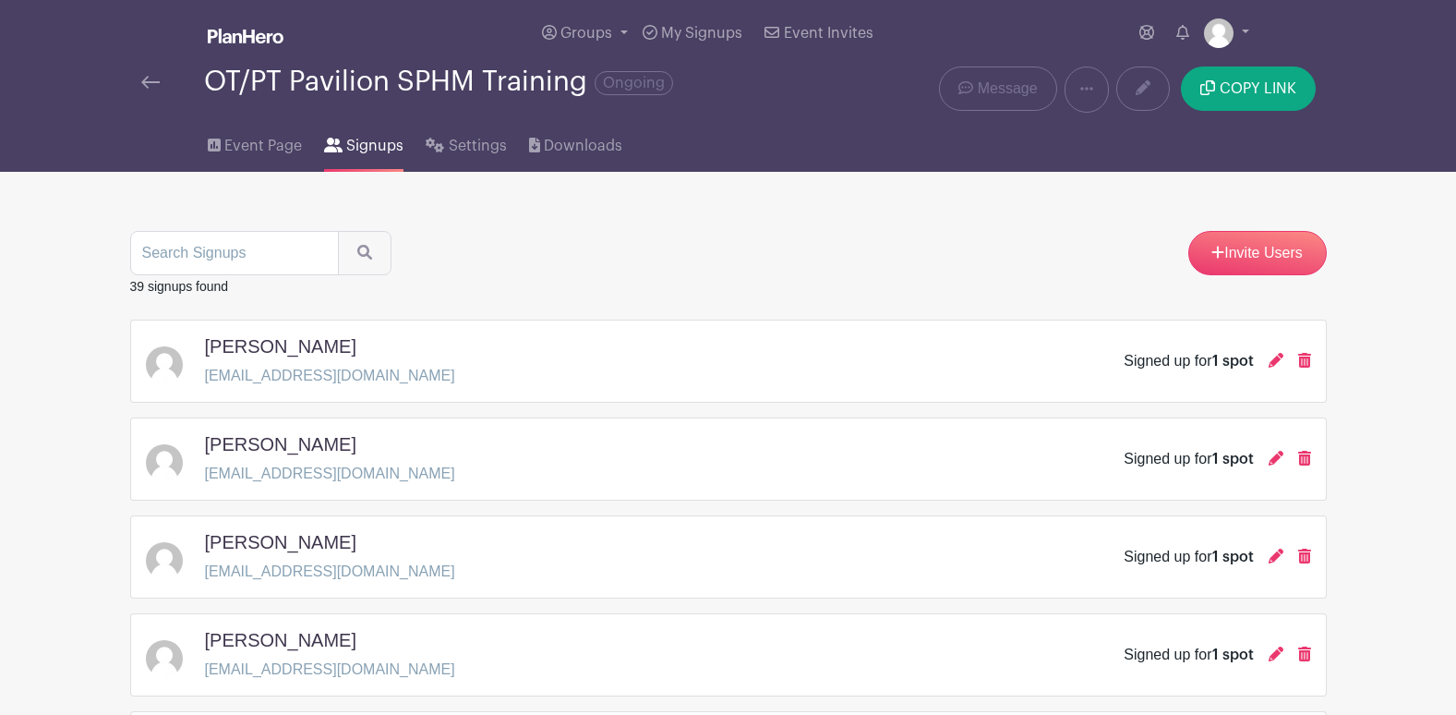
click at [238, 30] on img at bounding box center [246, 36] width 76 height 15
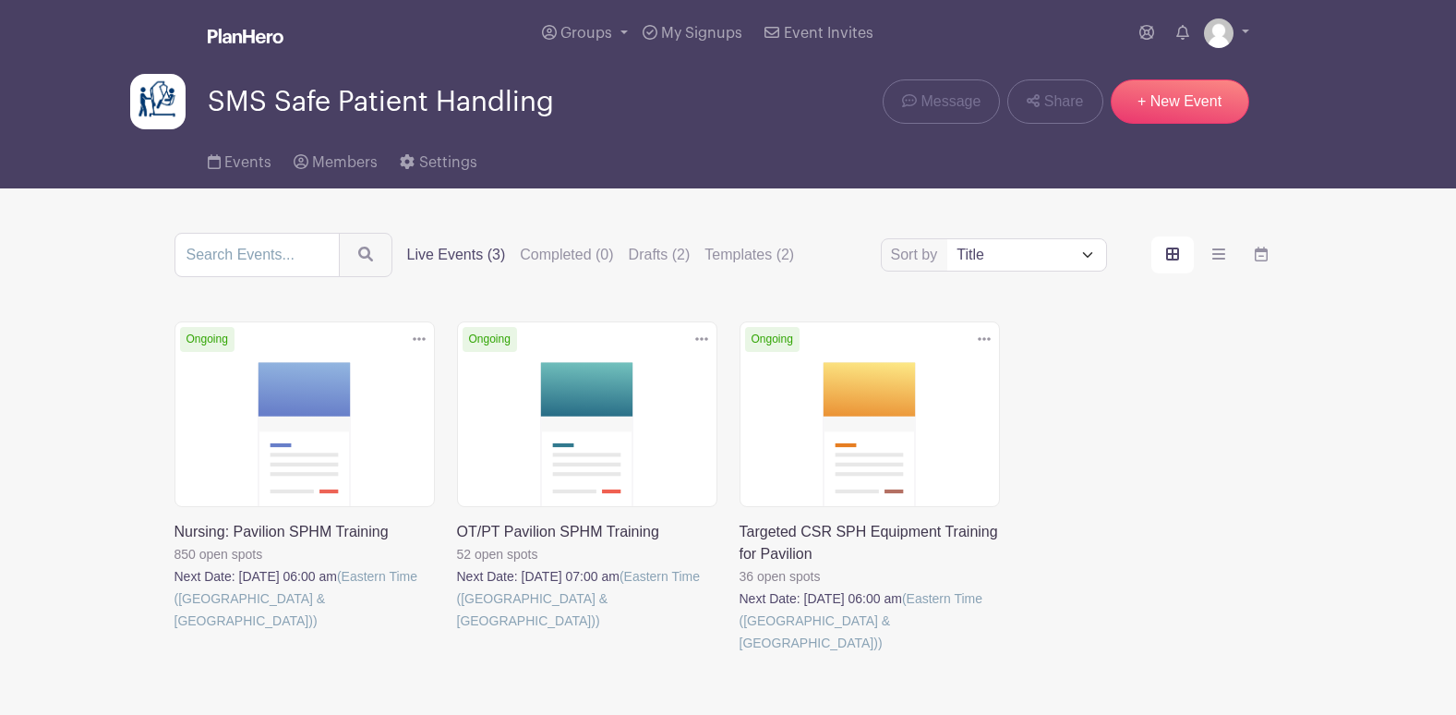
click at [175, 632] on link at bounding box center [175, 632] width 0 height 0
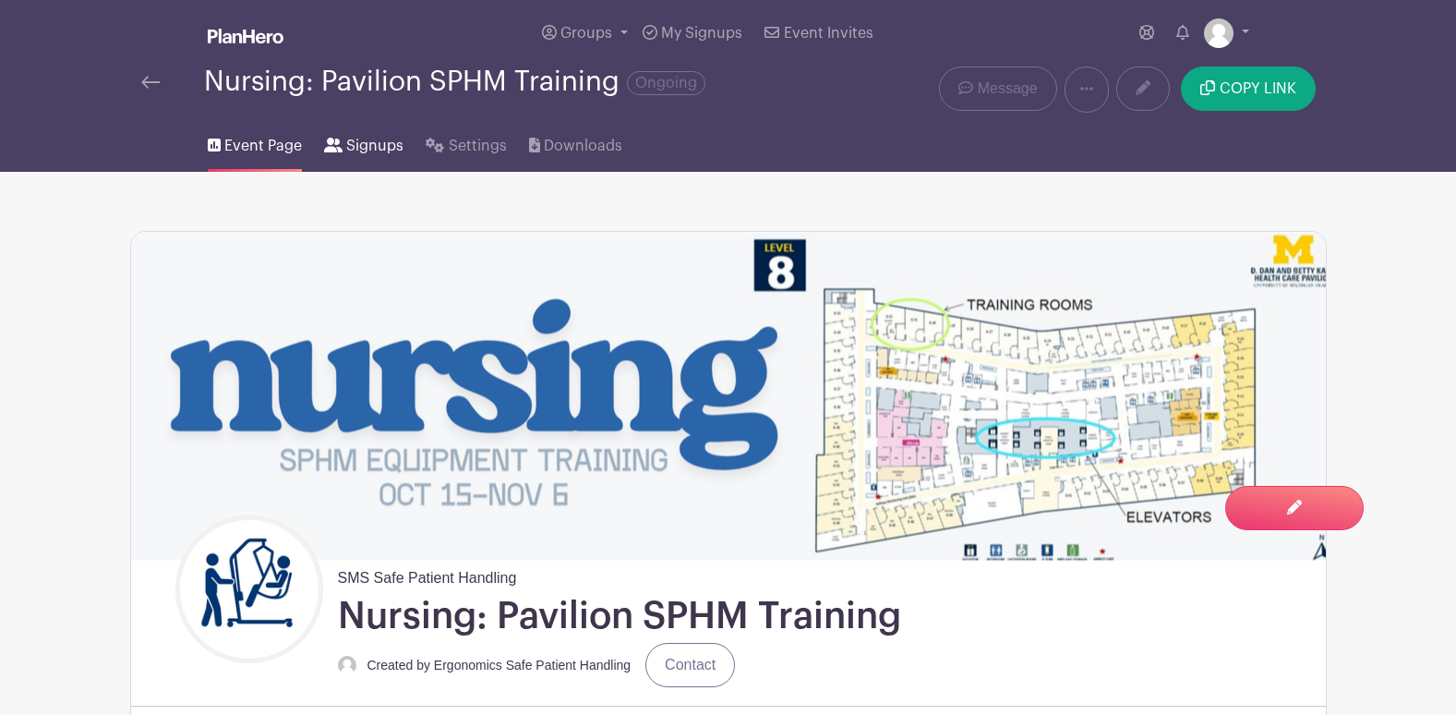
click at [380, 129] on link "Signups" at bounding box center [363, 142] width 79 height 59
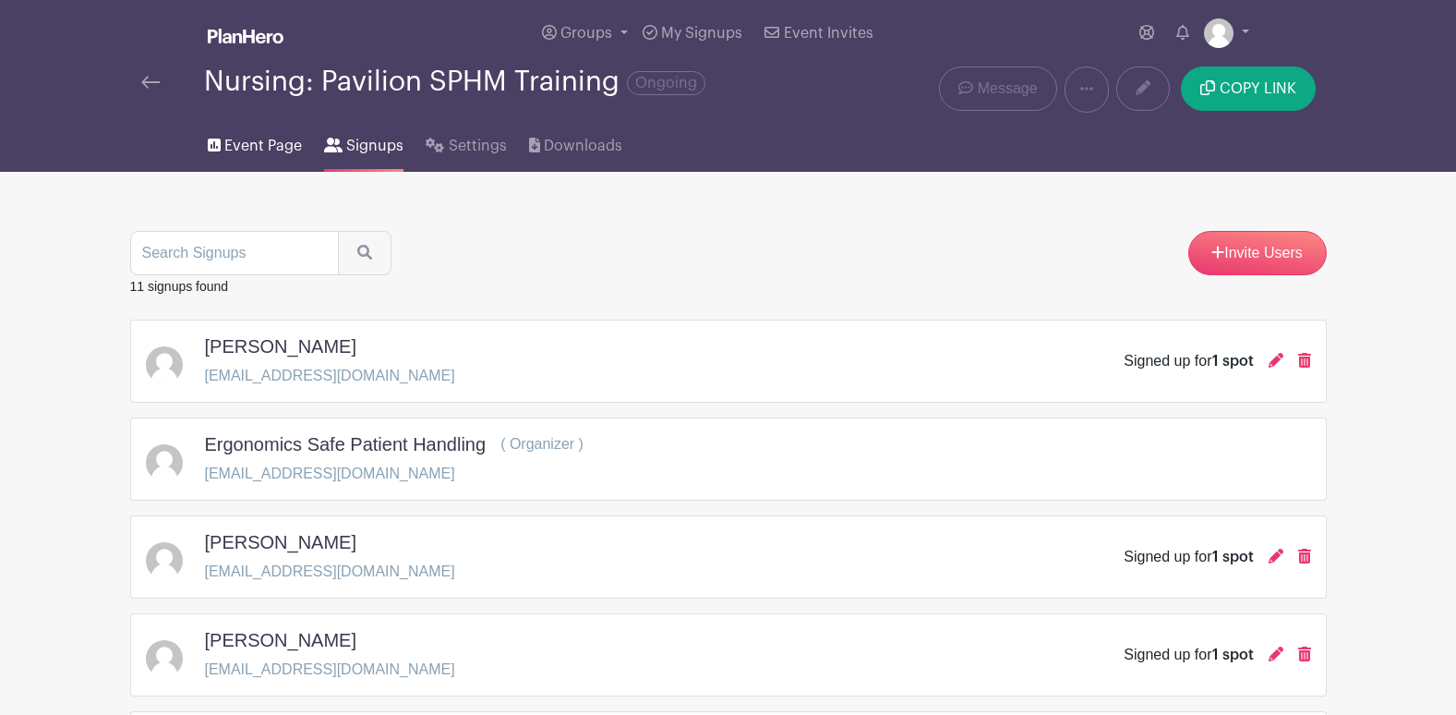
click at [277, 132] on link "Event Page" at bounding box center [255, 142] width 94 height 59
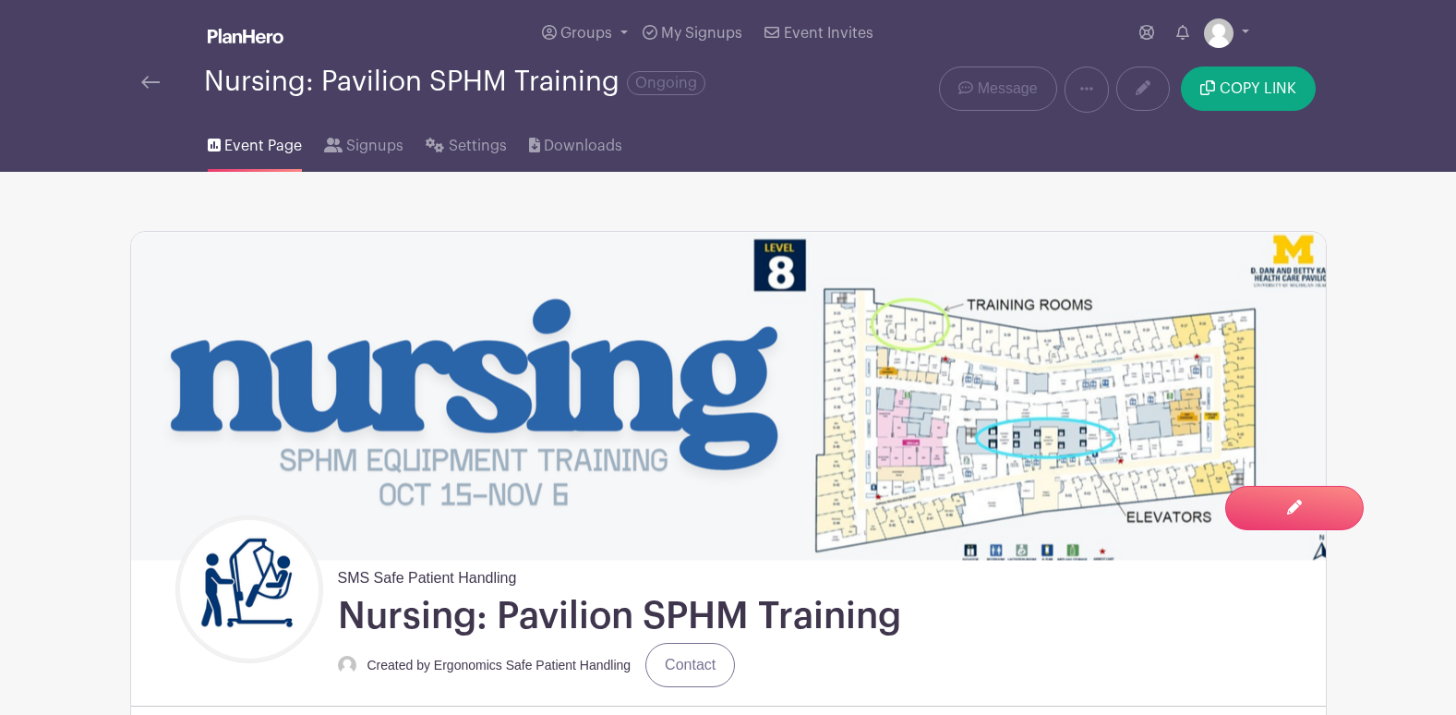
click at [236, 44] on link at bounding box center [246, 37] width 76 height 32
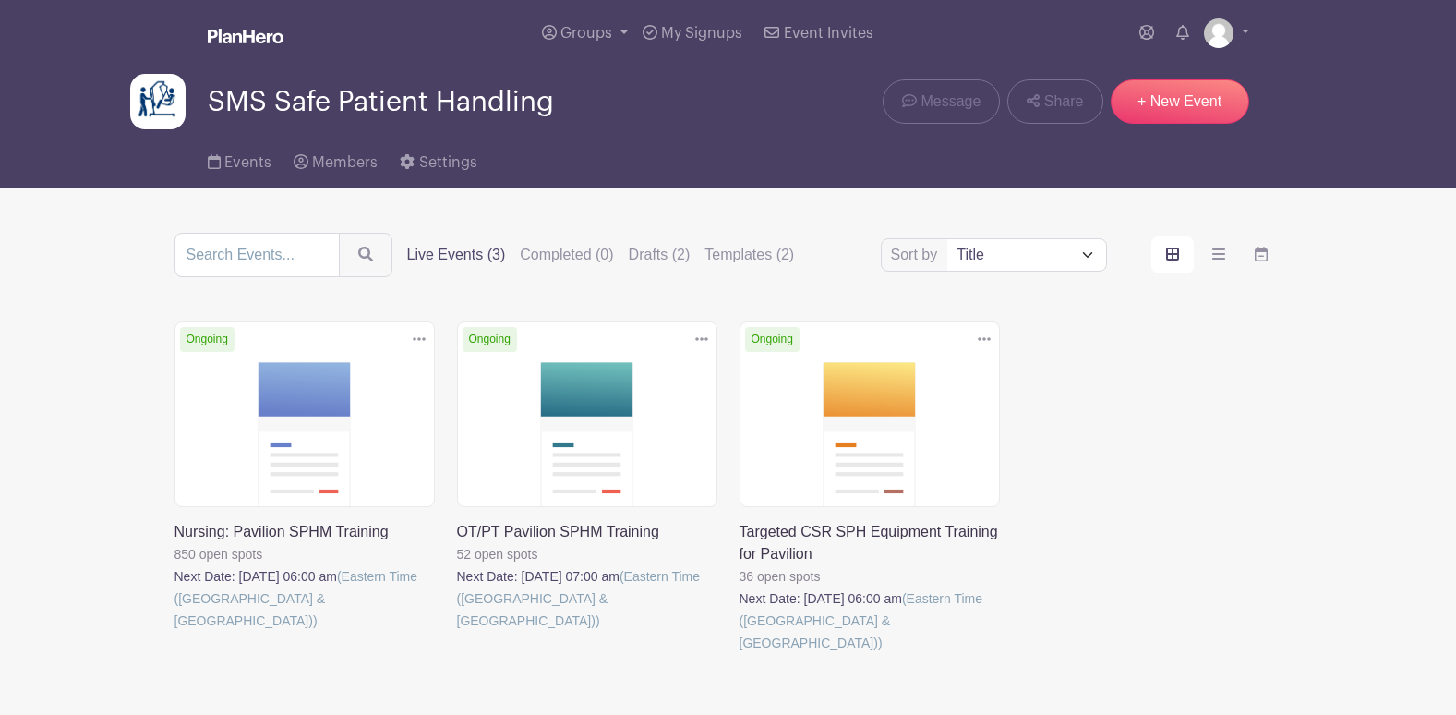
click at [740, 654] on link at bounding box center [740, 654] width 0 height 0
